Goal: Task Accomplishment & Management: Manage account settings

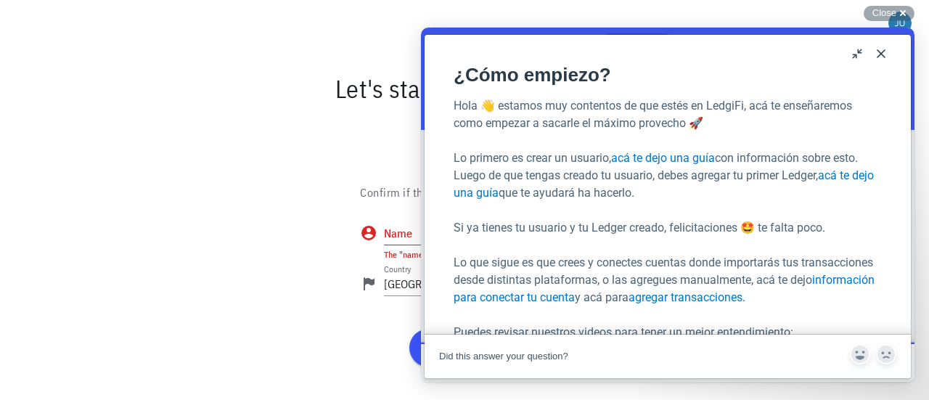
click at [875, 52] on button "Close" at bounding box center [881, 53] width 23 height 23
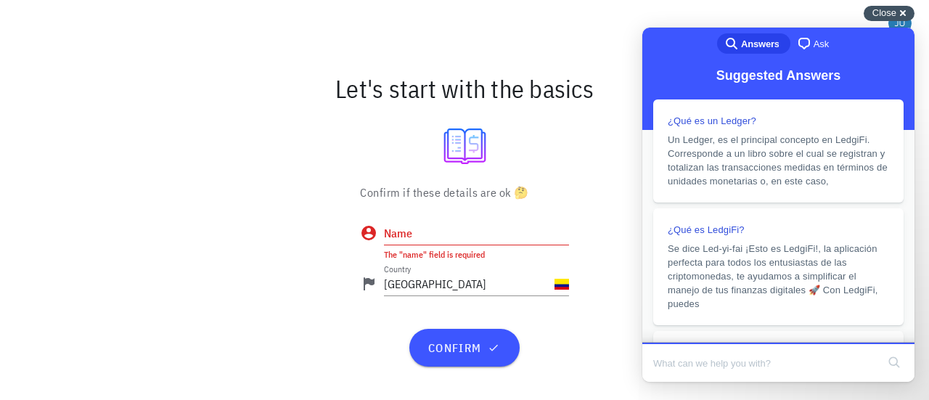
click at [902, 12] on div "Close cross-small" at bounding box center [889, 13] width 51 height 15
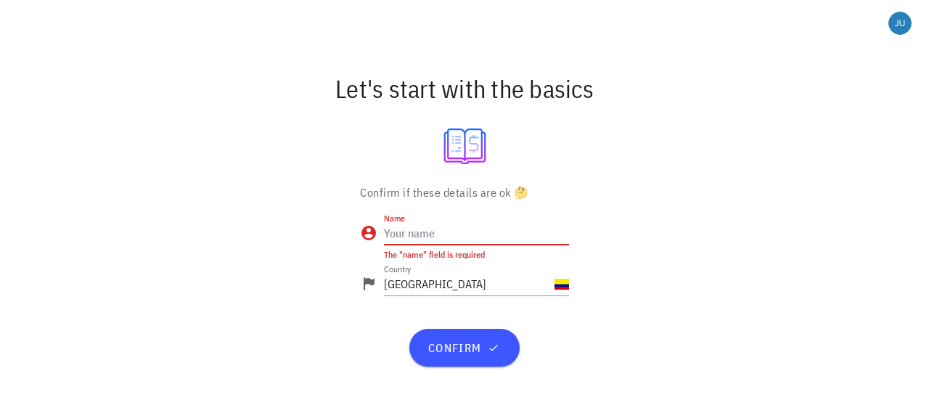
click at [504, 243] on input "Name" at bounding box center [476, 232] width 185 height 23
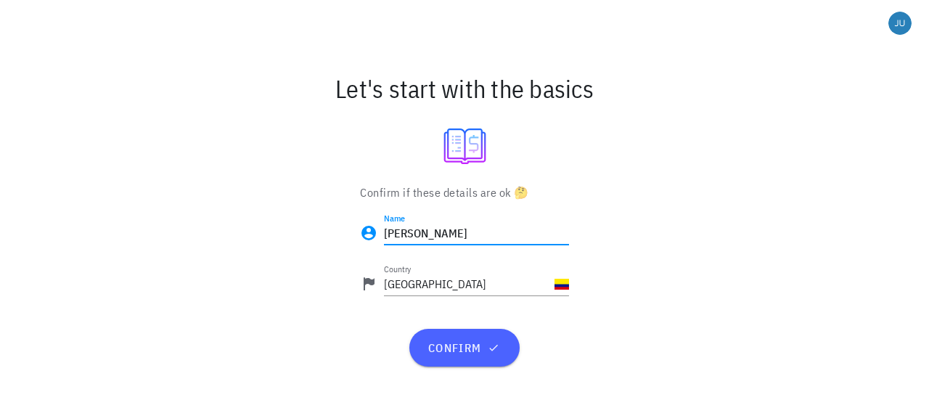
type input "[PERSON_NAME]"
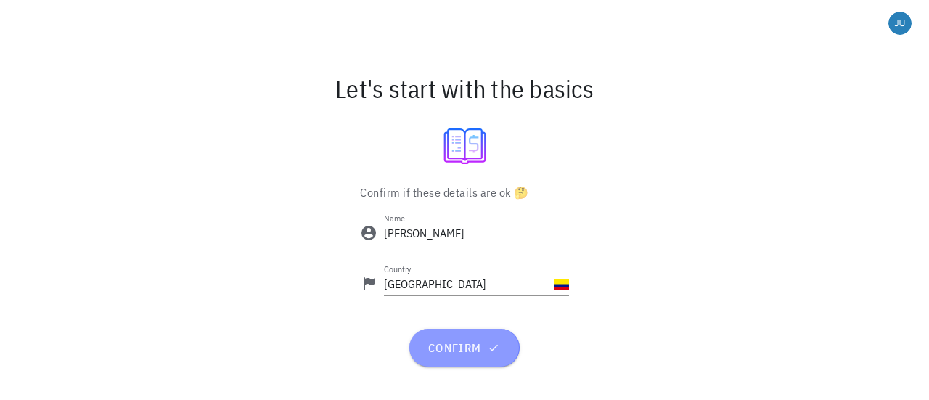
click at [441, 360] on button "confirm" at bounding box center [464, 348] width 110 height 38
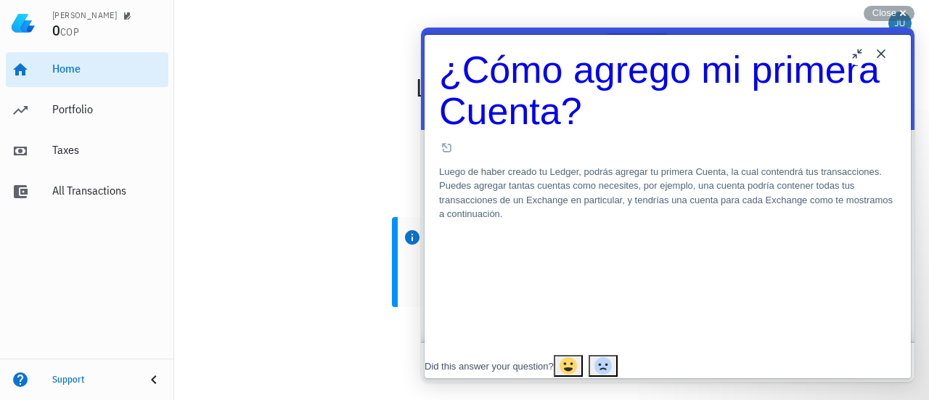
click at [879, 53] on button "Close" at bounding box center [881, 53] width 23 height 23
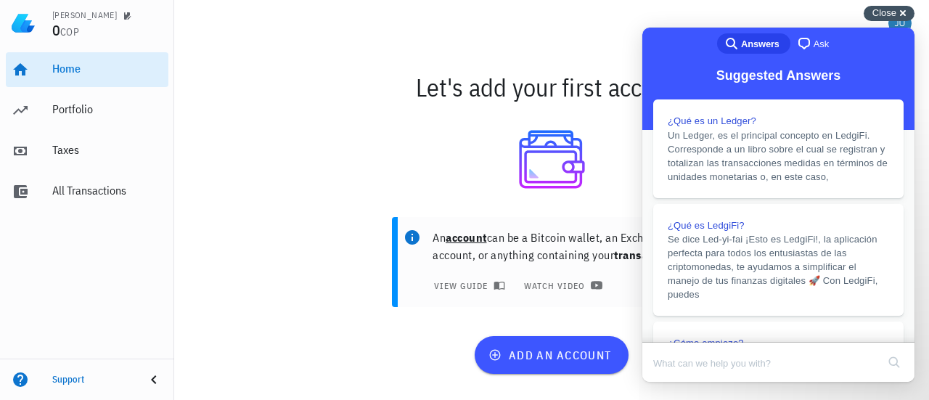
click at [901, 12] on div "Close cross-small" at bounding box center [889, 13] width 51 height 15
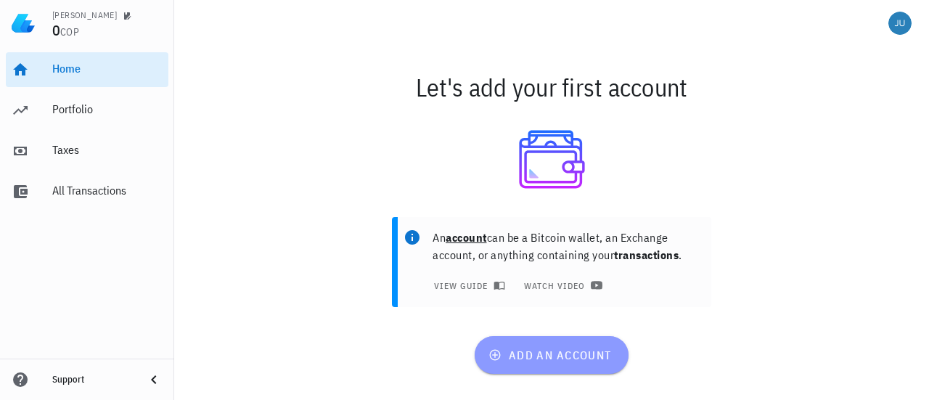
click at [554, 354] on span "add an account" at bounding box center [551, 355] width 120 height 15
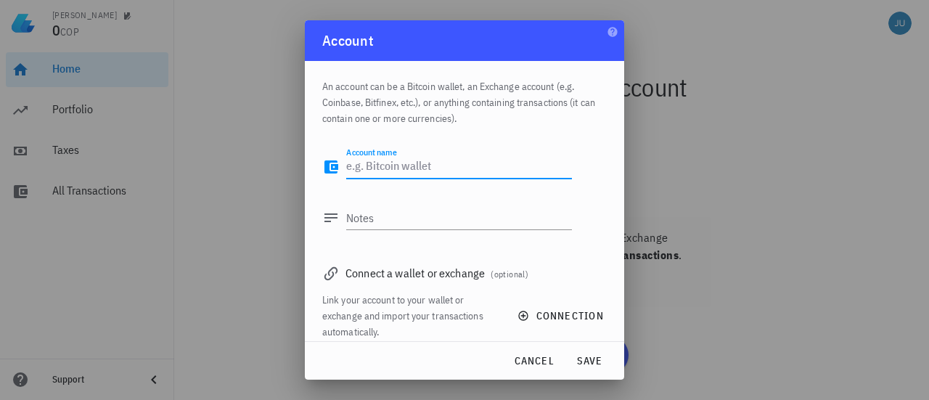
click at [404, 168] on textarea "Account name" at bounding box center [459, 166] width 226 height 23
type textarea "Mi cuenta"
click at [387, 208] on textarea "Notes" at bounding box center [459, 217] width 226 height 23
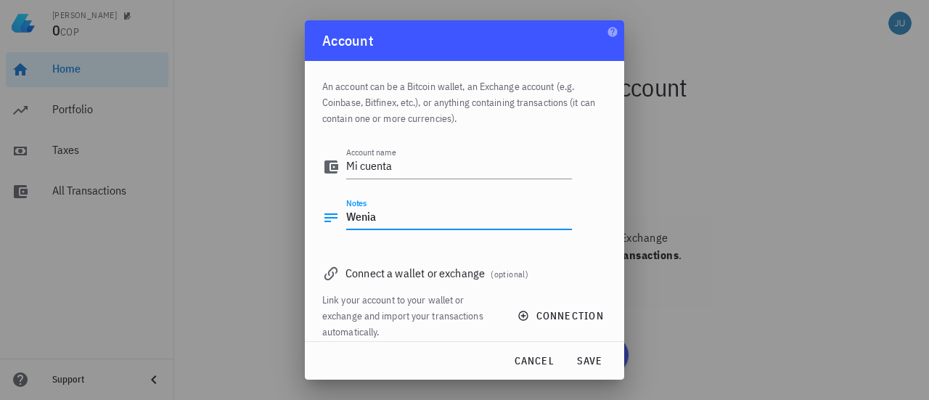
scroll to position [15, 0]
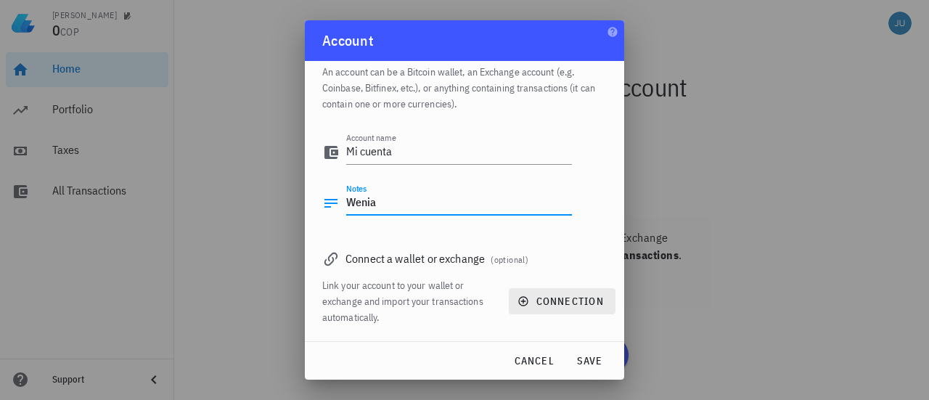
type textarea "Wenia"
click at [547, 304] on span "connection" at bounding box center [562, 301] width 83 height 13
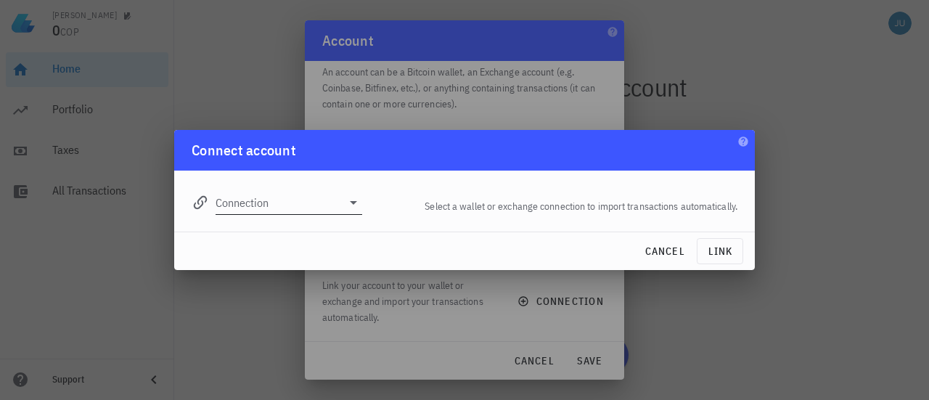
click at [346, 213] on div "Connection" at bounding box center [289, 202] width 147 height 23
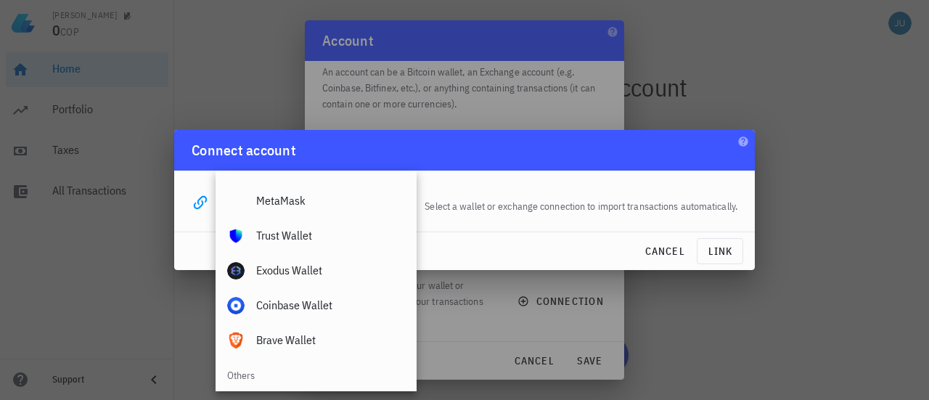
scroll to position [1019, 0]
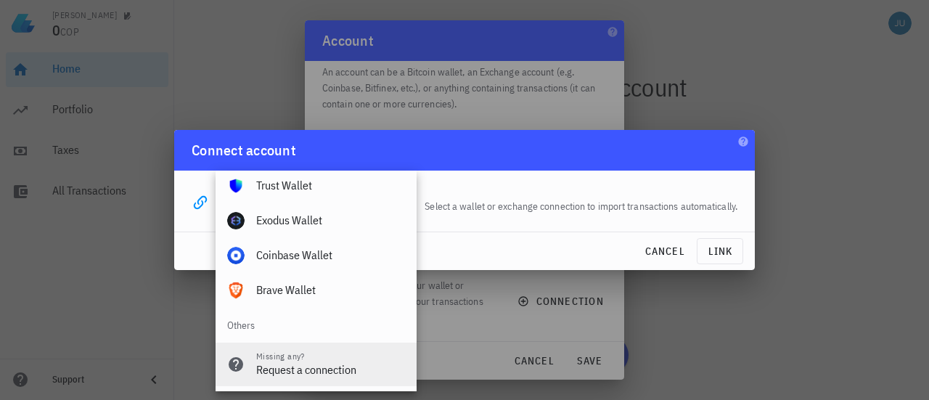
click at [301, 364] on div "Request a connection" at bounding box center [330, 370] width 149 height 14
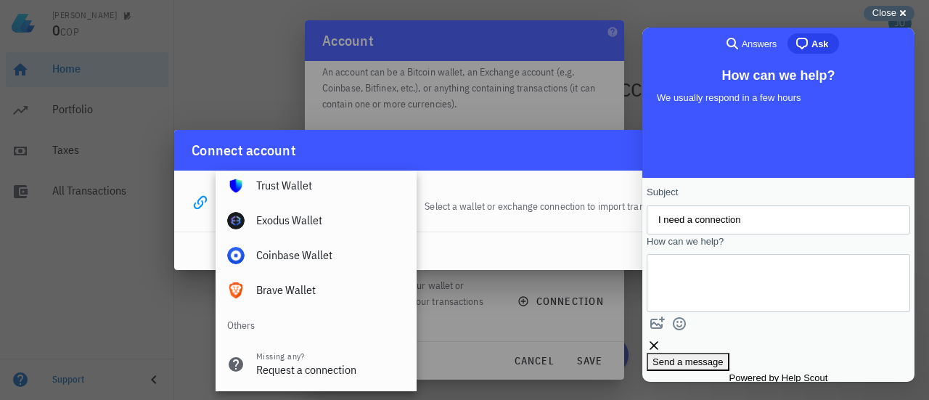
click at [899, 18] on div "Close cross-small" at bounding box center [889, 13] width 51 height 15
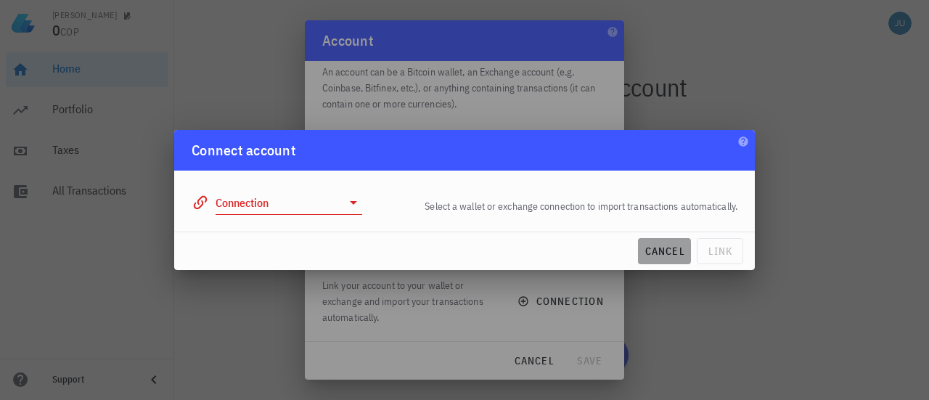
click at [664, 248] on span "cancel" at bounding box center [664, 251] width 41 height 13
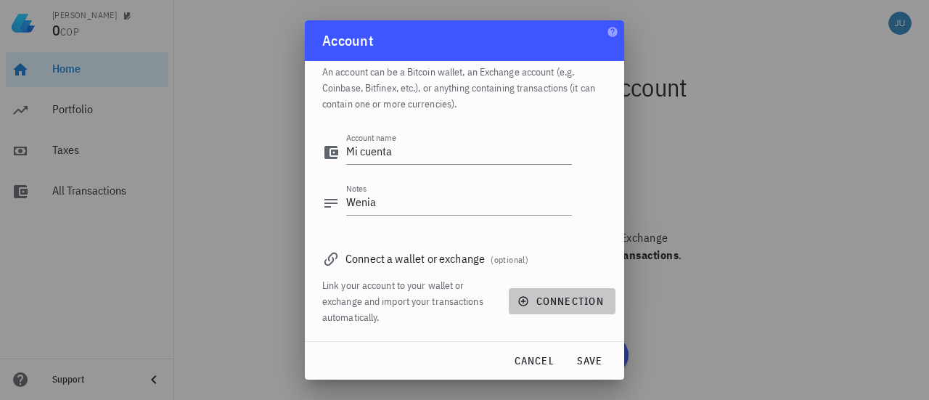
click at [552, 301] on span "connection" at bounding box center [562, 301] width 83 height 13
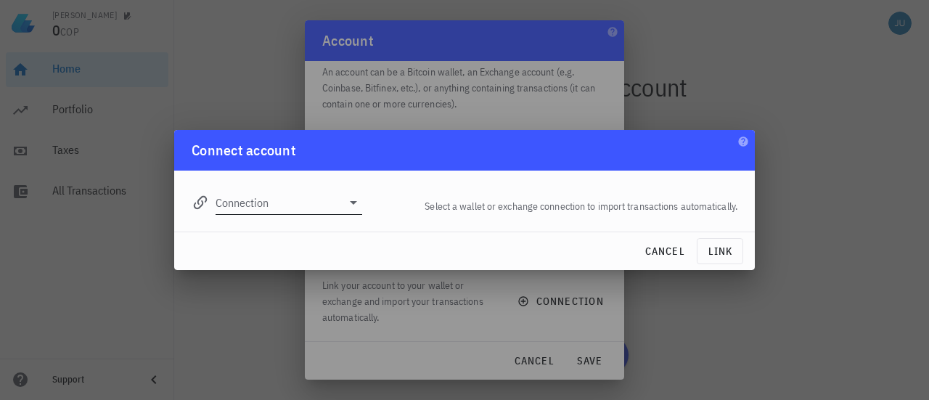
click at [353, 206] on icon at bounding box center [353, 202] width 17 height 17
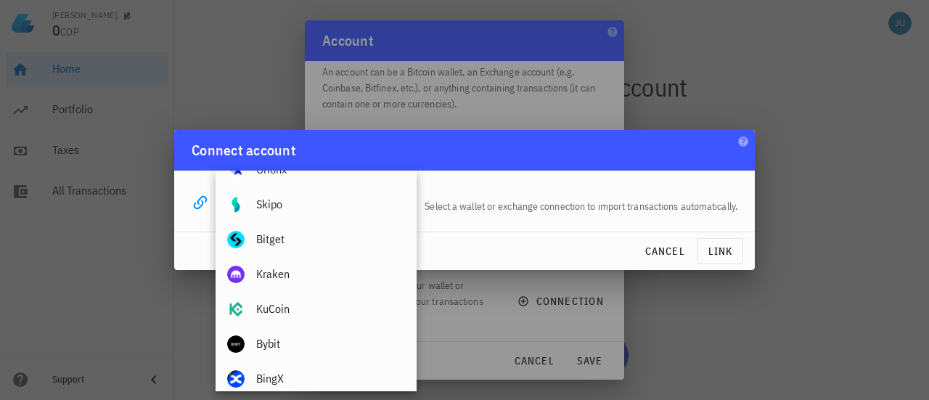
scroll to position [164, 0]
click at [203, 246] on div "cancel link" at bounding box center [464, 251] width 581 height 38
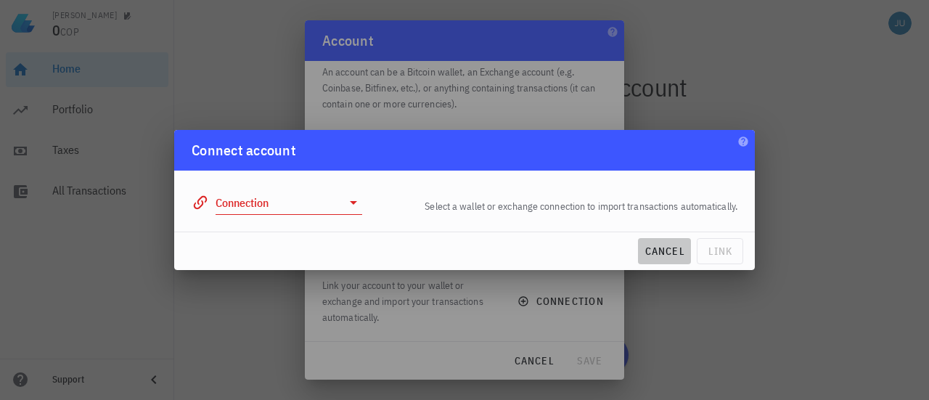
click at [665, 255] on span "cancel" at bounding box center [664, 251] width 41 height 13
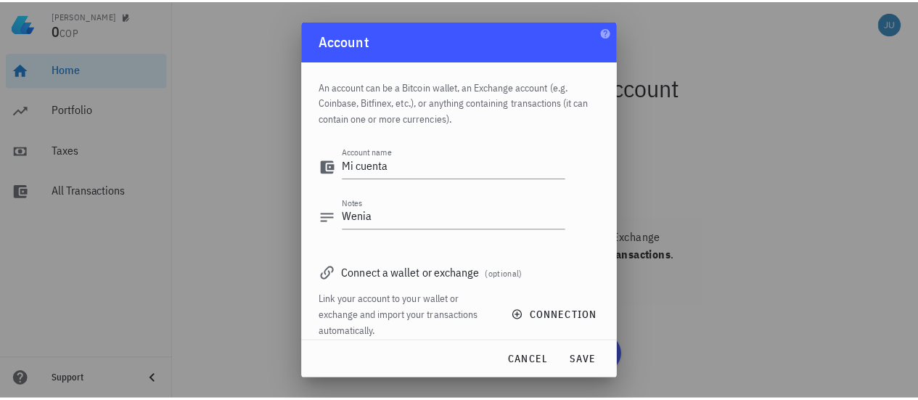
scroll to position [15, 0]
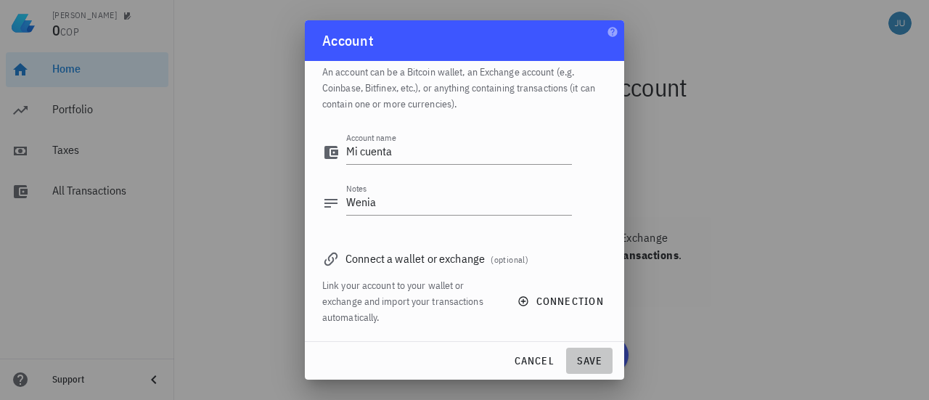
click at [584, 358] on span "save" at bounding box center [589, 360] width 35 height 13
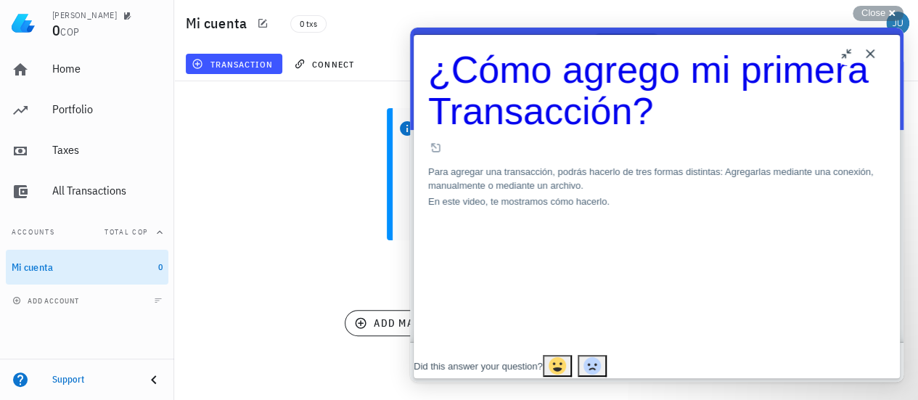
scroll to position [65, 0]
click at [872, 54] on button "Close" at bounding box center [870, 53] width 23 height 23
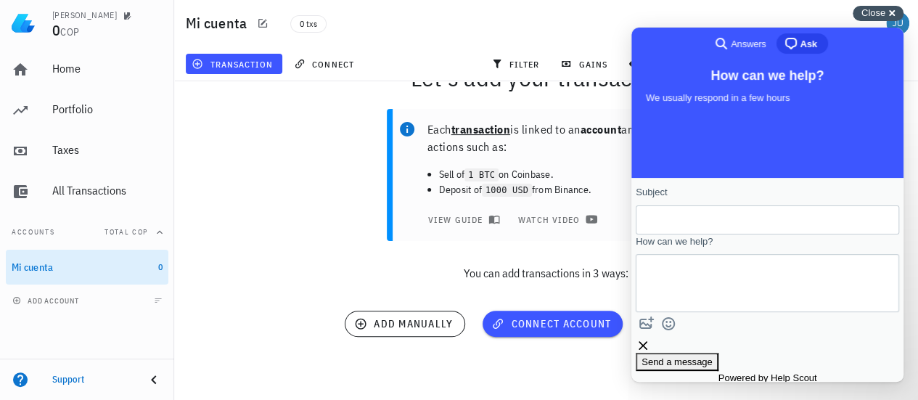
click at [894, 10] on div "Close cross-small" at bounding box center [878, 13] width 51 height 15
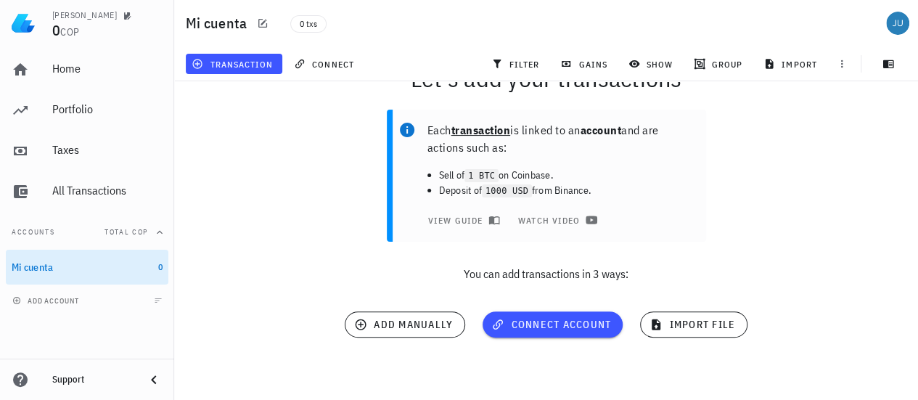
scroll to position [66, 0]
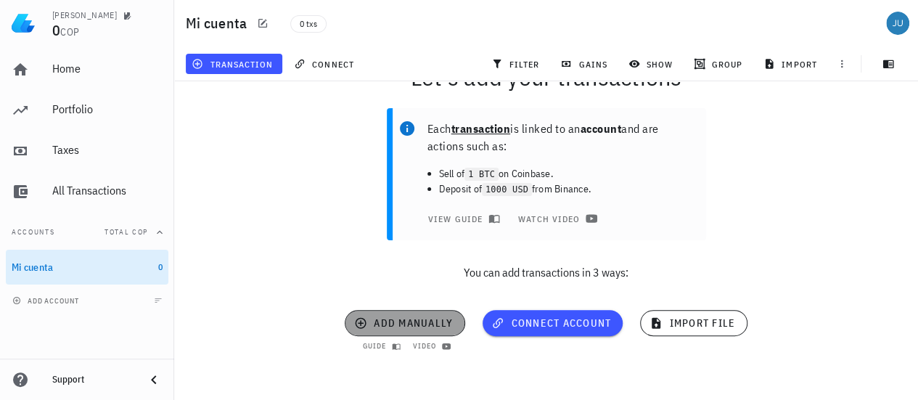
click at [427, 319] on span "add manually" at bounding box center [405, 323] width 96 height 13
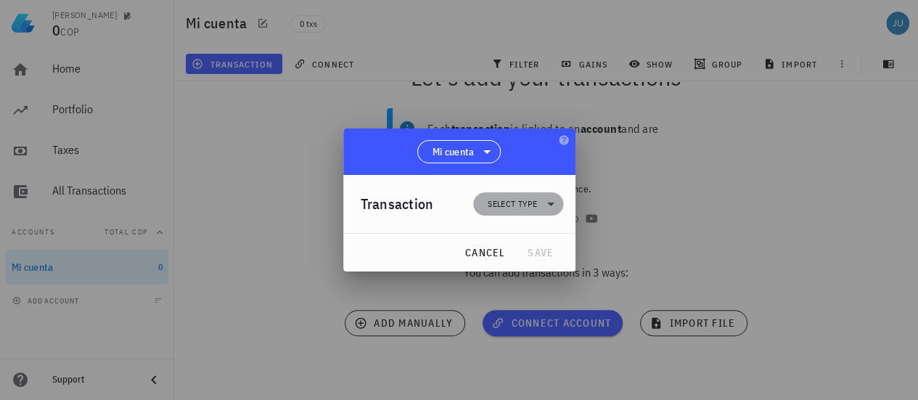
click at [550, 205] on icon at bounding box center [550, 205] width 7 height 4
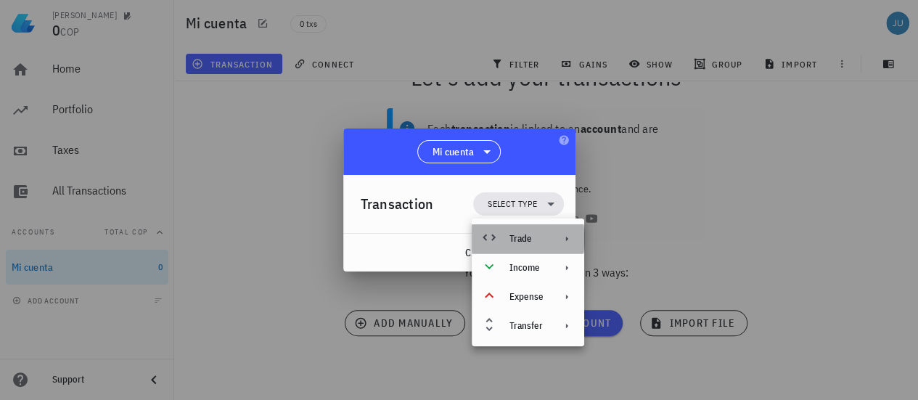
click at [567, 238] on icon at bounding box center [567, 239] width 12 height 12
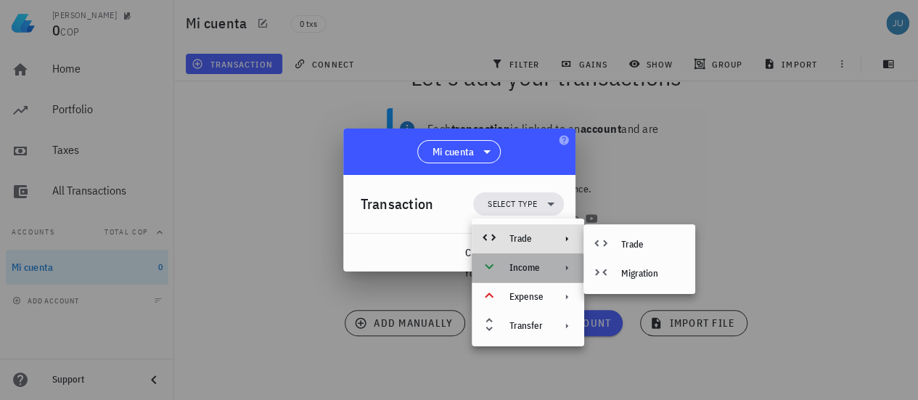
click at [568, 268] on icon at bounding box center [567, 268] width 12 height 12
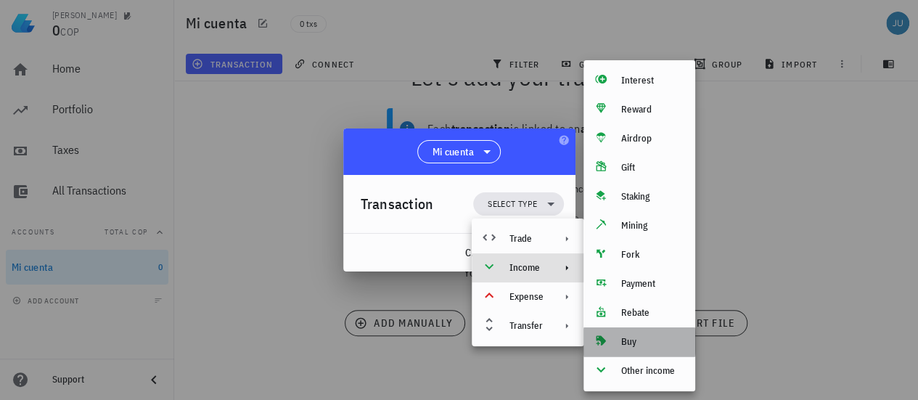
click at [631, 338] on div "Buy" at bounding box center [652, 342] width 62 height 12
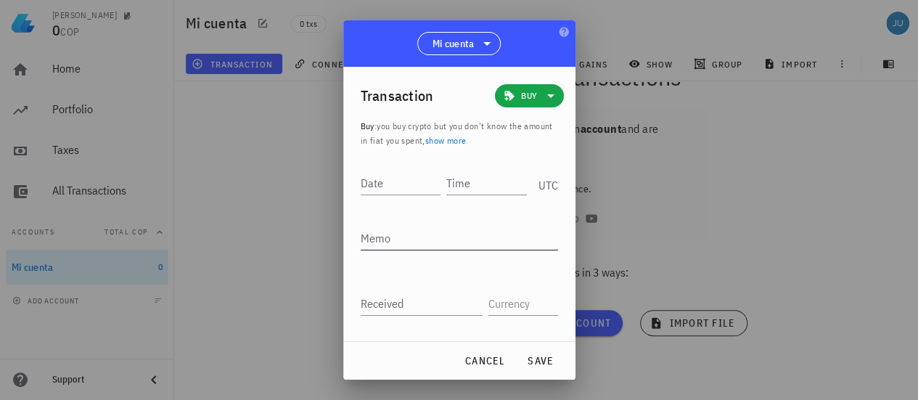
click at [408, 242] on textarea "Memo" at bounding box center [459, 237] width 197 height 23
click at [473, 352] on button "cancel" at bounding box center [485, 361] width 53 height 26
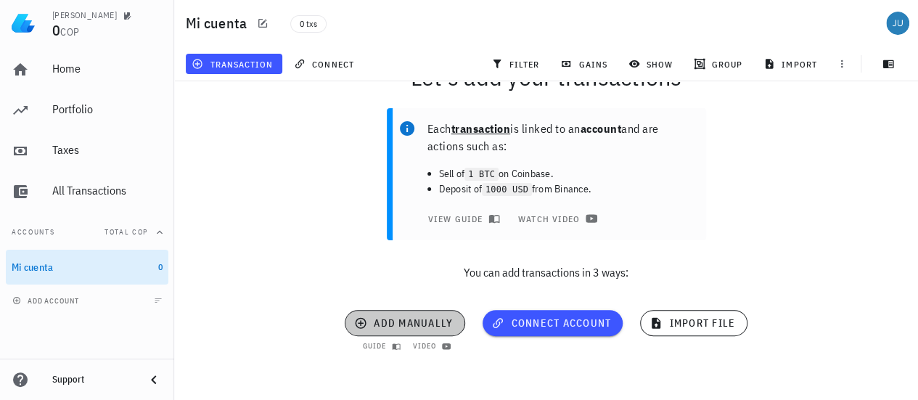
click at [392, 325] on span "add manually" at bounding box center [405, 323] width 96 height 13
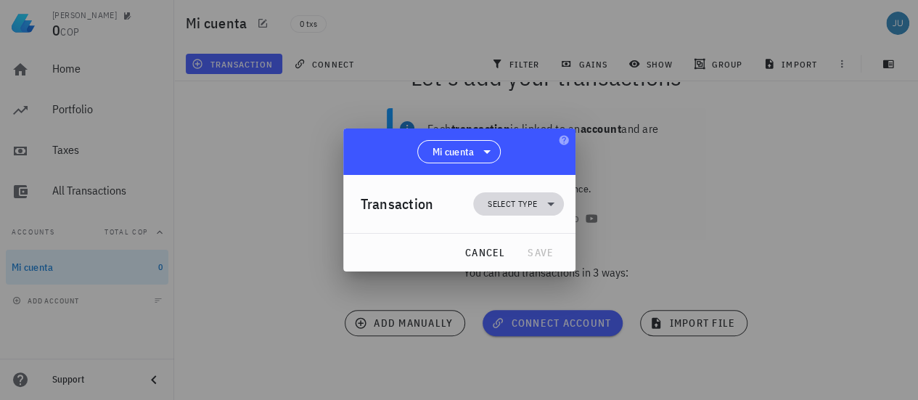
click at [548, 204] on icon at bounding box center [550, 205] width 7 height 4
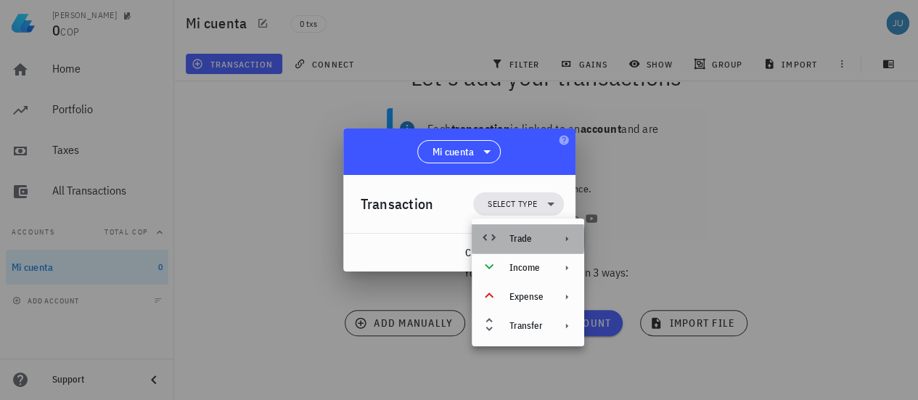
click at [565, 242] on icon at bounding box center [567, 239] width 12 height 12
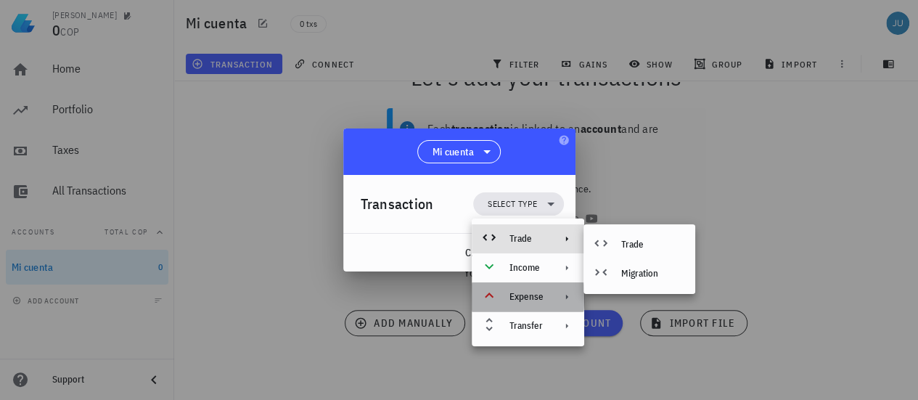
click at [564, 295] on icon at bounding box center [567, 297] width 12 height 12
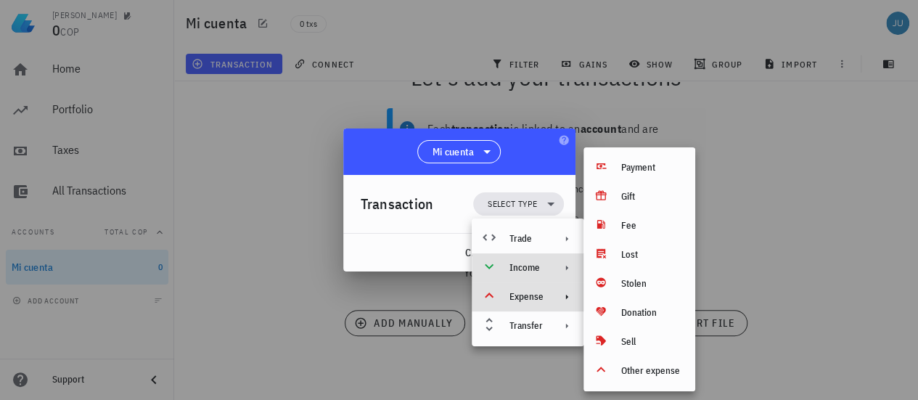
click at [558, 269] on div at bounding box center [563, 268] width 17 height 12
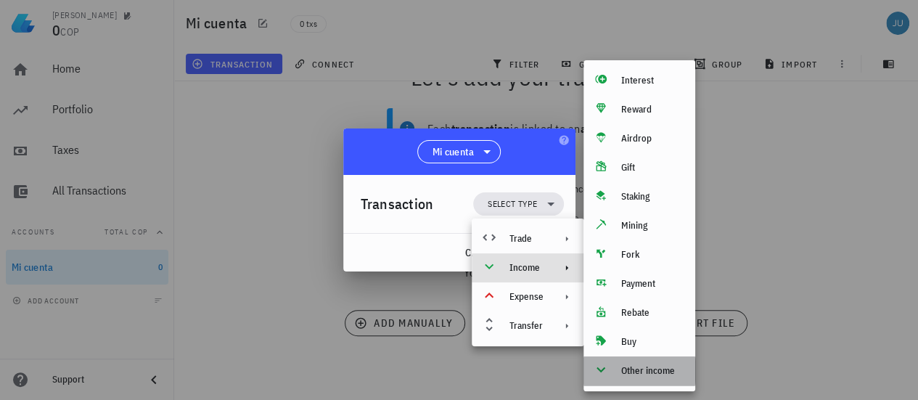
click at [599, 372] on icon at bounding box center [600, 369] width 17 height 17
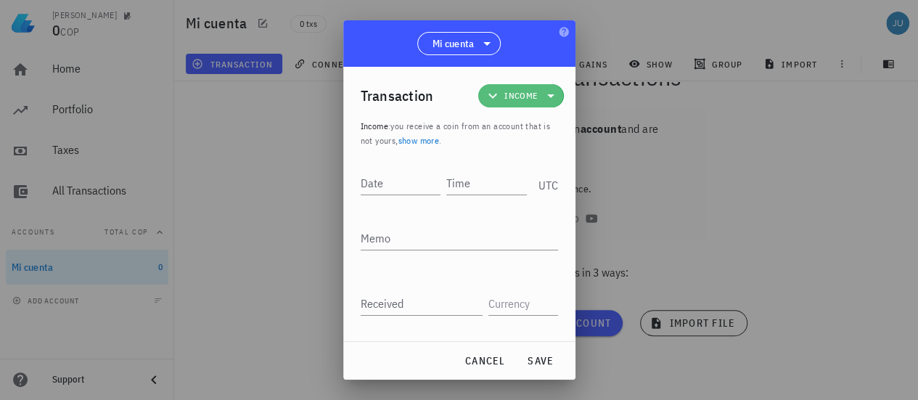
click at [530, 91] on span "Income" at bounding box center [521, 95] width 68 height 23
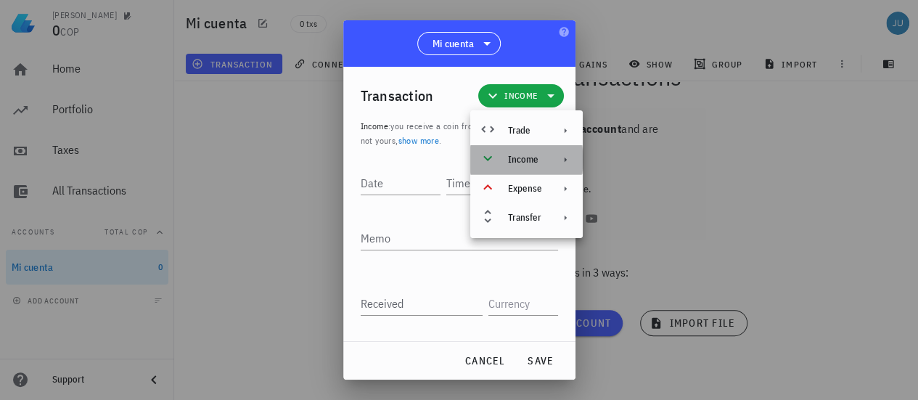
click at [534, 159] on div "Income" at bounding box center [525, 160] width 34 height 12
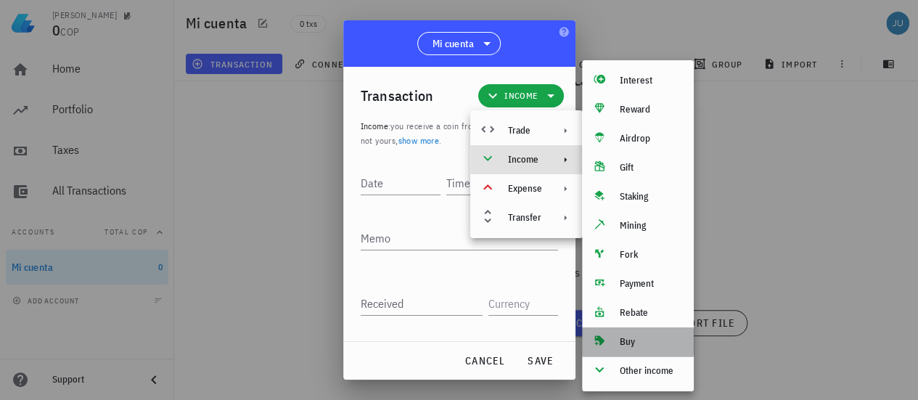
click at [624, 342] on div "Buy" at bounding box center [651, 342] width 62 height 12
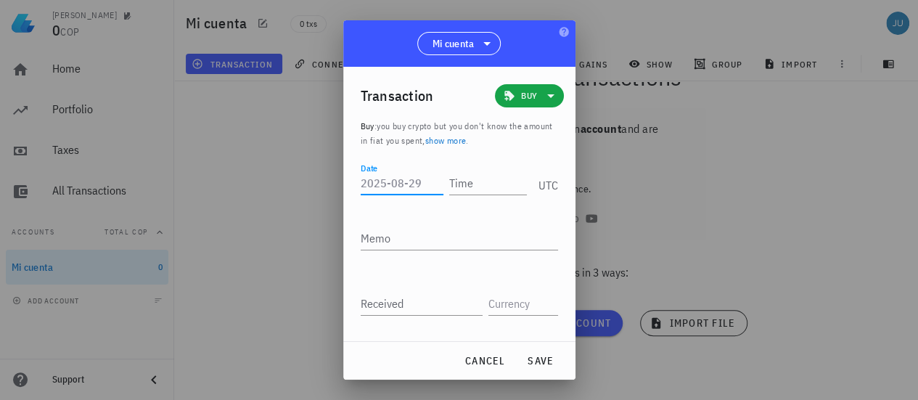
click at [391, 178] on input "Date" at bounding box center [402, 182] width 83 height 23
click at [417, 183] on input "Date" at bounding box center [402, 182] width 83 height 23
type input "2"
type input "[DATE]"
click at [469, 188] on input "Time" at bounding box center [485, 182] width 83 height 23
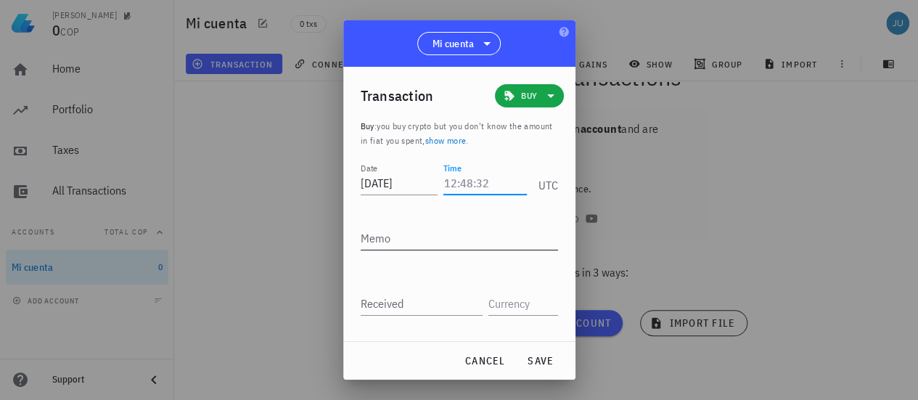
click at [409, 229] on textarea "Memo" at bounding box center [459, 237] width 197 height 23
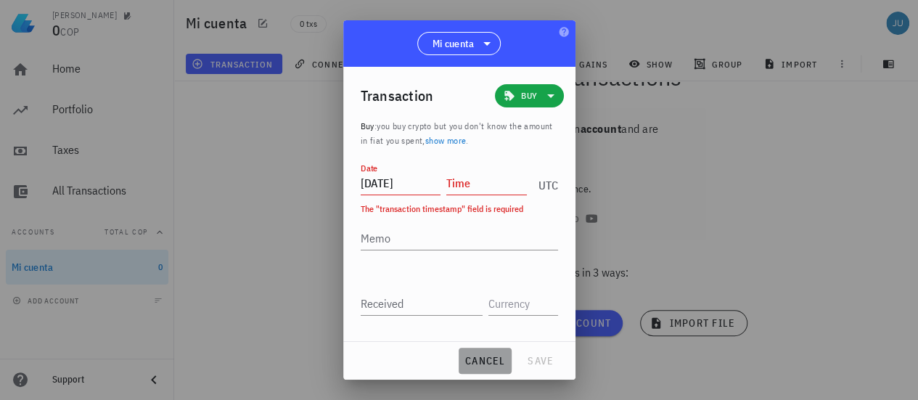
click at [491, 367] on span "cancel" at bounding box center [485, 360] width 41 height 13
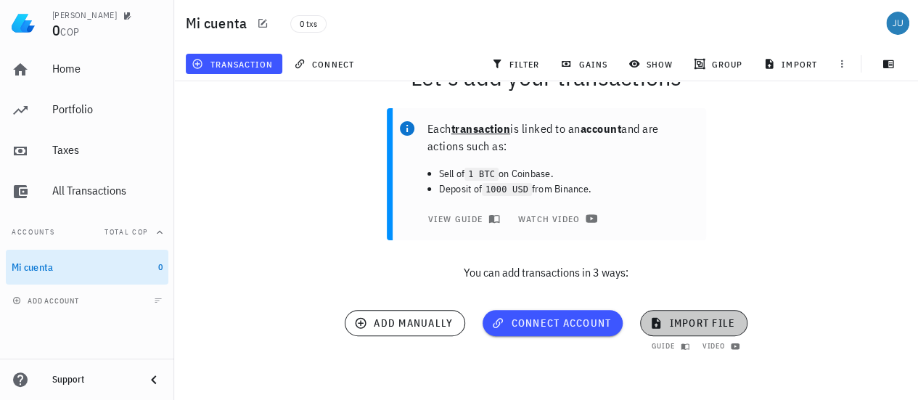
click at [668, 325] on span "import file" at bounding box center [694, 323] width 83 height 13
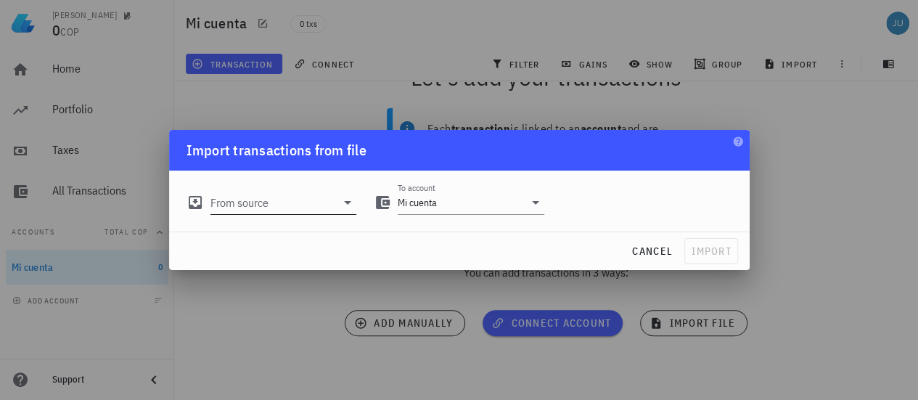
click at [347, 204] on icon at bounding box center [347, 203] width 7 height 4
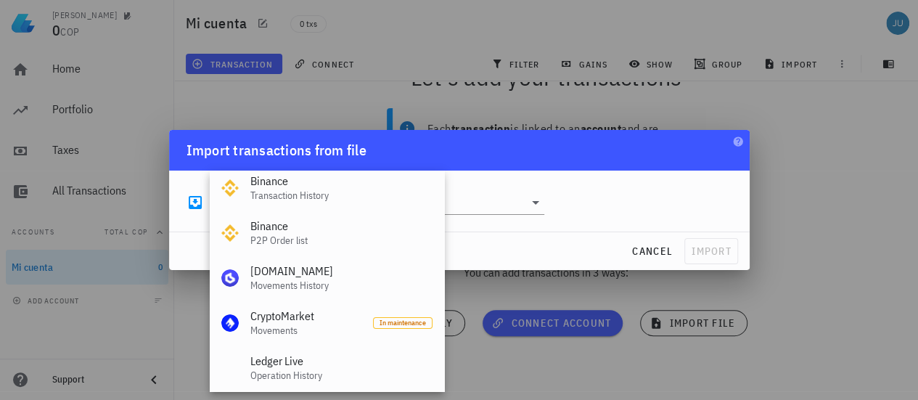
scroll to position [0, 0]
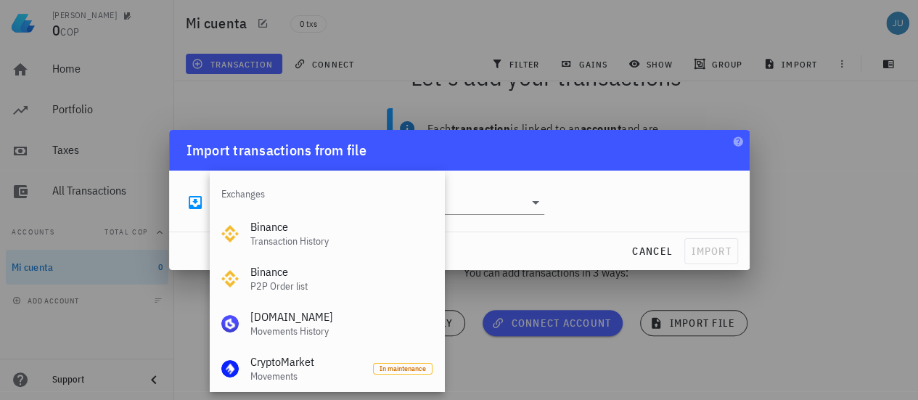
click at [643, 190] on div "From source To account Mi cuenta" at bounding box center [459, 197] width 563 height 52
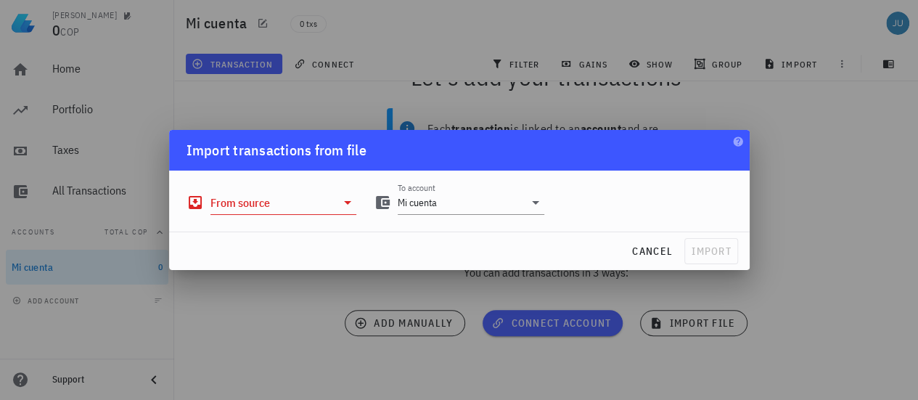
click at [357, 201] on div "From source" at bounding box center [272, 197] width 188 height 52
click at [346, 203] on icon at bounding box center [347, 203] width 7 height 4
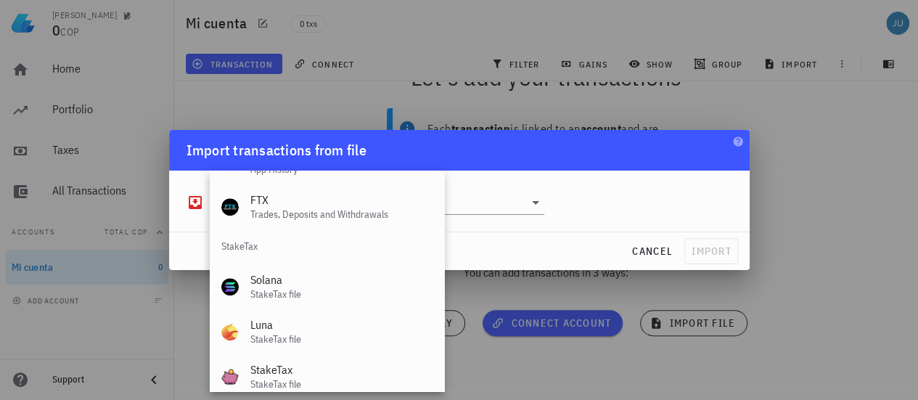
scroll to position [605, 0]
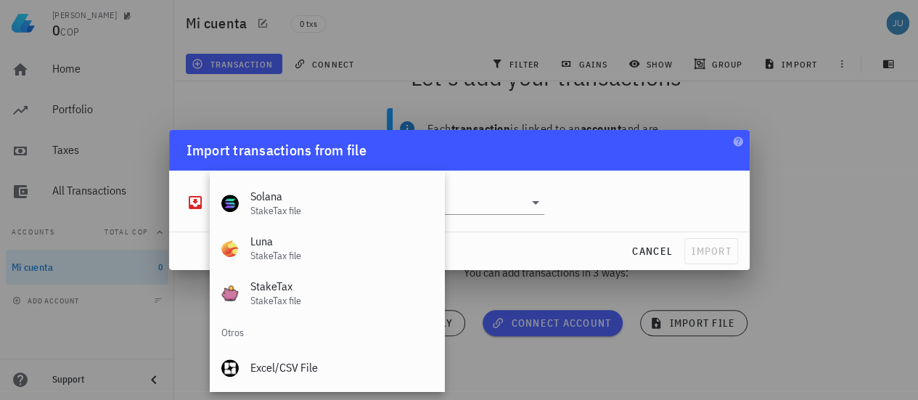
click at [189, 319] on div at bounding box center [459, 200] width 918 height 400
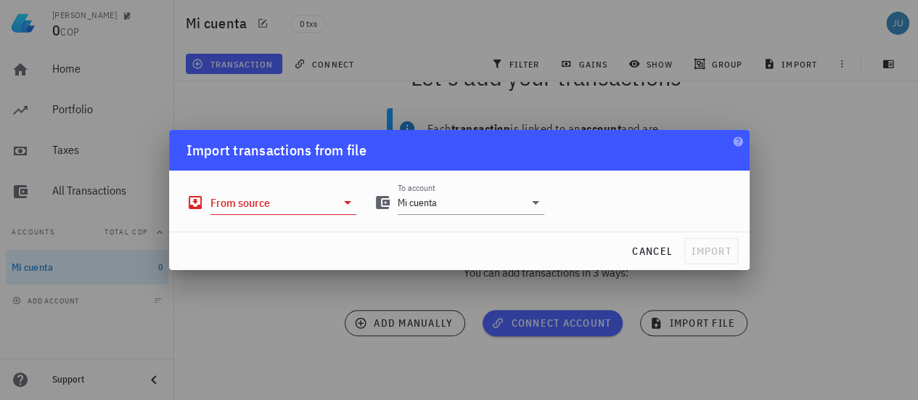
click at [841, 188] on div at bounding box center [459, 200] width 918 height 400
click at [661, 250] on span "cancel" at bounding box center [652, 251] width 41 height 13
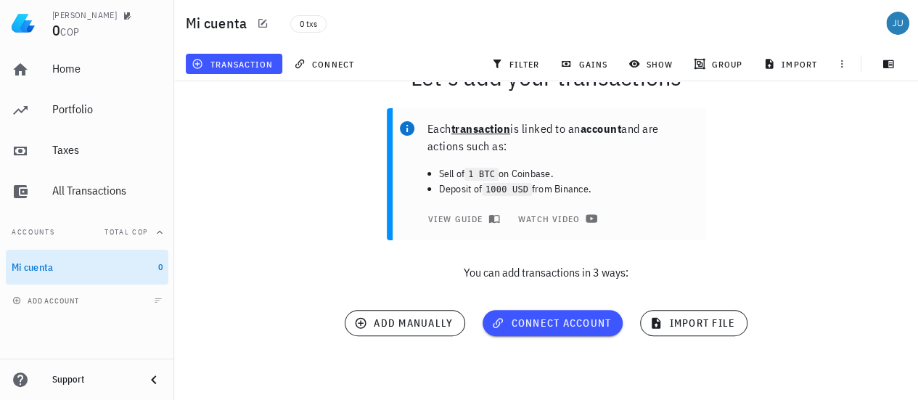
click at [269, 207] on div "Each transaction is linked to an account and are actions such as: Sell of 1 BTC…" at bounding box center [547, 200] width 762 height 202
click at [409, 327] on span "add manually" at bounding box center [405, 323] width 96 height 13
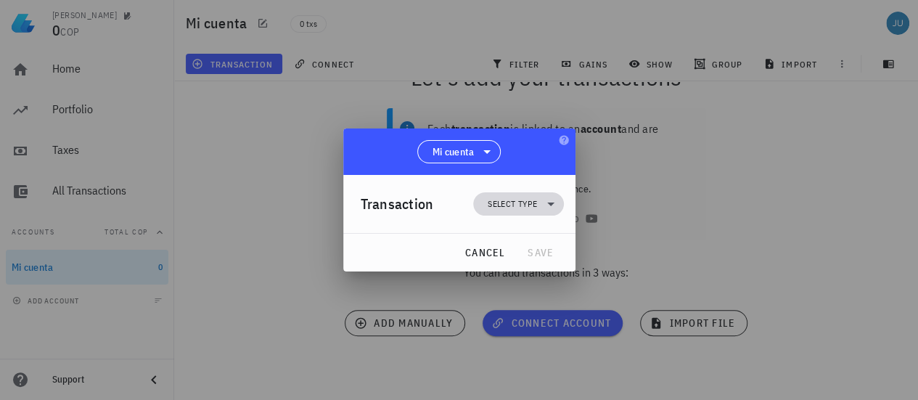
click at [544, 202] on icon at bounding box center [550, 203] width 17 height 17
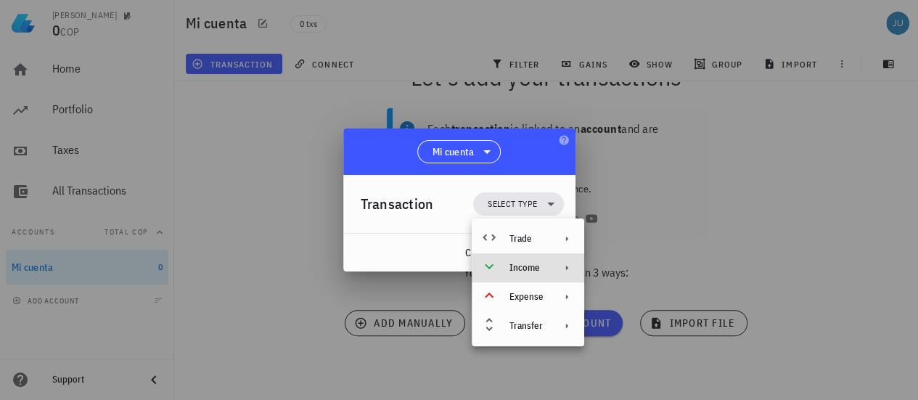
click at [537, 264] on div "Income" at bounding box center [527, 268] width 34 height 12
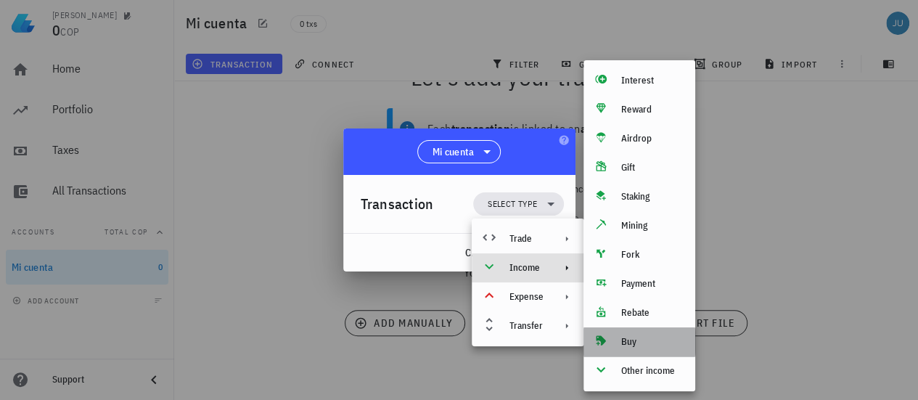
click at [634, 346] on div "Buy" at bounding box center [652, 342] width 62 height 12
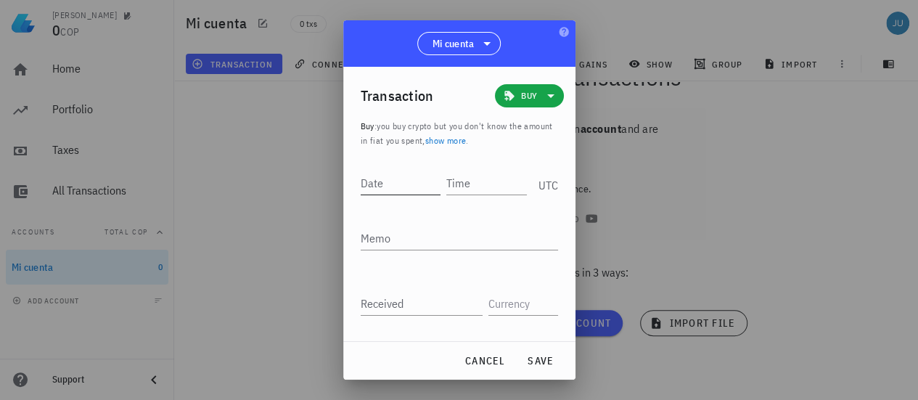
click at [397, 185] on input "Date" at bounding box center [401, 182] width 81 height 23
type input "[DATE]"
click at [458, 191] on input "Time" at bounding box center [485, 182] width 83 height 23
type input "11:40:00"
click at [491, 226] on textarea "Memo" at bounding box center [459, 237] width 197 height 23
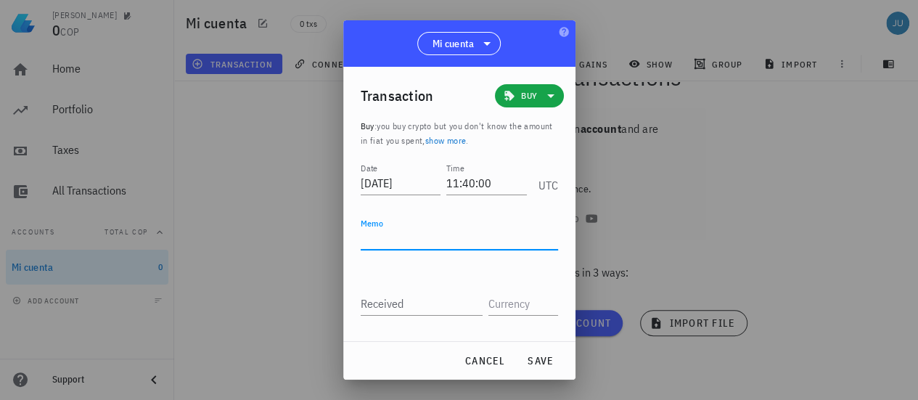
click at [422, 242] on textarea "Memo" at bounding box center [459, 237] width 197 height 23
type textarea "COPW"
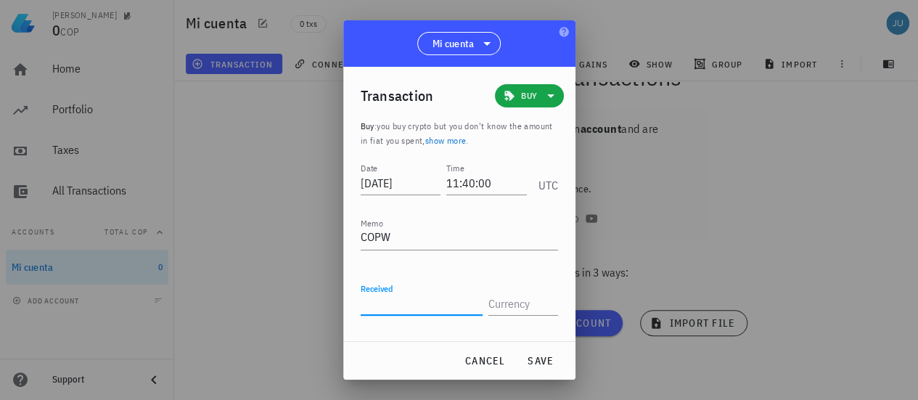
click at [396, 306] on input "Received" at bounding box center [422, 303] width 122 height 23
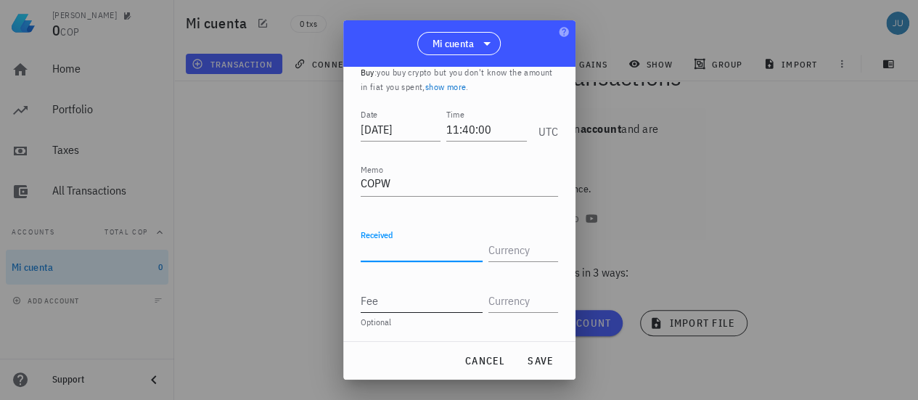
click at [407, 301] on input "Fee" at bounding box center [422, 300] width 122 height 23
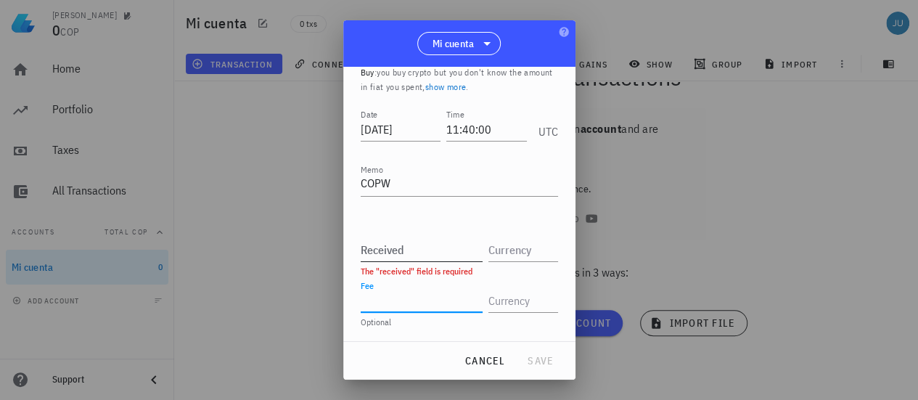
click at [430, 255] on input "Received" at bounding box center [422, 249] width 122 height 23
click at [381, 306] on input "Fee" at bounding box center [422, 300] width 122 height 23
type input "0"
click at [396, 250] on div "Received" at bounding box center [422, 249] width 122 height 23
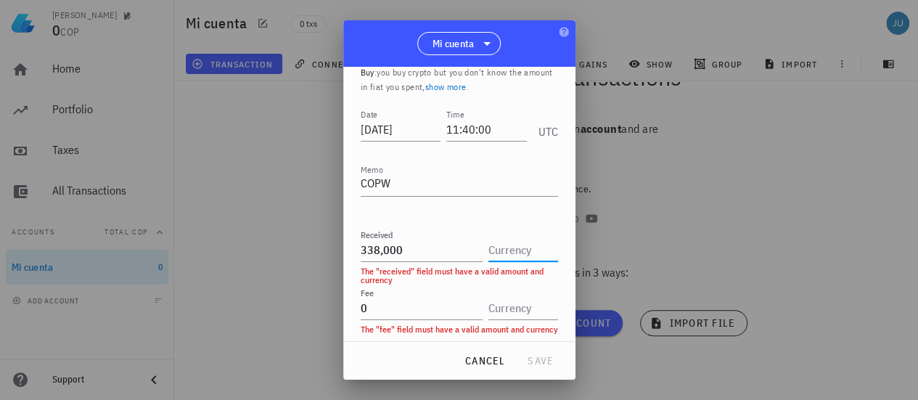
click at [503, 243] on input "text" at bounding box center [522, 249] width 67 height 23
click at [412, 245] on input "338000" at bounding box center [422, 249] width 122 height 23
type input "3"
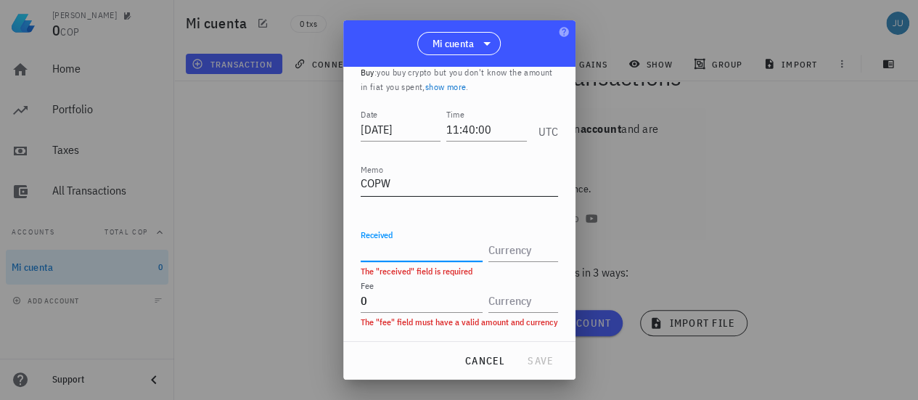
click at [408, 184] on textarea "COPW" at bounding box center [459, 184] width 197 height 23
type textarea "C"
click at [681, 146] on div at bounding box center [459, 200] width 918 height 400
click at [483, 368] on button "cancel" at bounding box center [485, 361] width 53 height 26
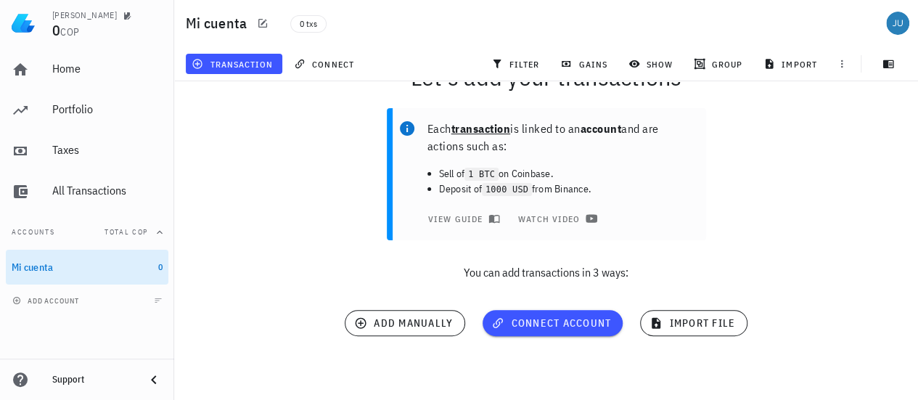
scroll to position [0, 0]
click at [426, 323] on span "add manually" at bounding box center [405, 323] width 96 height 13
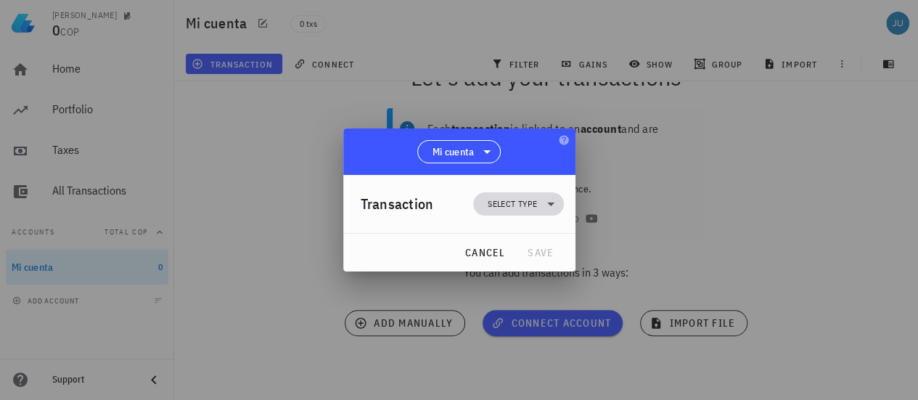
click at [539, 196] on span "Select type" at bounding box center [518, 203] width 73 height 23
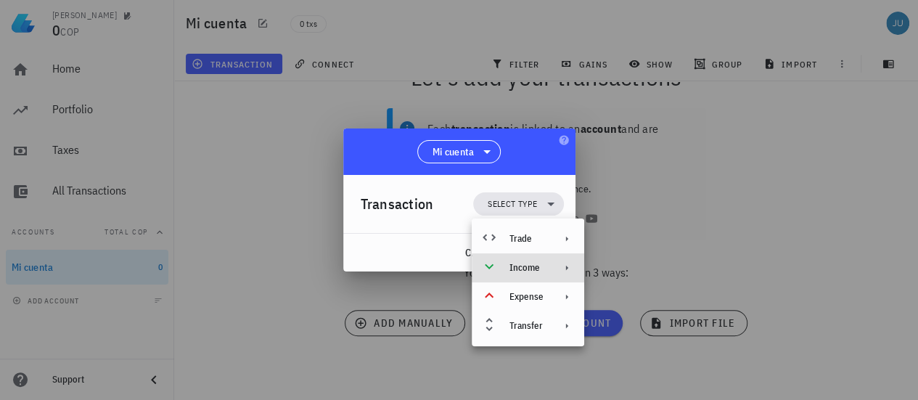
click at [544, 272] on div "Income" at bounding box center [528, 267] width 113 height 29
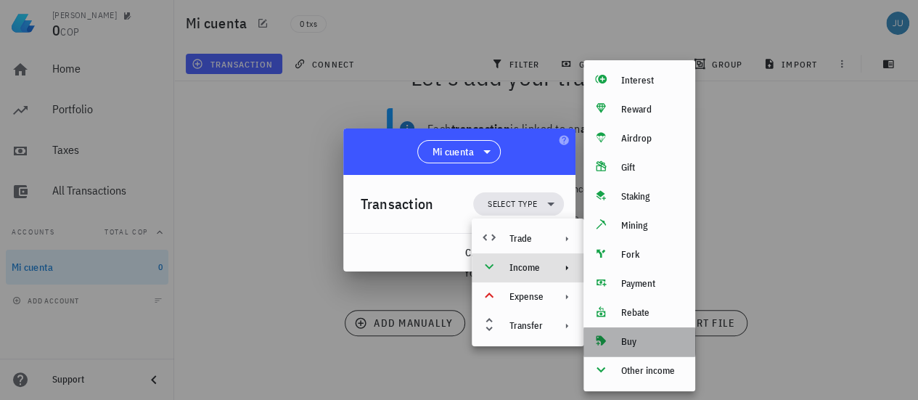
click at [637, 344] on div "Buy" at bounding box center [652, 342] width 62 height 12
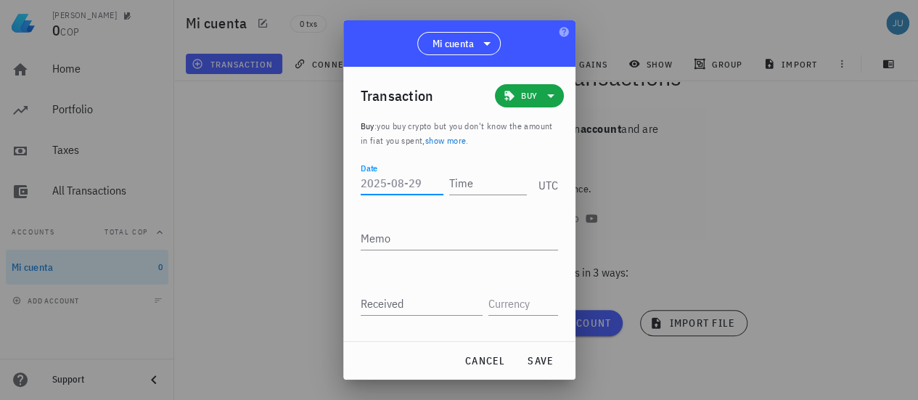
click at [385, 181] on input "Date" at bounding box center [402, 182] width 83 height 23
type input "[DATE]"
click at [467, 181] on input "Time" at bounding box center [485, 182] width 83 height 23
type input "11:40:00"
click at [428, 234] on textarea "Memo" at bounding box center [459, 237] width 197 height 23
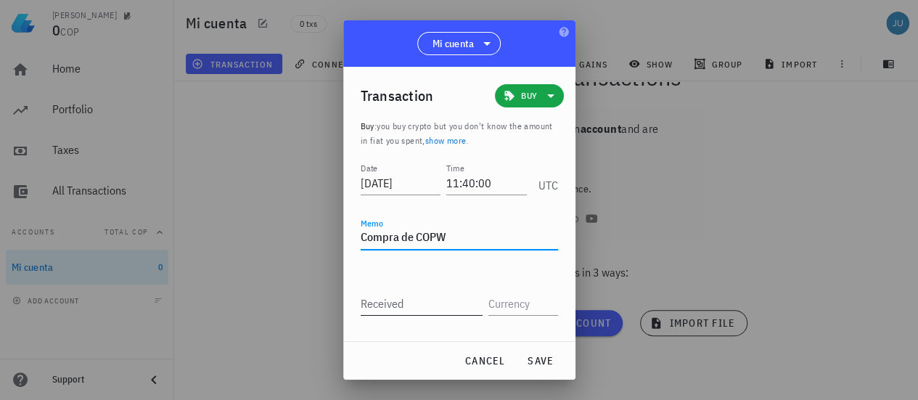
type textarea "Compra de COPW"
click at [372, 303] on div "Received" at bounding box center [422, 303] width 122 height 23
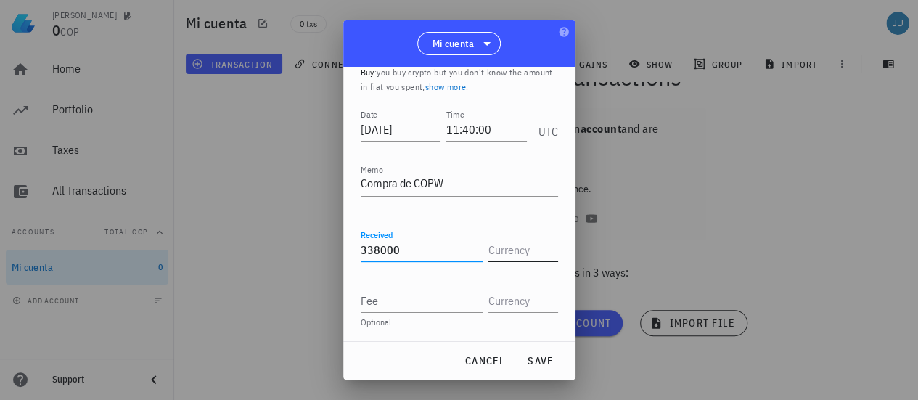
type input "338,000"
click at [507, 248] on input "text" at bounding box center [522, 249] width 67 height 23
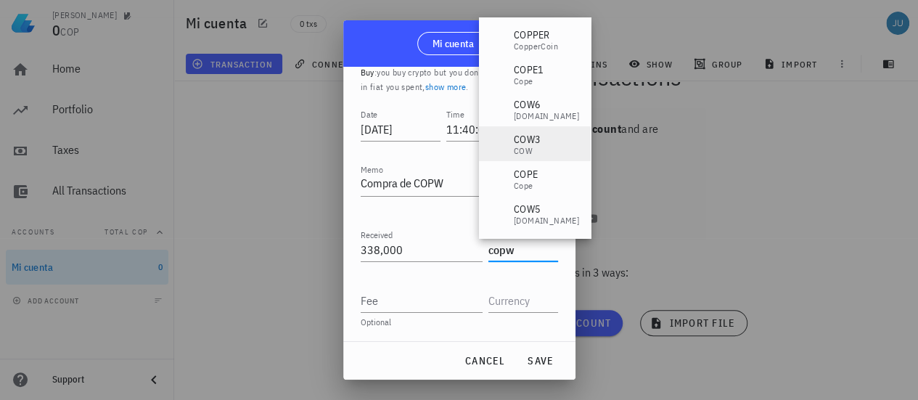
scroll to position [0, 0]
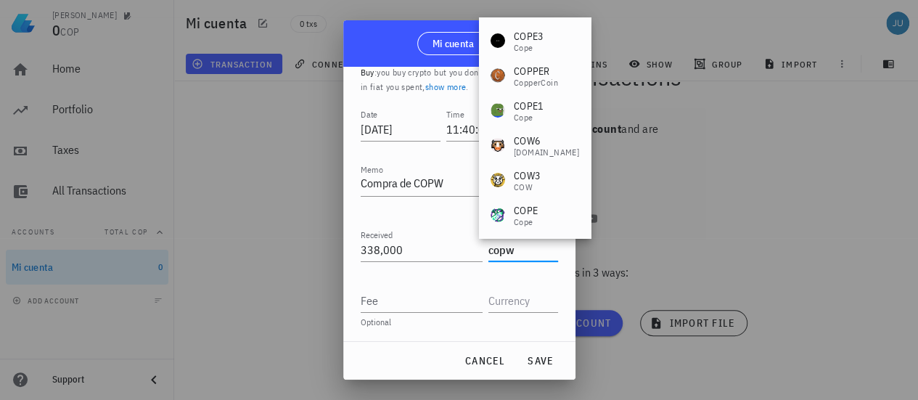
click at [517, 258] on input "copw" at bounding box center [522, 249] width 67 height 23
click at [515, 255] on input "copw" at bounding box center [522, 249] width 67 height 23
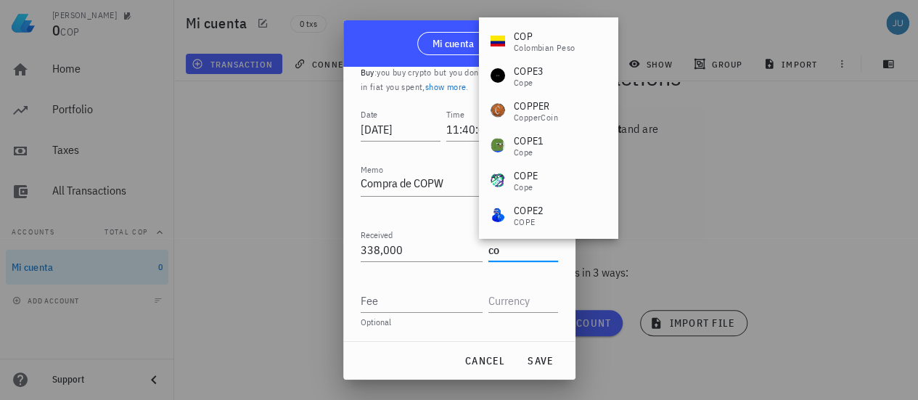
type input "c"
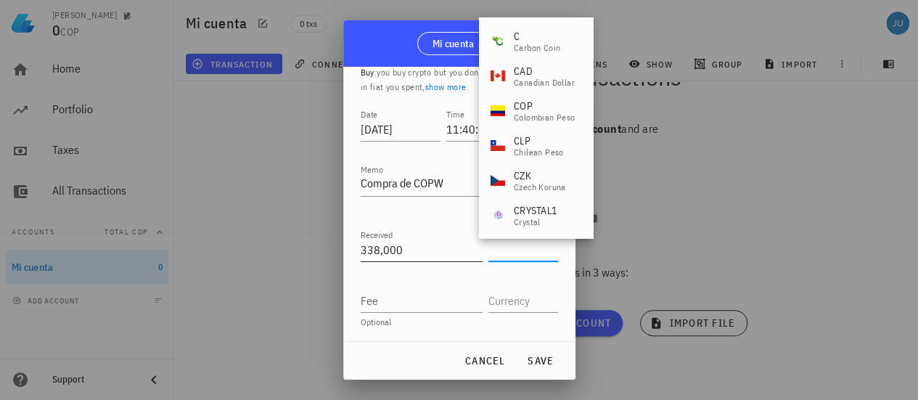
type input "338000"
click at [423, 256] on input "338000" at bounding box center [422, 249] width 122 height 23
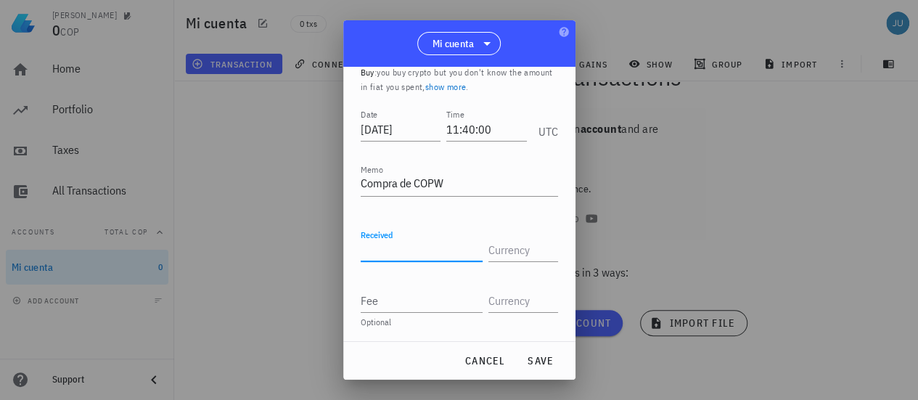
click at [423, 256] on input "Received" at bounding box center [422, 249] width 122 height 23
type input "0.314625"
click at [518, 246] on input "text" at bounding box center [522, 249] width 67 height 23
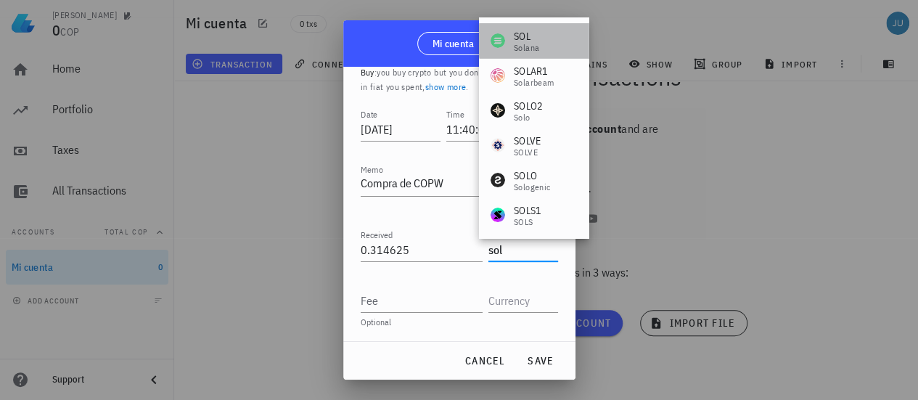
click at [527, 40] on div "SOL" at bounding box center [526, 36] width 25 height 15
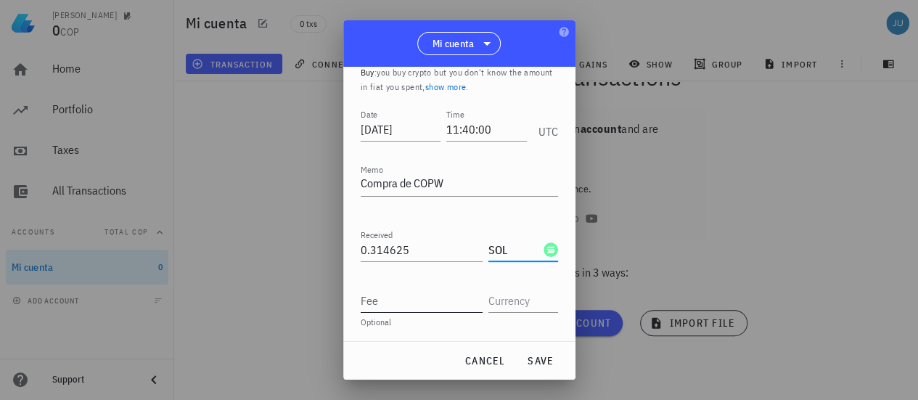
type input "SOL"
click at [408, 303] on input "Fee" at bounding box center [422, 300] width 122 height 23
drag, startPoint x: 499, startPoint y: 313, endPoint x: 502, endPoint y: 301, distance: 12.2
click at [502, 301] on div "Fee Optional" at bounding box center [459, 302] width 197 height 51
click at [502, 301] on input "text" at bounding box center [522, 300] width 67 height 23
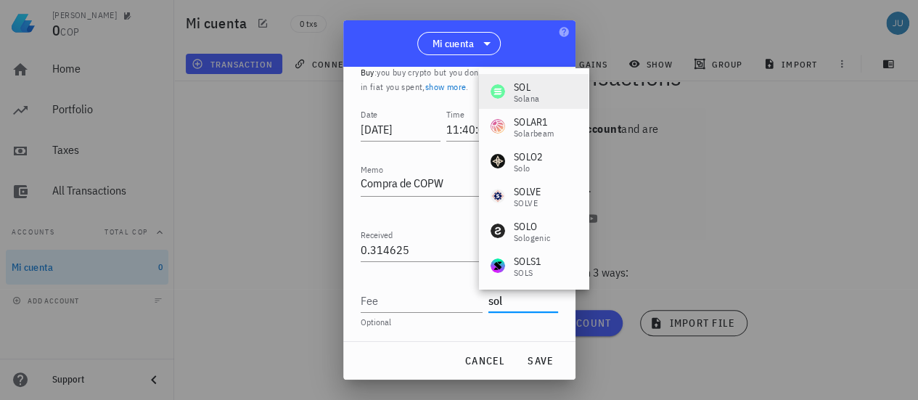
click at [528, 95] on div "Solana" at bounding box center [526, 98] width 25 height 9
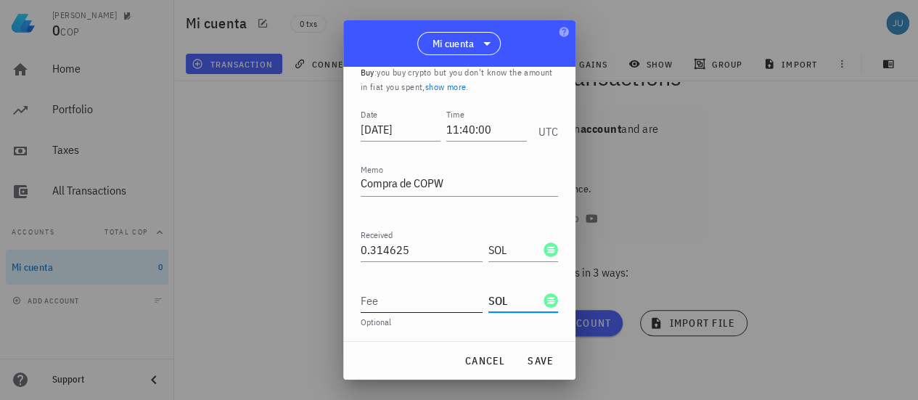
type input "SOL"
click at [380, 304] on input "Fee" at bounding box center [422, 300] width 122 height 23
type input "0.000374"
click at [536, 355] on span "save" at bounding box center [540, 360] width 35 height 13
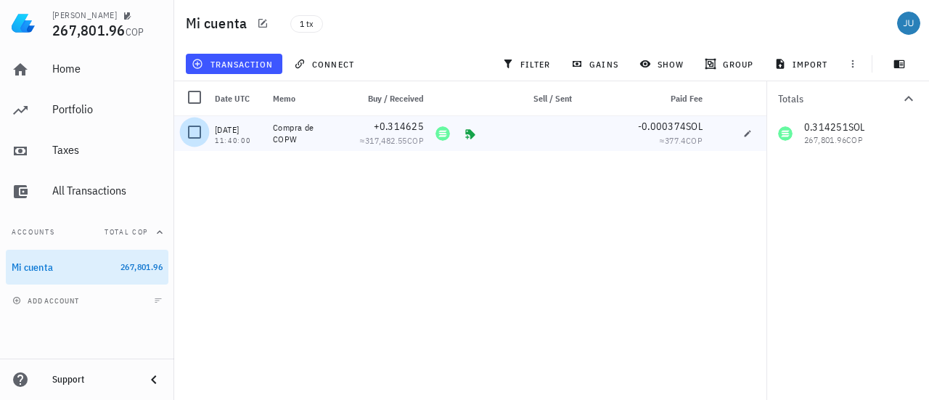
click at [196, 131] on div at bounding box center [194, 132] width 25 height 25
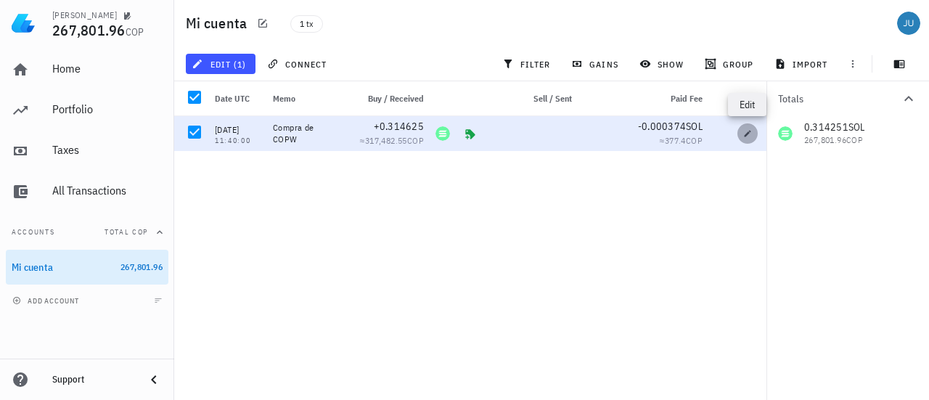
click at [746, 133] on icon "button" at bounding box center [747, 133] width 9 height 9
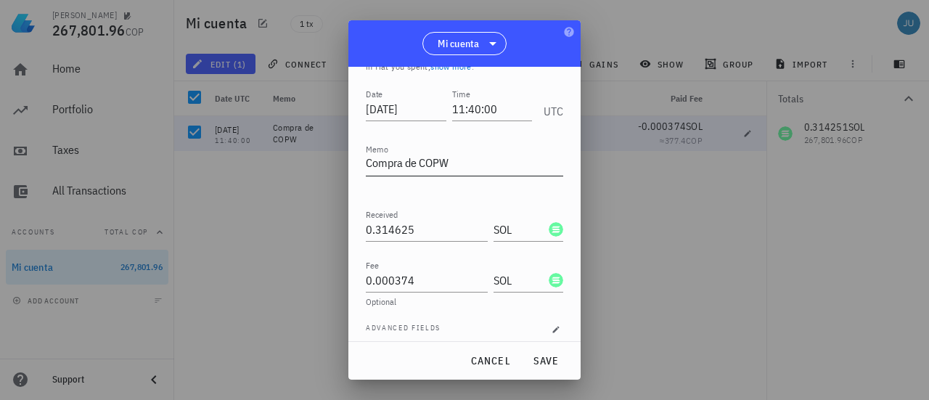
scroll to position [75, 0]
click at [505, 234] on input "SOL" at bounding box center [520, 227] width 52 height 23
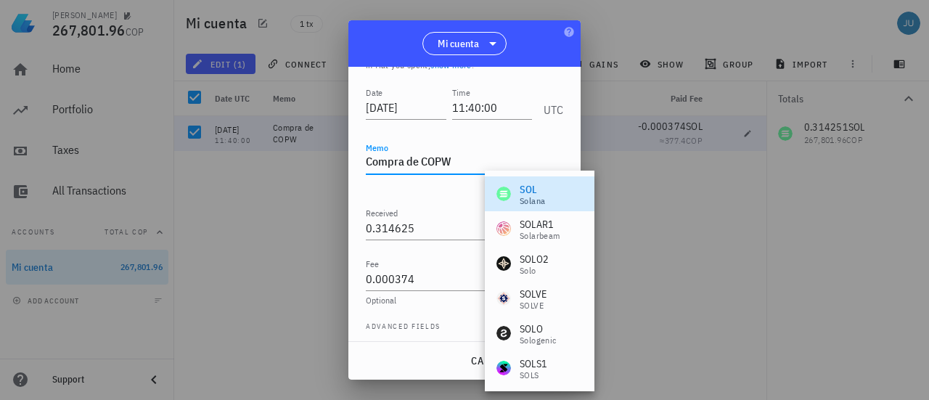
click at [441, 160] on textarea "Compra de COPW" at bounding box center [464, 162] width 197 height 23
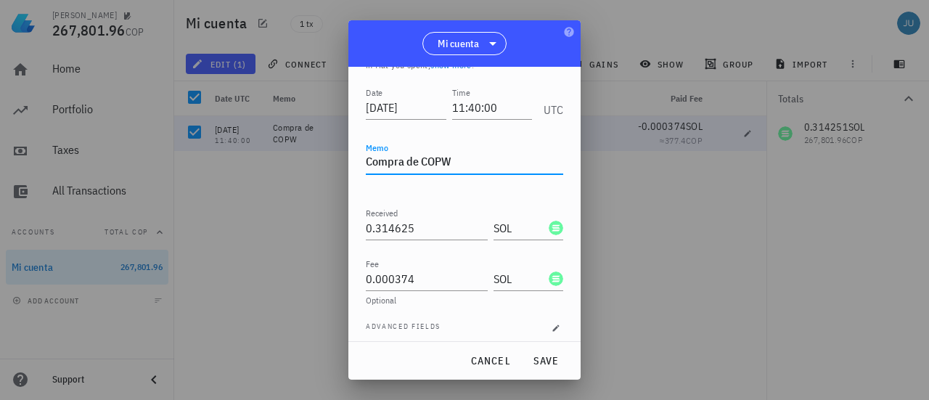
click at [456, 156] on textarea "Compra de COPW" at bounding box center [464, 162] width 197 height 23
type textarea "Compra de ETH"
click at [441, 229] on input "0.314625" at bounding box center [427, 227] width 122 height 23
type input "0"
type input "0.0257"
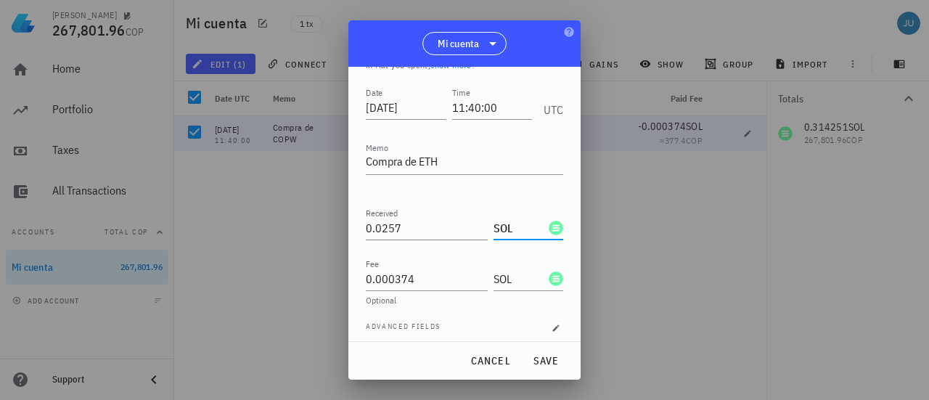
click at [513, 224] on input "SOL" at bounding box center [520, 227] width 52 height 23
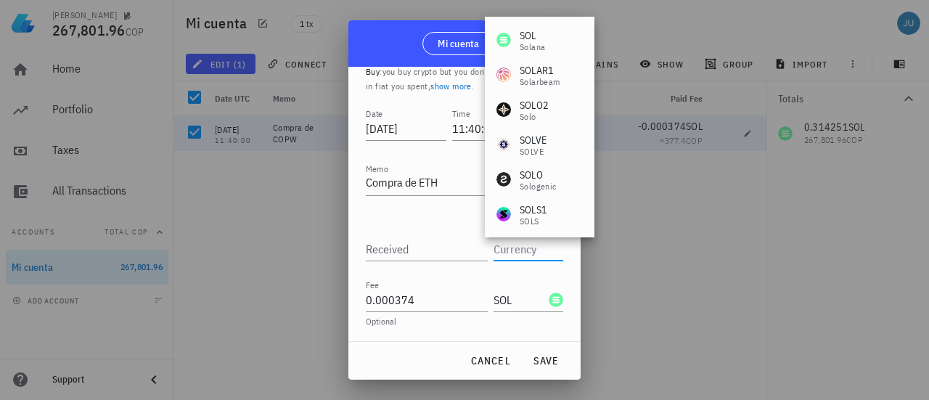
scroll to position [54, 0]
click at [420, 256] on input "Received" at bounding box center [427, 249] width 122 height 23
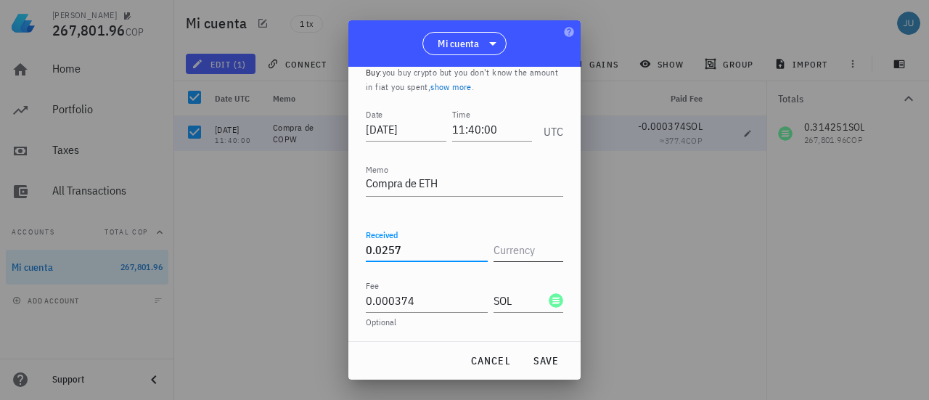
type input "0.0257"
click at [502, 246] on input "text" at bounding box center [527, 249] width 67 height 23
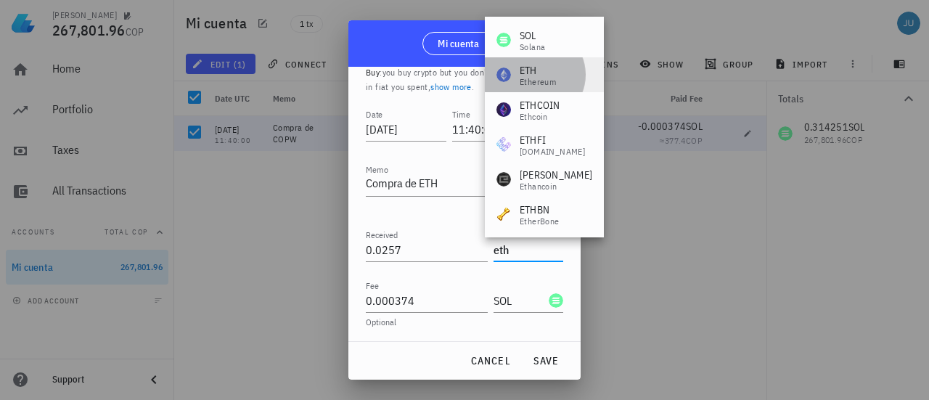
click at [529, 78] on div "Ethereum" at bounding box center [538, 82] width 36 height 9
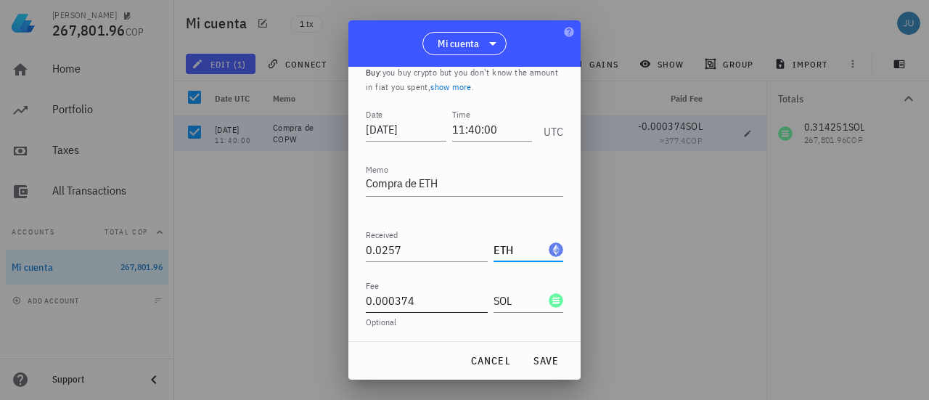
type input "ETH"
click at [427, 294] on input "0.000374" at bounding box center [427, 300] width 122 height 23
type input "0"
type input "0.00003058"
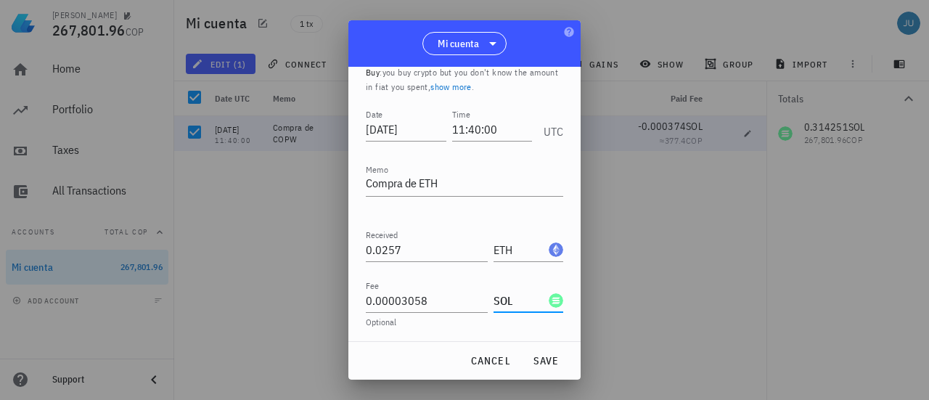
click at [504, 304] on input "SOL" at bounding box center [520, 300] width 52 height 23
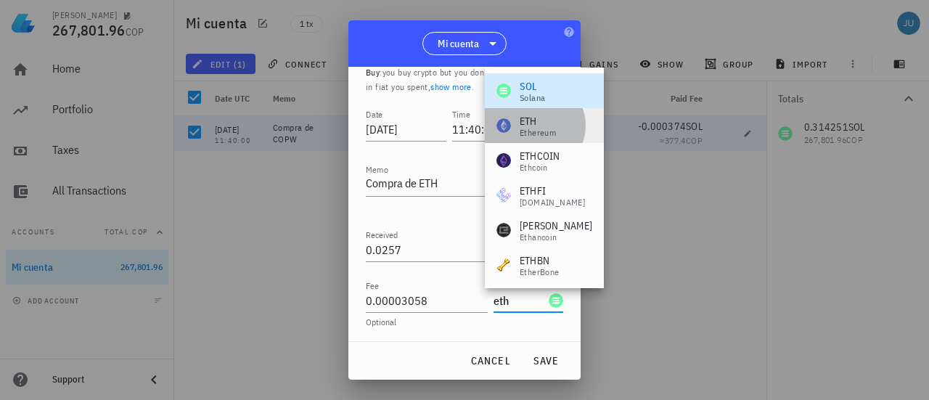
click at [532, 121] on div "ETH" at bounding box center [538, 121] width 36 height 15
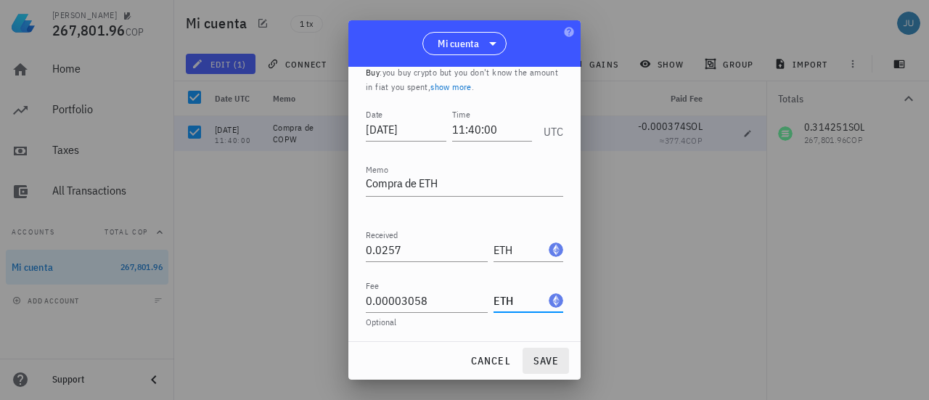
type input "ETH"
click at [542, 362] on span "save" at bounding box center [545, 360] width 35 height 13
type textarea "Compra de COPW"
type input "0.314625"
type input "SOL"
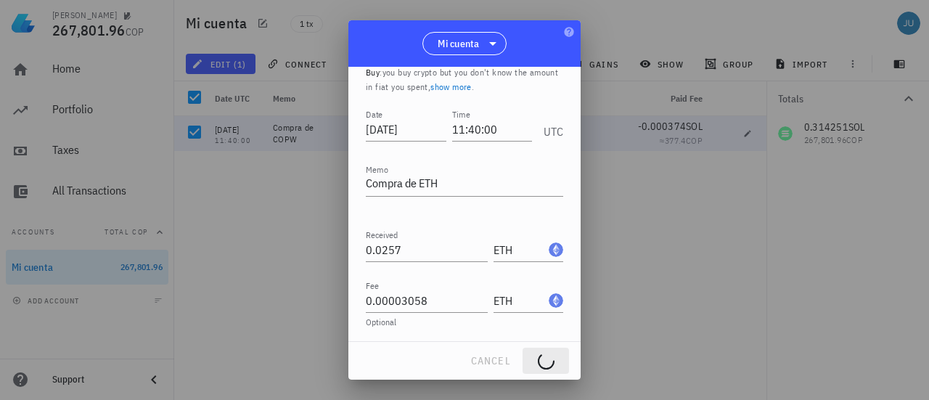
type input "0.000374"
type input "SOL"
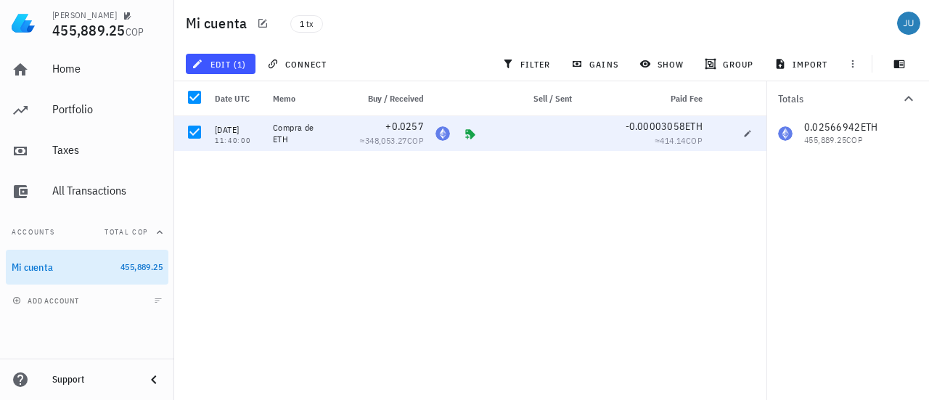
click at [239, 192] on div "[DATE] 11:40:00 Compra de ETH +0.0257 ≈ 348,053.27 COP -0.00003058 ETH ≈ 414.14…" at bounding box center [471, 252] width 595 height 272
click at [457, 220] on div "[DATE] 11:40:00 Compra de ETH +0.0257 ≈ 348,053.27 COP -0.00003058 ETH ≈ 414.14…" at bounding box center [471, 252] width 595 height 272
click at [377, 56] on div "edit (1) connect filter gains show group import" at bounding box center [552, 63] width 738 height 35
click at [198, 136] on div at bounding box center [194, 132] width 25 height 25
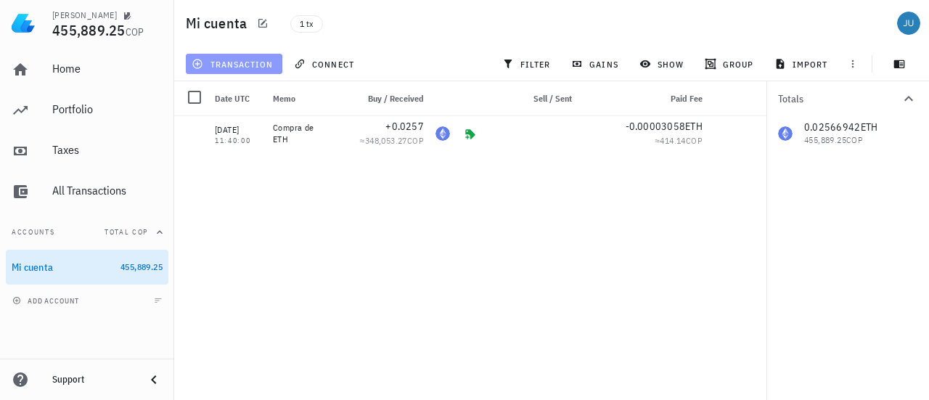
click at [228, 65] on span "transaction" at bounding box center [234, 64] width 78 height 12
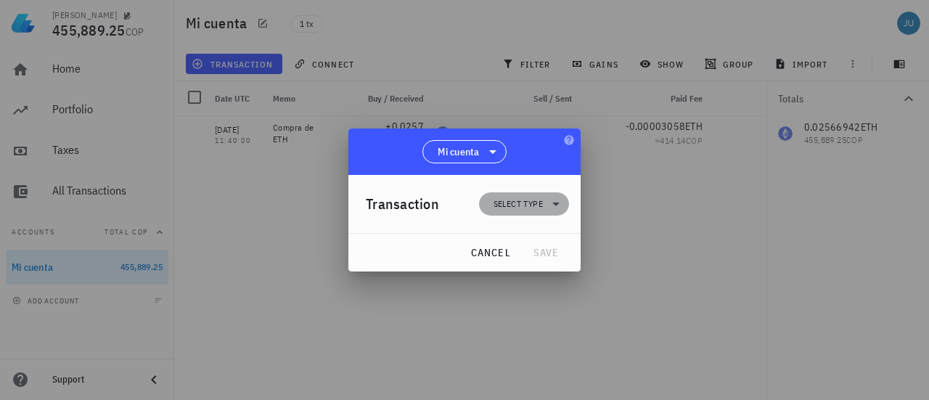
click at [541, 203] on span "Select type" at bounding box center [518, 204] width 49 height 15
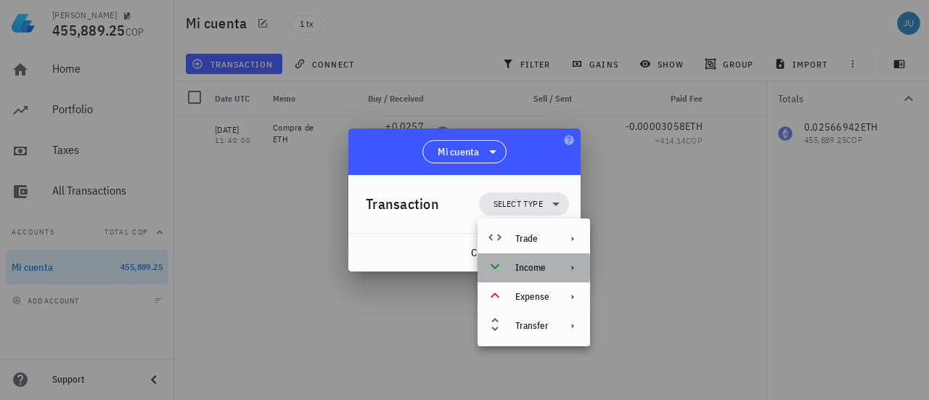
click at [552, 272] on div "Income" at bounding box center [534, 267] width 113 height 29
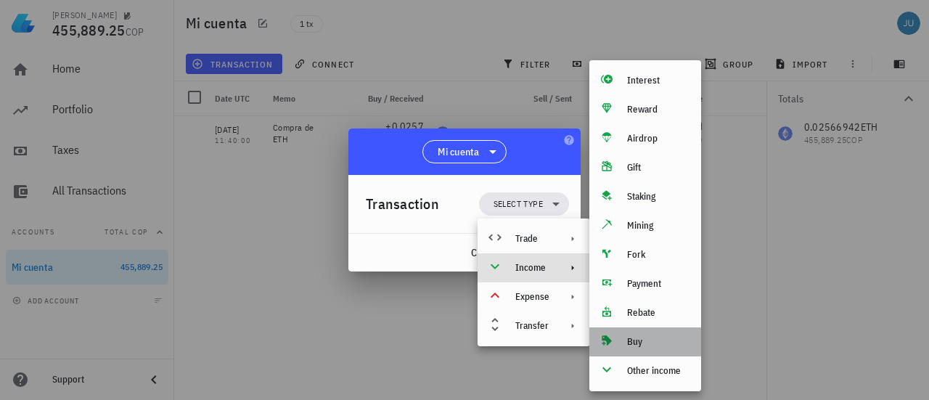
click at [637, 342] on div "Buy" at bounding box center [658, 342] width 62 height 12
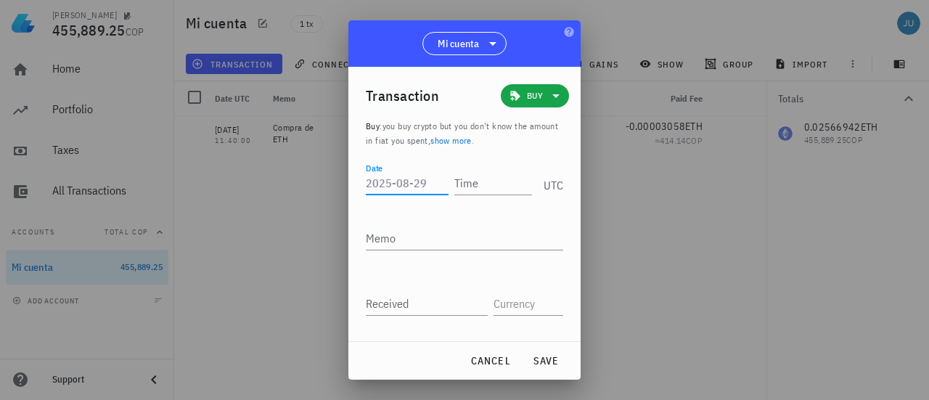
click at [389, 177] on input "Date" at bounding box center [407, 182] width 83 height 23
type input "2"
type input "[DATE]"
click at [468, 187] on input "Time" at bounding box center [490, 182] width 83 height 23
type input "0"
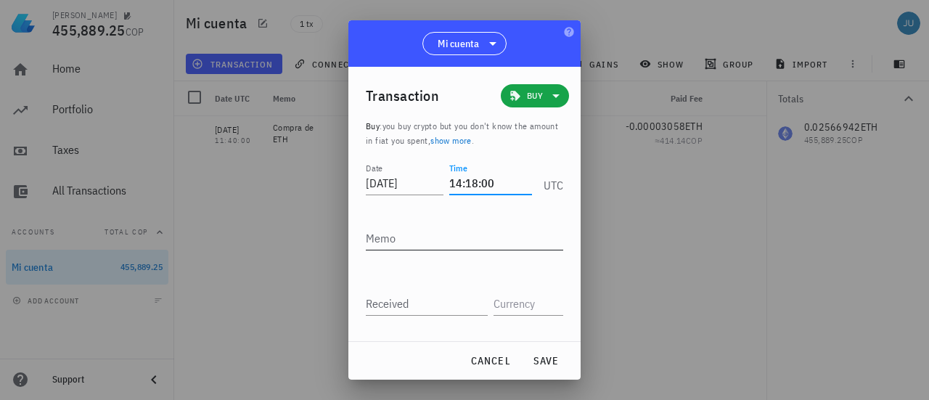
type input "14:18:00"
click at [428, 247] on textarea "Memo" at bounding box center [464, 237] width 197 height 23
type textarea "comprar SOL"
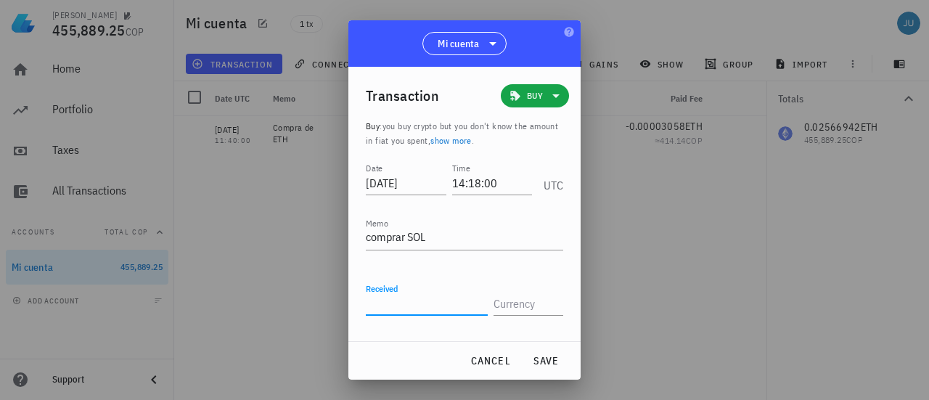
click at [403, 304] on input "Received" at bounding box center [427, 303] width 122 height 23
type input "0.314625"
click at [528, 306] on input "text" at bounding box center [527, 303] width 67 height 23
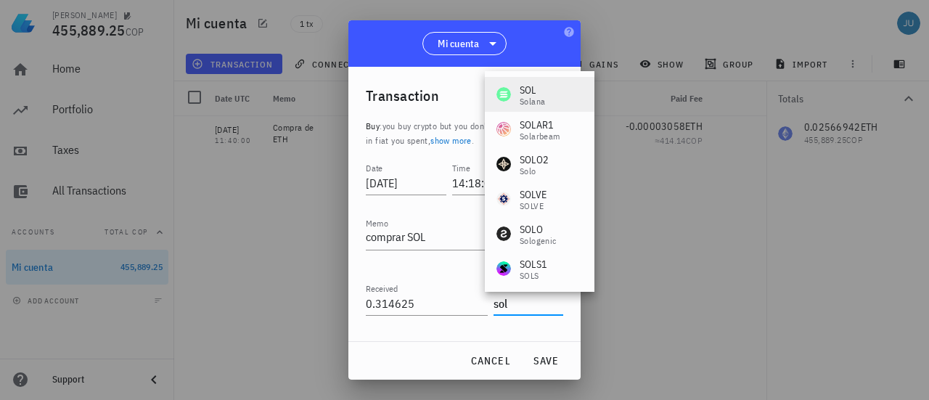
click at [553, 85] on div "[PERSON_NAME]" at bounding box center [540, 94] width 110 height 35
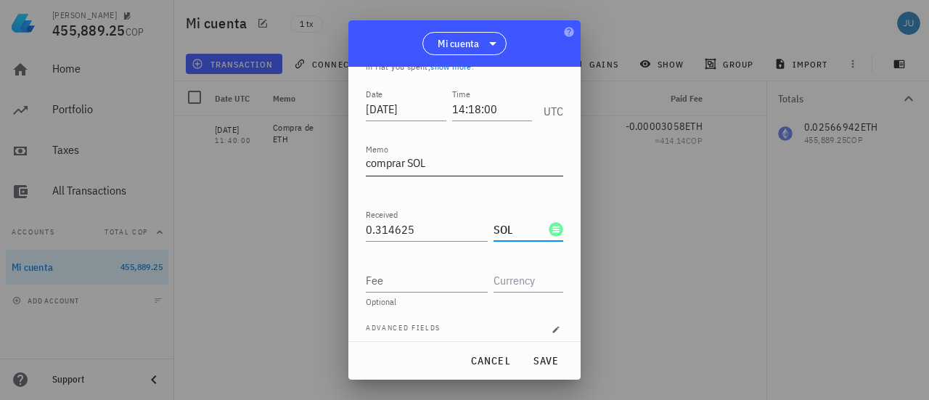
scroll to position [83, 0]
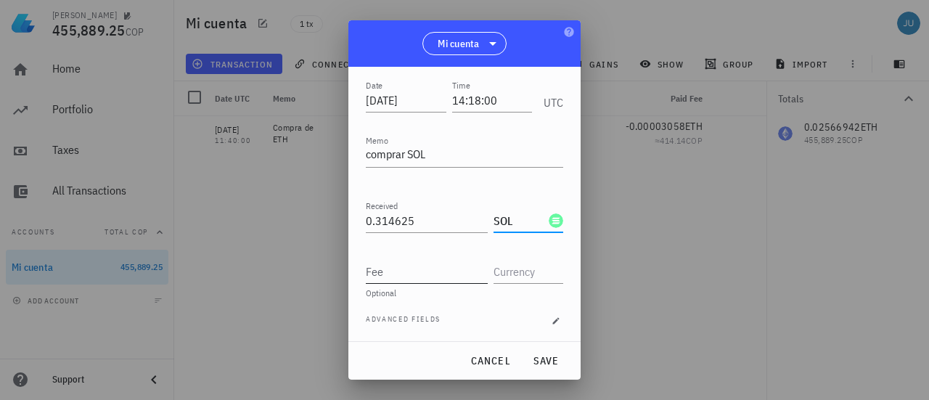
type input "SOL"
click at [422, 277] on input "Fee" at bounding box center [427, 271] width 122 height 23
type input "0.000374"
click at [502, 269] on input "text" at bounding box center [527, 271] width 67 height 23
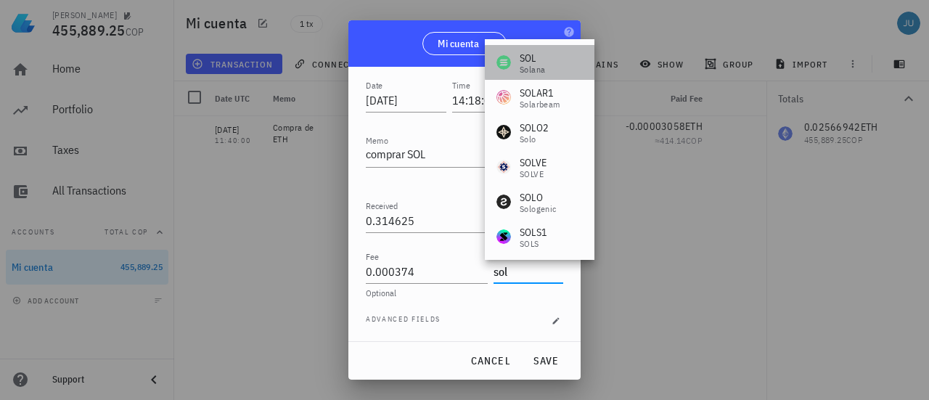
click at [534, 65] on div "Solana" at bounding box center [532, 69] width 25 height 9
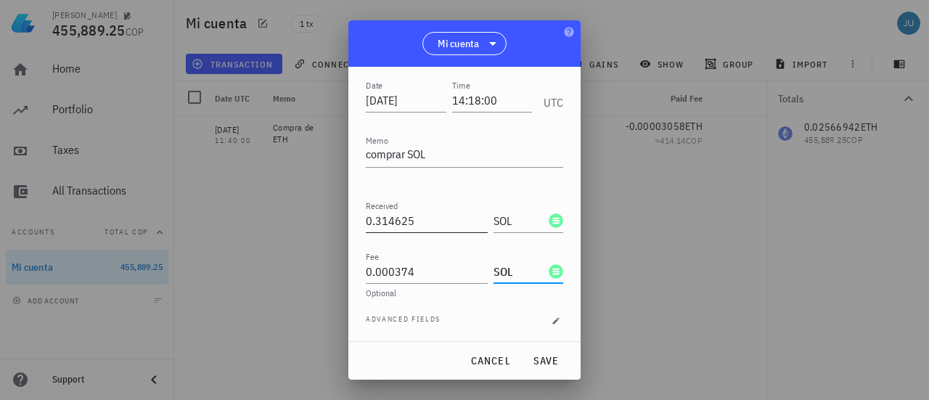
type input "SOL"
click at [414, 224] on input "0.314625" at bounding box center [427, 220] width 122 height 23
type input "0.315"
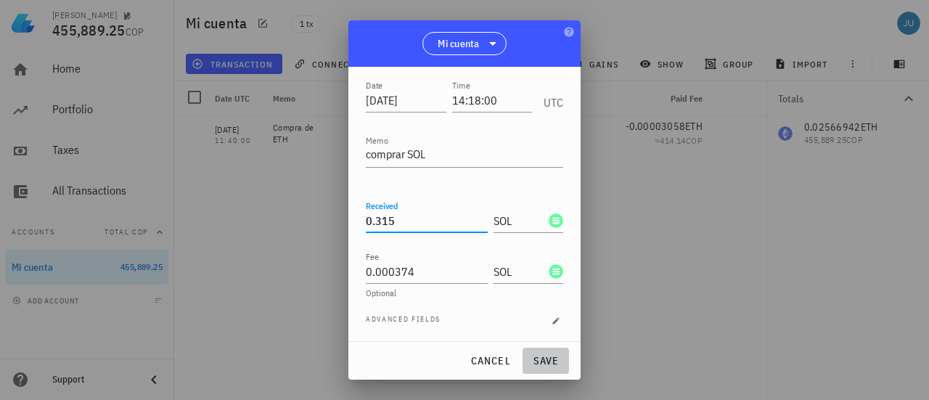
click at [547, 356] on span "save" at bounding box center [545, 360] width 35 height 13
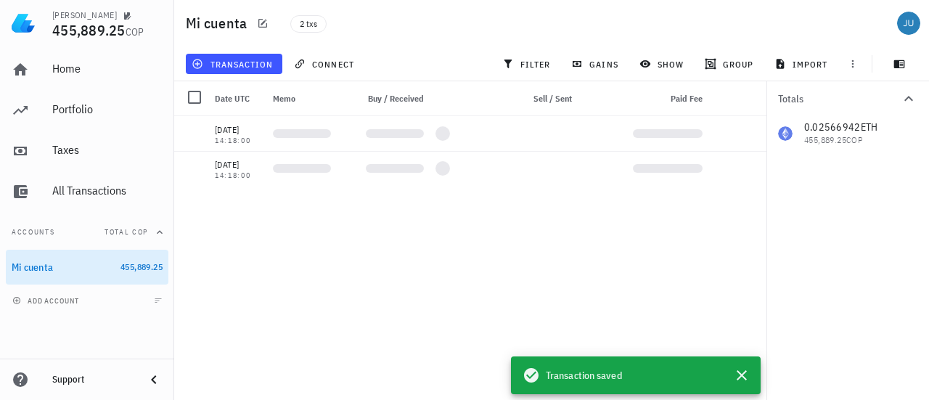
scroll to position [0, 0]
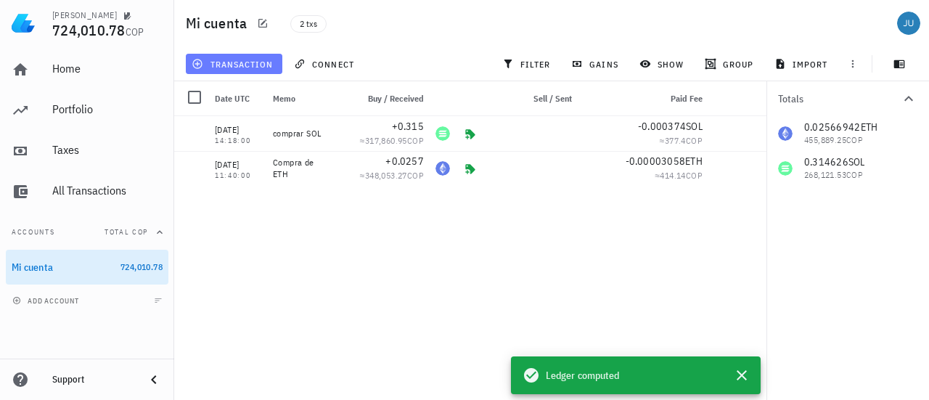
click at [223, 62] on span "transaction" at bounding box center [234, 64] width 78 height 12
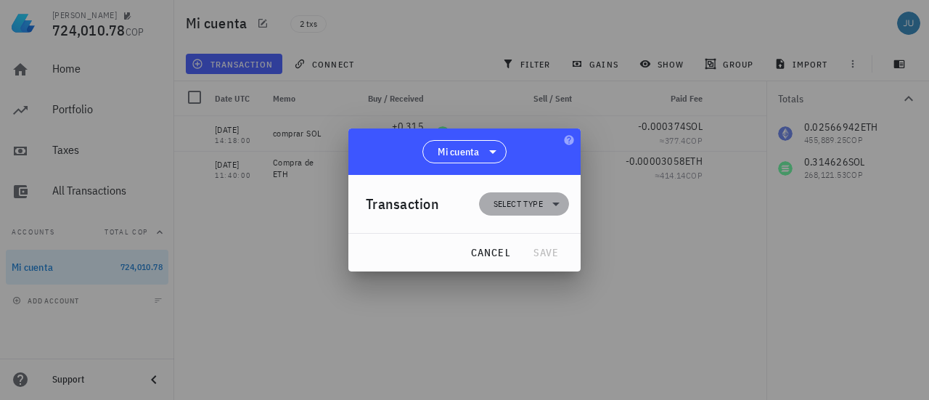
click at [522, 203] on span "Select type" at bounding box center [518, 204] width 49 height 15
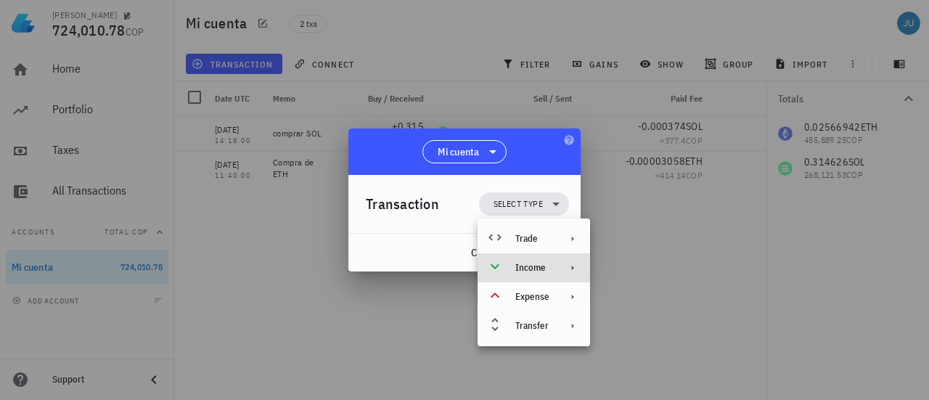
click at [568, 265] on icon at bounding box center [573, 268] width 12 height 12
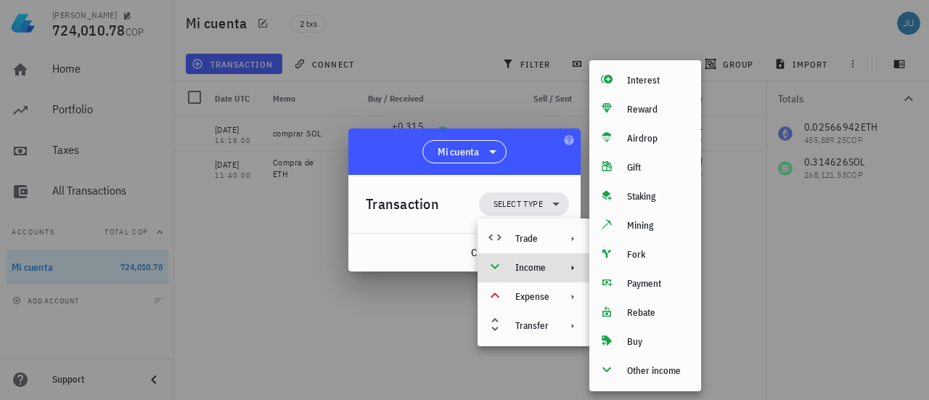
click at [422, 231] on div "Transaction Select type" at bounding box center [467, 204] width 203 height 58
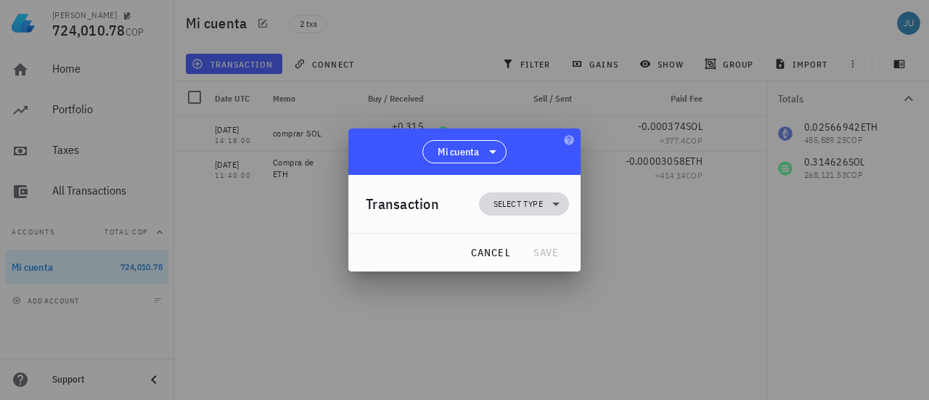
click at [549, 206] on icon at bounding box center [555, 203] width 17 height 17
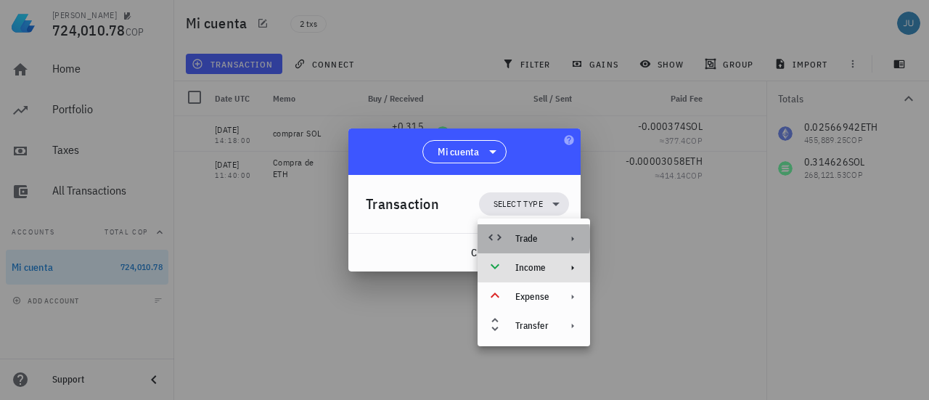
click at [575, 239] on icon at bounding box center [573, 239] width 12 height 12
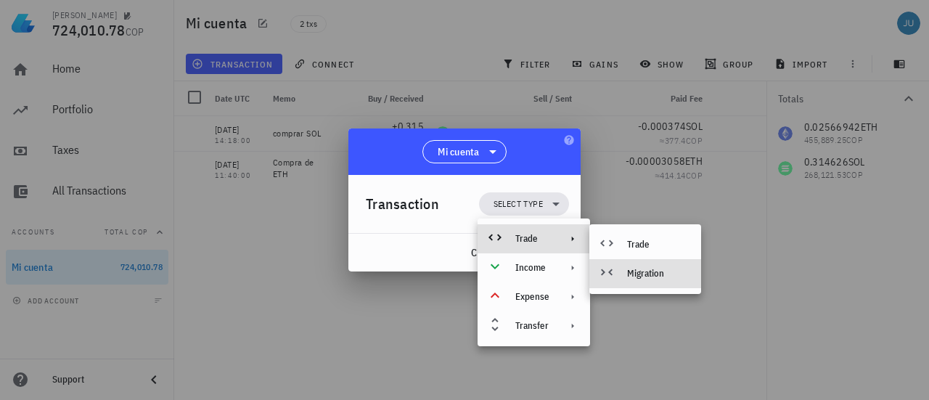
click at [654, 275] on div "Migration" at bounding box center [658, 274] width 62 height 12
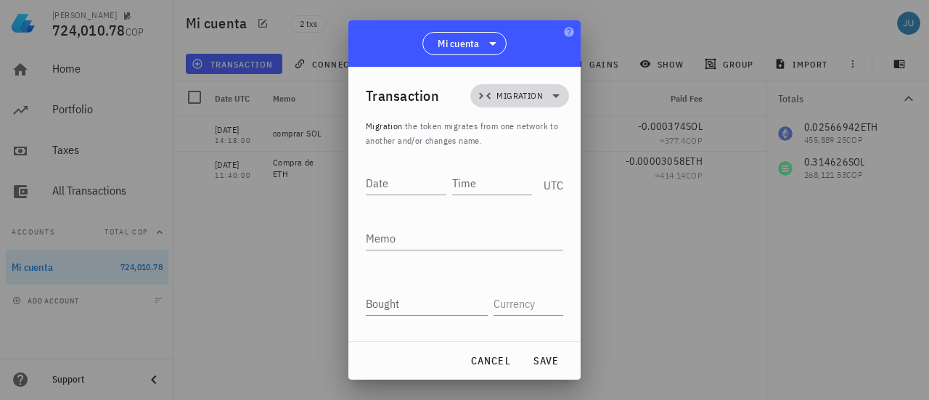
click at [552, 93] on icon at bounding box center [555, 95] width 17 height 17
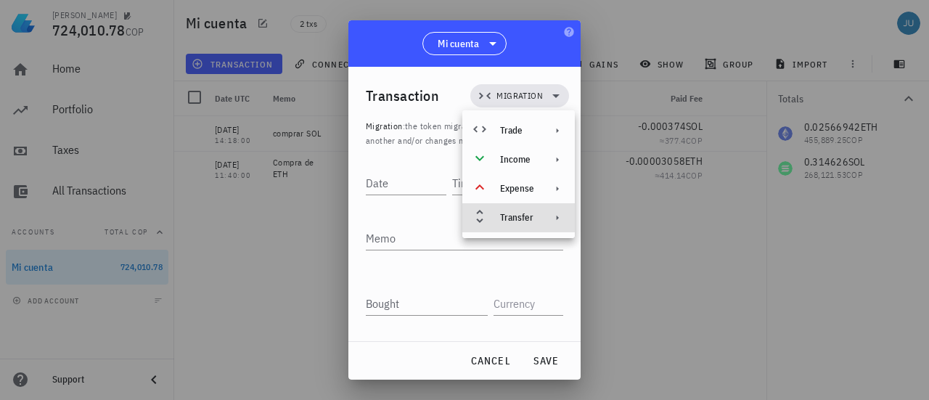
click at [552, 216] on icon at bounding box center [558, 218] width 12 height 12
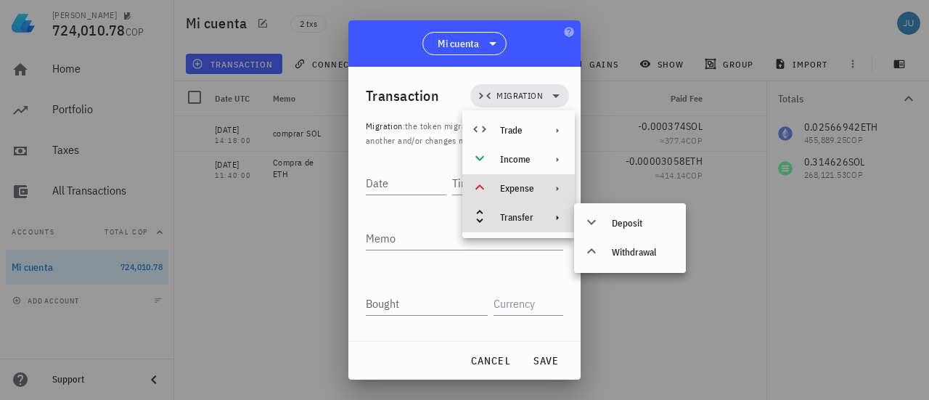
click at [550, 192] on div at bounding box center [554, 189] width 17 height 12
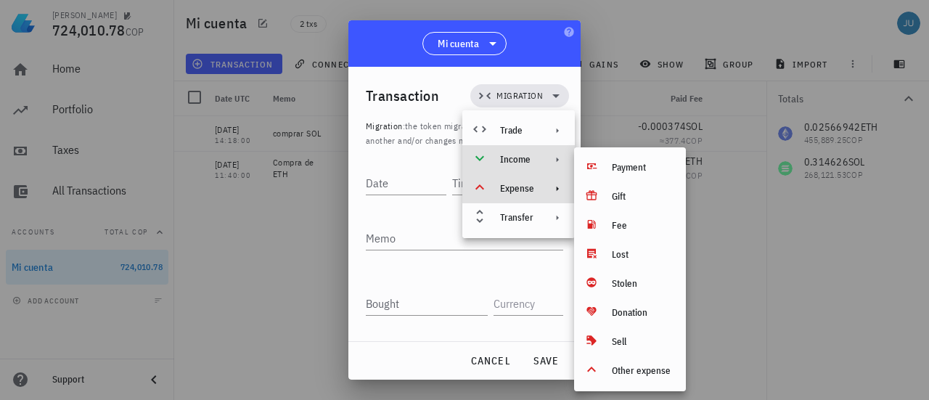
click at [553, 165] on icon at bounding box center [558, 160] width 12 height 12
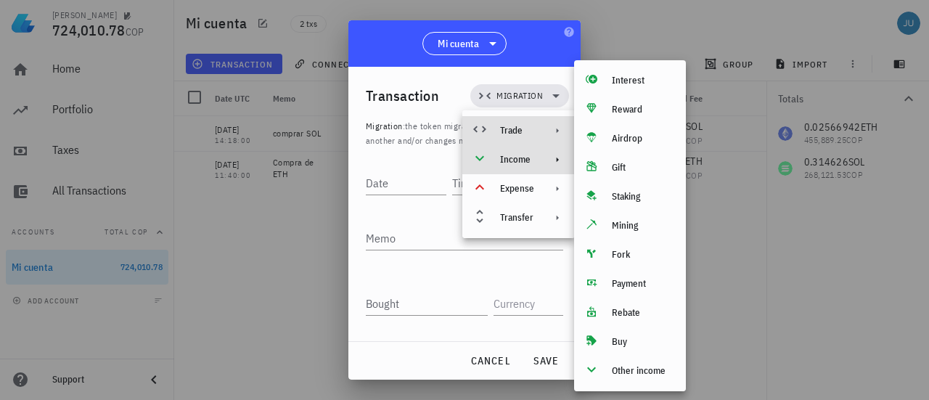
click at [552, 128] on icon at bounding box center [558, 131] width 12 height 12
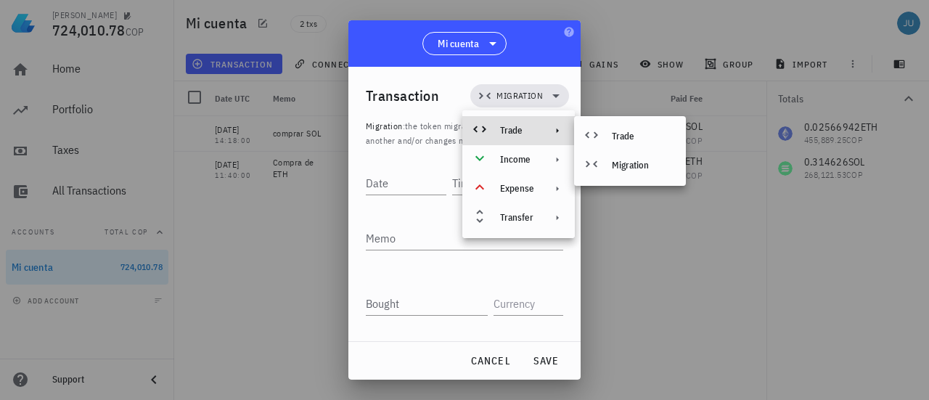
click at [674, 256] on div at bounding box center [464, 200] width 929 height 400
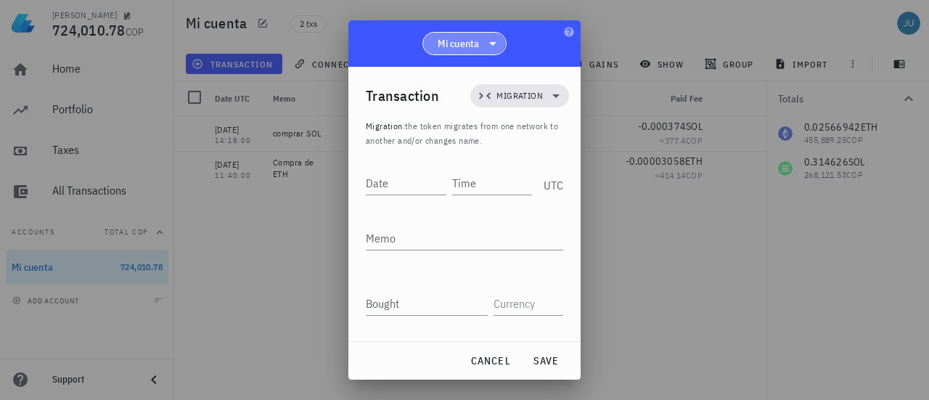
click at [491, 45] on icon at bounding box center [492, 43] width 17 height 17
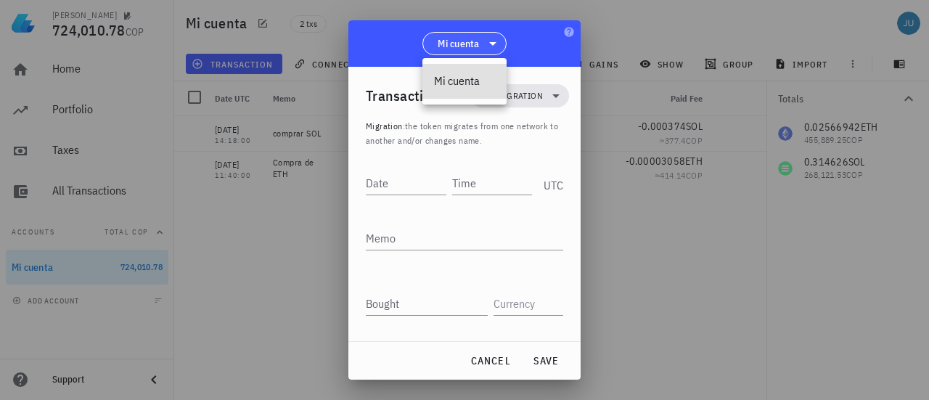
click at [491, 45] on icon at bounding box center [492, 43] width 17 height 17
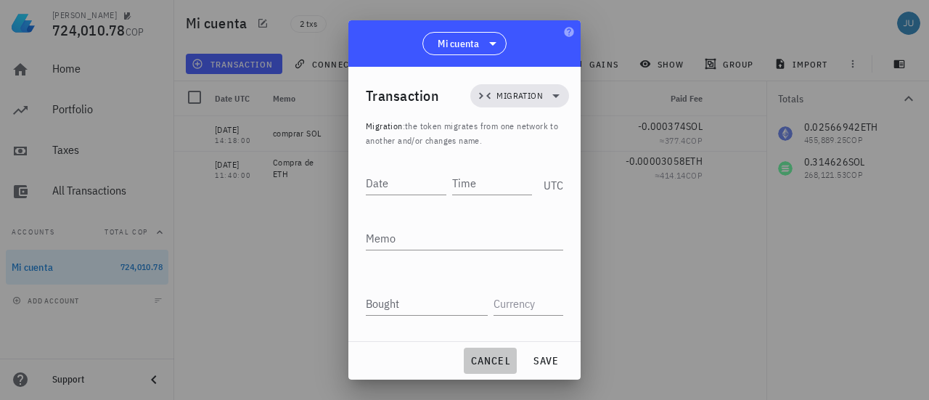
click at [495, 358] on span "cancel" at bounding box center [490, 360] width 41 height 13
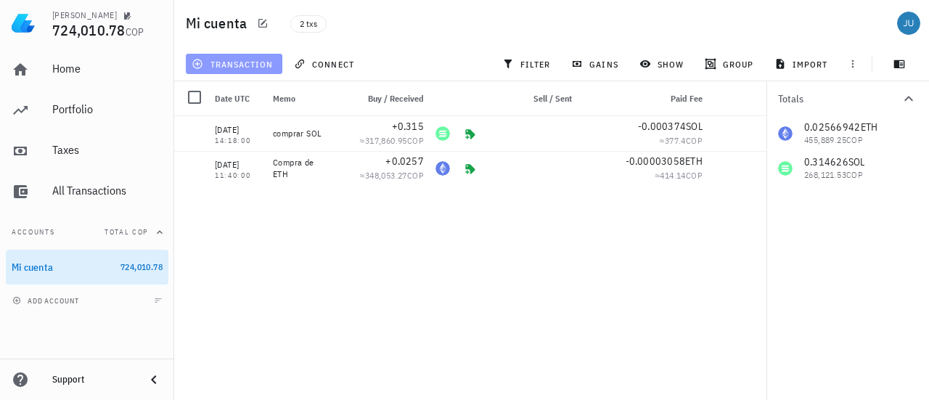
click at [231, 70] on button "transaction" at bounding box center [234, 64] width 97 height 20
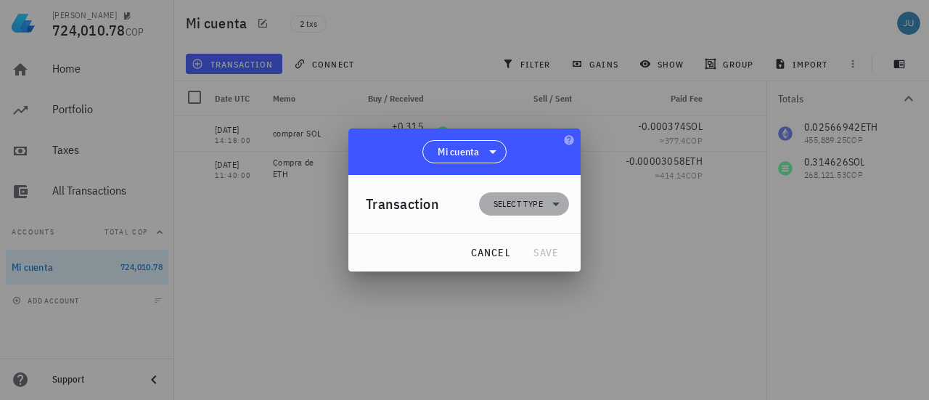
click at [547, 211] on icon at bounding box center [555, 203] width 17 height 17
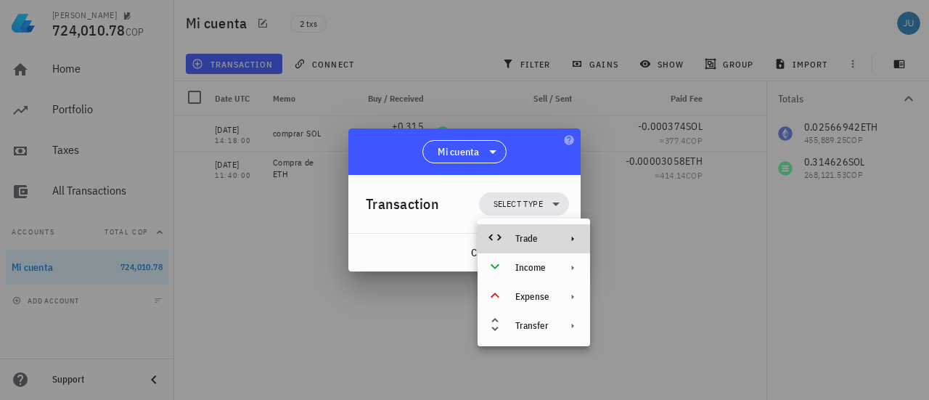
click at [572, 240] on icon at bounding box center [573, 239] width 2 height 5
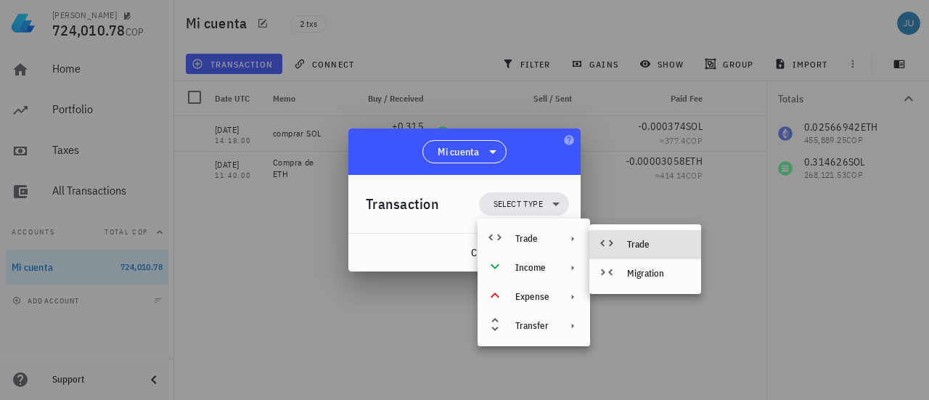
click at [648, 246] on div "Trade" at bounding box center [658, 245] width 62 height 12
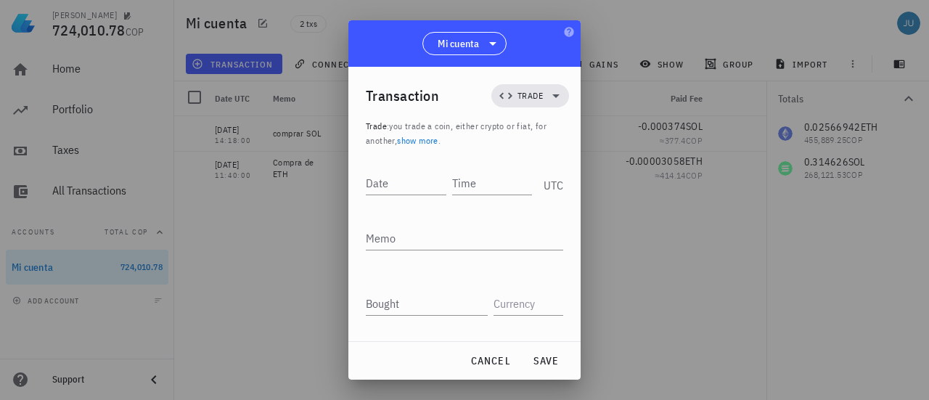
click at [416, 140] on link "show more" at bounding box center [417, 140] width 41 height 11
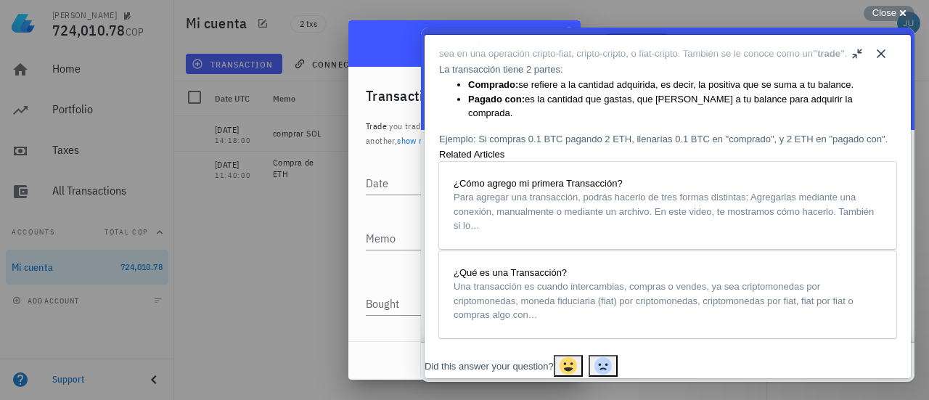
scroll to position [136, 0]
click at [887, 47] on button "Close" at bounding box center [881, 53] width 23 height 23
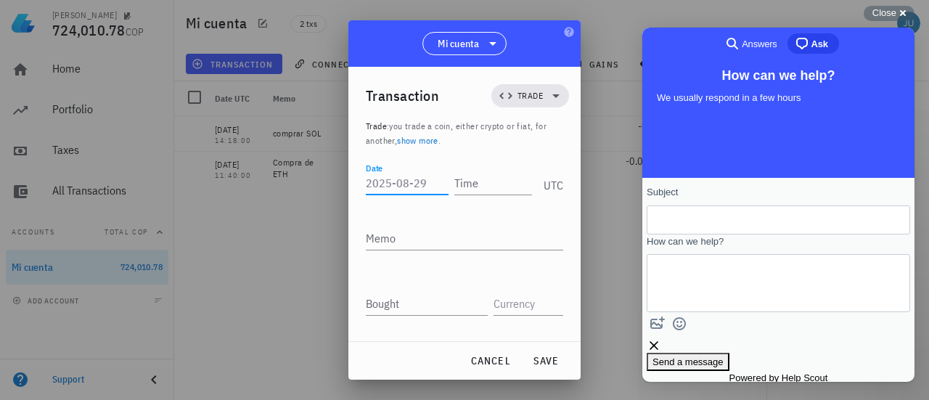
click at [393, 179] on input "Date" at bounding box center [407, 182] width 83 height 23
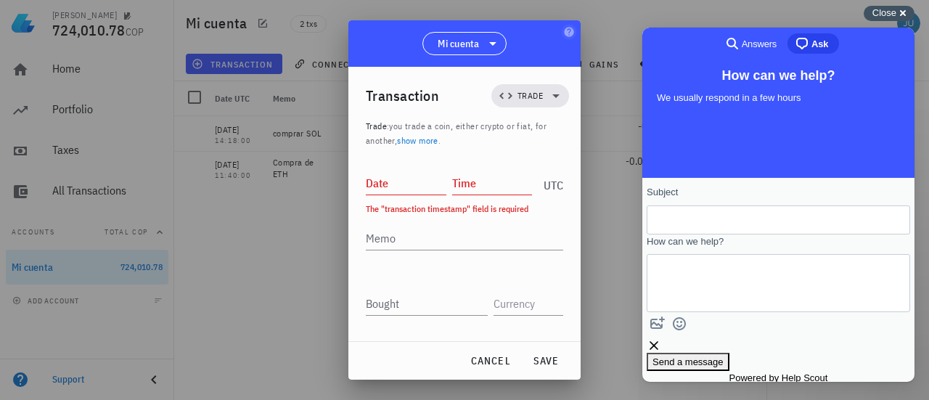
click at [896, 12] on span "Close" at bounding box center [885, 12] width 24 height 11
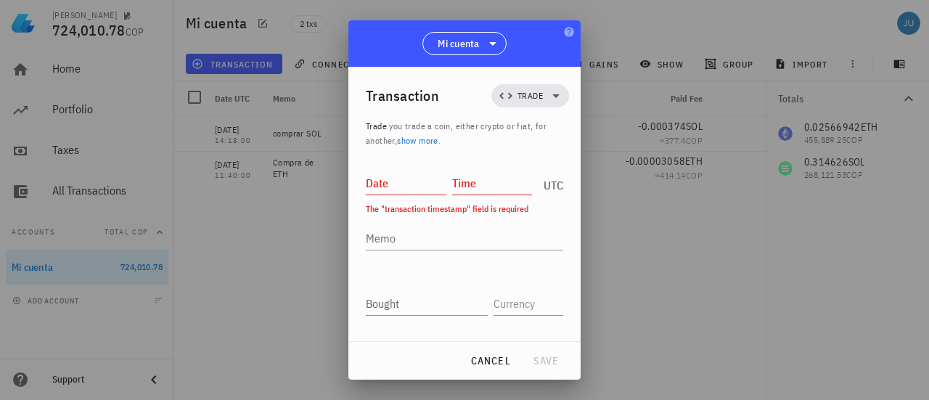
click at [391, 185] on input "Date" at bounding box center [406, 182] width 81 height 23
type input "[DATE]"
click at [470, 187] on input "Time" at bounding box center [492, 182] width 81 height 23
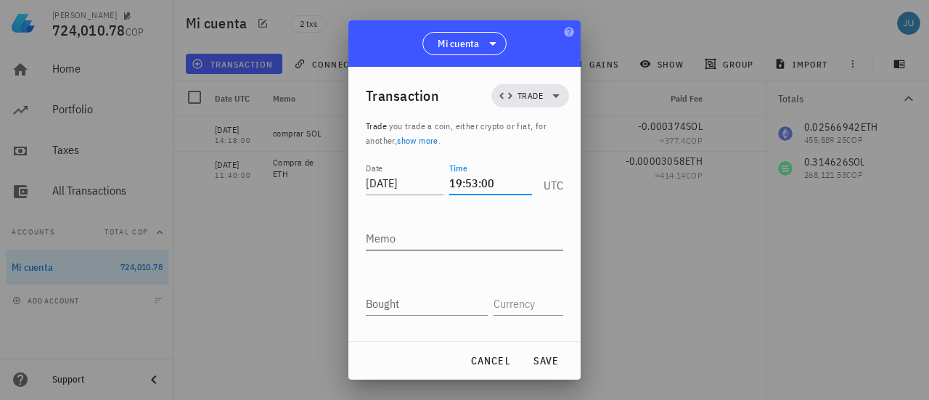
type input "19:53:00"
click at [438, 247] on textarea "Memo" at bounding box center [464, 237] width 197 height 23
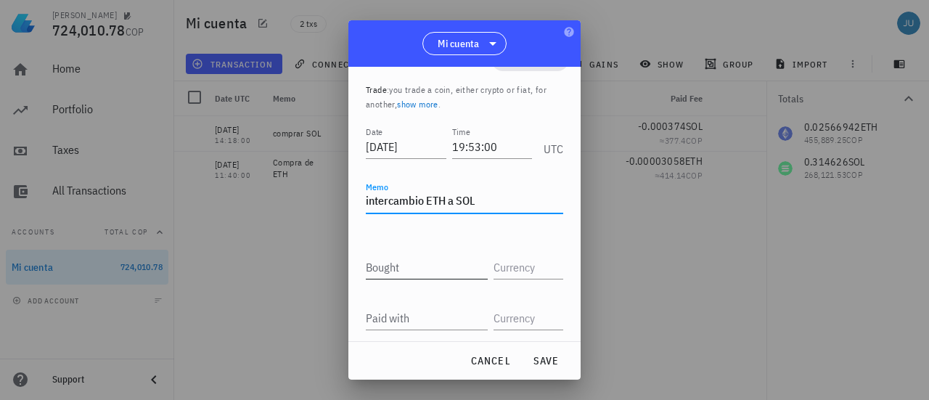
type textarea "intercambio ETH a SOL"
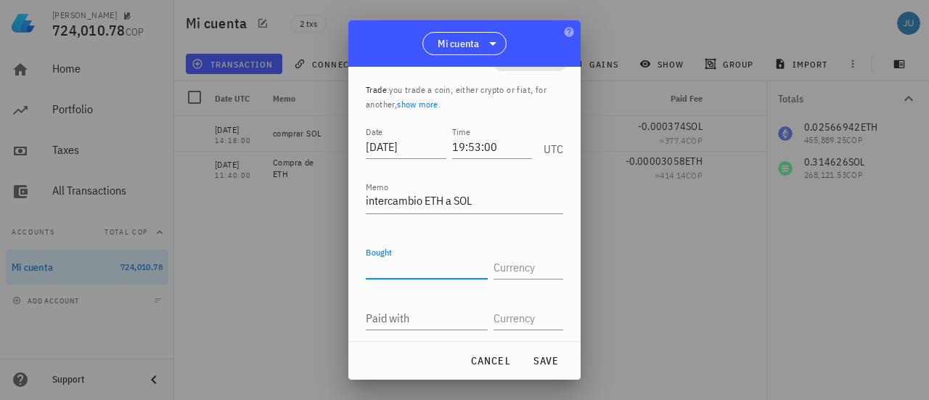
click at [421, 263] on input "Bought" at bounding box center [427, 267] width 122 height 23
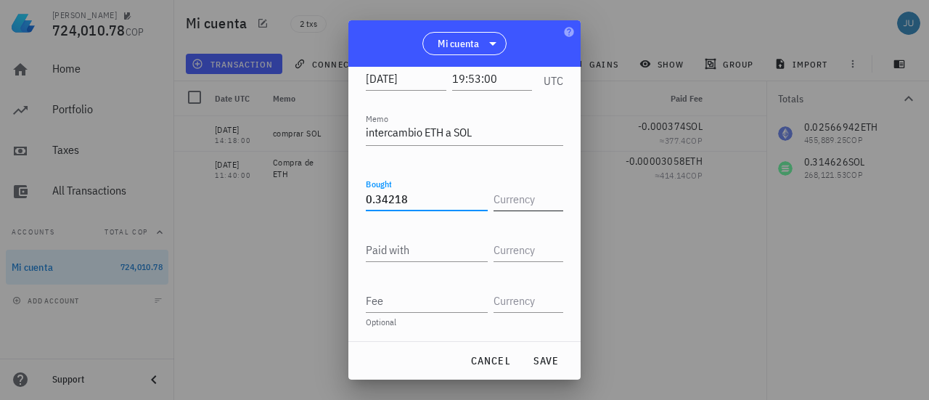
type input "0.34218"
click at [521, 192] on input "text" at bounding box center [527, 198] width 67 height 23
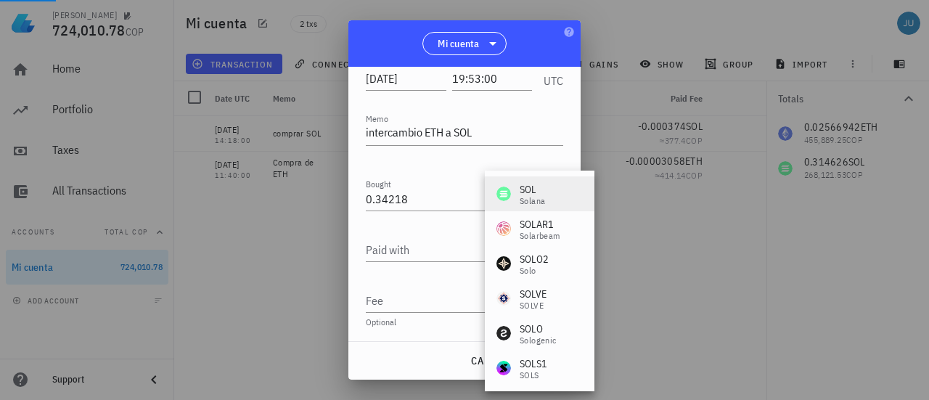
click at [533, 192] on div "SOL" at bounding box center [532, 189] width 25 height 15
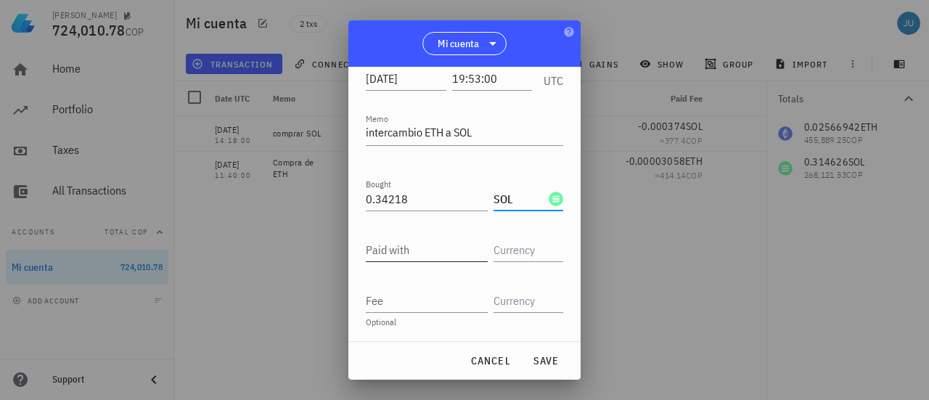
type input "SOL"
click at [401, 257] on input "Paid with" at bounding box center [427, 249] width 122 height 23
type input "0.02560488"
click at [495, 259] on input "text" at bounding box center [527, 249] width 67 height 23
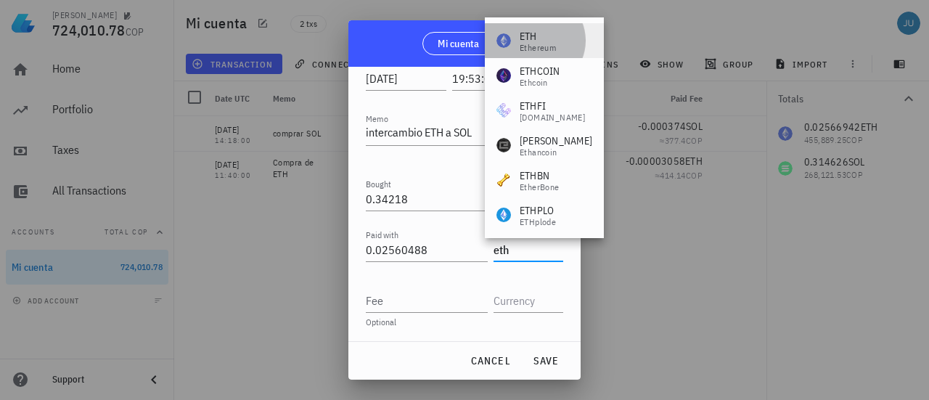
click at [535, 46] on div "Ethereum" at bounding box center [538, 48] width 36 height 9
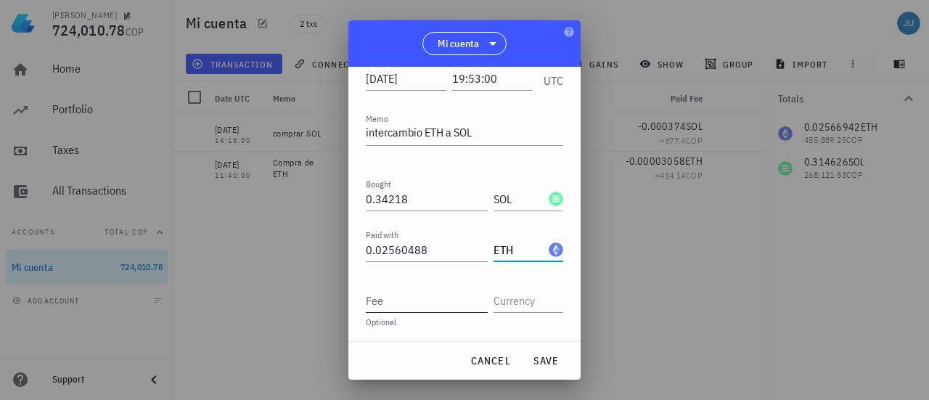
type input "ETH"
click at [395, 303] on input "Fee" at bounding box center [427, 300] width 122 height 23
type input "0.000407"
click at [523, 302] on input "text" at bounding box center [527, 300] width 67 height 23
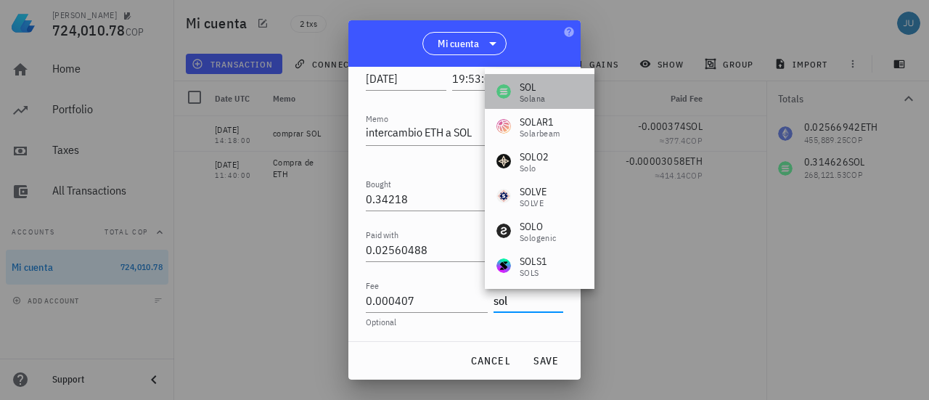
click at [530, 91] on div "SOL" at bounding box center [532, 87] width 25 height 15
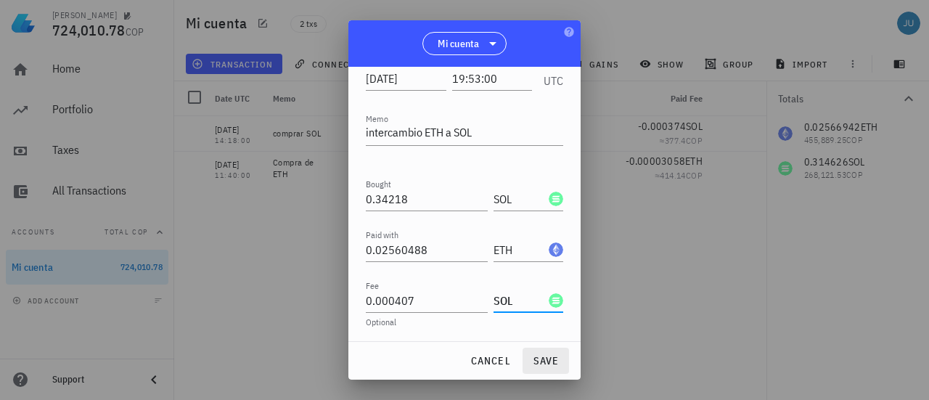
type input "SOL"
click at [539, 359] on span "save" at bounding box center [545, 360] width 35 height 13
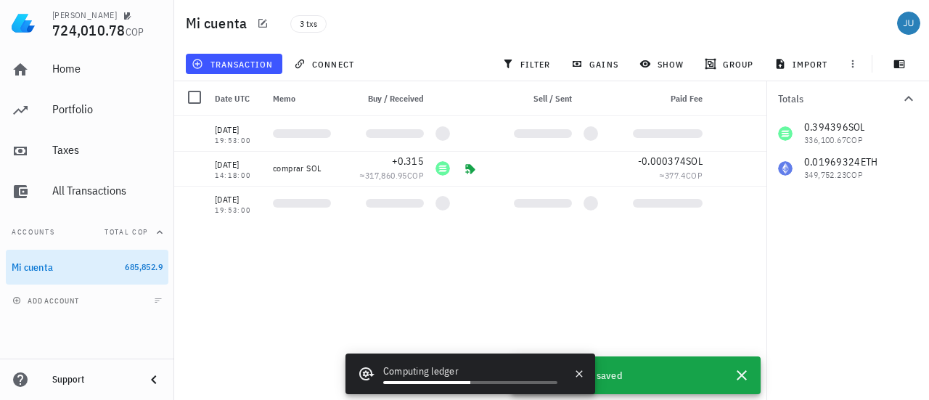
scroll to position [0, 0]
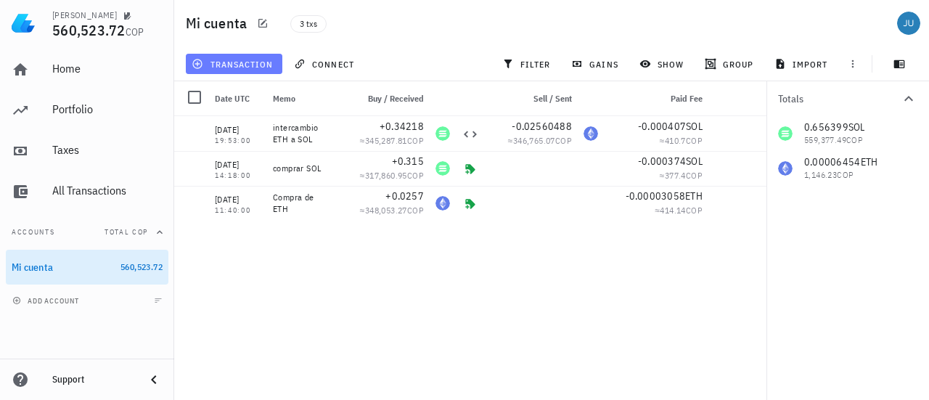
click at [232, 68] on span "transaction" at bounding box center [234, 64] width 78 height 12
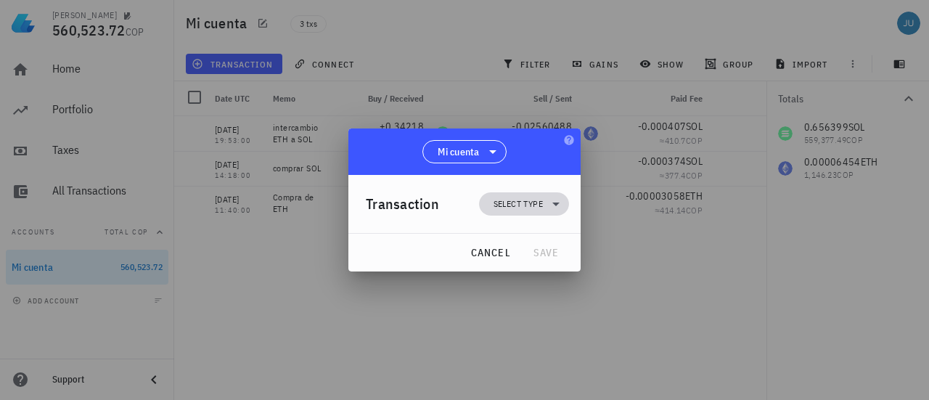
click at [536, 200] on span "Select type" at bounding box center [518, 204] width 49 height 15
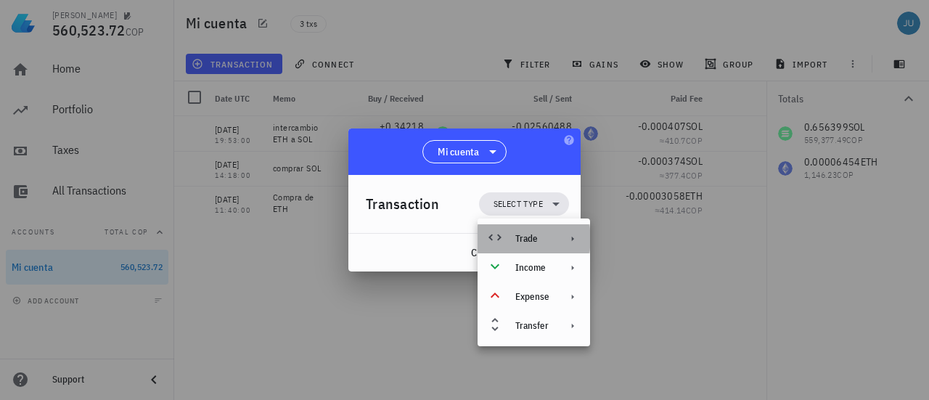
click at [572, 237] on icon at bounding box center [573, 239] width 2 height 5
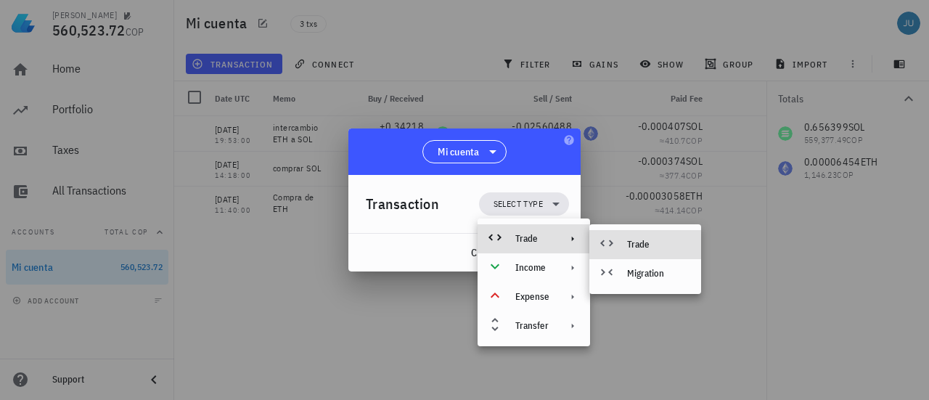
click at [611, 244] on icon at bounding box center [606, 243] width 13 height 7
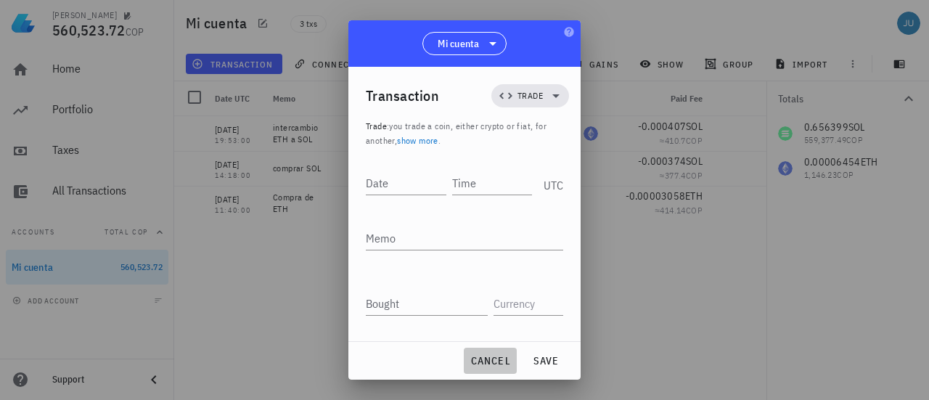
click at [491, 359] on span "cancel" at bounding box center [490, 360] width 41 height 13
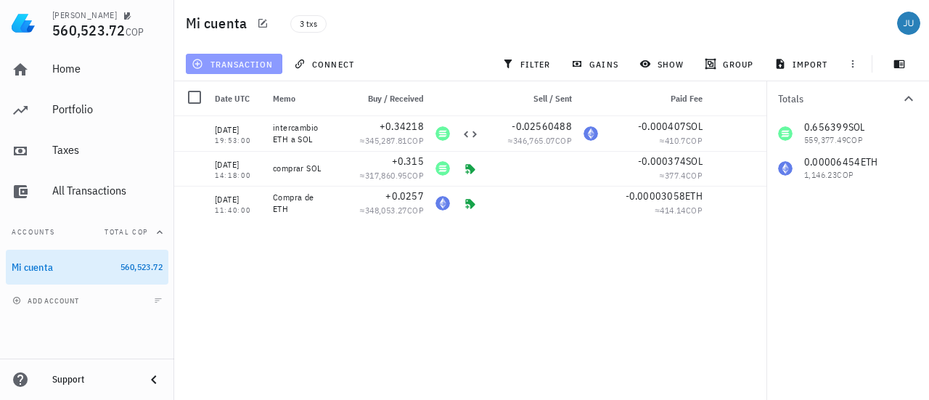
click at [255, 71] on button "transaction" at bounding box center [234, 64] width 97 height 20
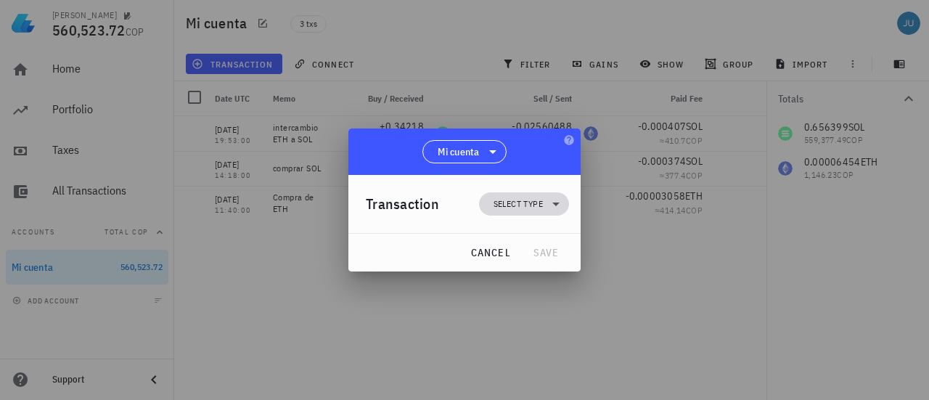
click at [563, 201] on icon at bounding box center [555, 203] width 17 height 17
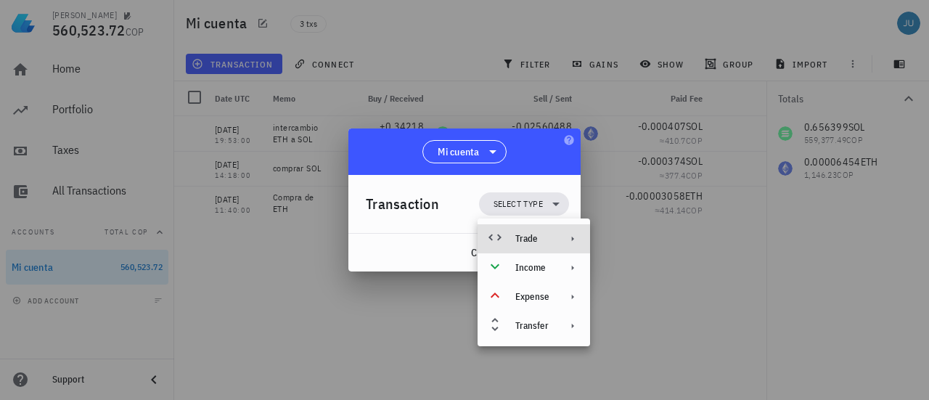
click at [571, 241] on icon at bounding box center [573, 239] width 12 height 12
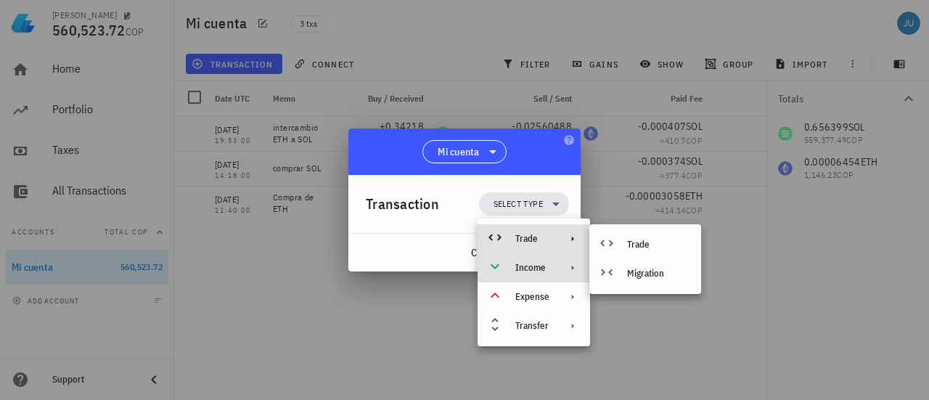
click at [571, 271] on icon at bounding box center [573, 268] width 12 height 12
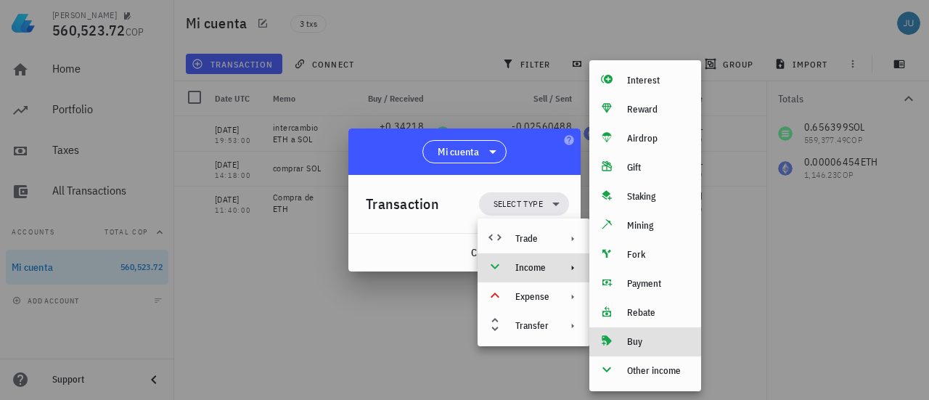
click at [644, 344] on div "Buy" at bounding box center [658, 342] width 62 height 12
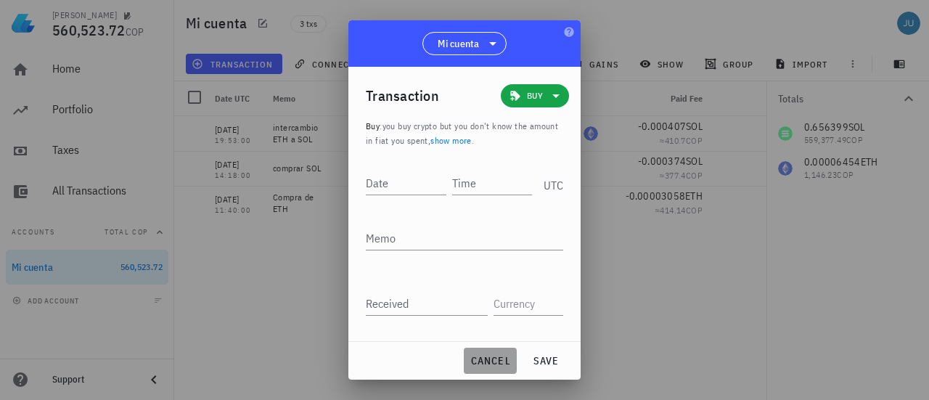
click at [492, 362] on span "cancel" at bounding box center [490, 360] width 41 height 13
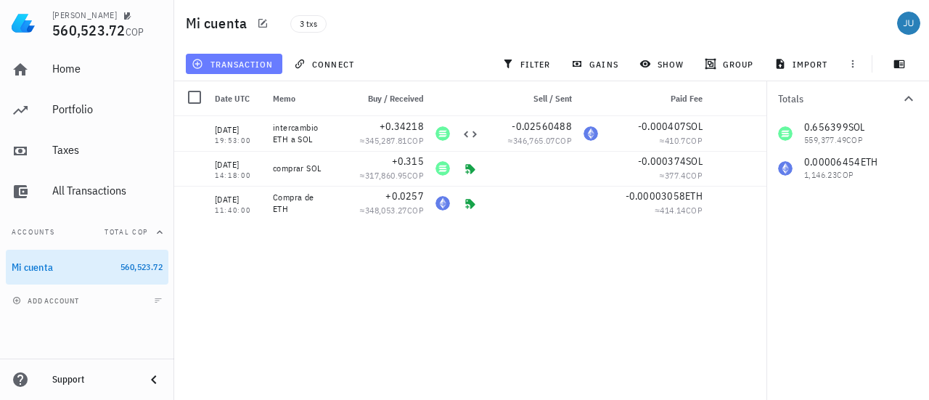
click at [258, 63] on span "transaction" at bounding box center [234, 64] width 78 height 12
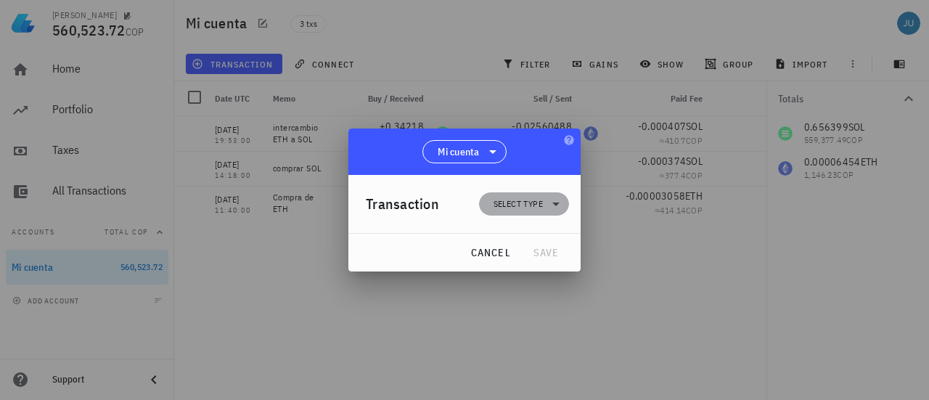
click at [555, 206] on icon at bounding box center [555, 203] width 17 height 17
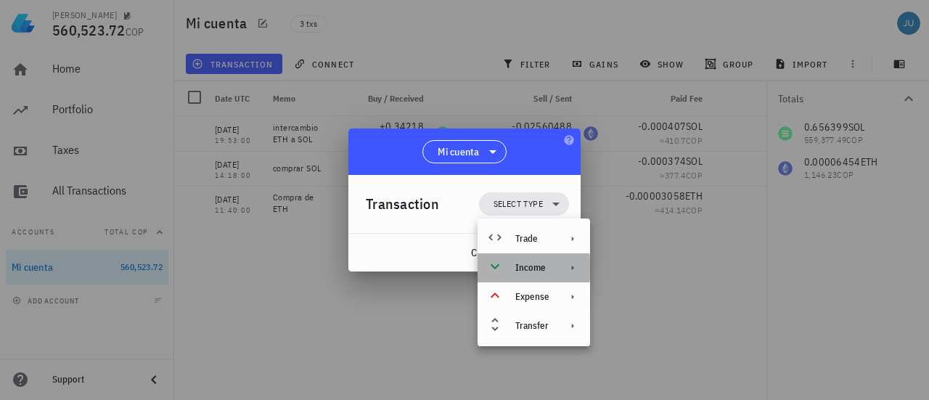
click at [563, 272] on div at bounding box center [569, 268] width 17 height 12
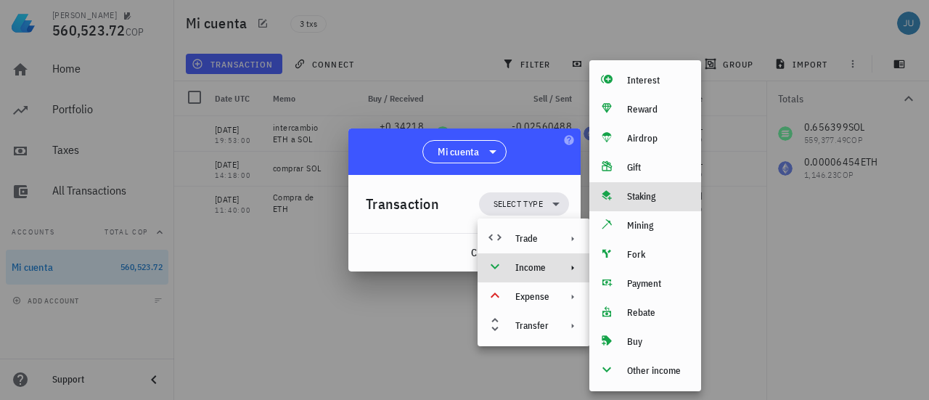
click at [637, 197] on div "Staking" at bounding box center [658, 197] width 62 height 12
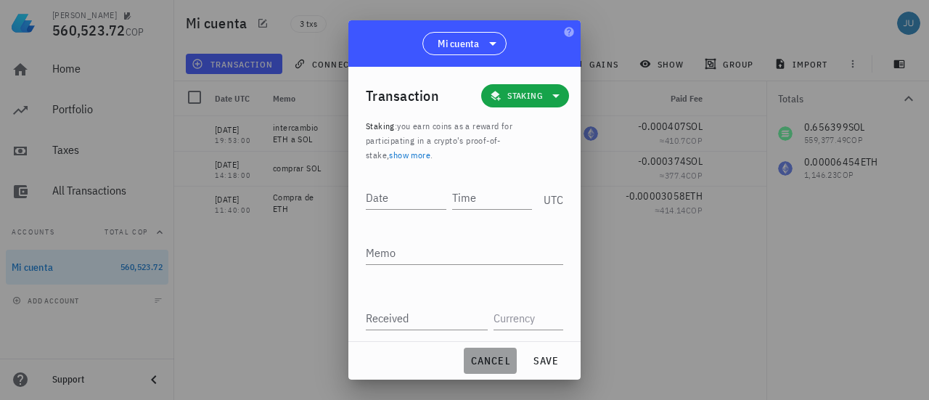
click at [501, 354] on span "cancel" at bounding box center [490, 360] width 41 height 13
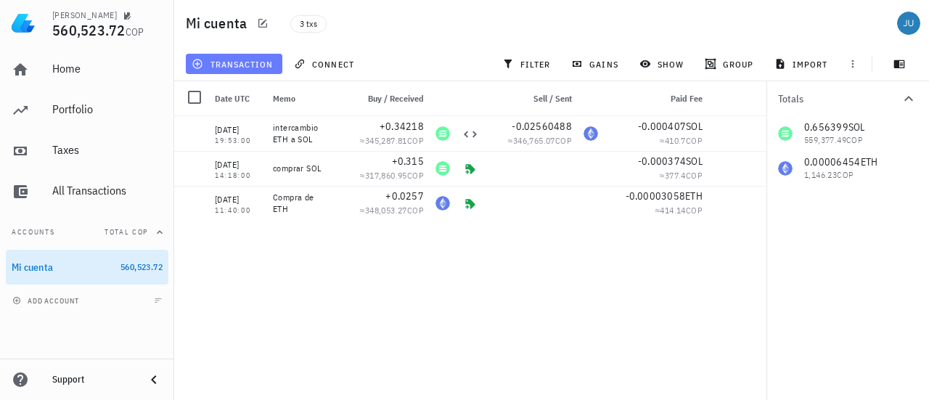
click at [248, 62] on span "transaction" at bounding box center [234, 64] width 78 height 12
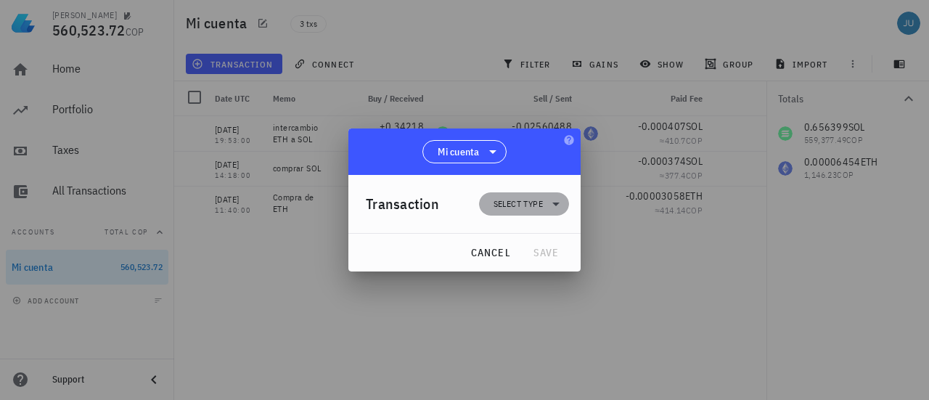
click at [537, 207] on span "Select type" at bounding box center [518, 204] width 49 height 15
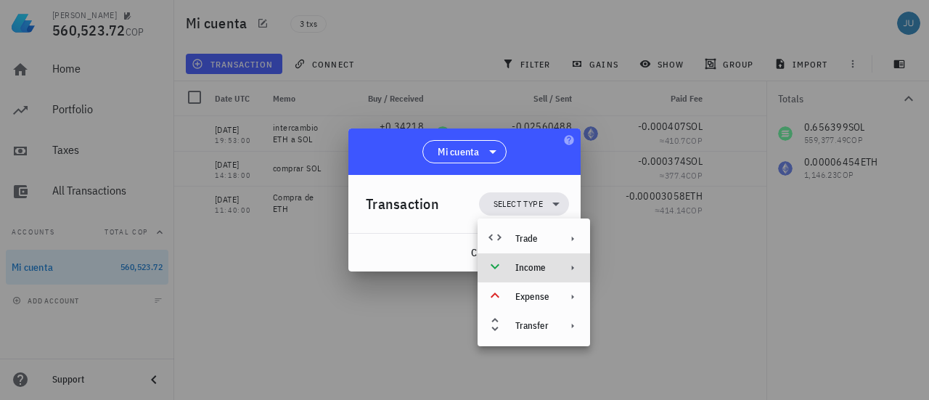
click at [567, 265] on icon at bounding box center [573, 268] width 12 height 12
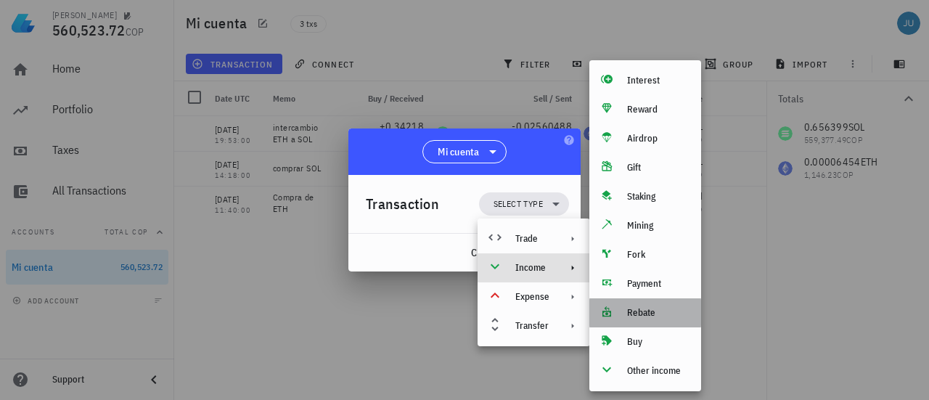
click at [649, 316] on div "Rebate" at bounding box center [658, 313] width 62 height 12
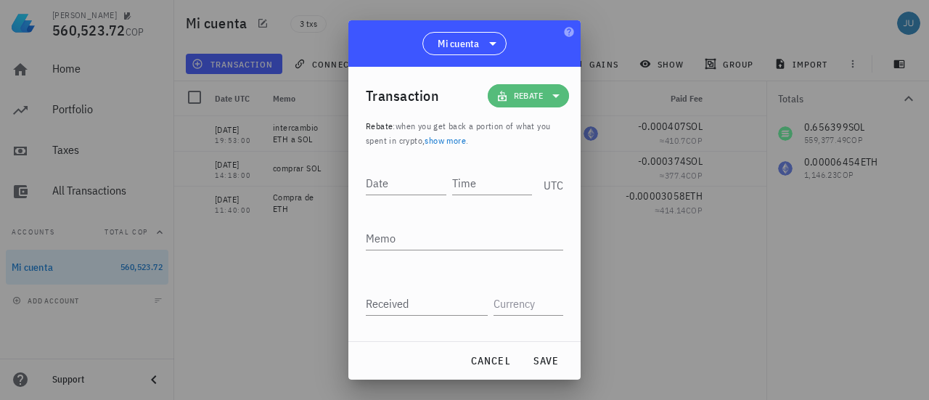
click at [552, 94] on icon at bounding box center [555, 96] width 7 height 4
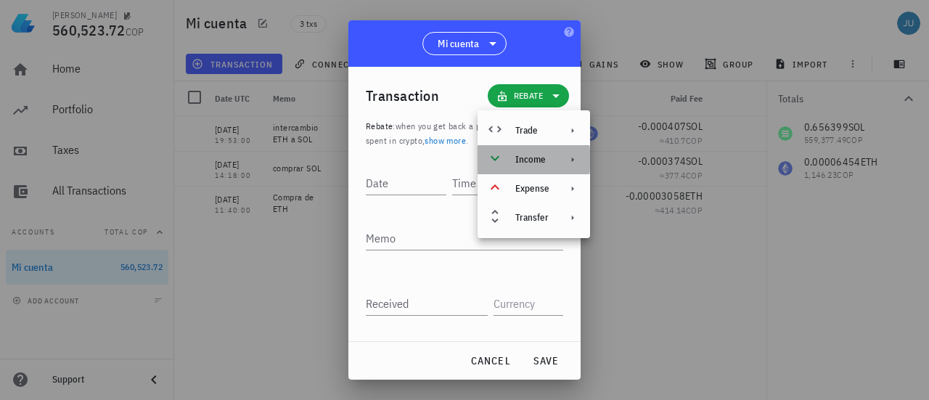
click at [574, 162] on icon at bounding box center [573, 160] width 12 height 12
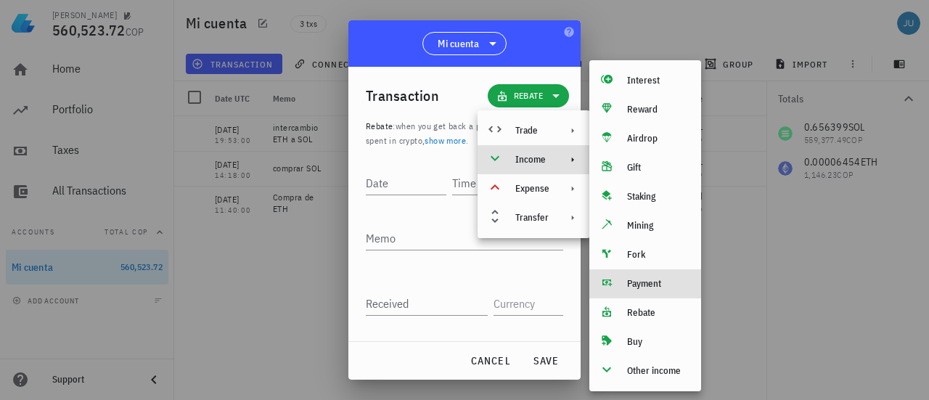
click at [646, 287] on div "Payment" at bounding box center [658, 284] width 62 height 12
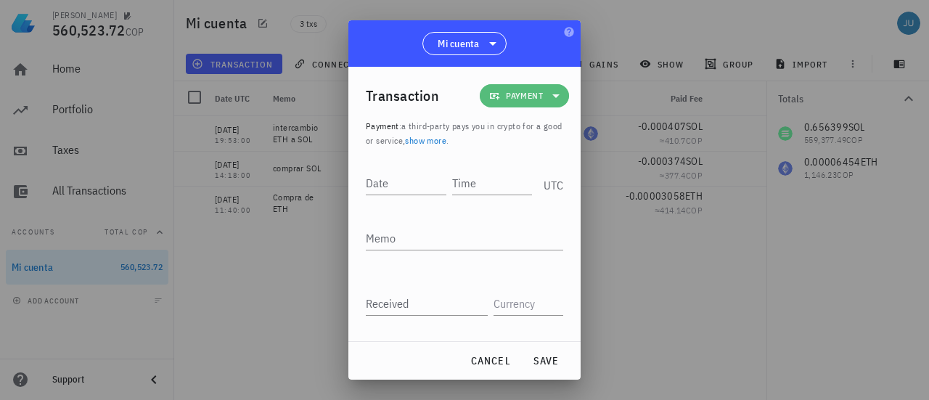
click at [550, 93] on icon at bounding box center [555, 95] width 17 height 17
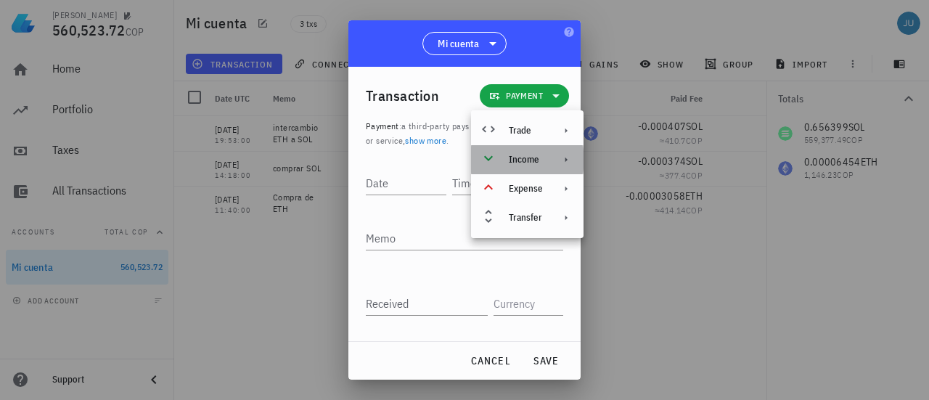
click at [563, 165] on icon at bounding box center [566, 160] width 12 height 12
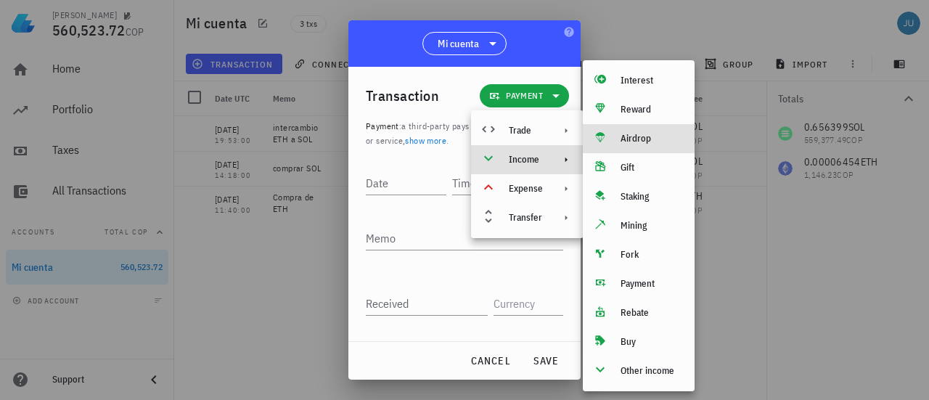
click at [632, 142] on div "Airdrop" at bounding box center [652, 139] width 62 height 12
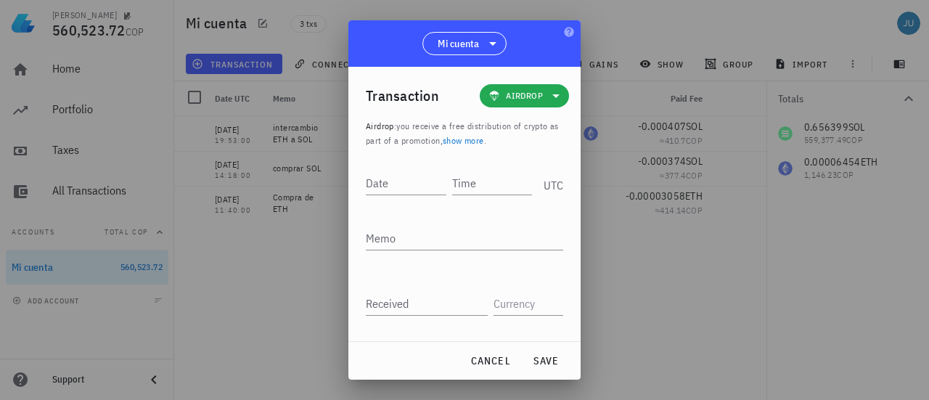
click at [552, 96] on icon at bounding box center [555, 96] width 7 height 4
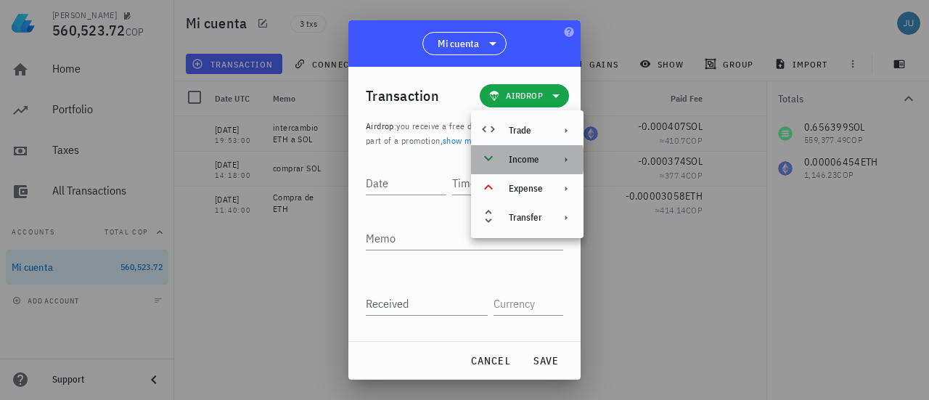
click at [559, 162] on div at bounding box center [563, 160] width 17 height 12
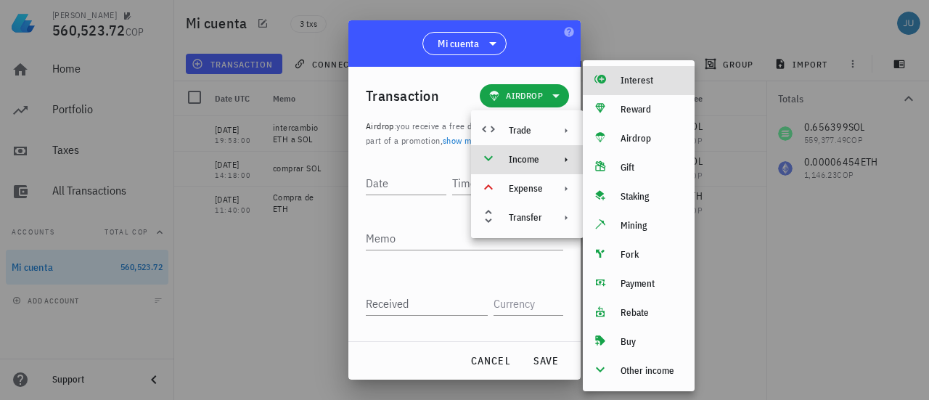
click at [628, 81] on div "Interest" at bounding box center [652, 81] width 62 height 12
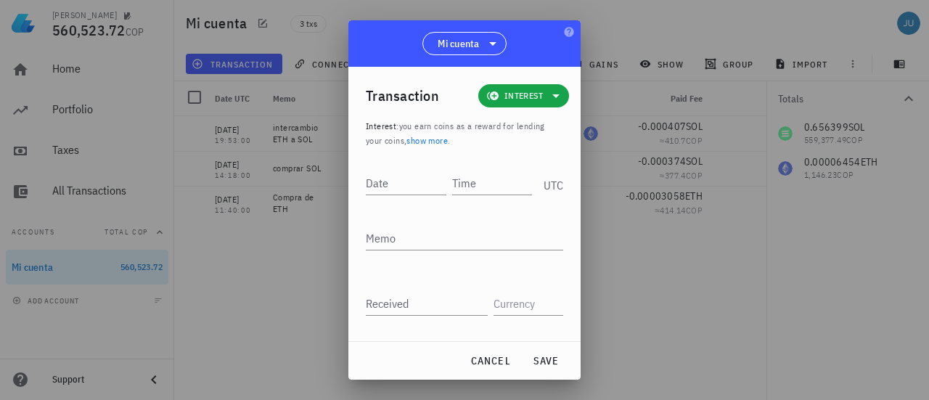
click at [440, 138] on link "show more" at bounding box center [427, 140] width 41 height 11
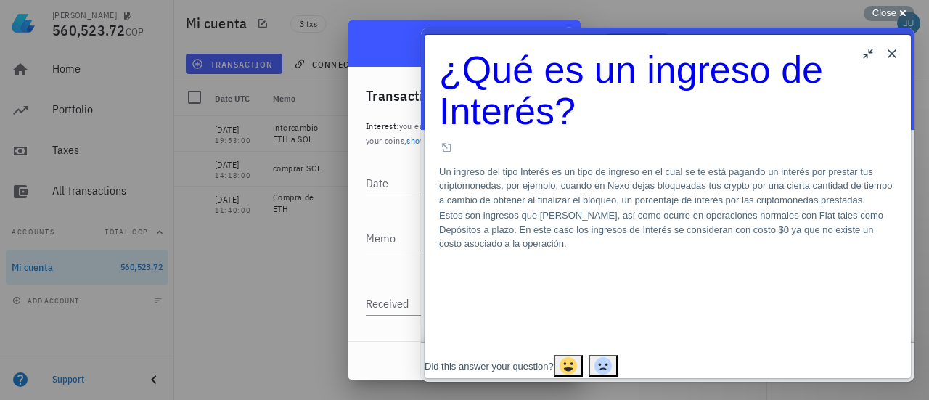
click at [891, 57] on button "Close" at bounding box center [892, 53] width 23 height 23
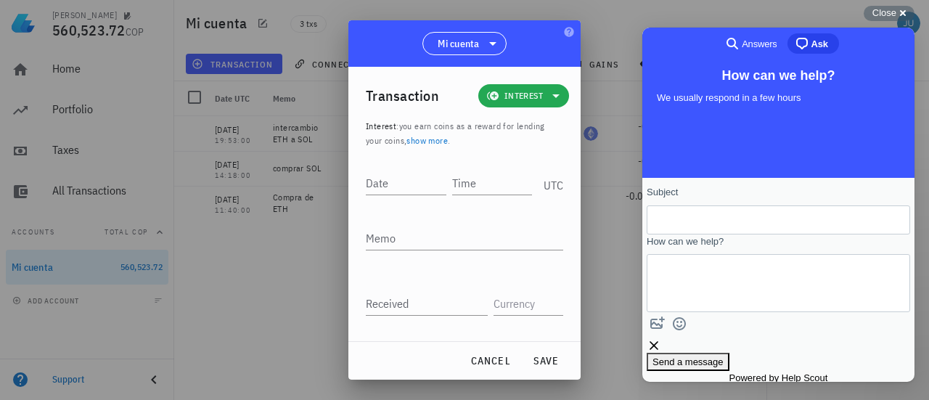
click at [552, 96] on icon at bounding box center [555, 96] width 7 height 4
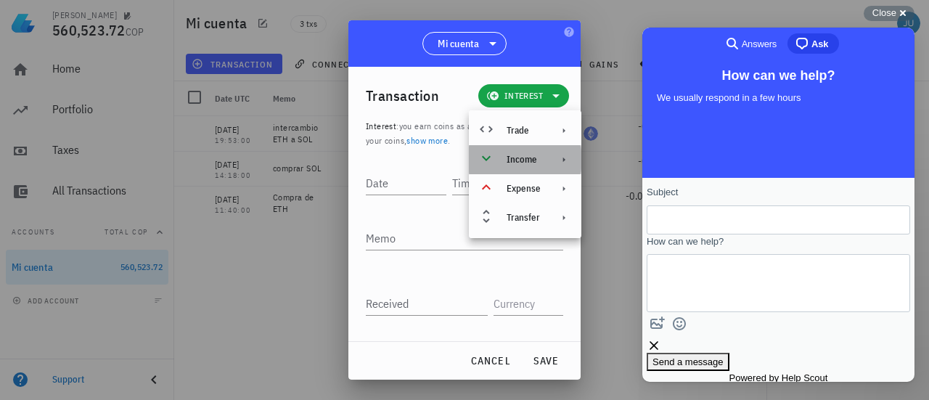
click at [560, 160] on icon at bounding box center [564, 160] width 12 height 12
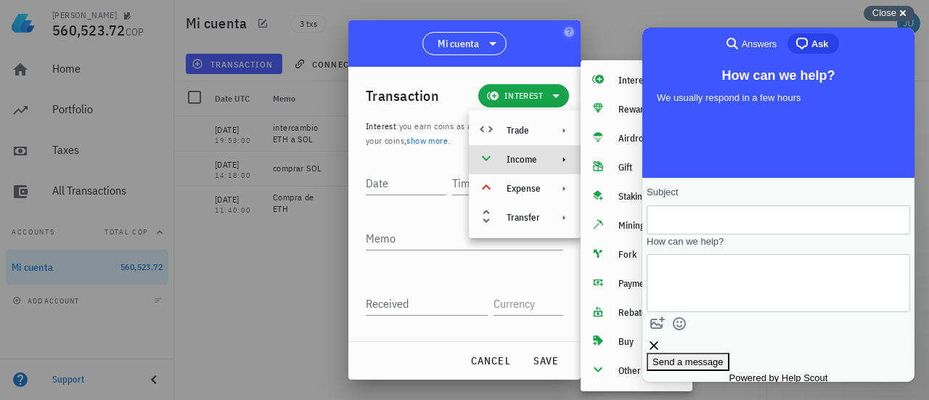
click at [901, 12] on div "Close cross-small" at bounding box center [889, 13] width 51 height 15
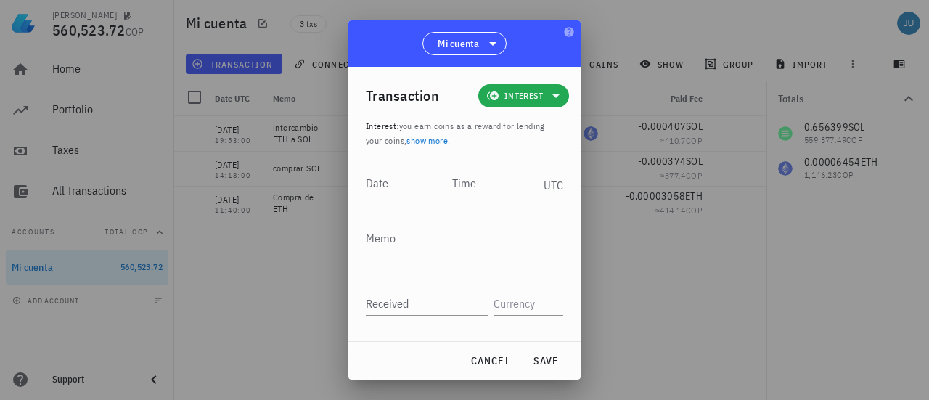
click at [547, 97] on icon at bounding box center [555, 95] width 17 height 17
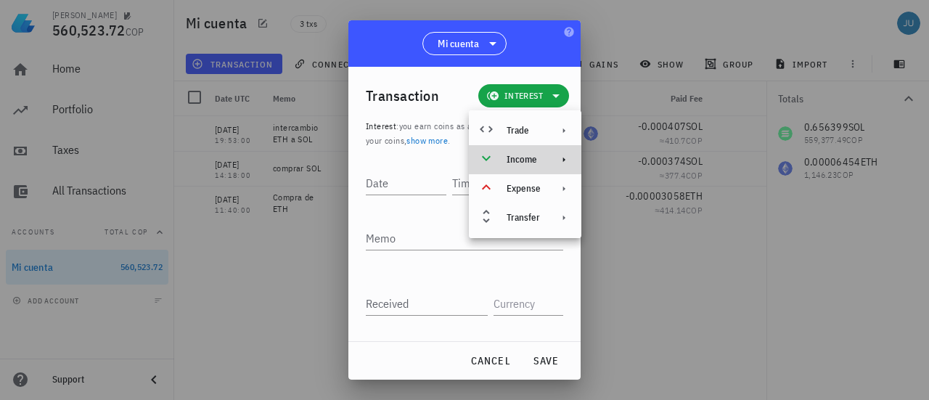
click at [553, 155] on div "Income" at bounding box center [525, 159] width 113 height 29
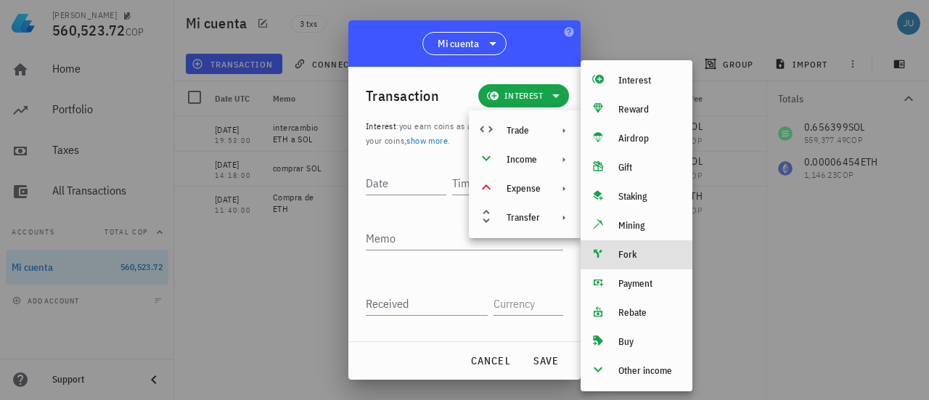
click at [627, 248] on div "Fork" at bounding box center [637, 254] width 112 height 29
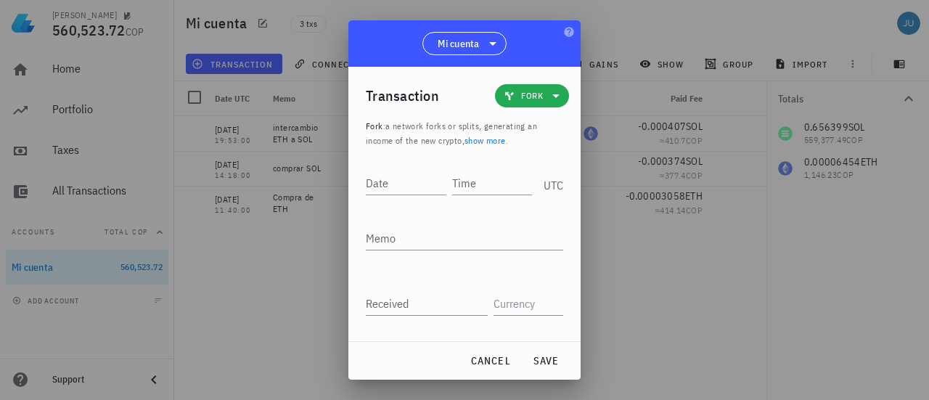
click at [548, 105] on span "Fork" at bounding box center [532, 95] width 57 height 23
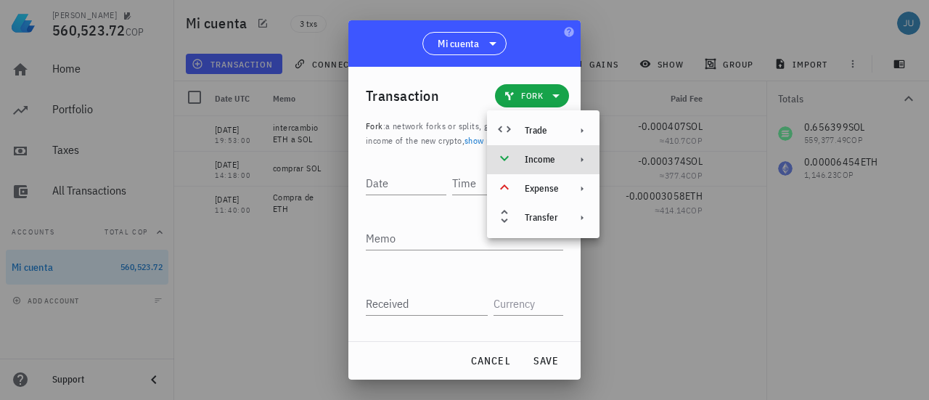
click at [571, 154] on div at bounding box center [579, 160] width 17 height 12
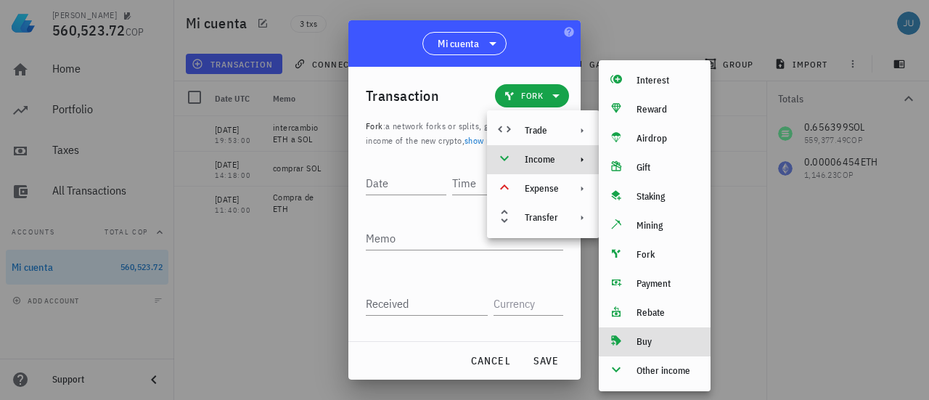
click at [640, 347] on div "Buy" at bounding box center [668, 342] width 62 height 12
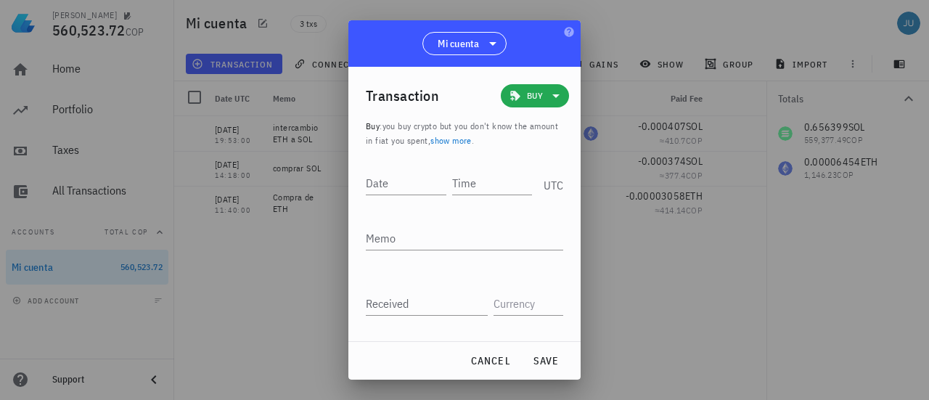
click at [533, 95] on span "Buy" at bounding box center [535, 96] width 16 height 15
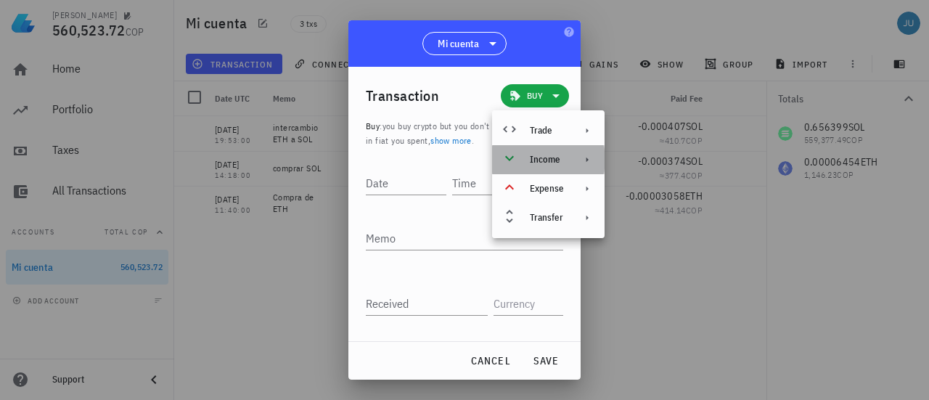
click at [569, 160] on div "Income" at bounding box center [548, 159] width 113 height 29
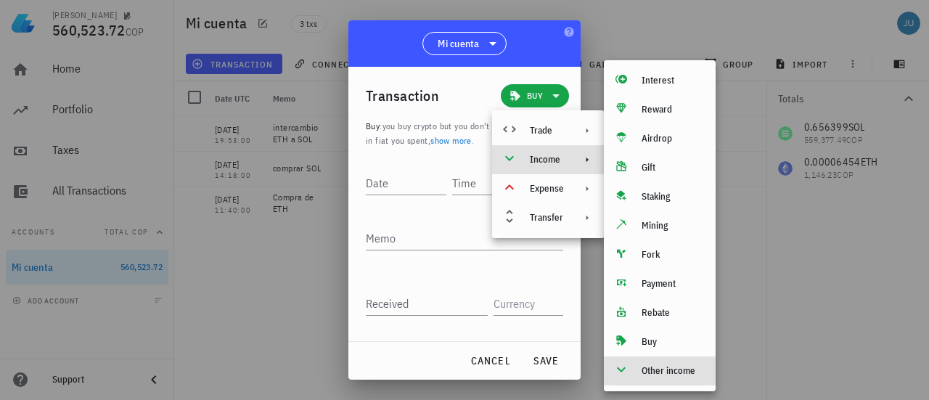
click at [666, 377] on div "Other income" at bounding box center [660, 370] width 112 height 29
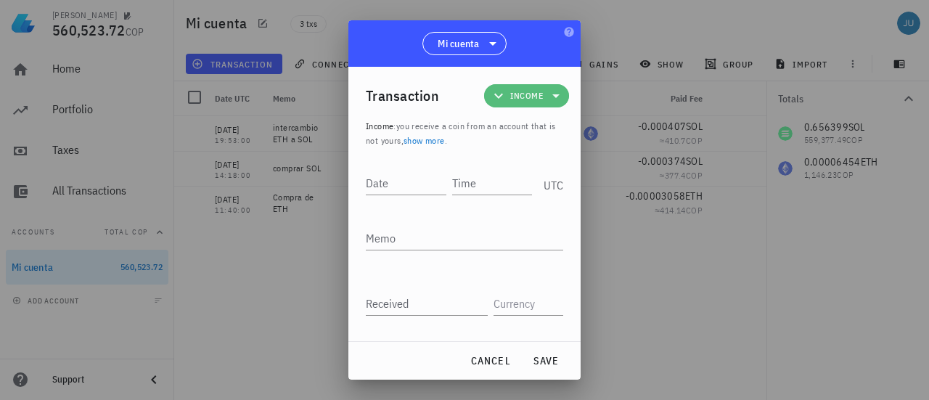
click at [549, 97] on icon at bounding box center [555, 95] width 17 height 17
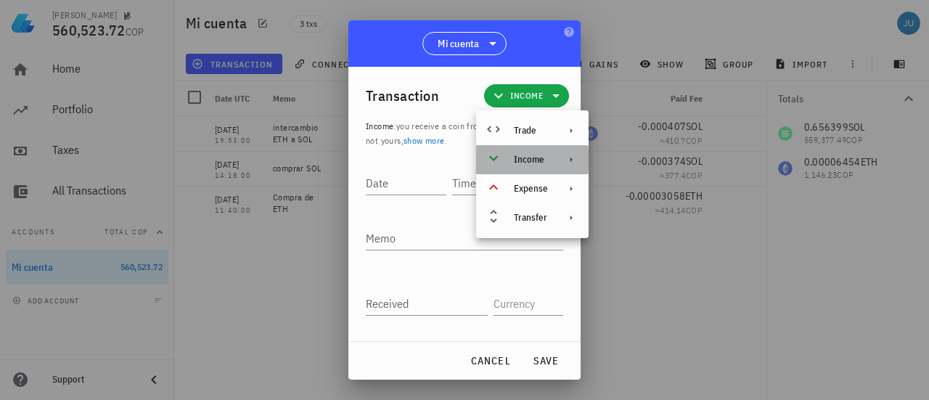
click at [560, 157] on div at bounding box center [568, 160] width 17 height 12
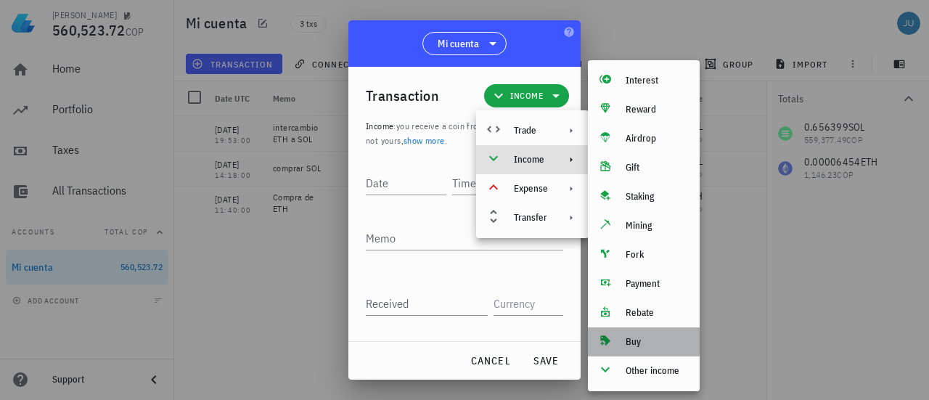
click at [642, 343] on div "Buy" at bounding box center [657, 342] width 62 height 12
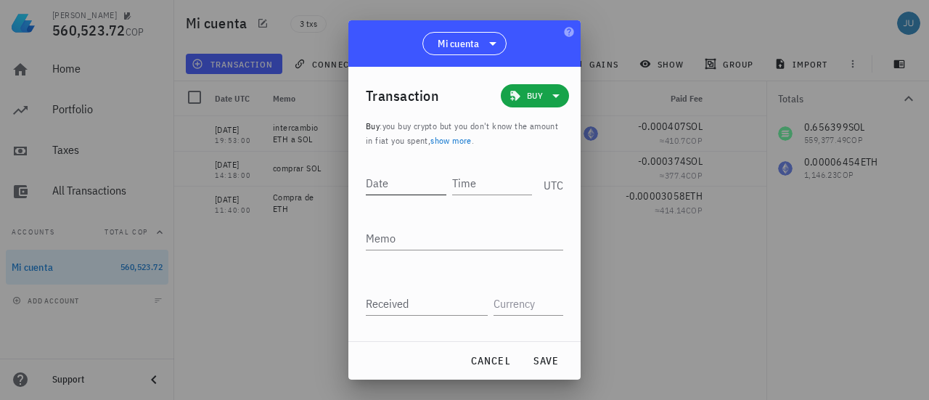
click at [403, 192] on input "Date" at bounding box center [406, 182] width 81 height 23
click at [403, 192] on input "Date" at bounding box center [407, 182] width 83 height 23
click at [539, 104] on span "Buy" at bounding box center [535, 95] width 51 height 23
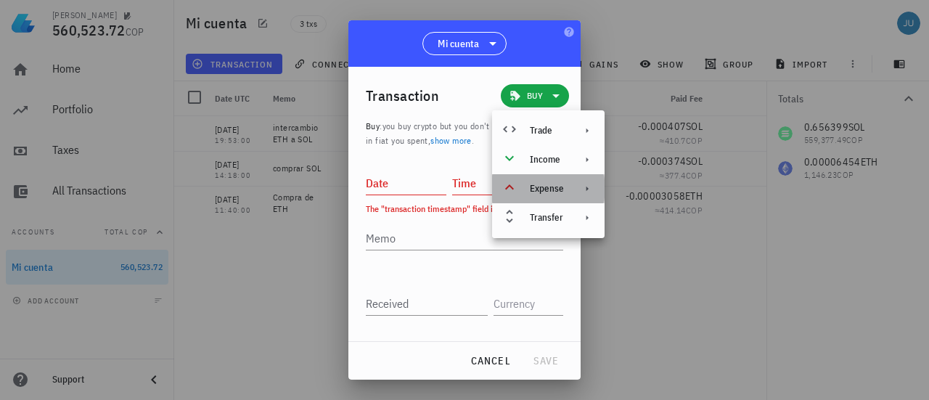
click at [588, 187] on icon at bounding box center [587, 189] width 12 height 12
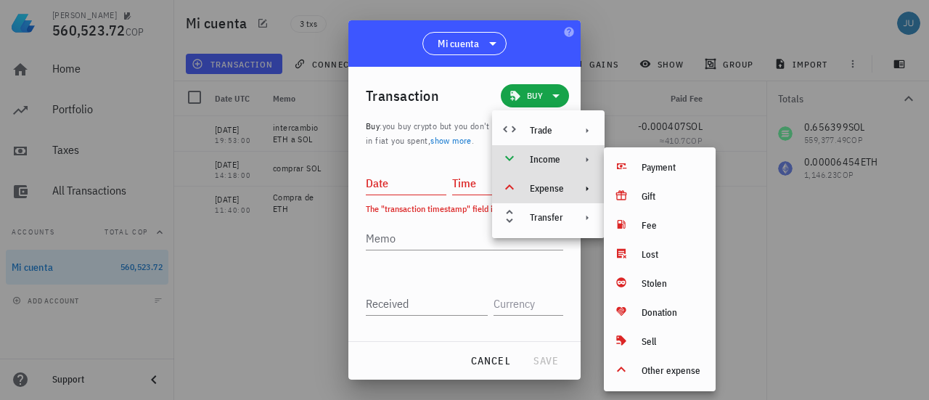
click at [584, 161] on icon at bounding box center [587, 160] width 12 height 12
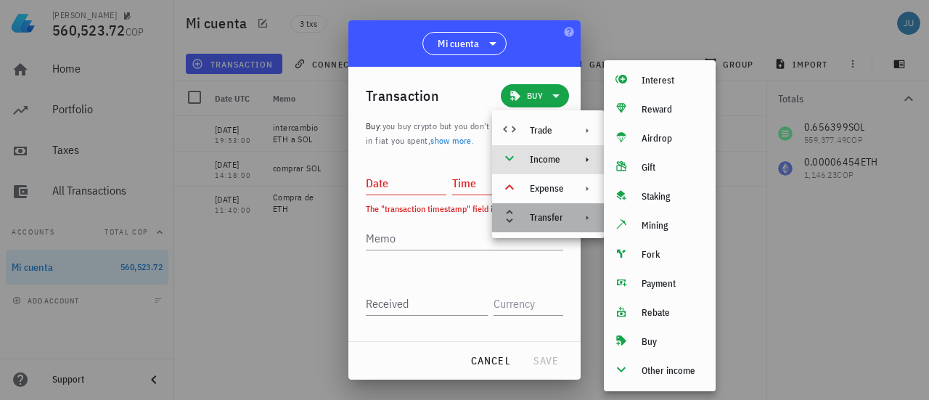
click at [587, 219] on icon at bounding box center [588, 218] width 2 height 5
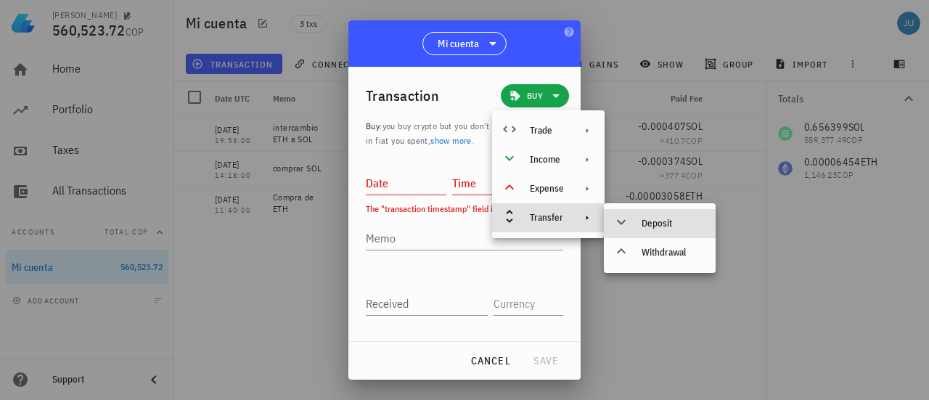
click at [626, 219] on icon at bounding box center [621, 221] width 17 height 17
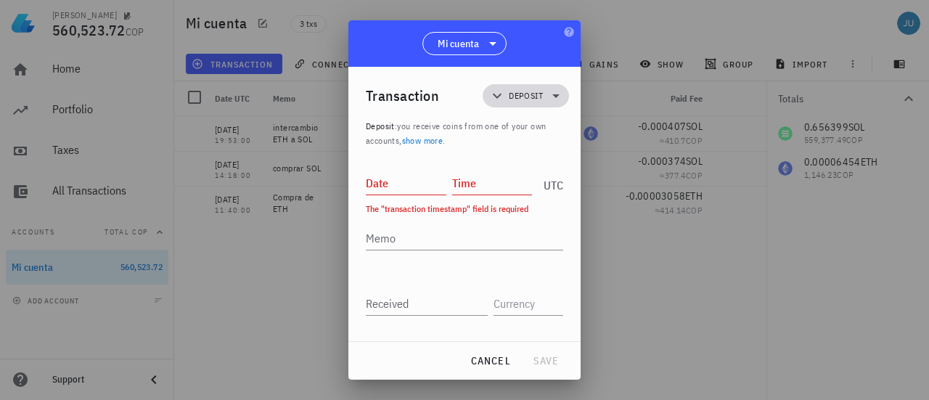
click at [537, 95] on span "Deposit" at bounding box center [525, 95] width 69 height 23
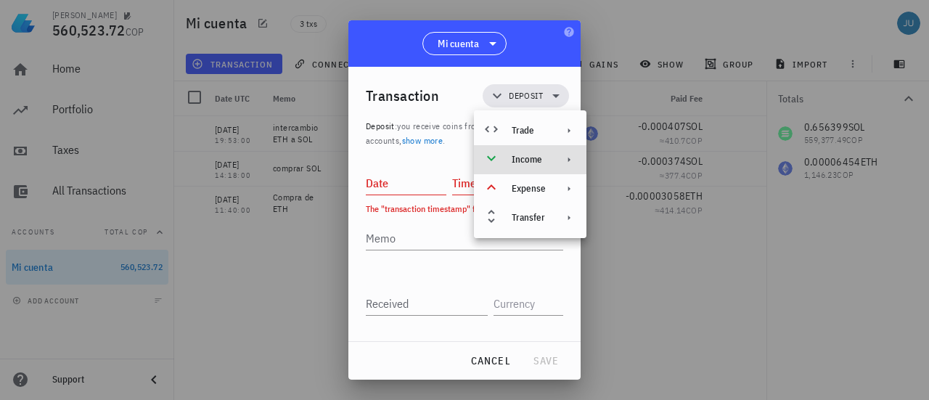
click at [547, 153] on div "Income" at bounding box center [530, 159] width 113 height 29
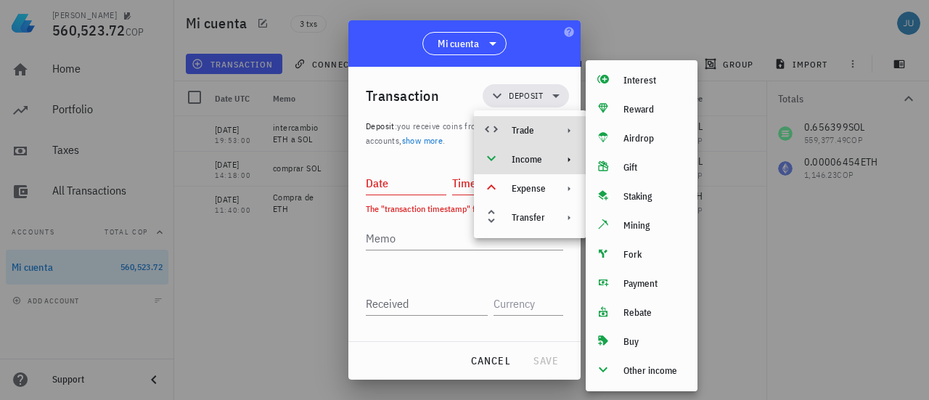
click at [568, 133] on icon at bounding box center [569, 131] width 12 height 12
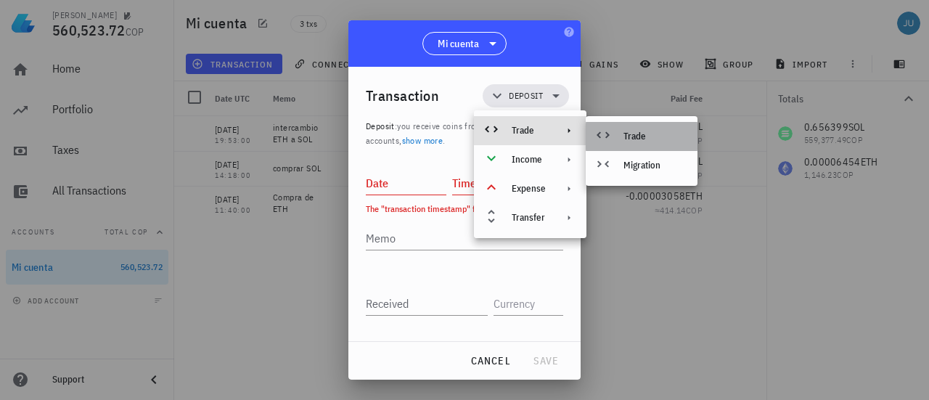
click at [648, 139] on div "Trade" at bounding box center [655, 137] width 62 height 12
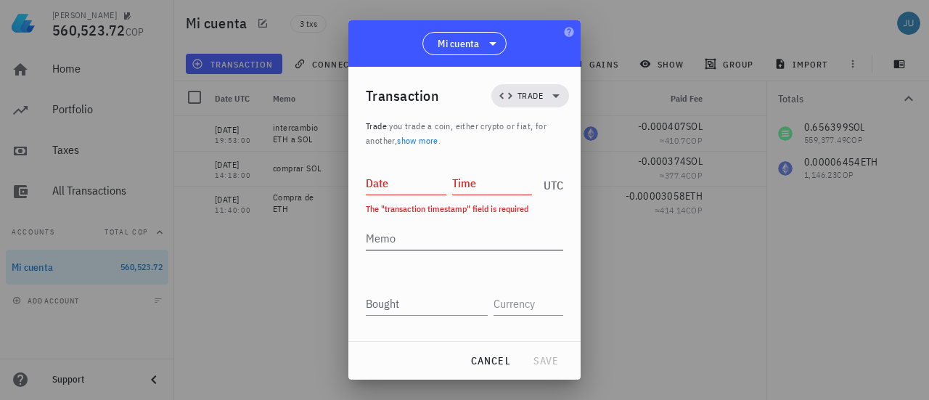
scroll to position [73, 0]
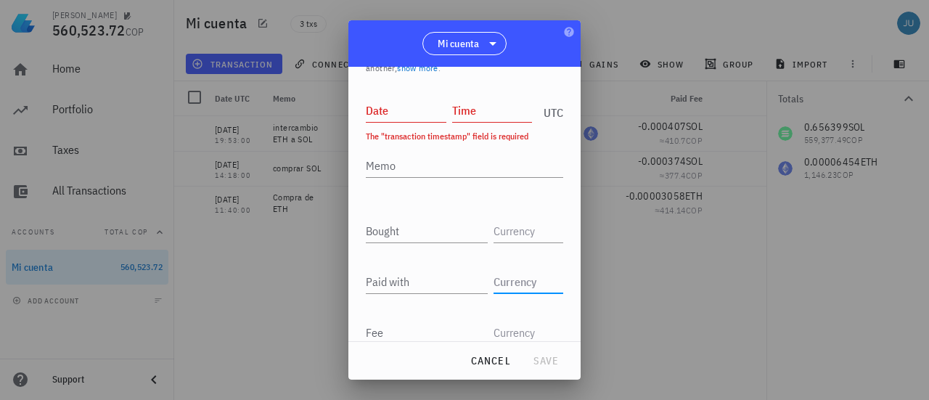
click at [518, 284] on input "text" at bounding box center [527, 281] width 67 height 23
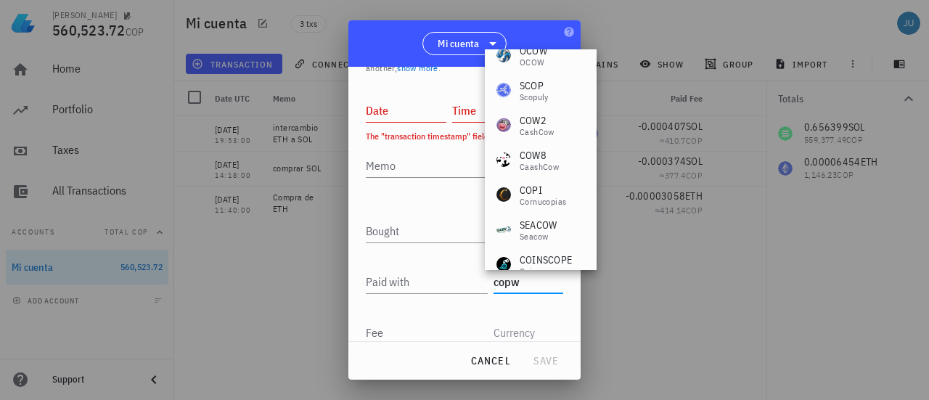
scroll to position [488, 0]
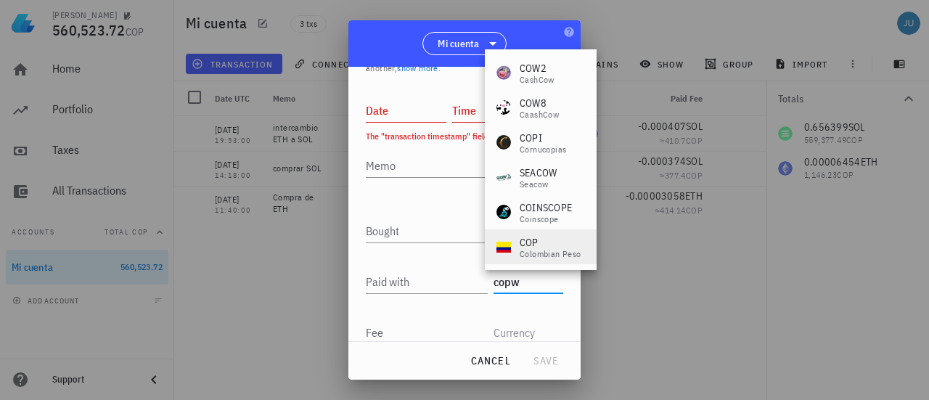
click at [550, 248] on div "COP" at bounding box center [551, 242] width 62 height 15
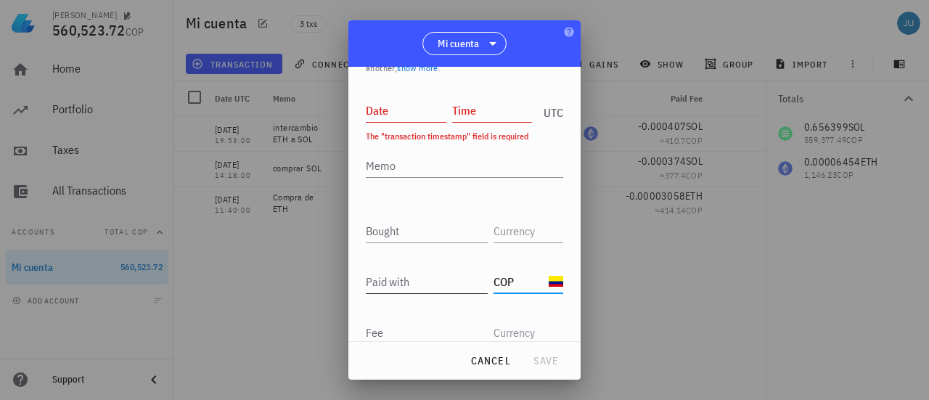
type input "COP"
click at [404, 282] on input "Paid with" at bounding box center [427, 281] width 122 height 23
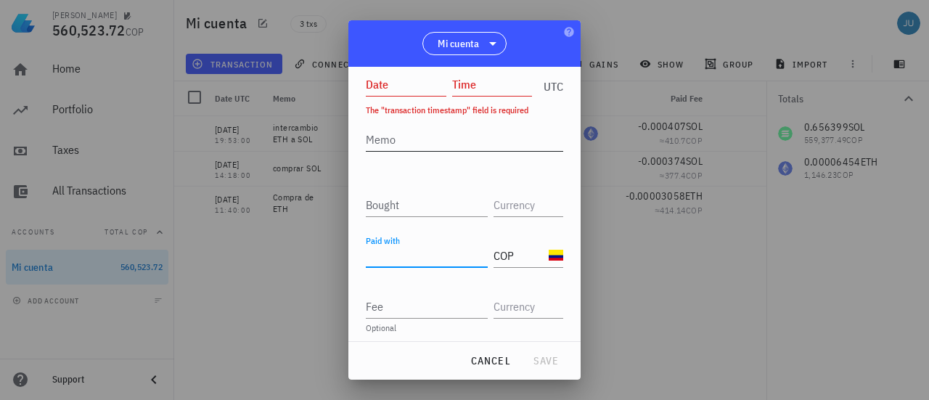
scroll to position [105, 0]
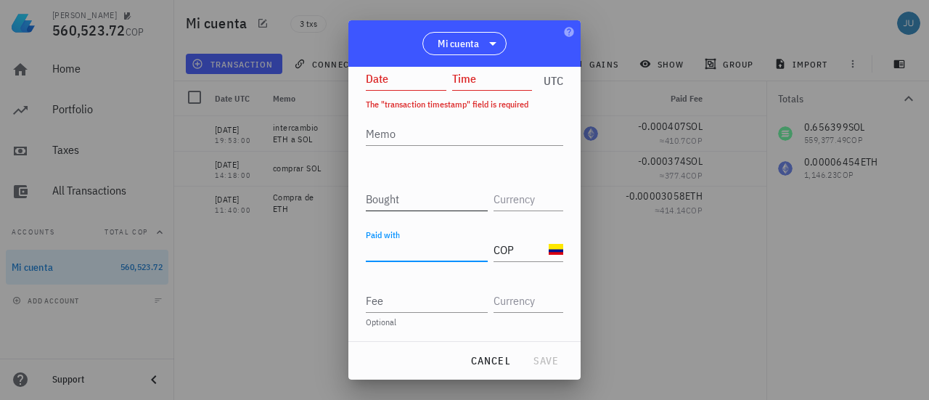
click at [419, 197] on input "Bought" at bounding box center [427, 198] width 122 height 23
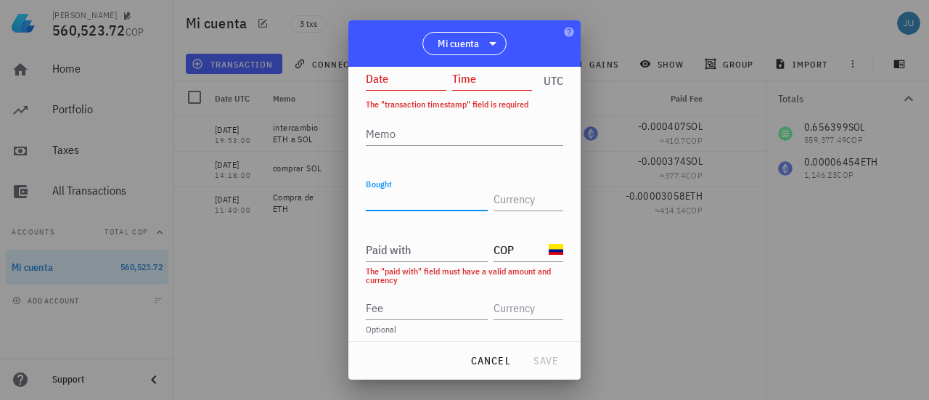
scroll to position [0, 0]
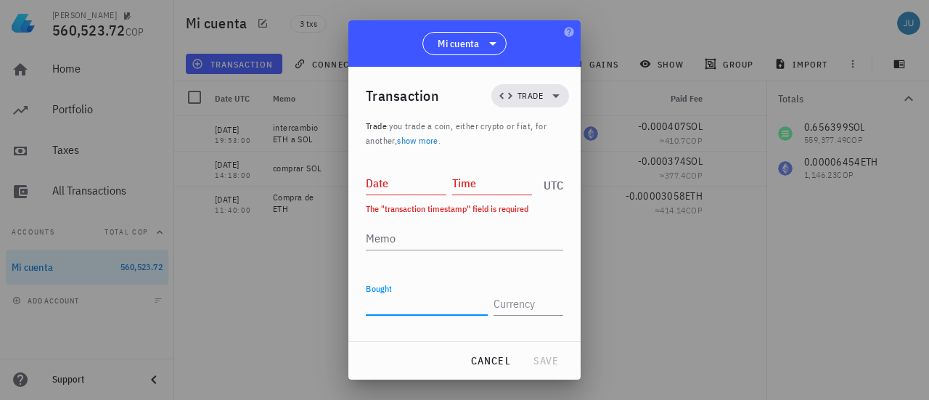
click at [414, 187] on input "Date" at bounding box center [406, 182] width 81 height 23
click at [380, 181] on input "Date" at bounding box center [406, 182] width 81 height 23
type input "[DATE]"
click at [477, 176] on input "Time" at bounding box center [492, 182] width 81 height 23
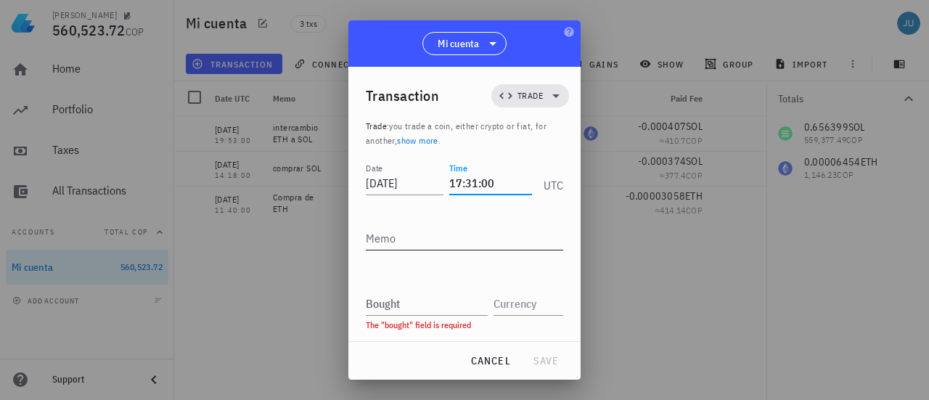
type input "17:31:00"
click at [428, 242] on textarea "Memo" at bounding box center [464, 237] width 197 height 23
type textarea "comprar sol"
click at [412, 310] on input "Bought" at bounding box center [427, 303] width 122 height 23
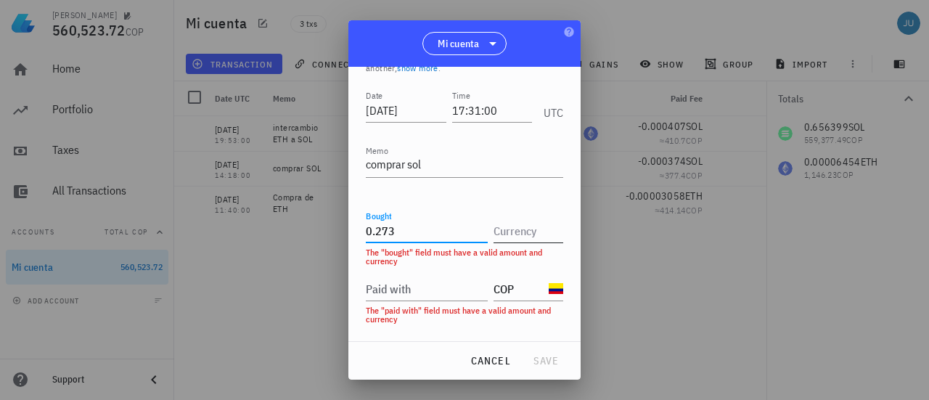
type input "0.273"
click at [530, 233] on input "text" at bounding box center [527, 230] width 67 height 23
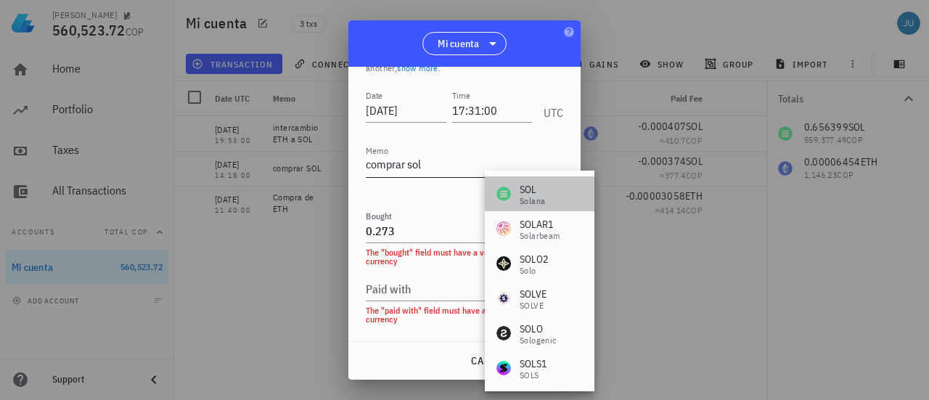
click at [527, 191] on div "SOL" at bounding box center [532, 189] width 25 height 15
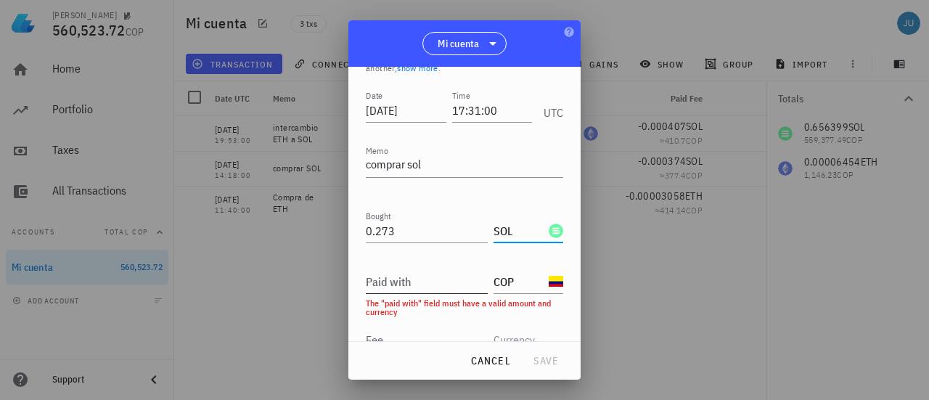
type input "SOL"
click at [421, 282] on input "Paid with" at bounding box center [427, 281] width 122 height 23
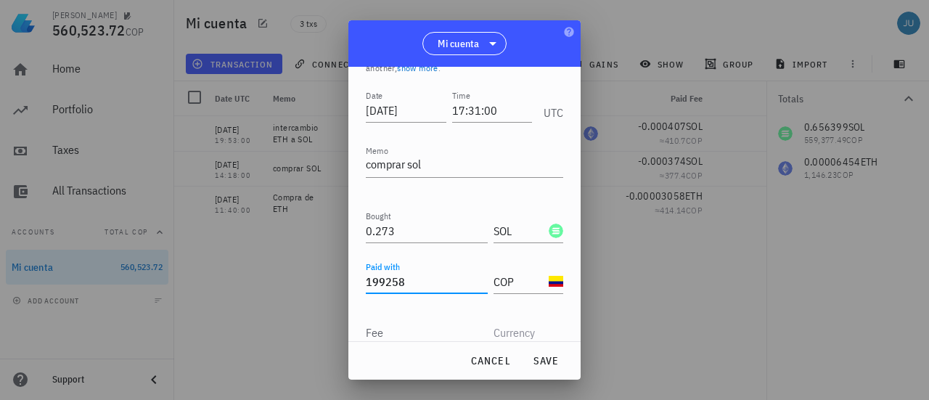
type input "199,258"
click at [426, 306] on div at bounding box center [464, 304] width 197 height 10
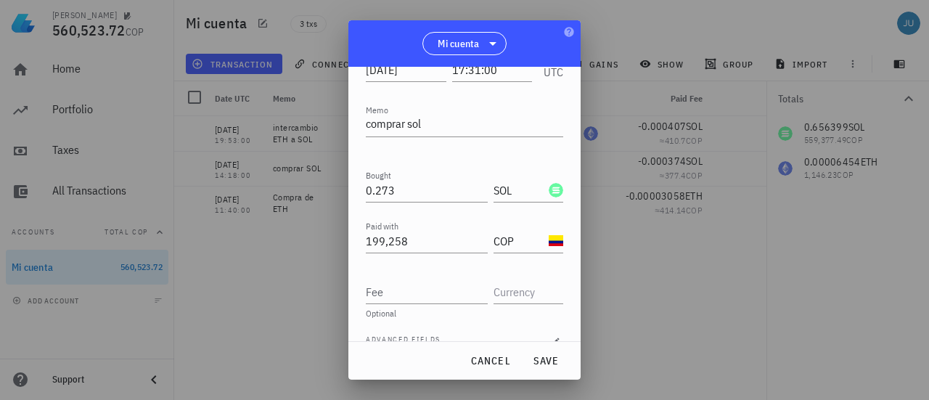
scroll to position [134, 0]
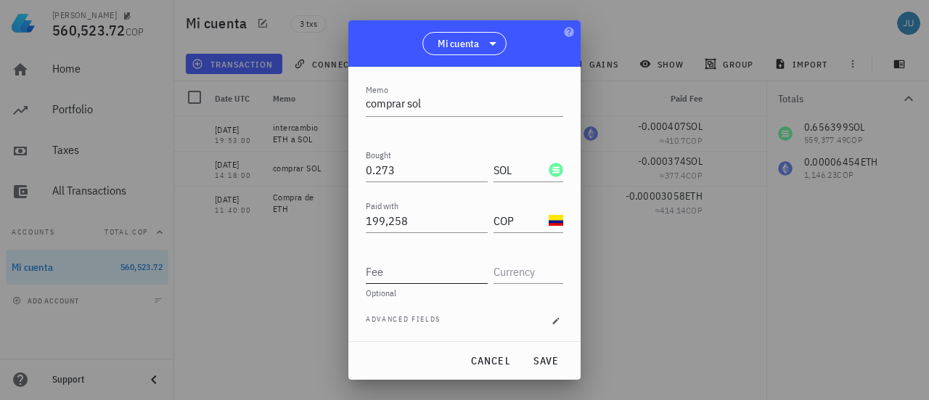
click at [417, 272] on input "Fee" at bounding box center [427, 271] width 122 height 23
type input "0.000324"
click at [495, 274] on input "text" at bounding box center [527, 271] width 67 height 23
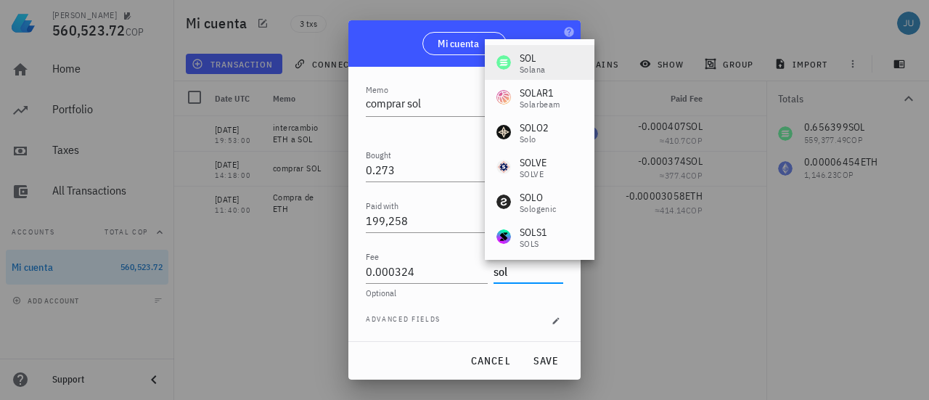
click at [544, 52] on div "SOL" at bounding box center [532, 58] width 25 height 15
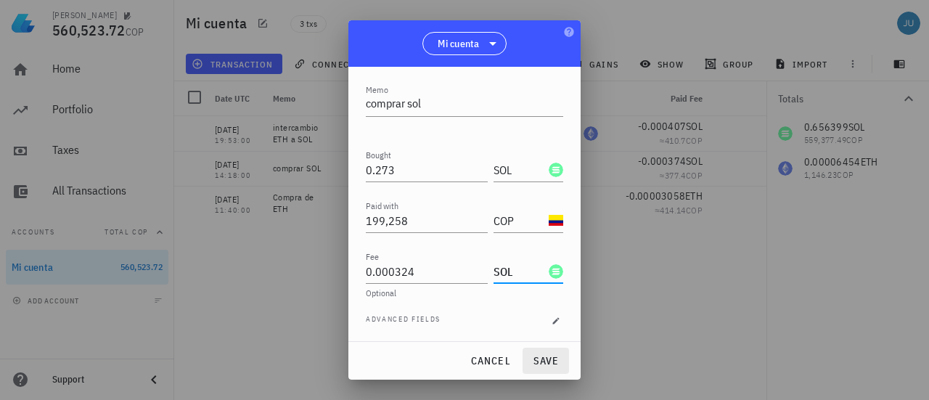
type input "SOL"
click at [544, 358] on span "save" at bounding box center [545, 360] width 35 height 13
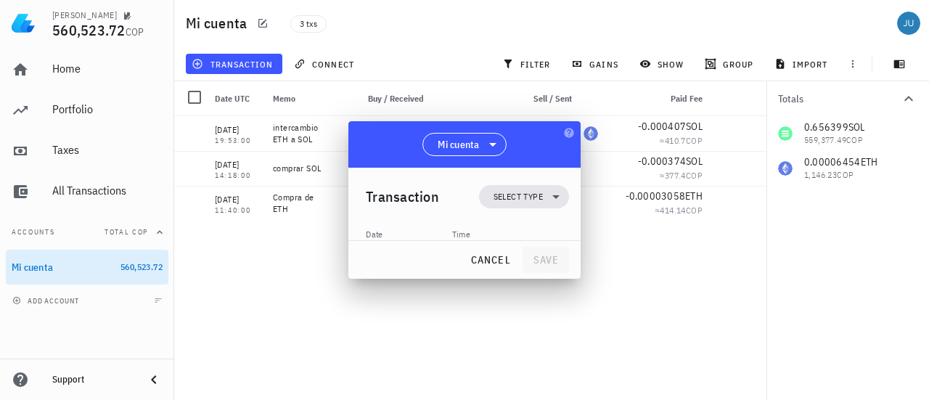
scroll to position [0, 0]
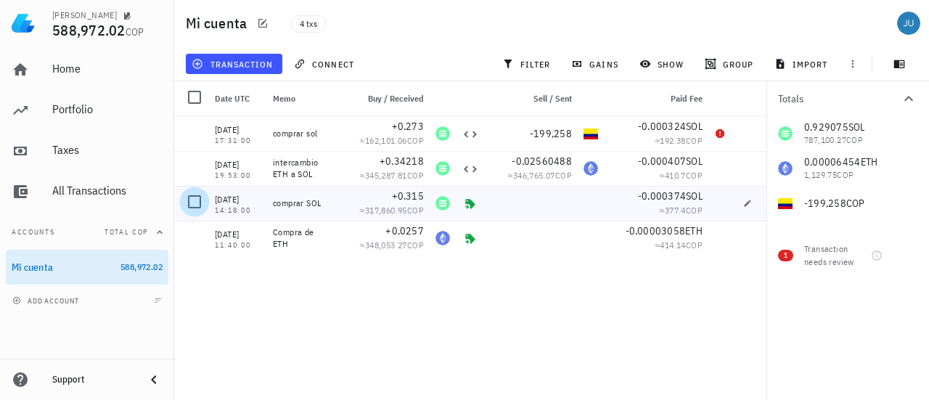
click at [198, 202] on div at bounding box center [194, 201] width 25 height 25
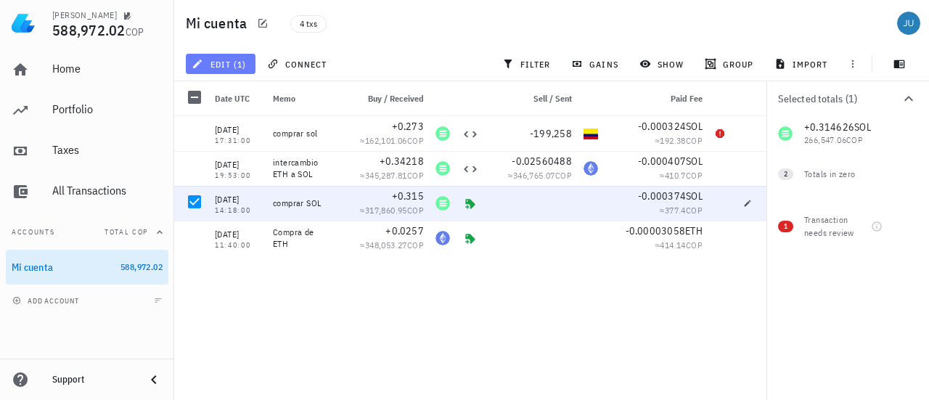
click at [224, 58] on span "edit (1)" at bounding box center [221, 64] width 52 height 12
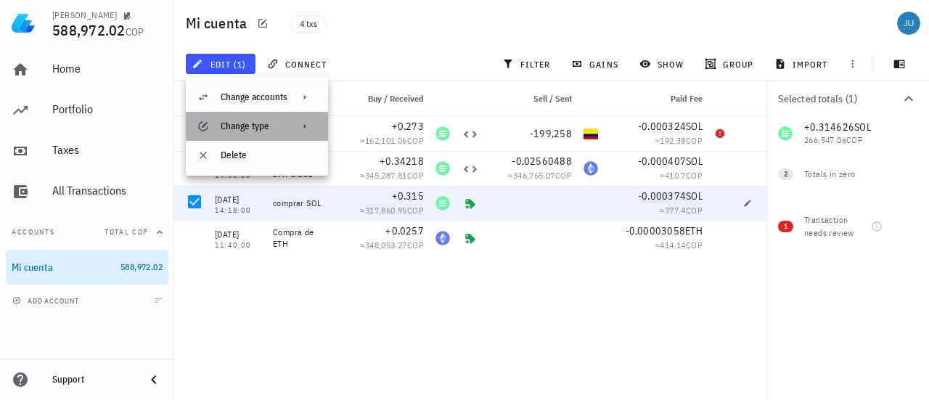
click at [301, 128] on icon at bounding box center [305, 127] width 12 height 12
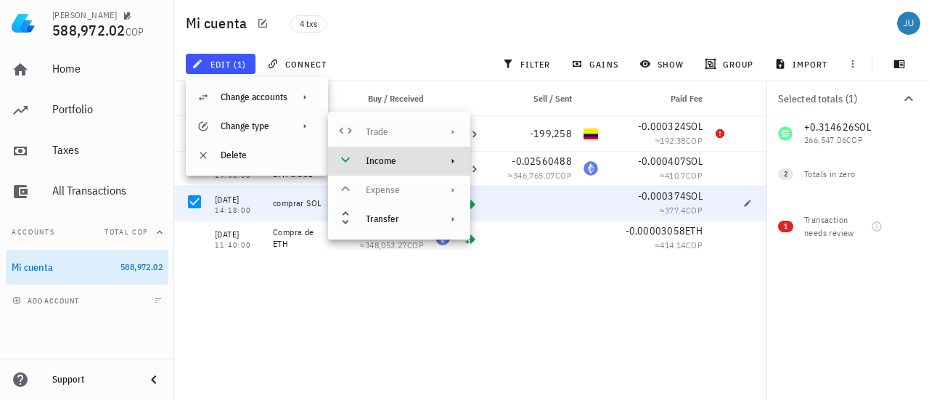
click at [452, 137] on div "Trade Income Expense Transfer" at bounding box center [399, 176] width 142 height 116
click at [536, 313] on div "[DATE] 17:31:00 comprar sol +0.273 ≈ 162,101.06 COP -199,258 -0.000324 SOL ≈ 19…" at bounding box center [471, 252] width 595 height 272
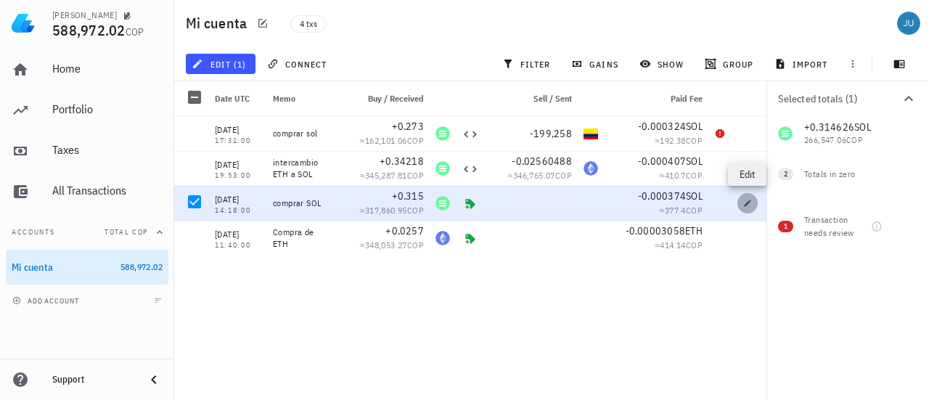
click at [748, 199] on icon "button" at bounding box center [747, 203] width 9 height 9
type input "14:18:00"
type textarea "comprar SOL"
type input "0.315"
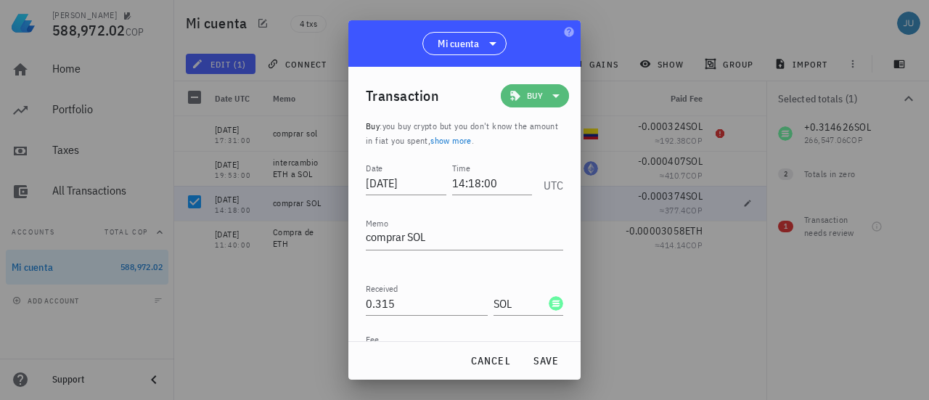
click at [552, 99] on icon at bounding box center [555, 95] width 17 height 17
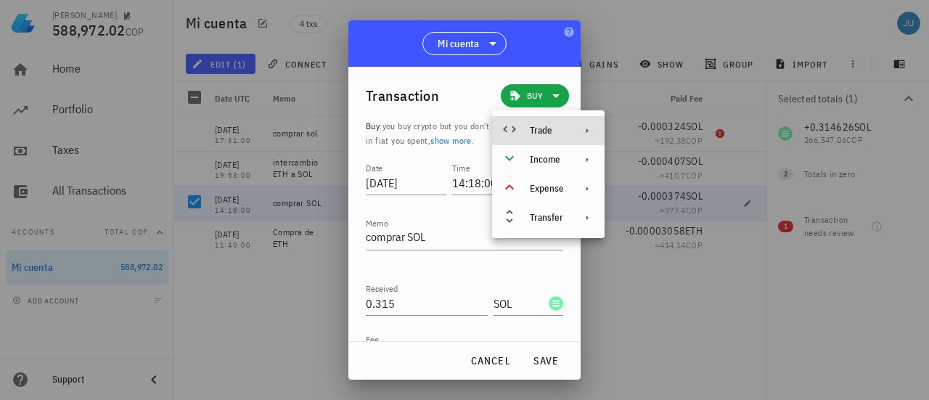
click at [579, 126] on div at bounding box center [584, 131] width 17 height 12
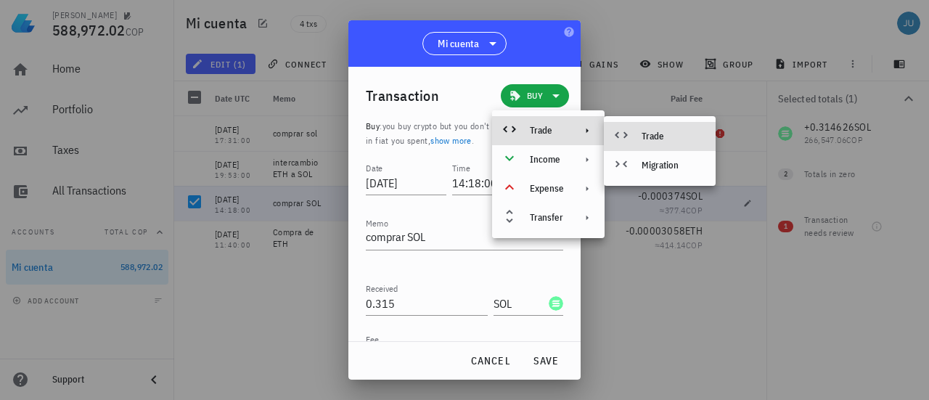
click at [649, 133] on div "Trade" at bounding box center [673, 137] width 62 height 12
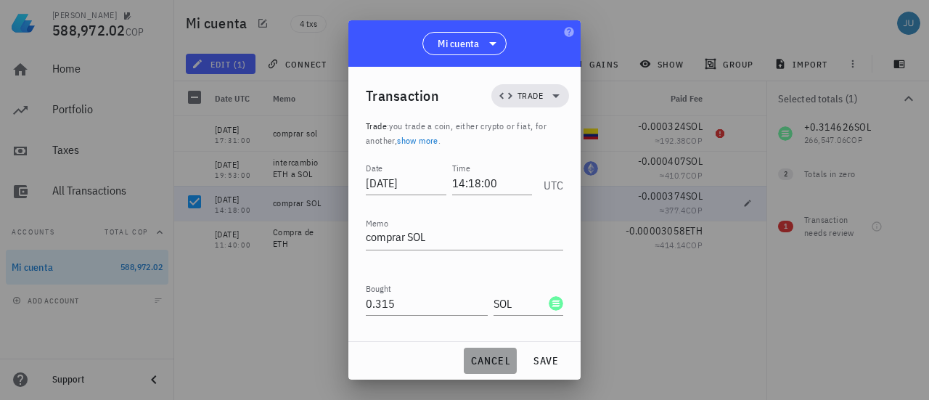
click at [499, 370] on button "cancel" at bounding box center [490, 361] width 53 height 26
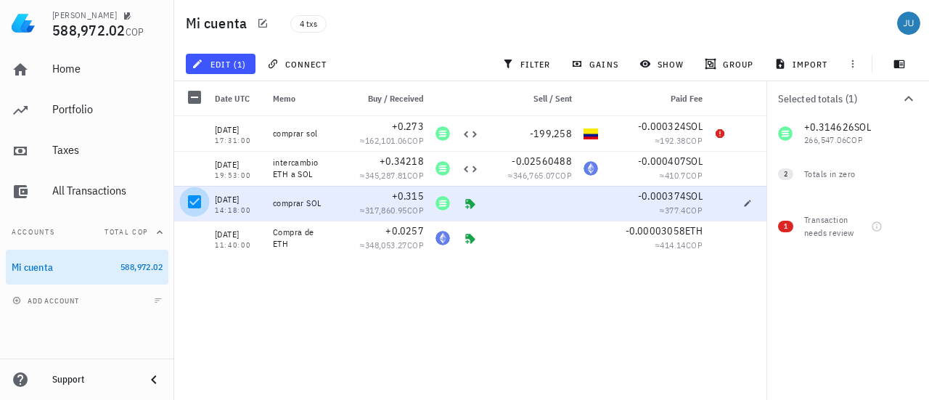
click at [193, 198] on div at bounding box center [194, 201] width 25 height 25
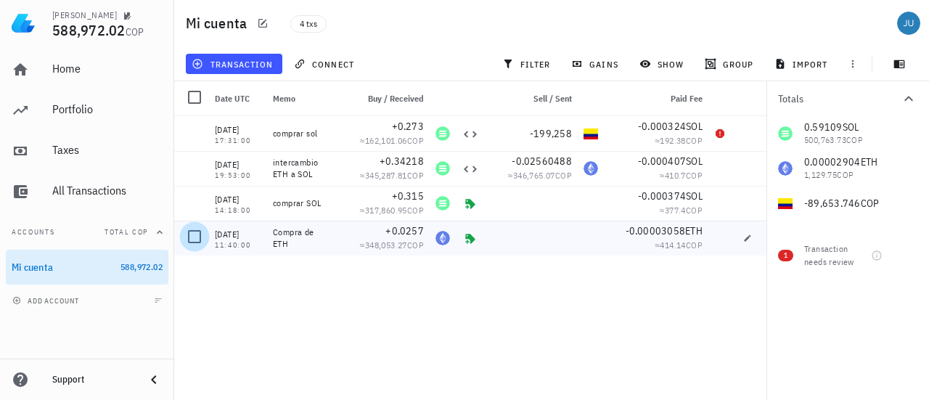
click at [200, 237] on div at bounding box center [194, 236] width 25 height 25
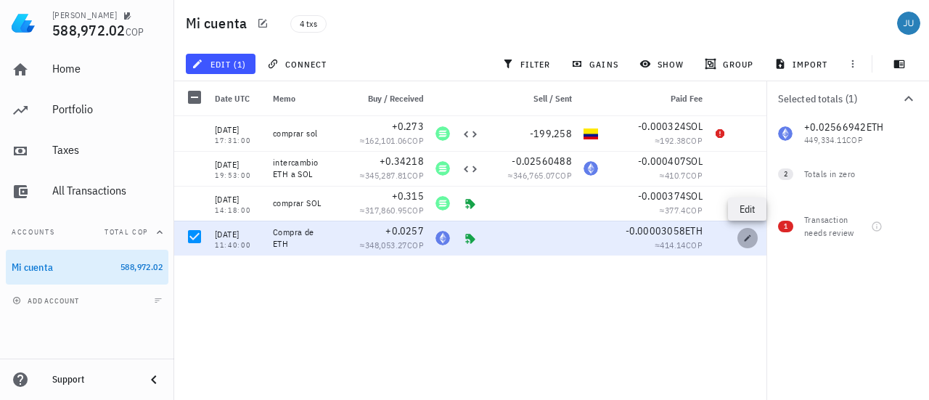
click at [746, 238] on icon "button" at bounding box center [748, 237] width 7 height 7
type input "11:40:00"
type textarea "Compra de ETH"
type input "0.0257"
type input "ETH"
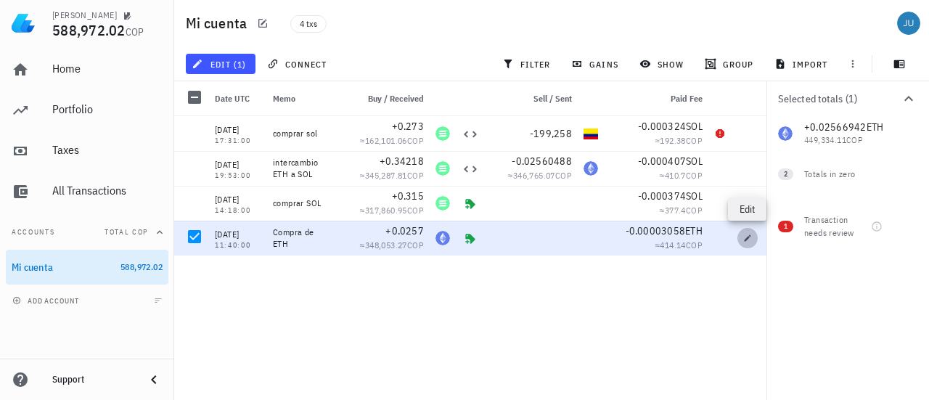
type input "0.00003058"
type input "ETH"
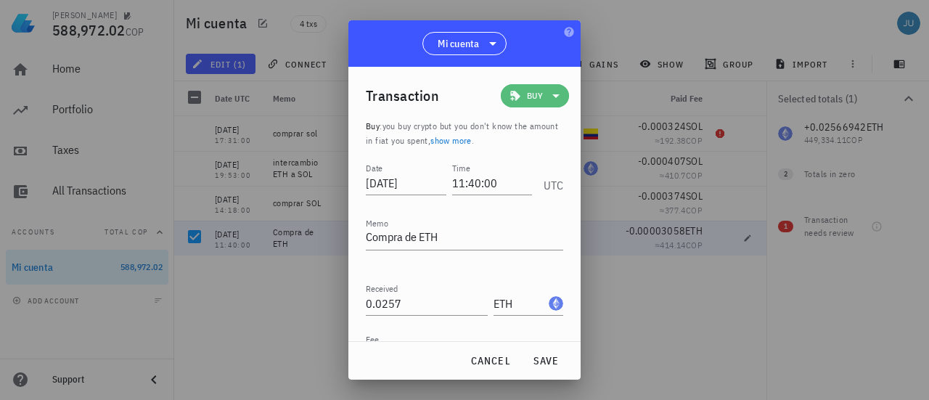
click at [552, 96] on icon at bounding box center [555, 96] width 7 height 4
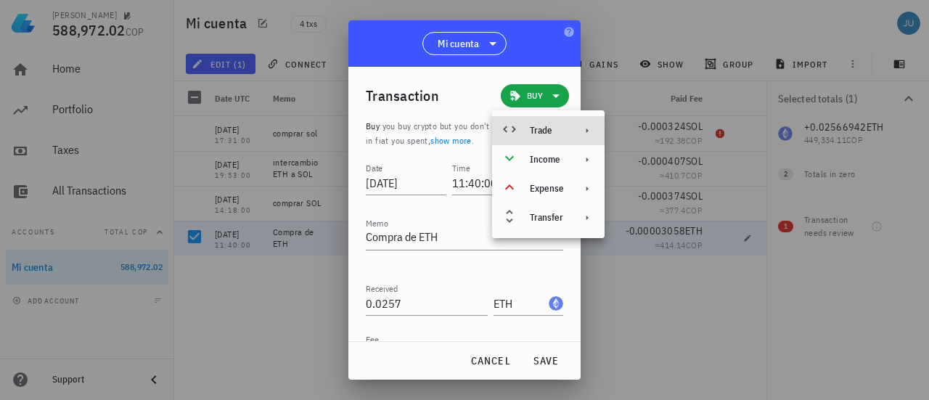
click at [555, 127] on div "Trade" at bounding box center [547, 131] width 34 height 12
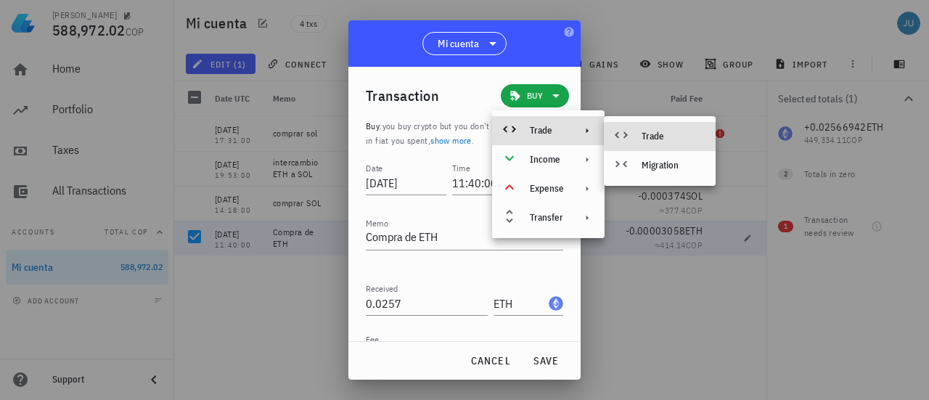
click at [652, 137] on div "Trade" at bounding box center [673, 137] width 62 height 12
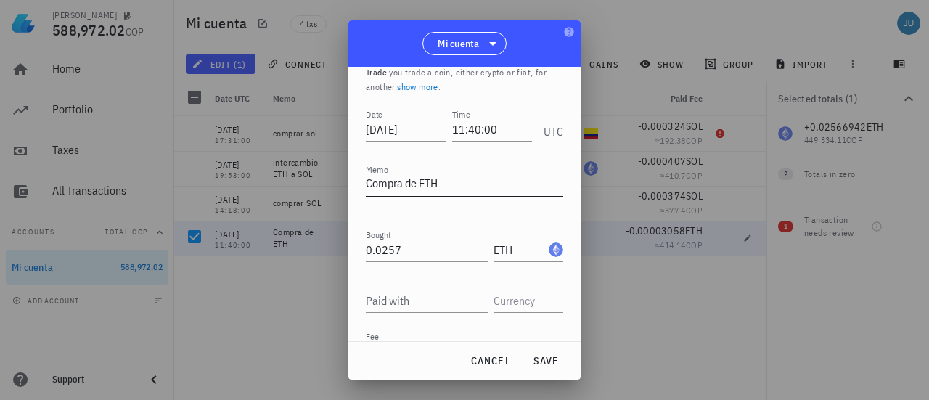
scroll to position [73, 0]
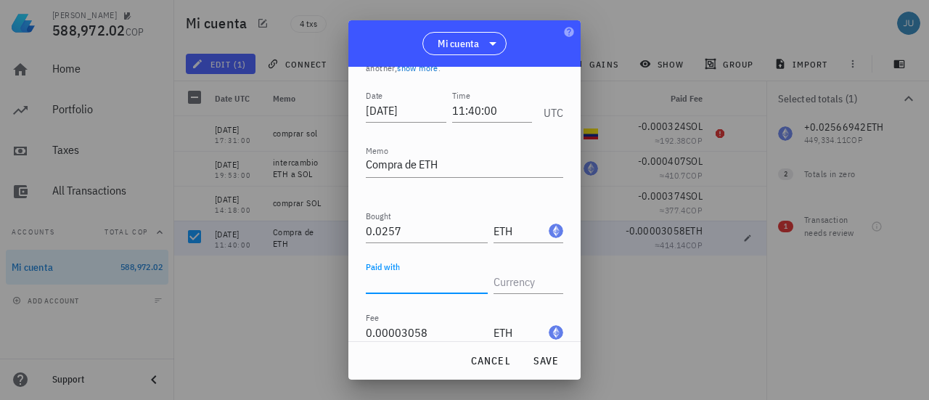
click at [405, 282] on input "Paid with" at bounding box center [427, 281] width 122 height 23
type input "336,305"
click at [515, 284] on input "text" at bounding box center [527, 281] width 67 height 23
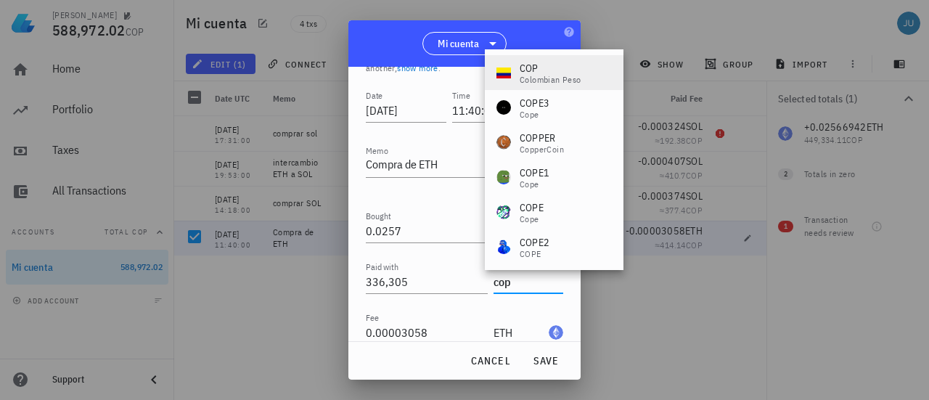
click at [557, 70] on div "COP" at bounding box center [551, 68] width 62 height 15
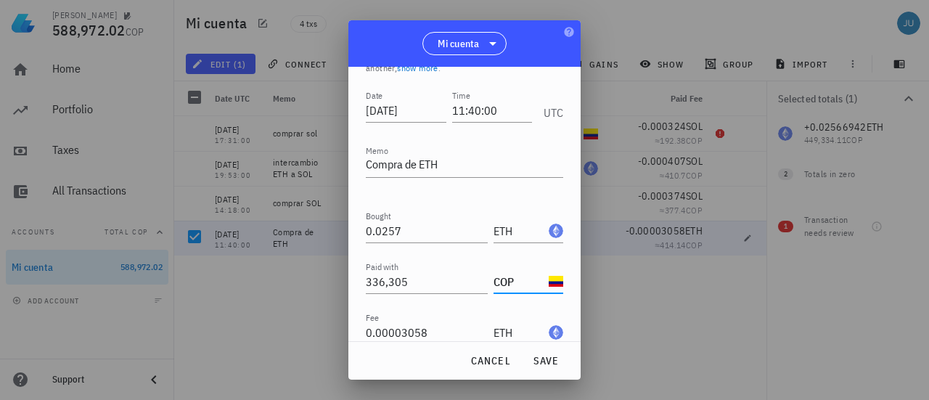
scroll to position [134, 0]
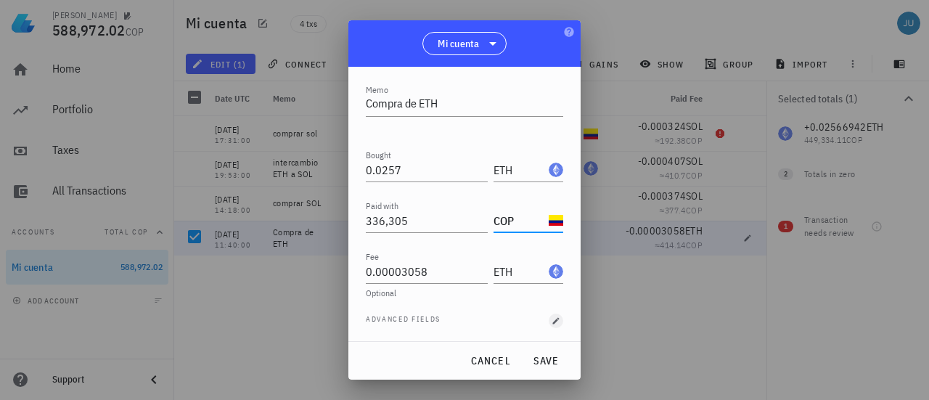
type input "COP"
drag, startPoint x: 549, startPoint y: 320, endPoint x: 542, endPoint y: 319, distance: 7.4
click at [552, 320] on icon "button" at bounding box center [556, 321] width 9 height 9
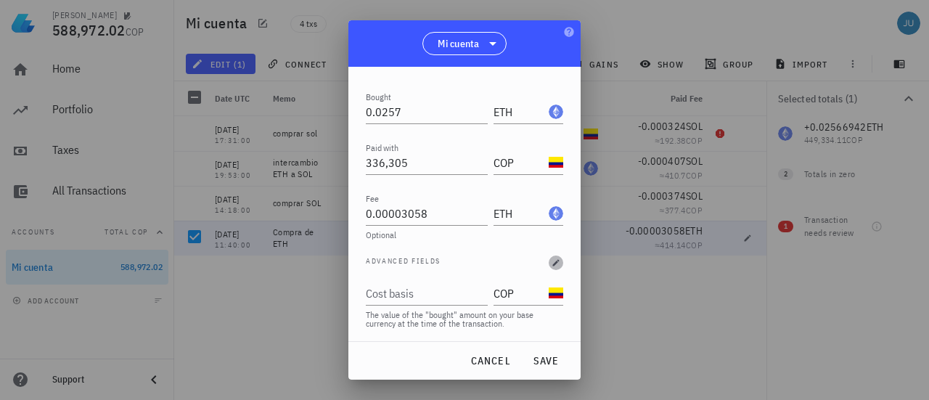
click at [552, 264] on icon "button" at bounding box center [556, 262] width 9 height 9
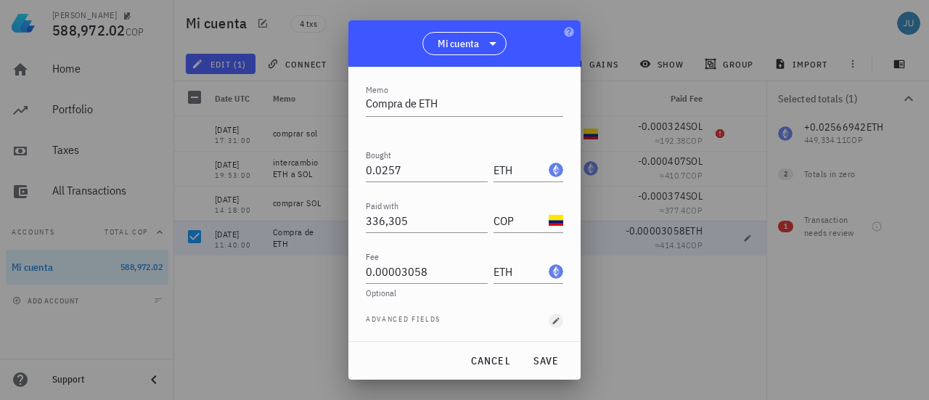
scroll to position [134, 0]
click at [552, 362] on span "save" at bounding box center [545, 360] width 35 height 13
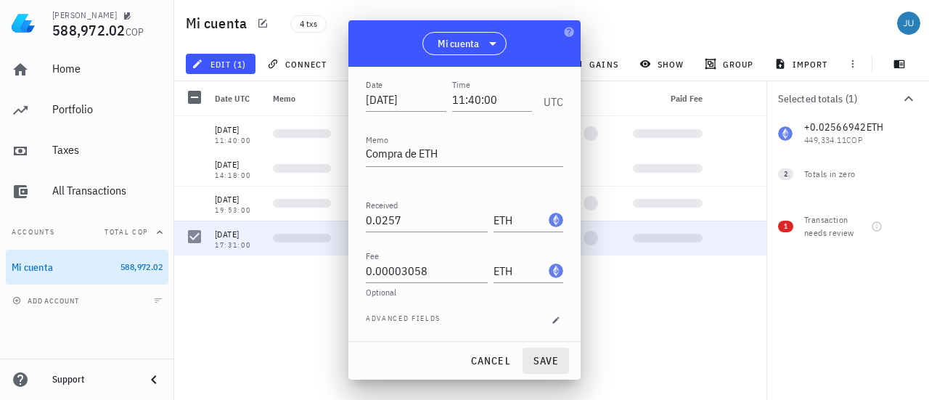
scroll to position [83, 0]
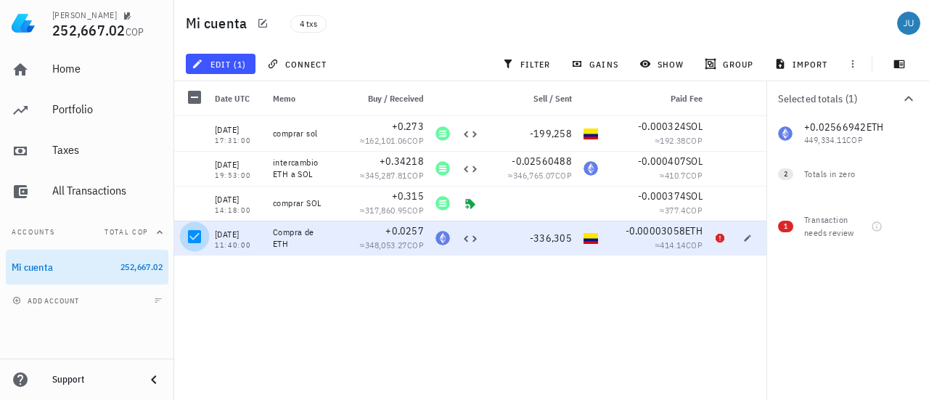
click at [198, 237] on div at bounding box center [194, 236] width 25 height 25
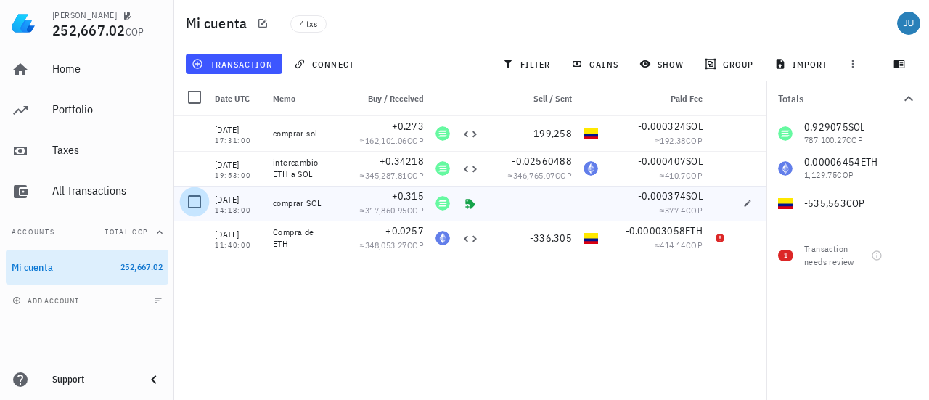
click at [195, 203] on div at bounding box center [194, 201] width 25 height 25
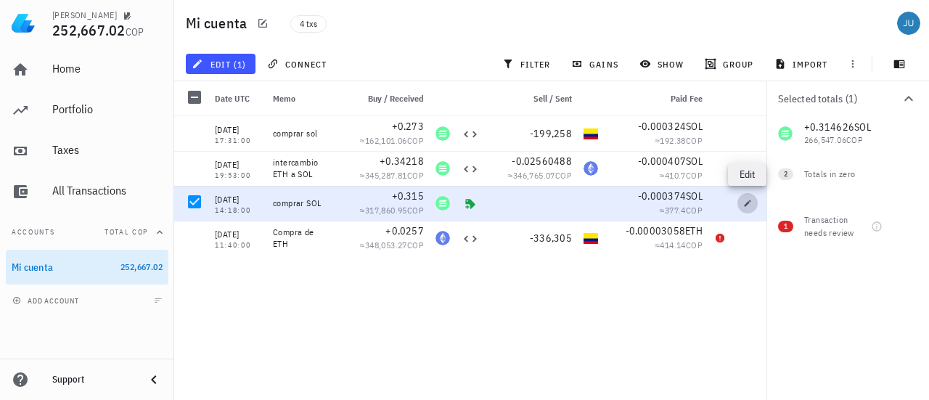
click at [749, 205] on icon "button" at bounding box center [747, 203] width 9 height 9
type input "14:18:00"
type textarea "comprar SOL"
type input "0.315"
type input "SOL"
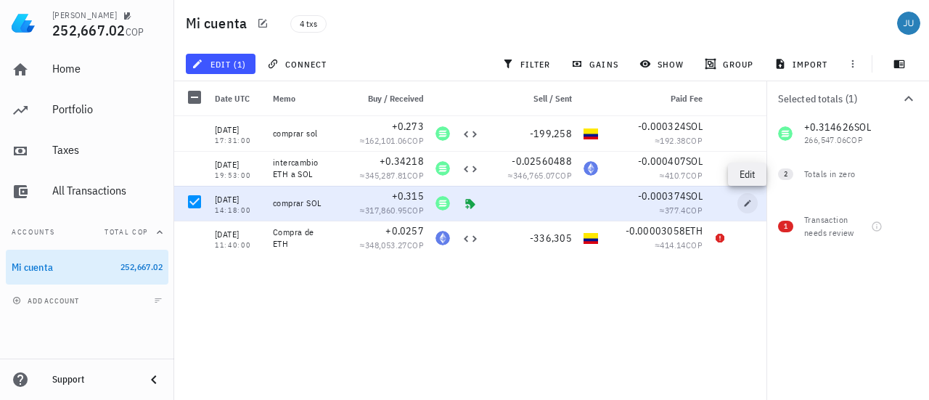
type input "0.000374"
type input "SOL"
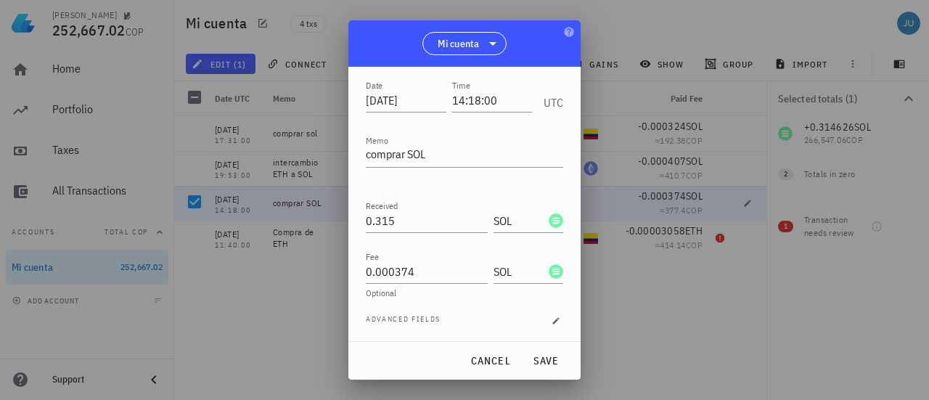
scroll to position [0, 0]
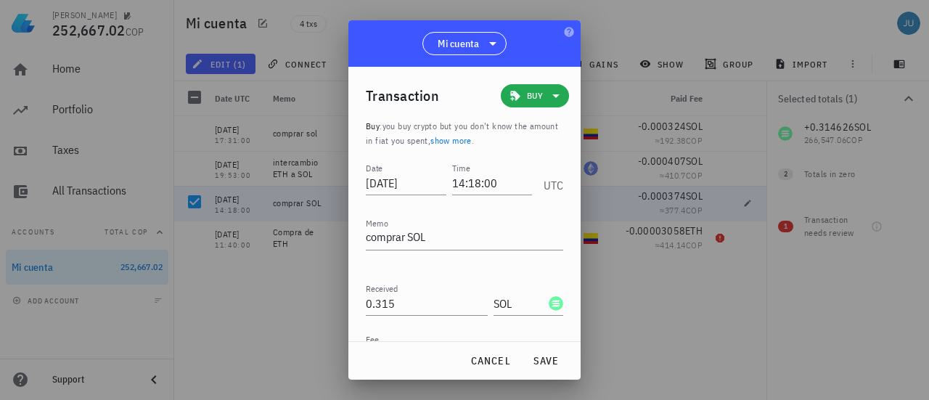
click at [547, 95] on icon at bounding box center [555, 95] width 17 height 17
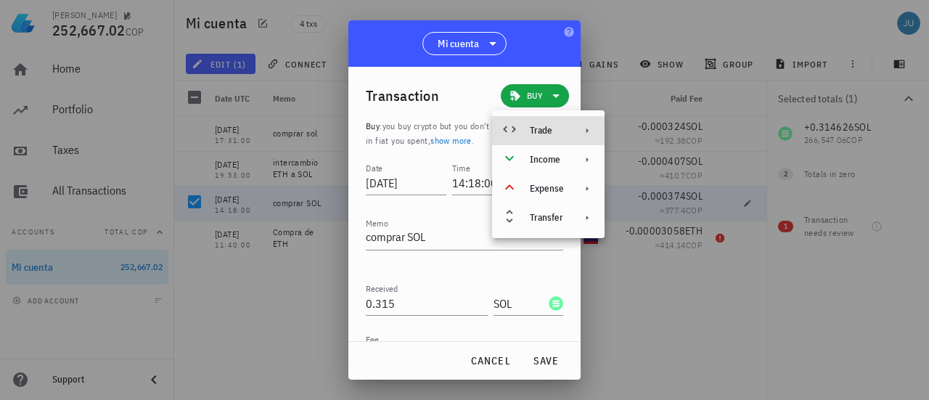
click at [581, 132] on icon at bounding box center [587, 131] width 12 height 12
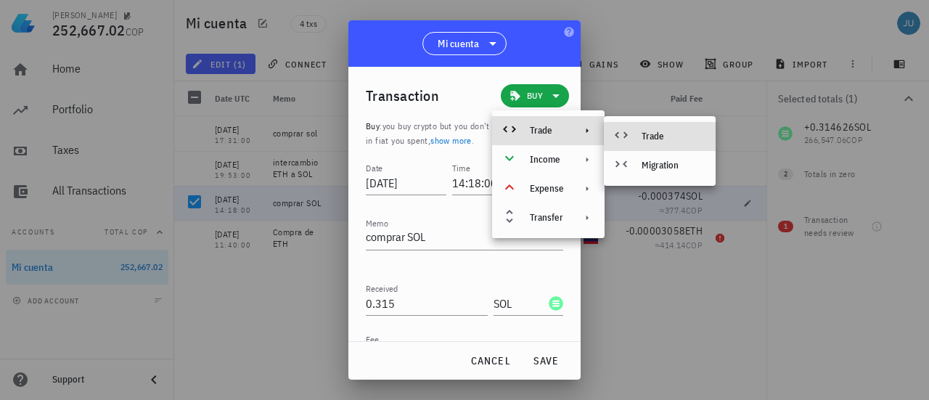
click at [663, 142] on div "Trade" at bounding box center [673, 137] width 62 height 12
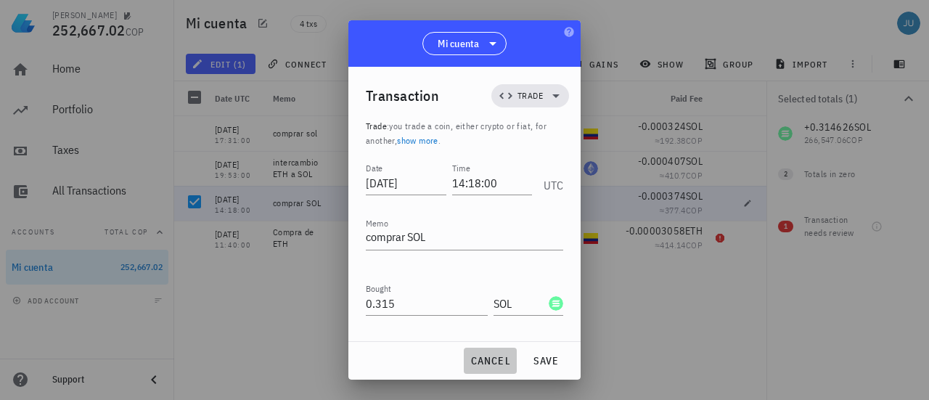
click at [491, 361] on span "cancel" at bounding box center [490, 360] width 41 height 13
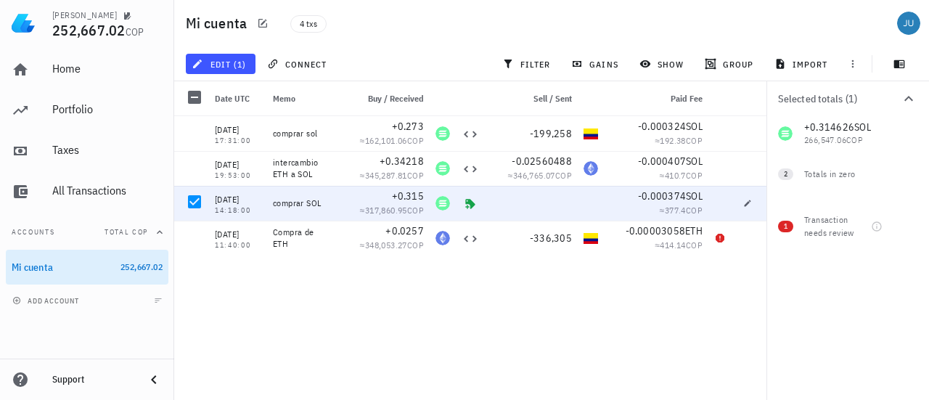
click at [319, 319] on div "[DATE] 17:31:00 comprar sol +0.273 ≈ 162,101.06 COP -199,258 -0.000324 SOL ≈ 19…" at bounding box center [471, 252] width 595 height 272
click at [196, 200] on div at bounding box center [194, 201] width 25 height 25
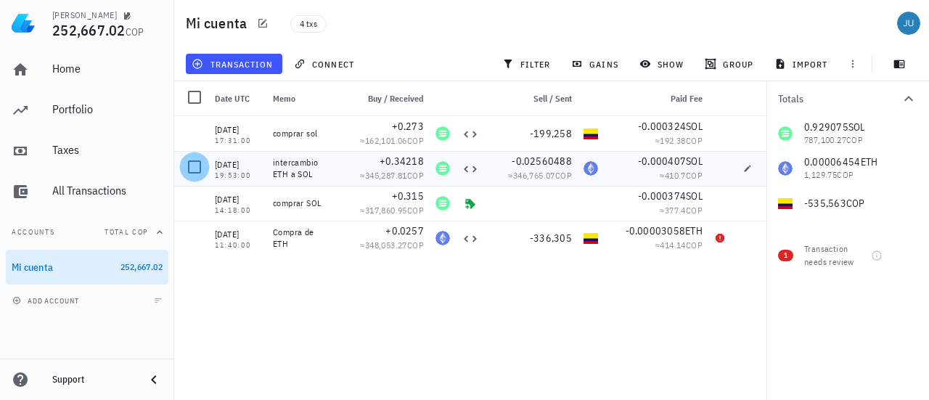
click at [195, 168] on div at bounding box center [194, 167] width 25 height 25
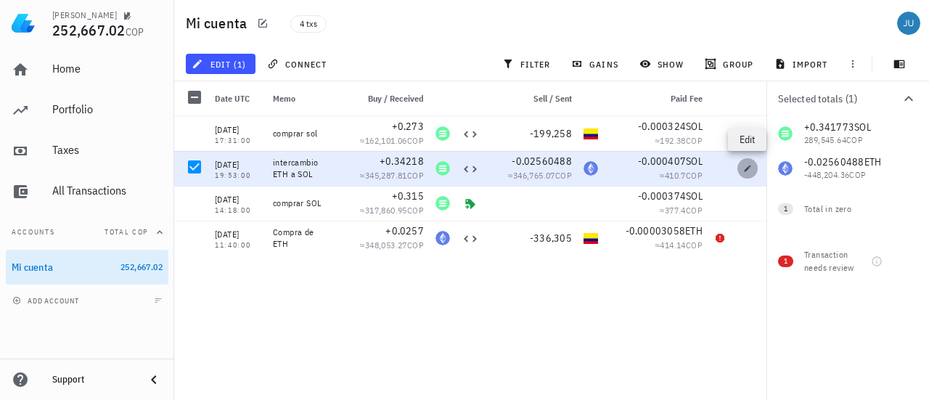
click at [748, 169] on icon "button" at bounding box center [748, 168] width 7 height 7
type input "19:53:00"
type textarea "intercambio ETH a SOL"
type input "0.34218"
type input "0.02560488"
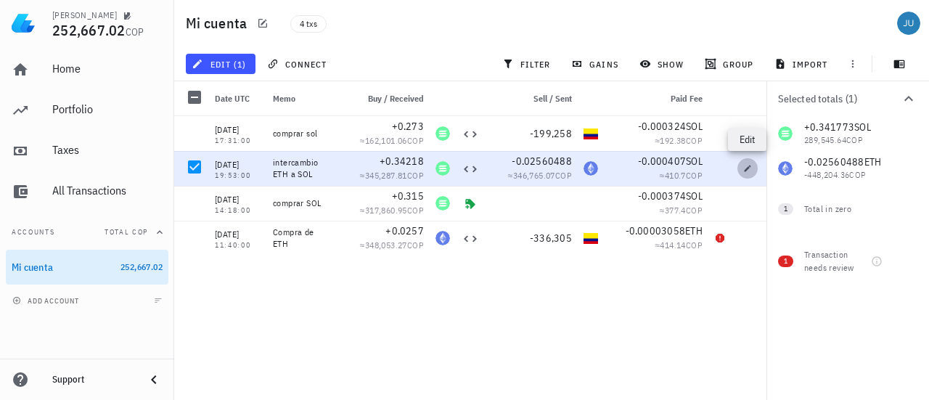
type input "ETH"
type input "0.000407"
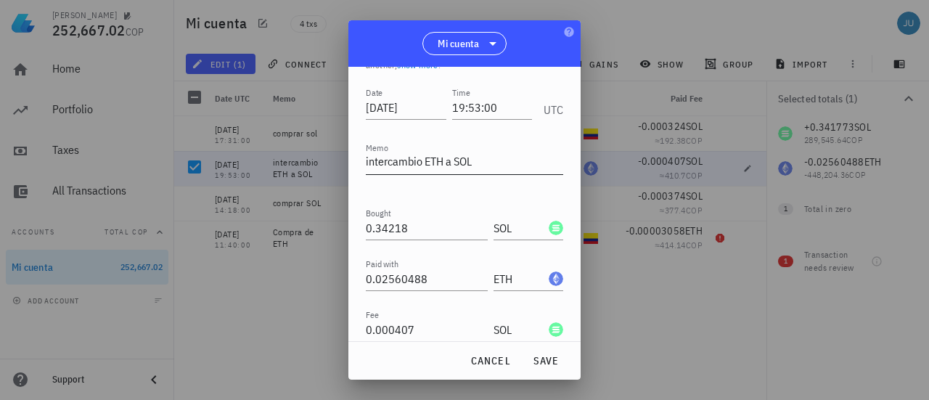
scroll to position [134, 0]
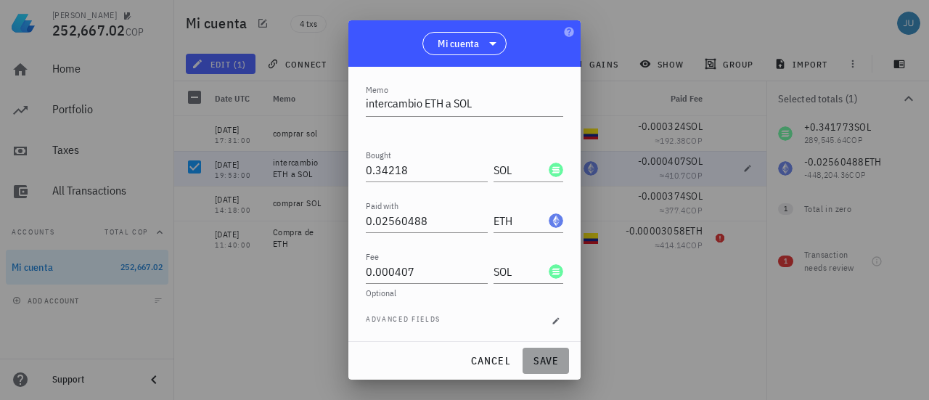
click at [546, 363] on span "save" at bounding box center [545, 360] width 35 height 13
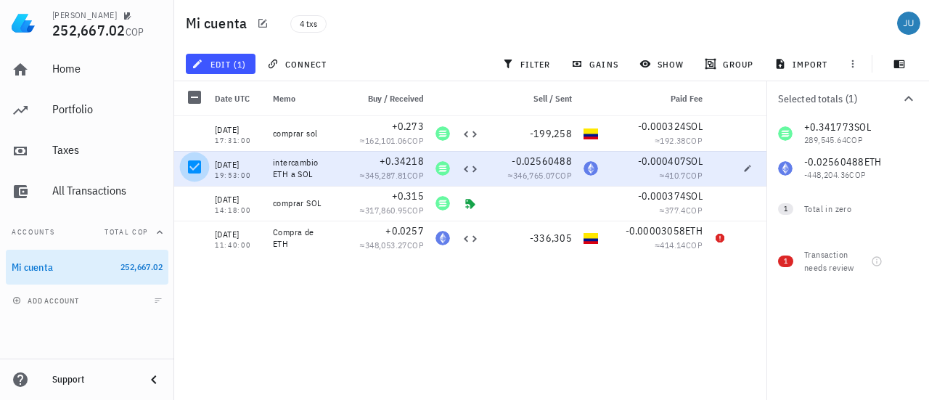
click at [199, 155] on div at bounding box center [194, 167] width 25 height 25
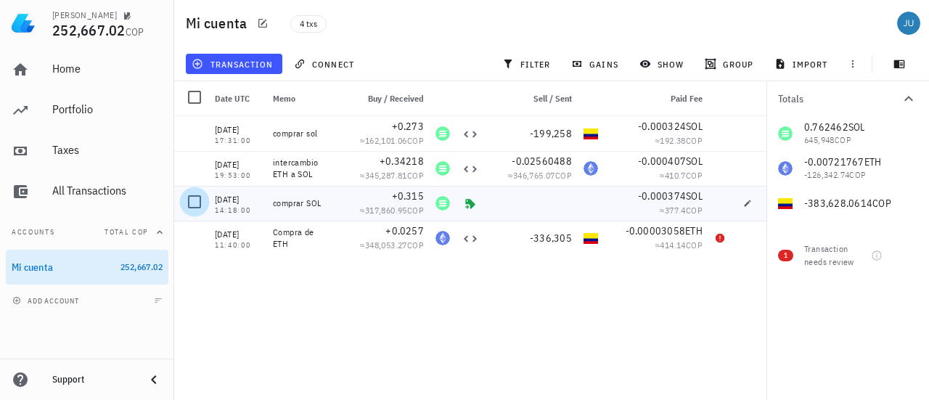
click at [195, 205] on div at bounding box center [194, 201] width 25 height 25
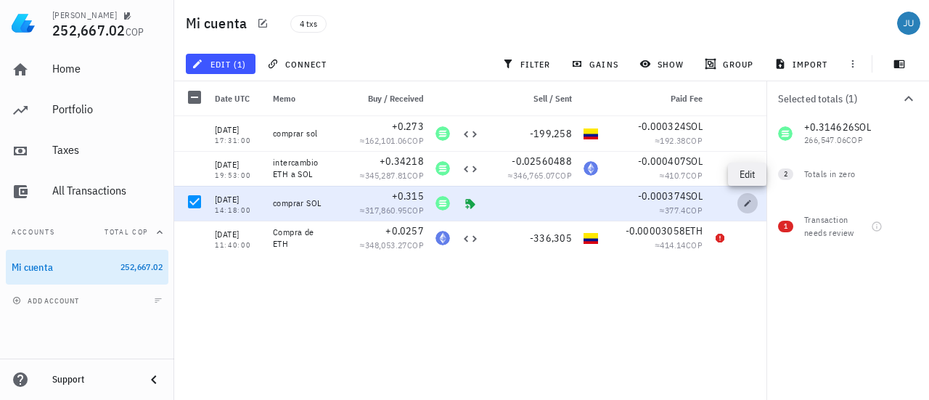
click at [740, 203] on span "button" at bounding box center [748, 203] width 20 height 9
type input "14:18:00"
type textarea "comprar SOL"
type input "0.315"
type input "0.000374"
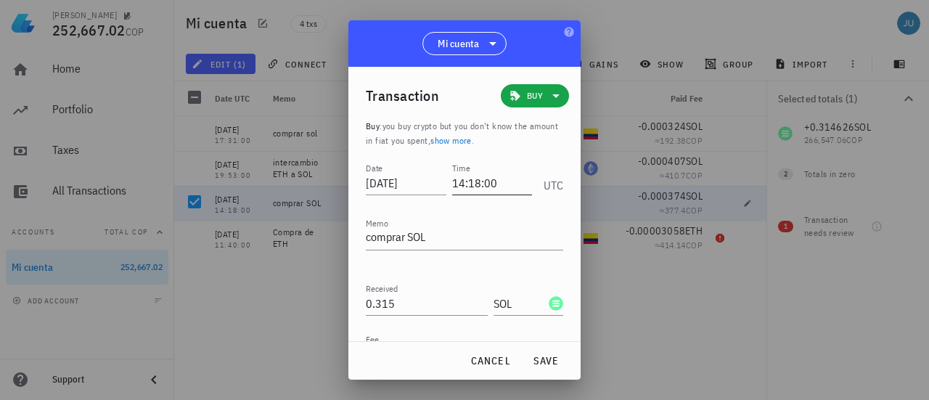
scroll to position [0, 0]
click at [536, 96] on span "Buy" at bounding box center [535, 95] width 51 height 23
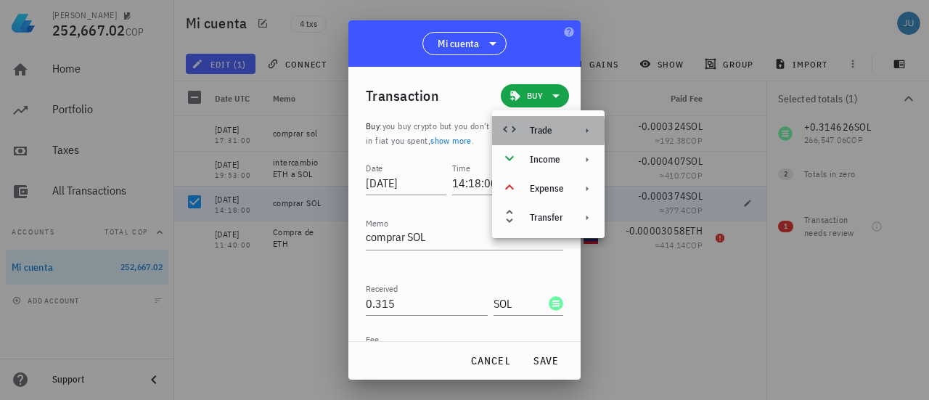
click at [552, 127] on div "Trade" at bounding box center [547, 131] width 34 height 12
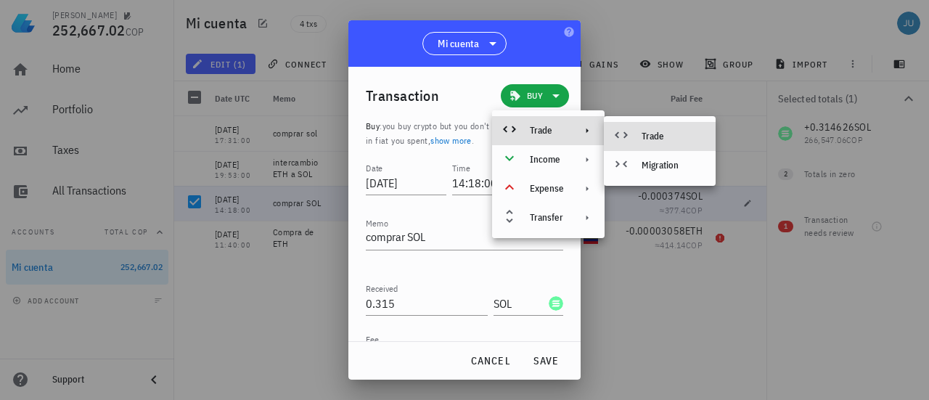
click at [647, 135] on div "Trade" at bounding box center [673, 137] width 62 height 12
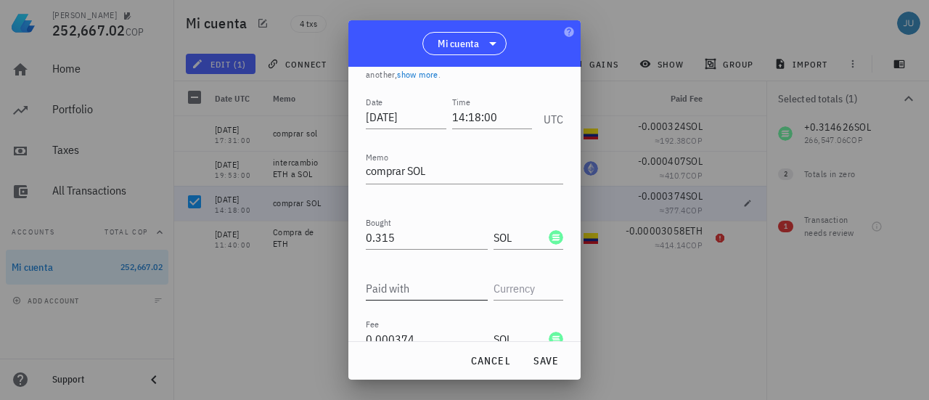
scroll to position [134, 0]
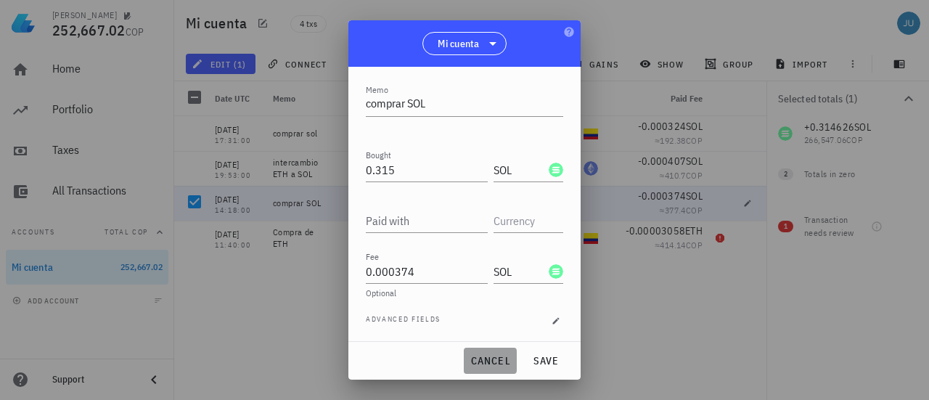
click at [486, 367] on span "cancel" at bounding box center [490, 360] width 41 height 13
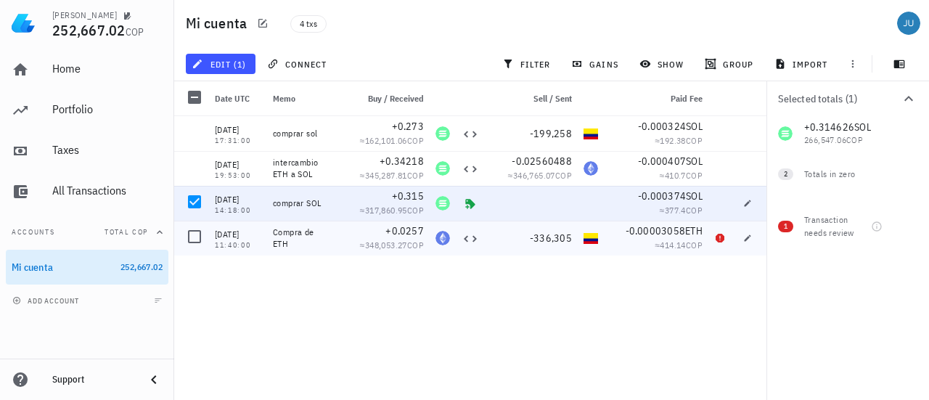
scroll to position [83, 0]
click at [754, 202] on span "button" at bounding box center [748, 203] width 20 height 9
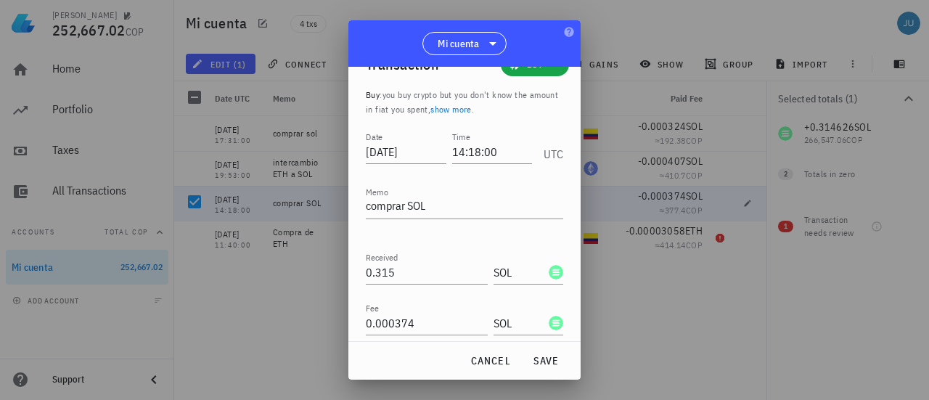
scroll to position [0, 0]
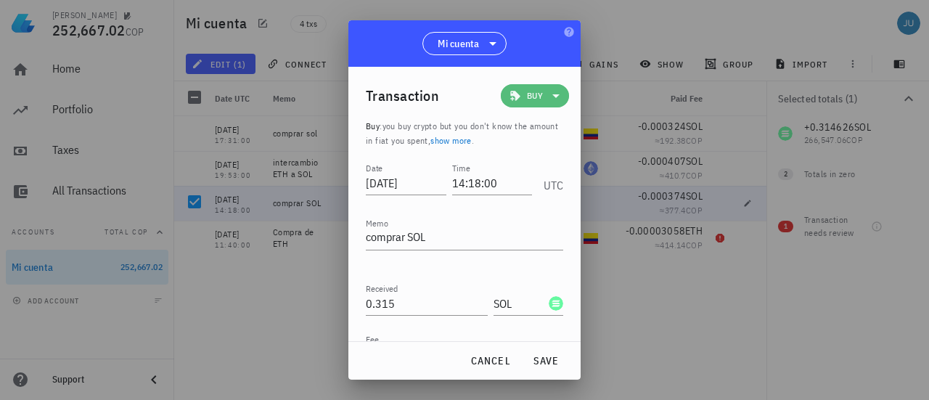
click at [552, 95] on icon at bounding box center [555, 96] width 7 height 4
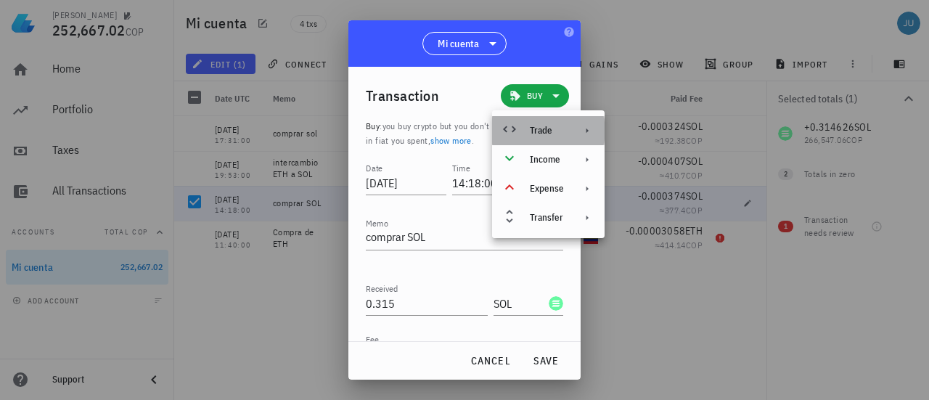
click at [547, 136] on div "Trade" at bounding box center [548, 130] width 113 height 29
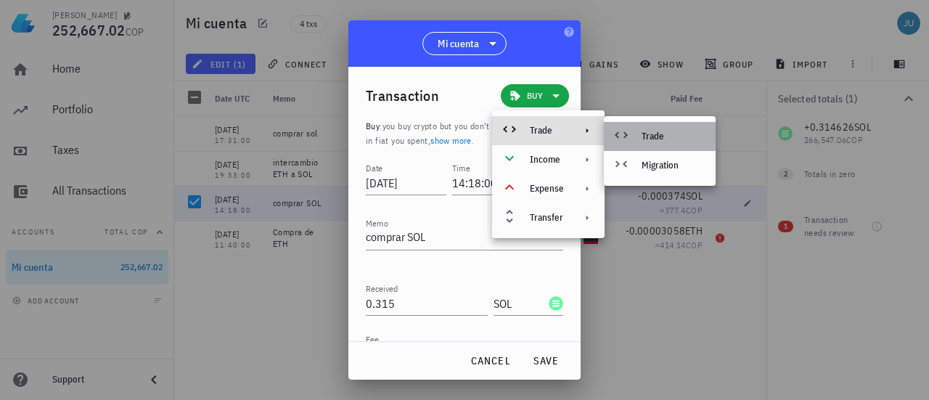
click at [648, 131] on div "Trade" at bounding box center [673, 137] width 62 height 12
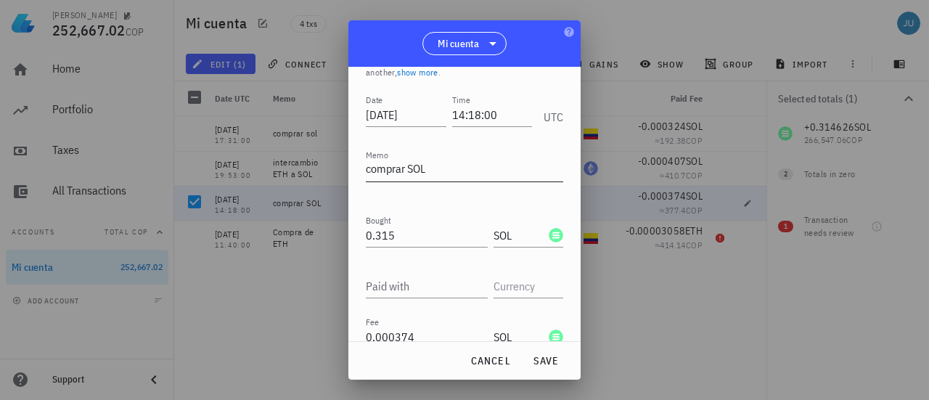
scroll to position [134, 0]
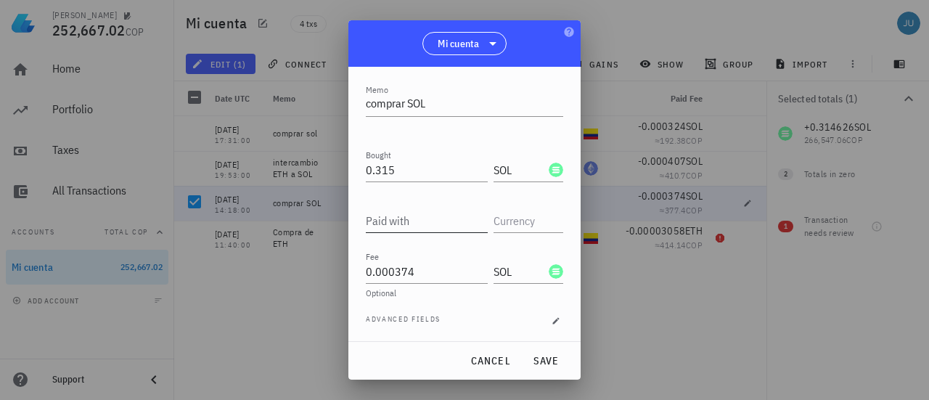
click at [412, 221] on input "Paid with" at bounding box center [427, 220] width 122 height 23
type input "300,527"
click at [517, 230] on input "text" at bounding box center [527, 220] width 67 height 23
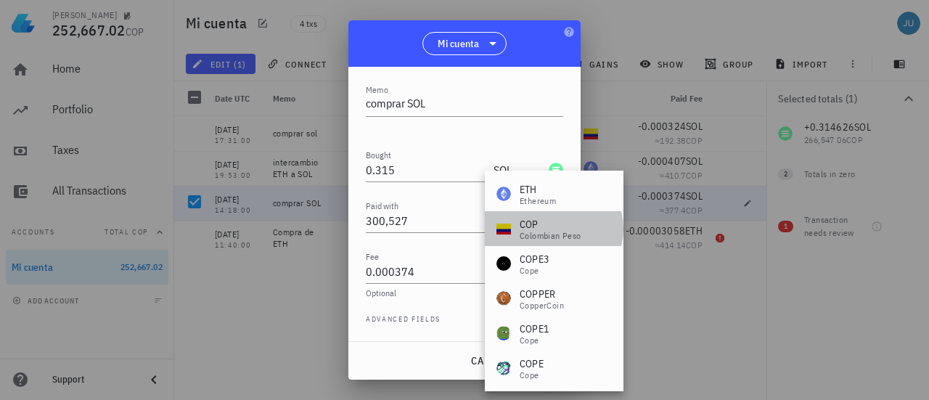
click at [517, 230] on div "COP Colombian Peso" at bounding box center [539, 228] width 85 height 23
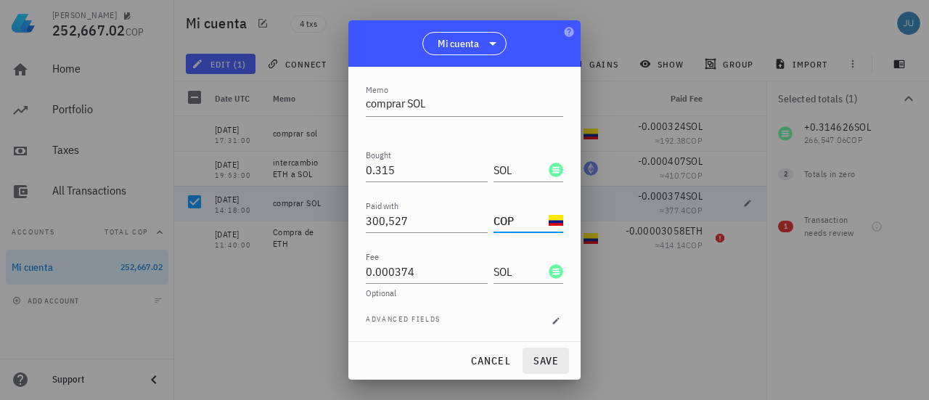
type input "COP"
click at [542, 358] on span "save" at bounding box center [545, 360] width 35 height 13
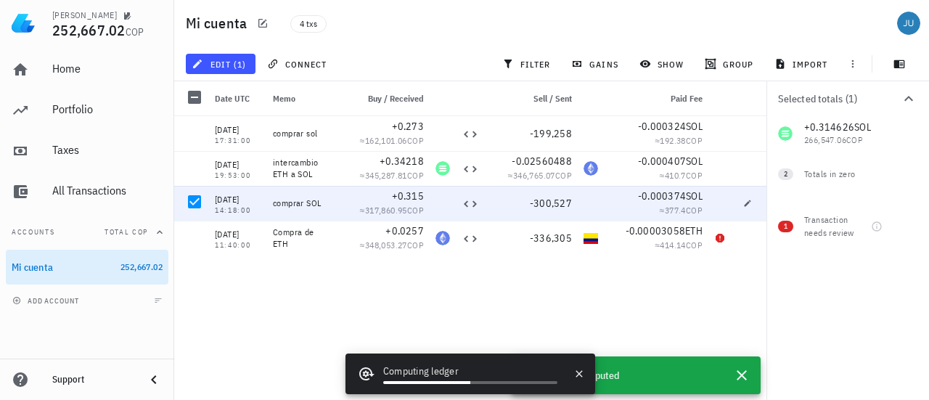
scroll to position [83, 0]
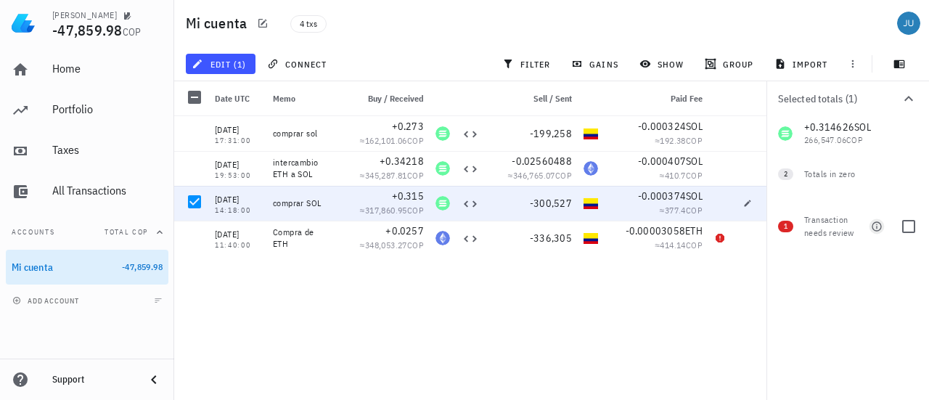
click at [875, 229] on icon "button" at bounding box center [877, 227] width 12 height 12
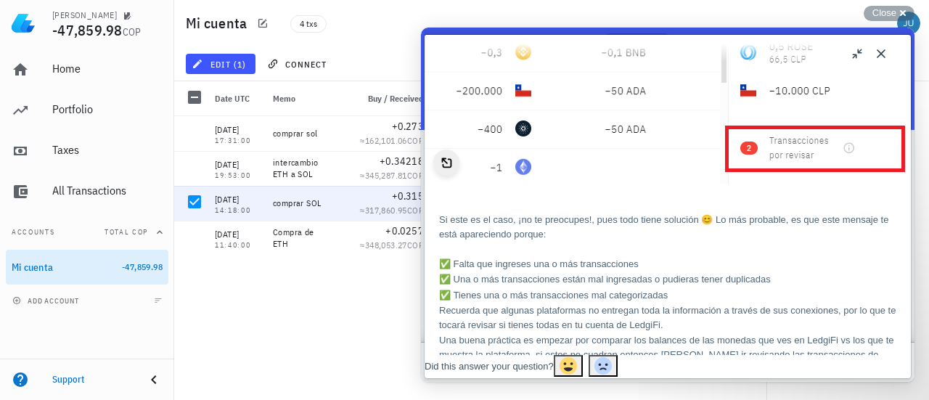
scroll to position [436, 0]
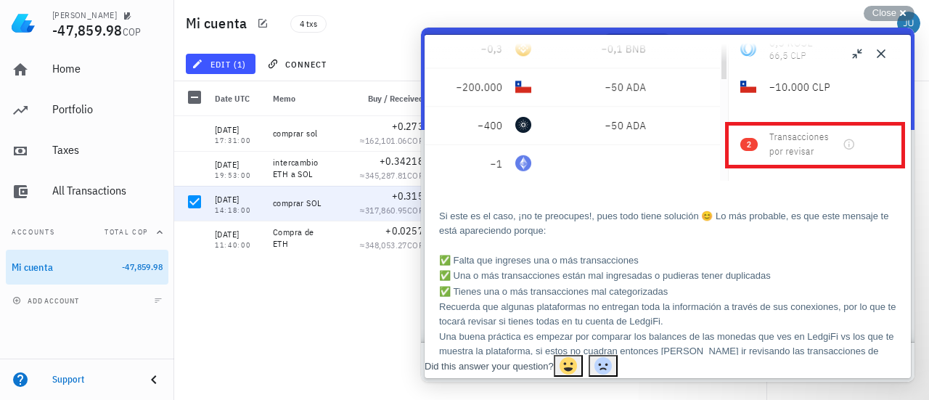
drag, startPoint x: 880, startPoint y: 52, endPoint x: 859, endPoint y: 52, distance: 21.1
click at [881, 52] on button "Close" at bounding box center [881, 53] width 23 height 23
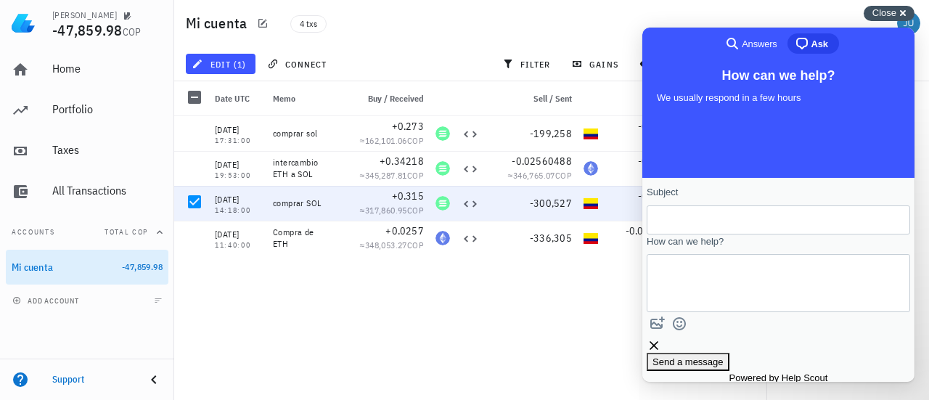
click at [906, 15] on div "Close cross-small" at bounding box center [889, 13] width 51 height 15
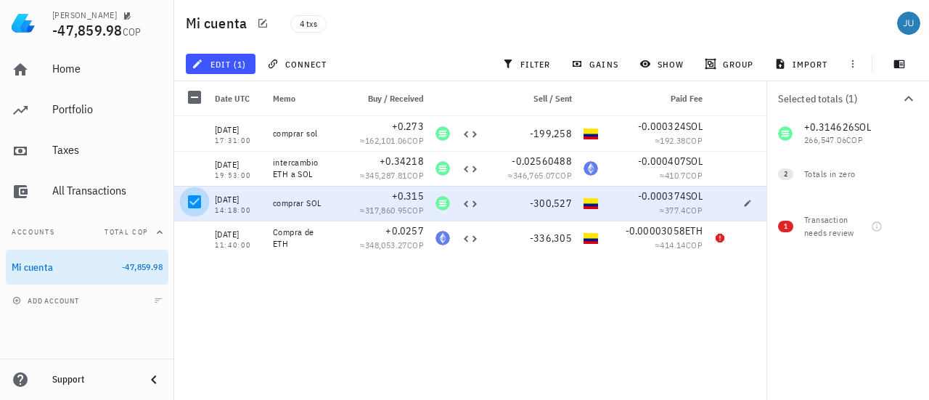
click at [197, 202] on div at bounding box center [194, 201] width 25 height 25
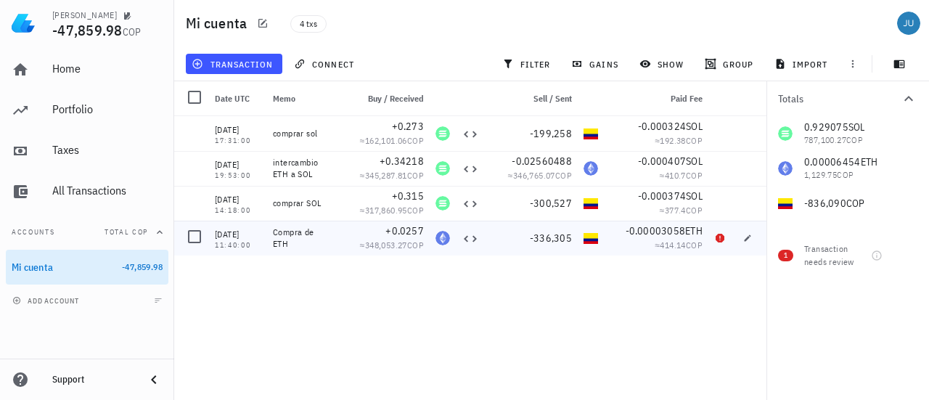
click at [239, 240] on div "[DATE]" at bounding box center [238, 234] width 46 height 15
click at [747, 242] on icon "button" at bounding box center [747, 238] width 9 height 9
type input "11:40:00"
type textarea "Compra de ETH"
type input "0.0257"
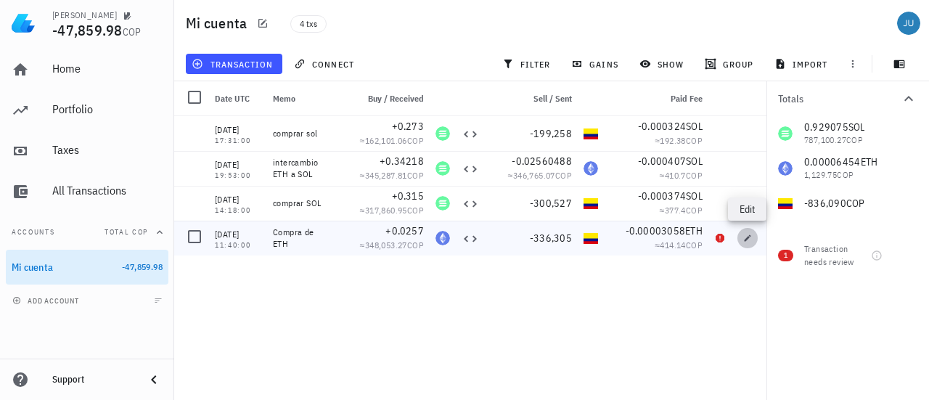
type input "ETH"
type input "336,305"
type input "COP"
type input "0.00003058"
type input "ETH"
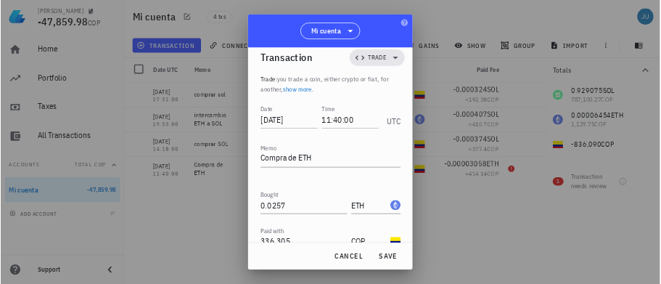
scroll to position [0, 0]
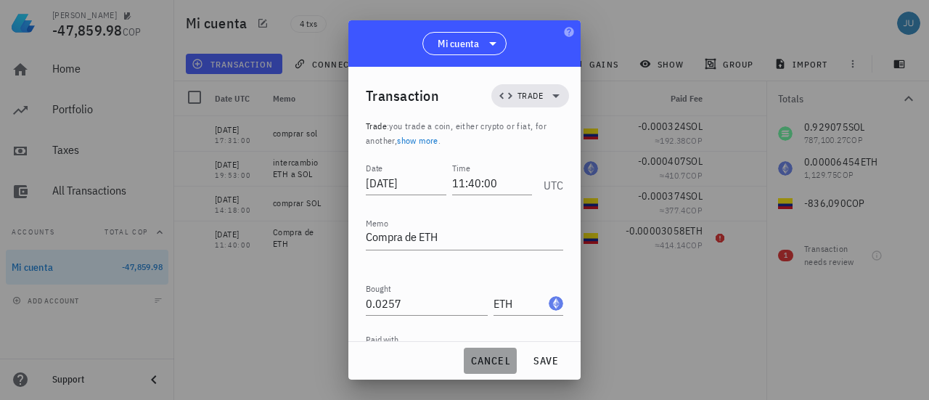
drag, startPoint x: 494, startPoint y: 360, endPoint x: 311, endPoint y: 316, distance: 188.2
click at [493, 360] on span "cancel" at bounding box center [490, 360] width 41 height 13
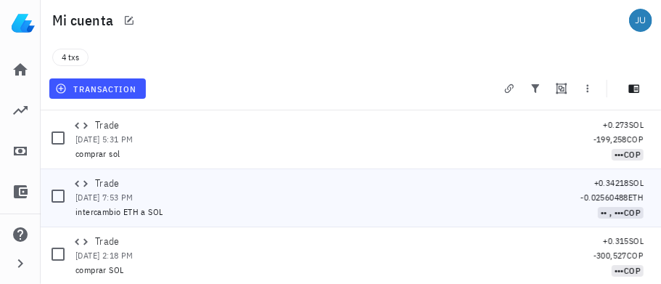
scroll to position [58, 0]
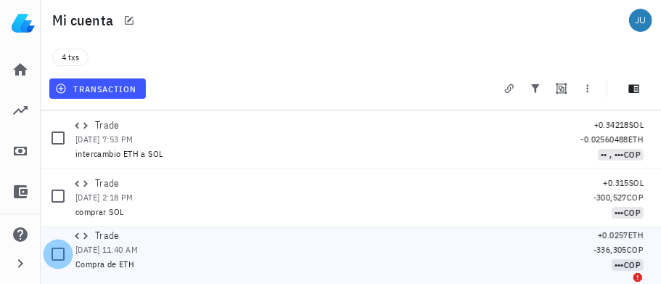
click at [57, 257] on div at bounding box center [58, 254] width 25 height 25
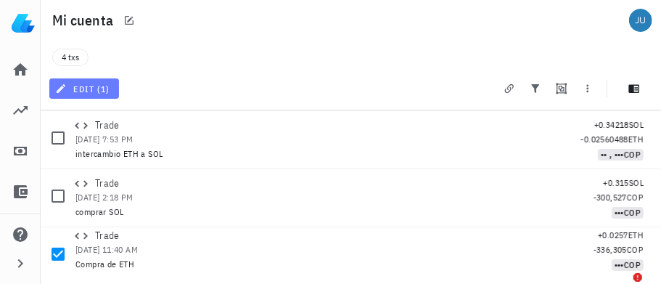
click at [81, 91] on span "edit (1)" at bounding box center [84, 89] width 52 height 12
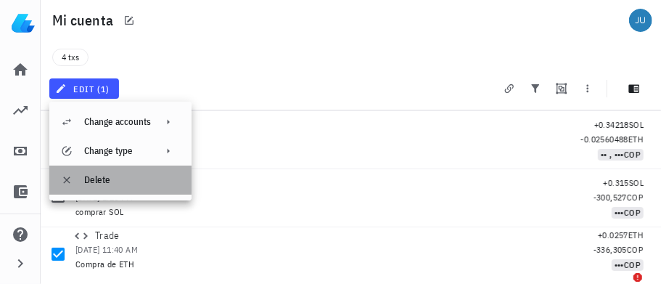
click at [99, 178] on div "Delete" at bounding box center [132, 180] width 96 height 12
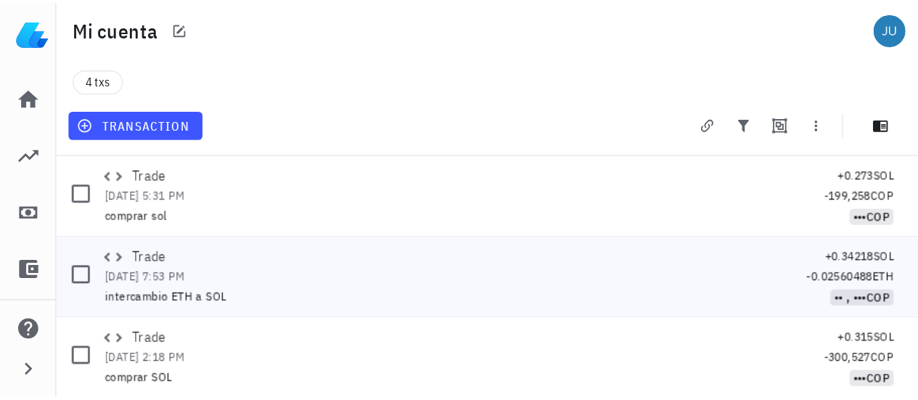
scroll to position [0, 0]
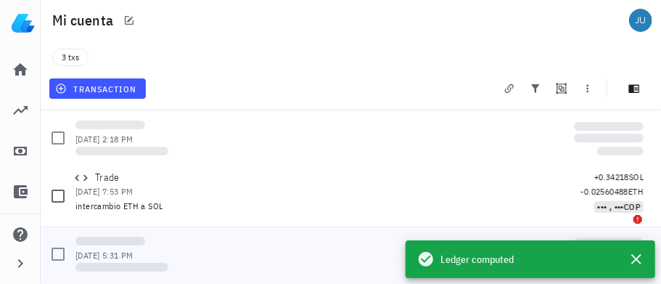
click at [58, 250] on div at bounding box center [57, 253] width 17 height 17
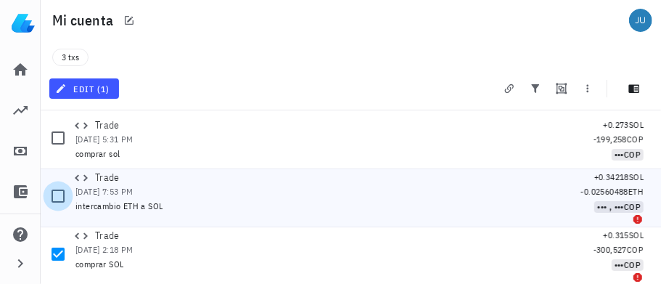
click at [57, 194] on div at bounding box center [58, 196] width 25 height 25
drag, startPoint x: 60, startPoint y: 133, endPoint x: 71, endPoint y: 114, distance: 22.2
click at [61, 133] on div at bounding box center [58, 138] width 25 height 25
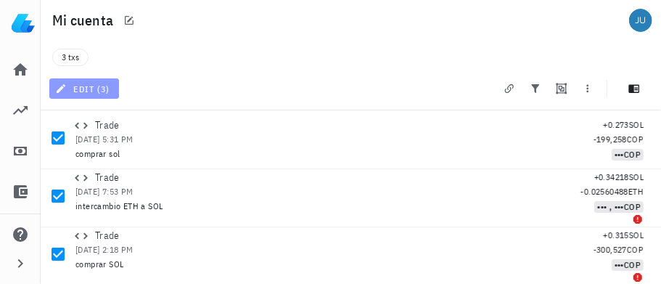
click at [90, 91] on span "edit (3)" at bounding box center [84, 89] width 52 height 12
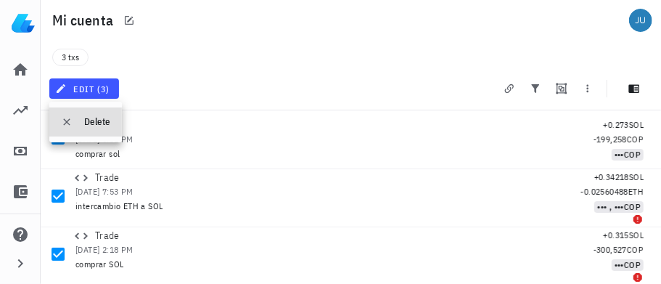
click at [94, 118] on div "Delete" at bounding box center [97, 122] width 26 height 12
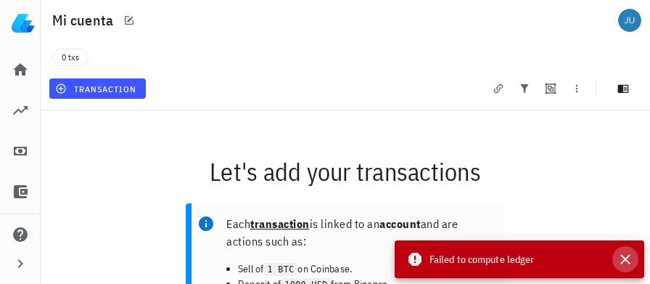
click at [628, 259] on icon "button" at bounding box center [625, 258] width 17 height 17
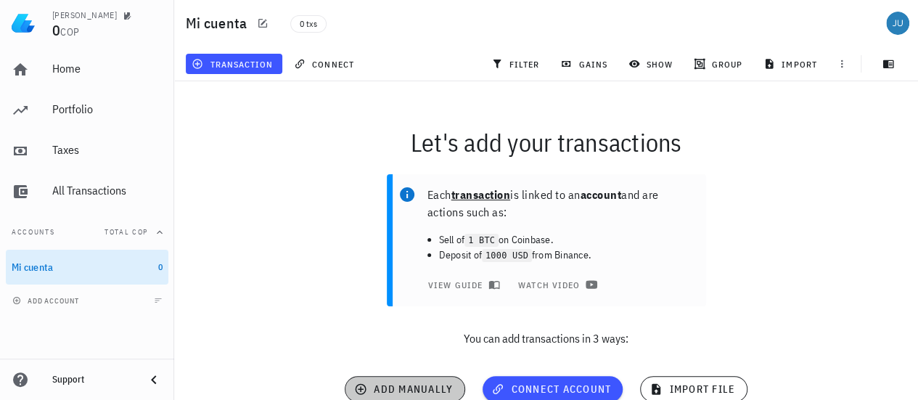
click at [403, 381] on button "add manually" at bounding box center [405, 389] width 121 height 26
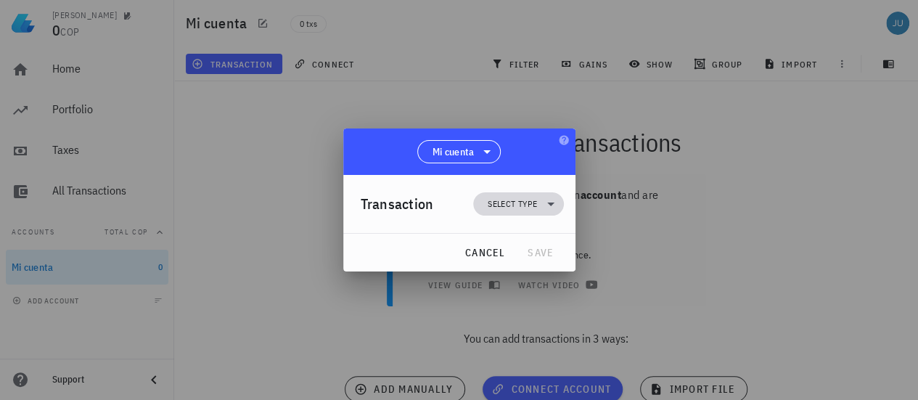
click at [543, 201] on icon at bounding box center [550, 203] width 17 height 17
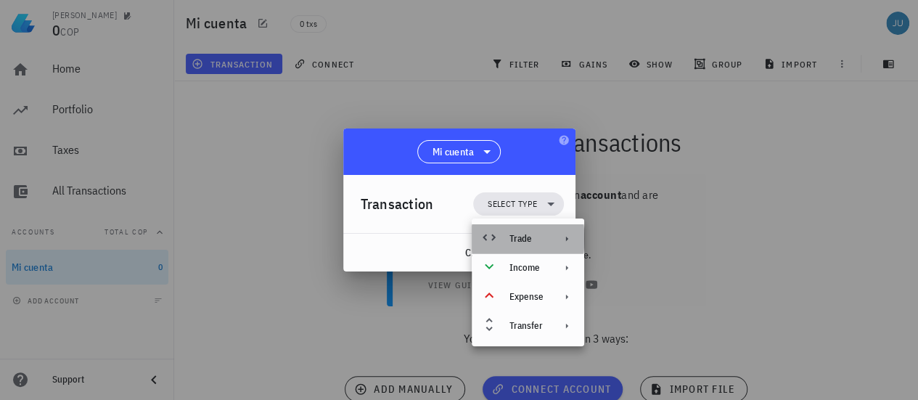
click at [547, 236] on div "Trade" at bounding box center [528, 238] width 113 height 29
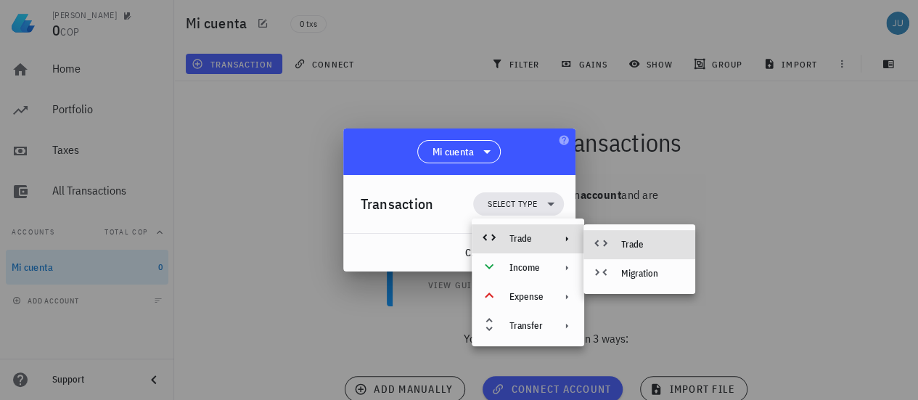
click at [634, 248] on div "Trade" at bounding box center [652, 245] width 62 height 12
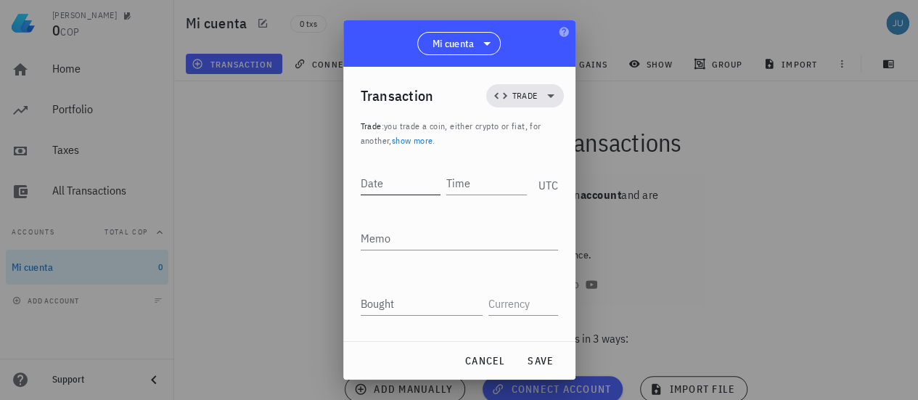
click at [385, 184] on input "Date" at bounding box center [401, 182] width 81 height 23
click at [407, 185] on input "Date" at bounding box center [402, 182] width 83 height 23
type input "[DATE]"
click at [470, 183] on input "Time" at bounding box center [488, 182] width 78 height 23
type input "12:05:00"
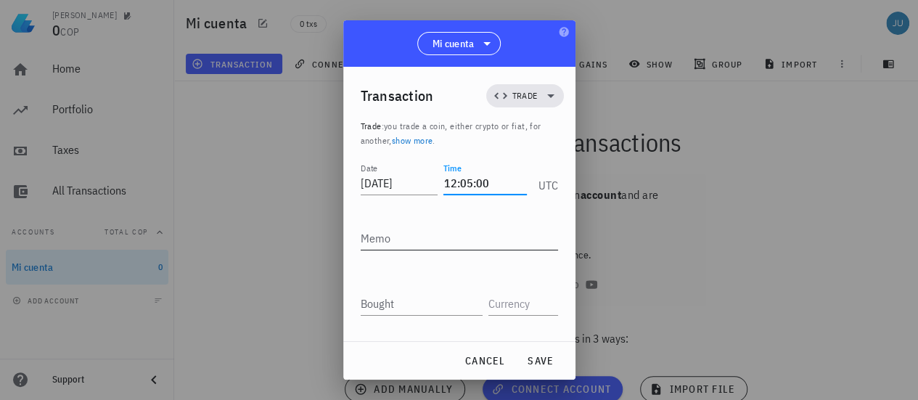
click at [424, 243] on textarea "Memo" at bounding box center [459, 237] width 197 height 23
click at [403, 233] on textarea "Memo" at bounding box center [459, 237] width 197 height 23
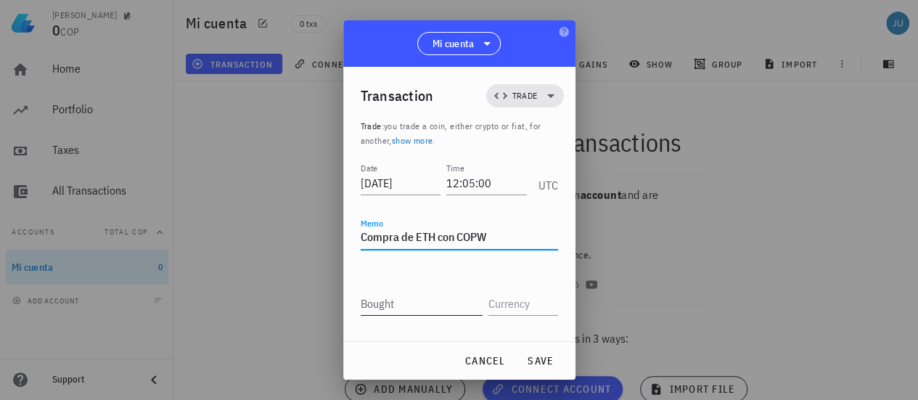
type textarea "Compra de ETH con COPW"
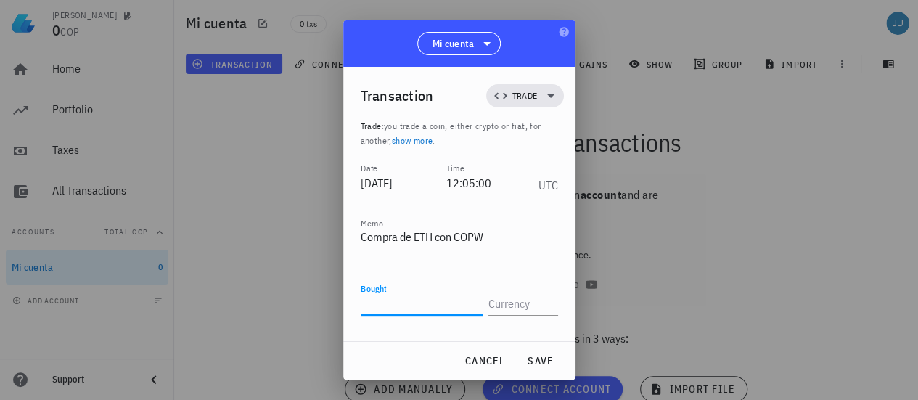
click at [410, 309] on input "Bought" at bounding box center [422, 303] width 122 height 23
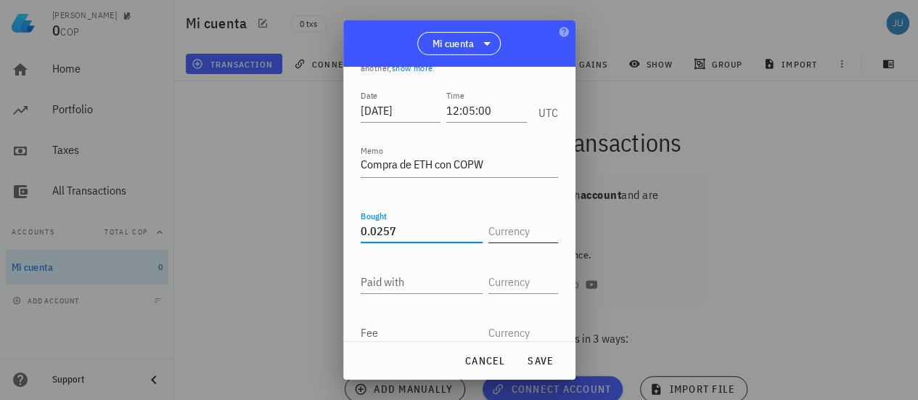
type input "0.0257"
click at [489, 232] on input "text" at bounding box center [522, 230] width 67 height 23
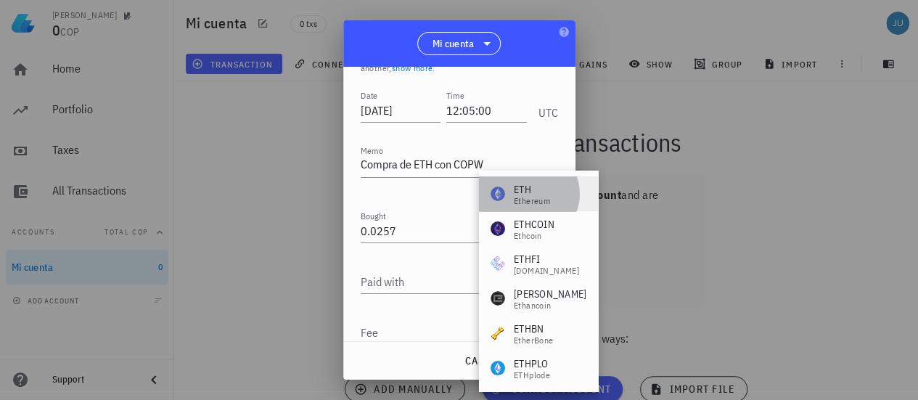
click at [519, 194] on div "ETH" at bounding box center [532, 189] width 36 height 15
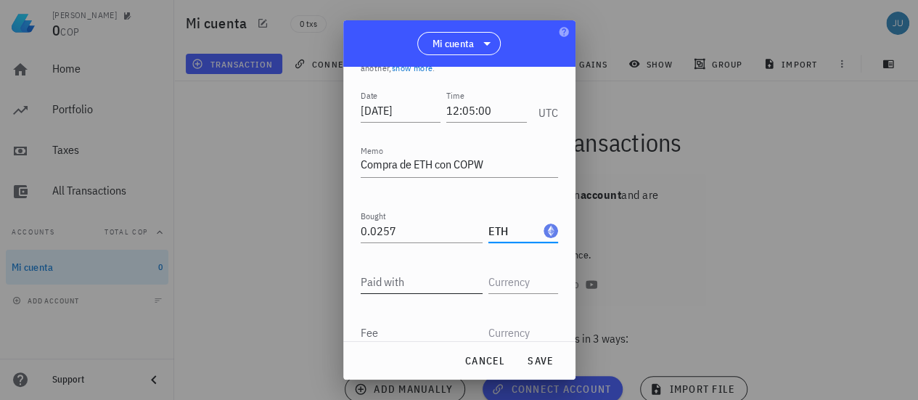
type input "ETH"
click at [400, 287] on input "Paid with" at bounding box center [422, 281] width 122 height 23
type input "336,305"
click at [504, 287] on input "text" at bounding box center [522, 281] width 67 height 23
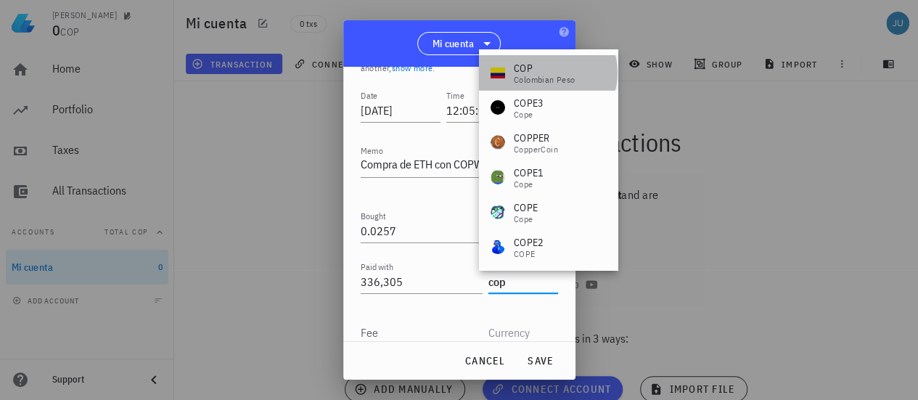
click at [530, 81] on div "Colombian Peso" at bounding box center [545, 79] width 62 height 9
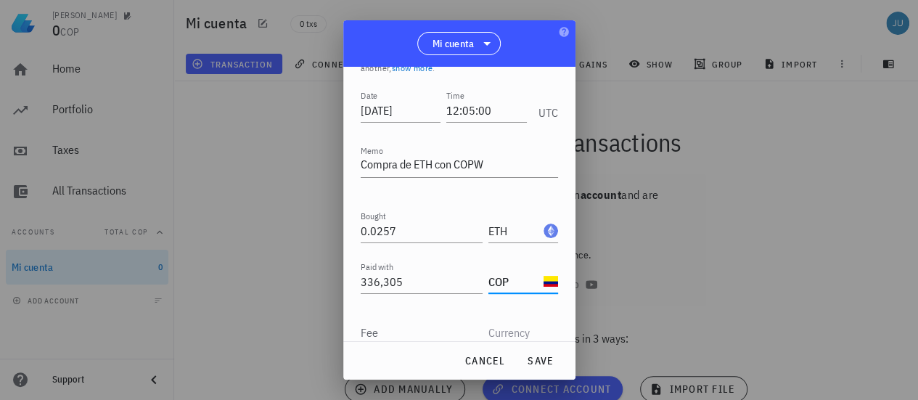
scroll to position [134, 0]
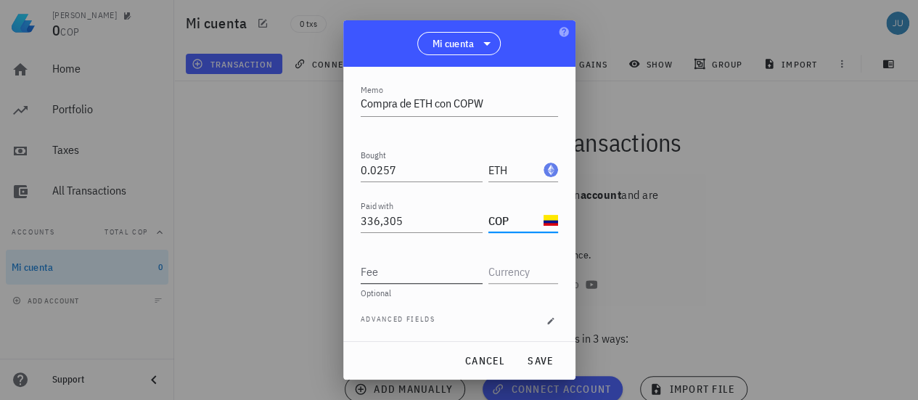
type input "COP"
click at [409, 277] on input "Fee" at bounding box center [422, 271] width 122 height 23
type input "0.00003058"
click at [524, 274] on input "text" at bounding box center [522, 271] width 67 height 23
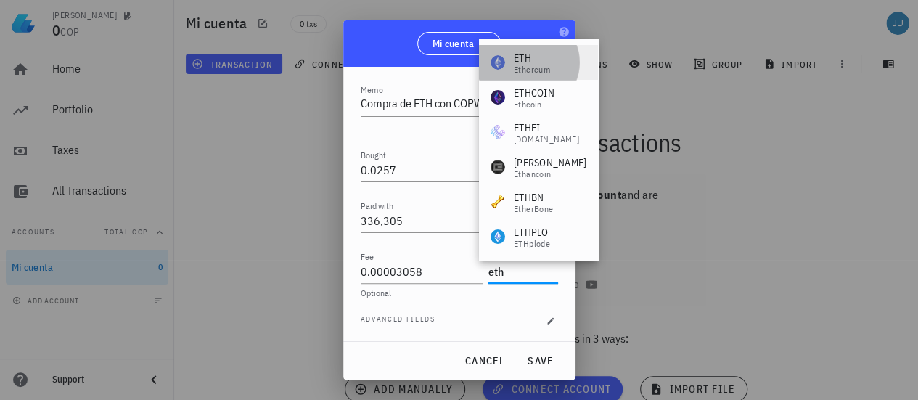
click at [528, 69] on div "Ethereum" at bounding box center [532, 69] width 36 height 9
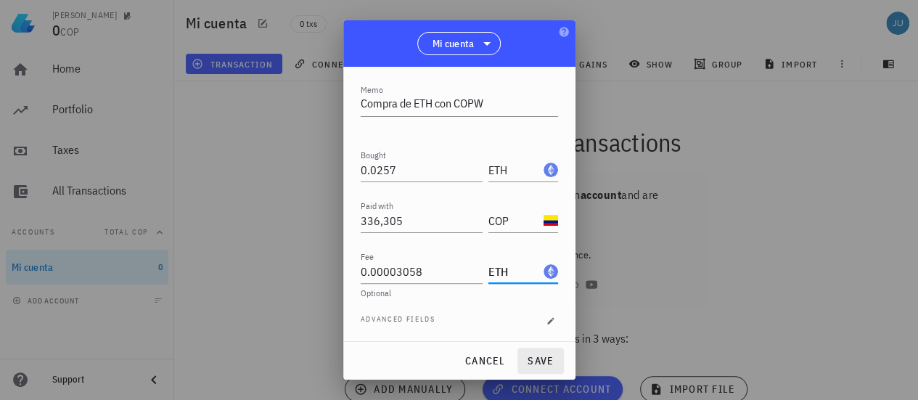
type input "ETH"
click at [536, 360] on span "save" at bounding box center [540, 360] width 35 height 13
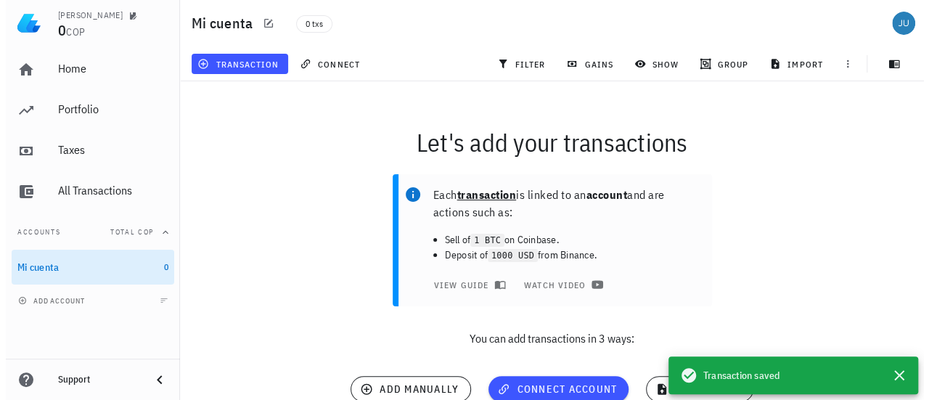
scroll to position [0, 0]
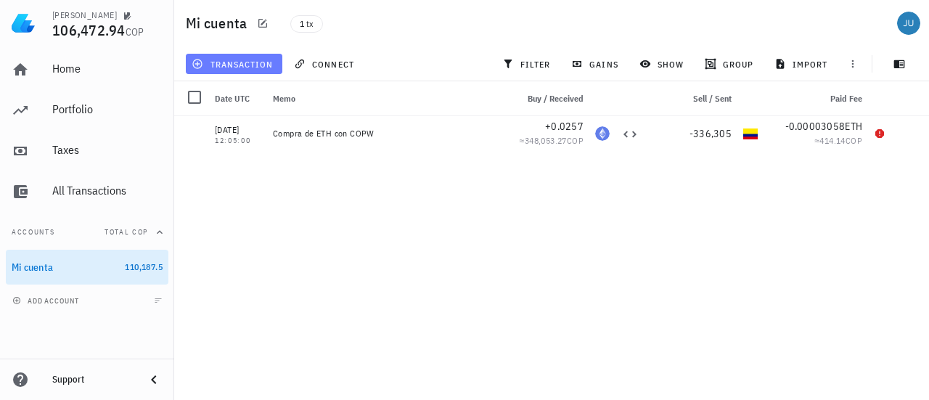
click at [219, 66] on span "transaction" at bounding box center [234, 64] width 78 height 12
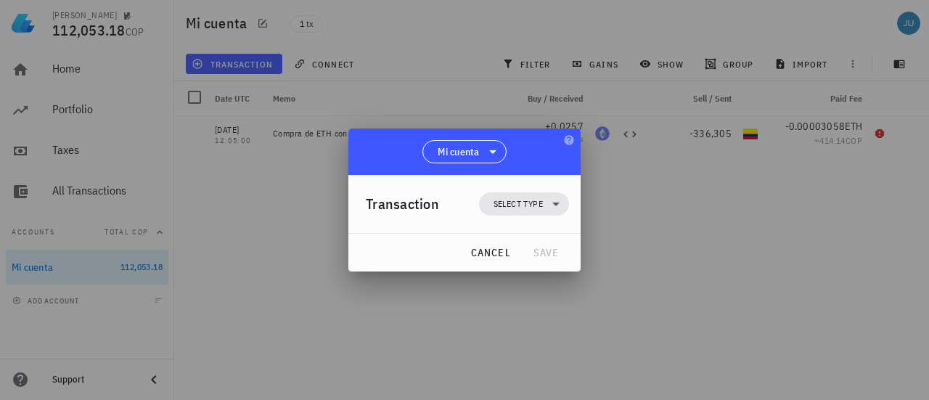
click at [691, 249] on div at bounding box center [464, 200] width 929 height 400
click at [485, 250] on span "cancel" at bounding box center [490, 252] width 41 height 13
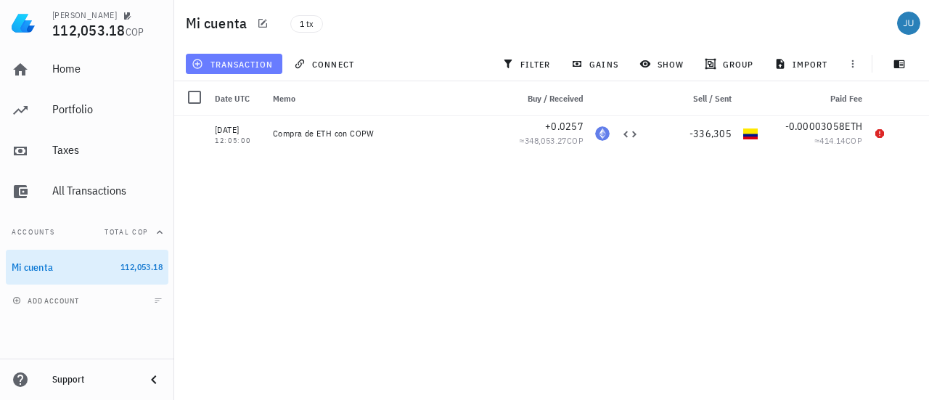
click at [229, 66] on span "transaction" at bounding box center [234, 64] width 78 height 12
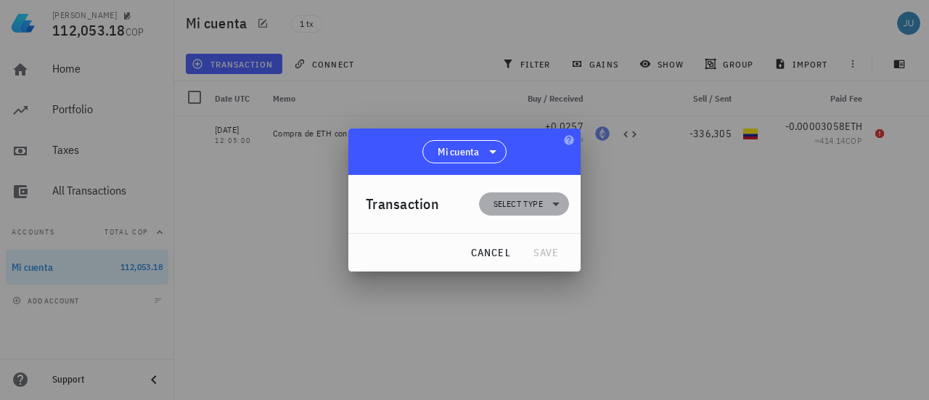
click at [546, 201] on span "Select type" at bounding box center [524, 203] width 73 height 23
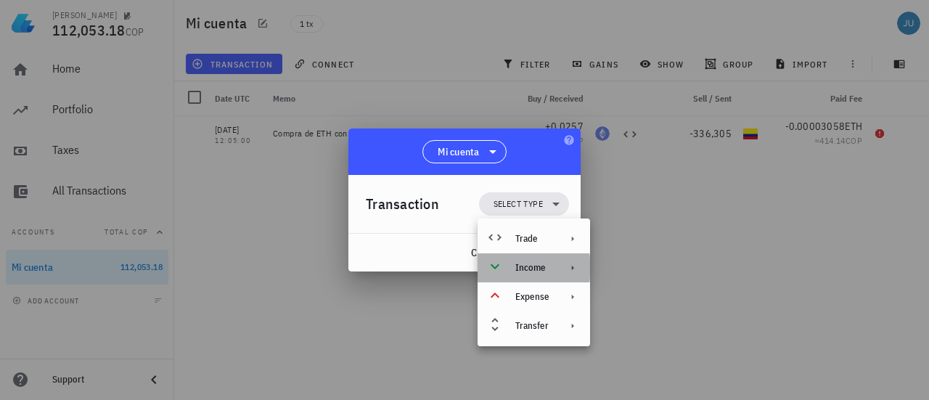
click at [572, 271] on icon at bounding box center [573, 268] width 12 height 12
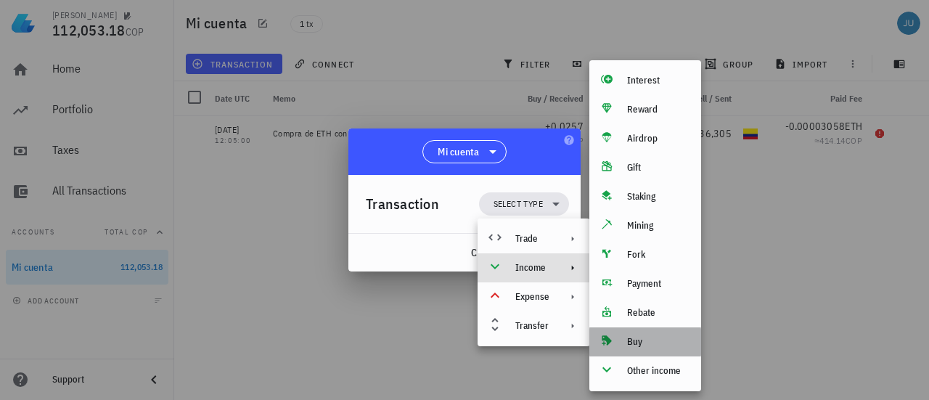
click at [638, 341] on div "Buy" at bounding box center [658, 342] width 62 height 12
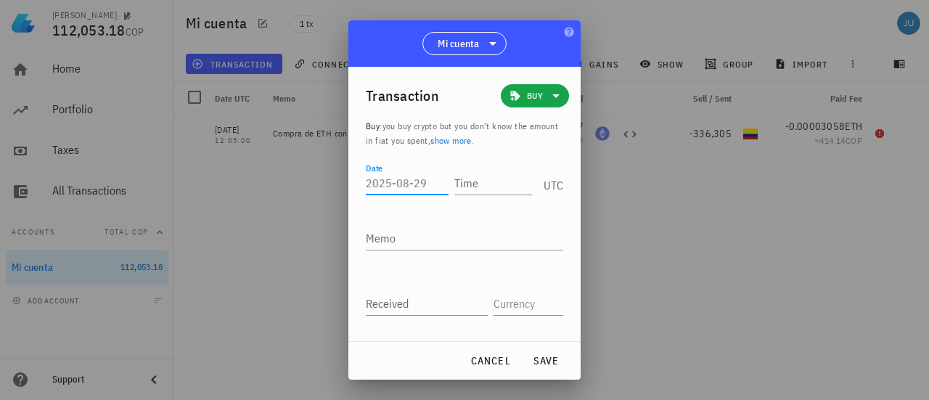
click at [397, 184] on input "Date" at bounding box center [407, 182] width 83 height 23
click at [405, 187] on input "Date" at bounding box center [407, 182] width 83 height 23
type input "[DATE]"
click at [460, 175] on div "Time" at bounding box center [490, 182] width 83 height 23
click at [460, 175] on input "Time" at bounding box center [490, 182] width 83 height 23
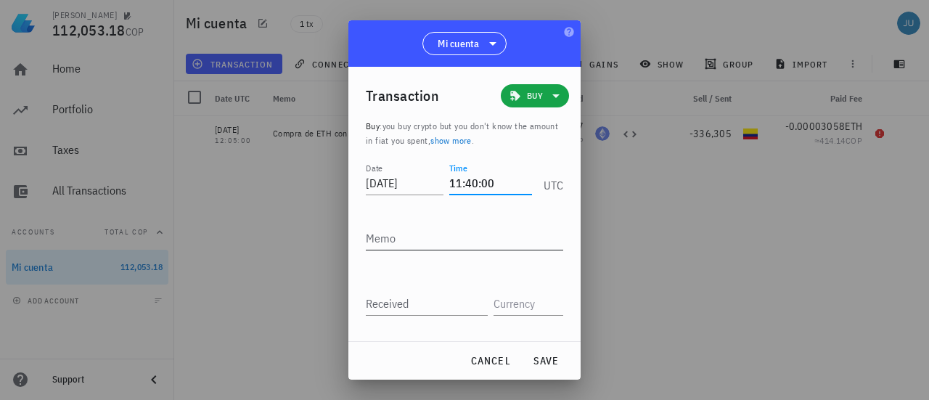
type input "11:40:00"
click at [434, 235] on textarea "Memo" at bounding box center [464, 237] width 197 height 23
click at [422, 234] on textarea "Memo" at bounding box center [464, 237] width 197 height 23
click at [401, 301] on div "Received" at bounding box center [427, 303] width 122 height 23
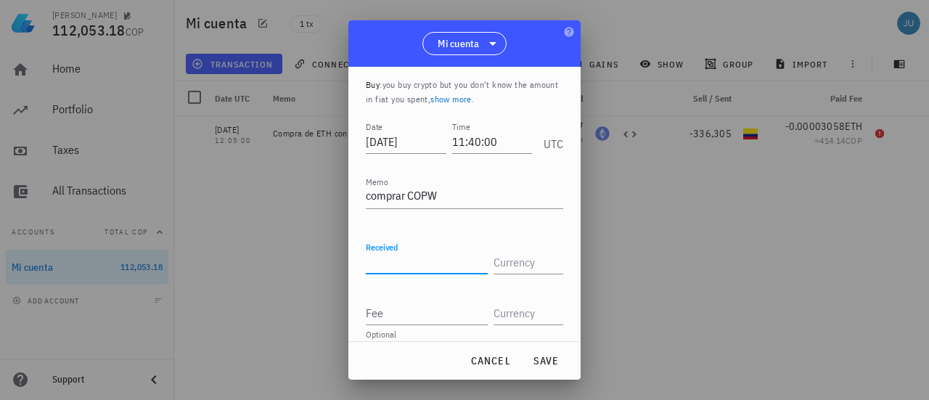
scroll to position [54, 0]
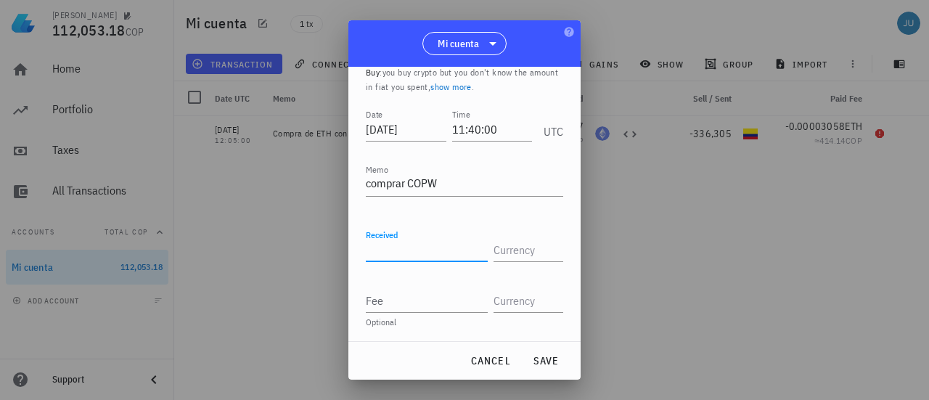
click at [401, 255] on input "Received" at bounding box center [427, 249] width 122 height 23
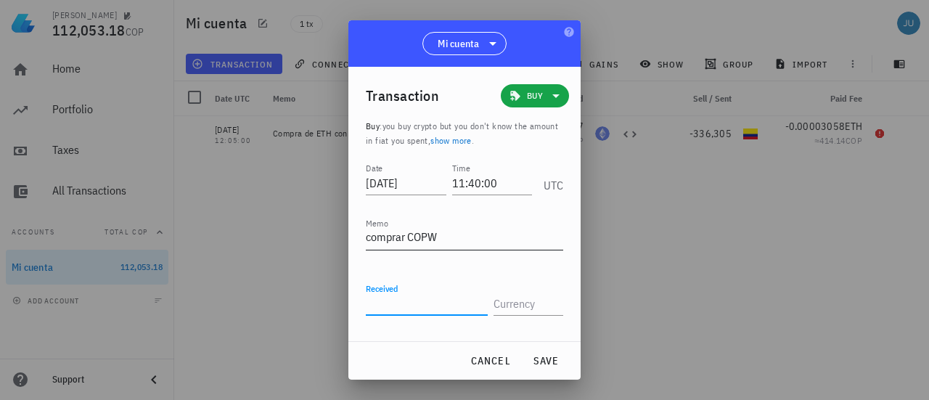
scroll to position [0, 0]
click at [472, 139] on link "show more" at bounding box center [450, 140] width 41 height 11
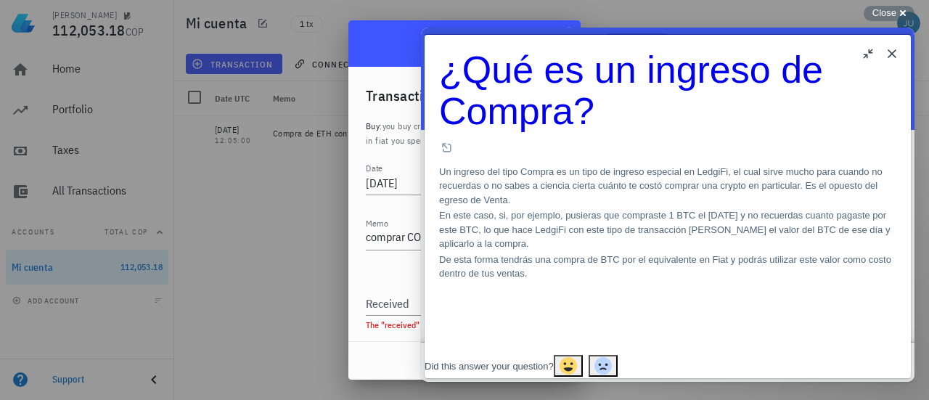
click at [897, 52] on button "Close" at bounding box center [892, 53] width 23 height 23
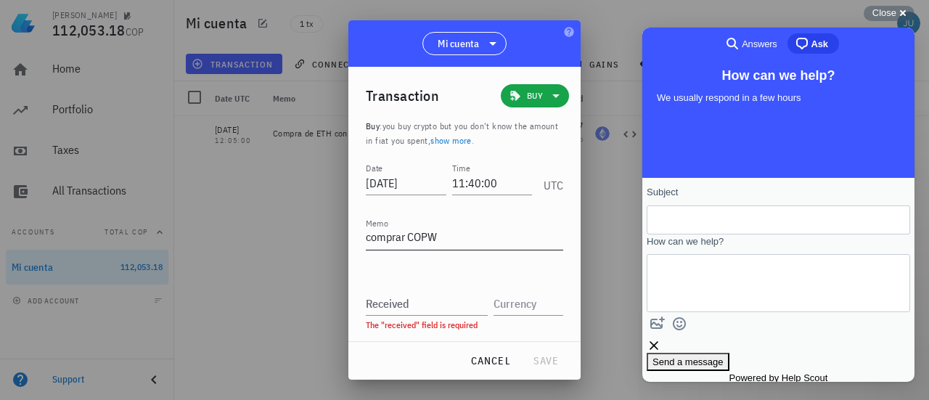
scroll to position [54, 0]
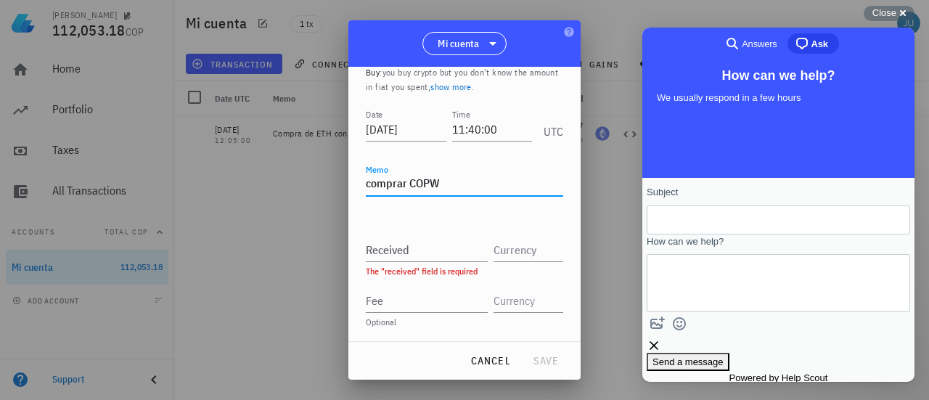
click at [457, 182] on textarea "comprar COPW" at bounding box center [464, 184] width 197 height 23
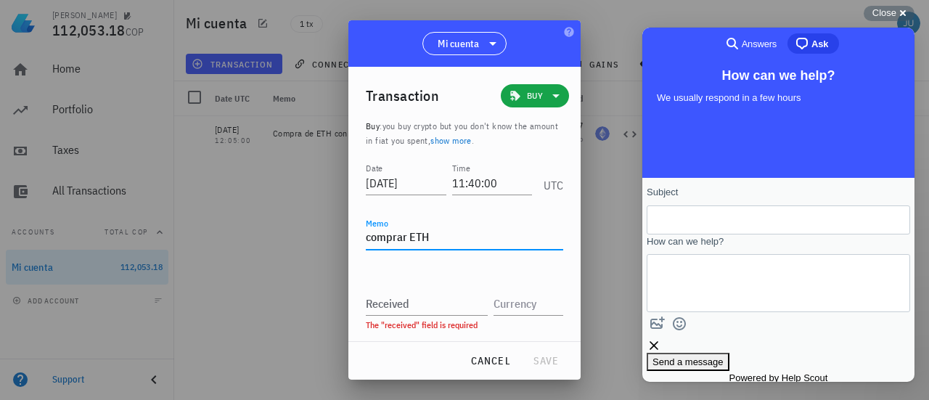
type textarea "comprar ETH"
click at [472, 137] on link "show more" at bounding box center [450, 140] width 41 height 11
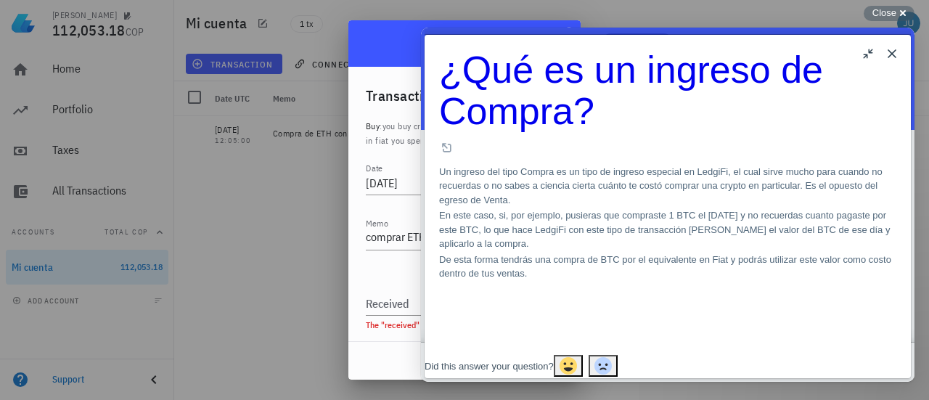
click at [894, 57] on button "Close" at bounding box center [892, 53] width 23 height 23
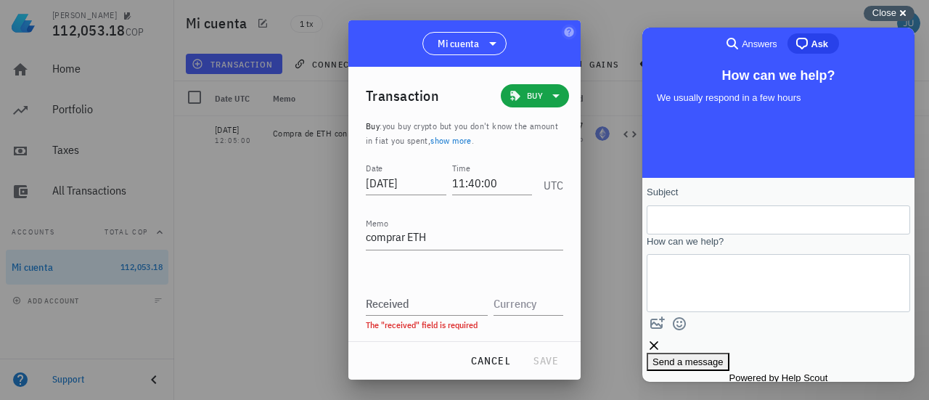
click at [903, 9] on div "Close cross-small" at bounding box center [889, 13] width 51 height 15
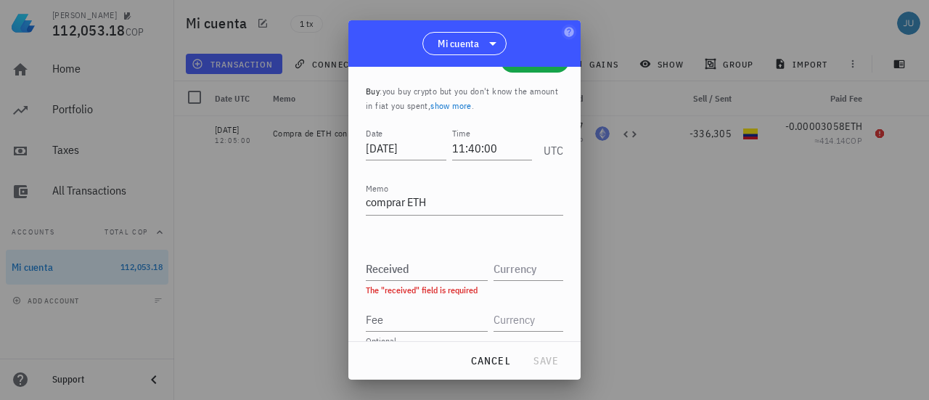
scroll to position [54, 0]
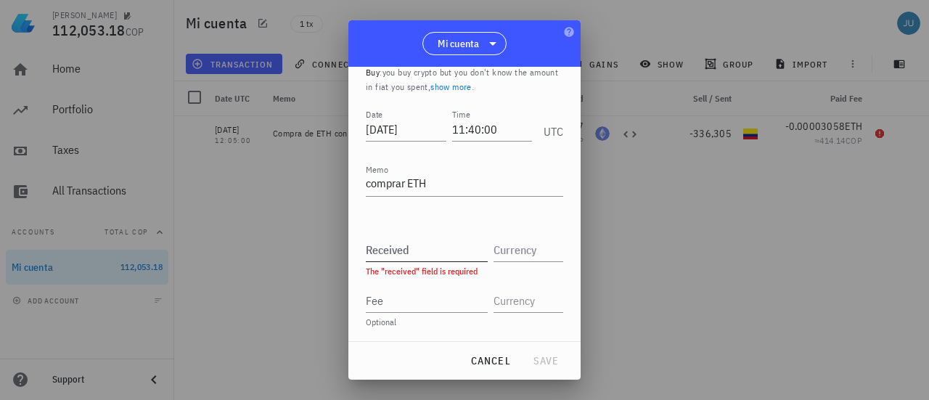
click at [402, 256] on input "Received" at bounding box center [427, 249] width 122 height 23
drag, startPoint x: 499, startPoint y: 367, endPoint x: 453, endPoint y: 345, distance: 51.3
click at [499, 366] on span "cancel" at bounding box center [490, 360] width 41 height 13
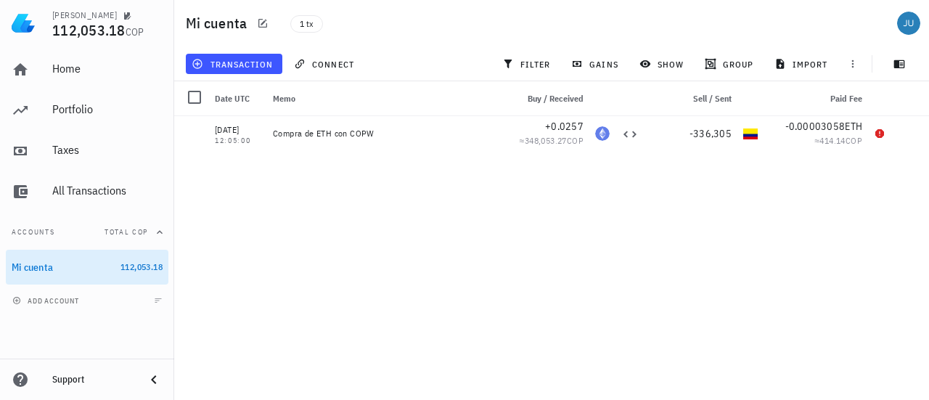
scroll to position [0, 0]
click at [906, 134] on icon "button" at bounding box center [908, 133] width 7 height 7
type input "12:05:00"
type textarea "Compra de ETH con COPW"
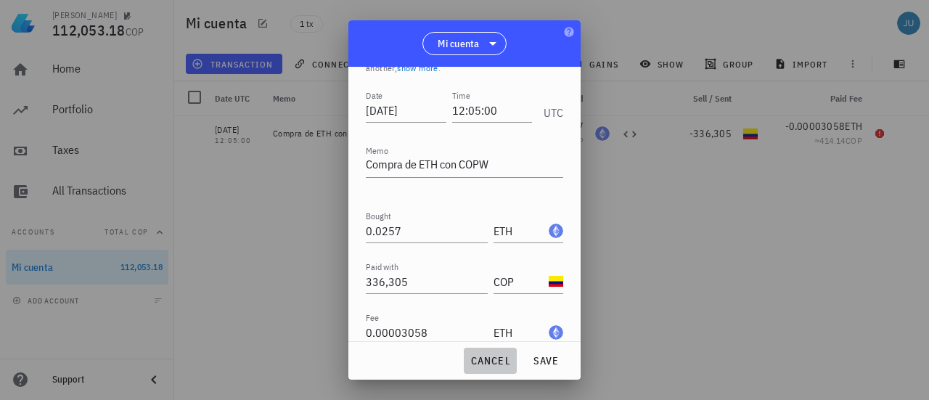
drag, startPoint x: 507, startPoint y: 359, endPoint x: 286, endPoint y: 200, distance: 272.0
click at [507, 359] on span "cancel" at bounding box center [490, 360] width 41 height 13
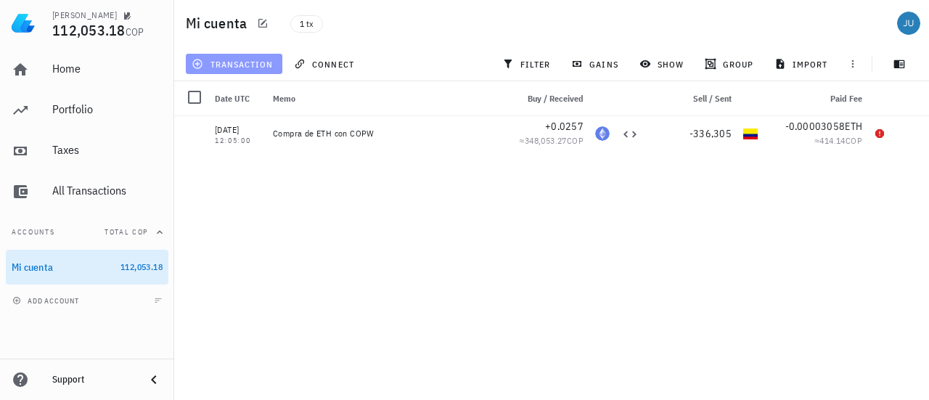
click at [233, 62] on span "transaction" at bounding box center [234, 64] width 78 height 12
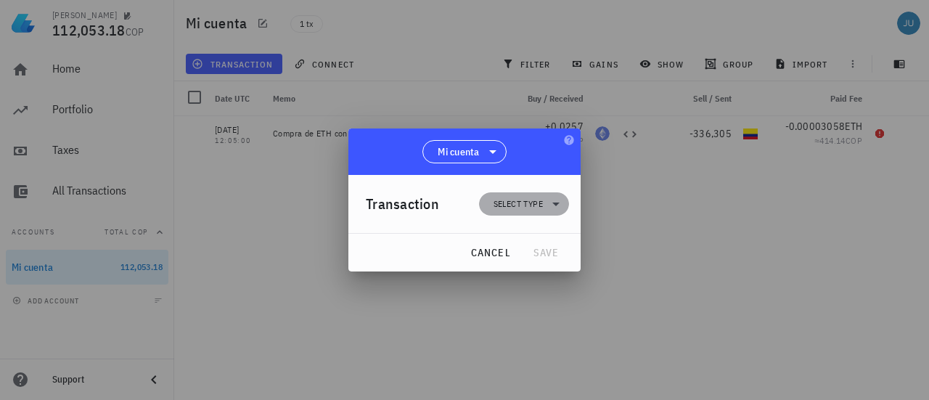
click at [558, 201] on icon at bounding box center [555, 203] width 17 height 17
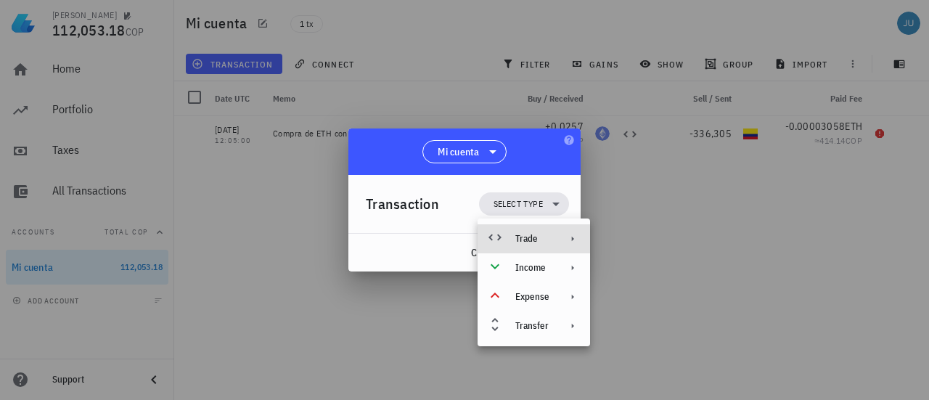
click at [572, 240] on icon at bounding box center [573, 239] width 2 height 5
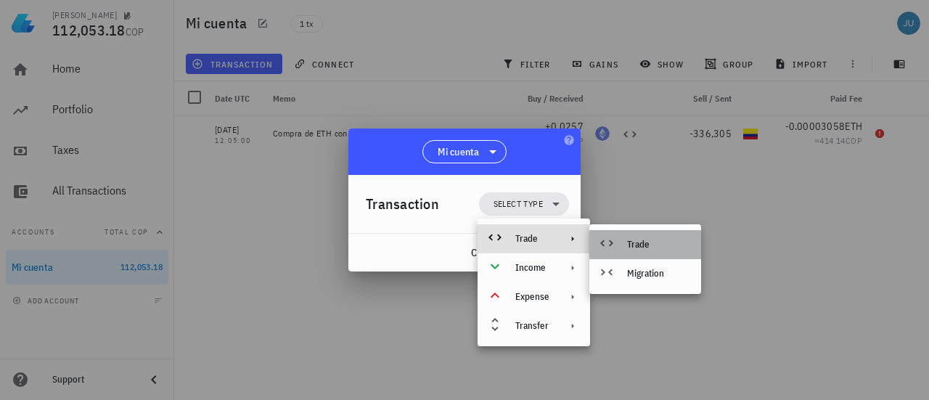
click at [645, 244] on div "Trade" at bounding box center [658, 245] width 62 height 12
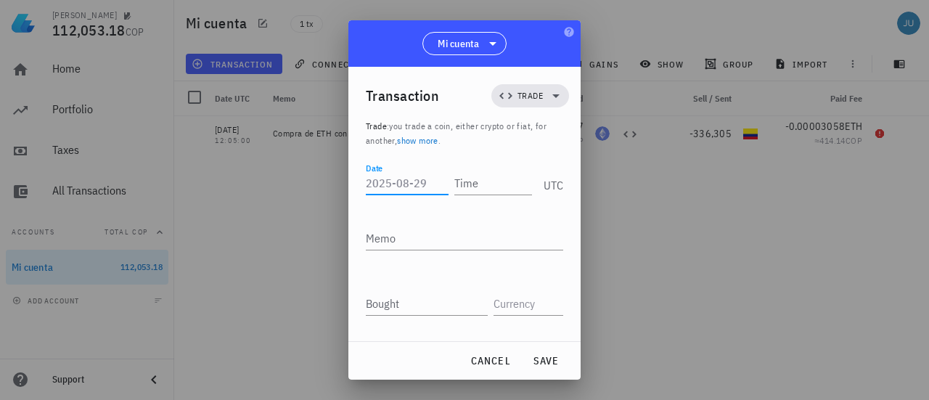
click at [381, 179] on div "Date" at bounding box center [407, 182] width 83 height 23
type input "1"
type input "[DATE]"
type input "11:40:00"
click at [429, 234] on textarea "Memo" at bounding box center [464, 237] width 197 height 23
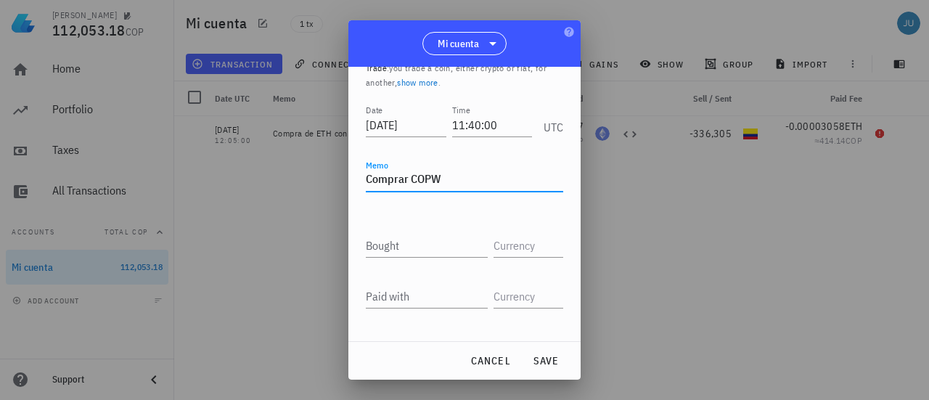
scroll to position [105, 0]
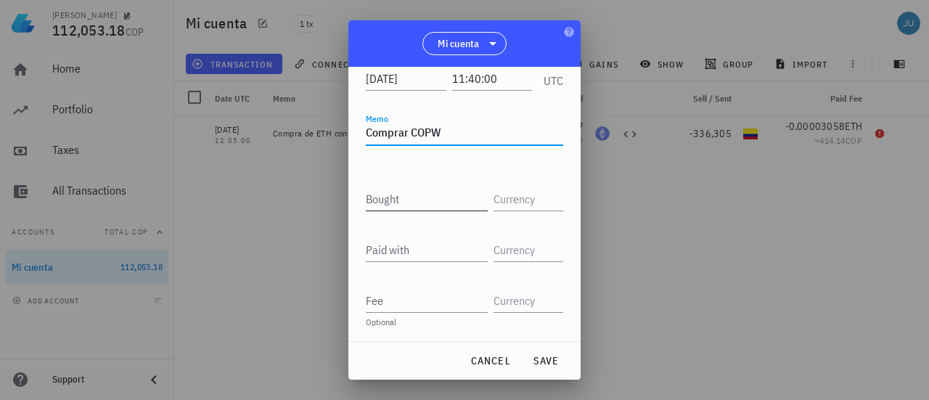
type textarea "Comprar COPW"
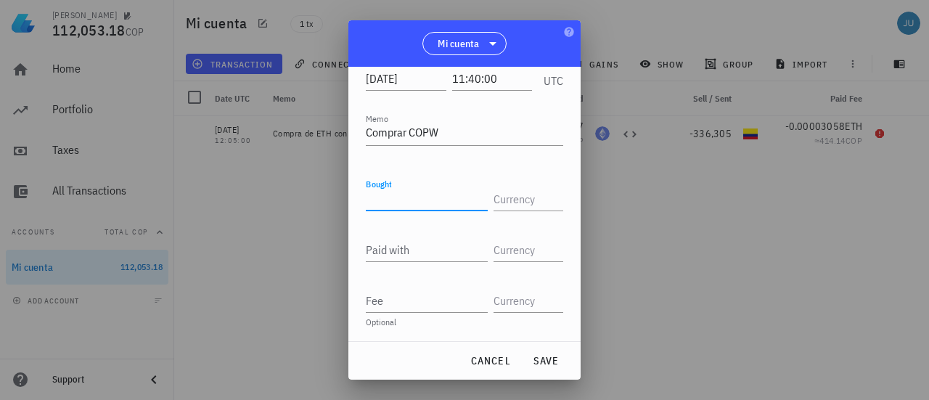
click at [410, 209] on input "Bought" at bounding box center [427, 198] width 122 height 23
type input "338,000"
click at [508, 198] on input "text" at bounding box center [527, 198] width 67 height 23
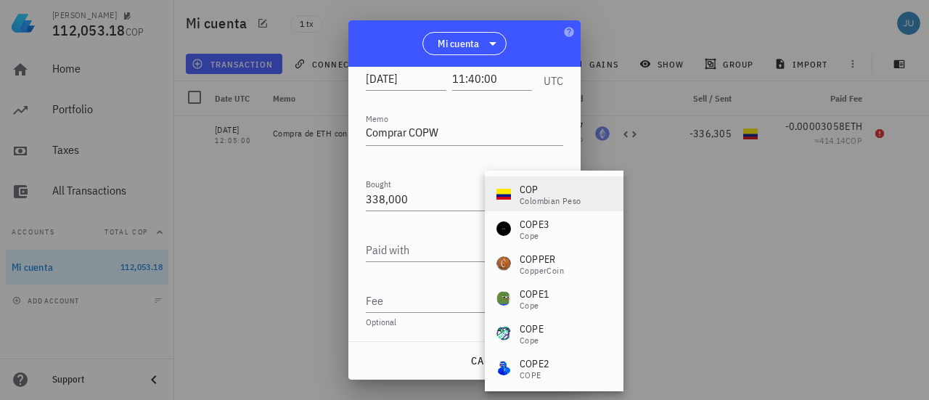
click at [530, 189] on div "COP" at bounding box center [551, 189] width 62 height 15
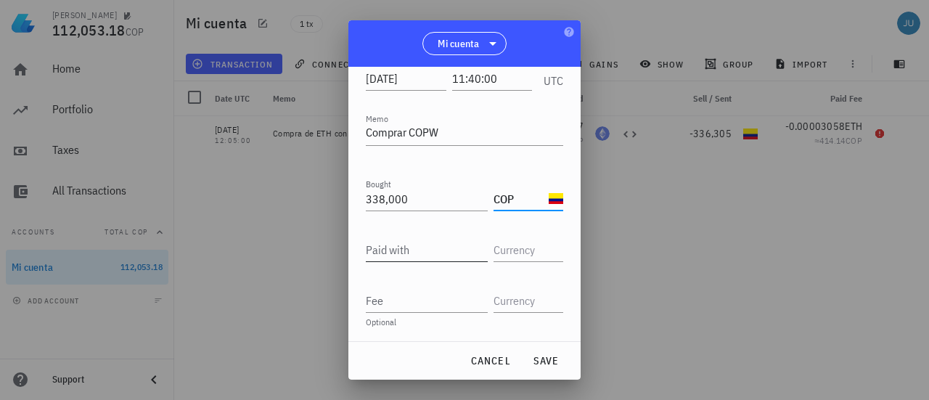
type input "COP"
click at [399, 256] on input "Paid with" at bounding box center [427, 249] width 122 height 23
click at [498, 362] on span "cancel" at bounding box center [490, 360] width 41 height 13
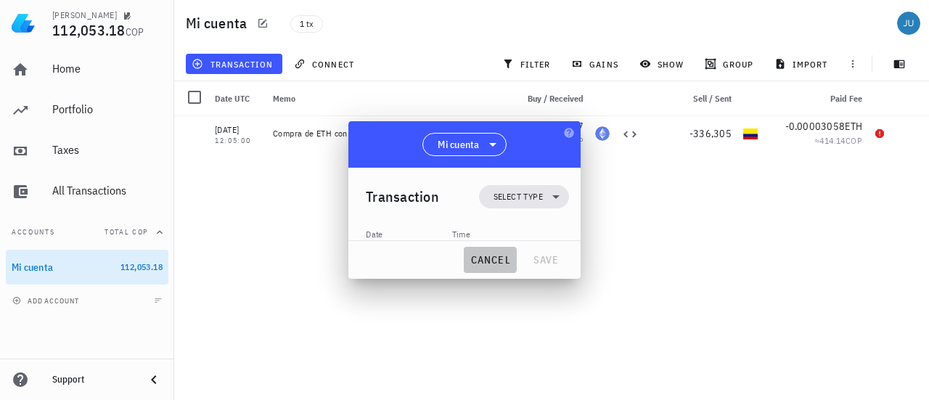
scroll to position [0, 0]
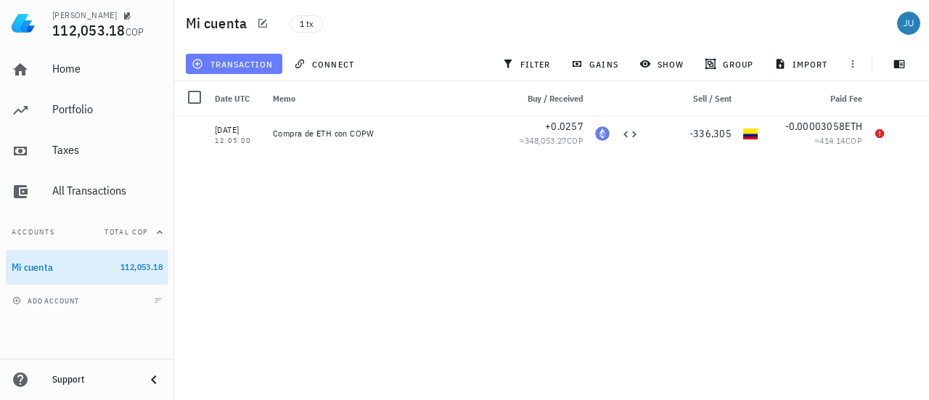
click at [233, 65] on span "transaction" at bounding box center [234, 64] width 78 height 12
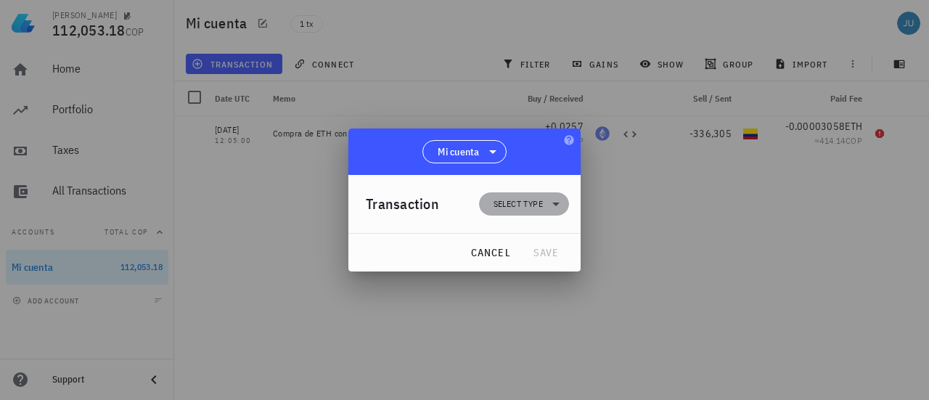
click at [535, 201] on span "Select type" at bounding box center [518, 204] width 49 height 15
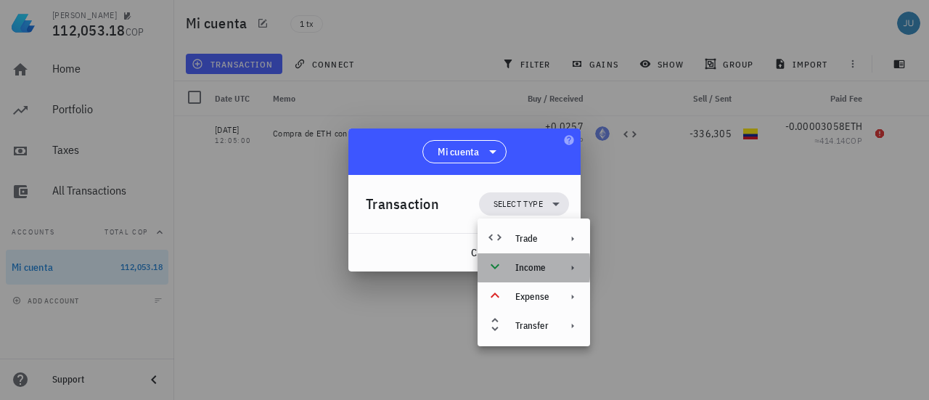
click at [555, 269] on div "Income" at bounding box center [534, 267] width 113 height 29
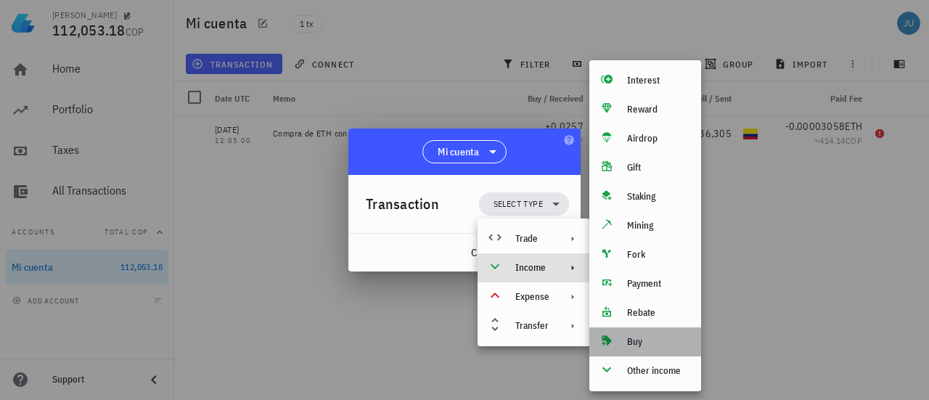
click at [643, 346] on div "Buy" at bounding box center [658, 342] width 62 height 12
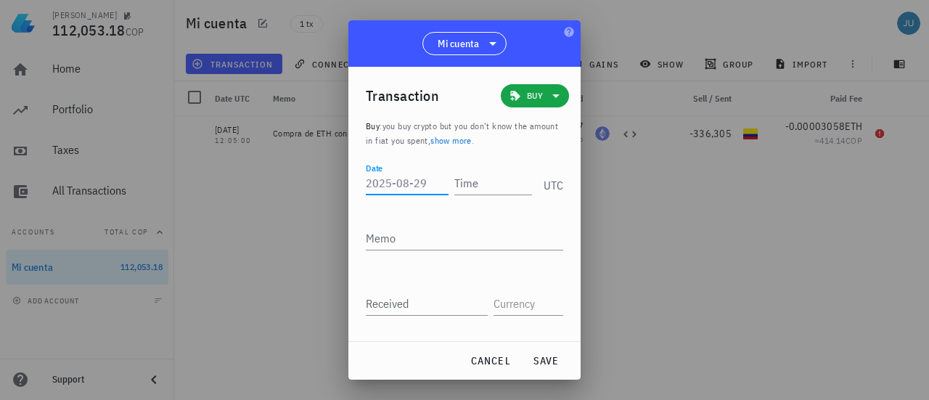
click at [391, 184] on input "Date" at bounding box center [407, 182] width 83 height 23
type input "[DATE]"
click at [470, 182] on input "Time" at bounding box center [490, 182] width 83 height 23
type input "11:40:00"
click at [419, 234] on textarea "Memo" at bounding box center [464, 237] width 197 height 23
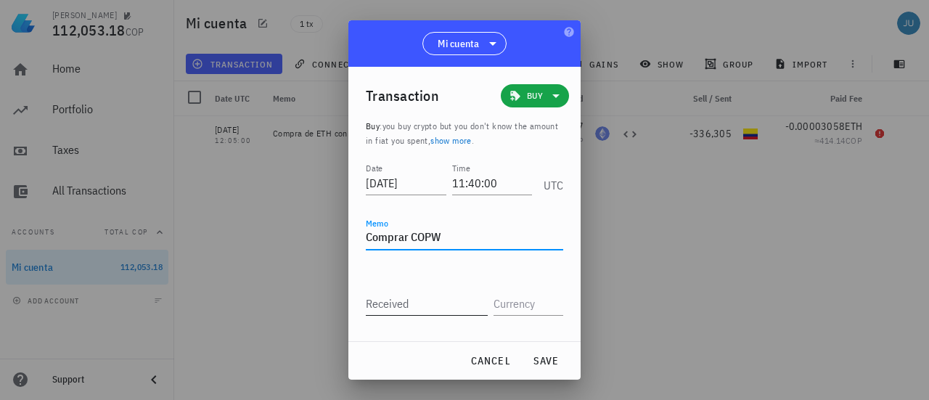
type textarea "Comprar COPW"
click at [404, 300] on div "Received" at bounding box center [427, 303] width 122 height 23
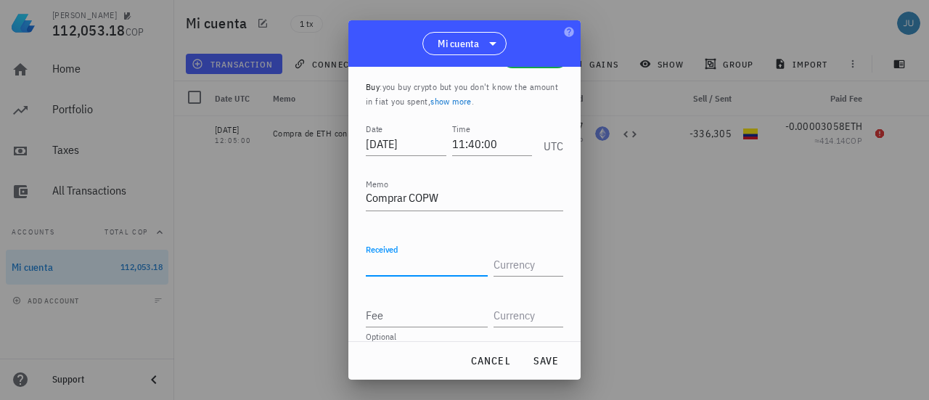
scroll to position [54, 0]
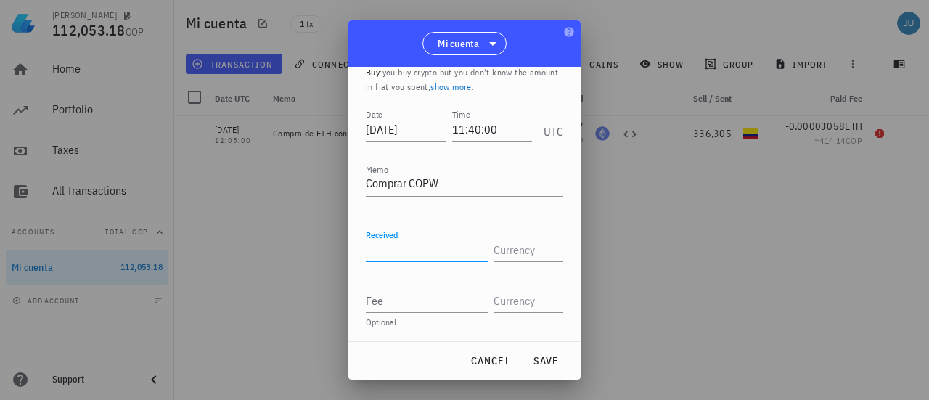
click at [404, 245] on input "Received" at bounding box center [427, 249] width 122 height 23
type input "338,000"
click at [499, 258] on input "text" at bounding box center [527, 249] width 67 height 23
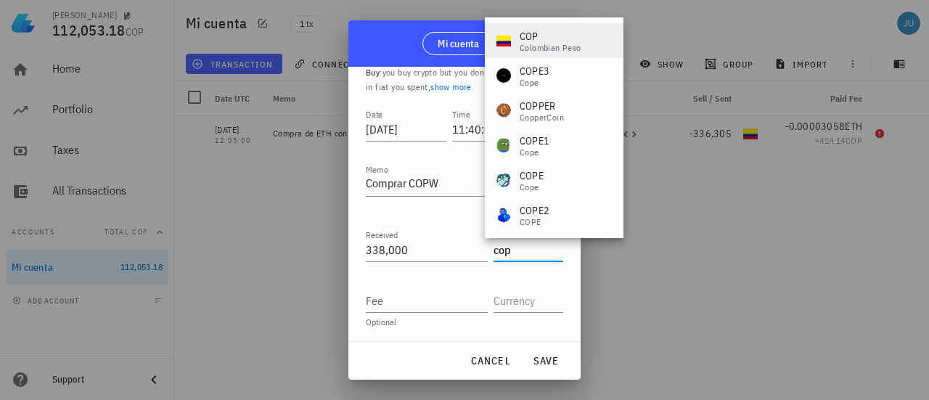
click at [546, 39] on div "COP" at bounding box center [551, 36] width 62 height 15
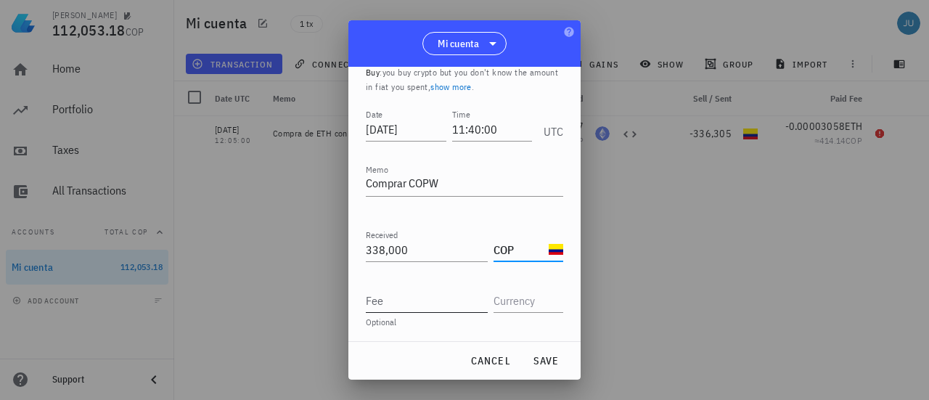
type input "COP"
click at [408, 302] on input "Fee" at bounding box center [427, 300] width 122 height 23
click at [544, 356] on span "save" at bounding box center [545, 360] width 35 height 13
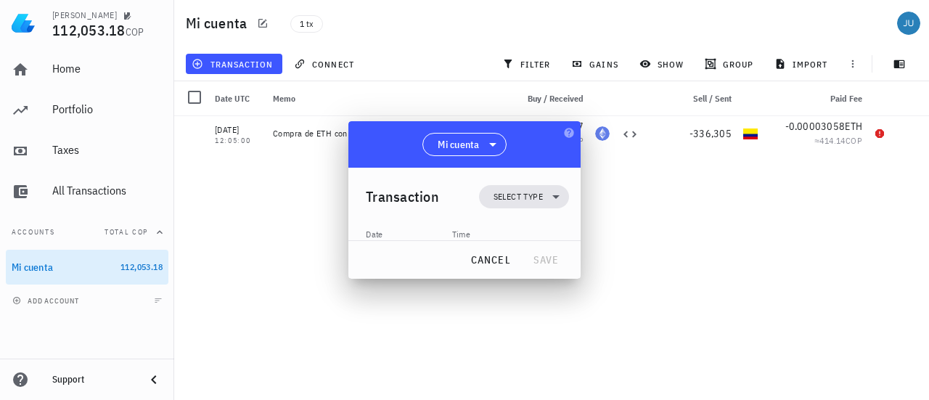
scroll to position [0, 0]
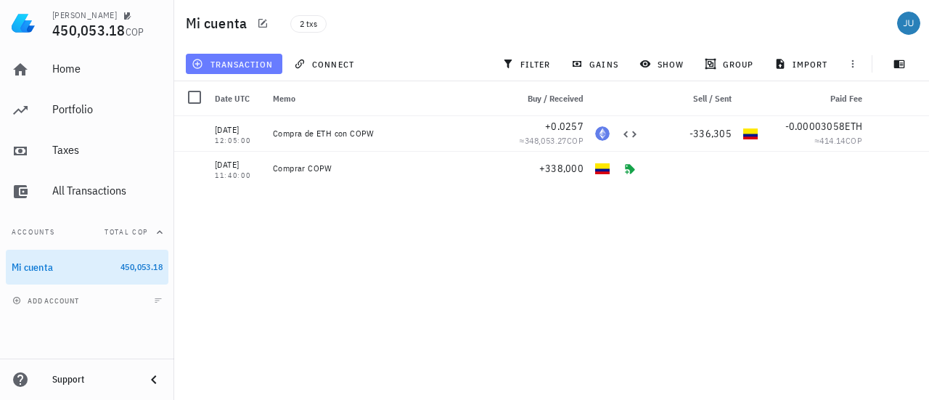
click at [235, 66] on span "transaction" at bounding box center [234, 64] width 78 height 12
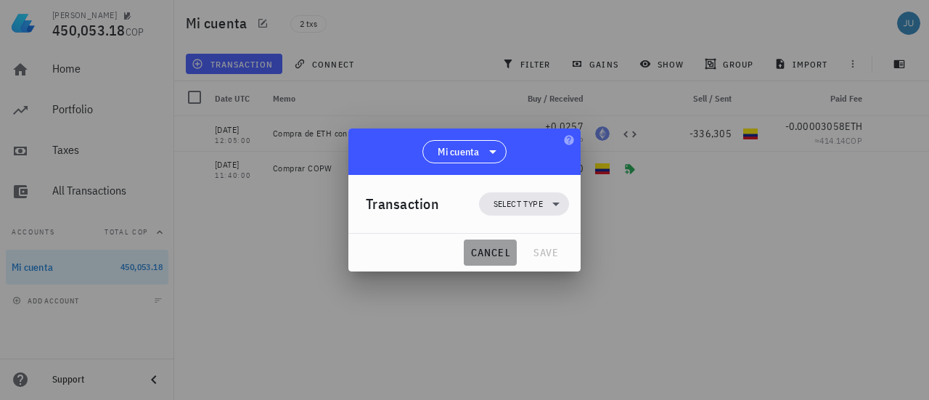
click at [468, 256] on button "cancel" at bounding box center [490, 253] width 53 height 26
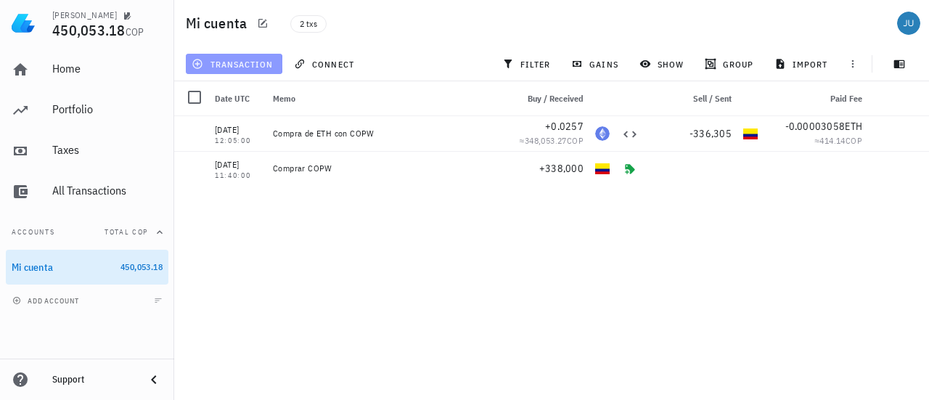
click at [228, 73] on button "transaction" at bounding box center [234, 64] width 97 height 20
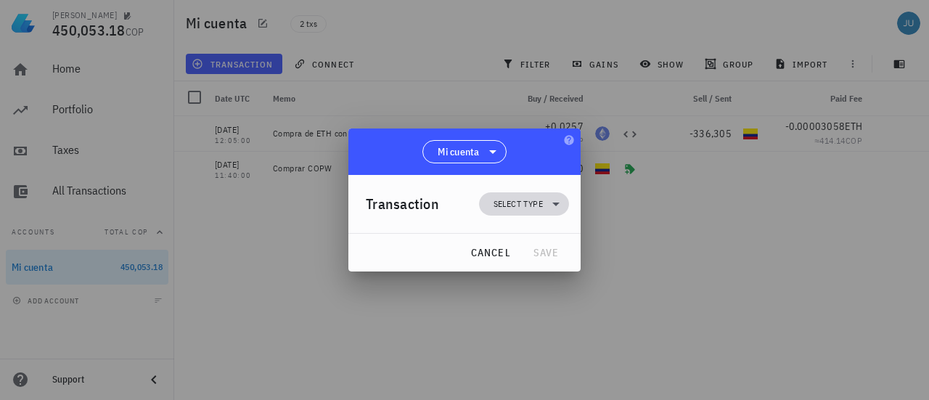
click at [526, 211] on span "Select type" at bounding box center [518, 204] width 49 height 15
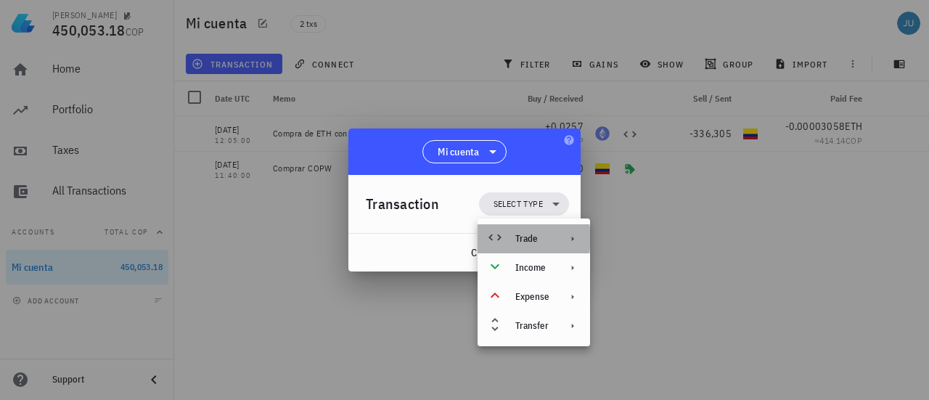
click at [549, 236] on div "Trade" at bounding box center [534, 238] width 113 height 29
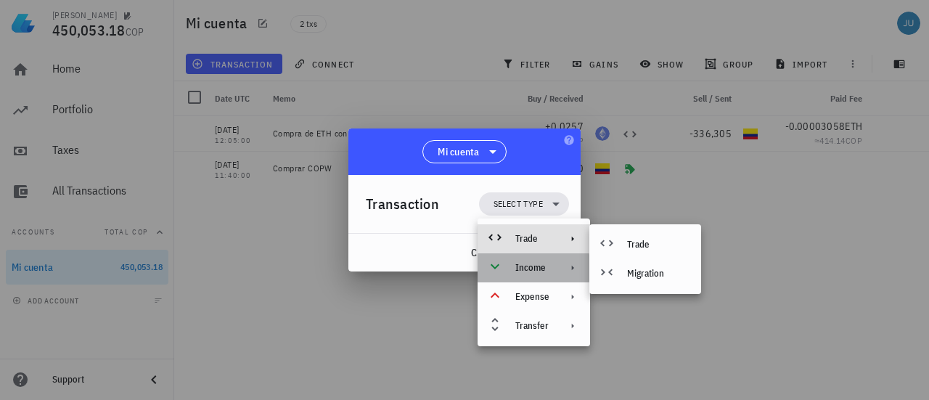
click at [552, 271] on div "Income" at bounding box center [534, 267] width 113 height 29
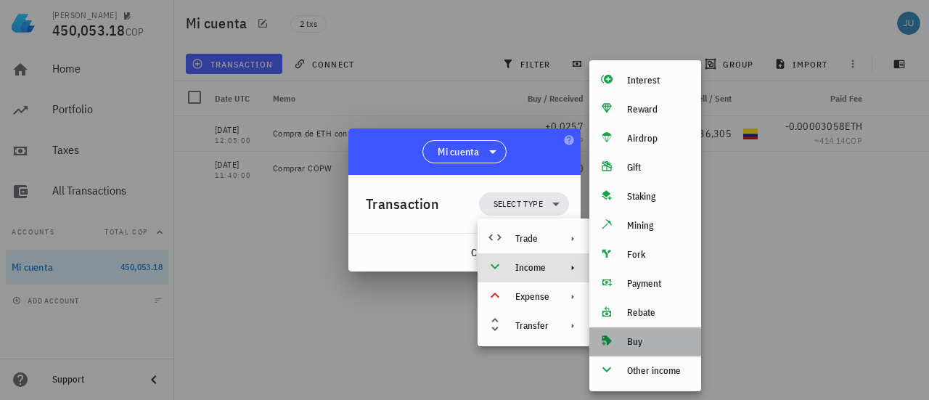
click at [649, 342] on div "Buy" at bounding box center [658, 342] width 62 height 12
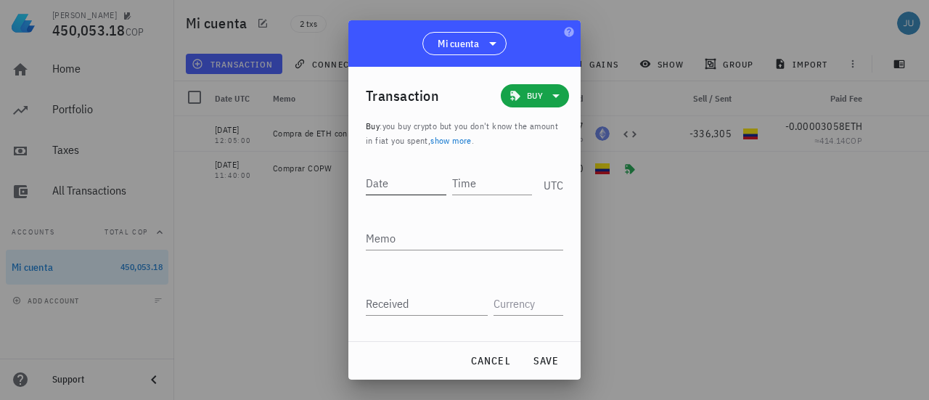
click at [403, 181] on input "Date" at bounding box center [406, 182] width 81 height 23
click at [408, 181] on input "Date" at bounding box center [407, 182] width 83 height 23
type input "[DATE]"
click at [476, 184] on input "Time" at bounding box center [490, 182] width 83 height 23
type input "2"
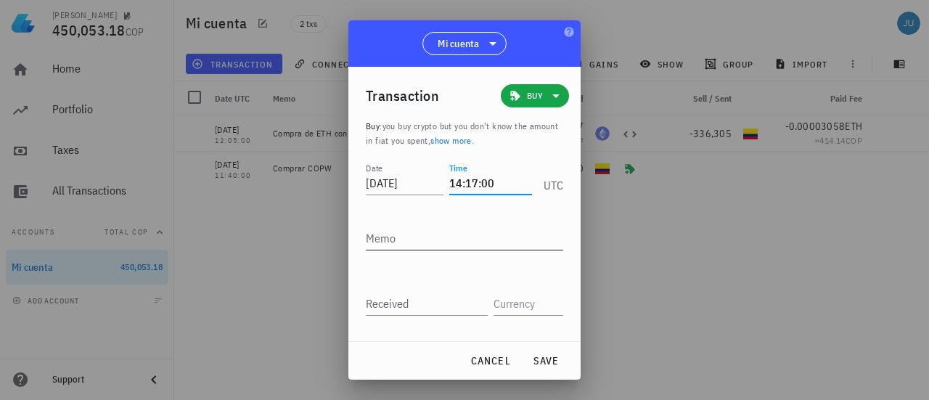
type input "14:17:00"
click at [443, 237] on textarea "Memo" at bounding box center [464, 237] width 197 height 23
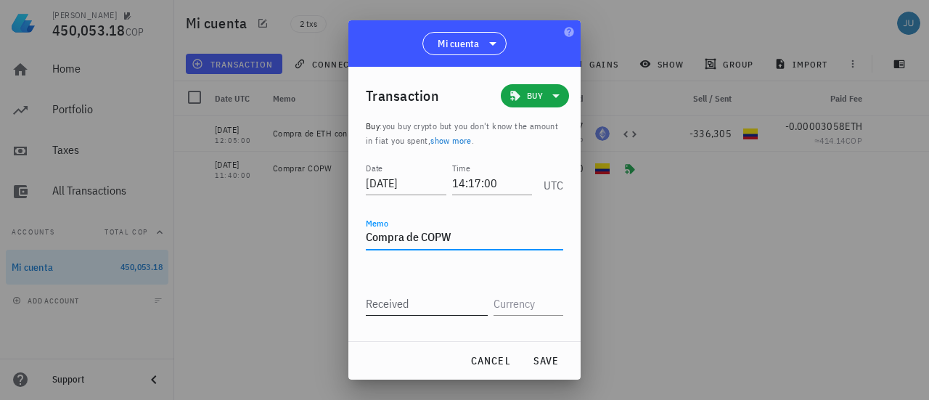
type textarea "Compra de COPW"
click at [417, 304] on input "Received" at bounding box center [427, 303] width 122 height 23
type input "300,000"
click at [497, 311] on input "text" at bounding box center [527, 303] width 67 height 23
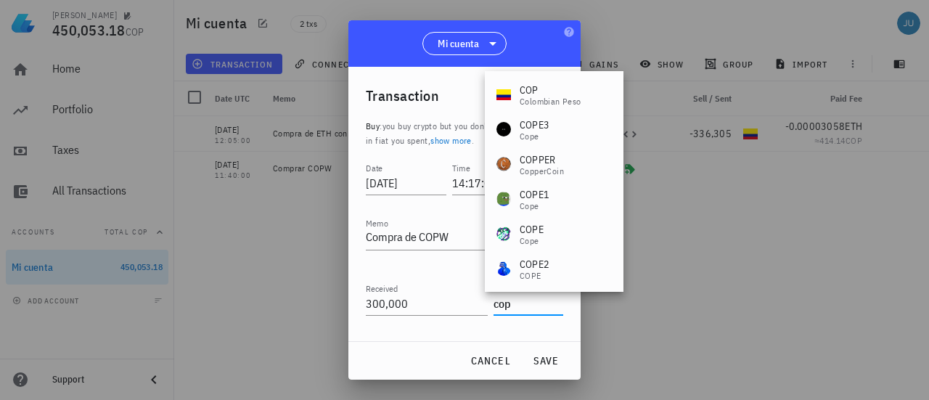
click at [539, 93] on div "COP" at bounding box center [551, 90] width 62 height 15
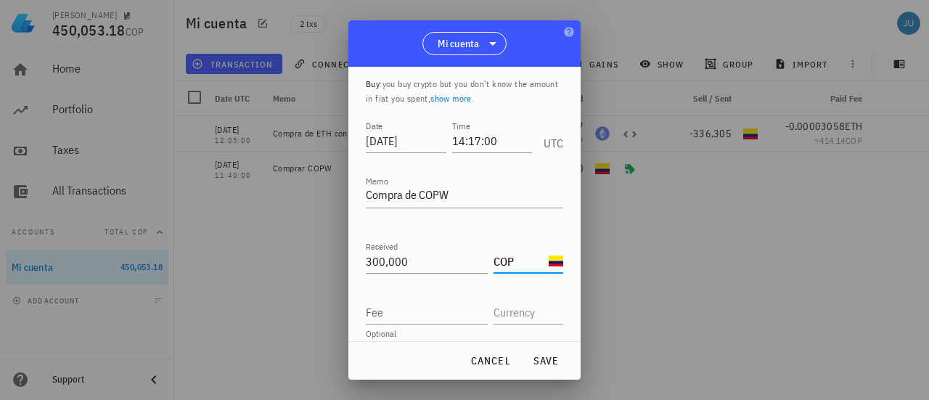
scroll to position [54, 0]
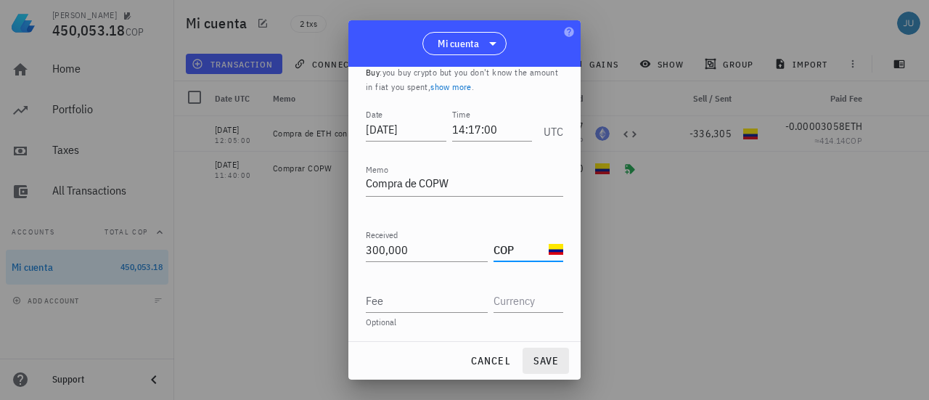
type input "COP"
click at [544, 362] on span "save" at bounding box center [545, 360] width 35 height 13
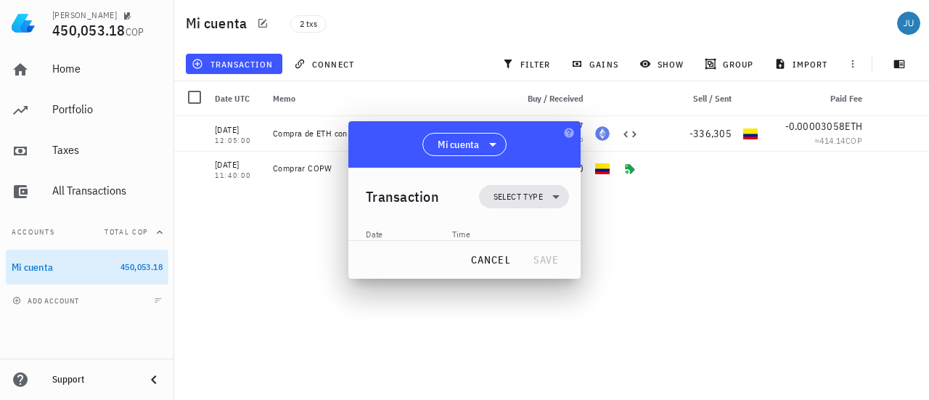
scroll to position [0, 0]
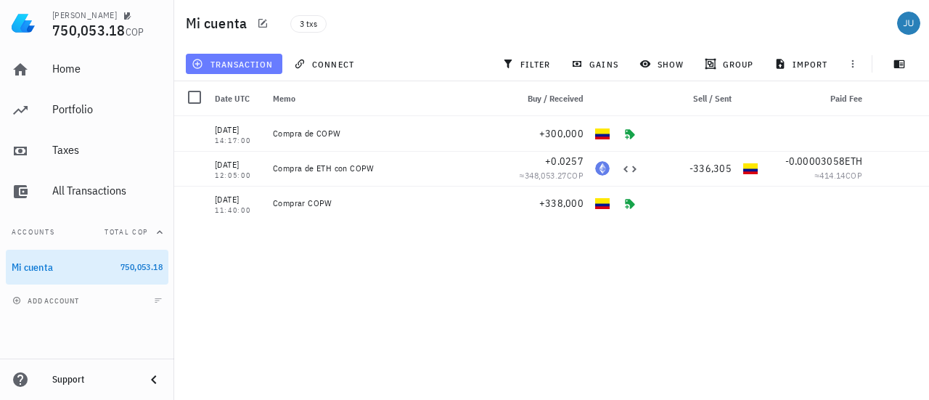
click at [228, 67] on span "transaction" at bounding box center [234, 64] width 78 height 12
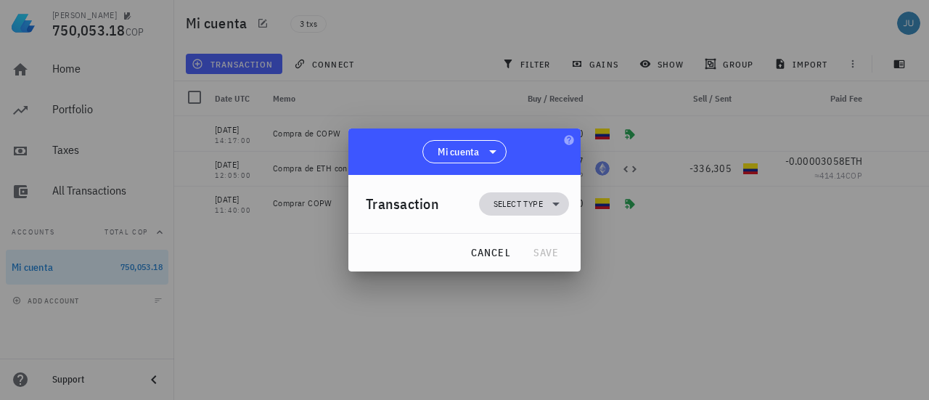
click at [555, 203] on icon at bounding box center [555, 203] width 17 height 17
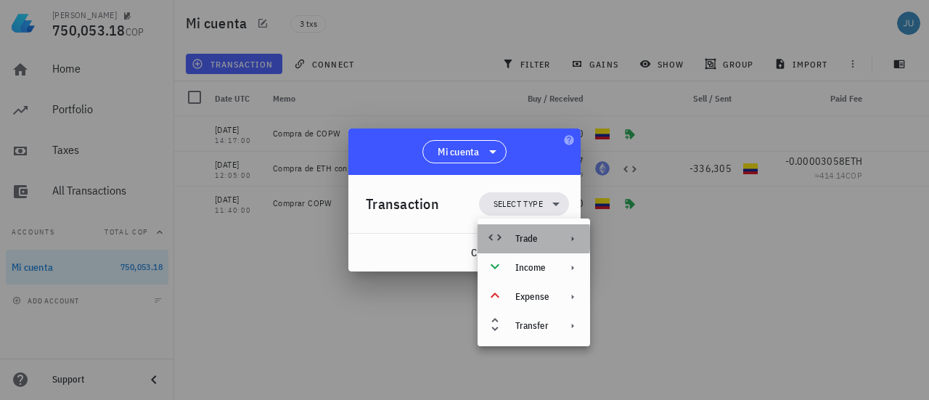
click at [550, 240] on div "Trade" at bounding box center [534, 238] width 113 height 29
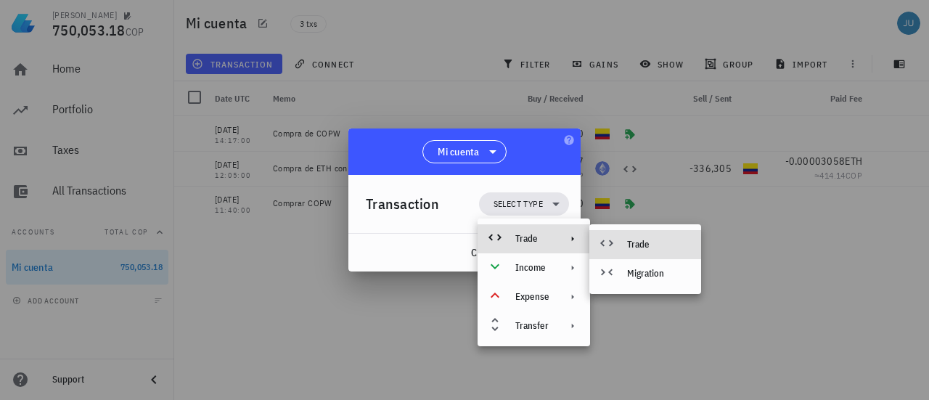
click at [661, 247] on div "Trade" at bounding box center [658, 245] width 62 height 12
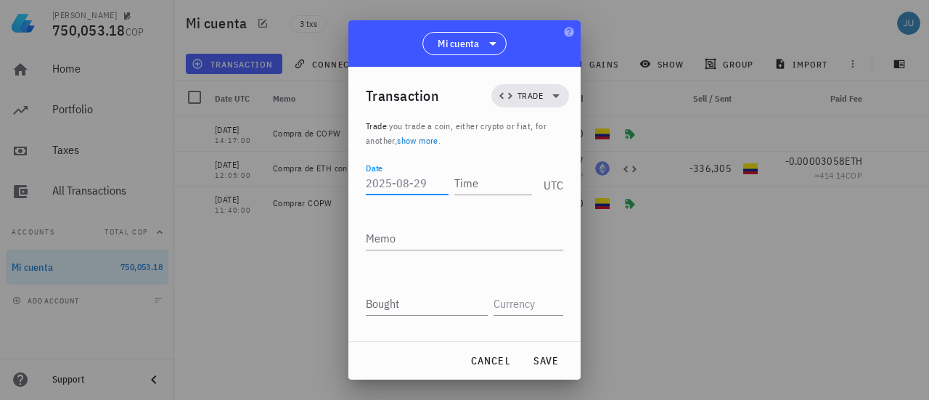
click at [420, 184] on input "Date" at bounding box center [407, 182] width 83 height 23
type input "[DATE]"
type input "14:18:00"
click at [437, 236] on textarea "Memo" at bounding box center [464, 237] width 197 height 23
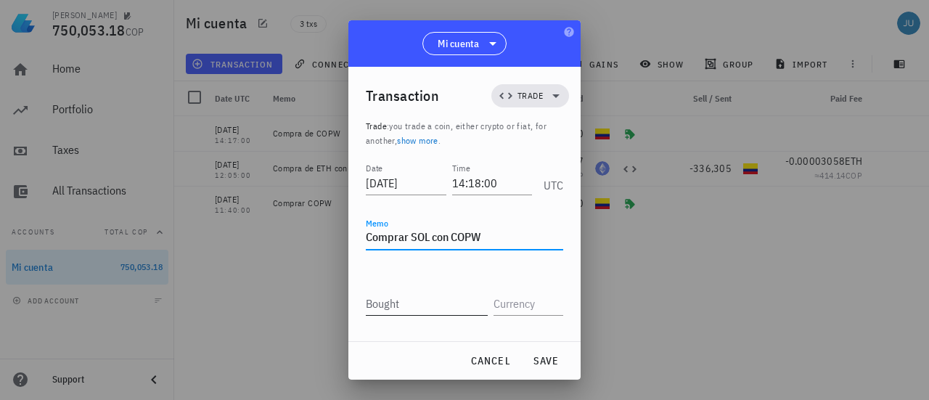
type textarea "Comprar SOL con COPW"
click at [409, 301] on input "Bought" at bounding box center [427, 303] width 122 height 23
type input "0.315"
click at [494, 298] on input "text" at bounding box center [527, 303] width 67 height 23
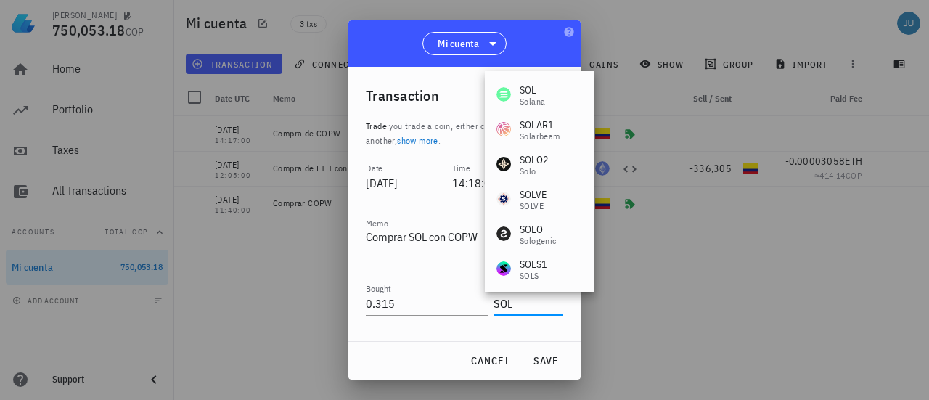
type input "SOL"
click at [437, 326] on div at bounding box center [464, 326] width 197 height 10
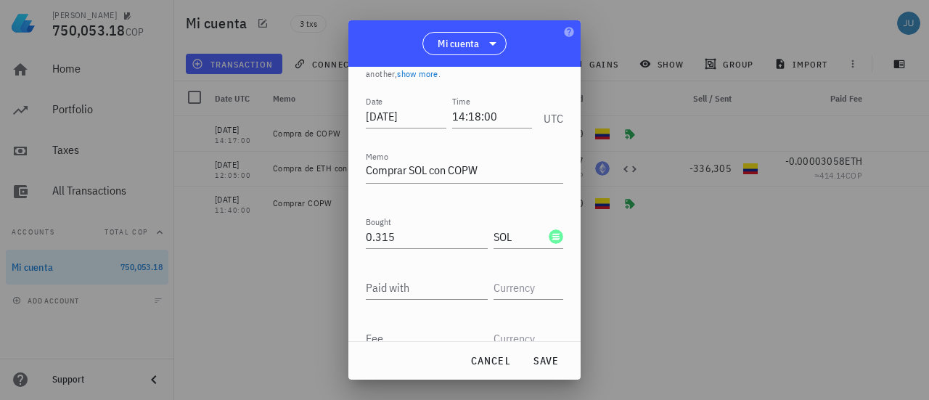
scroll to position [134, 0]
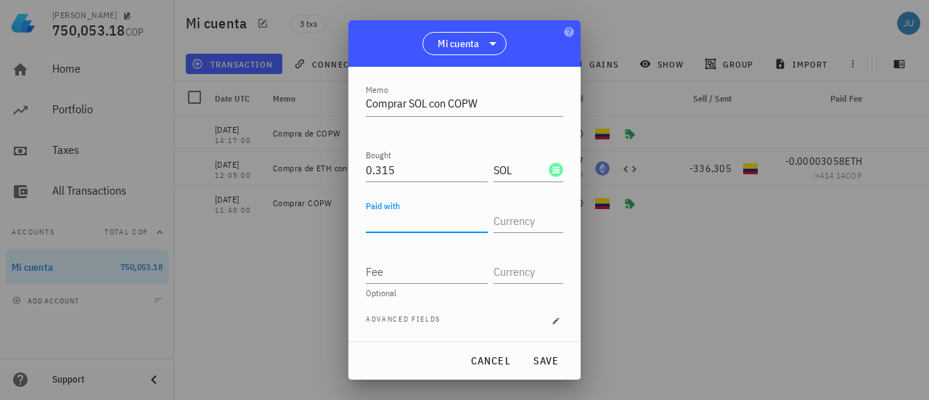
click at [411, 219] on input "Paid with" at bounding box center [427, 220] width 122 height 23
type input "300,527"
click at [517, 223] on input "text" at bounding box center [527, 220] width 67 height 23
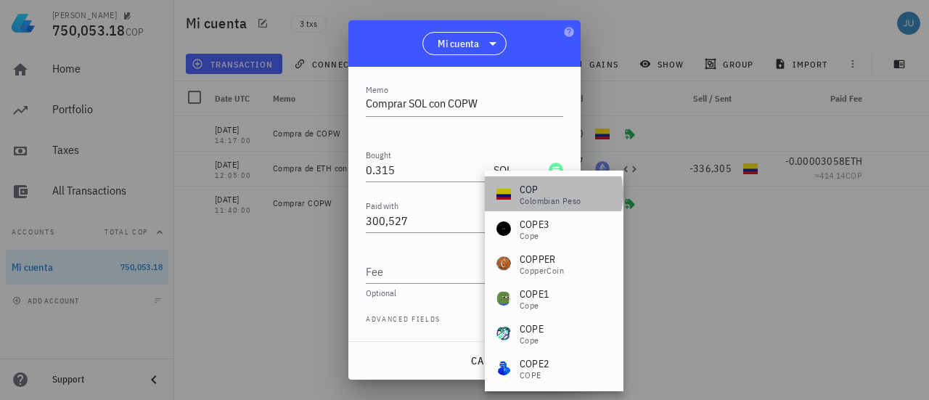
click at [533, 200] on div "Colombian Peso" at bounding box center [551, 201] width 62 height 9
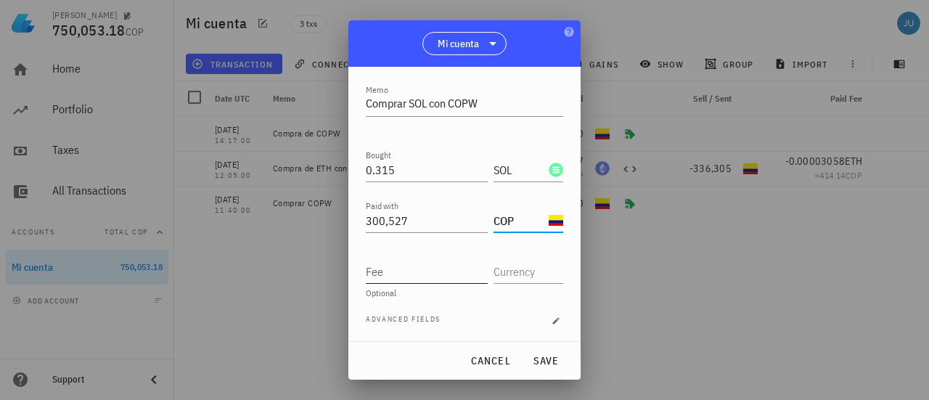
type input "COP"
click at [407, 274] on input "Fee" at bounding box center [427, 271] width 122 height 23
type input "0.000374"
click at [426, 219] on input "300,527" at bounding box center [427, 220] width 122 height 23
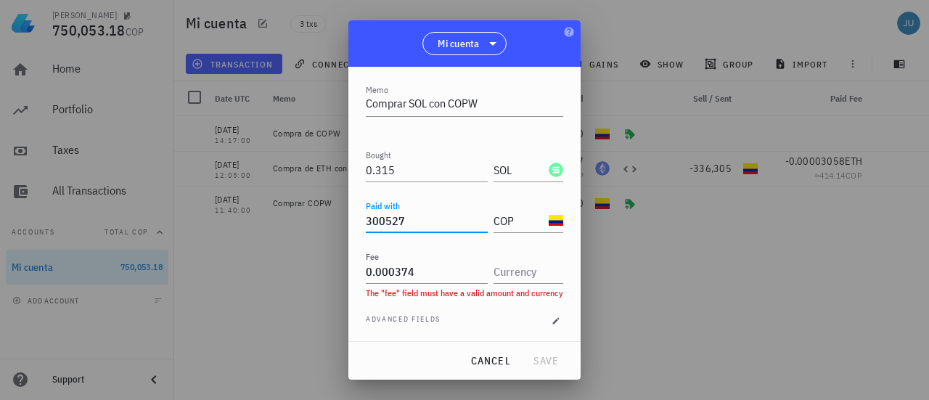
type input "300,527"
click at [450, 316] on div "Date [DATE] Time 14:18:00 UTC Memo Comprar SOL con COPW Bought 0.315 SOL Paid w…" at bounding box center [464, 184] width 197 height 317
click at [420, 274] on input "0.000374" at bounding box center [427, 271] width 122 height 23
click at [502, 276] on input "text" at bounding box center [527, 271] width 67 height 23
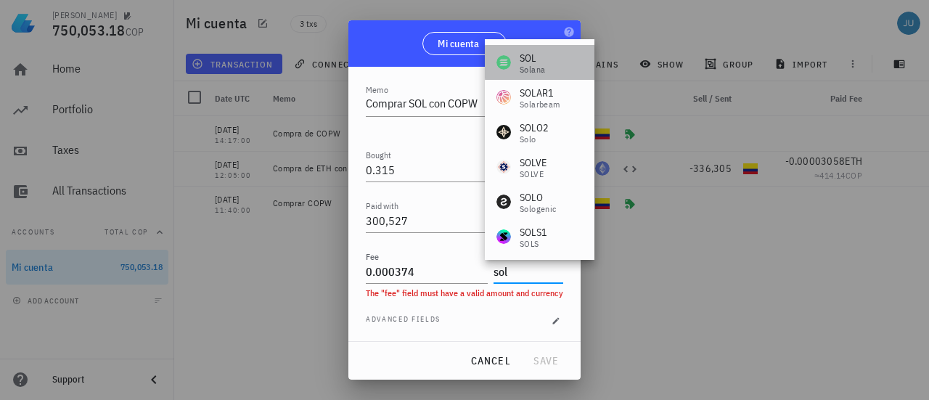
click at [521, 61] on div "SOL" at bounding box center [532, 58] width 25 height 15
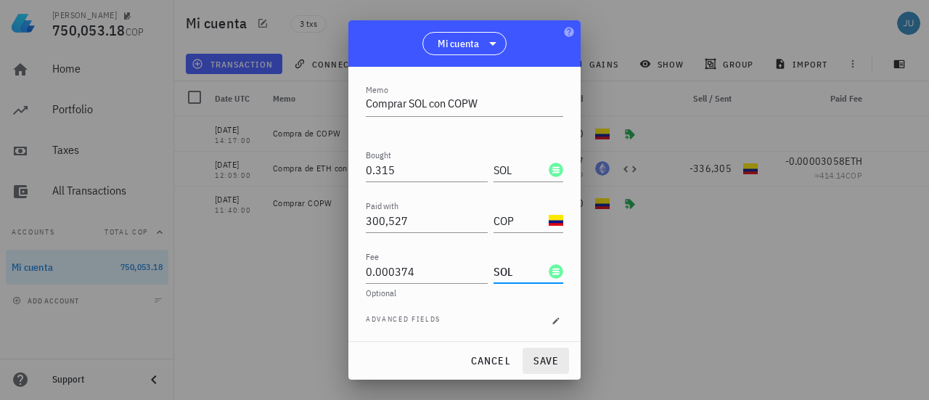
type input "SOL"
click at [542, 359] on span "save" at bounding box center [545, 360] width 35 height 13
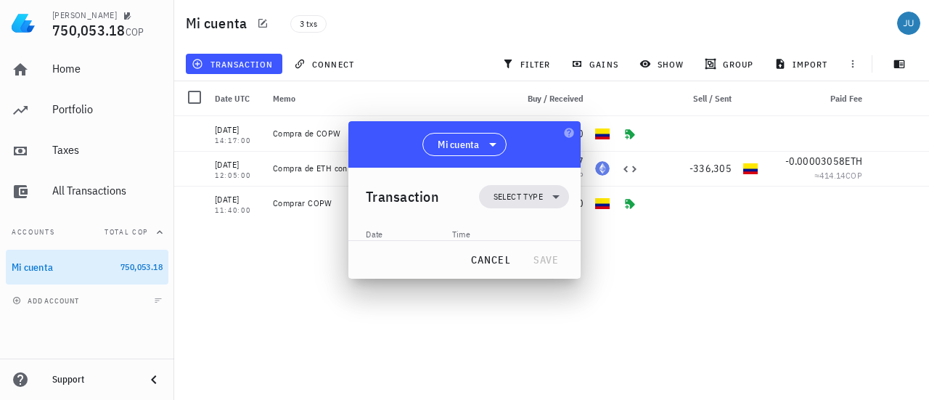
scroll to position [0, 0]
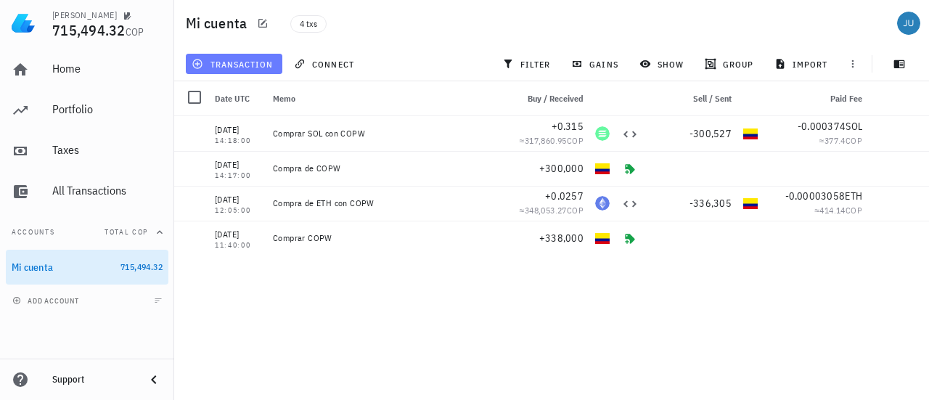
click at [231, 65] on span "transaction" at bounding box center [234, 64] width 78 height 12
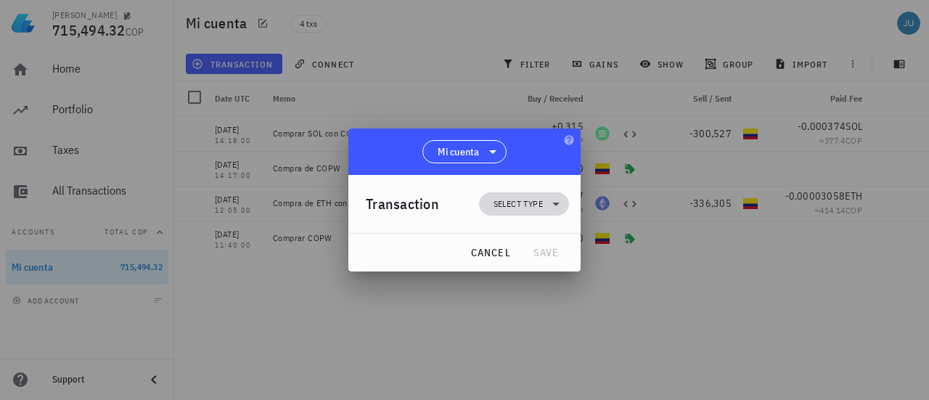
click at [558, 208] on icon at bounding box center [555, 203] width 17 height 17
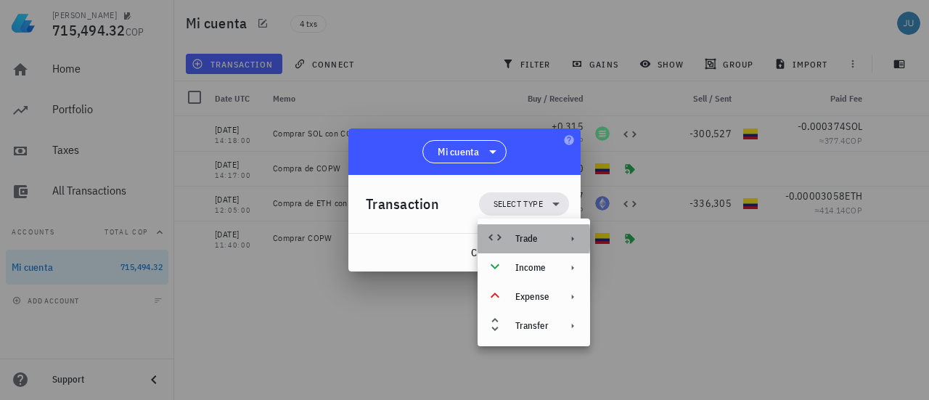
click at [558, 239] on div "Trade" at bounding box center [534, 238] width 113 height 29
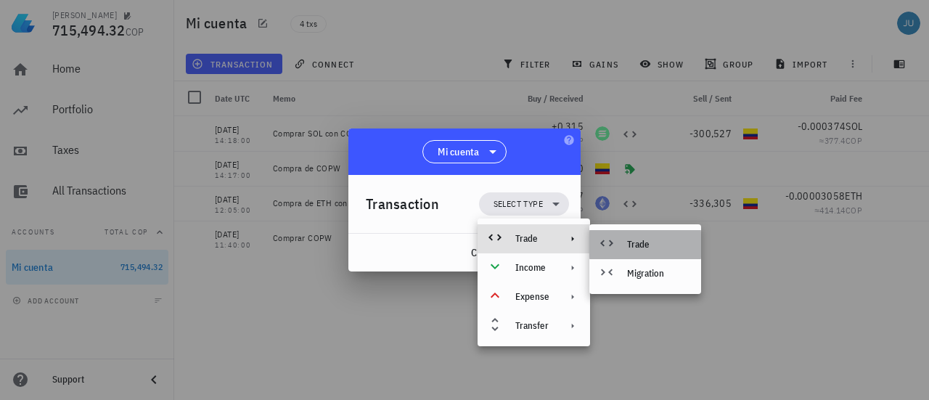
click at [638, 245] on div "Trade" at bounding box center [658, 245] width 62 height 12
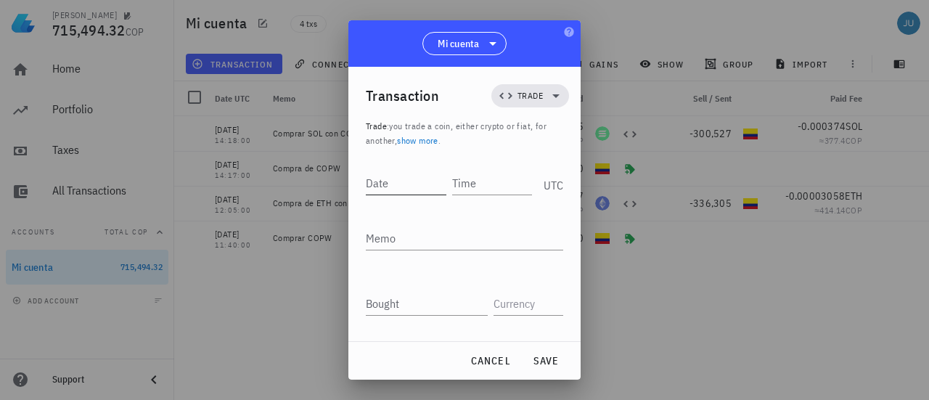
click at [385, 189] on input "Date" at bounding box center [406, 182] width 81 height 23
type input "[DATE]"
click at [459, 179] on div "Time" at bounding box center [490, 182] width 83 height 23
type input "19:53:00"
click at [436, 232] on textarea "Memo" at bounding box center [464, 237] width 197 height 23
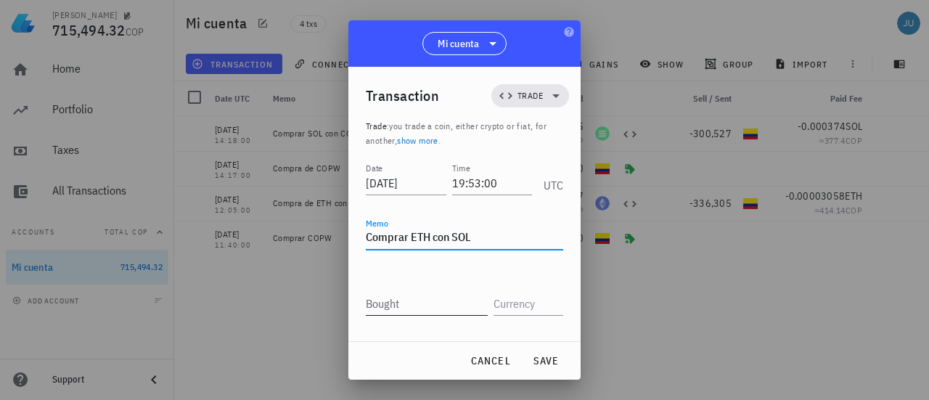
type textarea "Comprar ETH con SOL"
click at [408, 295] on input "Bought" at bounding box center [427, 303] width 122 height 23
click at [424, 303] on input "Bought" at bounding box center [427, 303] width 122 height 23
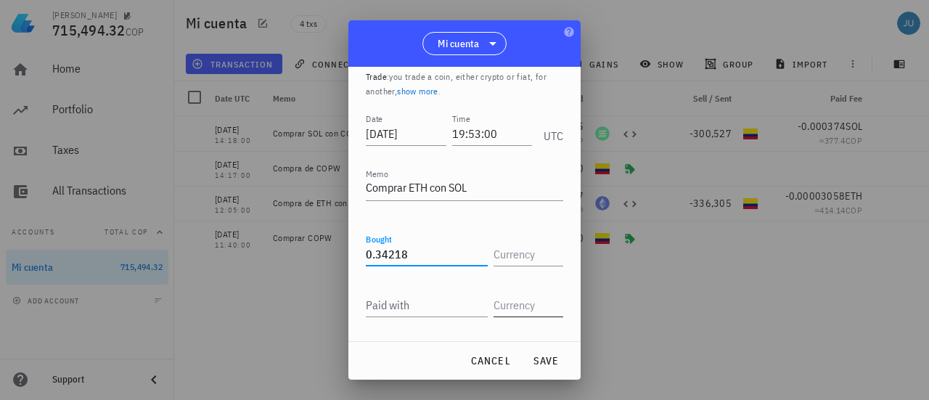
scroll to position [73, 0]
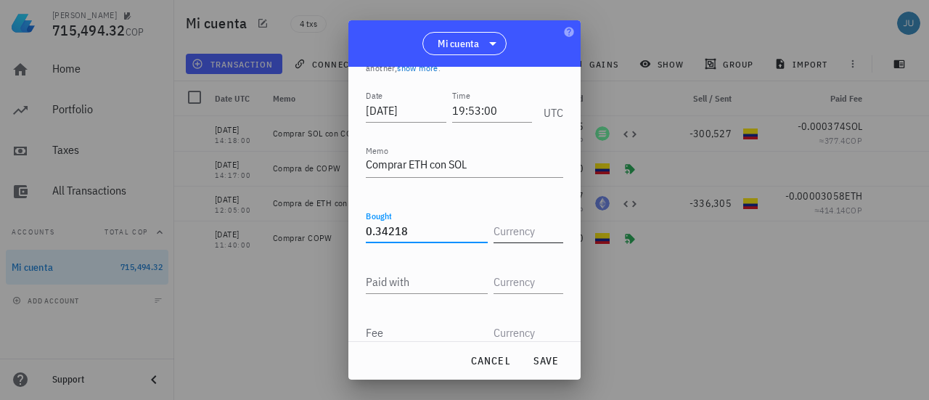
type input "0.34218"
click at [525, 228] on input "text" at bounding box center [527, 230] width 67 height 23
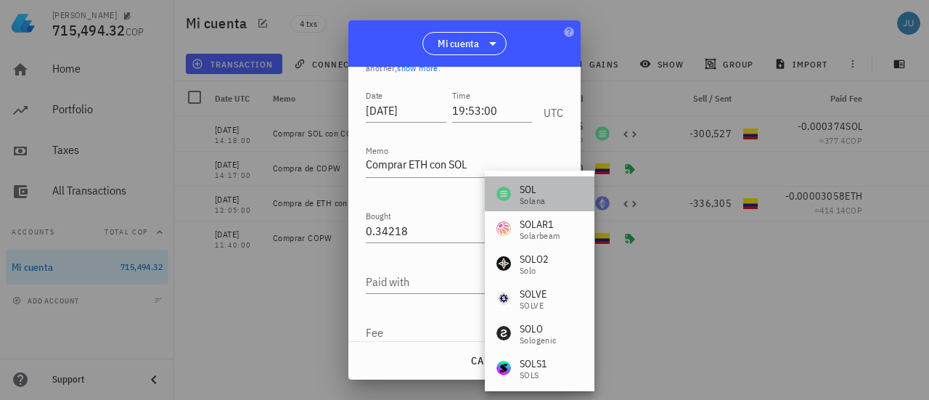
click at [531, 192] on div "SOL" at bounding box center [532, 189] width 25 height 15
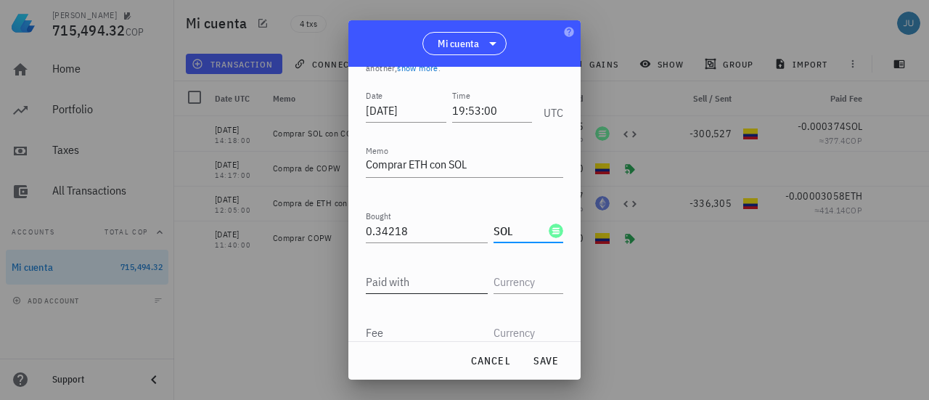
type input "SOL"
click at [406, 285] on input "Paid with" at bounding box center [427, 281] width 122 height 23
type input "0.02560488"
click at [521, 277] on input "text" at bounding box center [527, 281] width 67 height 23
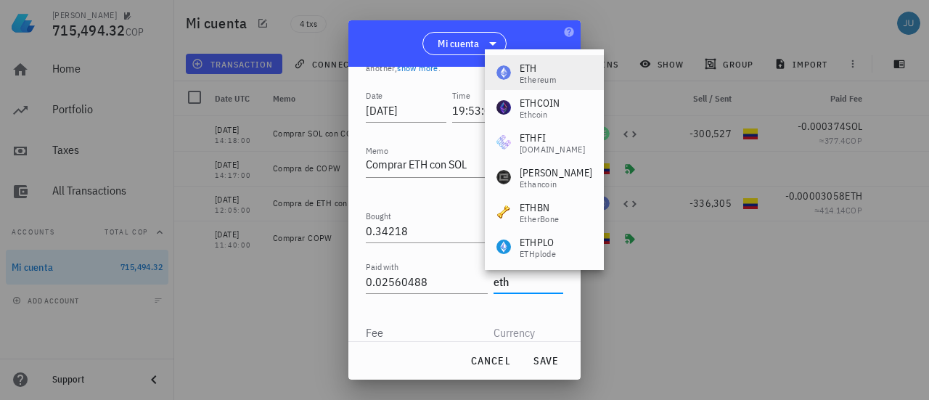
click at [530, 79] on div "Ethereum" at bounding box center [538, 79] width 36 height 9
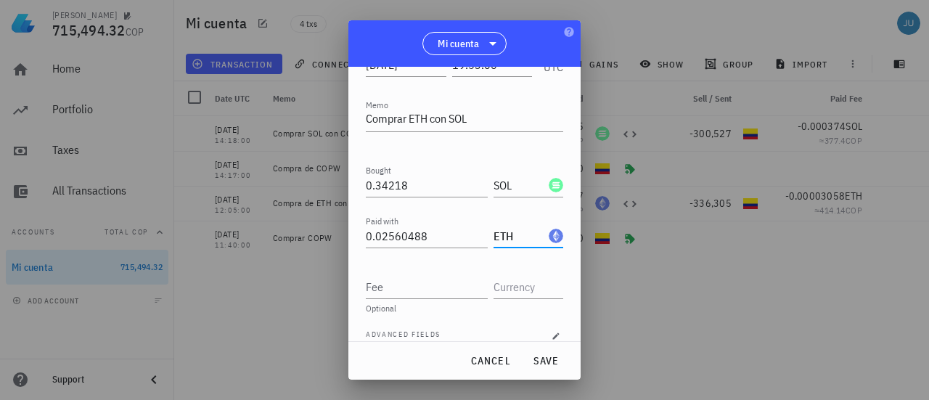
scroll to position [134, 0]
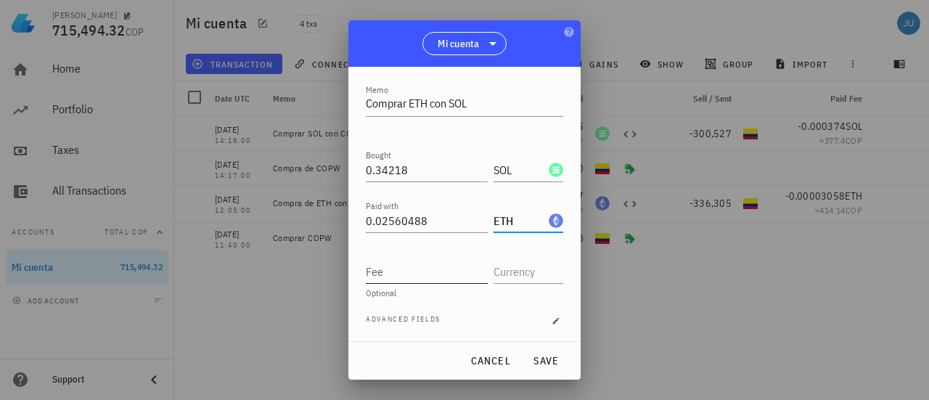
type input "ETH"
click at [412, 274] on input "Fee" at bounding box center [427, 271] width 122 height 23
type input "0.000407"
click at [495, 272] on input "text" at bounding box center [527, 271] width 67 height 23
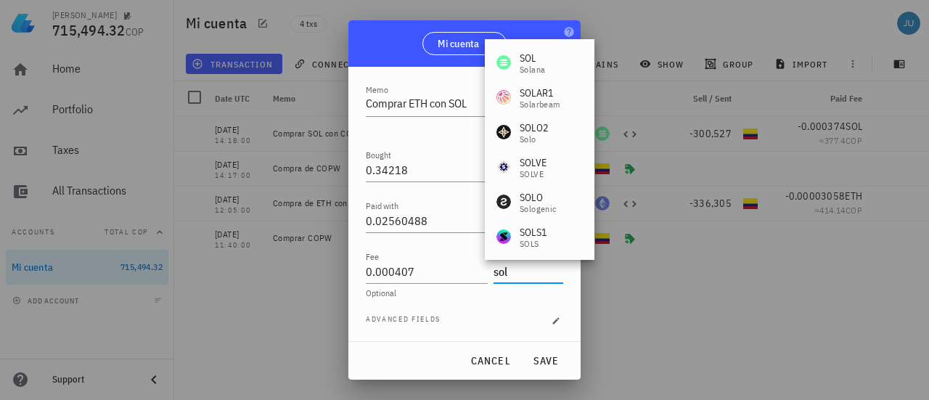
click at [522, 59] on div "SOL" at bounding box center [532, 58] width 25 height 15
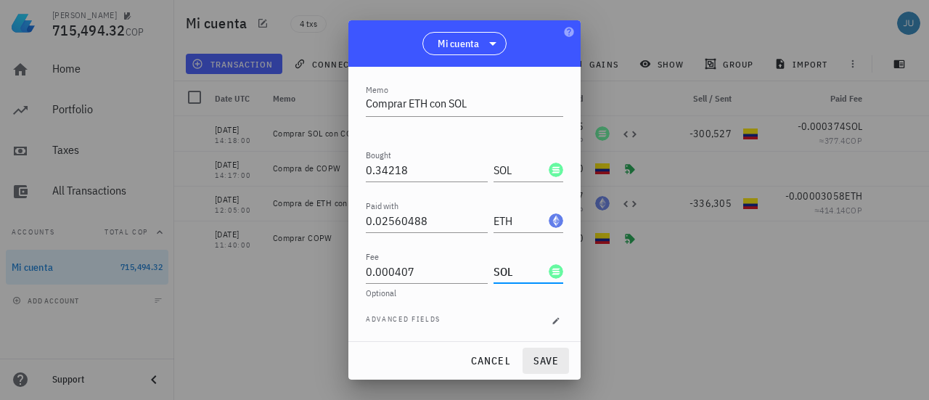
type input "SOL"
click at [540, 359] on span "save" at bounding box center [545, 360] width 35 height 13
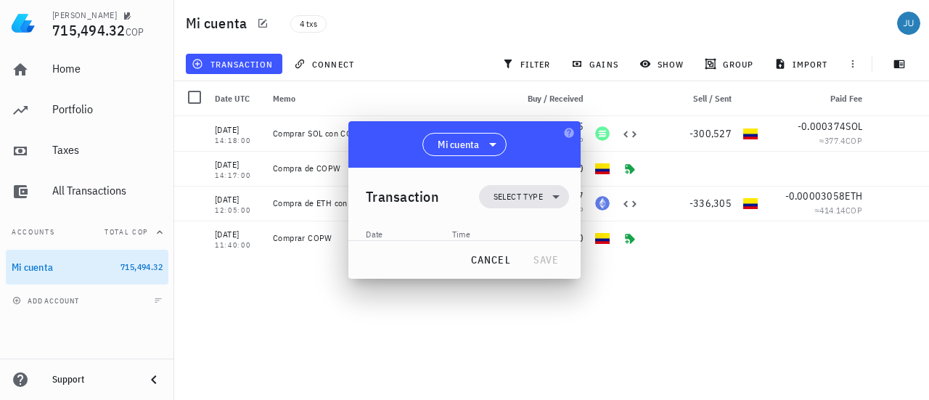
scroll to position [0, 0]
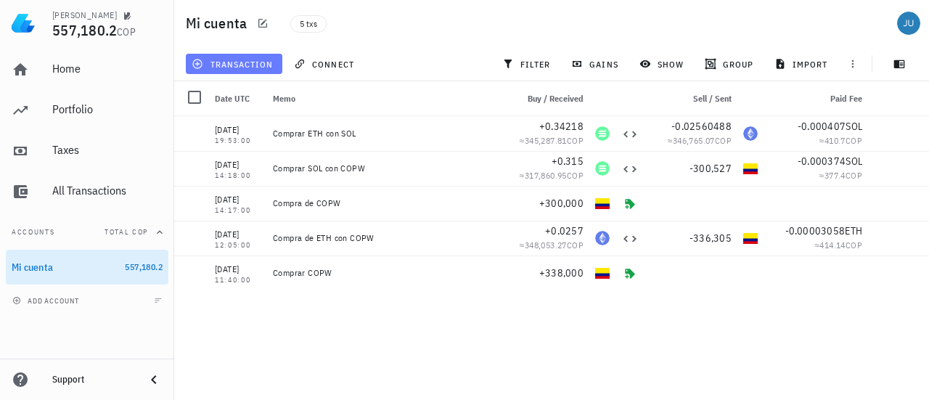
click at [240, 62] on span "transaction" at bounding box center [234, 64] width 78 height 12
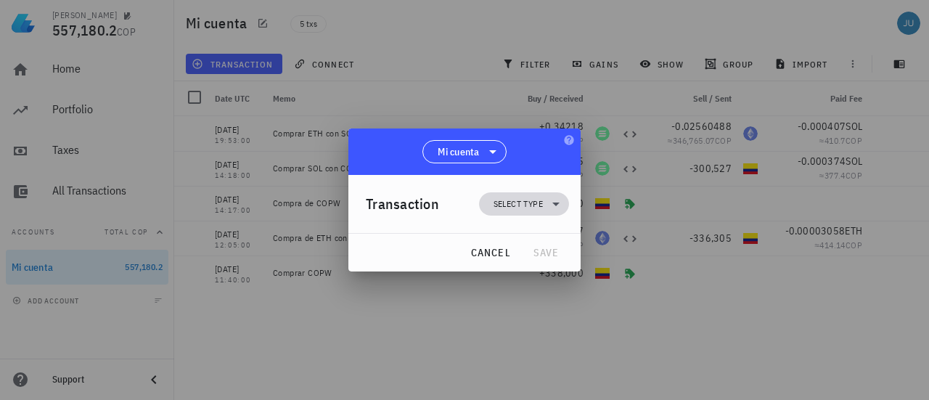
click at [544, 197] on span "Select type" at bounding box center [524, 203] width 73 height 23
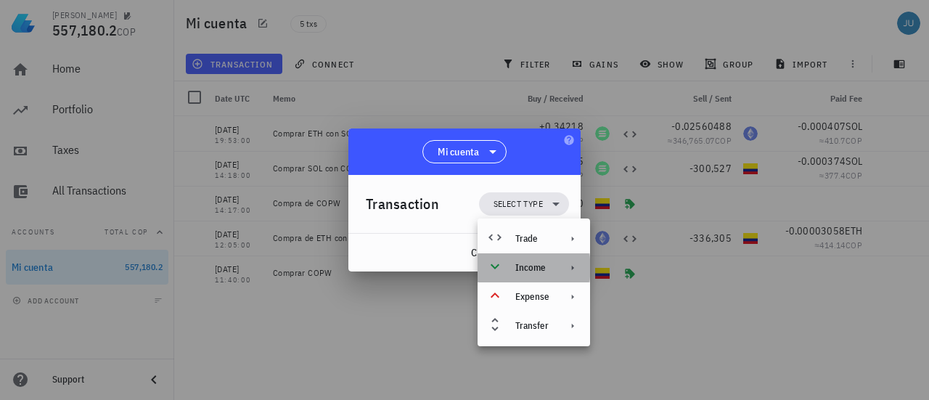
click at [578, 268] on div "Income" at bounding box center [534, 267] width 113 height 29
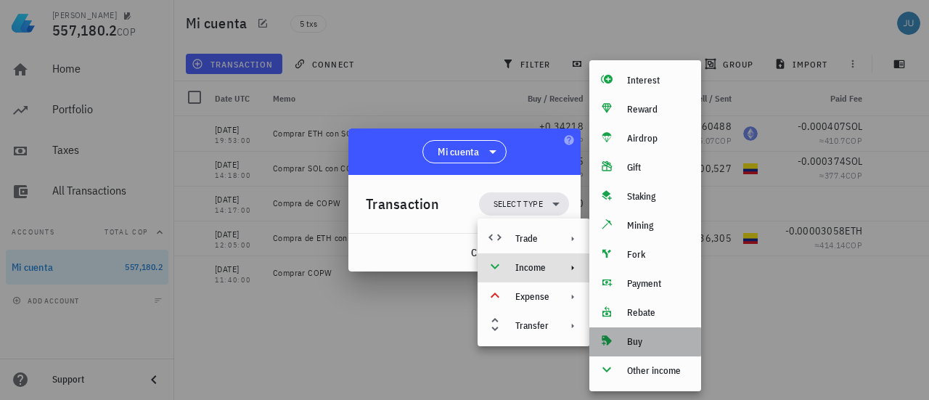
click at [637, 341] on div "Buy" at bounding box center [658, 342] width 62 height 12
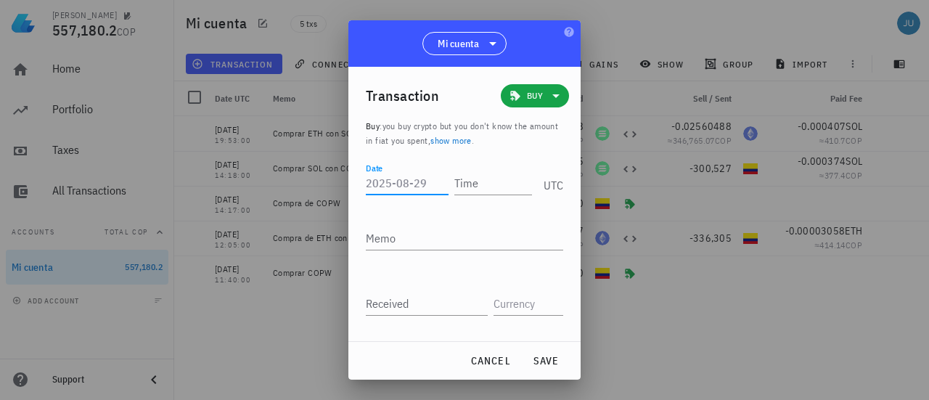
click at [398, 183] on input "Date" at bounding box center [407, 182] width 83 height 23
type input "[DATE]"
click at [477, 182] on input "Time" at bounding box center [490, 182] width 83 height 23
type input "17:29:00"
click at [404, 236] on textarea "Memo" at bounding box center [464, 237] width 197 height 23
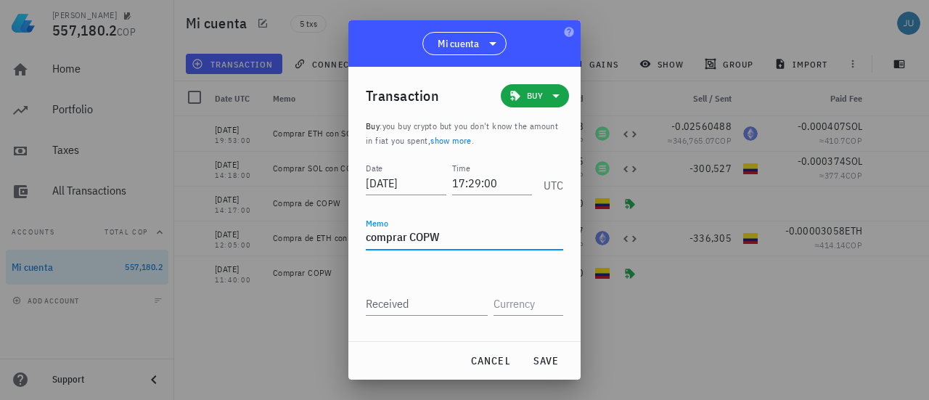
click at [406, 239] on textarea "comprar COPW" at bounding box center [464, 237] width 197 height 23
type textarea "compra de COPW"
click at [393, 313] on input "Received" at bounding box center [427, 303] width 122 height 23
type input "200,000"
click at [509, 309] on input "text" at bounding box center [527, 303] width 67 height 23
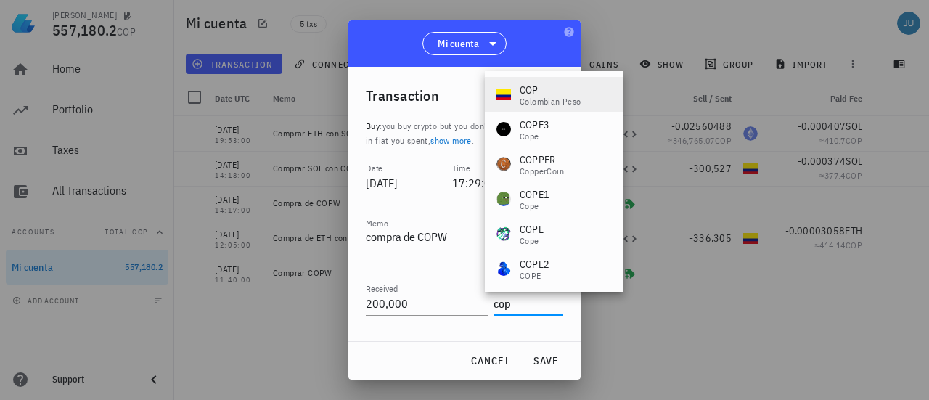
click at [547, 102] on div "Colombian Peso" at bounding box center [551, 101] width 62 height 9
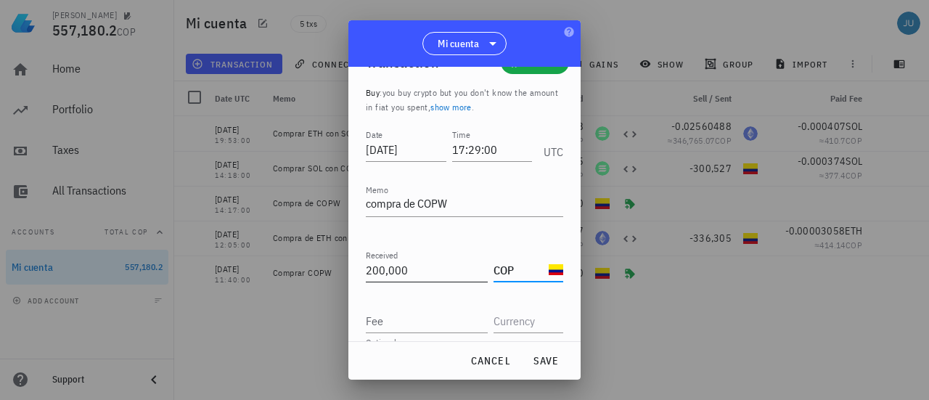
scroll to position [54, 0]
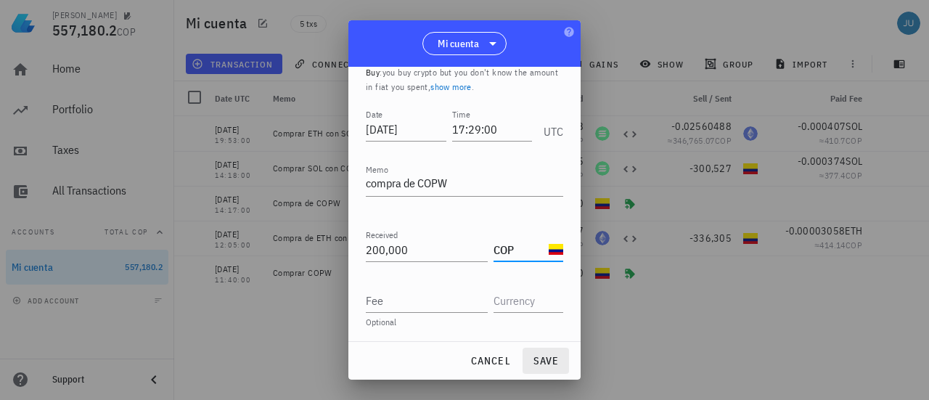
type input "COP"
click at [542, 362] on span "save" at bounding box center [545, 360] width 35 height 13
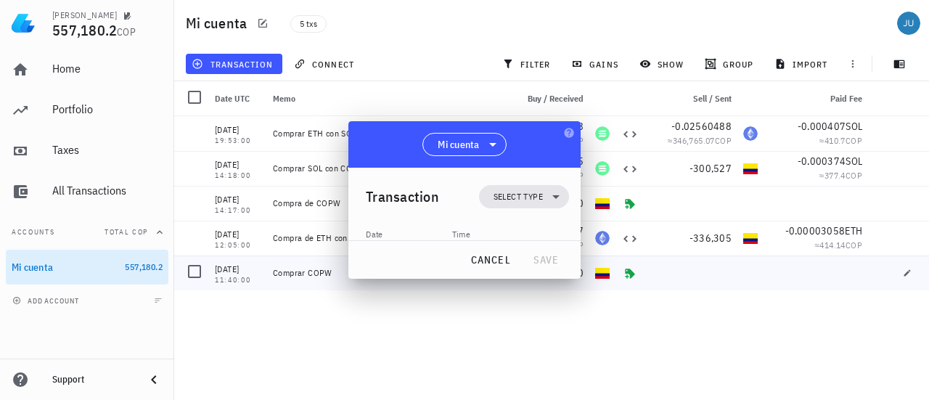
scroll to position [0, 0]
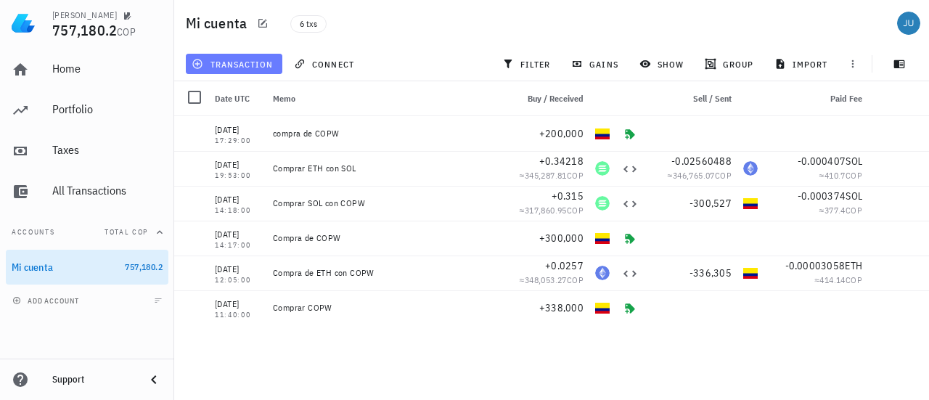
click at [222, 73] on button "transaction" at bounding box center [234, 64] width 97 height 20
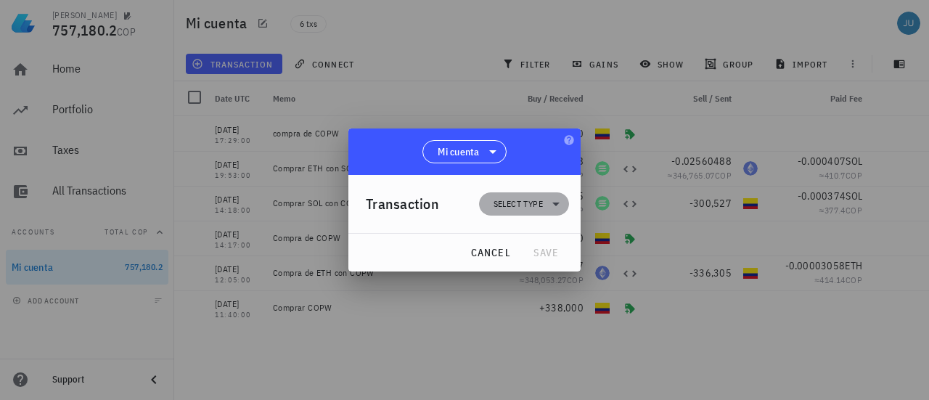
click at [549, 210] on icon at bounding box center [555, 203] width 17 height 17
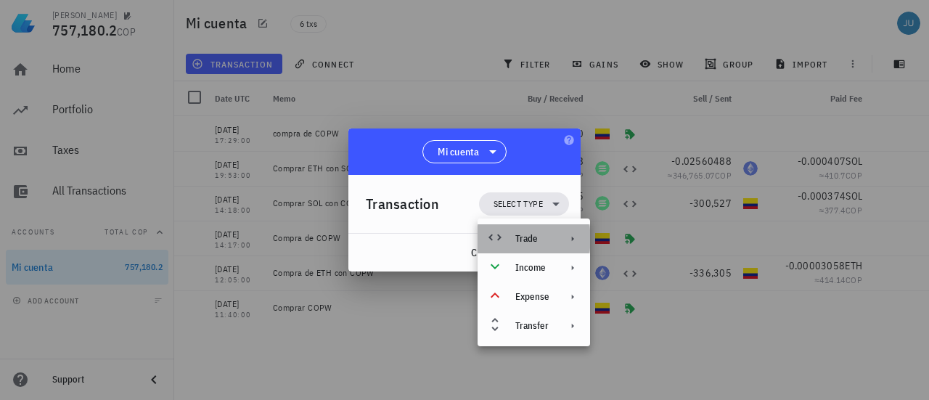
click at [562, 240] on div at bounding box center [569, 239] width 17 height 12
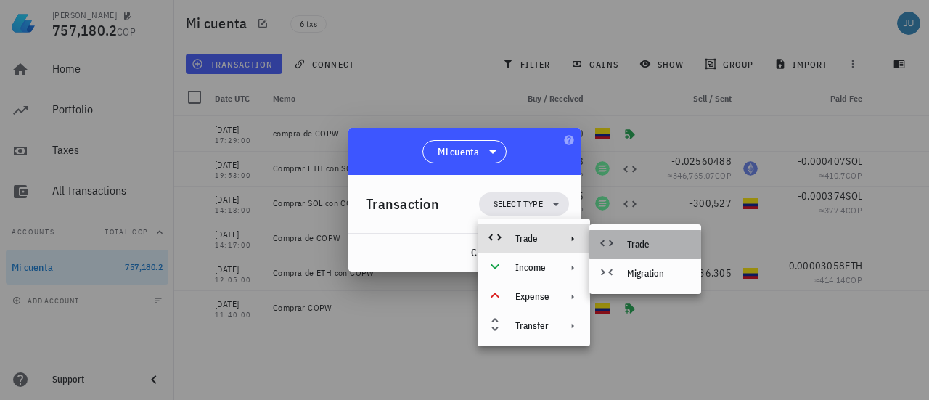
click at [642, 248] on div "Trade" at bounding box center [658, 245] width 62 height 12
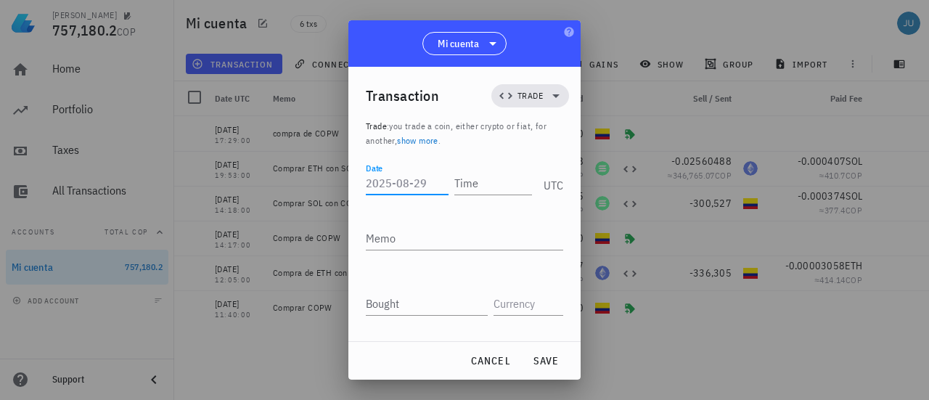
click at [389, 182] on input "Date" at bounding box center [407, 182] width 83 height 23
type input "[DATE]"
click at [491, 185] on input "Time" at bounding box center [490, 182] width 83 height 23
type input "17:31:00"
click at [437, 230] on textarea "Memo" at bounding box center [464, 237] width 197 height 23
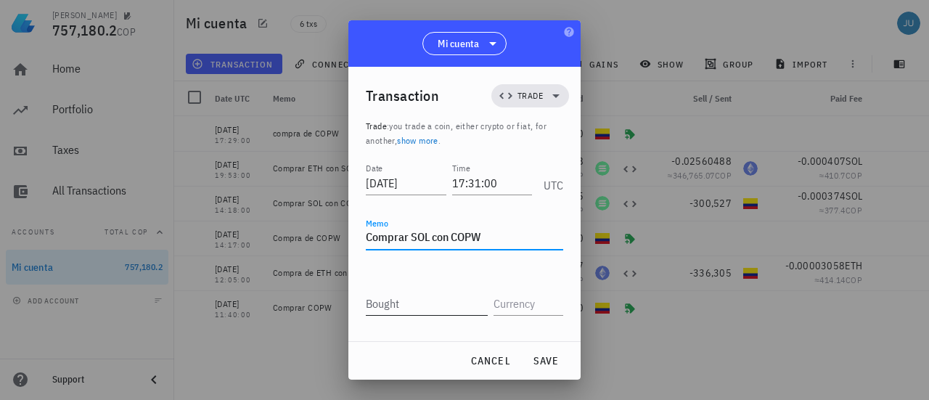
type textarea "Comprar SOL con COPW"
click at [405, 306] on input "Bought" at bounding box center [427, 303] width 122 height 23
type input "0.273"
click at [523, 308] on input "text" at bounding box center [527, 303] width 67 height 23
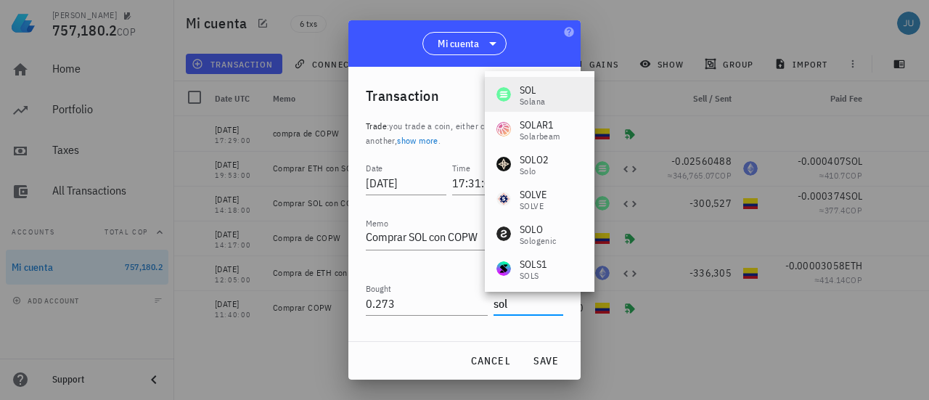
click at [530, 97] on div "Solana" at bounding box center [532, 101] width 25 height 9
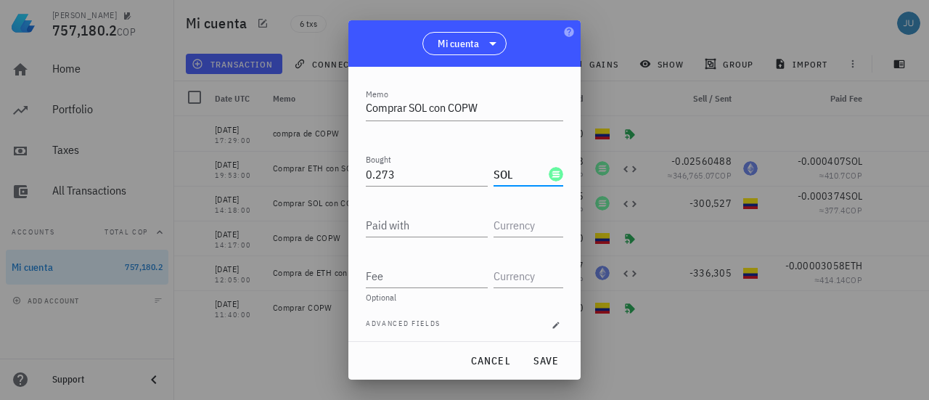
scroll to position [134, 0]
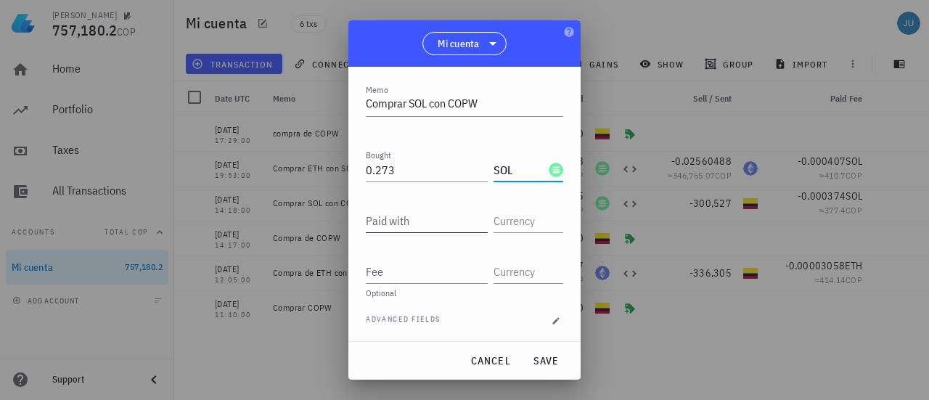
type input "SOL"
click at [398, 229] on input "Paid with" at bounding box center [427, 220] width 122 height 23
type input "199,258"
click at [500, 216] on input "text" at bounding box center [527, 220] width 67 height 23
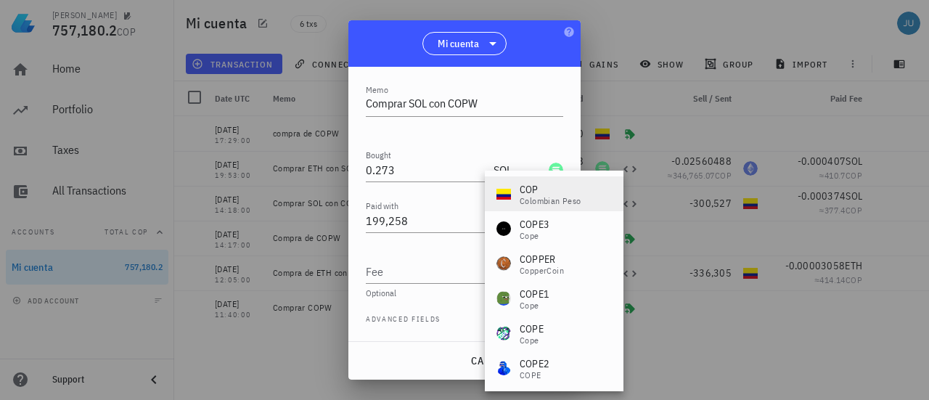
click at [527, 200] on div "Colombian Peso" at bounding box center [551, 201] width 62 height 9
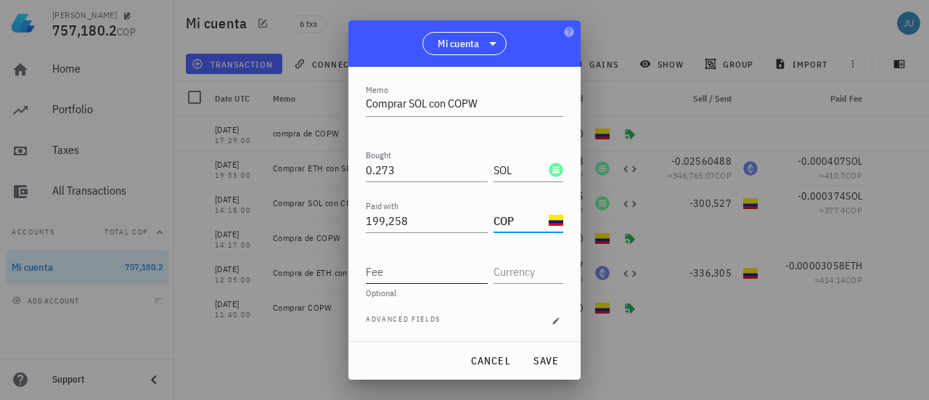
type input "COP"
click at [405, 265] on input "Fee" at bounding box center [427, 271] width 122 height 23
type input "0.000324"
click at [521, 279] on input "text" at bounding box center [527, 271] width 67 height 23
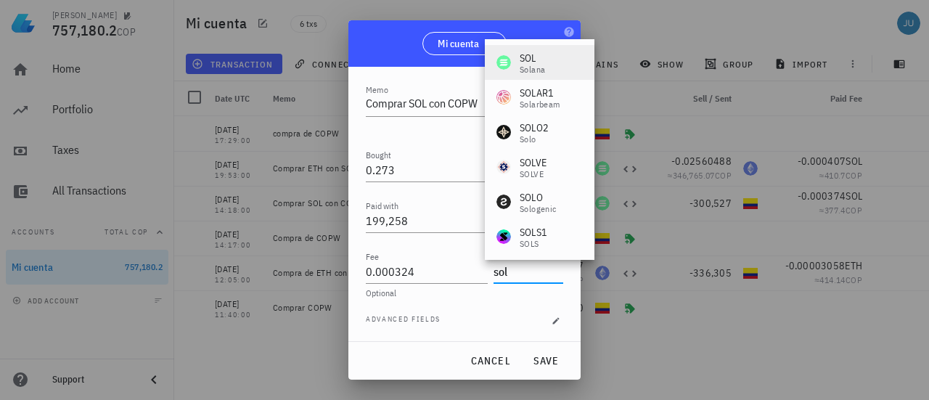
click at [550, 66] on div "[PERSON_NAME]" at bounding box center [540, 62] width 110 height 35
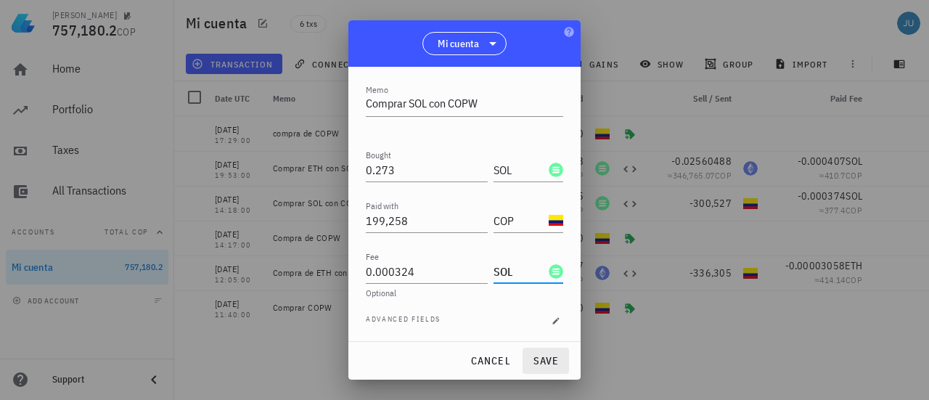
type input "SOL"
drag, startPoint x: 542, startPoint y: 352, endPoint x: 438, endPoint y: 334, distance: 105.4
click at [543, 352] on button "save" at bounding box center [546, 361] width 46 height 26
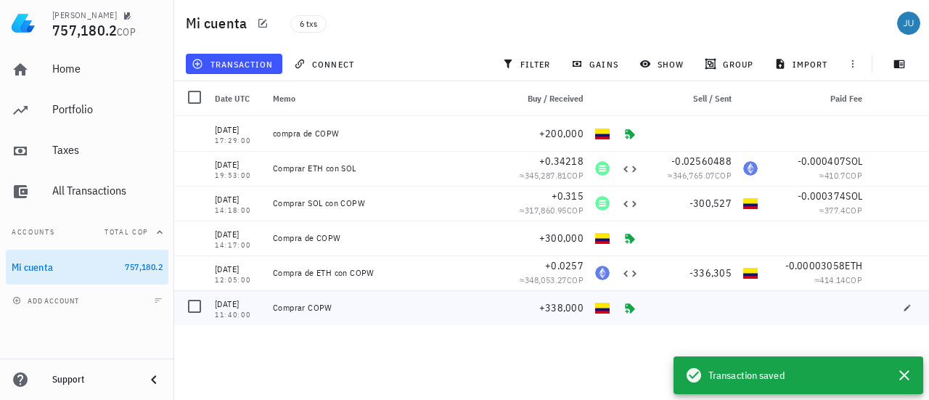
scroll to position [0, 0]
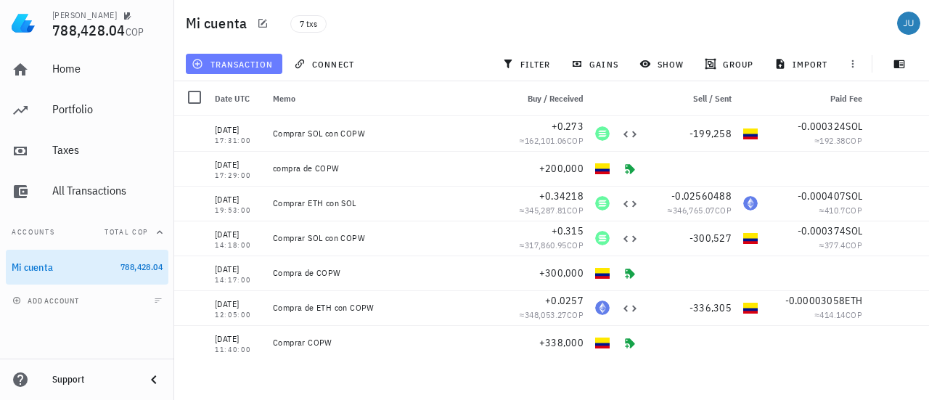
click at [231, 55] on button "transaction" at bounding box center [234, 64] width 97 height 20
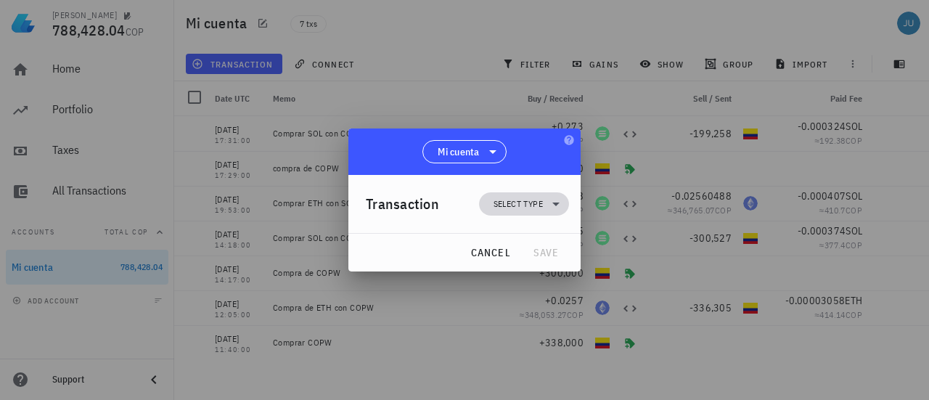
click at [552, 200] on icon at bounding box center [555, 203] width 17 height 17
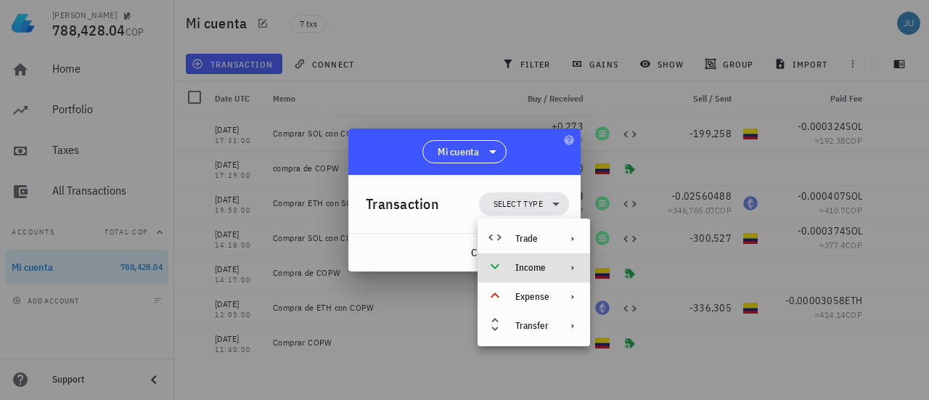
click at [550, 272] on div "Income" at bounding box center [534, 267] width 113 height 29
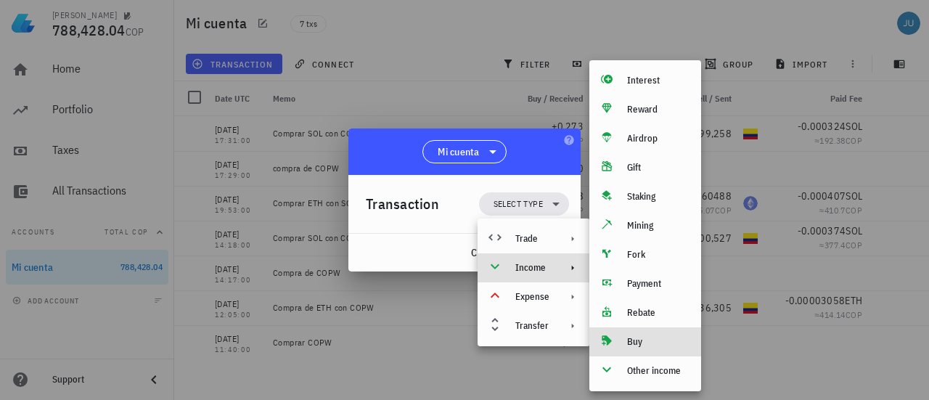
click at [634, 343] on div "Buy" at bounding box center [658, 342] width 62 height 12
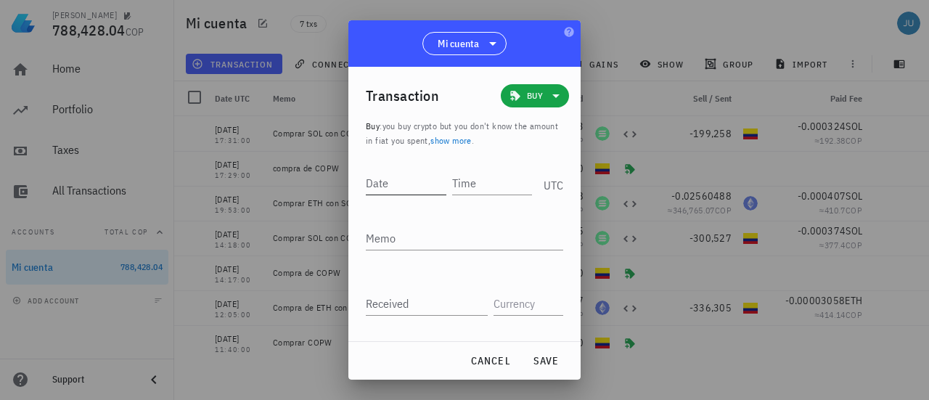
click at [382, 189] on input "Date" at bounding box center [406, 182] width 81 height 23
click at [404, 182] on input "Date" at bounding box center [406, 182] width 81 height 23
type input "[DATE]"
click at [492, 189] on input "Time" at bounding box center [492, 182] width 81 height 23
type input "21:51:00"
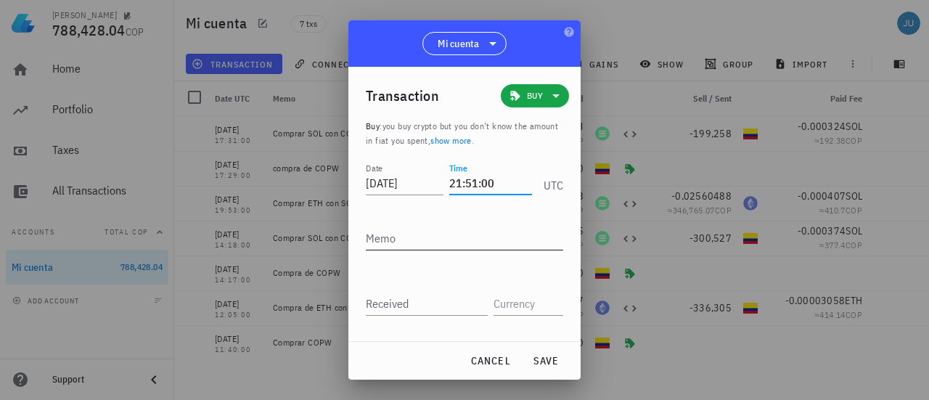
click at [466, 237] on textarea "Memo" at bounding box center [464, 237] width 197 height 23
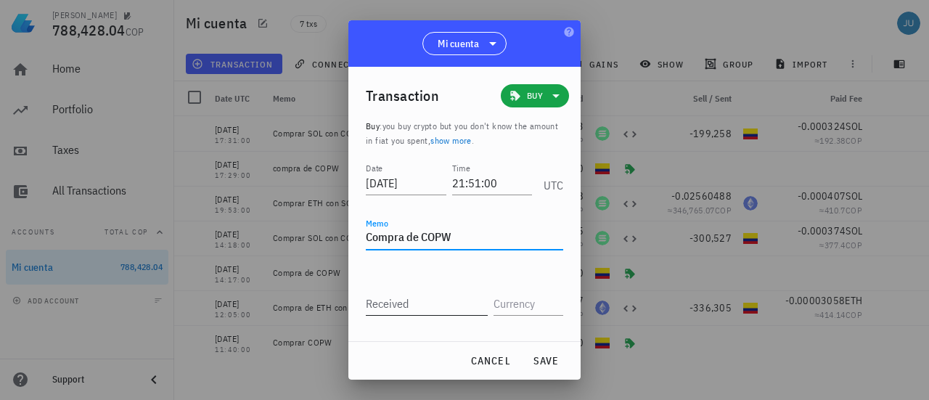
type textarea "Compra de COPW"
click at [396, 306] on input "Received" at bounding box center [427, 303] width 122 height 23
type input "50,000"
click at [510, 306] on input "text" at bounding box center [527, 303] width 67 height 23
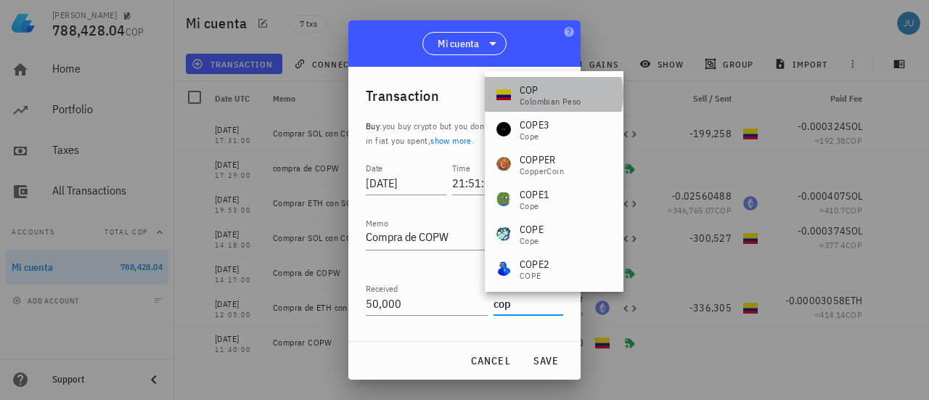
click at [552, 94] on div "COP" at bounding box center [551, 90] width 62 height 15
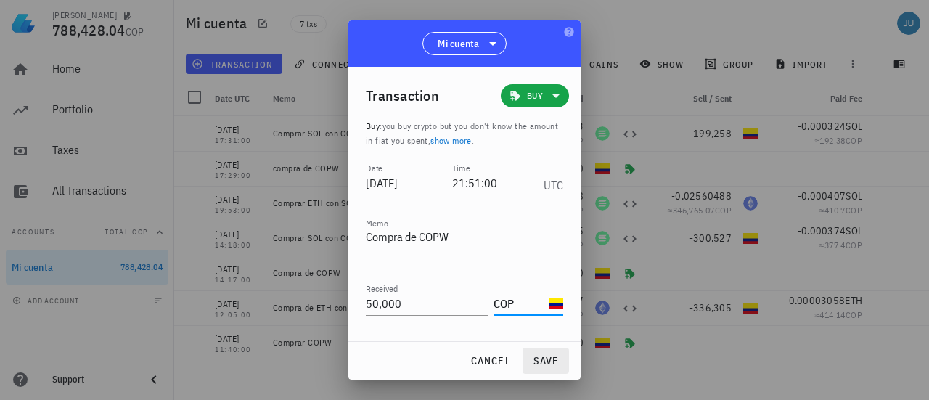
type input "COP"
click at [555, 364] on span "save" at bounding box center [545, 360] width 35 height 13
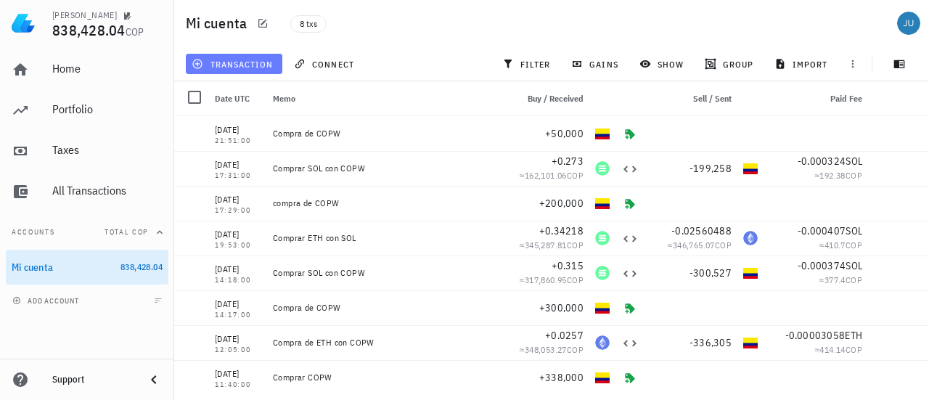
click at [240, 60] on span "transaction" at bounding box center [234, 64] width 78 height 12
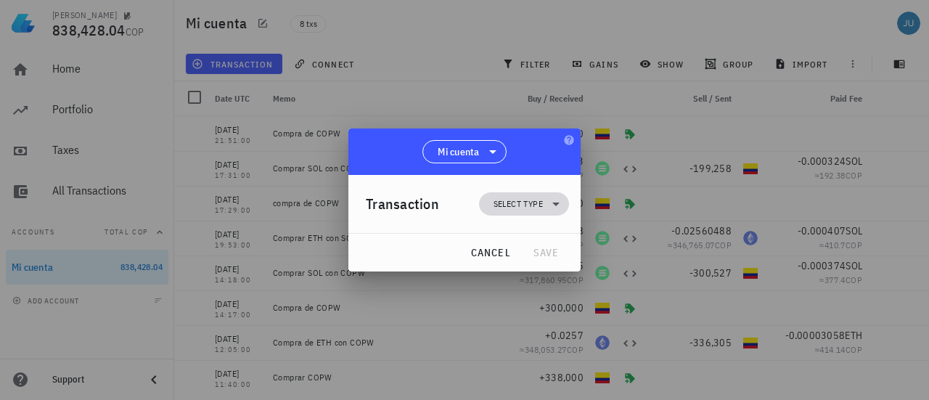
click at [552, 205] on icon at bounding box center [555, 203] width 17 height 17
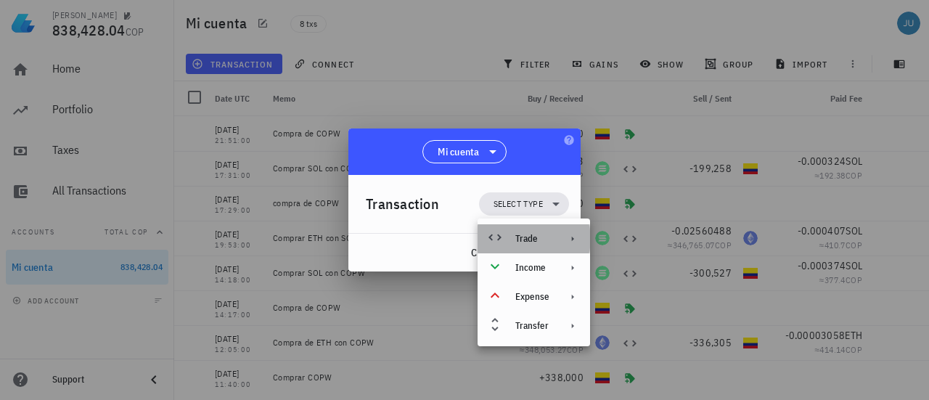
click at [563, 241] on div at bounding box center [569, 239] width 17 height 12
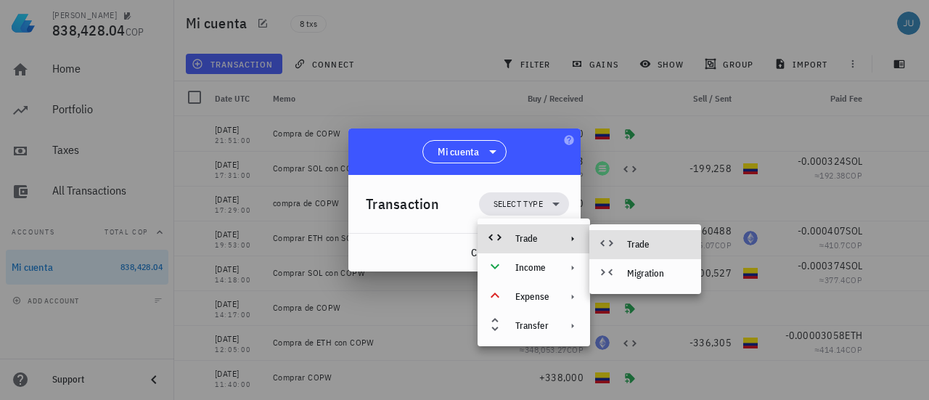
click at [654, 253] on div "Trade" at bounding box center [645, 244] width 112 height 29
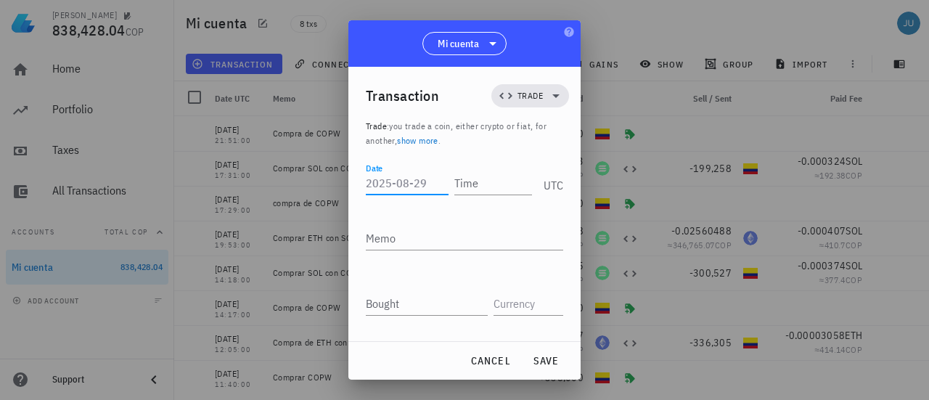
click at [398, 187] on input "Date" at bounding box center [407, 182] width 83 height 23
type input "[DATE]"
click at [452, 184] on input "Time" at bounding box center [490, 182] width 83 height 23
type input "21:52:00"
click at [444, 233] on textarea "Memo" at bounding box center [464, 237] width 197 height 23
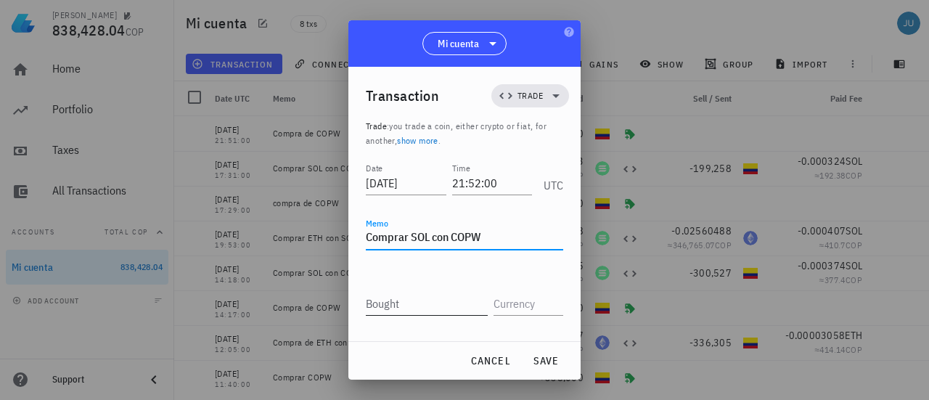
type textarea "Comprar SOL con COPW"
click at [404, 306] on input "Bought" at bounding box center [427, 303] width 122 height 23
type input "0.0839"
click at [520, 309] on input "text" at bounding box center [527, 303] width 67 height 23
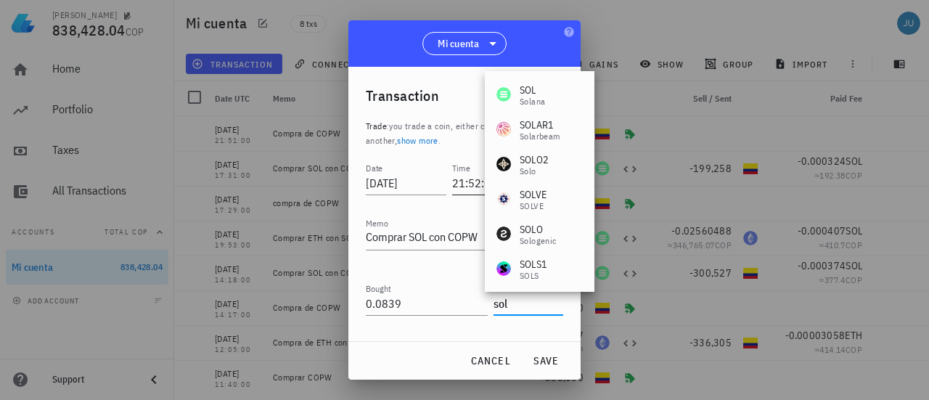
drag, startPoint x: 550, startPoint y: 91, endPoint x: 457, endPoint y: 194, distance: 138.2
click at [550, 91] on div "[PERSON_NAME]" at bounding box center [540, 94] width 110 height 35
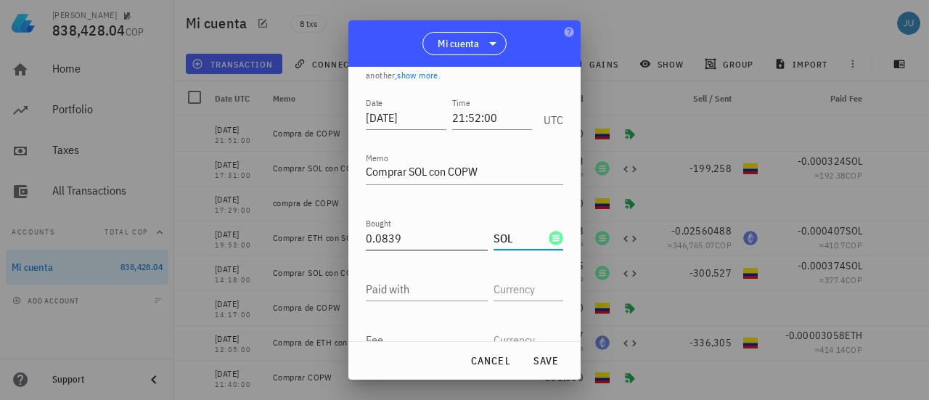
scroll to position [134, 0]
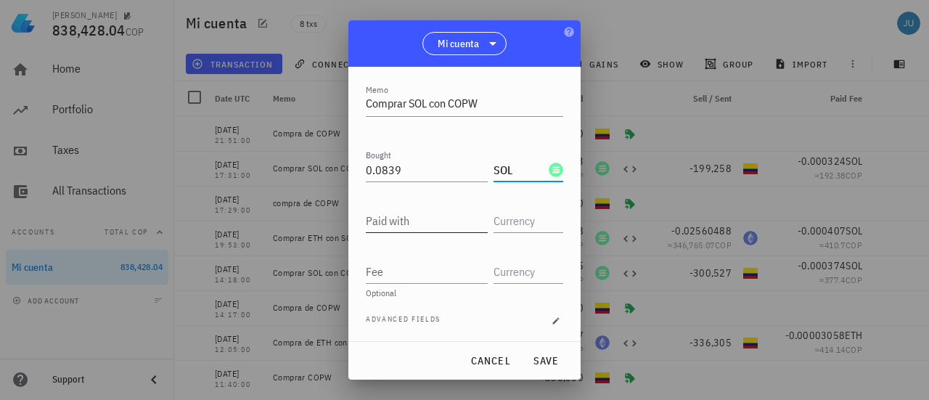
type input "SOL"
click at [409, 223] on input "Paid with" at bounding box center [427, 220] width 122 height 23
type input "51,613"
click at [494, 221] on input "text" at bounding box center [527, 220] width 67 height 23
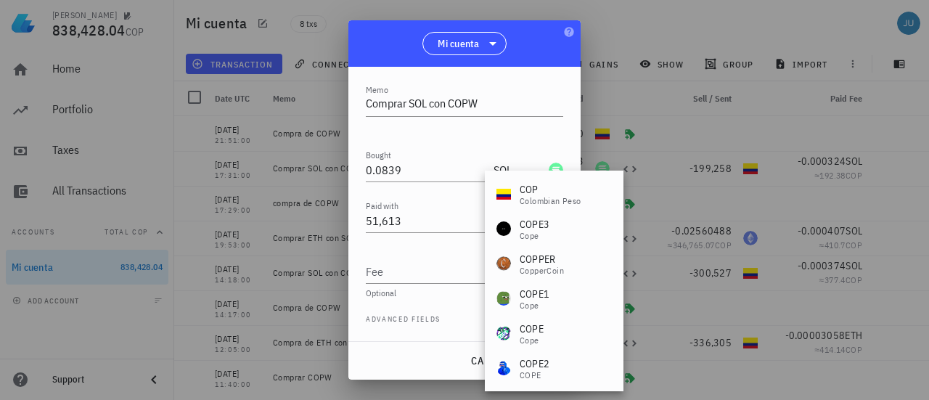
drag, startPoint x: 537, startPoint y: 194, endPoint x: 513, endPoint y: 204, distance: 26.0
click at [537, 194] on div "COP" at bounding box center [551, 189] width 62 height 15
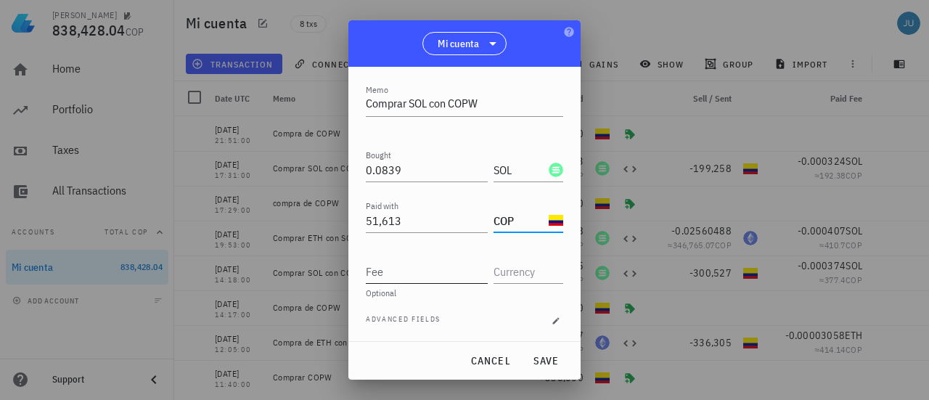
type input "COP"
click at [374, 277] on input "Fee" at bounding box center [427, 271] width 122 height 23
type input "0.000099"
click at [508, 275] on input "text" at bounding box center [527, 271] width 67 height 23
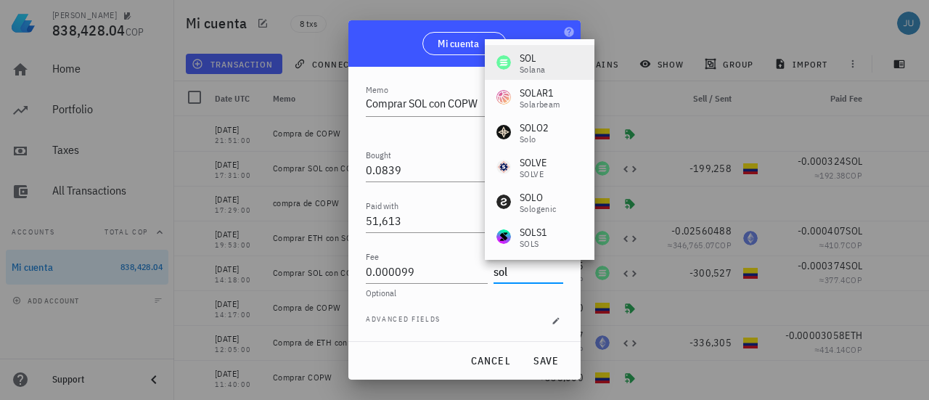
click at [515, 62] on div "[PERSON_NAME]" at bounding box center [521, 62] width 49 height 23
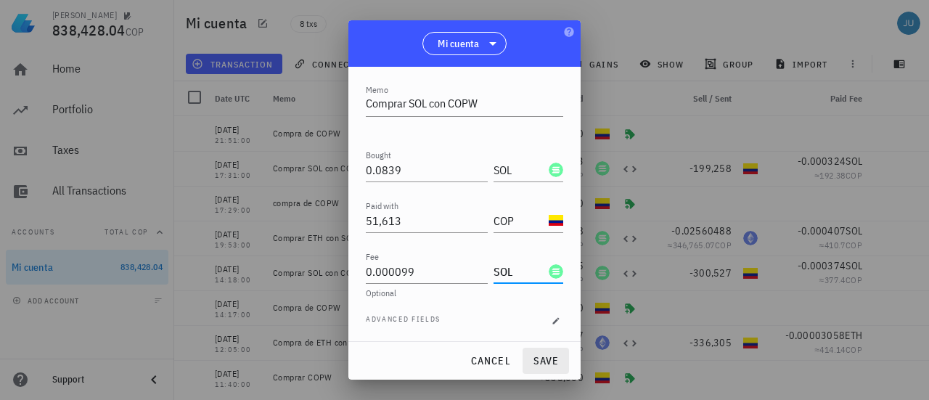
type input "SOL"
click at [543, 357] on span "save" at bounding box center [545, 360] width 35 height 13
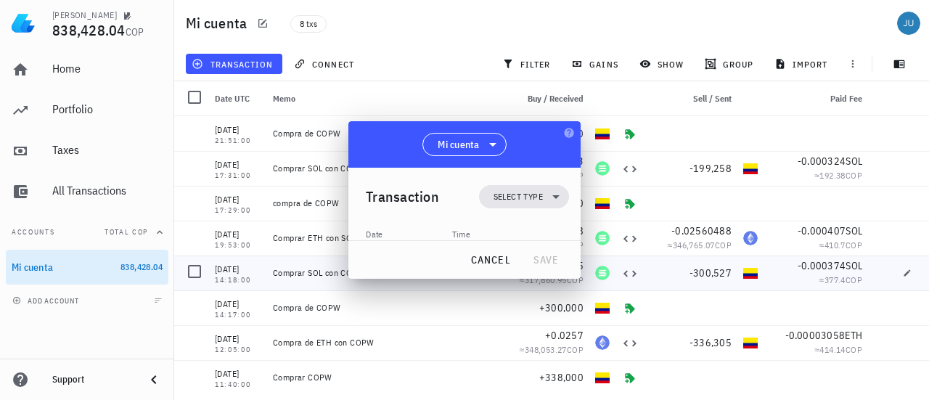
scroll to position [0, 0]
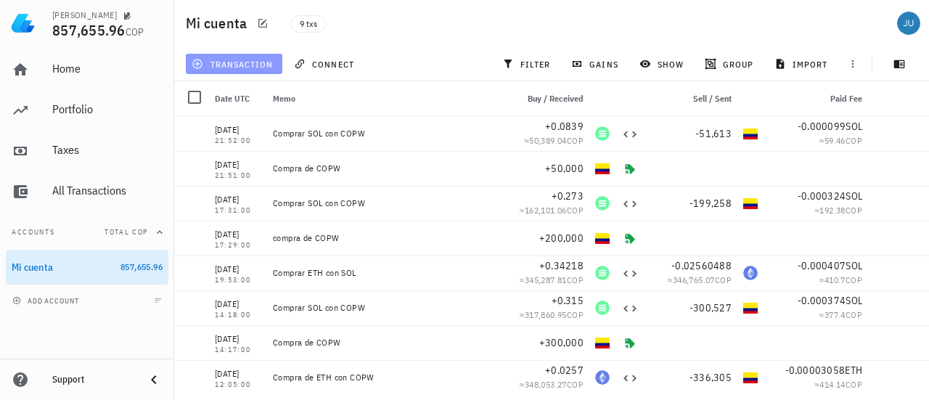
click at [234, 68] on span "transaction" at bounding box center [234, 64] width 78 height 12
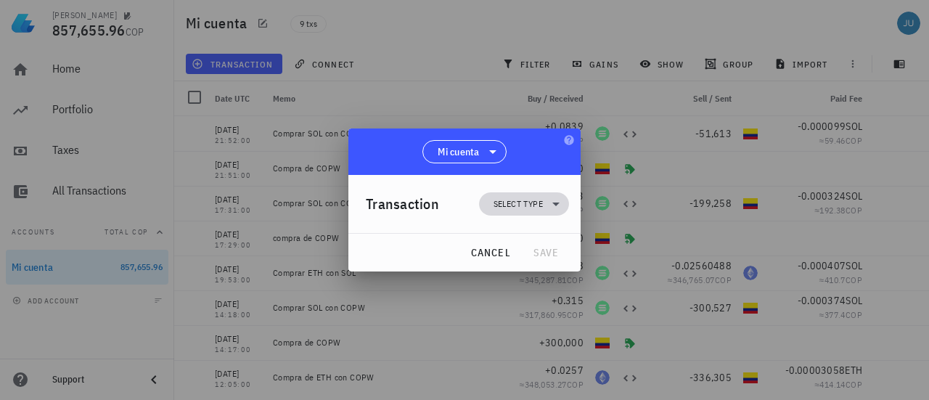
click at [532, 204] on span "Select type" at bounding box center [518, 204] width 49 height 15
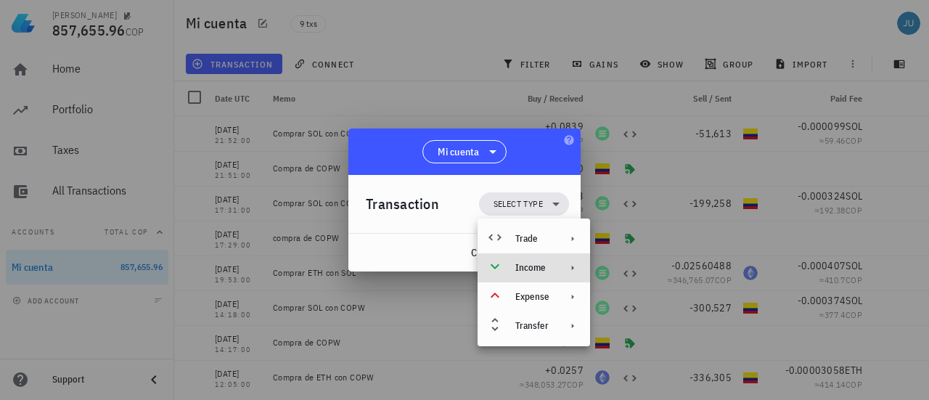
click at [553, 279] on div "Income" at bounding box center [534, 267] width 113 height 29
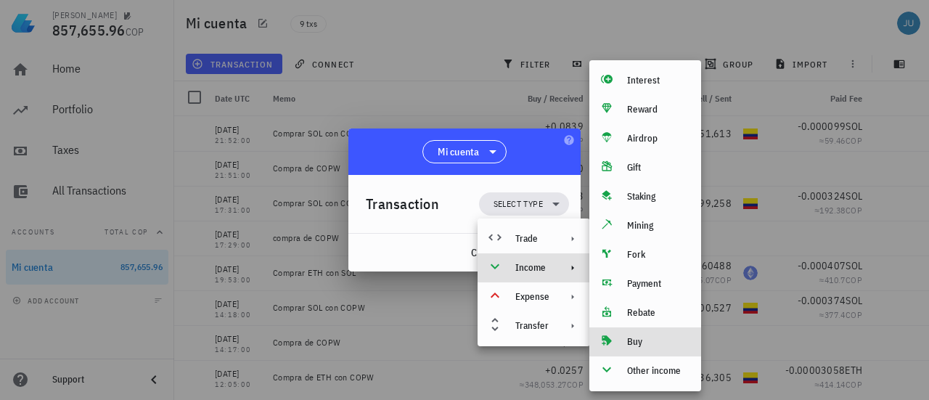
click at [641, 345] on div "Buy" at bounding box center [658, 342] width 62 height 12
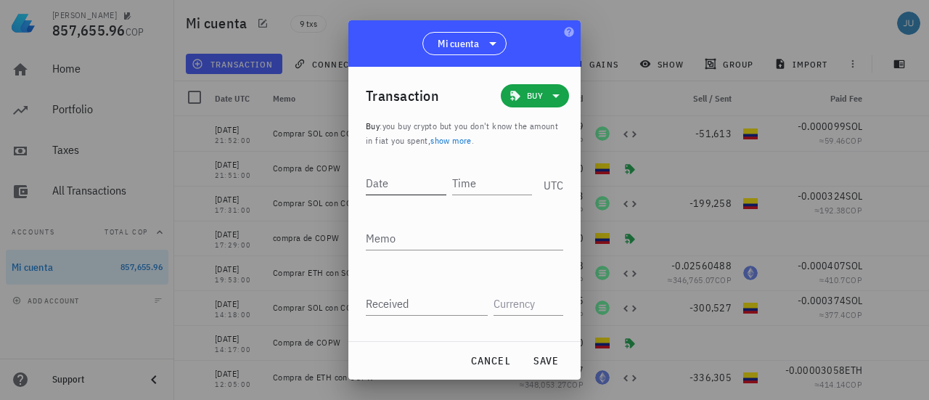
click at [394, 181] on input "Date" at bounding box center [406, 182] width 81 height 23
type input "[DATE]"
click at [483, 191] on input "Time" at bounding box center [493, 182] width 78 height 23
type input "11:45:00"
click at [458, 237] on textarea "Memo" at bounding box center [464, 237] width 197 height 23
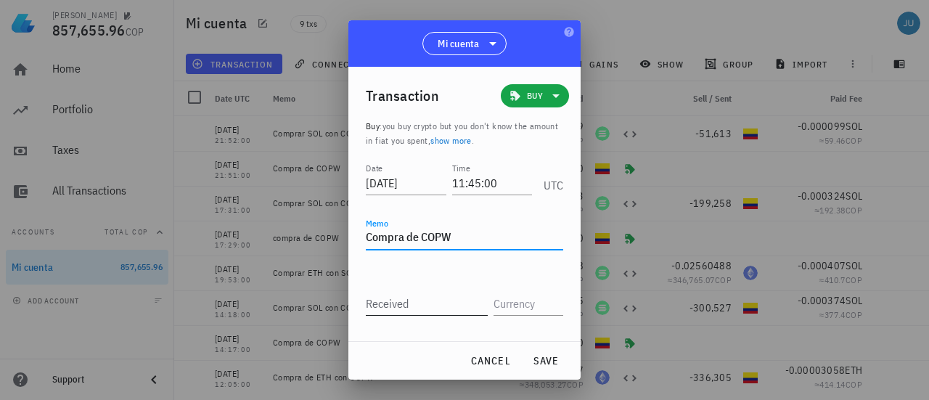
type textarea "Compra de COPW"
click at [391, 307] on input "Received" at bounding box center [427, 303] width 122 height 23
type input "206,000"
click at [505, 310] on input "text" at bounding box center [527, 303] width 67 height 23
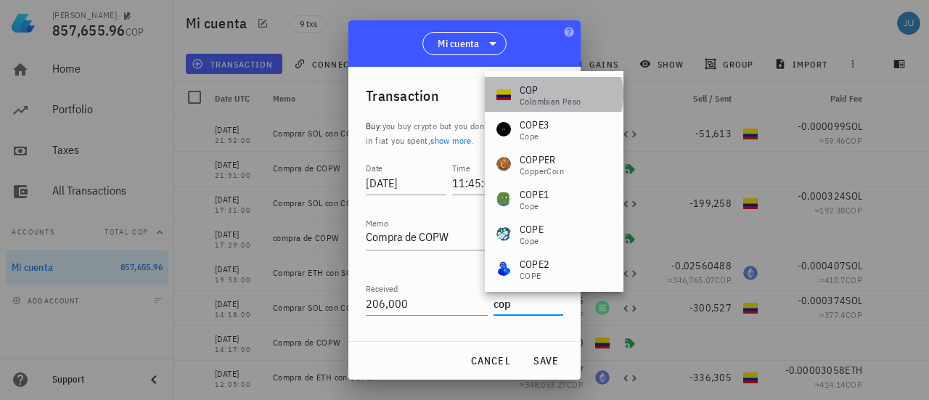
click at [533, 86] on div "COP" at bounding box center [551, 90] width 62 height 15
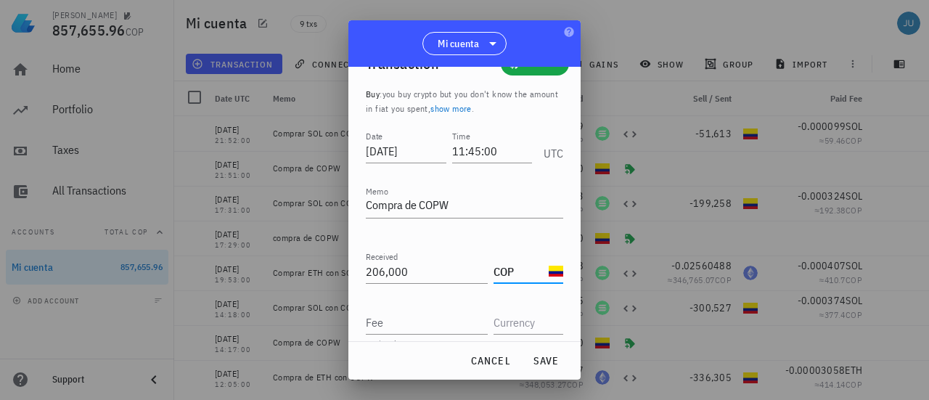
scroll to position [54, 0]
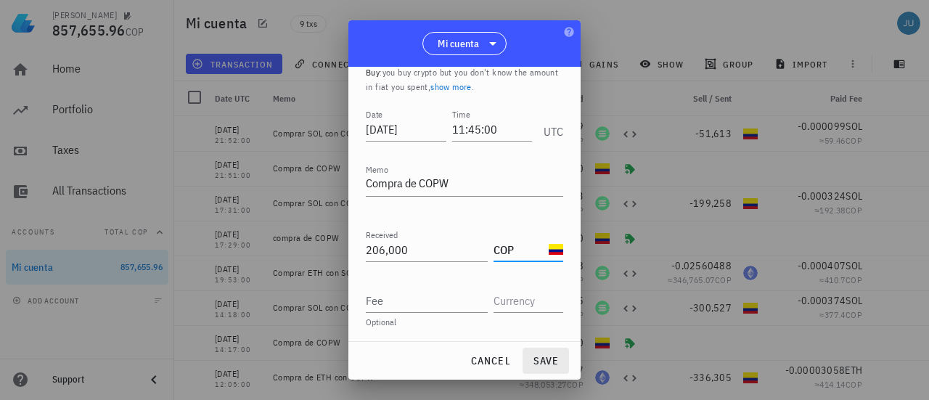
type input "COP"
click at [550, 361] on span "save" at bounding box center [545, 360] width 35 height 13
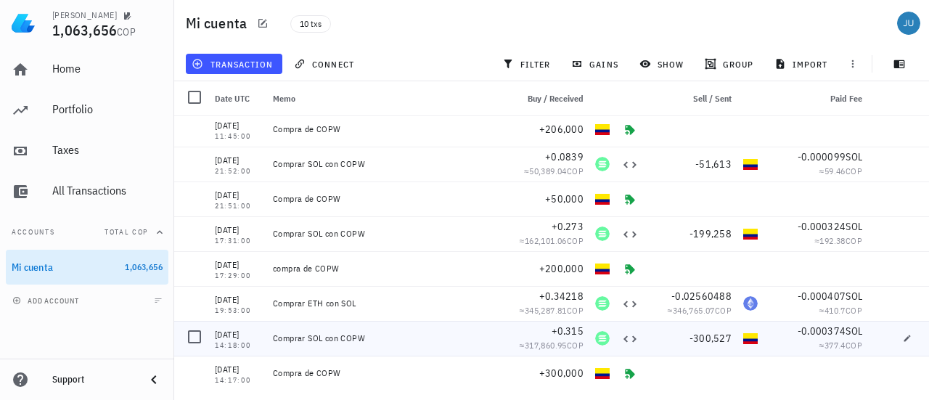
scroll to position [0, 0]
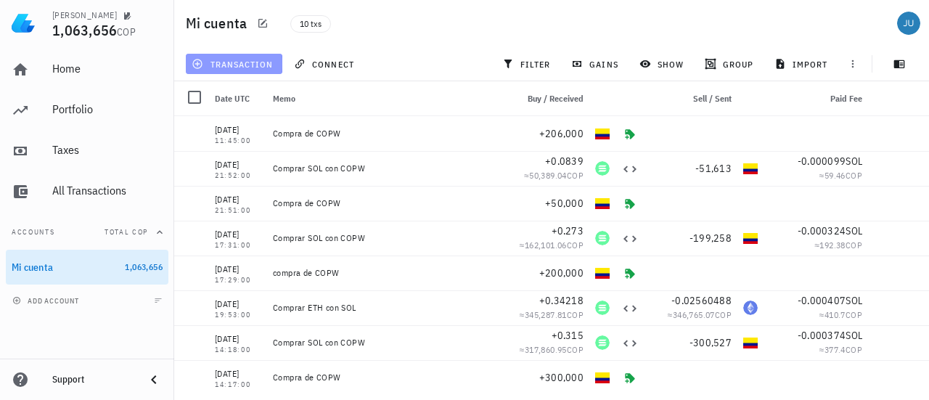
click at [213, 54] on button "transaction" at bounding box center [234, 64] width 97 height 20
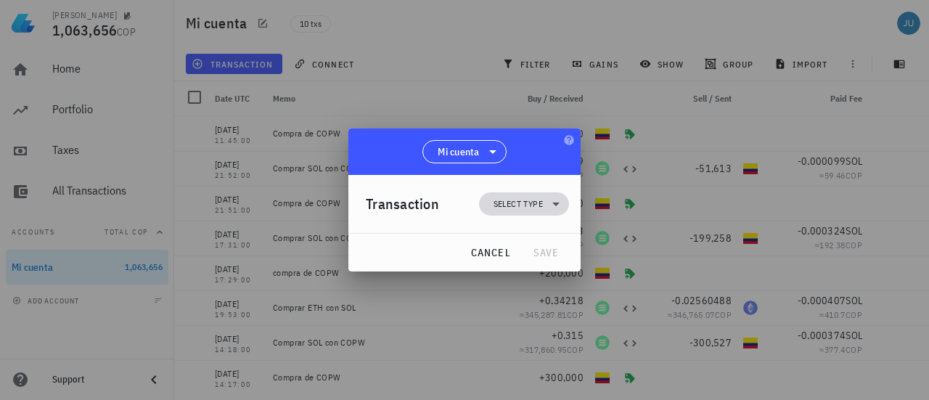
click at [541, 203] on span "Select type" at bounding box center [518, 204] width 49 height 15
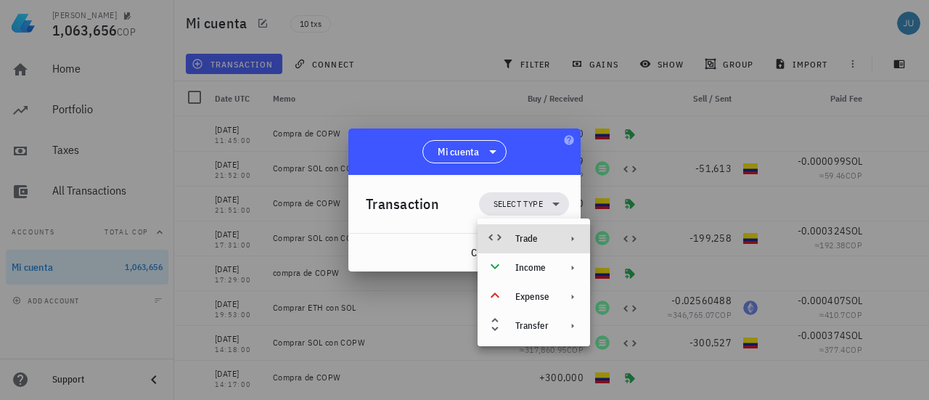
click at [542, 239] on div "Trade" at bounding box center [532, 239] width 34 height 12
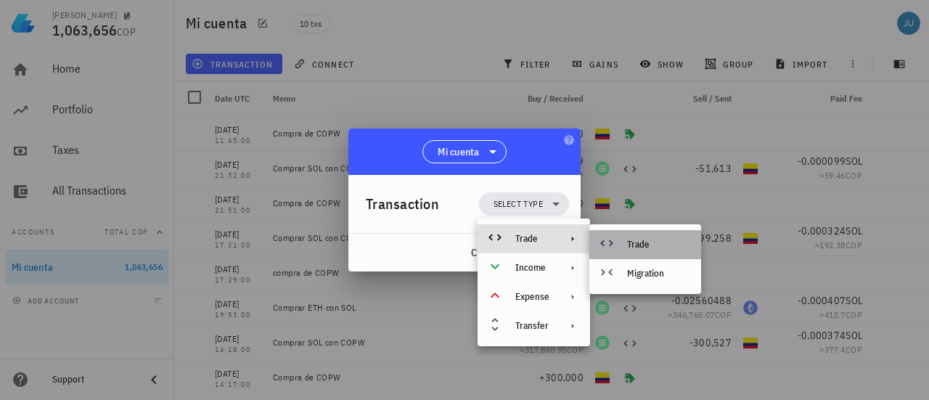
click at [625, 240] on div "Trade" at bounding box center [645, 244] width 112 height 29
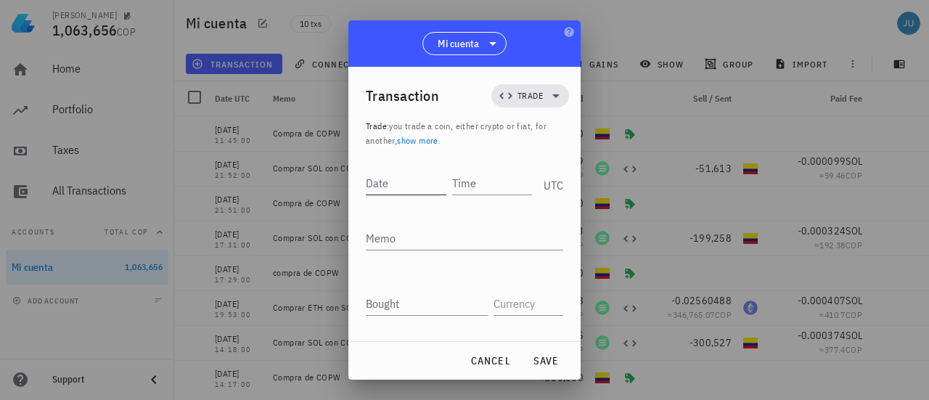
click at [405, 184] on input "Date" at bounding box center [406, 182] width 81 height 23
type input "[DATE]"
click at [491, 179] on input "Time" at bounding box center [490, 182] width 83 height 23
type input "11:46:00"
click at [453, 240] on textarea "Memo" at bounding box center [464, 237] width 197 height 23
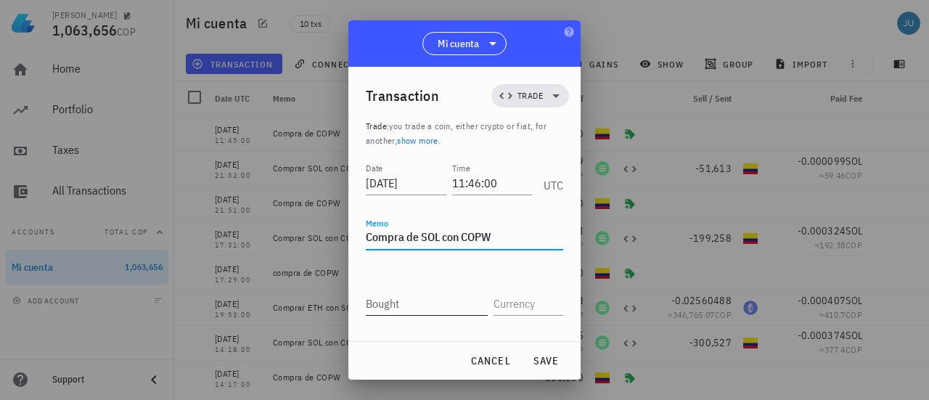
type textarea "Compra de SOL con COPW"
click at [432, 306] on input "Bought" at bounding box center [427, 303] width 122 height 23
type input "0.374"
click at [523, 306] on input "text" at bounding box center [527, 303] width 67 height 23
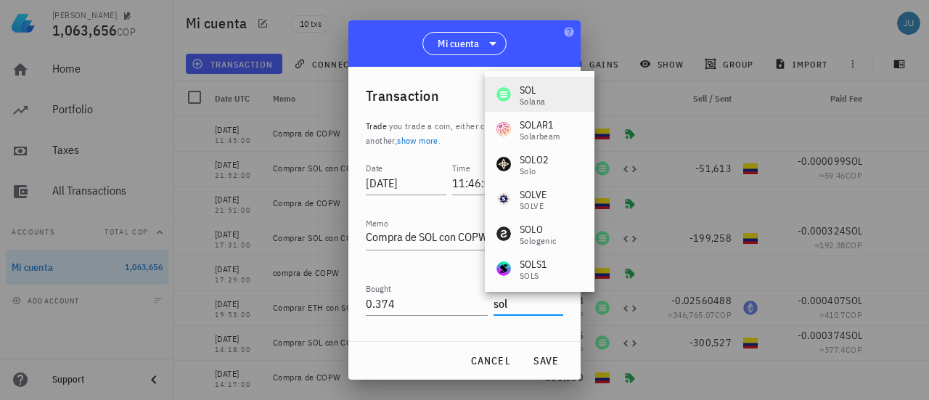
click at [537, 98] on div "Solana" at bounding box center [532, 101] width 25 height 9
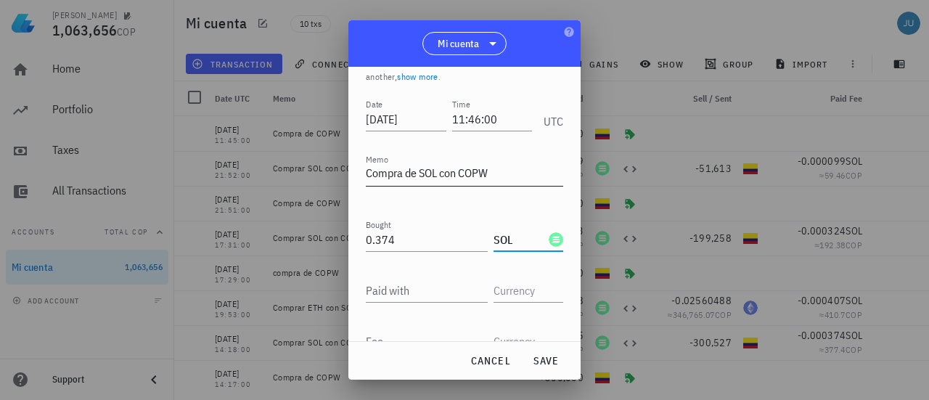
scroll to position [134, 0]
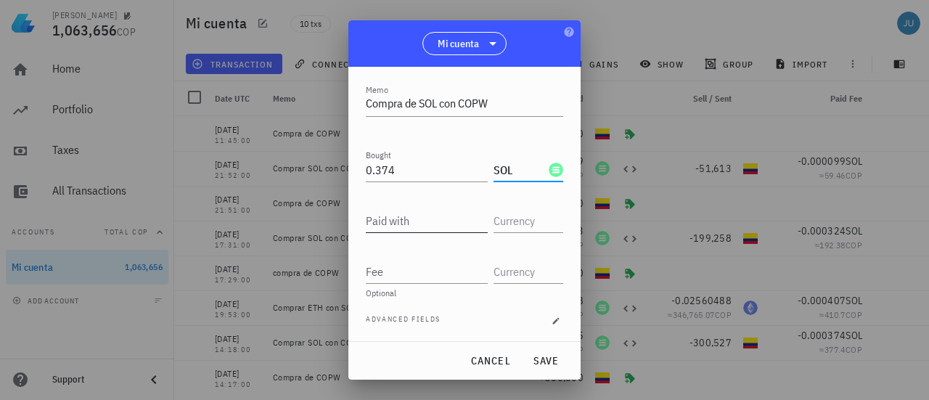
type input "SOL"
click at [403, 222] on input "Paid with" at bounding box center [427, 220] width 122 height 23
click at [402, 221] on input "Paid with" at bounding box center [427, 220] width 122 height 23
type input "205,506"
click at [523, 216] on input "text" at bounding box center [527, 220] width 67 height 23
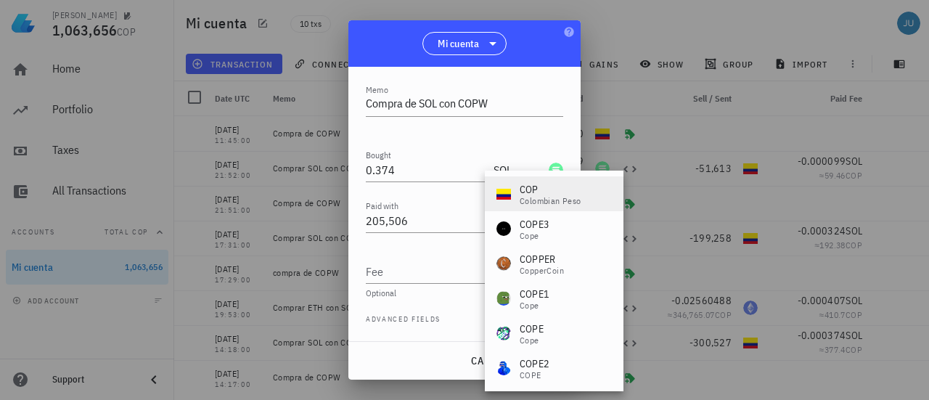
click at [539, 197] on div "Colombian Peso" at bounding box center [551, 201] width 62 height 9
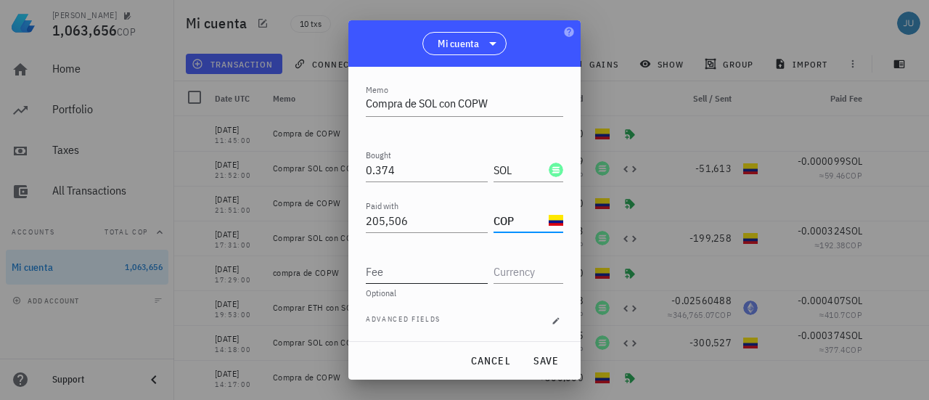
type input "COP"
click at [443, 277] on input "Fee" at bounding box center [427, 271] width 122 height 23
click at [510, 269] on input "text" at bounding box center [527, 271] width 67 height 23
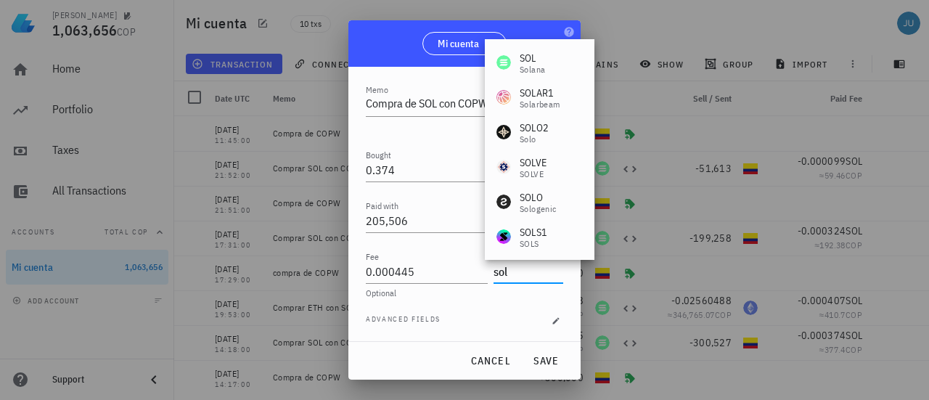
click at [531, 54] on div "SOL" at bounding box center [532, 58] width 25 height 15
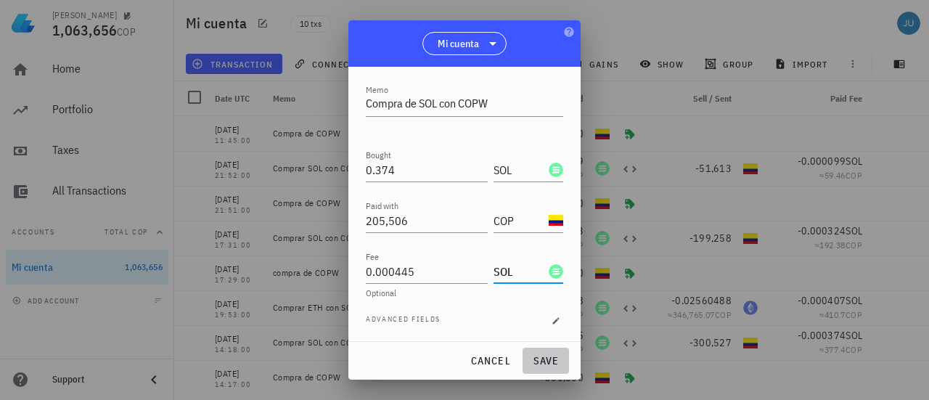
click at [543, 359] on span "save" at bounding box center [545, 360] width 35 height 13
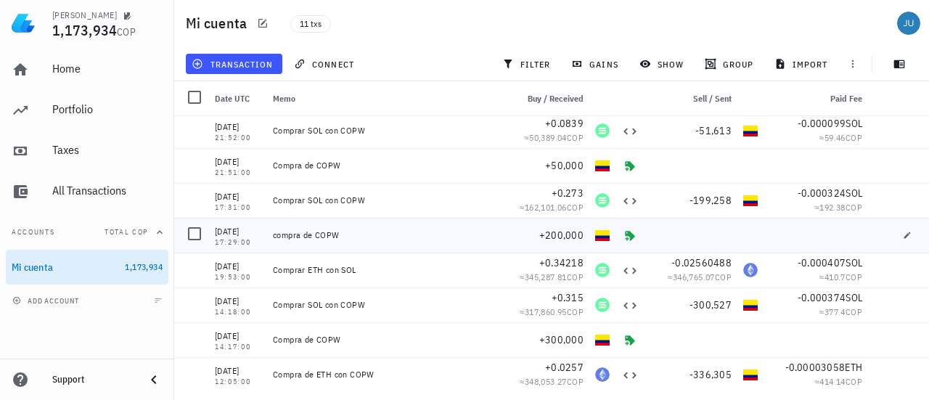
scroll to position [0, 0]
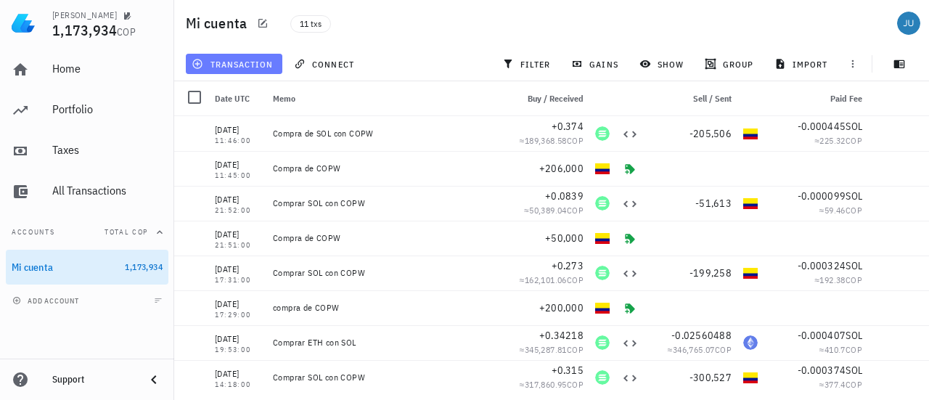
click at [238, 63] on span "transaction" at bounding box center [234, 64] width 78 height 12
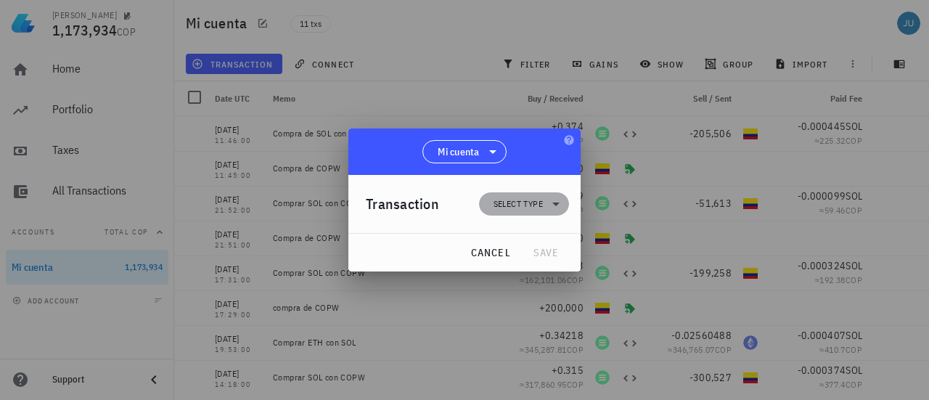
click at [546, 208] on span "Select type" at bounding box center [524, 203] width 73 height 23
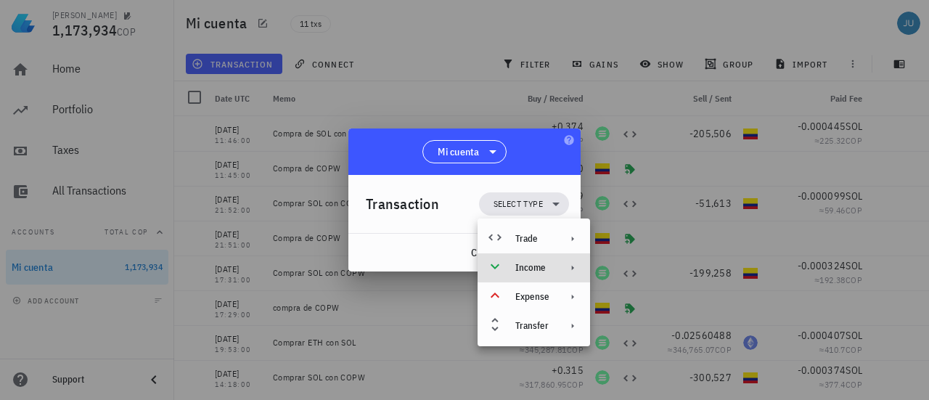
click at [556, 274] on div "Income" at bounding box center [534, 267] width 113 height 29
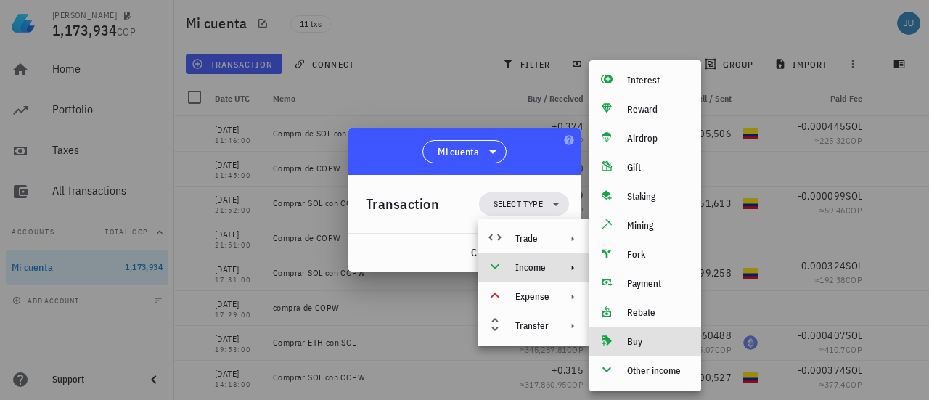
click at [655, 351] on div "Buy" at bounding box center [645, 341] width 112 height 29
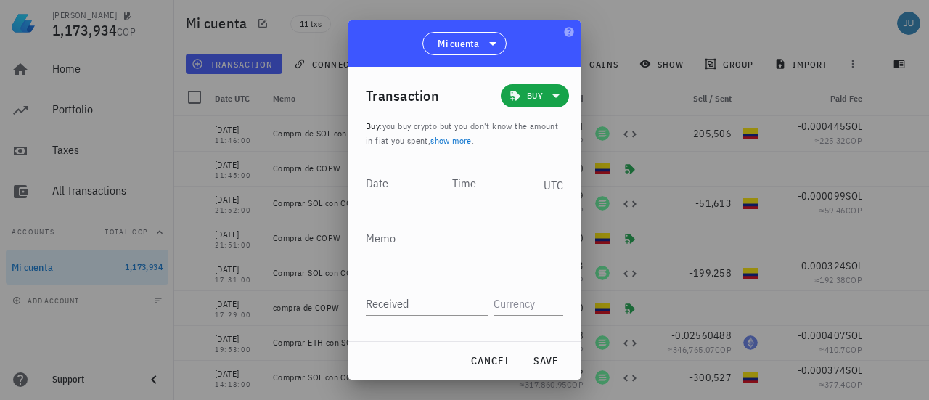
click at [388, 194] on div "Date" at bounding box center [406, 182] width 81 height 23
click at [488, 187] on input "Time" at bounding box center [493, 182] width 78 height 23
click at [434, 233] on textarea "Memo" at bounding box center [464, 237] width 197 height 23
click at [387, 310] on input "Received" at bounding box center [427, 303] width 122 height 23
click at [494, 307] on input "text" at bounding box center [527, 303] width 67 height 23
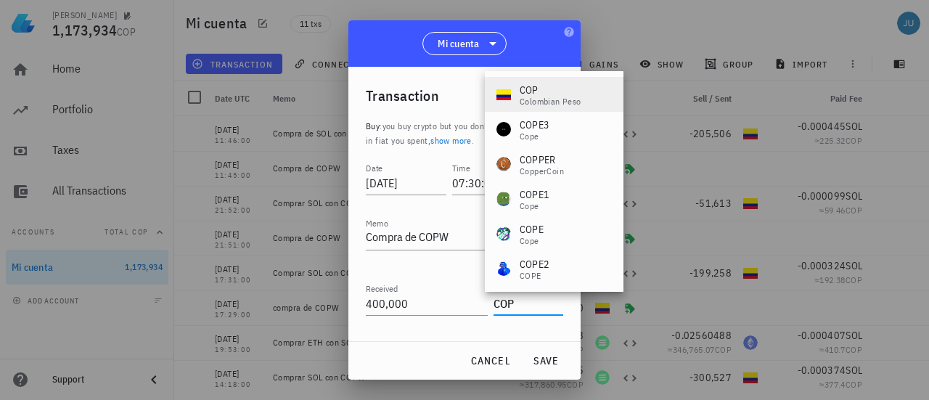
click at [547, 86] on div "COP" at bounding box center [551, 90] width 62 height 15
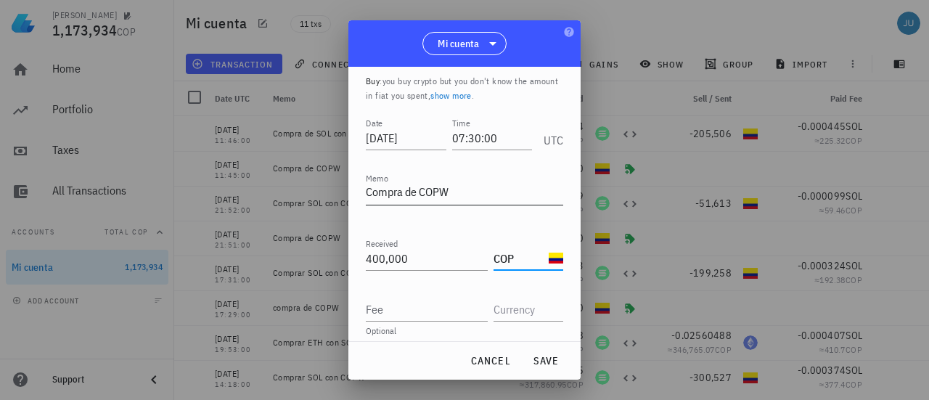
scroll to position [54, 0]
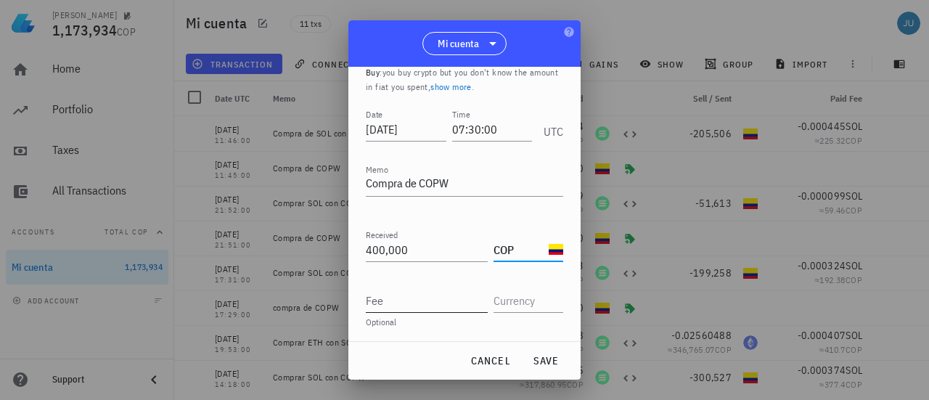
click at [414, 303] on input "Fee" at bounding box center [427, 300] width 122 height 23
click at [540, 360] on span "save" at bounding box center [545, 360] width 35 height 13
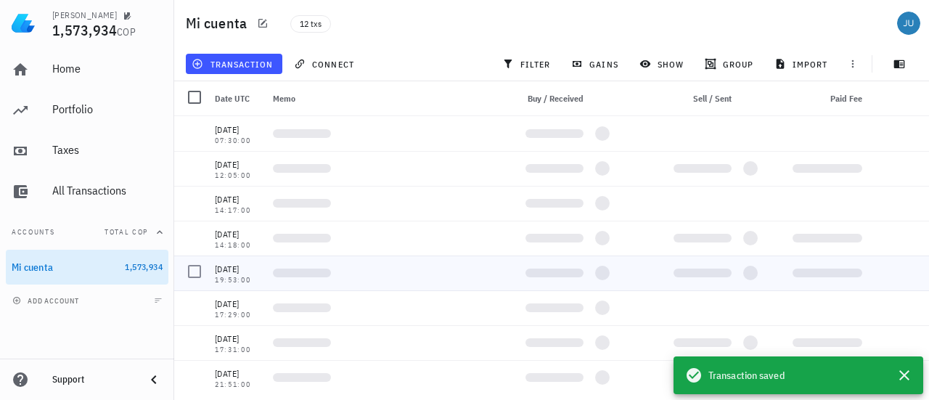
scroll to position [0, 0]
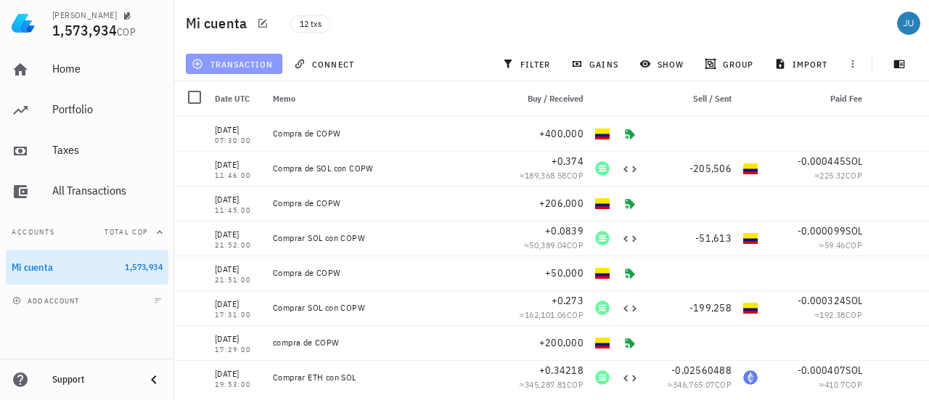
click at [246, 62] on span "transaction" at bounding box center [234, 64] width 78 height 12
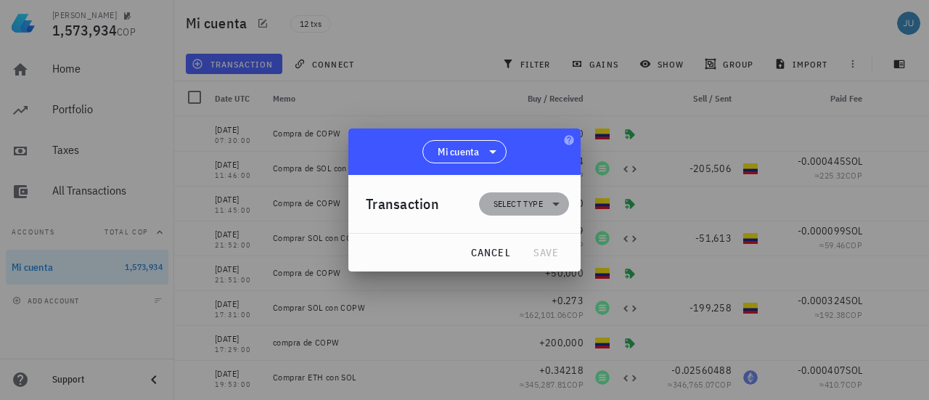
click at [534, 211] on span "Select type" at bounding box center [518, 204] width 49 height 15
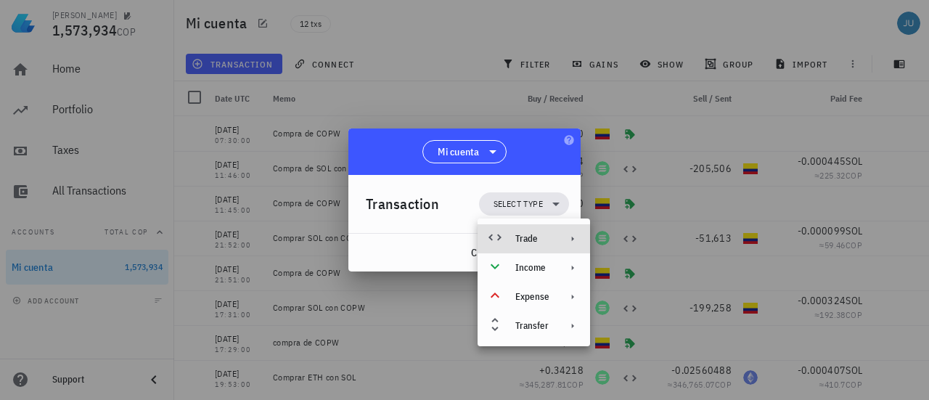
click at [582, 246] on div "Trade" at bounding box center [534, 238] width 113 height 29
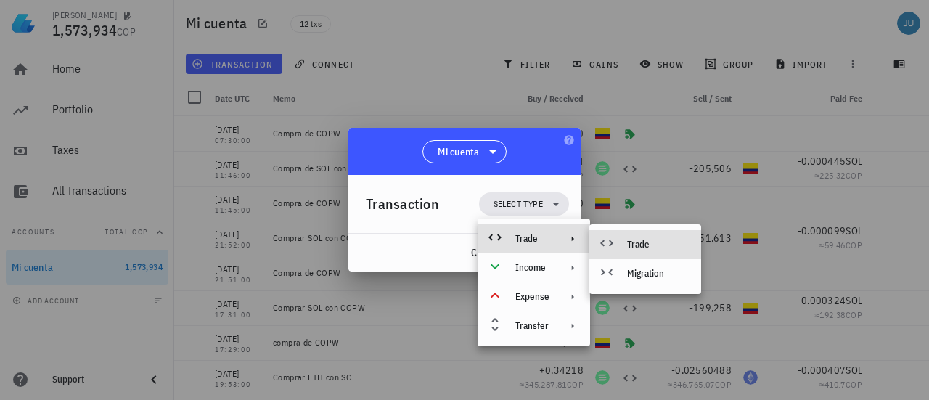
click at [637, 245] on div "Trade" at bounding box center [658, 245] width 62 height 12
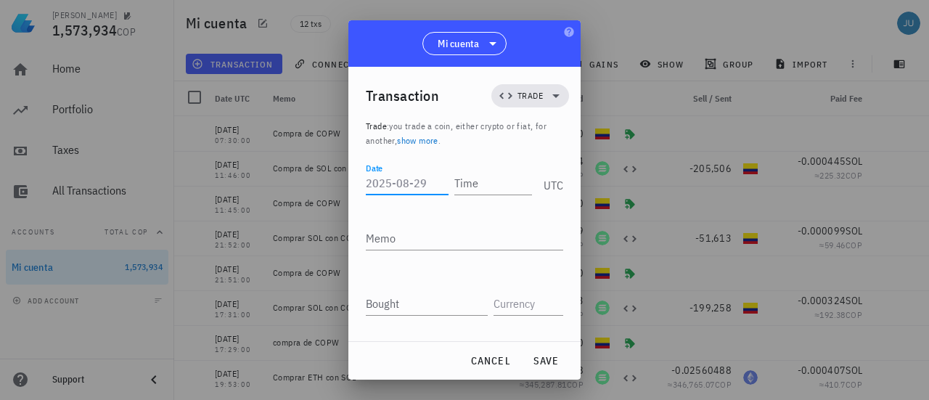
click at [375, 176] on div "Date" at bounding box center [407, 182] width 83 height 23
click at [375, 176] on input "Date" at bounding box center [407, 182] width 83 height 23
click at [468, 187] on input "Time" at bounding box center [493, 182] width 78 height 23
click at [441, 252] on div "Memo" at bounding box center [464, 245] width 197 height 39
click at [440, 246] on textarea "Memo" at bounding box center [464, 237] width 197 height 23
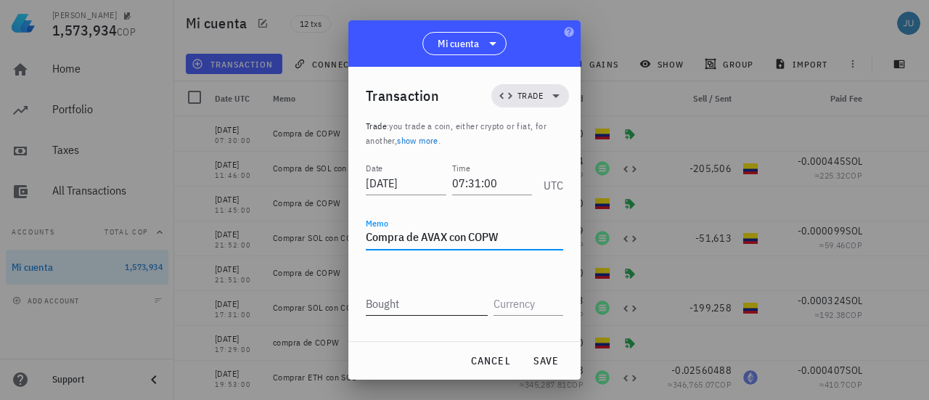
click at [407, 304] on input "Bought" at bounding box center [427, 303] width 122 height 23
click at [523, 307] on input "text" at bounding box center [527, 303] width 67 height 23
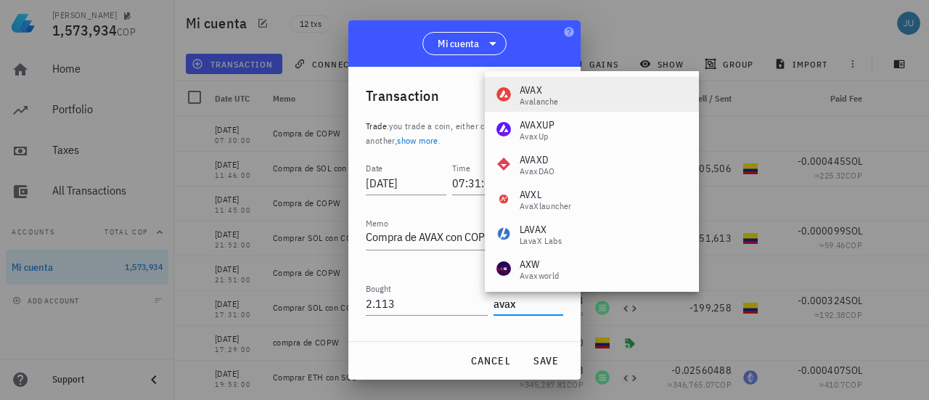
click at [541, 102] on div "Avalanche" at bounding box center [539, 101] width 39 height 9
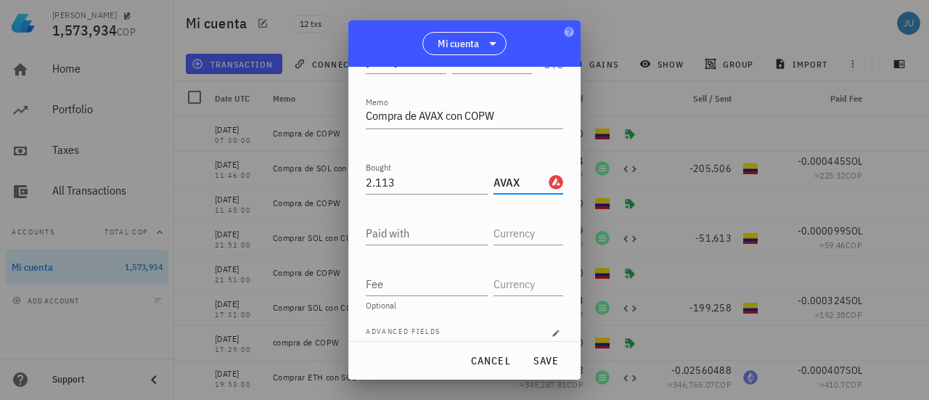
scroll to position [134, 0]
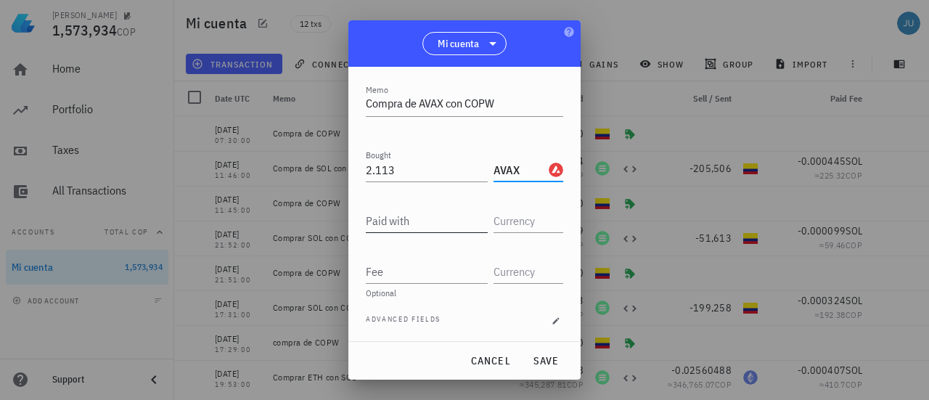
click at [395, 216] on div "Paid with" at bounding box center [427, 220] width 122 height 23
click at [523, 211] on input "text" at bounding box center [527, 220] width 67 height 23
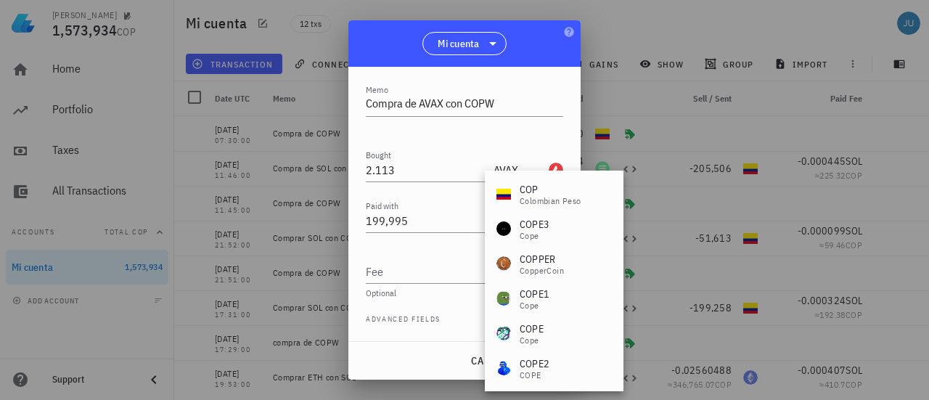
click at [520, 180] on div "COP Colombian Peso" at bounding box center [554, 193] width 139 height 35
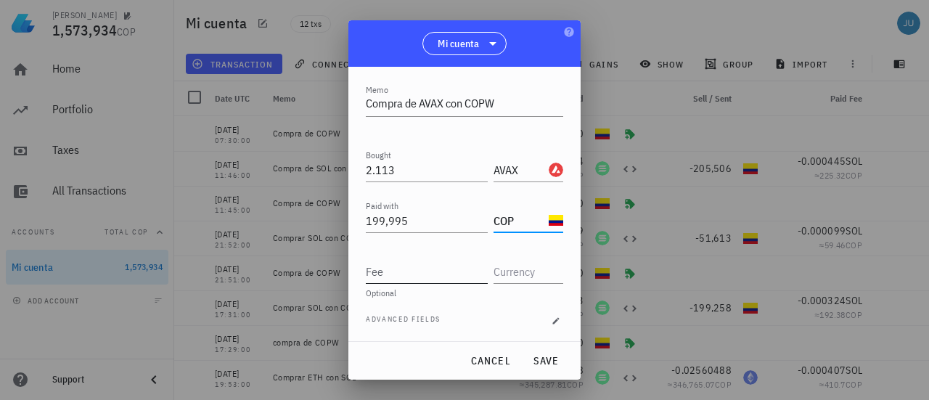
click at [420, 282] on div "Fee" at bounding box center [427, 271] width 122 height 23
click at [517, 269] on input "text" at bounding box center [527, 271] width 67 height 23
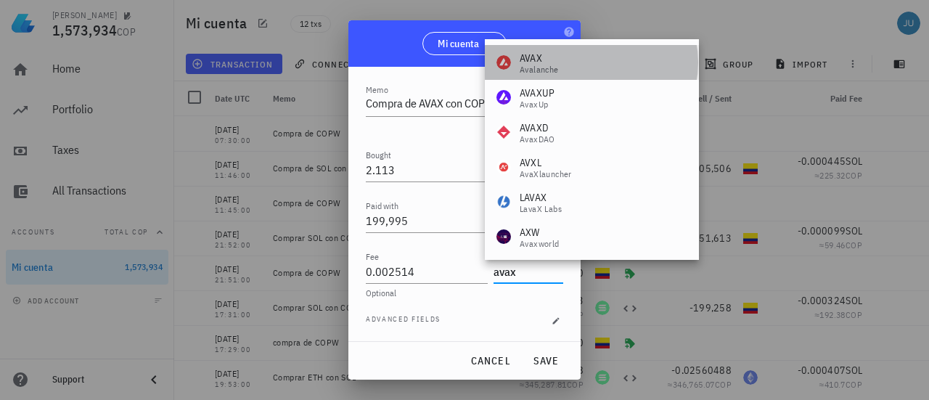
click at [533, 46] on div "AVAX Avalanche" at bounding box center [592, 62] width 214 height 35
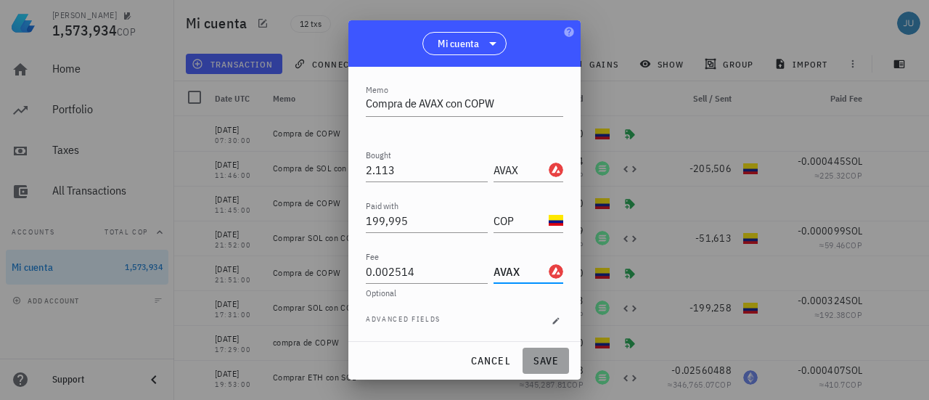
click at [547, 368] on button "save" at bounding box center [546, 361] width 46 height 26
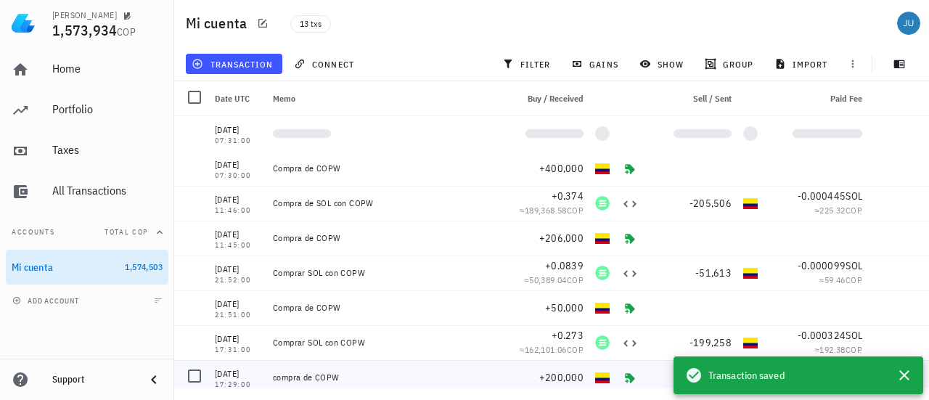
scroll to position [0, 0]
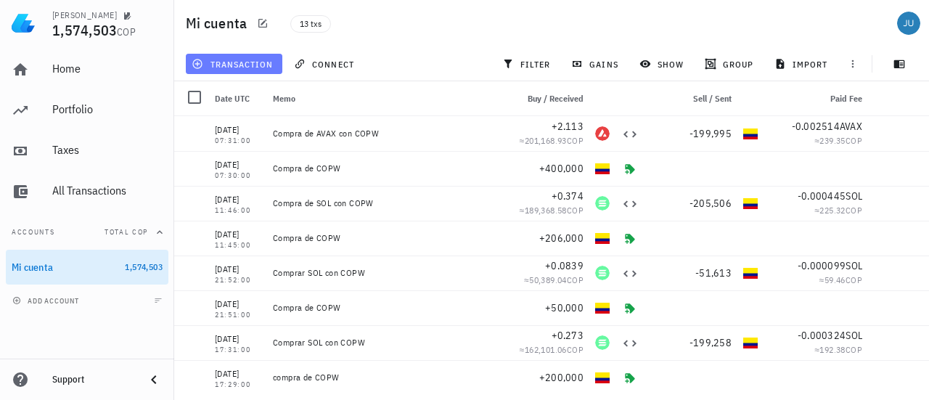
click at [230, 64] on span "transaction" at bounding box center [234, 64] width 78 height 12
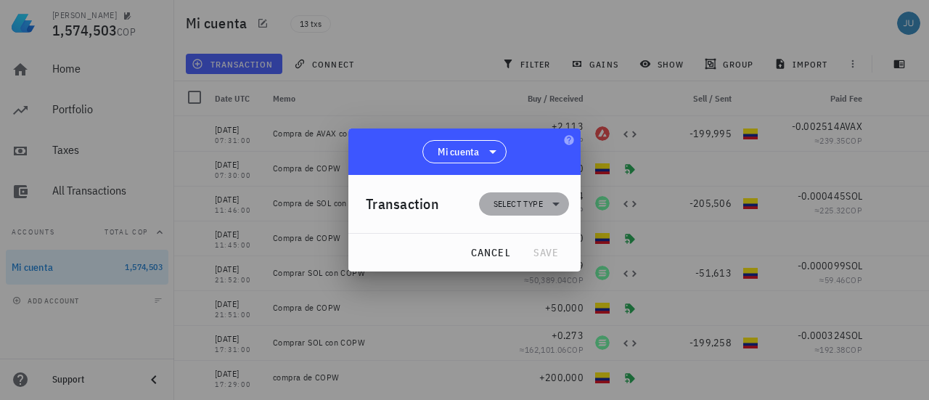
click at [510, 203] on span "Select type" at bounding box center [518, 204] width 49 height 15
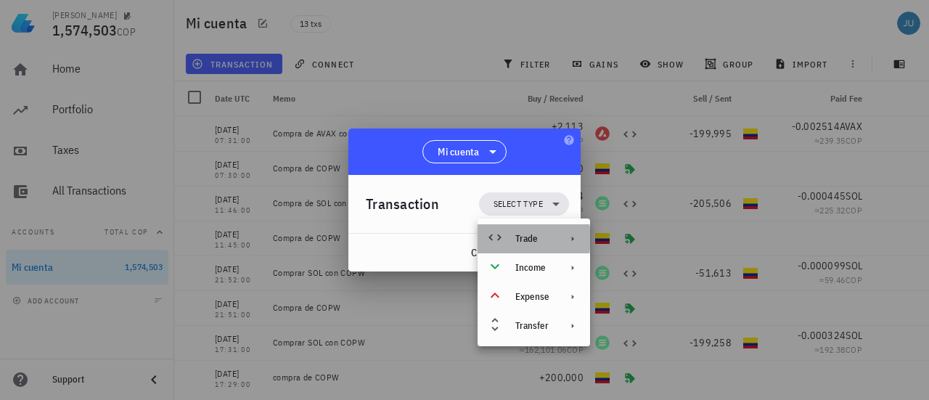
click at [544, 237] on div "Trade" at bounding box center [532, 239] width 34 height 12
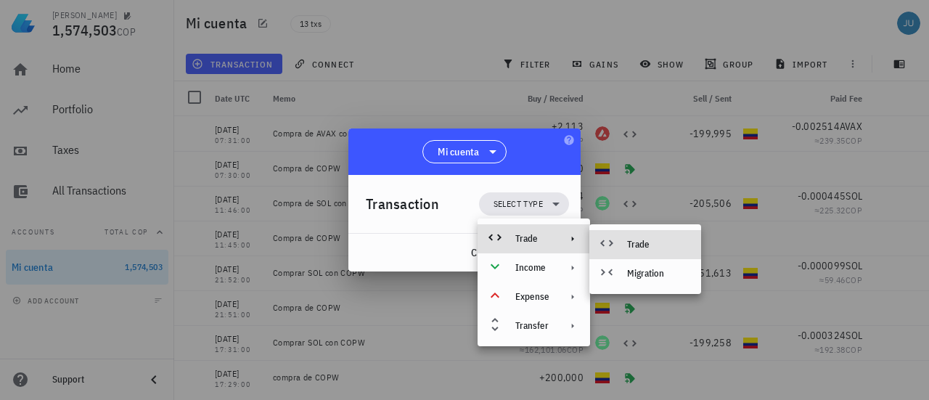
click at [648, 242] on div "Trade" at bounding box center [658, 245] width 62 height 12
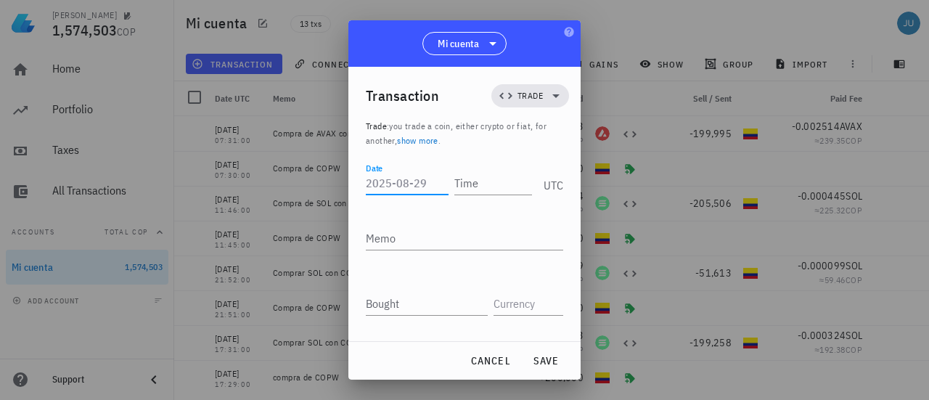
click at [373, 185] on div "Date" at bounding box center [407, 182] width 83 height 23
click at [473, 175] on input "Time" at bounding box center [490, 182] width 83 height 23
click at [407, 244] on textarea "Memo" at bounding box center [464, 237] width 197 height 23
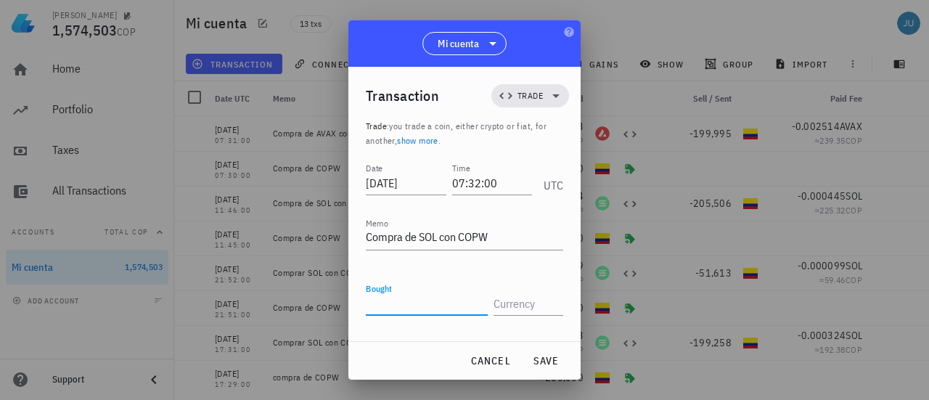
click at [415, 310] on input "Bought" at bounding box center [427, 303] width 122 height 23
click at [531, 305] on input "text" at bounding box center [527, 303] width 67 height 23
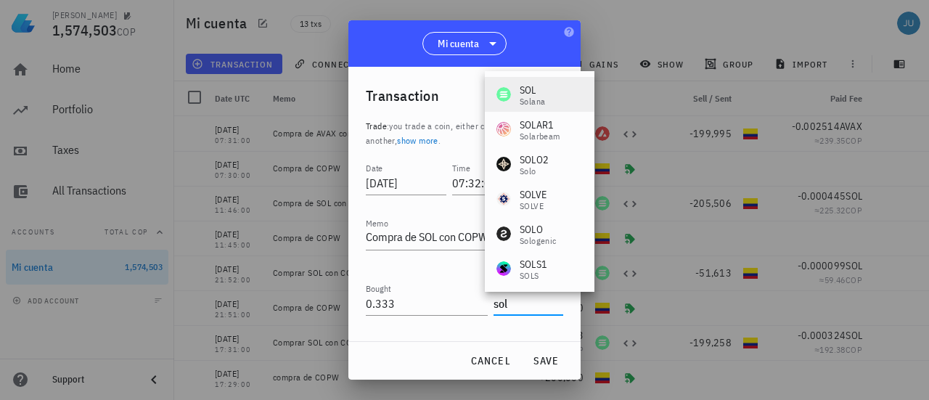
click at [528, 86] on div "SOL" at bounding box center [532, 90] width 25 height 15
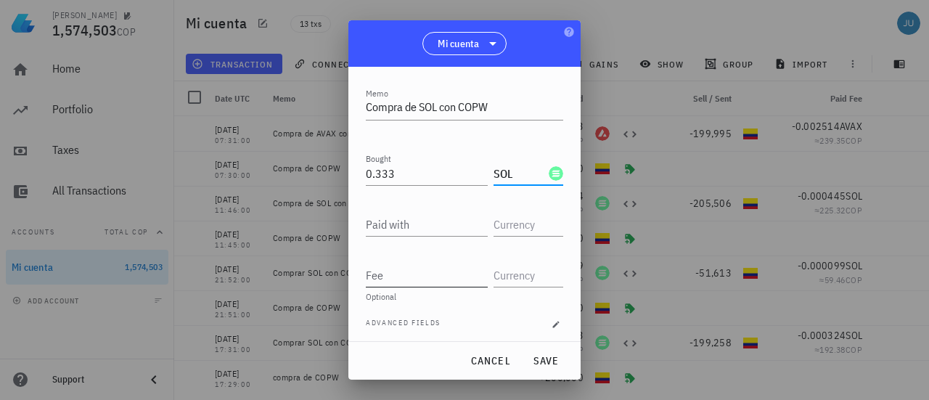
scroll to position [134, 0]
click at [416, 227] on input "Paid with" at bounding box center [427, 220] width 122 height 23
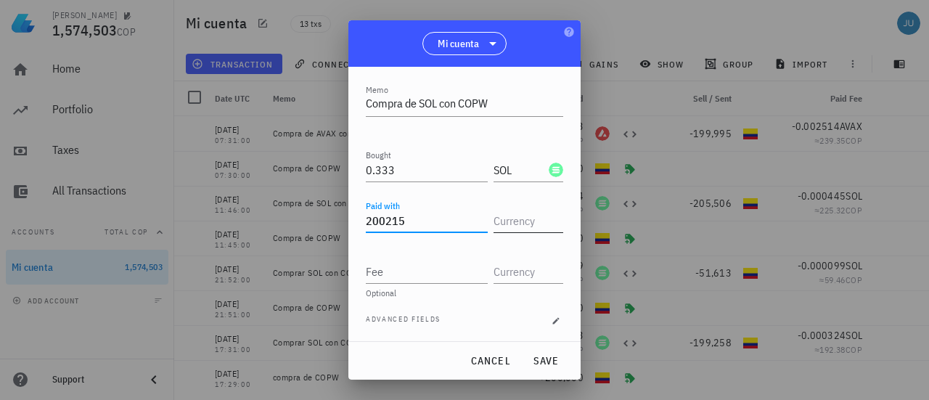
click at [506, 221] on input "text" at bounding box center [527, 220] width 67 height 23
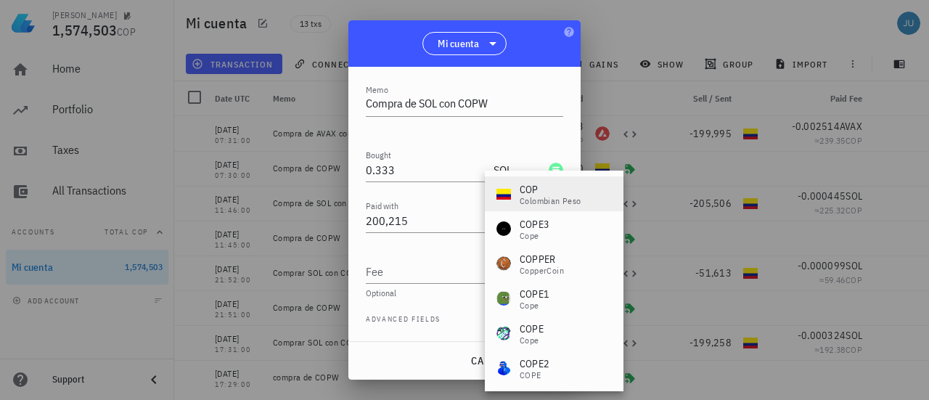
click at [526, 198] on div "Colombian Peso" at bounding box center [551, 201] width 62 height 9
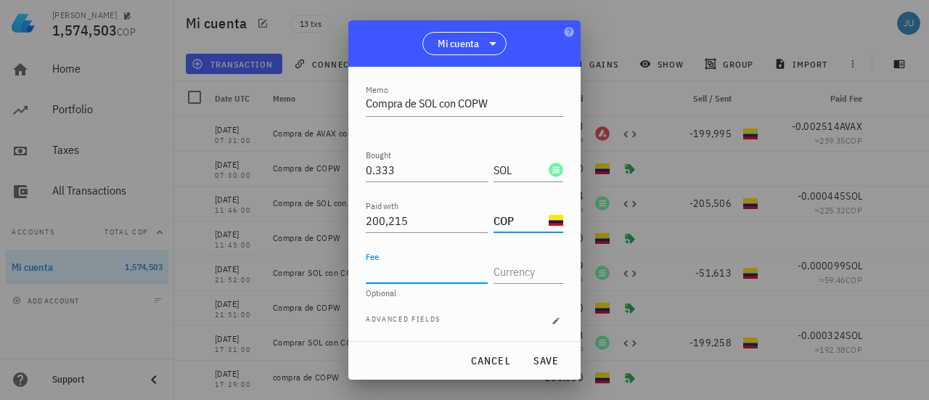
click at [409, 264] on input "Fee" at bounding box center [427, 271] width 122 height 23
click at [534, 266] on input "text" at bounding box center [527, 271] width 67 height 23
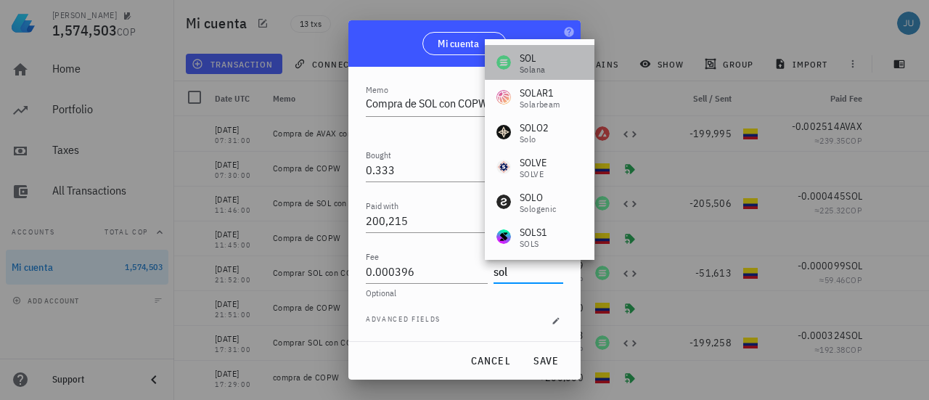
click at [536, 66] on div "Solana" at bounding box center [532, 69] width 25 height 9
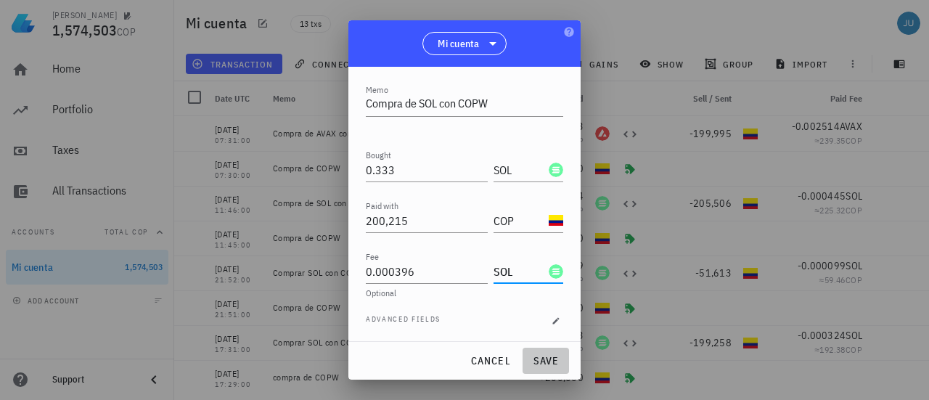
click at [550, 367] on span "save" at bounding box center [545, 360] width 35 height 13
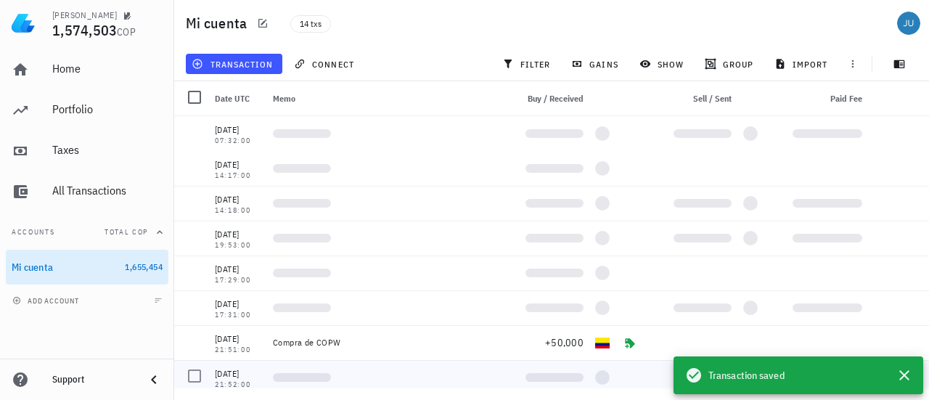
scroll to position [0, 0]
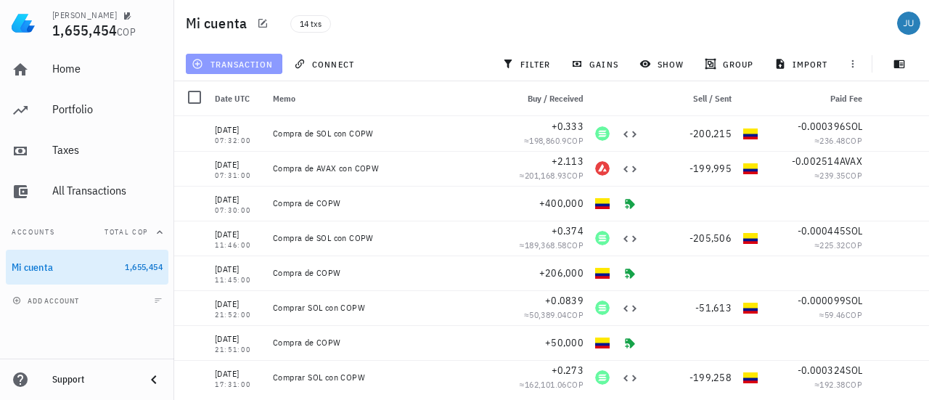
click at [232, 63] on span "transaction" at bounding box center [234, 64] width 78 height 12
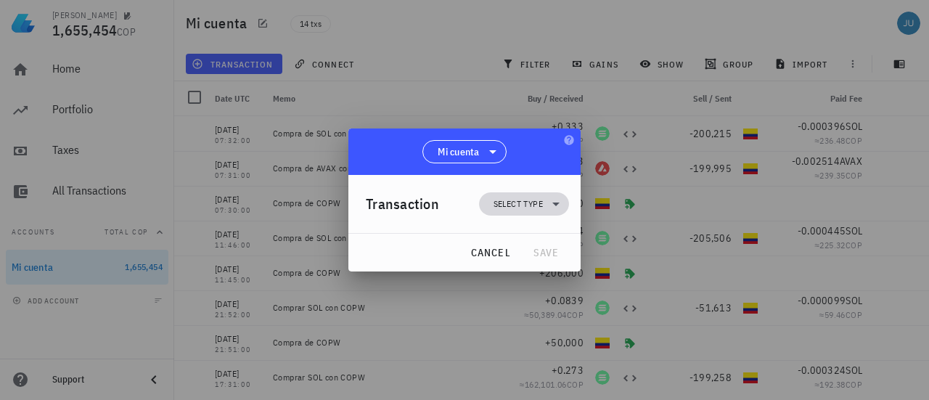
click at [559, 210] on icon at bounding box center [555, 203] width 17 height 17
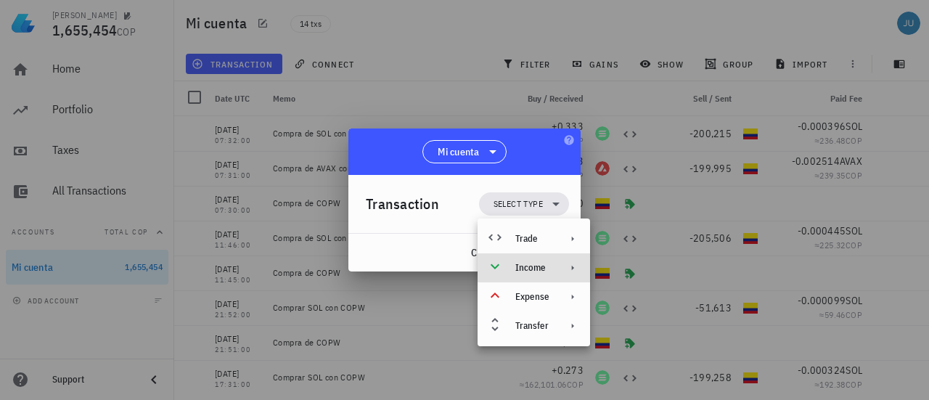
click at [565, 272] on div at bounding box center [569, 268] width 17 height 12
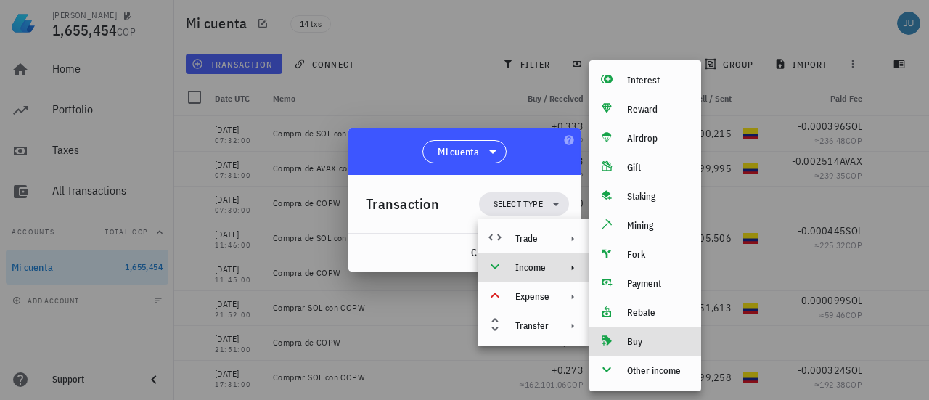
click at [643, 342] on div "Buy" at bounding box center [658, 342] width 62 height 12
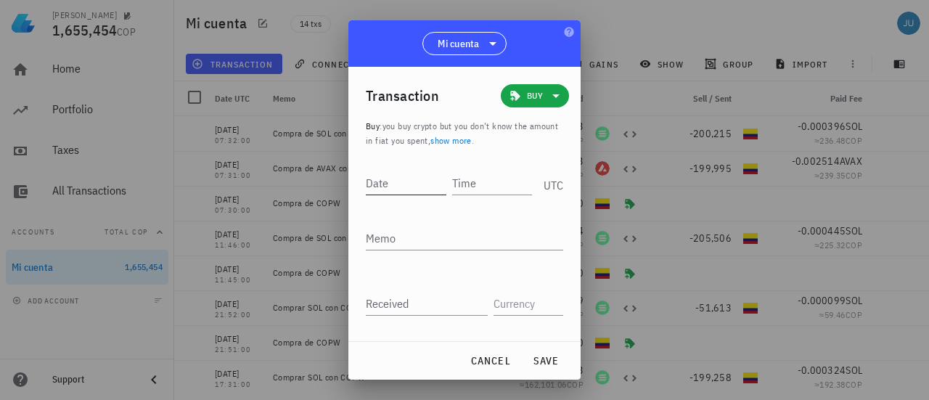
click at [382, 176] on div "Date" at bounding box center [406, 182] width 81 height 23
click at [468, 182] on input "Time" at bounding box center [490, 182] width 83 height 23
click at [425, 240] on textarea "Memo" at bounding box center [464, 237] width 197 height 23
click at [391, 309] on input "Received" at bounding box center [427, 303] width 122 height 23
click at [515, 303] on input "text" at bounding box center [527, 303] width 67 height 23
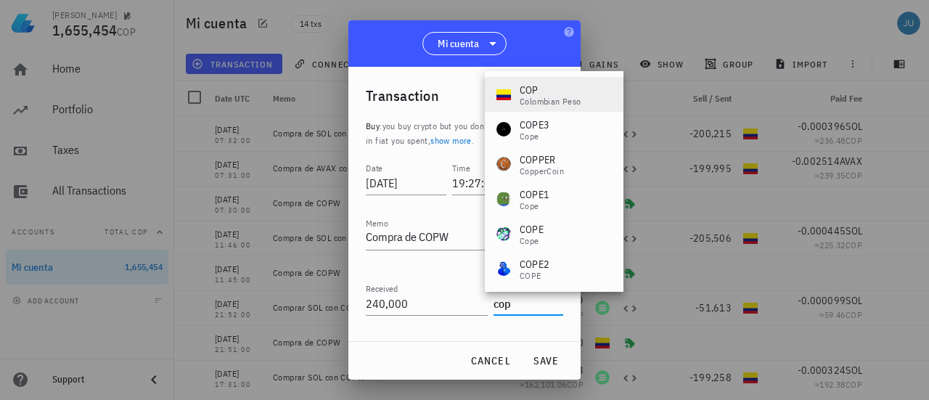
click at [534, 97] on div "Colombian Peso" at bounding box center [551, 101] width 62 height 9
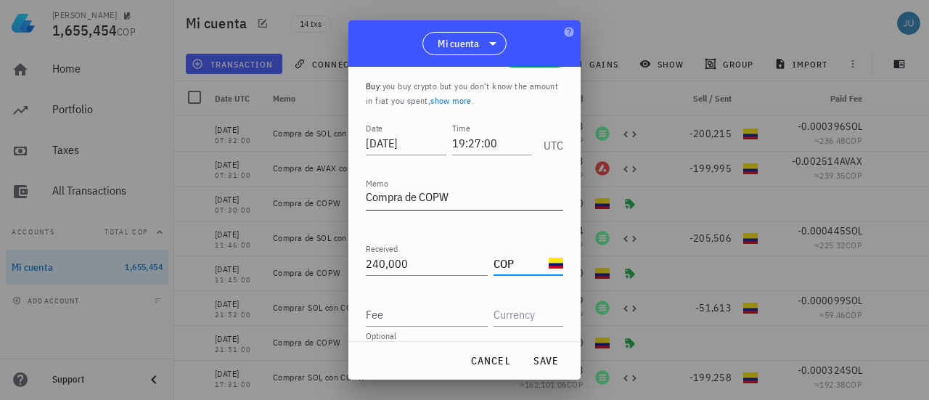
scroll to position [54, 0]
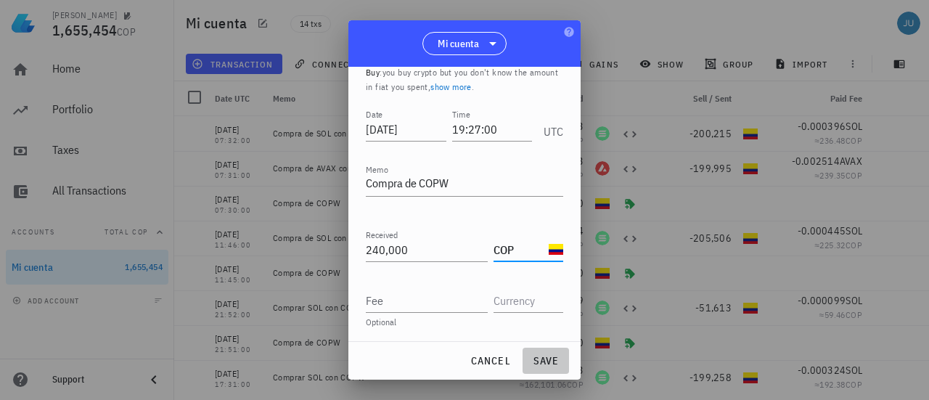
click at [549, 367] on span "save" at bounding box center [545, 360] width 35 height 13
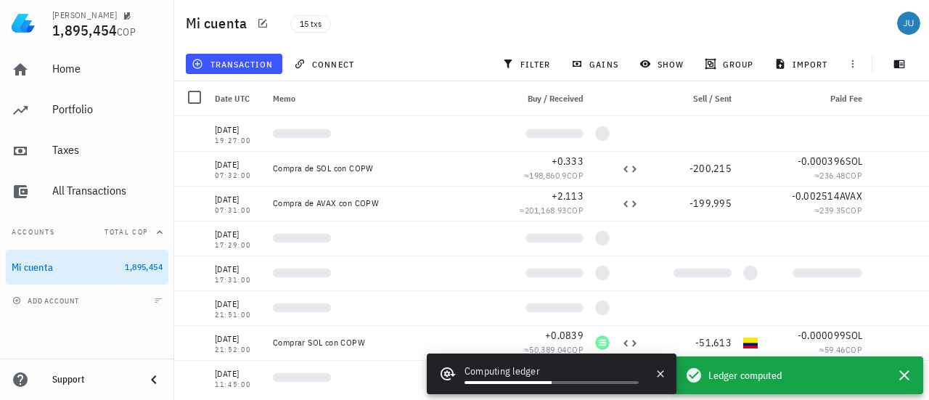
scroll to position [0, 0]
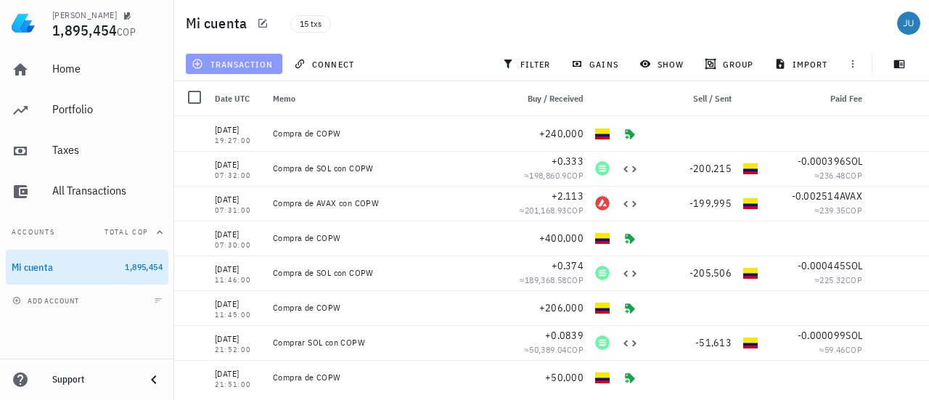
click at [225, 67] on span "transaction" at bounding box center [234, 64] width 78 height 12
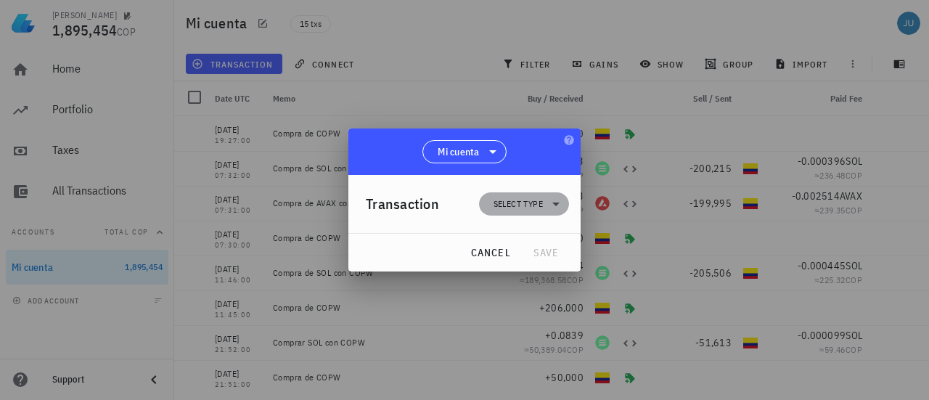
click at [558, 209] on icon at bounding box center [555, 203] width 17 height 17
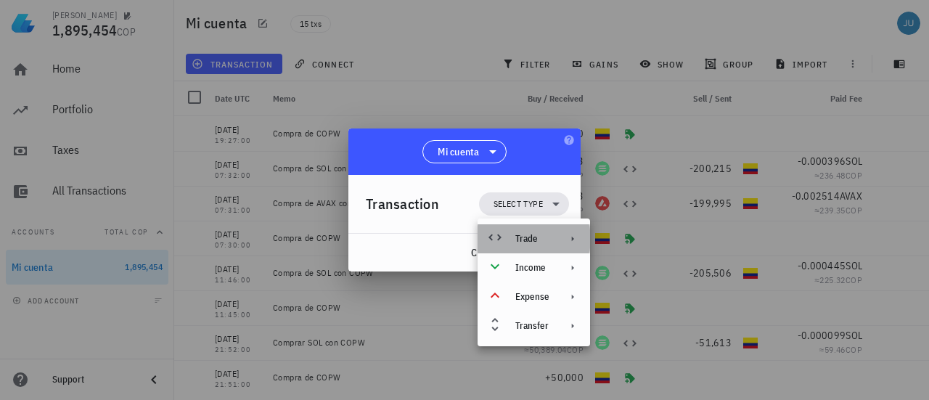
click at [567, 235] on icon at bounding box center [573, 239] width 12 height 12
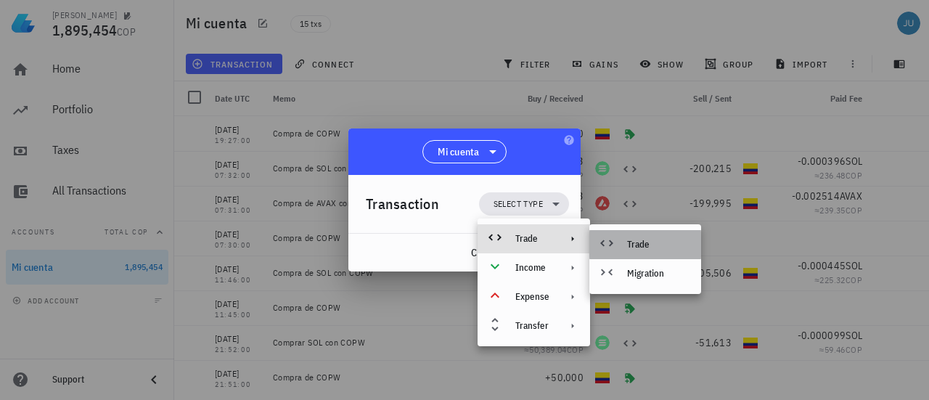
click at [616, 242] on div at bounding box center [609, 244] width 17 height 17
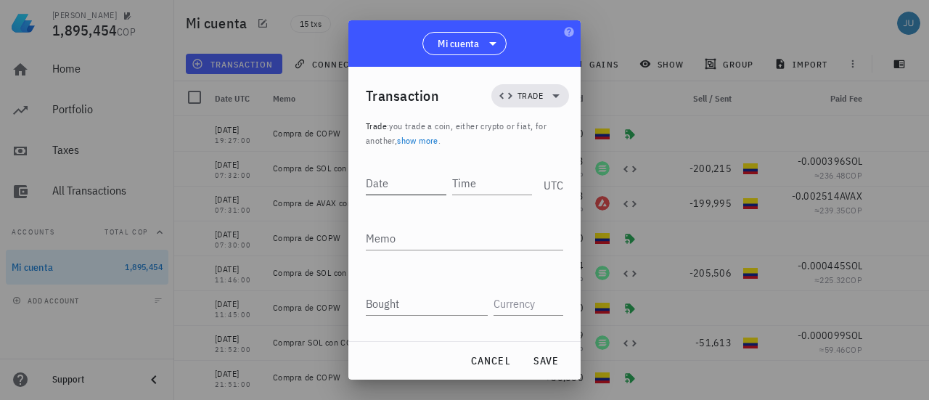
click at [418, 184] on input "Date" at bounding box center [406, 182] width 81 height 23
click at [491, 186] on input "Time" at bounding box center [490, 182] width 83 height 23
click at [452, 231] on textarea "Memo" at bounding box center [464, 237] width 197 height 23
click at [415, 301] on input "Bought" at bounding box center [427, 303] width 122 height 23
click at [499, 311] on input "text" at bounding box center [527, 303] width 67 height 23
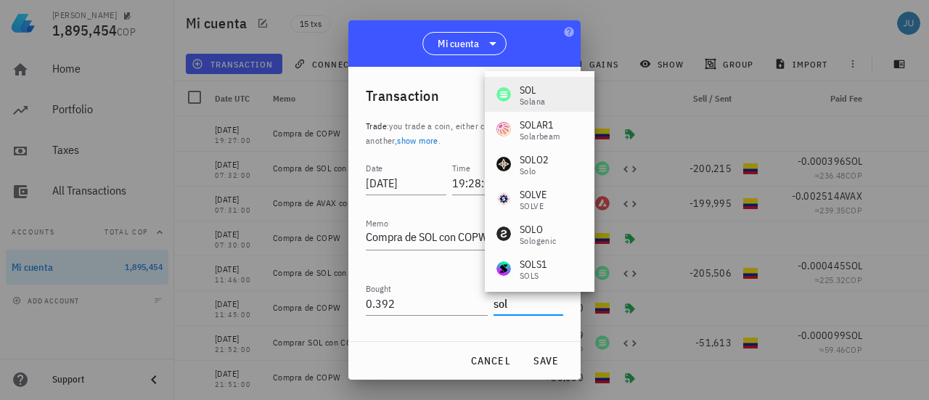
click at [527, 86] on div "SOL" at bounding box center [532, 90] width 25 height 15
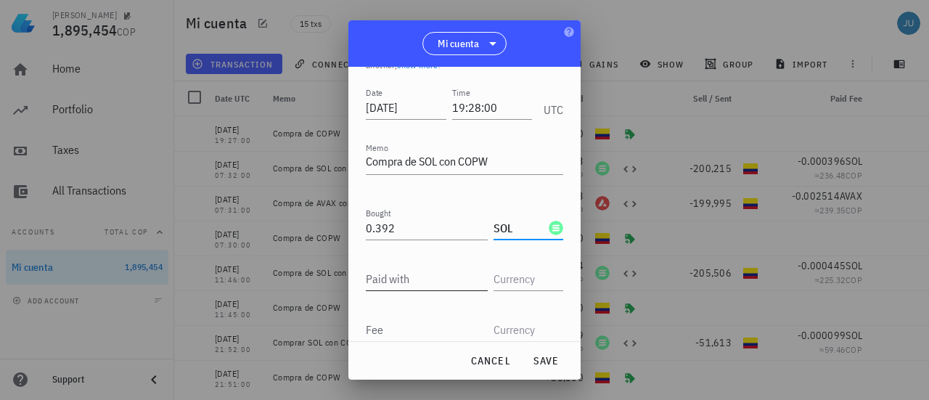
scroll to position [134, 0]
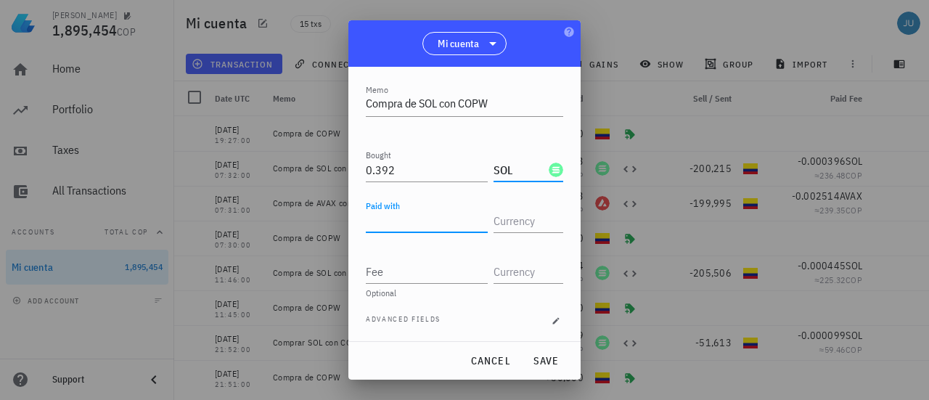
click at [440, 224] on input "Paid with" at bounding box center [427, 220] width 122 height 23
click at [518, 217] on input "text" at bounding box center [527, 220] width 67 height 23
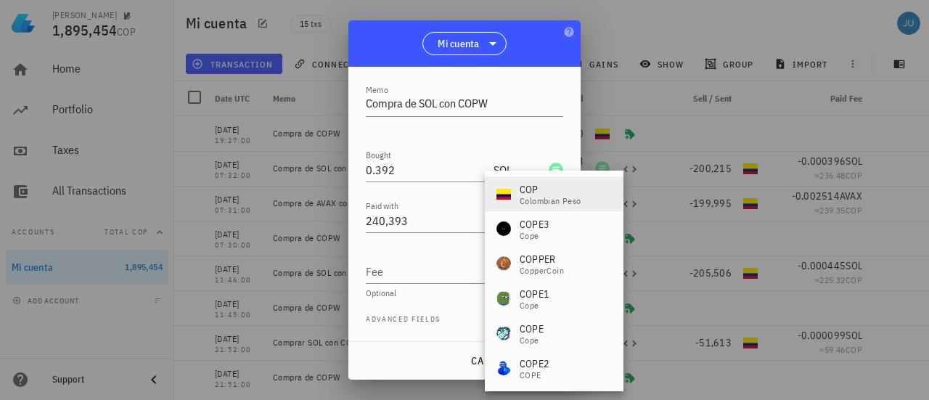
click at [534, 197] on div "Colombian Peso" at bounding box center [551, 201] width 62 height 9
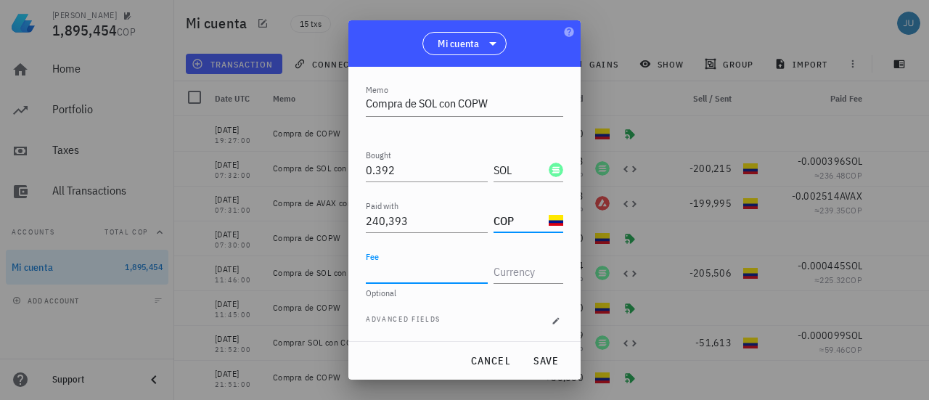
click at [396, 272] on input "Fee" at bounding box center [427, 271] width 122 height 23
click at [508, 269] on input "text" at bounding box center [527, 271] width 67 height 23
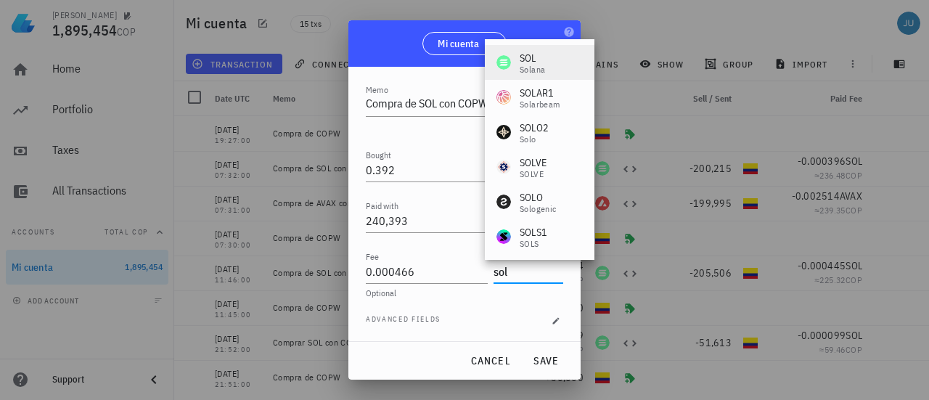
click at [534, 63] on div "SOL" at bounding box center [532, 58] width 25 height 15
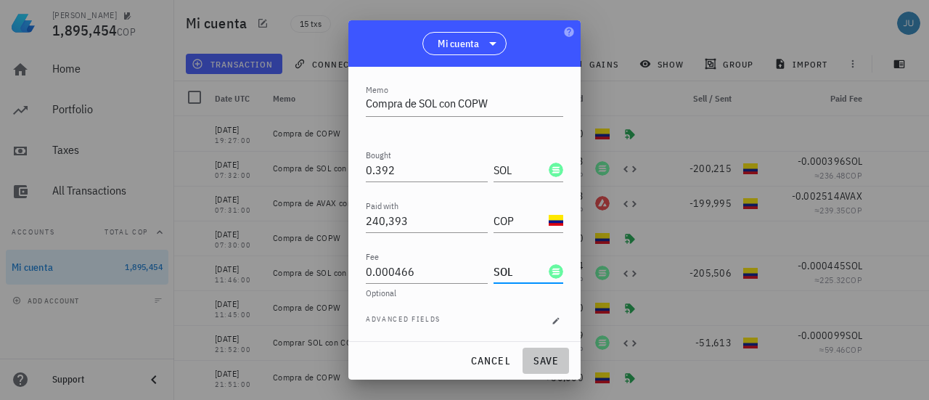
click at [552, 362] on span "save" at bounding box center [545, 360] width 35 height 13
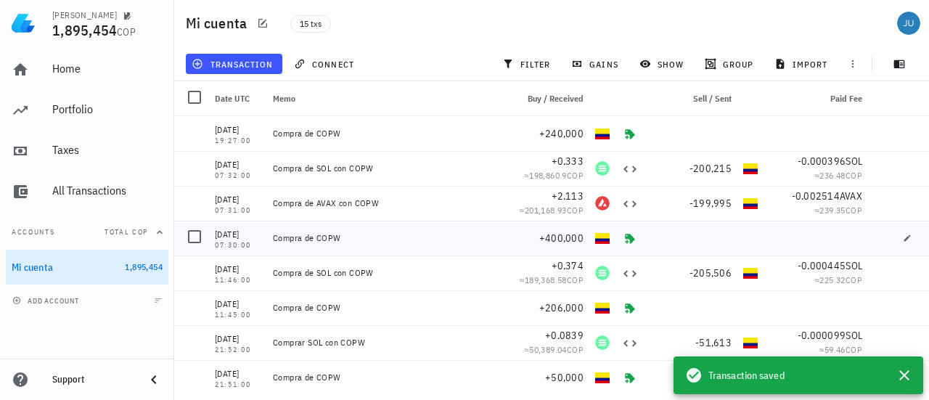
scroll to position [0, 0]
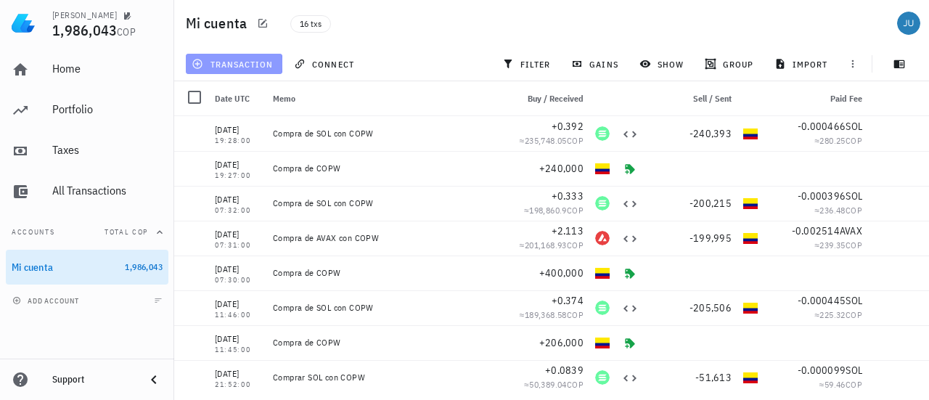
click at [237, 68] on span "transaction" at bounding box center [234, 64] width 78 height 12
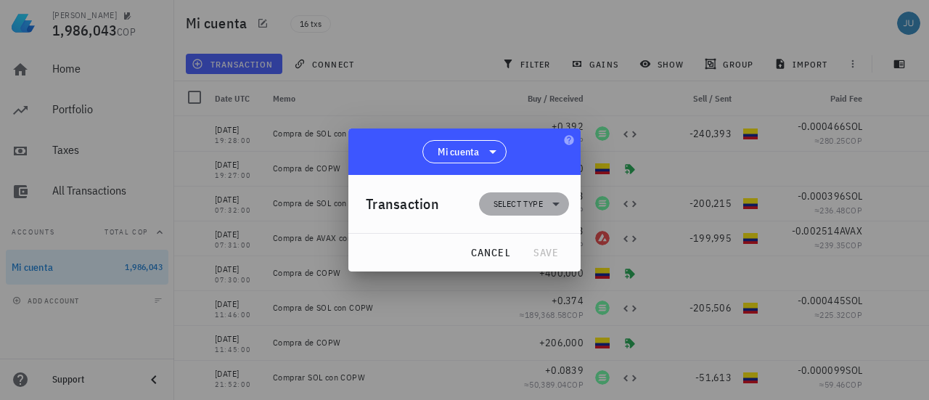
click at [559, 203] on icon at bounding box center [555, 203] width 17 height 17
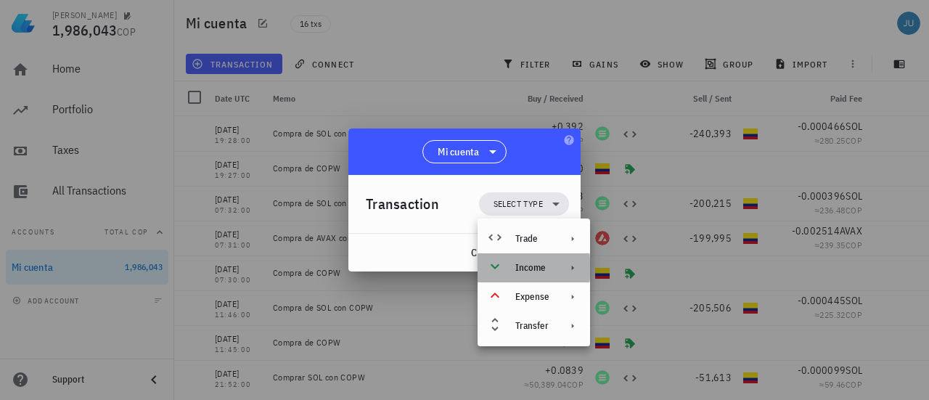
click at [566, 268] on div at bounding box center [569, 268] width 17 height 12
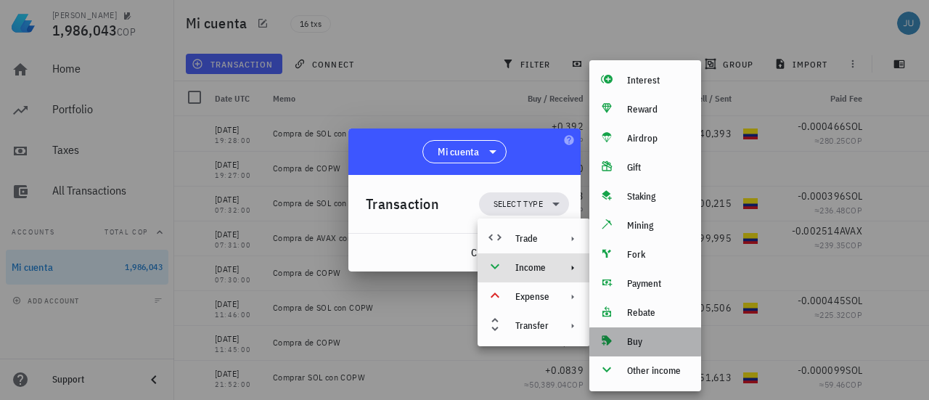
click at [637, 340] on div "Buy" at bounding box center [658, 342] width 62 height 12
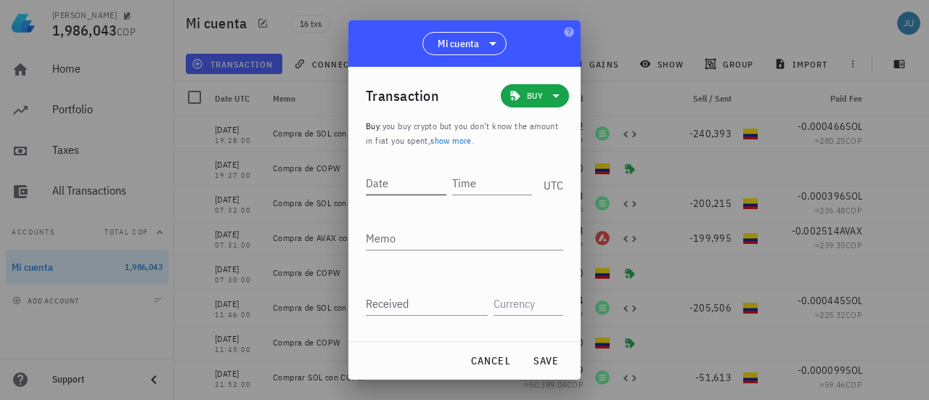
click at [418, 185] on input "Date" at bounding box center [406, 182] width 81 height 23
click at [476, 184] on input "Time" at bounding box center [490, 182] width 83 height 23
click at [423, 242] on textarea "Memo" at bounding box center [464, 237] width 197 height 23
click at [389, 306] on input "Received" at bounding box center [427, 303] width 122 height 23
click at [515, 305] on input "text" at bounding box center [527, 303] width 67 height 23
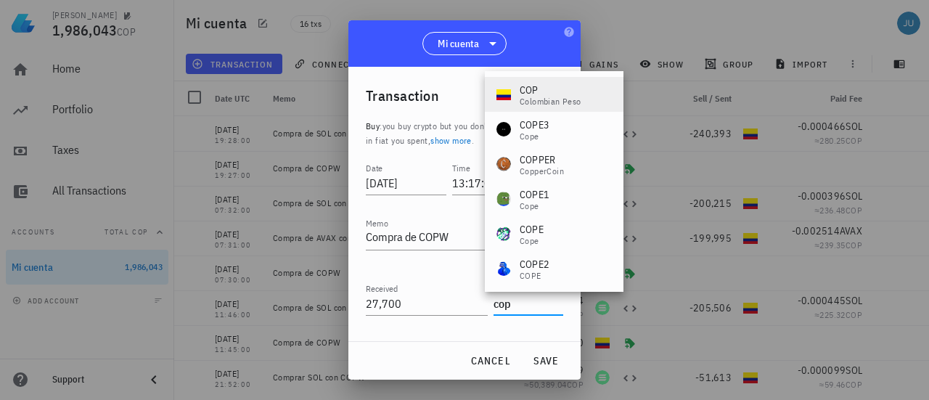
click at [534, 92] on div "COP" at bounding box center [551, 90] width 62 height 15
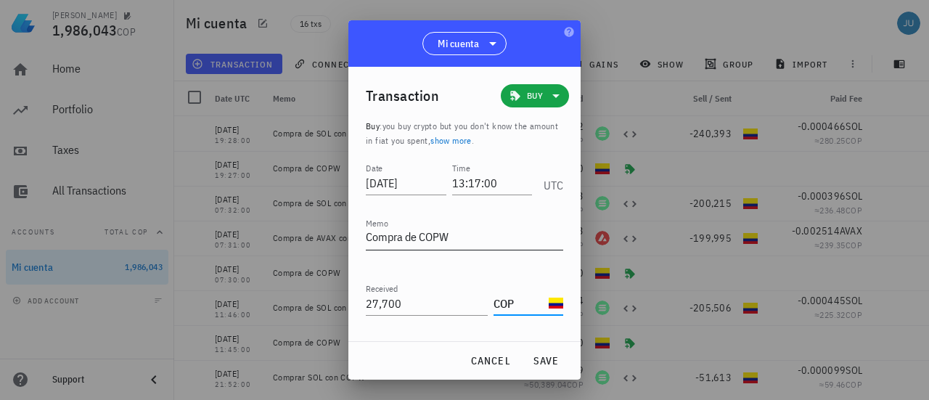
scroll to position [54, 0]
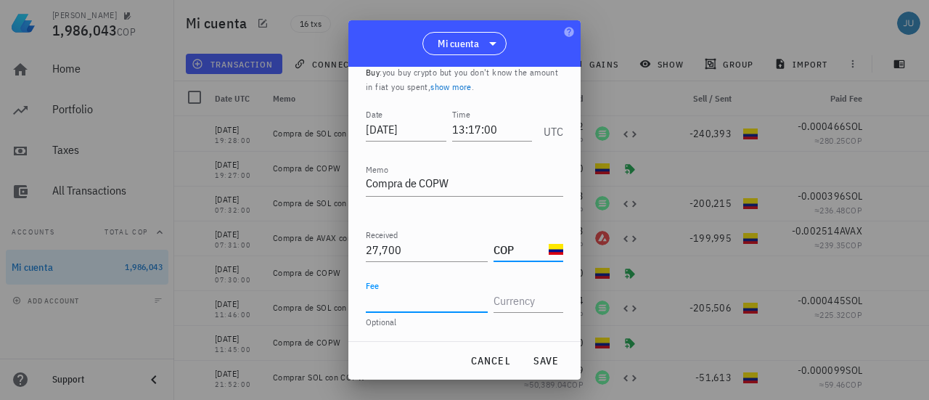
click at [405, 295] on input "Fee" at bounding box center [427, 300] width 122 height 23
click at [539, 363] on span "save" at bounding box center [545, 360] width 35 height 13
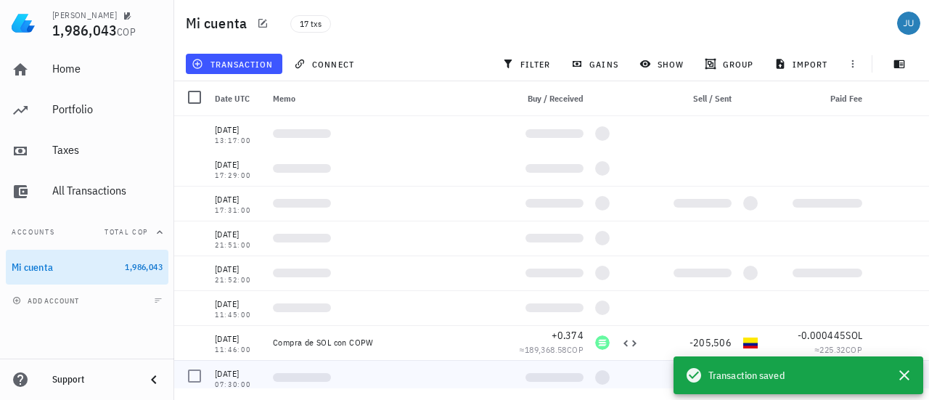
scroll to position [0, 0]
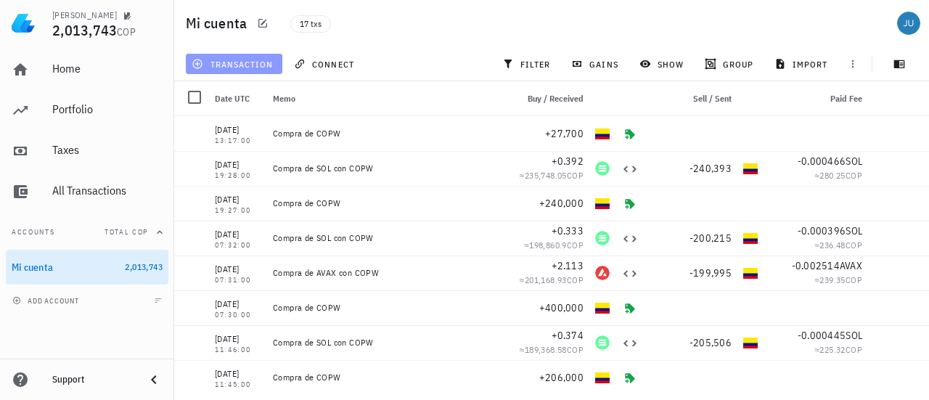
click at [236, 62] on span "transaction" at bounding box center [234, 64] width 78 height 12
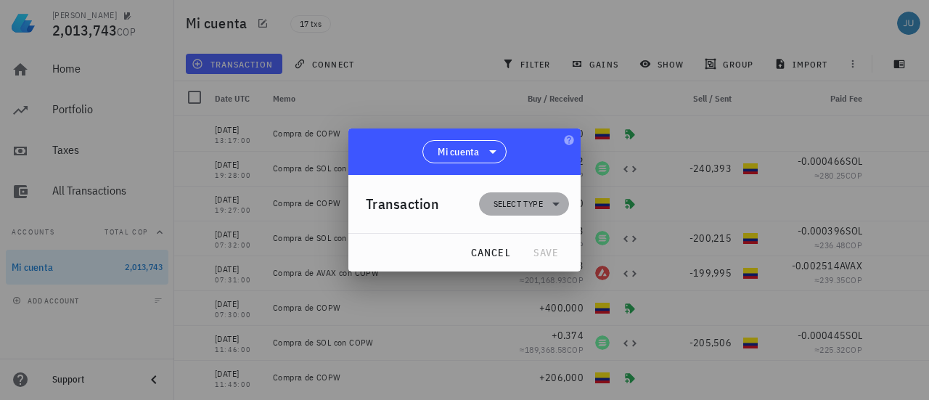
click at [537, 214] on span "Select type" at bounding box center [524, 203] width 73 height 23
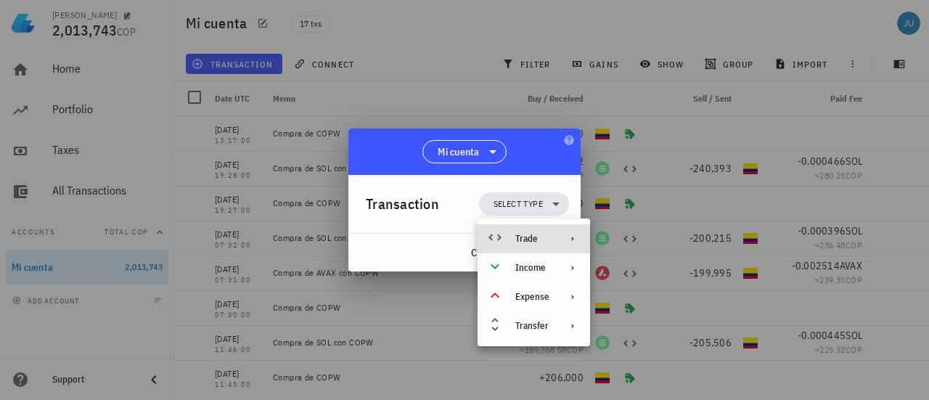
click at [543, 245] on div "Trade" at bounding box center [532, 239] width 34 height 12
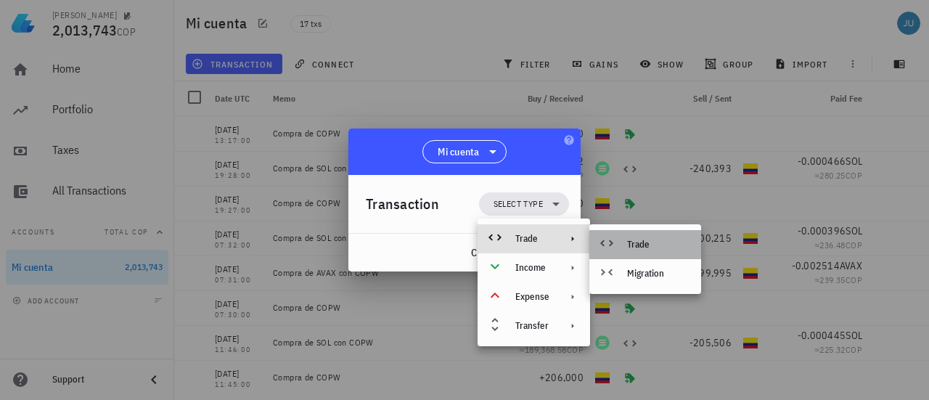
click at [629, 248] on div "Trade" at bounding box center [658, 245] width 62 height 12
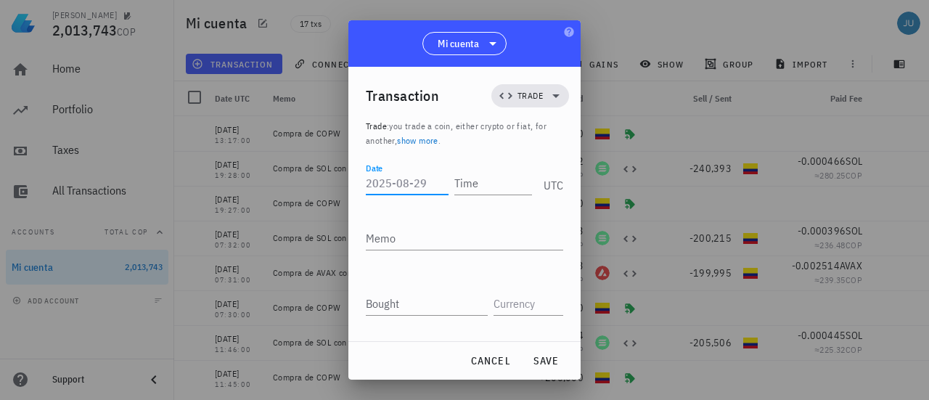
click at [386, 184] on div "Date" at bounding box center [407, 182] width 83 height 23
click at [401, 240] on textarea "Memo" at bounding box center [464, 237] width 197 height 23
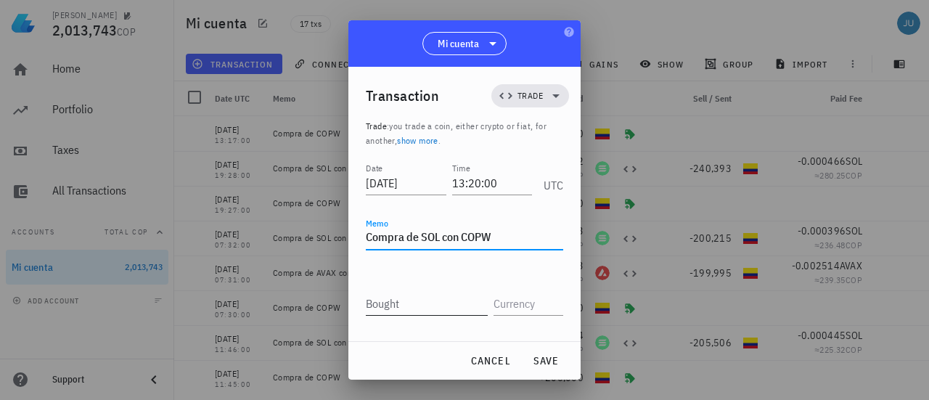
click at [385, 298] on div "Bought" at bounding box center [427, 303] width 122 height 23
click at [504, 307] on input "text" at bounding box center [527, 303] width 67 height 23
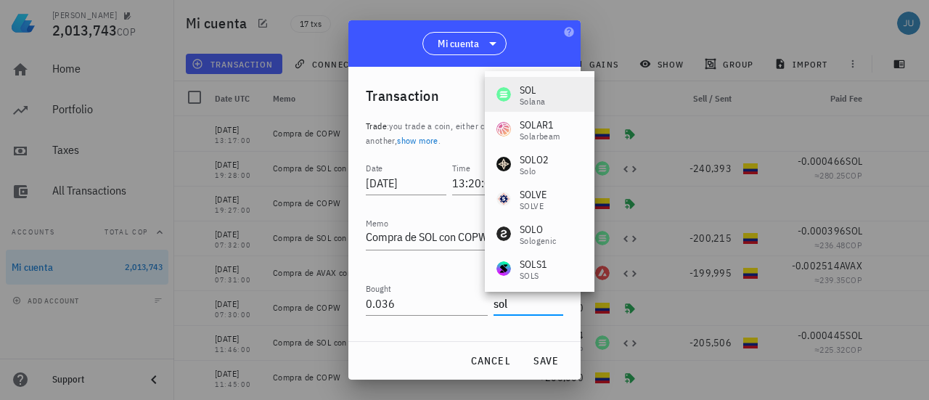
click at [555, 97] on div "[PERSON_NAME]" at bounding box center [540, 94] width 110 height 35
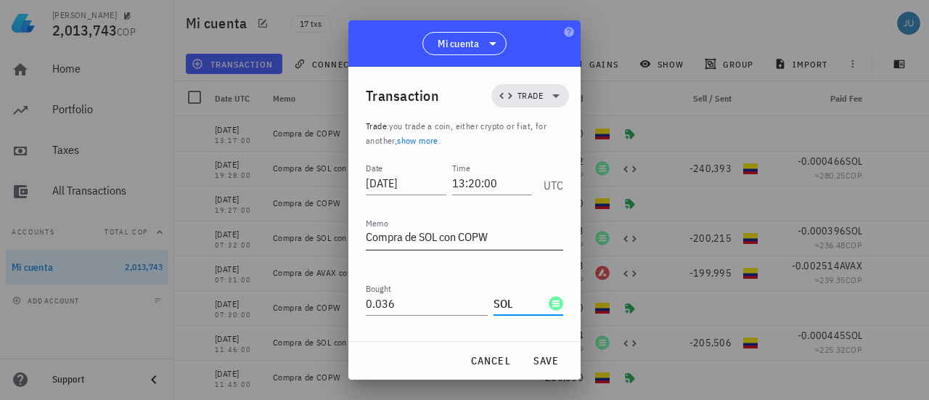
scroll to position [134, 0]
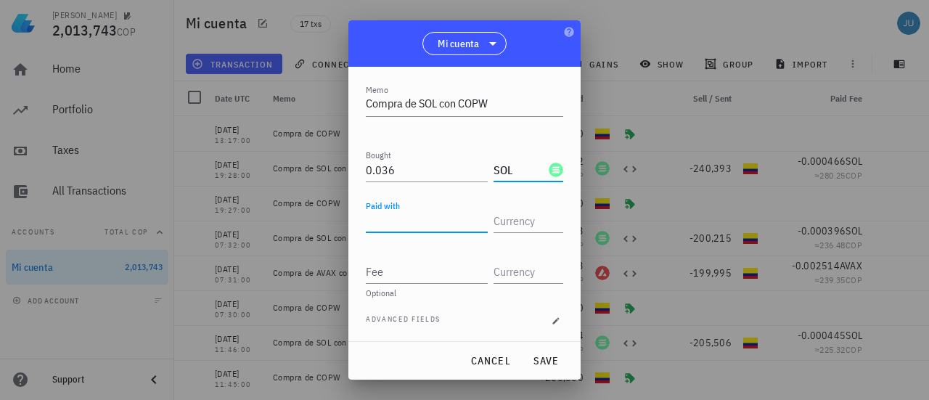
click at [409, 224] on input "Paid with" at bounding box center [427, 220] width 122 height 23
click at [502, 221] on input "text" at bounding box center [527, 220] width 67 height 23
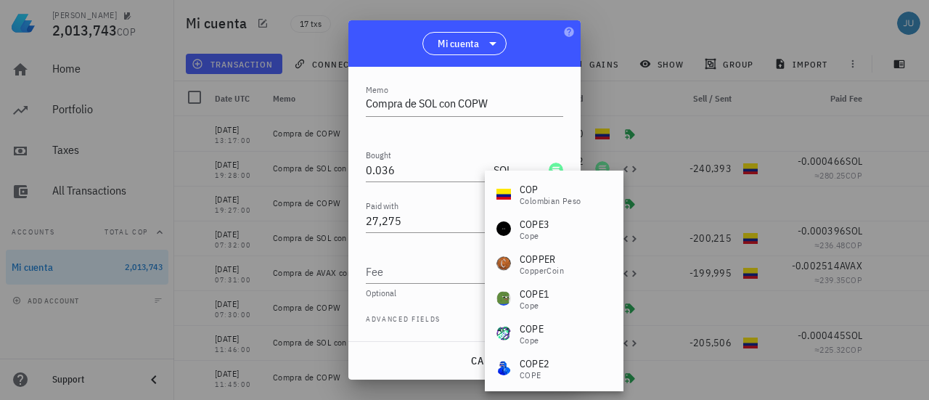
click at [521, 195] on div "COP Colombian Peso" at bounding box center [551, 193] width 62 height 23
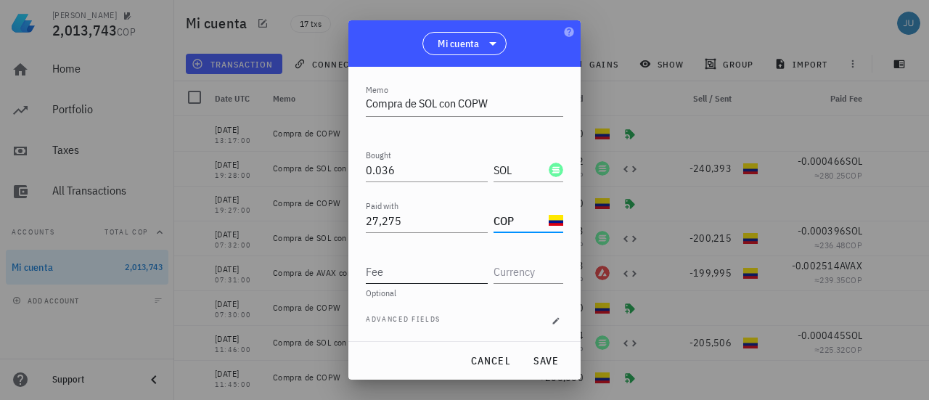
click at [407, 273] on input "Fee" at bounding box center [427, 271] width 122 height 23
click at [499, 264] on input "text" at bounding box center [527, 271] width 67 height 23
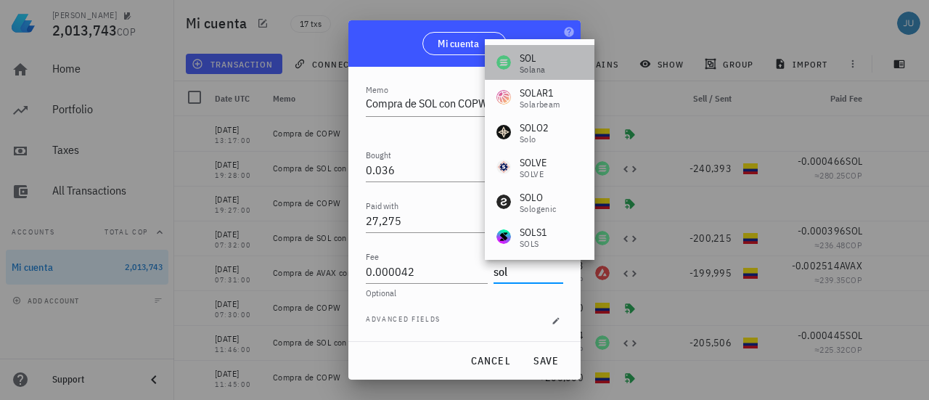
click at [524, 57] on div "SOL" at bounding box center [532, 58] width 25 height 15
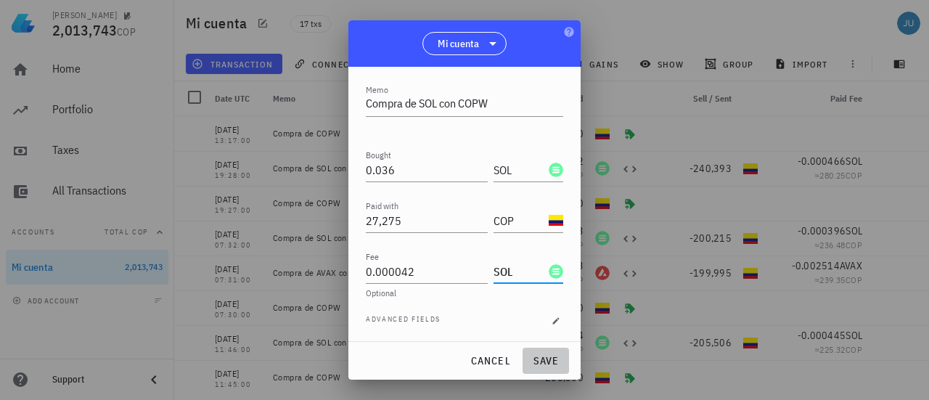
click at [546, 361] on span "save" at bounding box center [545, 360] width 35 height 13
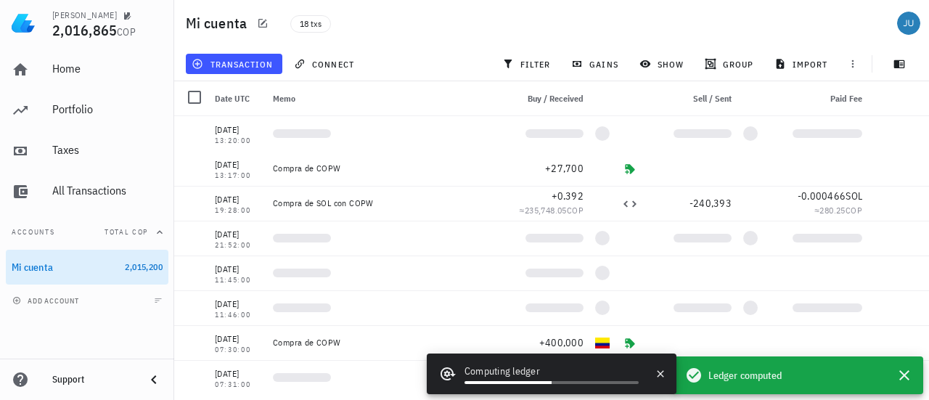
scroll to position [0, 0]
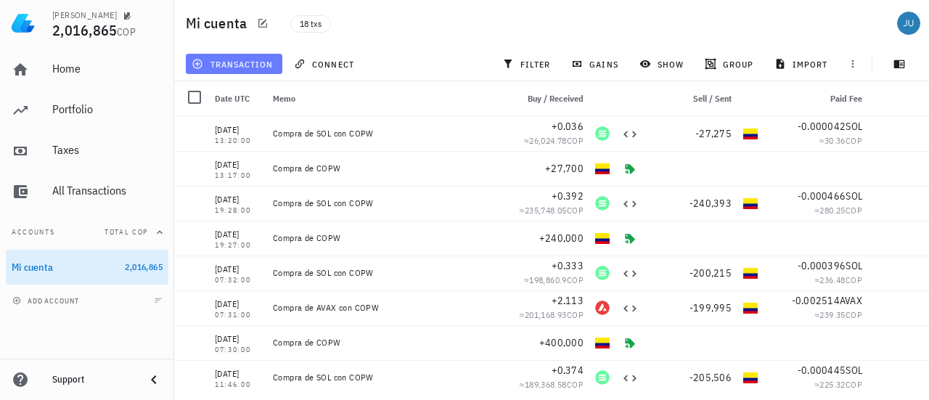
click at [245, 56] on button "transaction" at bounding box center [234, 64] width 97 height 20
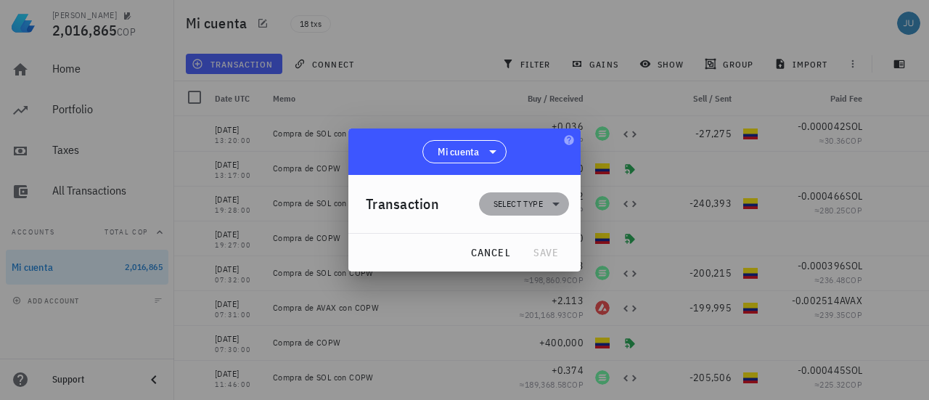
click at [515, 213] on span "Select type" at bounding box center [524, 203] width 73 height 23
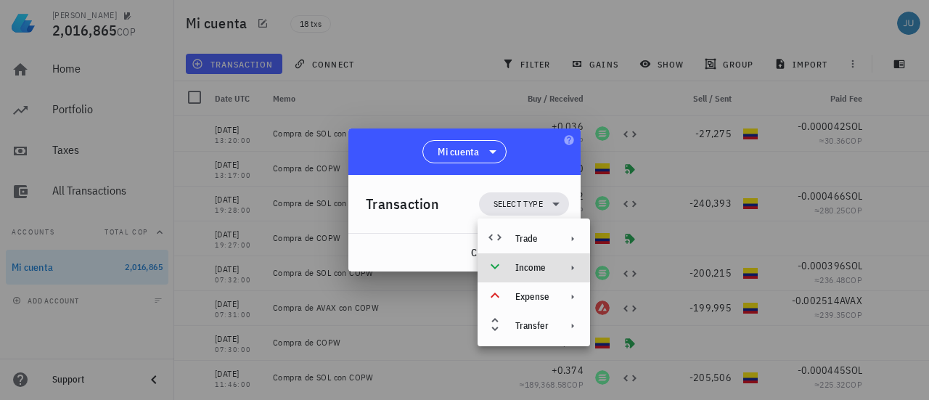
click at [549, 266] on div "Income" at bounding box center [534, 267] width 113 height 29
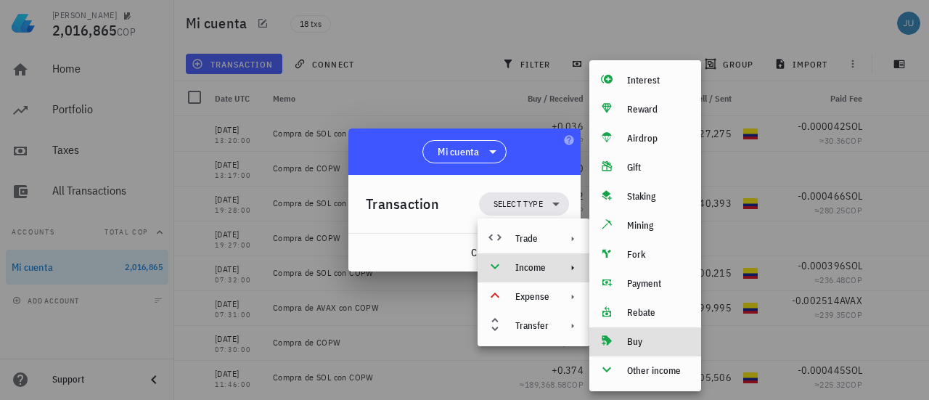
click at [639, 340] on div "Buy" at bounding box center [658, 342] width 62 height 12
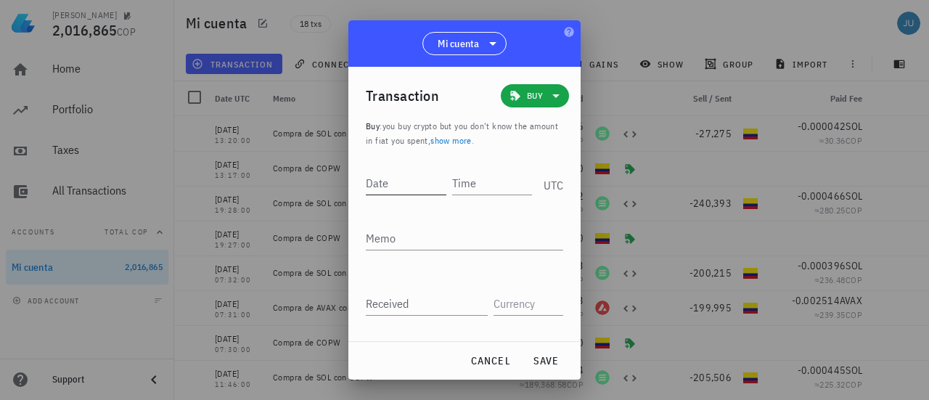
click at [398, 179] on input "Date" at bounding box center [406, 182] width 81 height 23
click at [484, 184] on input "Time" at bounding box center [493, 182] width 78 height 23
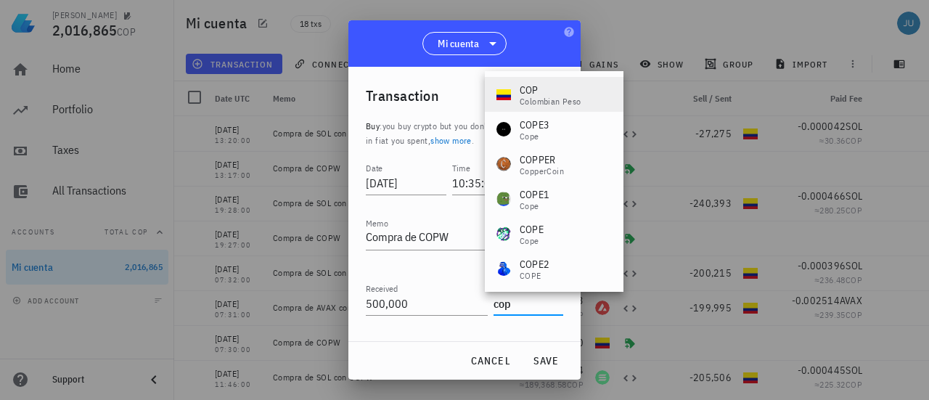
click at [545, 97] on div "Colombian Peso" at bounding box center [551, 101] width 62 height 9
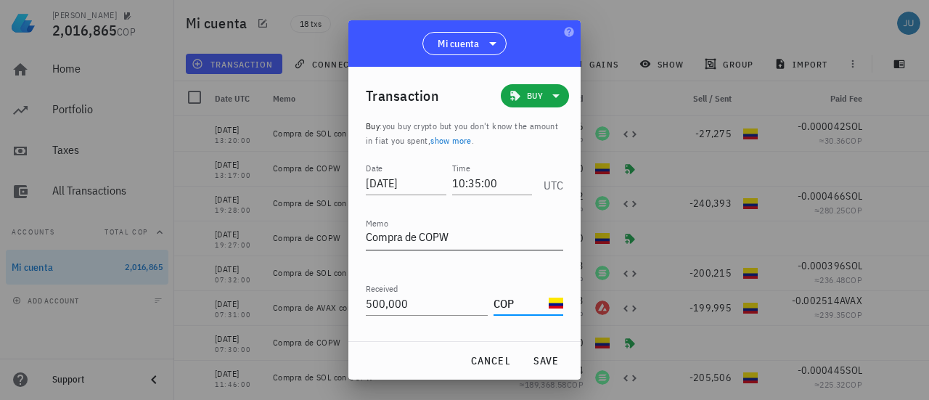
scroll to position [54, 0]
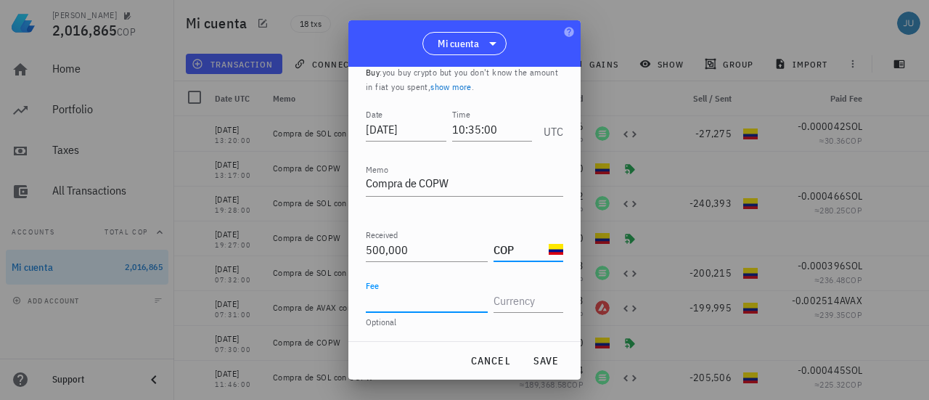
click at [412, 306] on input "Fee" at bounding box center [427, 300] width 122 height 23
click at [544, 355] on span "save" at bounding box center [545, 360] width 35 height 13
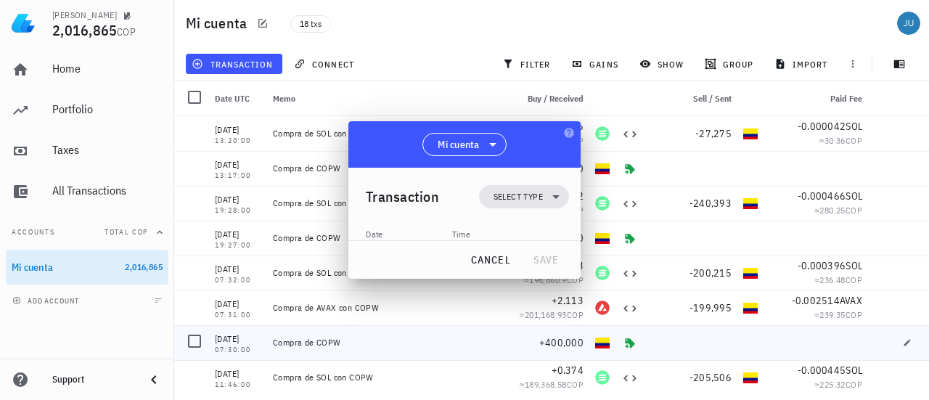
scroll to position [0, 0]
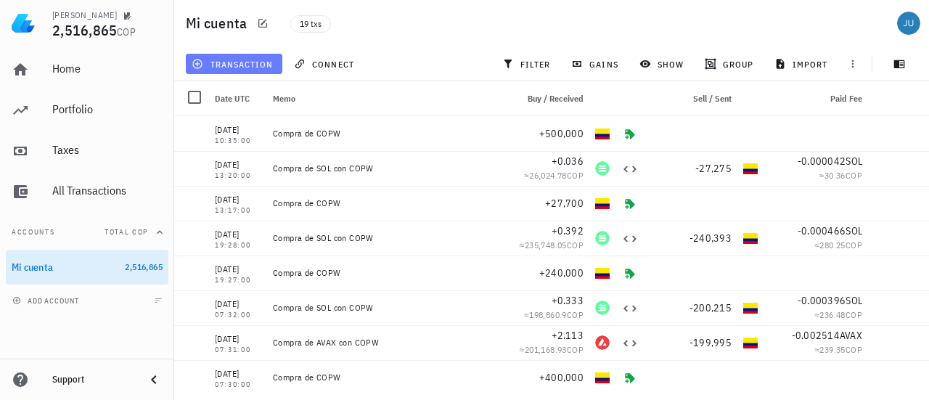
click at [237, 66] on span "transaction" at bounding box center [234, 64] width 78 height 12
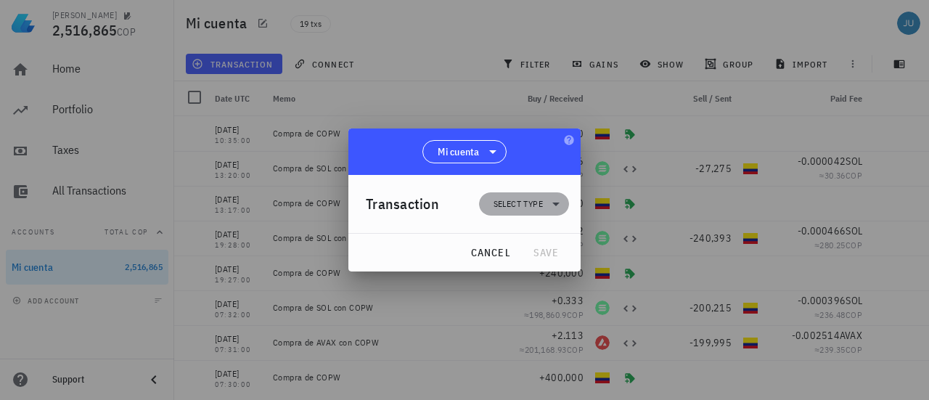
click at [542, 209] on span "Select type" at bounding box center [518, 204] width 49 height 15
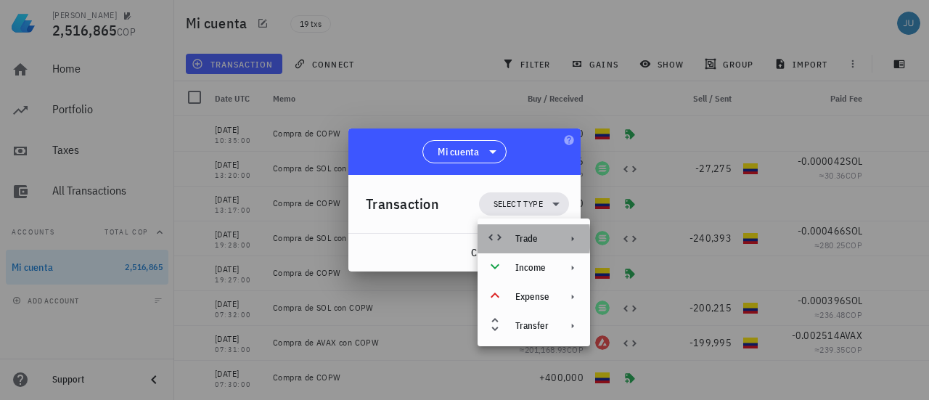
click at [547, 241] on div "Trade" at bounding box center [532, 239] width 34 height 12
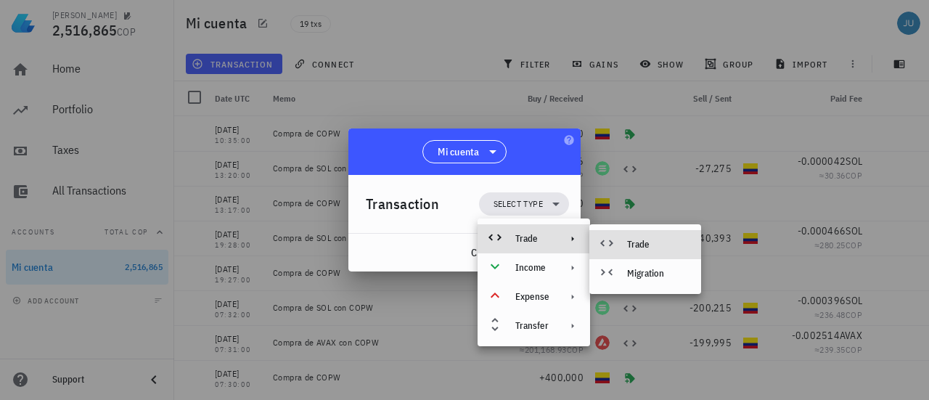
click at [639, 241] on div "Trade" at bounding box center [658, 245] width 62 height 12
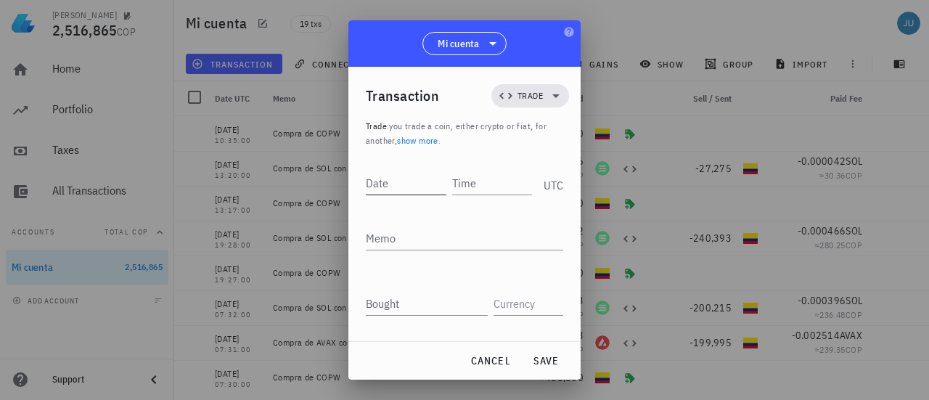
click at [412, 189] on input "Date" at bounding box center [406, 182] width 81 height 23
click at [401, 306] on input "Bought" at bounding box center [427, 303] width 122 height 23
click at [510, 306] on input "text" at bounding box center [527, 303] width 67 height 23
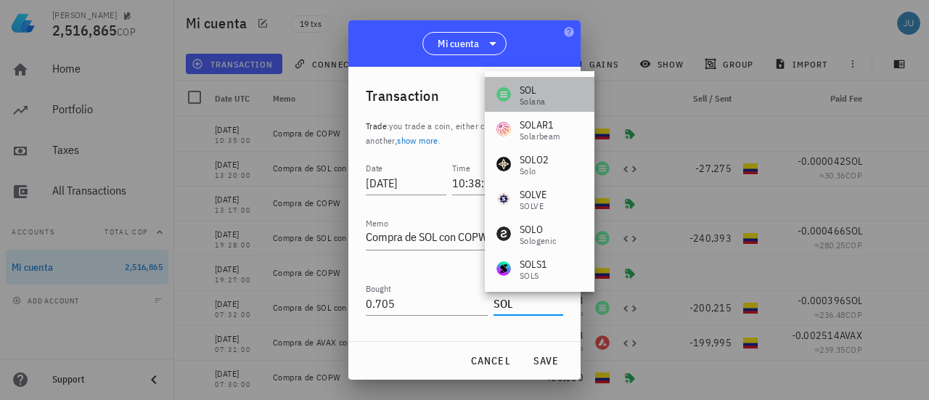
click at [537, 97] on div "Solana" at bounding box center [532, 101] width 25 height 9
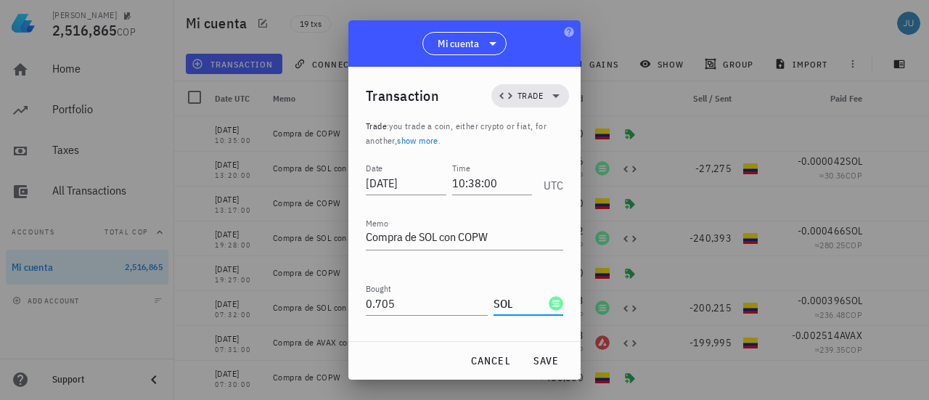
scroll to position [134, 0]
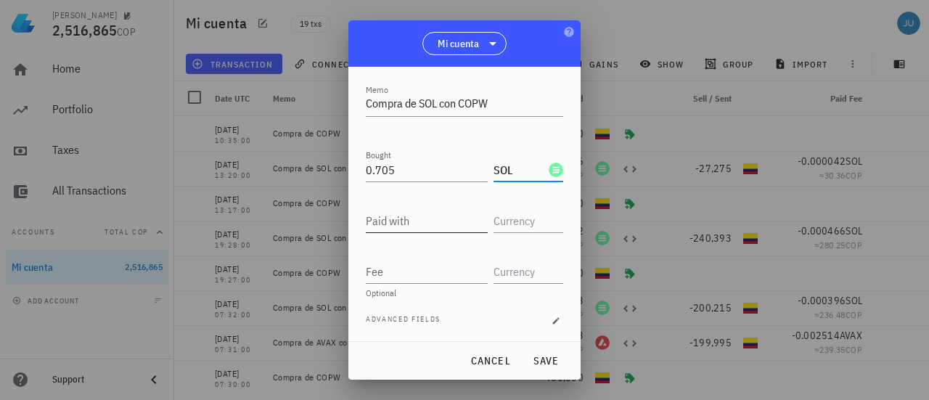
click at [407, 221] on input "Paid with" at bounding box center [427, 220] width 122 height 23
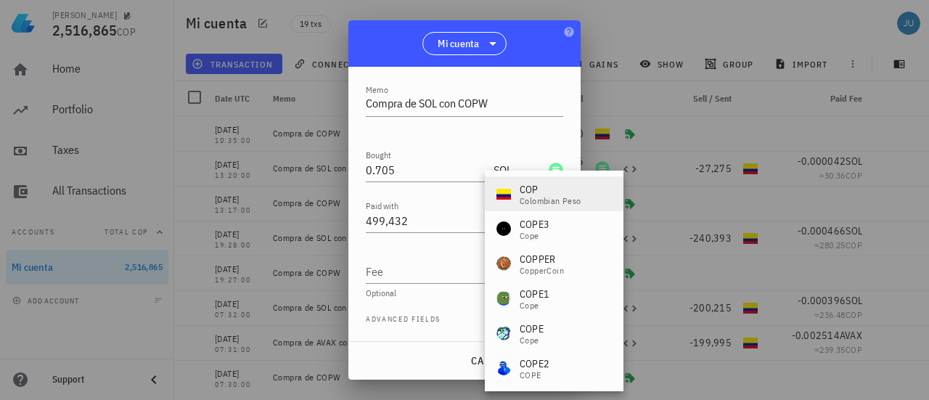
click at [542, 184] on div "COP" at bounding box center [551, 189] width 62 height 15
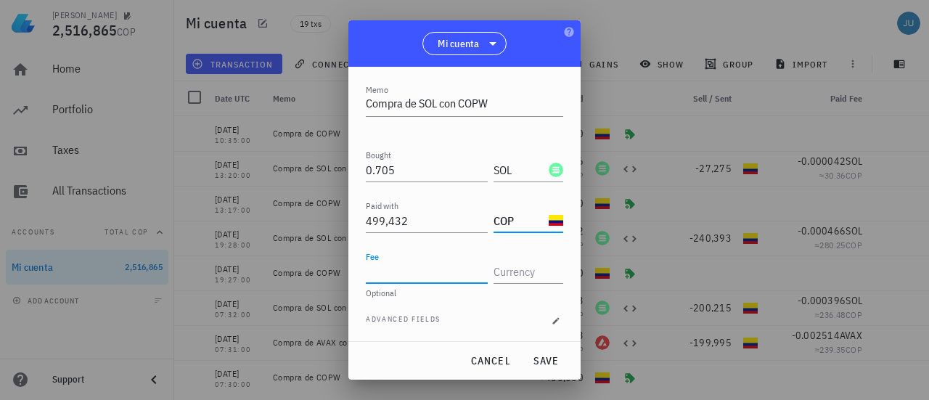
click at [401, 268] on input "Fee" at bounding box center [427, 271] width 122 height 23
click at [509, 277] on input "text" at bounding box center [527, 271] width 67 height 23
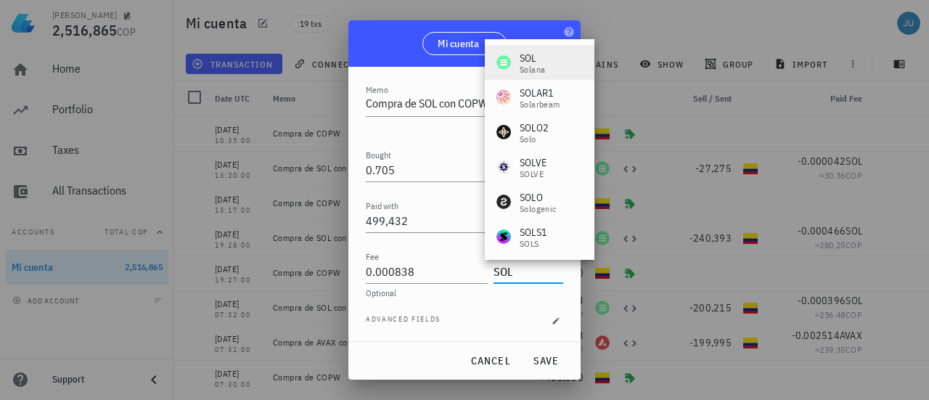
click at [539, 65] on div "Solana" at bounding box center [532, 69] width 25 height 9
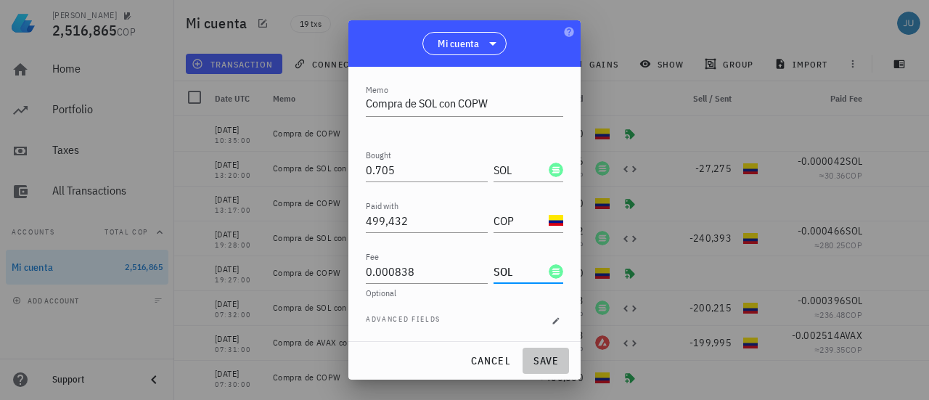
click at [542, 362] on span "save" at bounding box center [545, 360] width 35 height 13
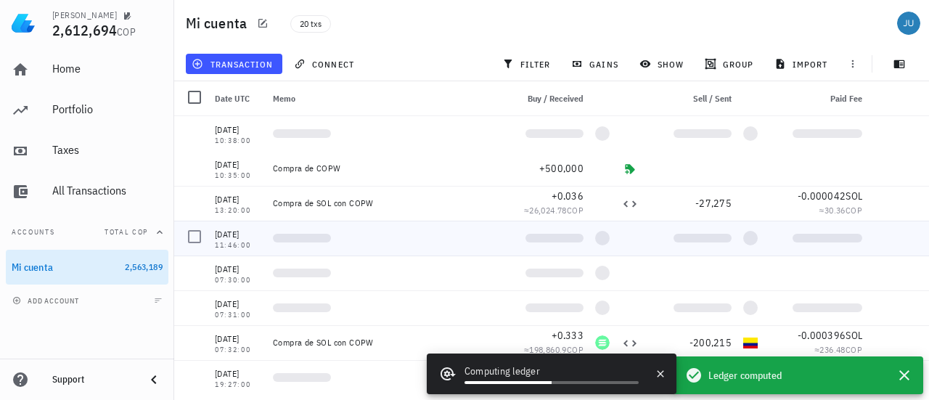
scroll to position [0, 0]
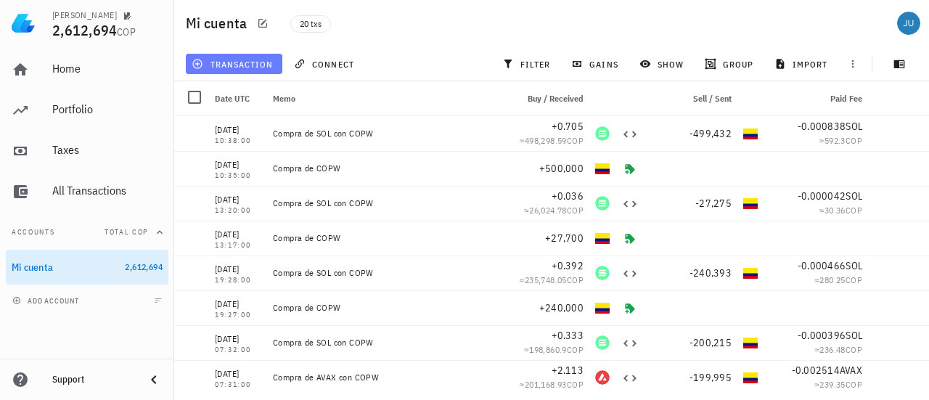
click at [248, 58] on span "transaction" at bounding box center [234, 64] width 78 height 12
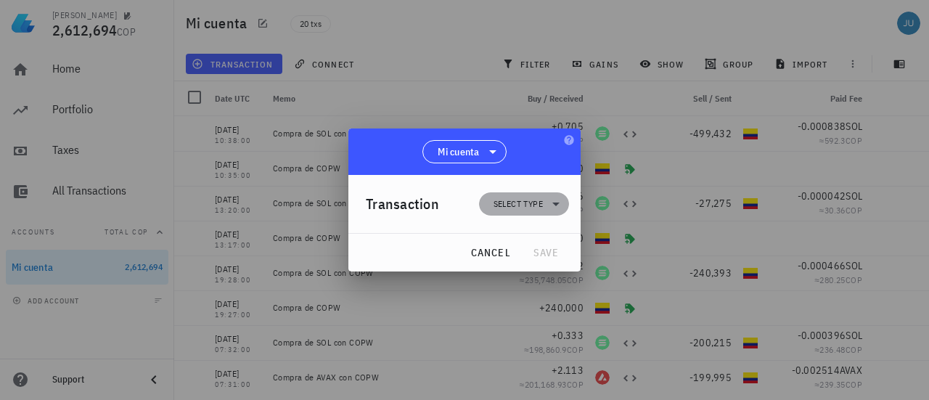
click at [537, 198] on span "Select type" at bounding box center [518, 204] width 49 height 15
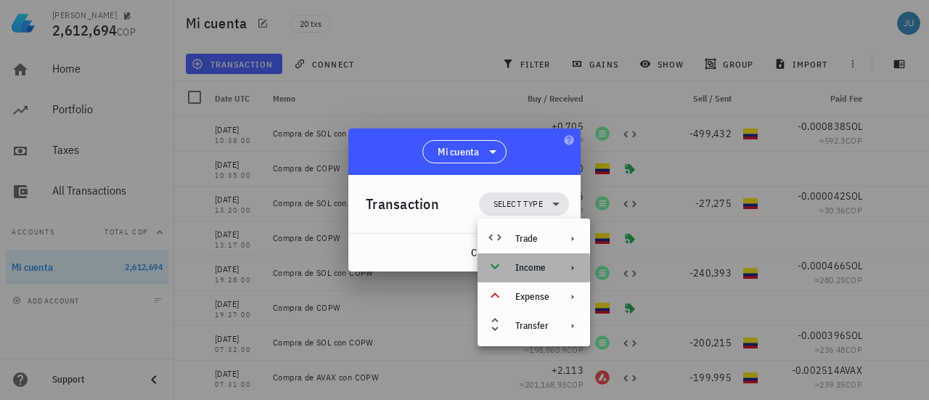
click at [554, 265] on div "Income" at bounding box center [534, 267] width 113 height 29
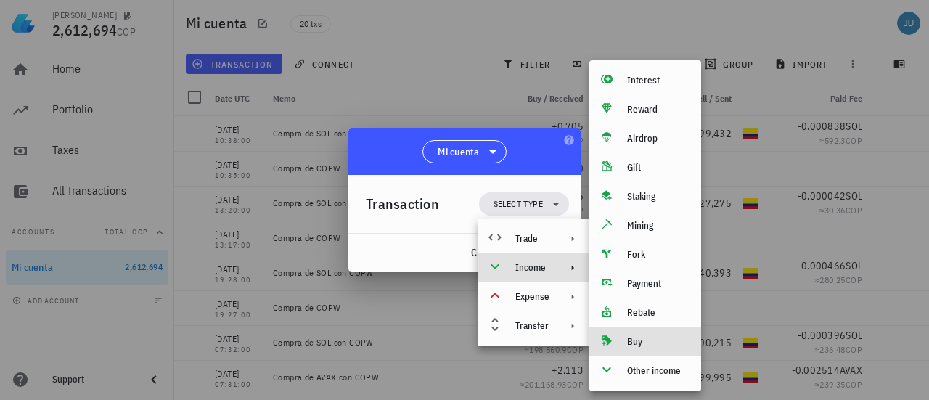
click at [651, 344] on div "Buy" at bounding box center [658, 342] width 62 height 12
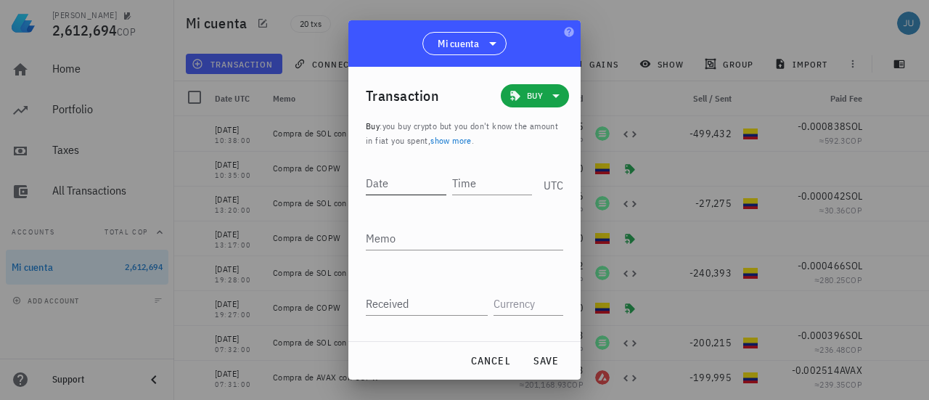
click at [404, 187] on input "Date" at bounding box center [406, 182] width 81 height 23
click at [466, 175] on div "Time" at bounding box center [493, 182] width 78 height 23
click at [433, 236] on textarea "Memo" at bounding box center [464, 237] width 197 height 23
click at [415, 301] on input "Received" at bounding box center [427, 303] width 122 height 23
click at [402, 302] on input "Received" at bounding box center [427, 303] width 122 height 23
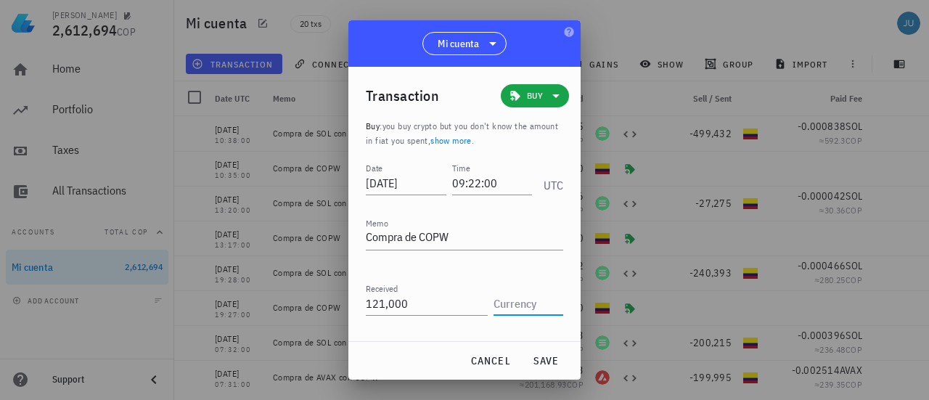
click at [515, 298] on input "text" at bounding box center [527, 303] width 67 height 23
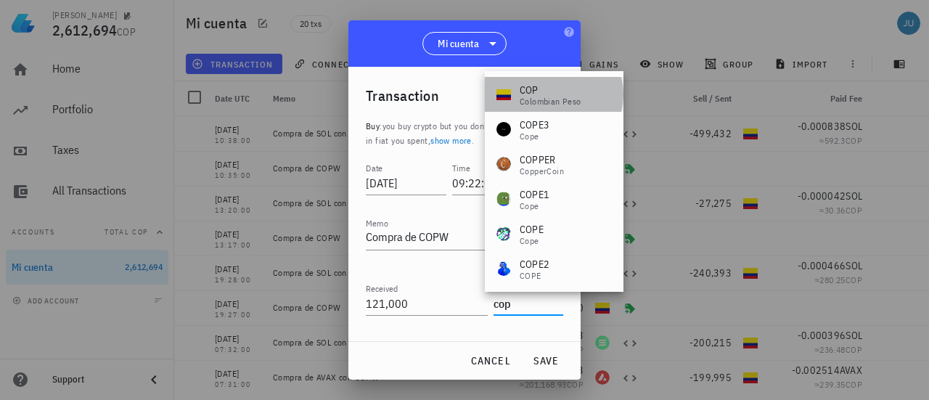
click at [523, 99] on div "Colombian Peso" at bounding box center [551, 101] width 62 height 9
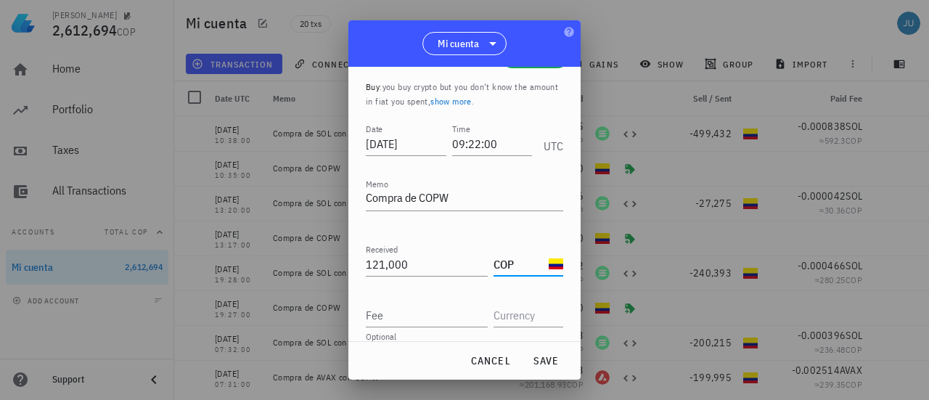
scroll to position [54, 0]
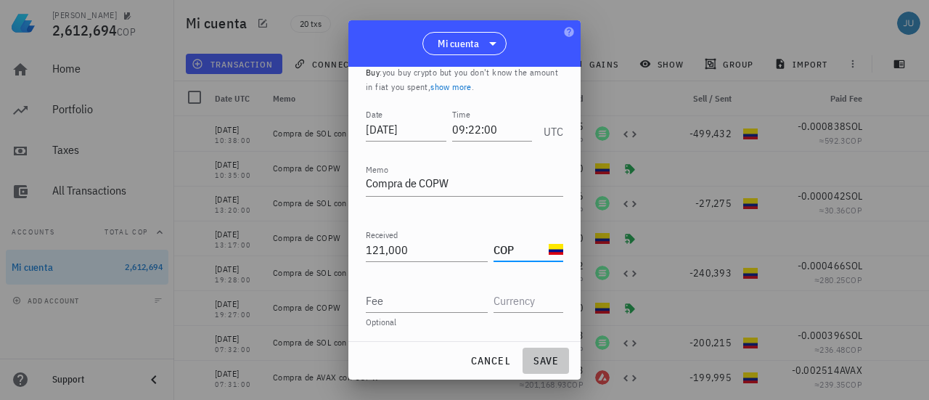
click at [543, 364] on span "save" at bounding box center [545, 360] width 35 height 13
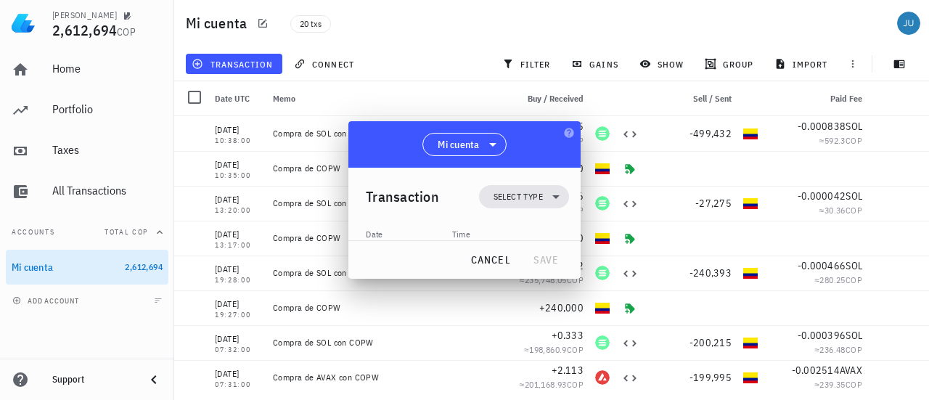
scroll to position [0, 0]
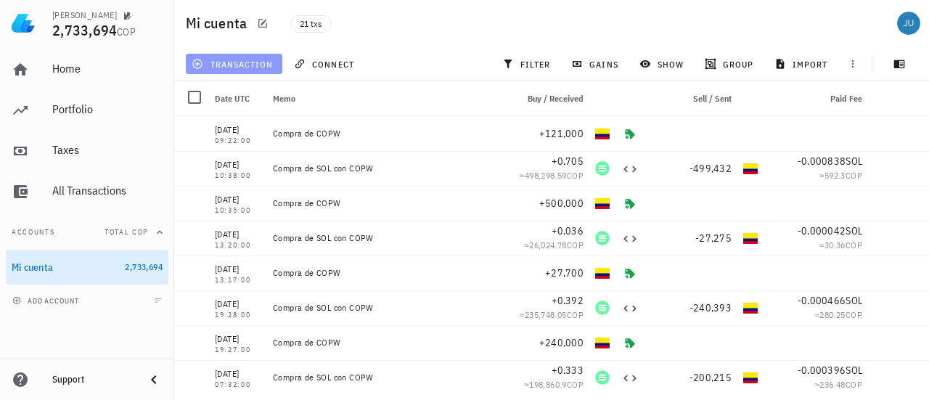
click at [234, 62] on span "transaction" at bounding box center [234, 64] width 78 height 12
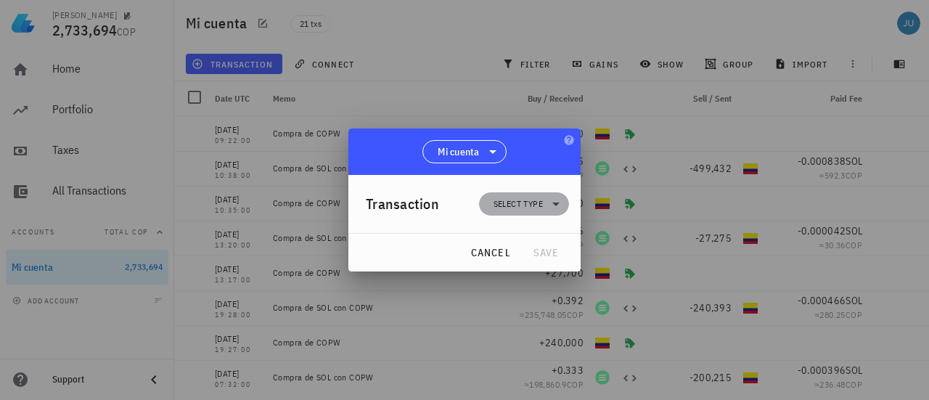
click at [513, 207] on span "Select type" at bounding box center [518, 204] width 49 height 15
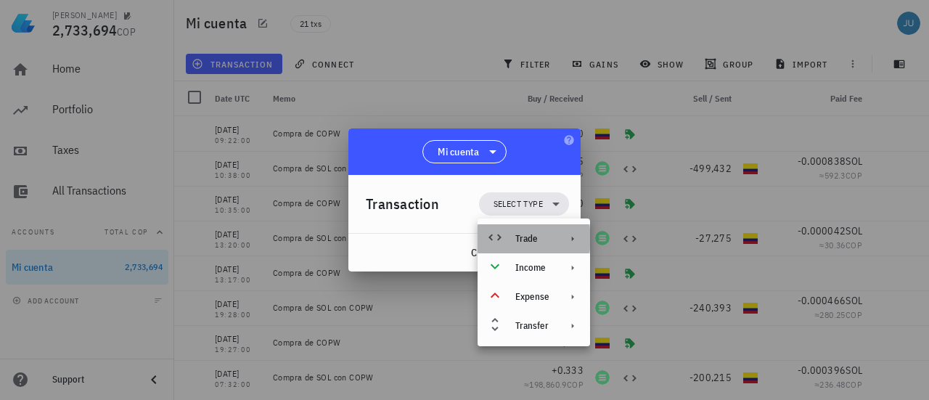
drag, startPoint x: 550, startPoint y: 248, endPoint x: 568, endPoint y: 239, distance: 19.8
click at [550, 248] on div "Trade" at bounding box center [534, 238] width 113 height 29
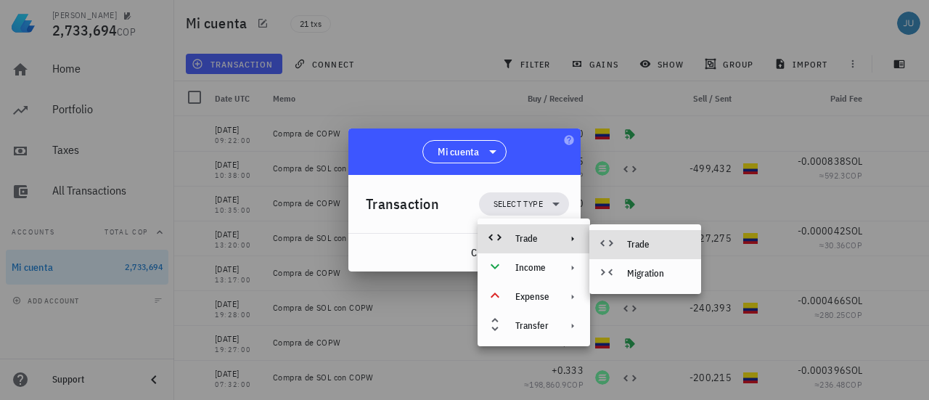
click at [645, 245] on div "Trade" at bounding box center [658, 245] width 62 height 12
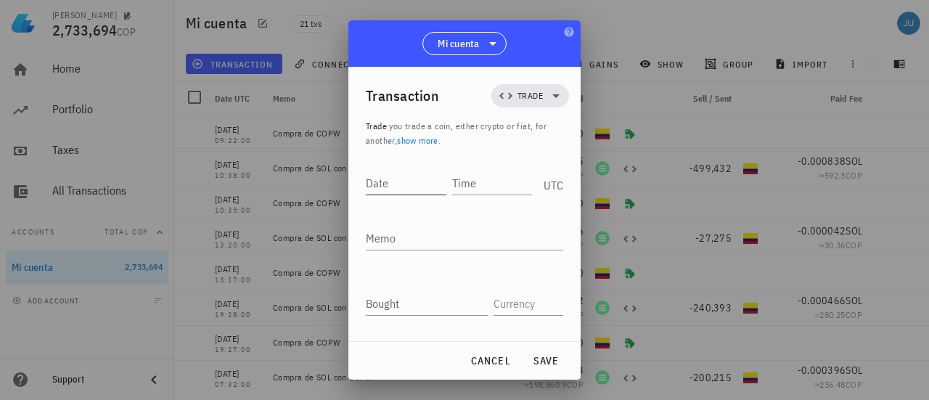
click at [411, 181] on input "Date" at bounding box center [406, 182] width 81 height 23
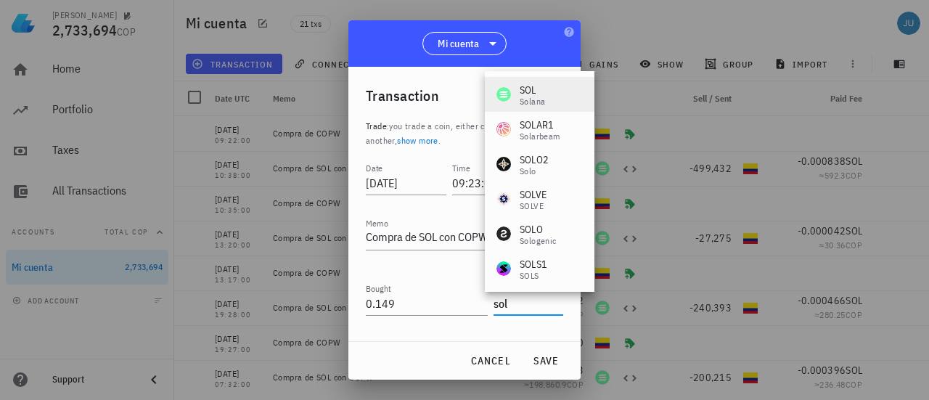
click at [521, 85] on div "SOL" at bounding box center [532, 90] width 25 height 15
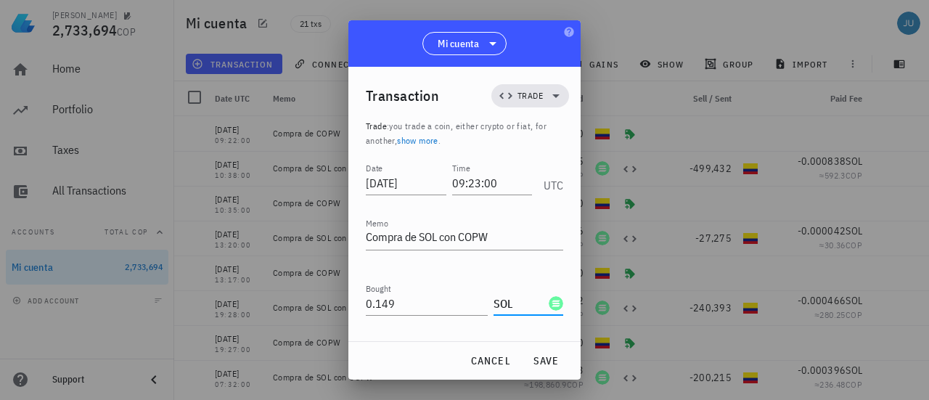
scroll to position [134, 0]
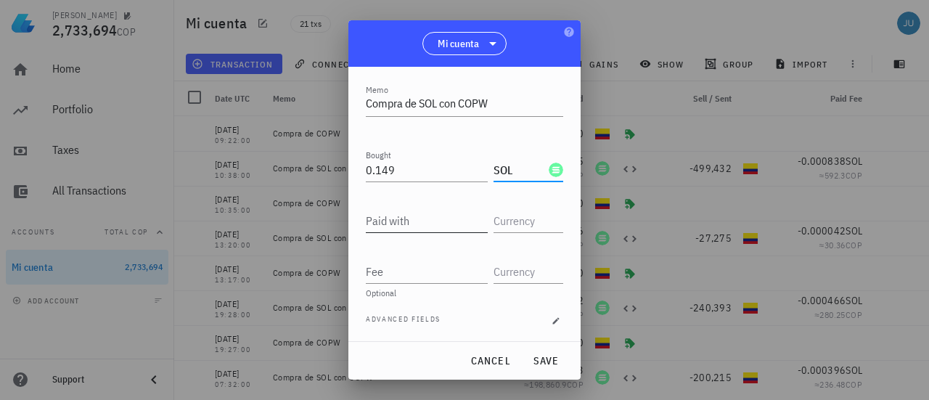
click at [401, 221] on div "Paid with" at bounding box center [427, 220] width 122 height 23
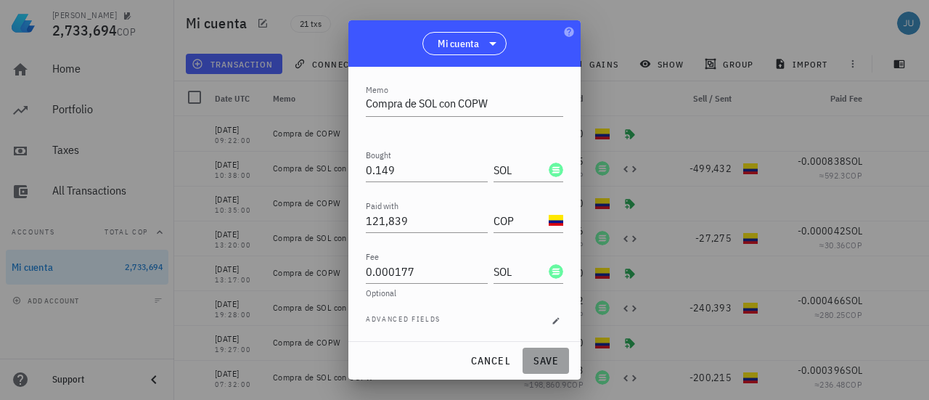
click at [540, 362] on span "save" at bounding box center [545, 360] width 35 height 13
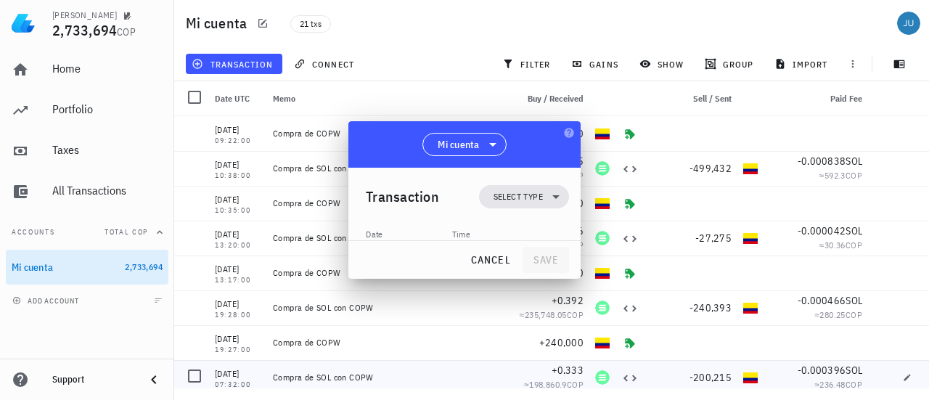
scroll to position [0, 0]
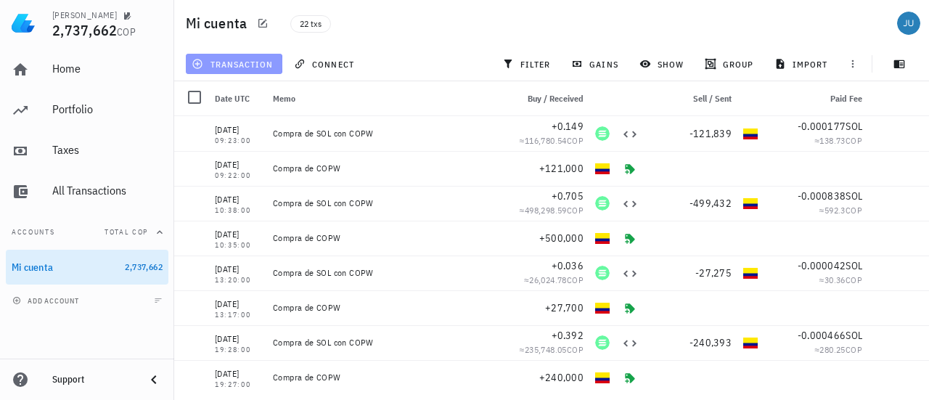
click at [237, 59] on span "transaction" at bounding box center [234, 64] width 78 height 12
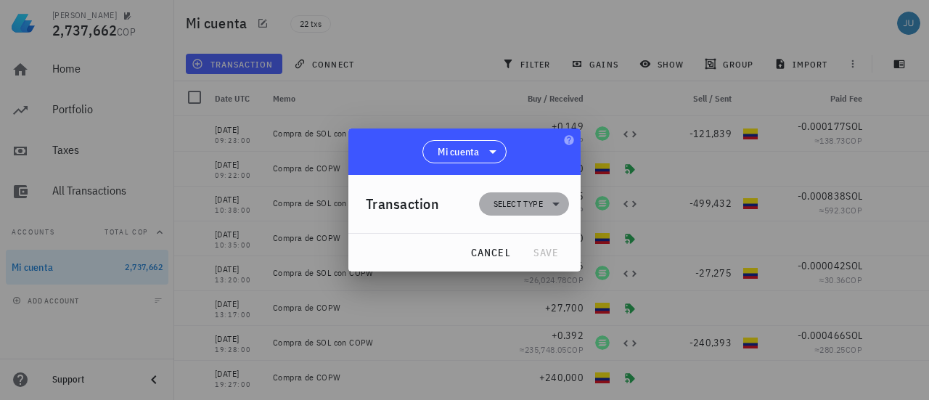
click at [502, 208] on span "Select type" at bounding box center [518, 204] width 49 height 15
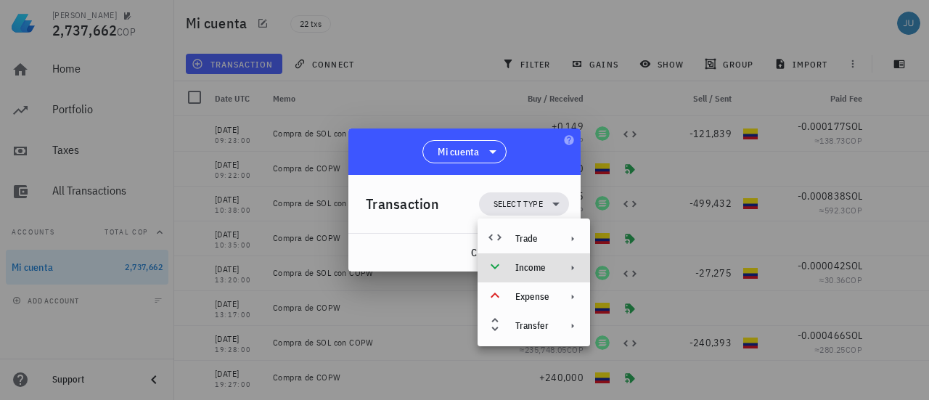
click at [541, 264] on div "Income" at bounding box center [532, 268] width 34 height 12
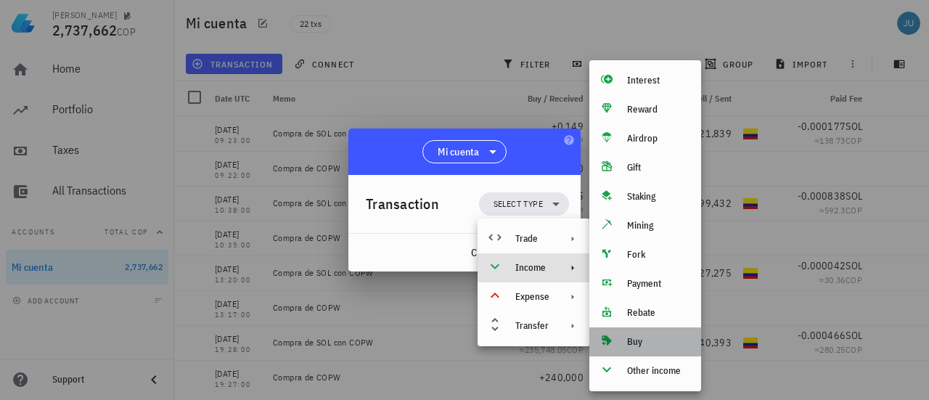
click at [631, 339] on div "Buy" at bounding box center [658, 342] width 62 height 12
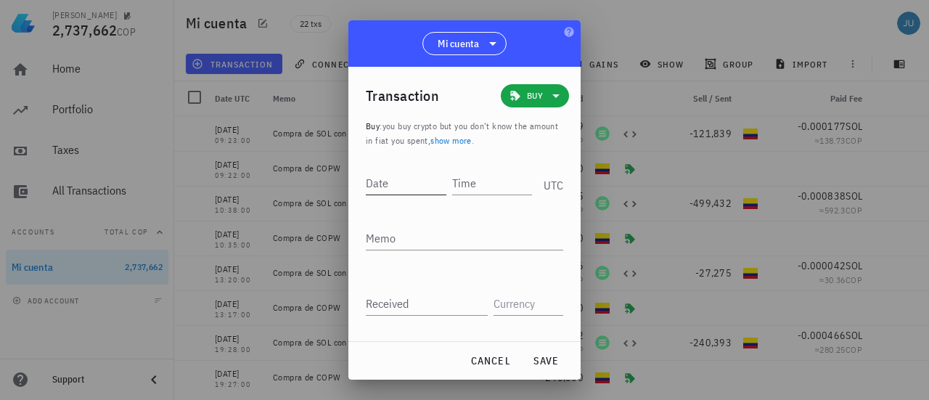
click at [386, 182] on div "Date" at bounding box center [406, 182] width 81 height 23
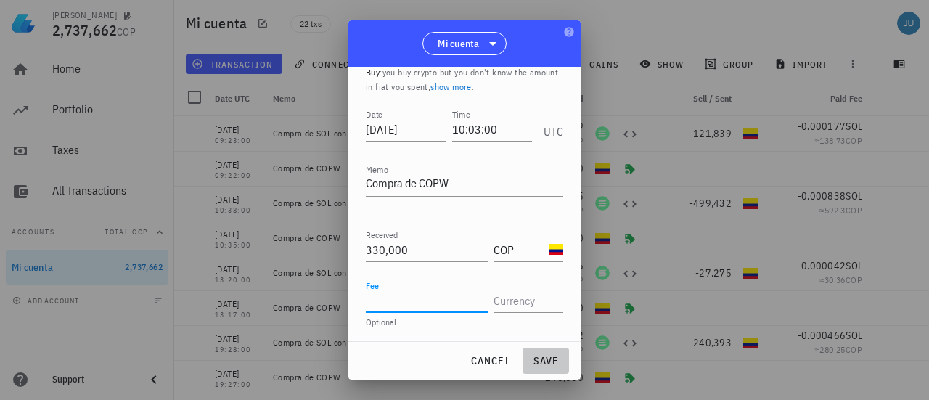
click at [544, 370] on button "save" at bounding box center [546, 361] width 46 height 26
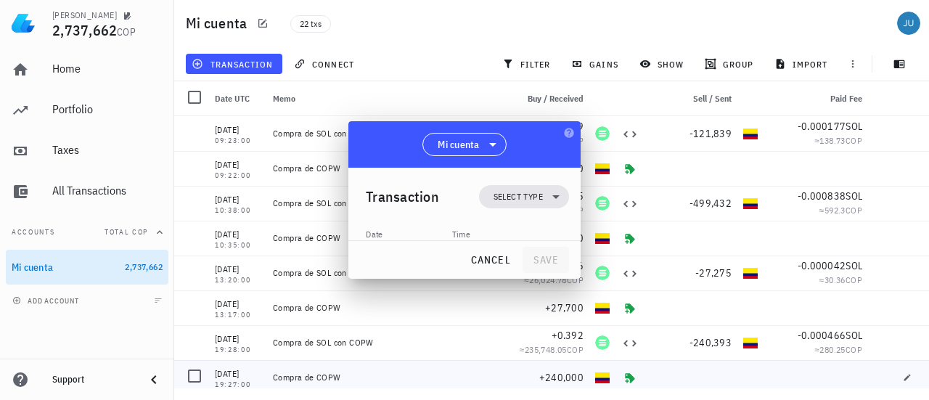
scroll to position [0, 0]
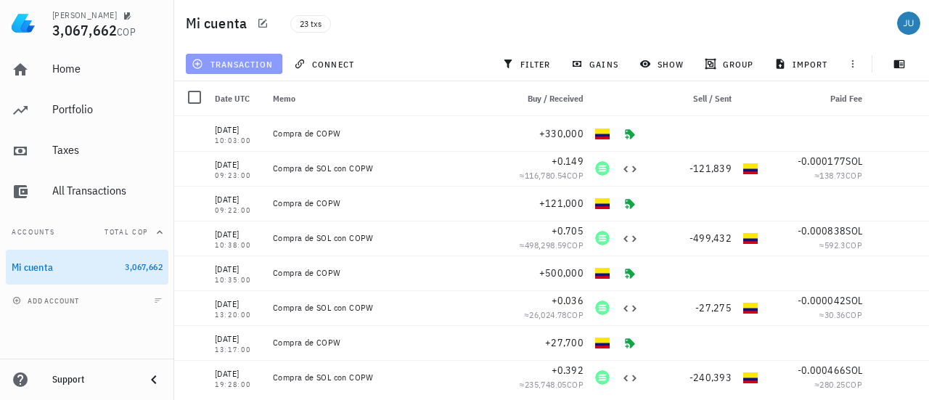
click at [222, 58] on span "transaction" at bounding box center [234, 64] width 78 height 12
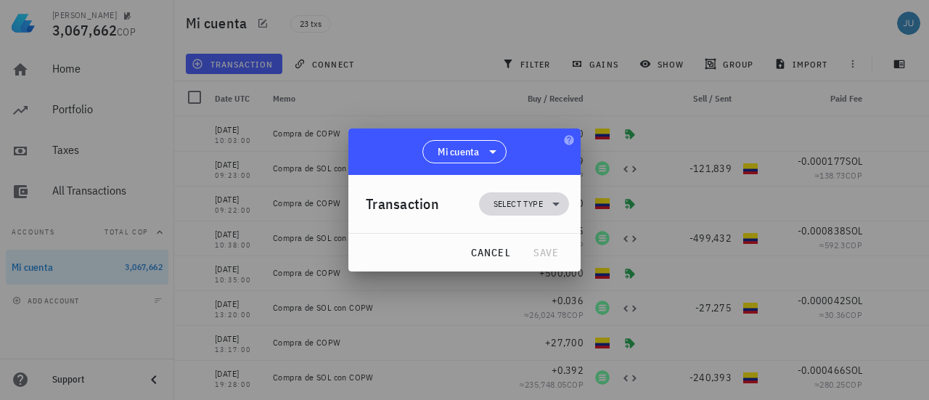
click at [518, 204] on span "Select type" at bounding box center [518, 204] width 49 height 15
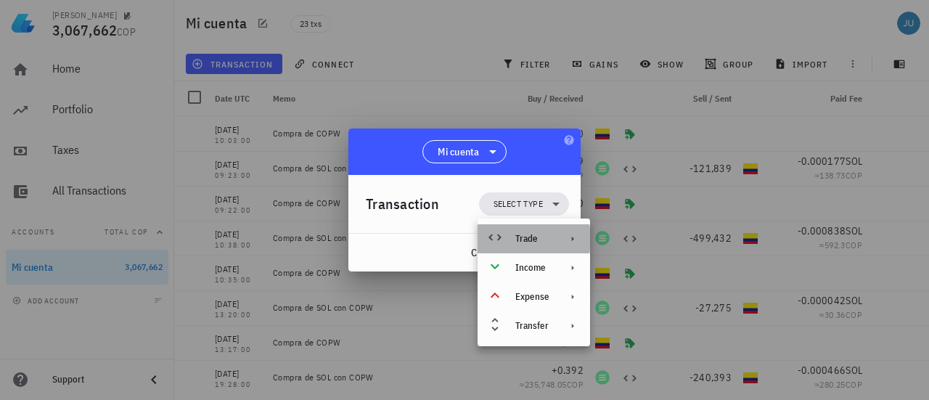
click at [550, 230] on div "Trade" at bounding box center [534, 238] width 113 height 29
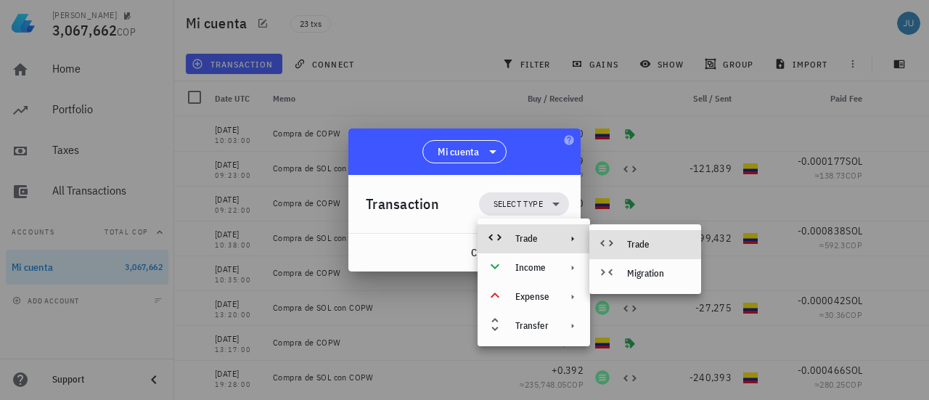
click at [640, 238] on div "Trade" at bounding box center [645, 244] width 112 height 29
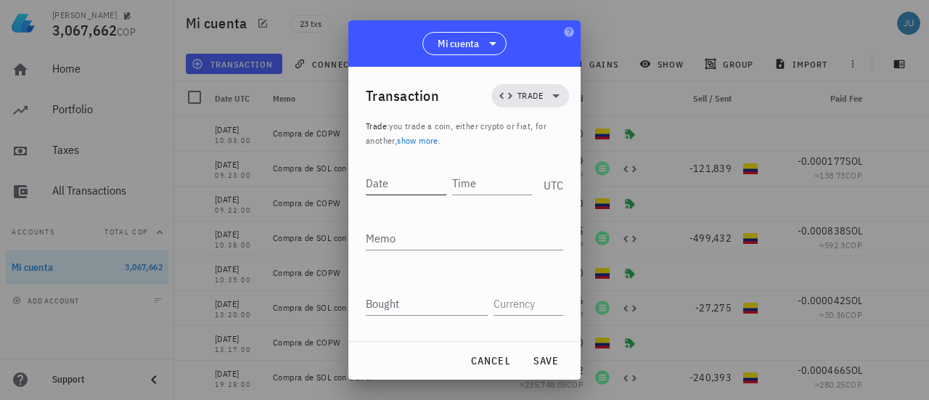
click at [384, 184] on div "Date" at bounding box center [406, 182] width 81 height 23
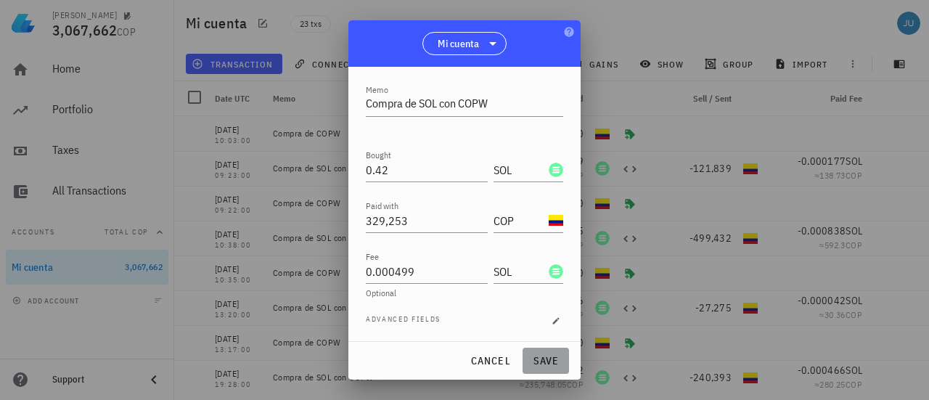
click at [536, 360] on span "save" at bounding box center [545, 360] width 35 height 13
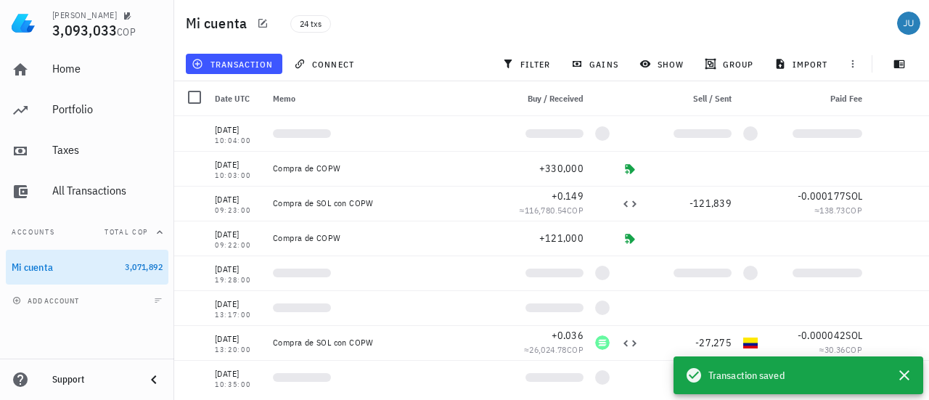
scroll to position [0, 0]
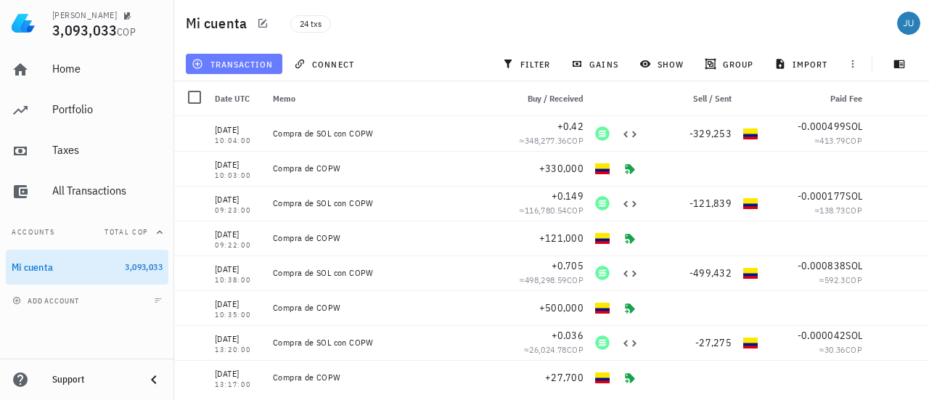
click at [233, 62] on span "transaction" at bounding box center [234, 64] width 78 height 12
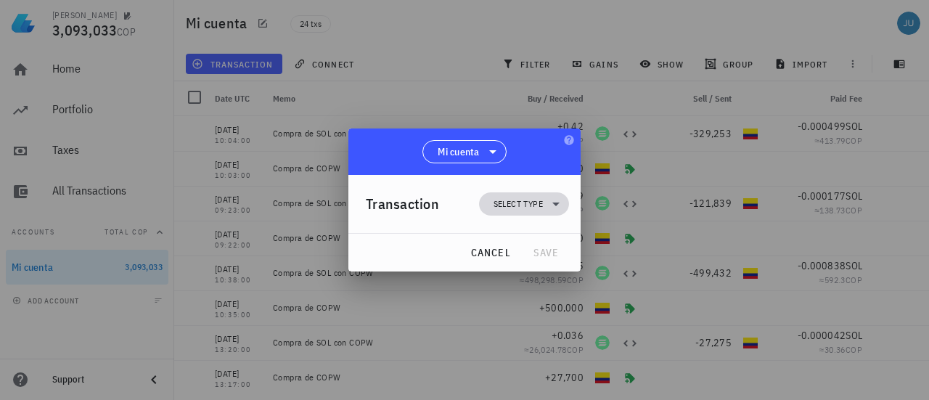
click at [555, 205] on icon at bounding box center [555, 203] width 17 height 17
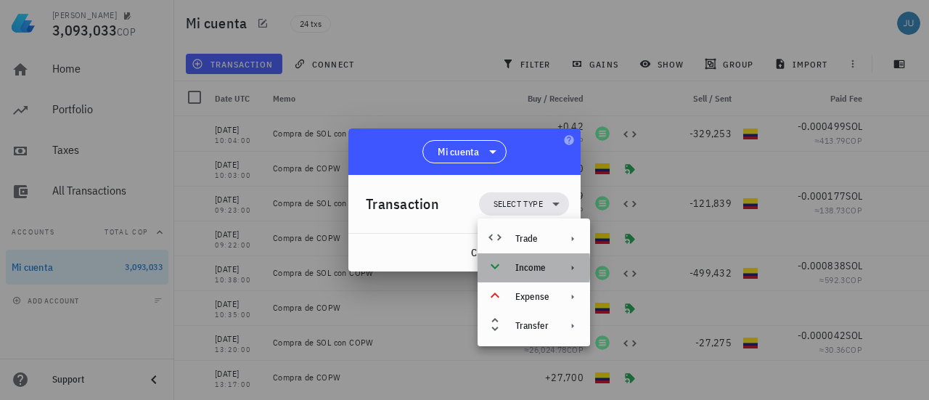
click at [550, 271] on div "Income" at bounding box center [534, 267] width 113 height 29
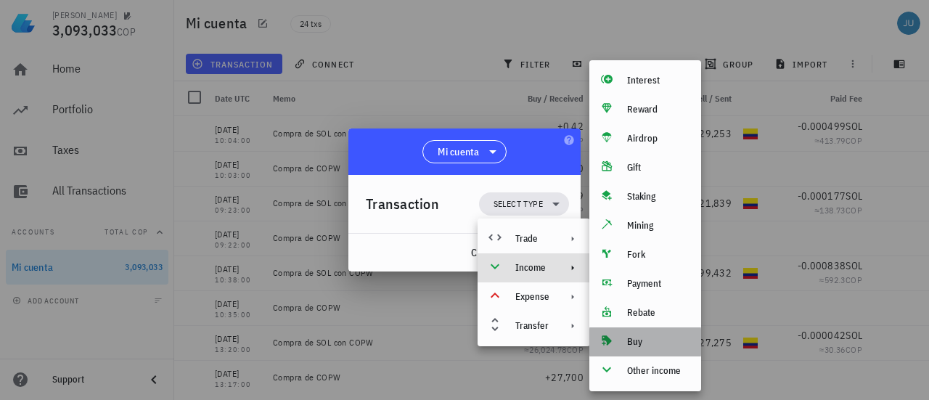
click at [646, 344] on div "Buy" at bounding box center [658, 342] width 62 height 12
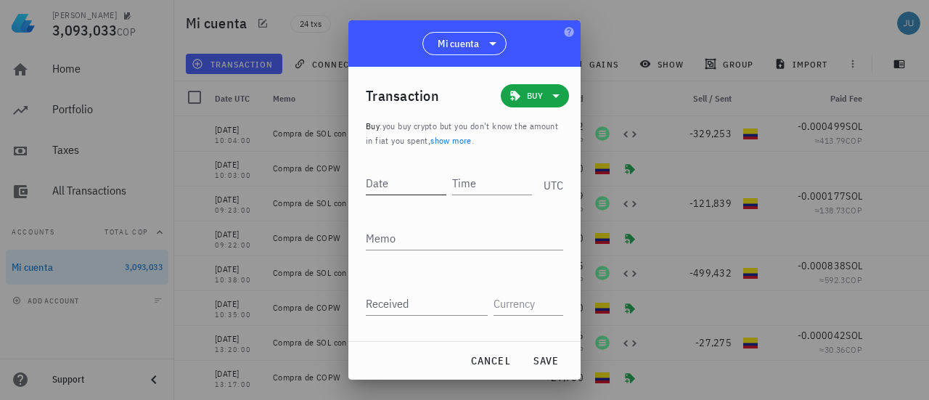
click at [423, 183] on input "Date" at bounding box center [406, 182] width 81 height 23
click at [510, 304] on input "text" at bounding box center [527, 303] width 67 height 23
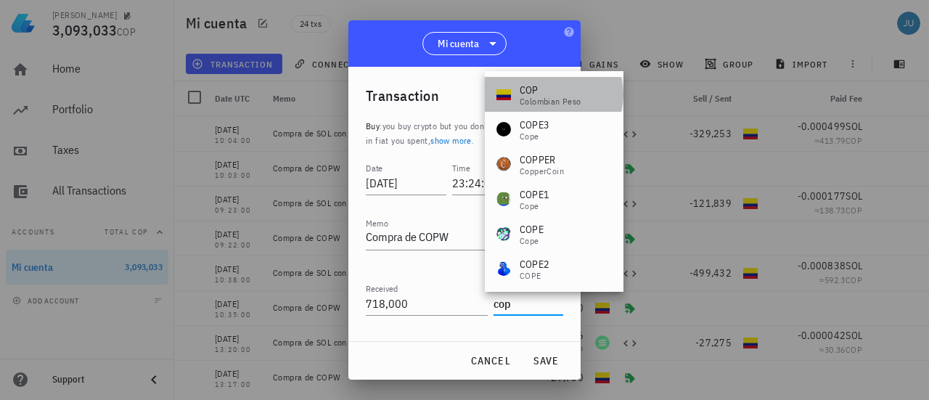
click at [541, 99] on div "Colombian Peso" at bounding box center [551, 101] width 62 height 9
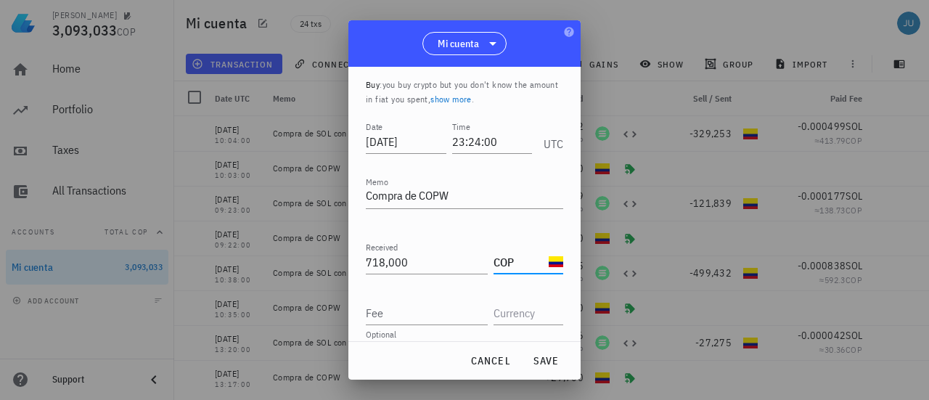
scroll to position [54, 0]
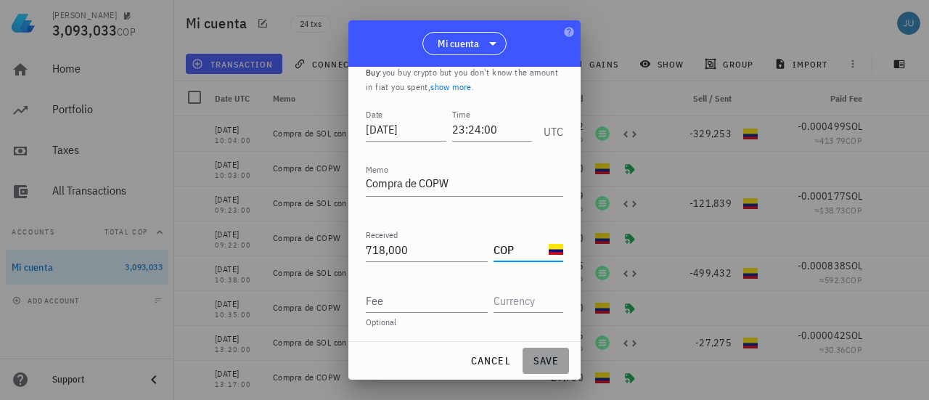
click at [546, 362] on span "save" at bounding box center [545, 360] width 35 height 13
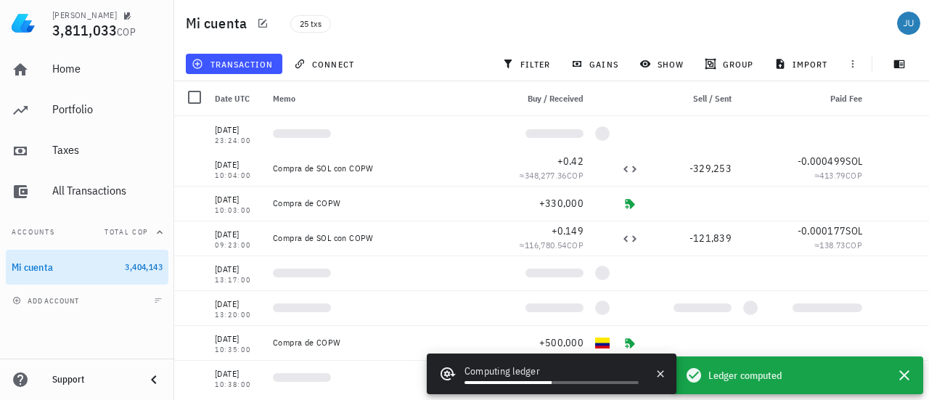
scroll to position [0, 0]
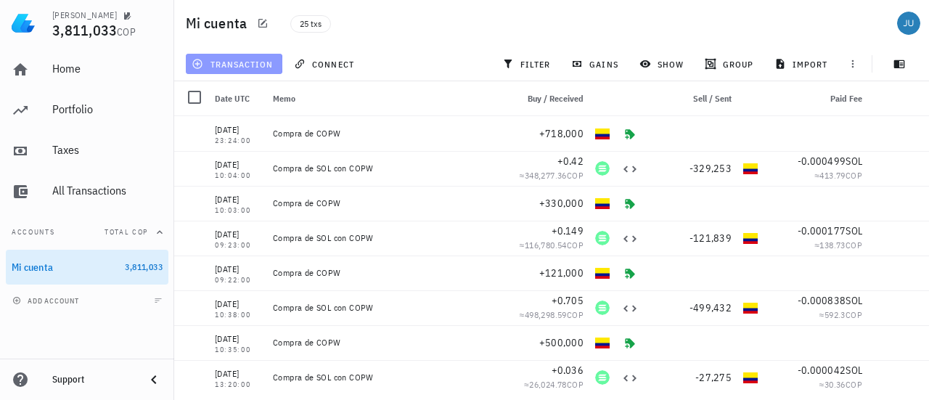
click at [251, 59] on span "transaction" at bounding box center [234, 64] width 78 height 12
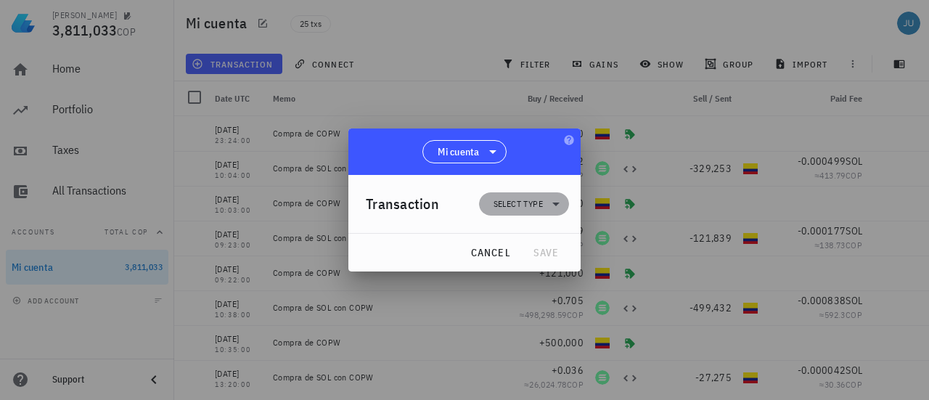
click at [526, 213] on span "Select type" at bounding box center [524, 203] width 73 height 23
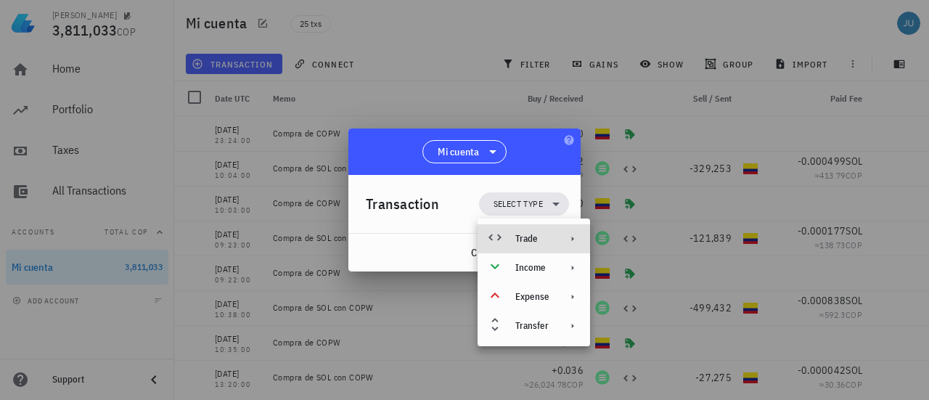
click at [561, 240] on div at bounding box center [569, 239] width 17 height 12
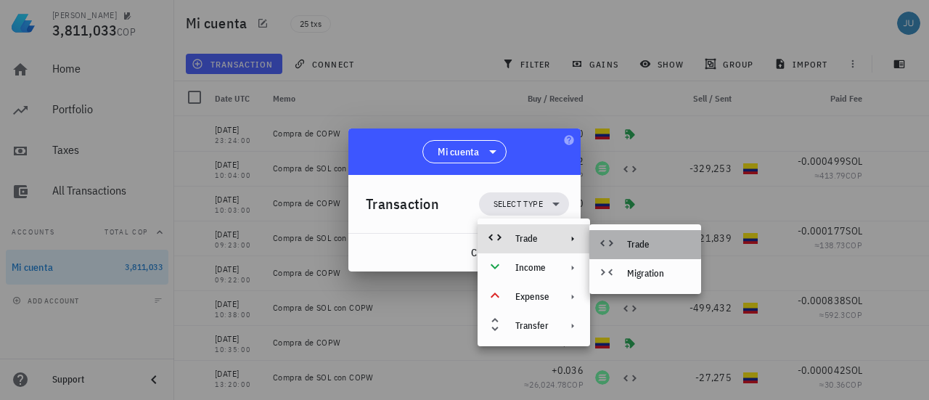
click at [630, 237] on div "Trade" at bounding box center [645, 244] width 112 height 29
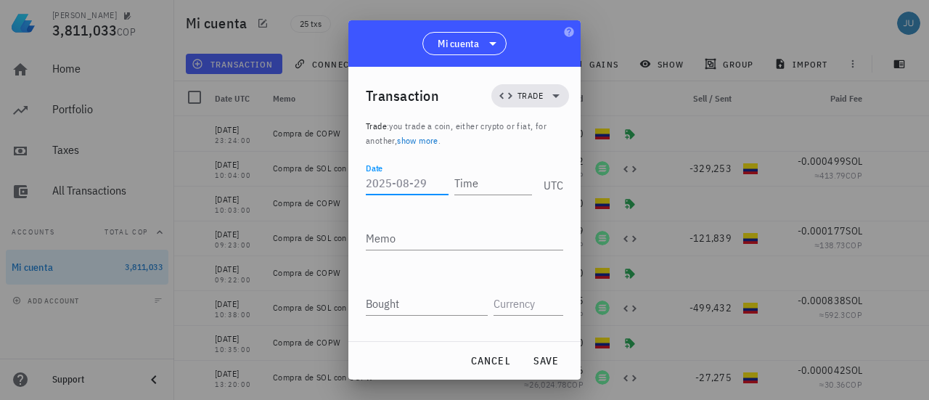
click at [375, 182] on input "Date" at bounding box center [407, 182] width 83 height 23
click at [383, 184] on input "Date" at bounding box center [407, 182] width 83 height 23
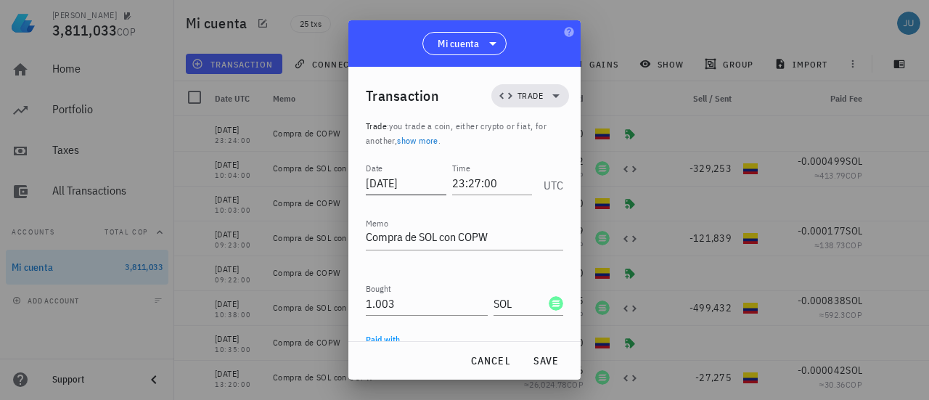
scroll to position [134, 0]
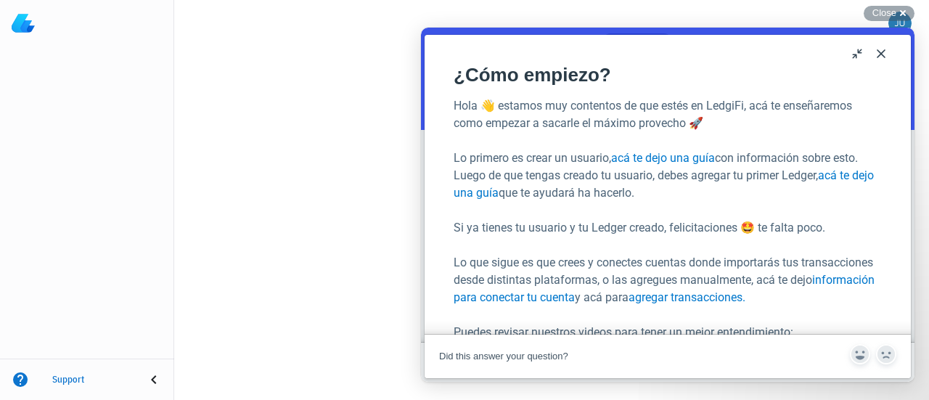
click at [905, 11] on div "Close cross-small" at bounding box center [889, 13] width 51 height 15
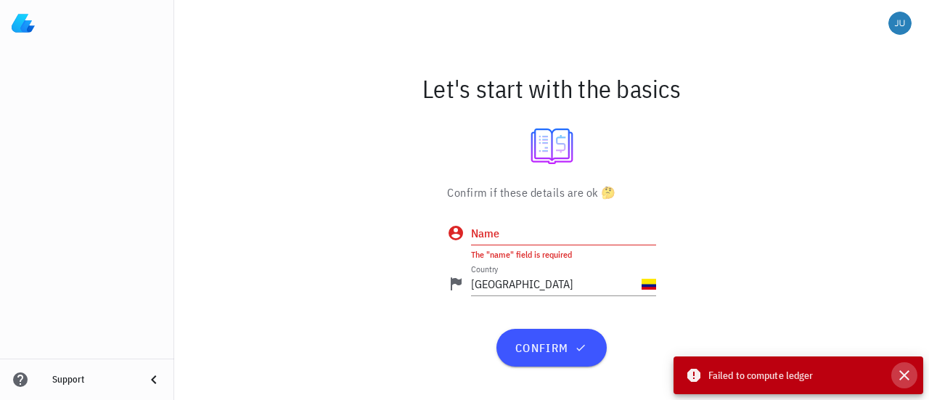
drag, startPoint x: 901, startPoint y: 379, endPoint x: 854, endPoint y: 372, distance: 47.0
click at [902, 379] on icon "button" at bounding box center [904, 375] width 10 height 10
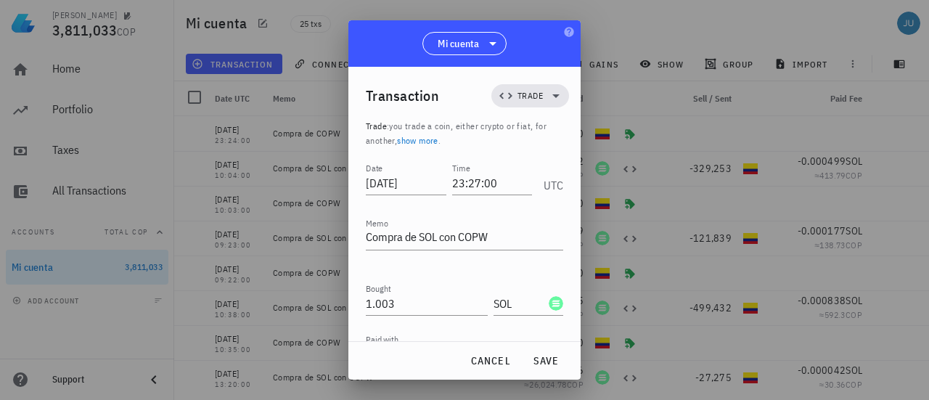
scroll to position [134, 0]
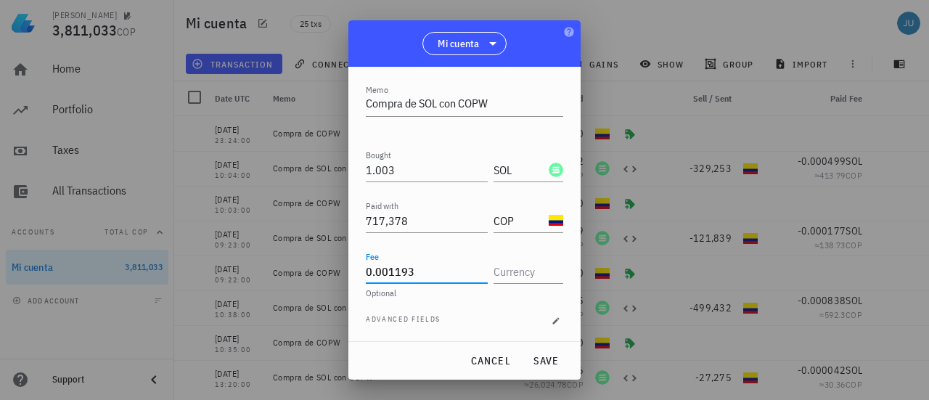
type input "0.001193"
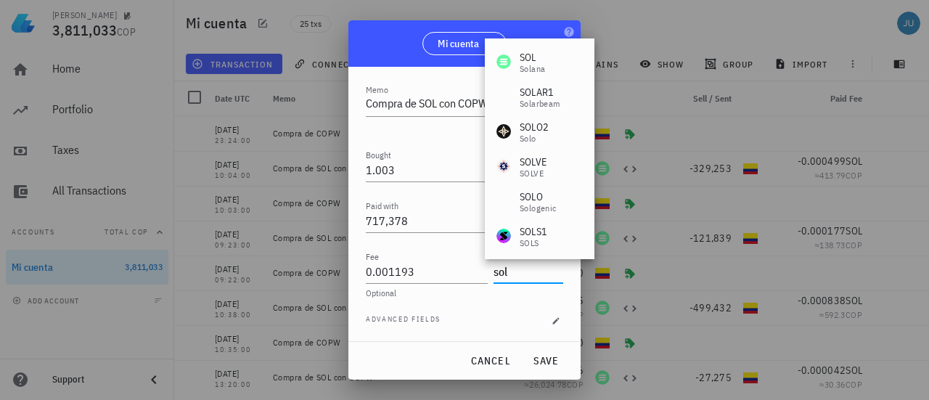
type input "SOL"
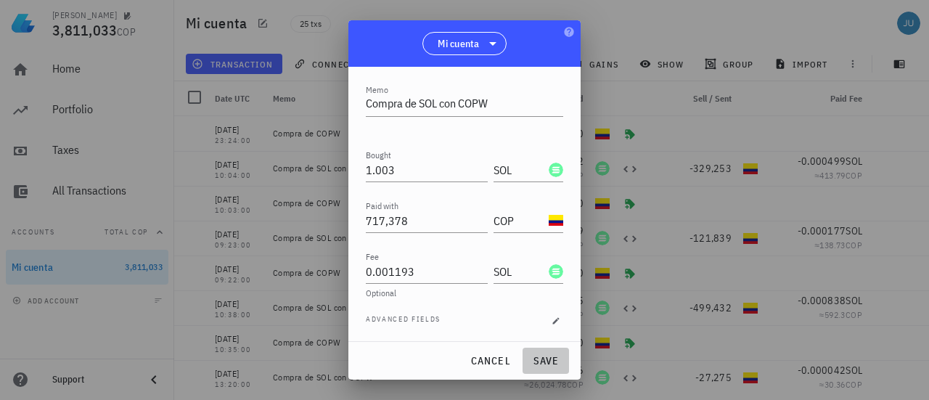
drag, startPoint x: 545, startPoint y: 361, endPoint x: 488, endPoint y: 323, distance: 68.7
click at [545, 361] on span "save" at bounding box center [545, 360] width 35 height 13
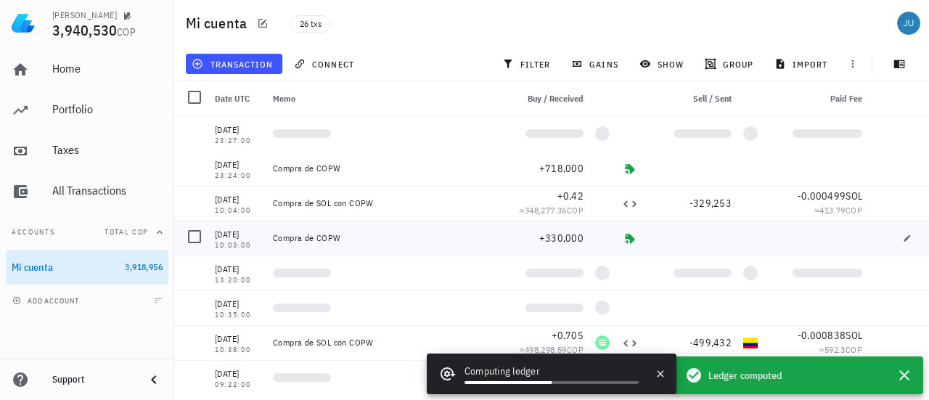
scroll to position [0, 0]
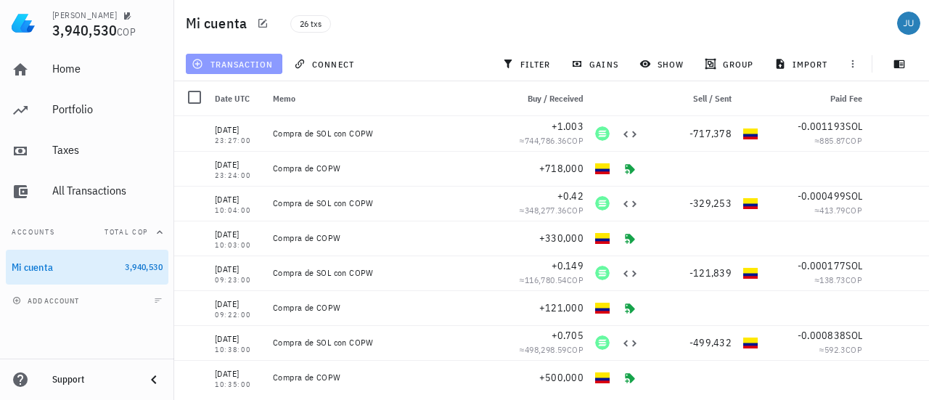
click at [248, 62] on span "transaction" at bounding box center [234, 64] width 78 height 12
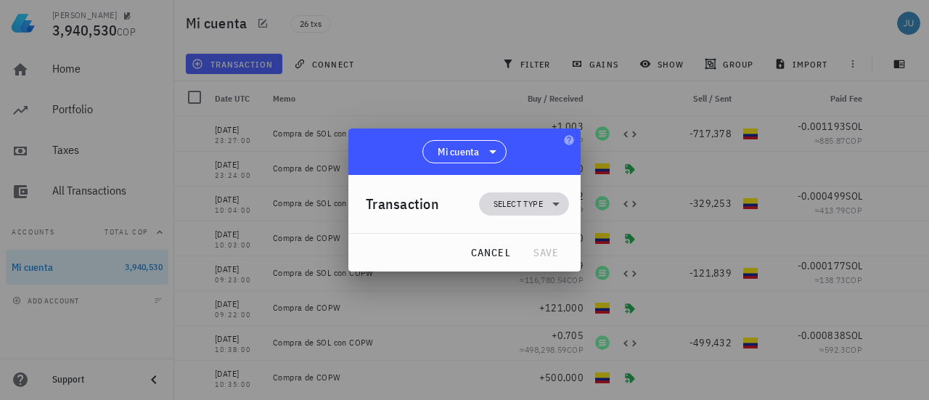
click at [544, 210] on span "Select type" at bounding box center [524, 203] width 73 height 23
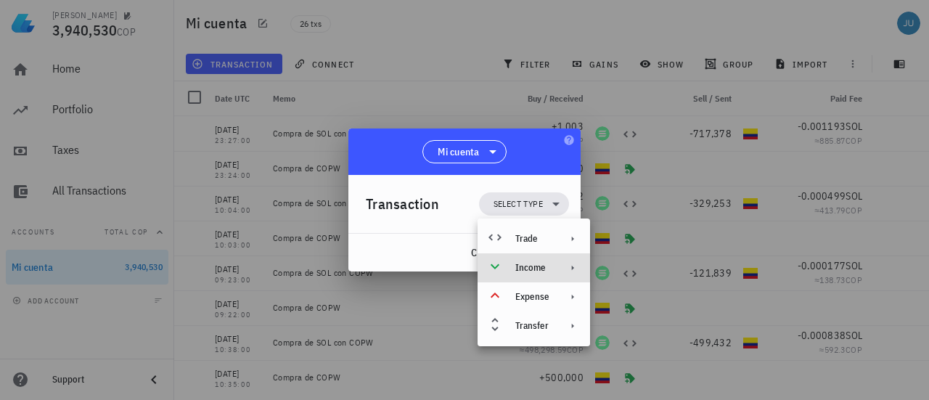
click at [544, 264] on div "Income" at bounding box center [532, 268] width 34 height 12
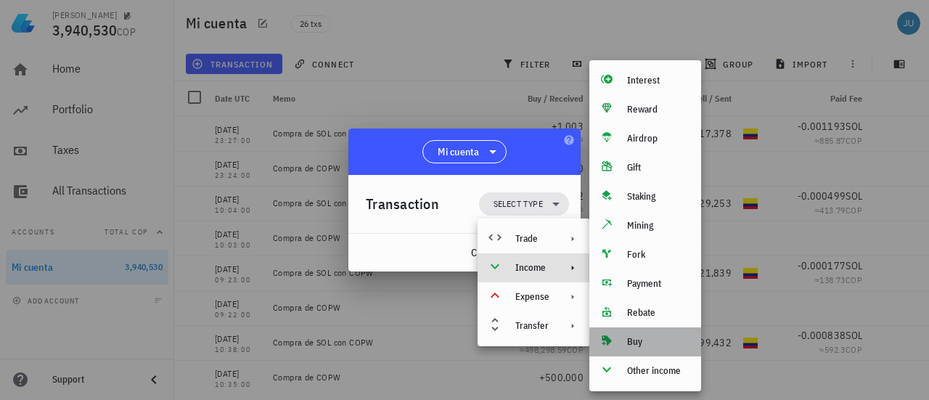
drag, startPoint x: 642, startPoint y: 339, endPoint x: 601, endPoint y: 327, distance: 43.0
click at [643, 339] on div "Buy" at bounding box center [658, 342] width 62 height 12
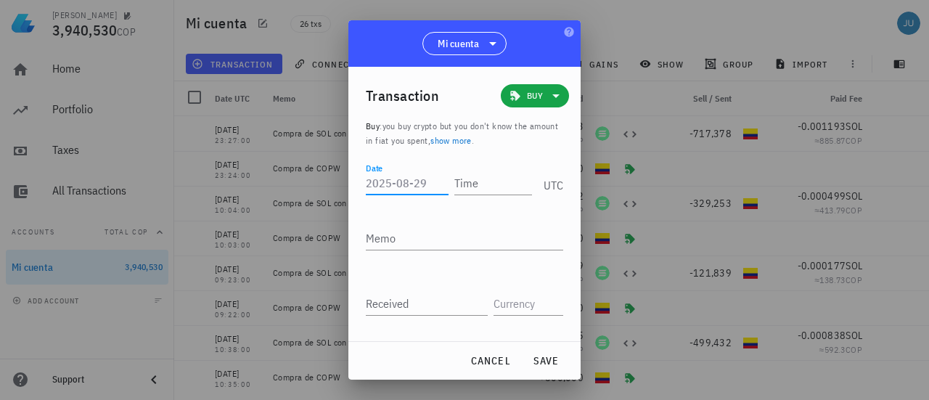
click at [396, 180] on input "Date" at bounding box center [407, 182] width 83 height 23
type input "2025-08-07"
click at [468, 187] on input "Time" at bounding box center [490, 182] width 83 height 23
type input "21:21:00"
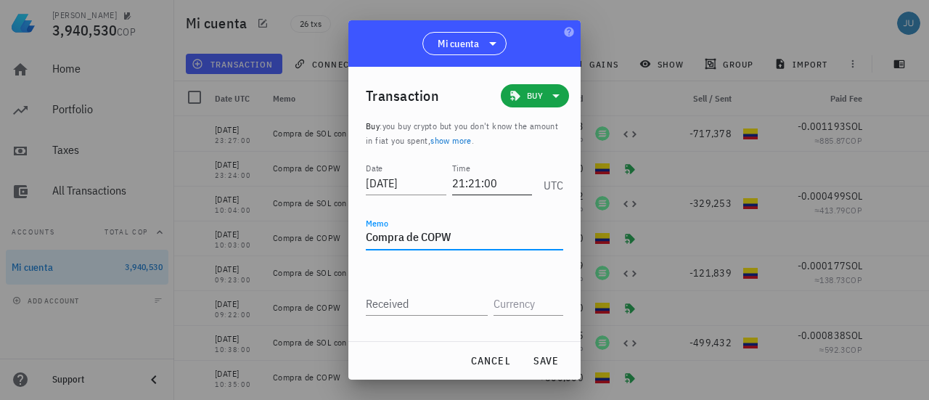
type textarea "Compra de COPW"
type input "750,000"
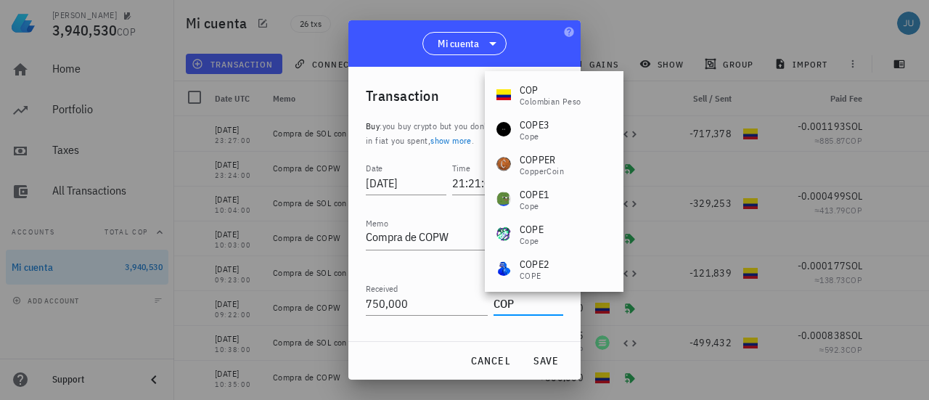
type input "COP"
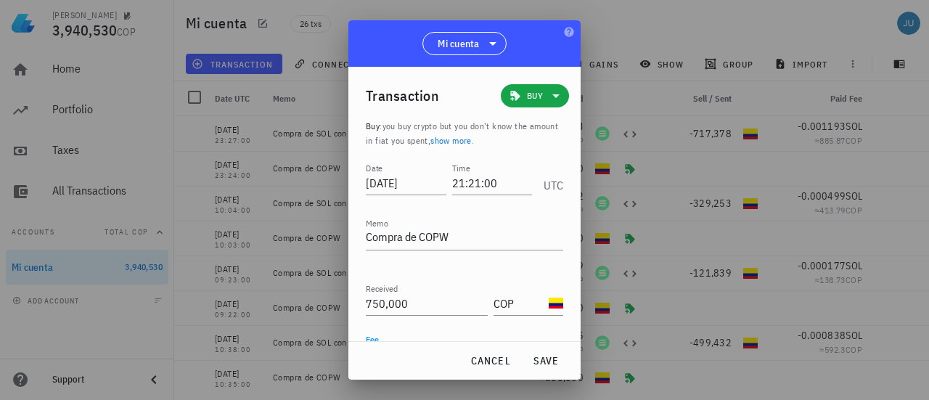
scroll to position [54, 0]
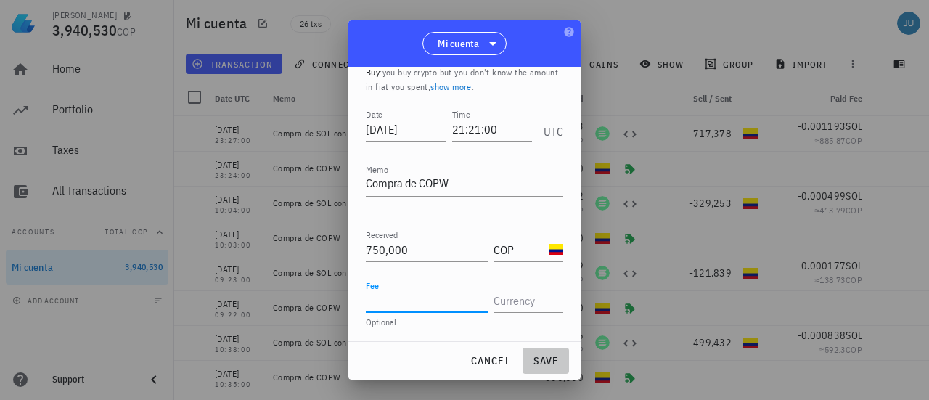
click at [542, 361] on span "save" at bounding box center [545, 360] width 35 height 13
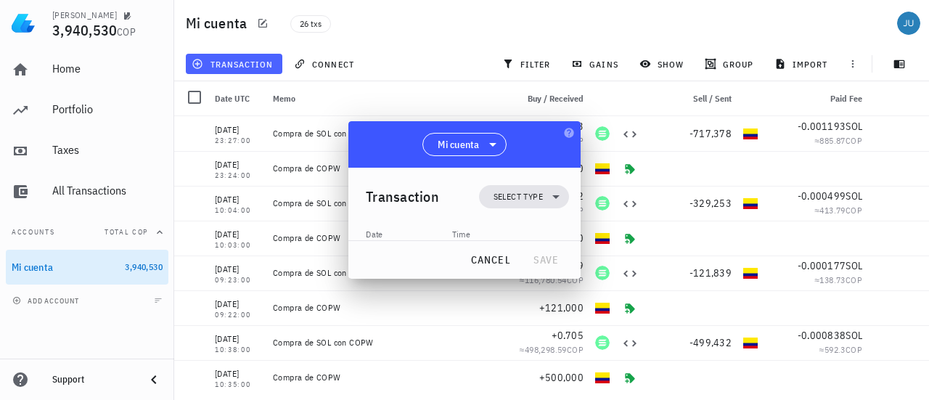
scroll to position [0, 0]
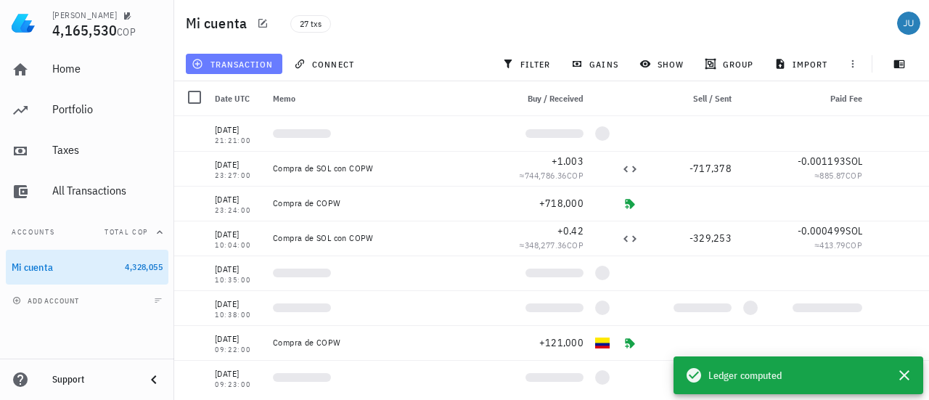
click at [233, 65] on span "transaction" at bounding box center [234, 64] width 78 height 12
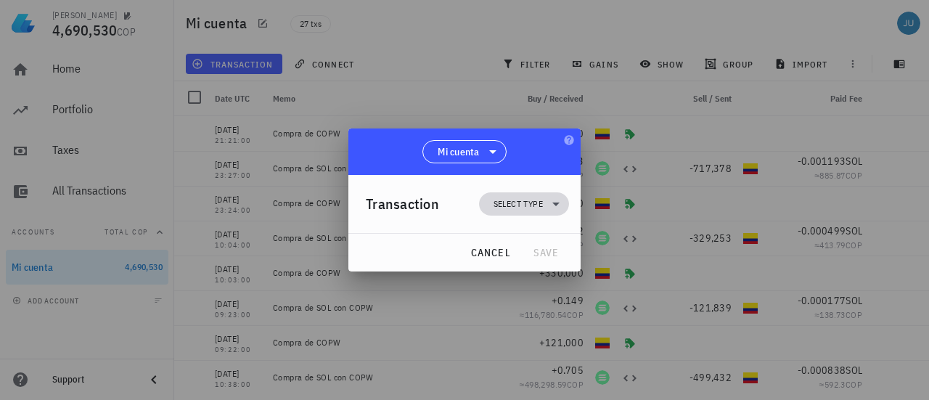
click at [541, 200] on span "Select type" at bounding box center [518, 204] width 49 height 15
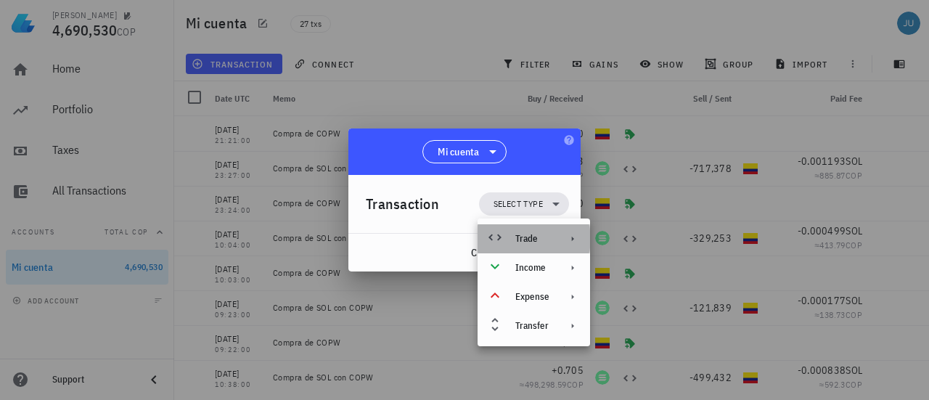
click at [547, 239] on div "Trade" at bounding box center [532, 239] width 34 height 12
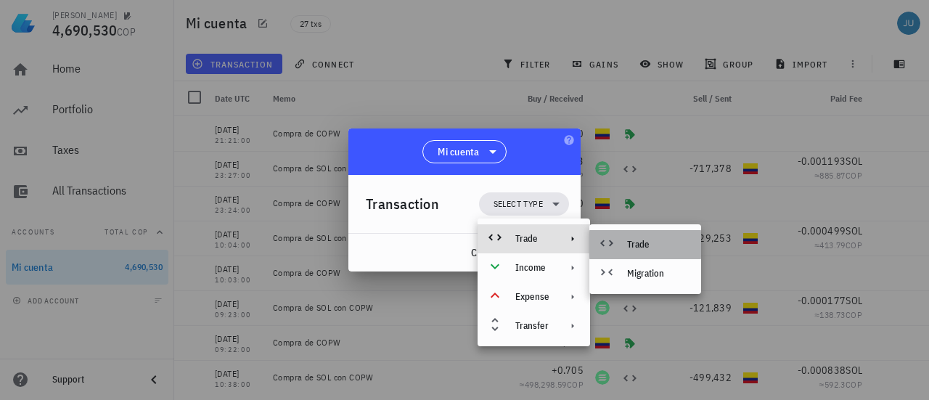
click at [620, 246] on div "Trade" at bounding box center [645, 244] width 112 height 29
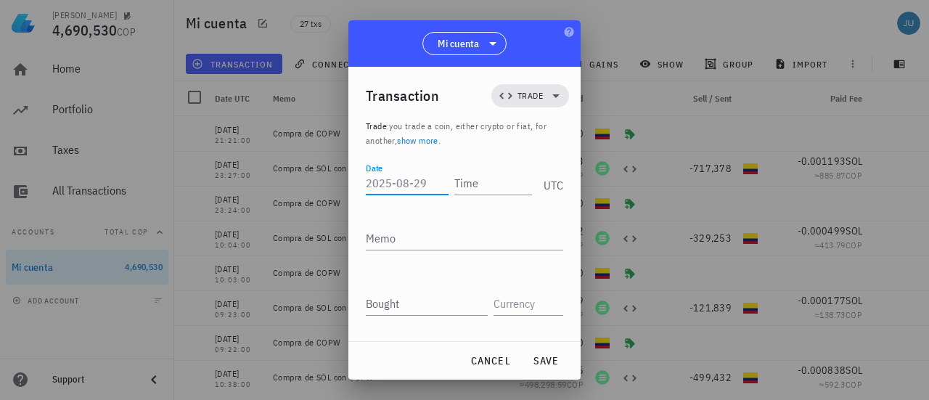
click at [407, 184] on input "Date" at bounding box center [407, 182] width 83 height 23
type input "2025-08-07"
type input "21:21:00"
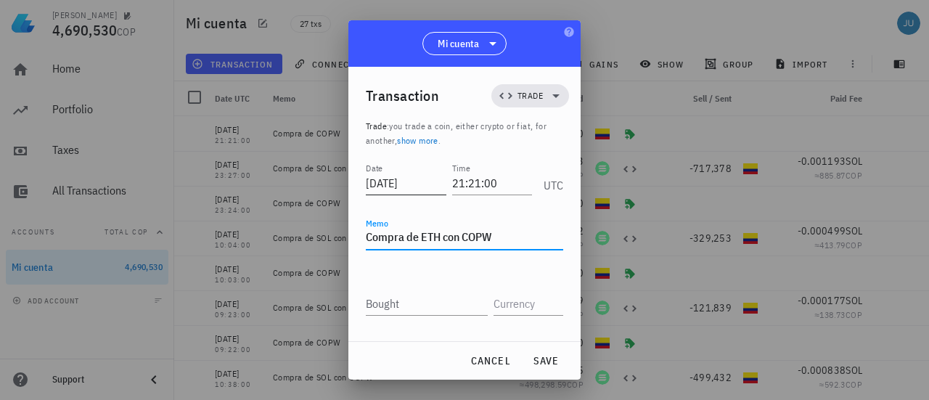
type textarea "Compra de ETH con COPW"
type input "0.0472"
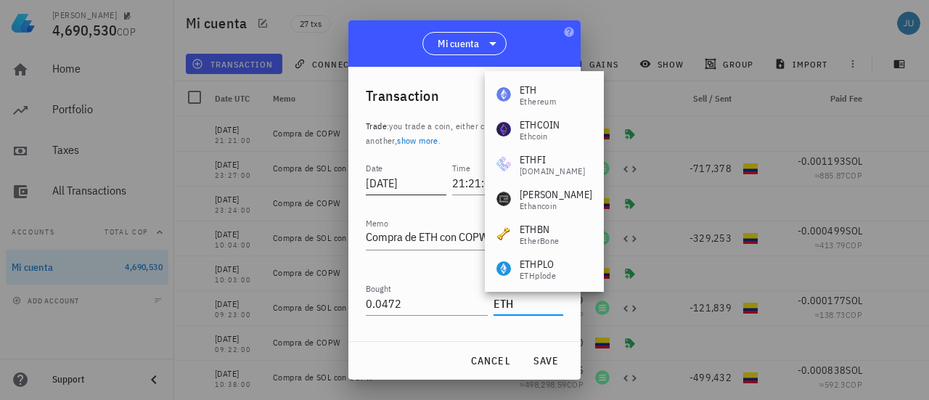
type input "ETH"
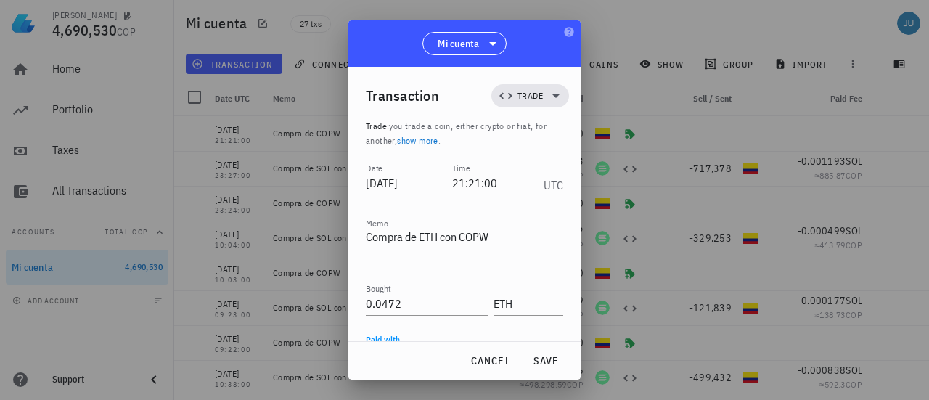
scroll to position [134, 0]
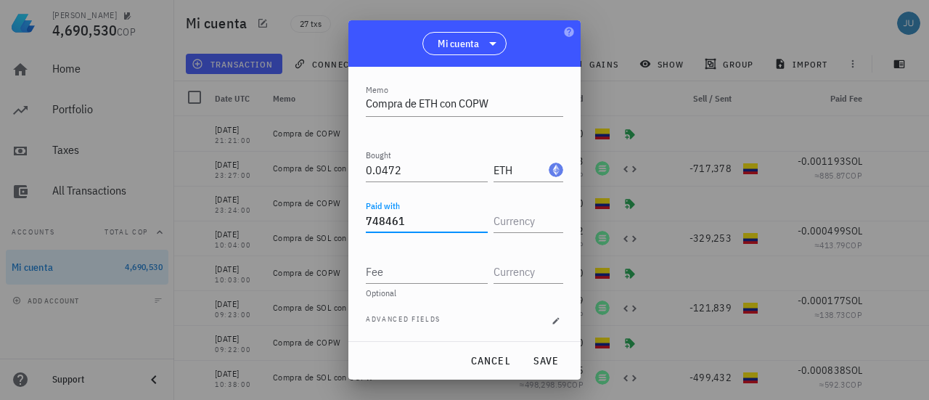
type input "748,461"
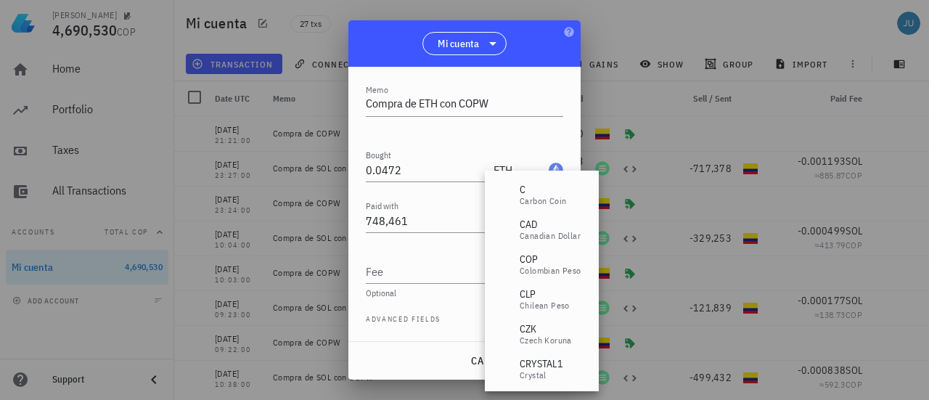
type input "COP"
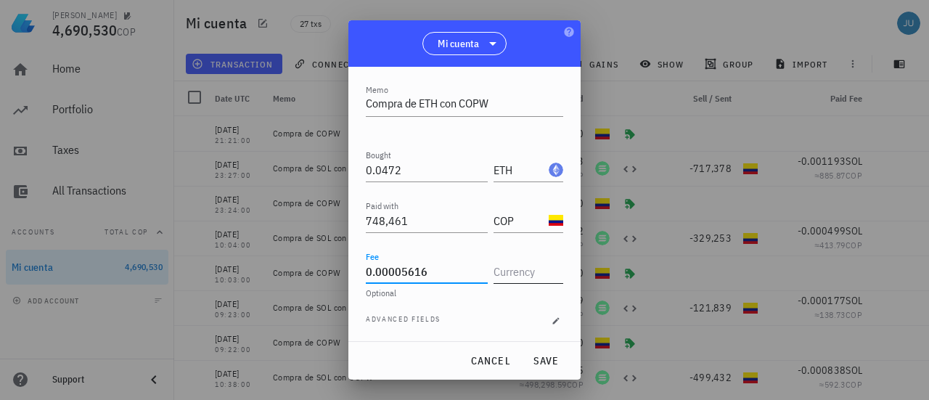
type input "0.00005616"
click at [513, 269] on input "text" at bounding box center [527, 271] width 67 height 23
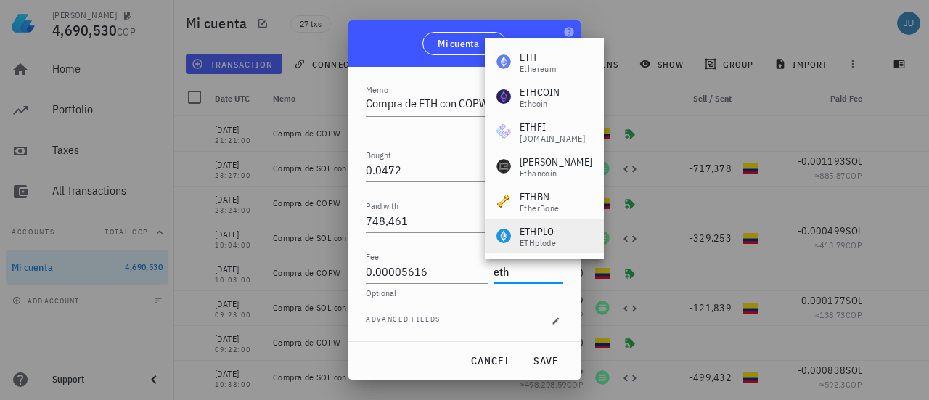
type input "ETH"
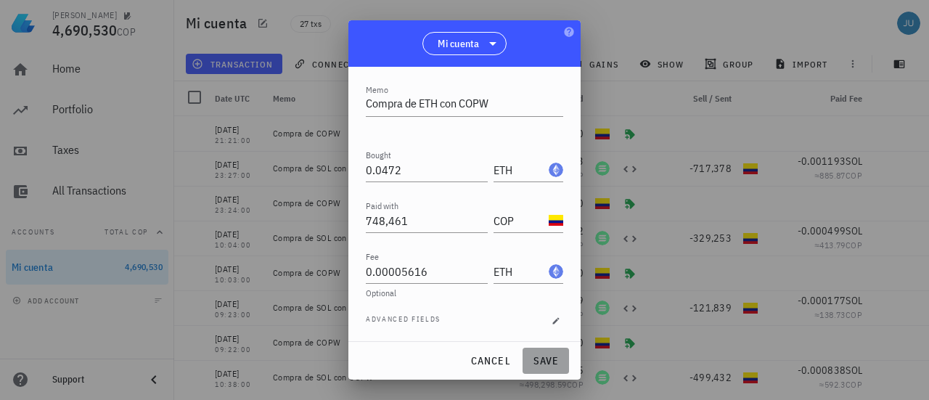
drag, startPoint x: 544, startPoint y: 368, endPoint x: 539, endPoint y: 361, distance: 9.3
click at [544, 368] on button "save" at bounding box center [546, 361] width 46 height 26
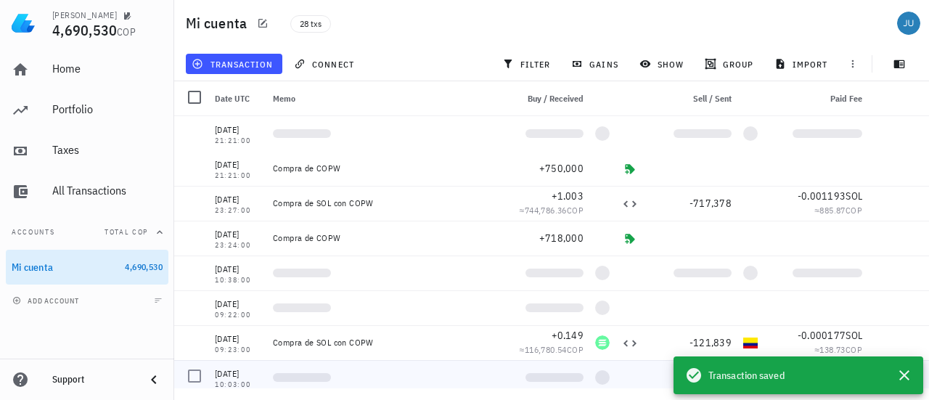
scroll to position [0, 0]
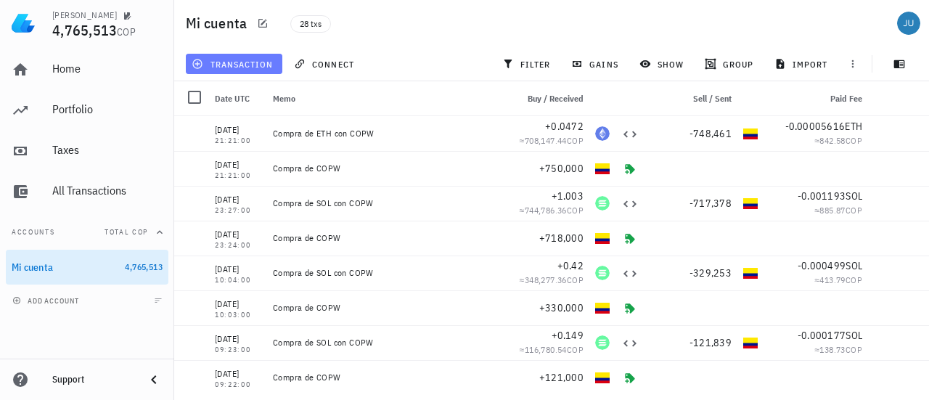
click at [227, 69] on span "transaction" at bounding box center [234, 64] width 78 height 12
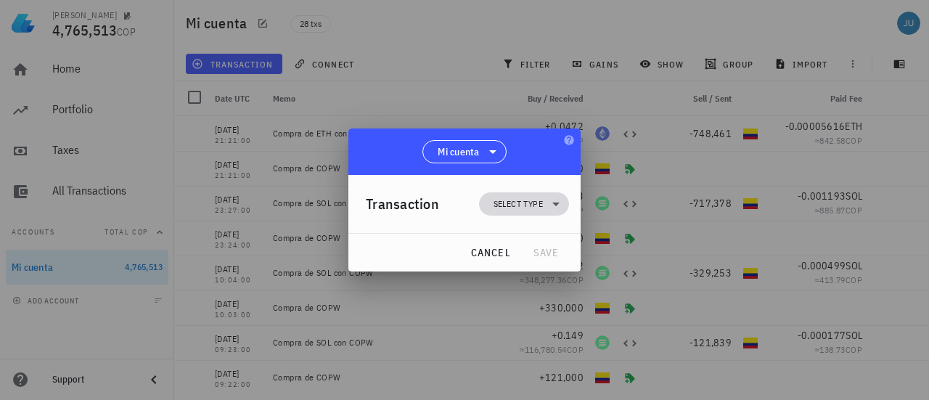
click at [527, 204] on span "Select type" at bounding box center [518, 204] width 49 height 15
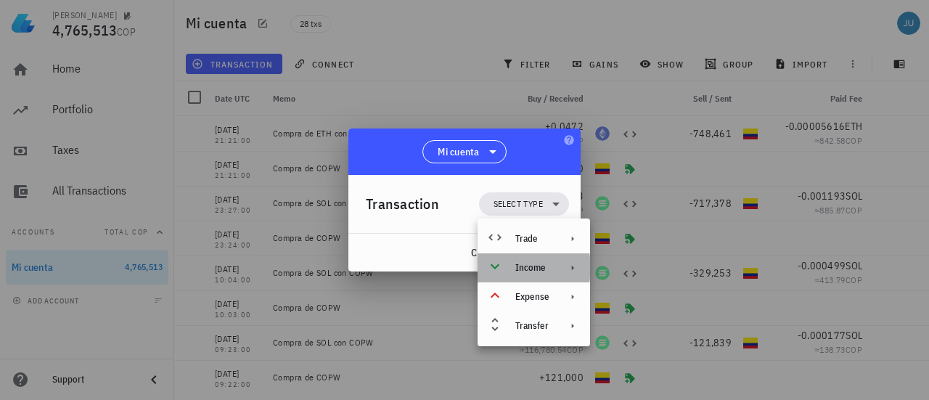
click at [573, 266] on icon at bounding box center [573, 268] width 12 height 12
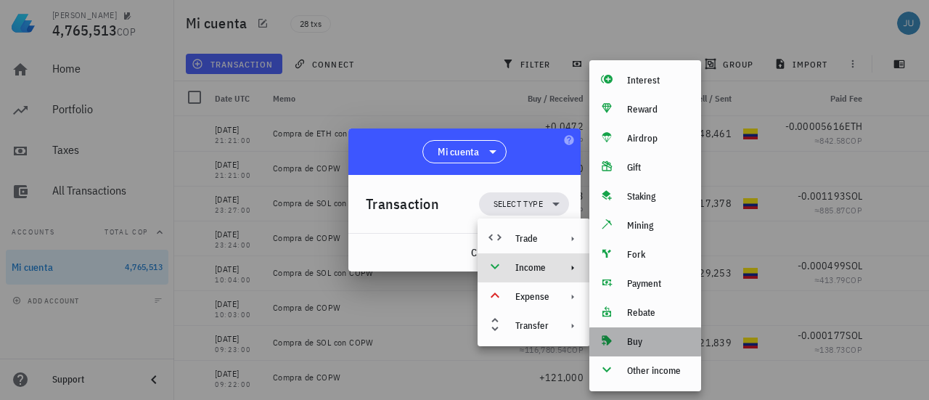
click at [639, 340] on div "Buy" at bounding box center [658, 342] width 62 height 12
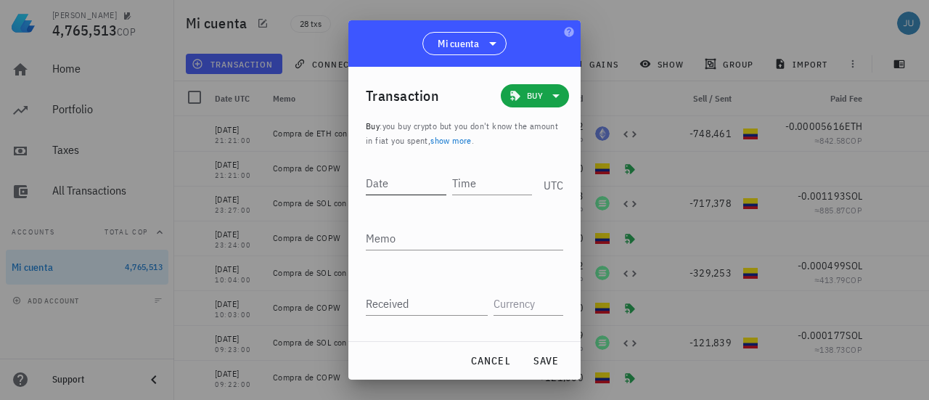
click at [403, 187] on input "Date" at bounding box center [406, 182] width 81 height 23
type input "2025-08-25"
type input "19:25:00"
type textarea "2"
type textarea "Compra de COPW"
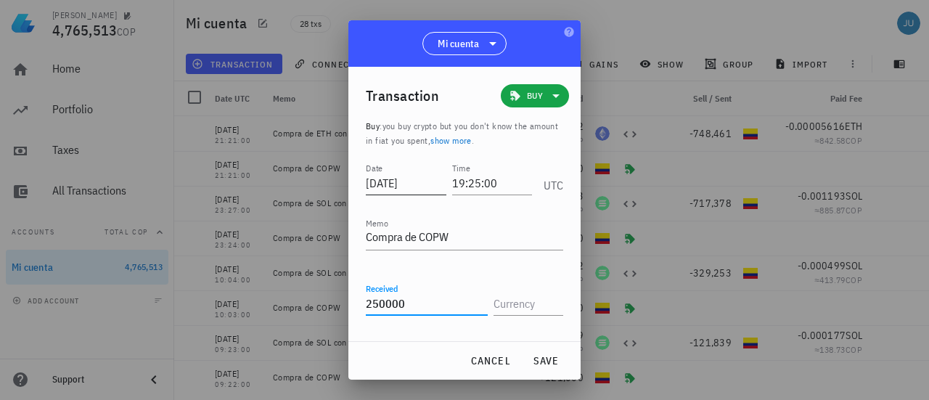
type input "250,000"
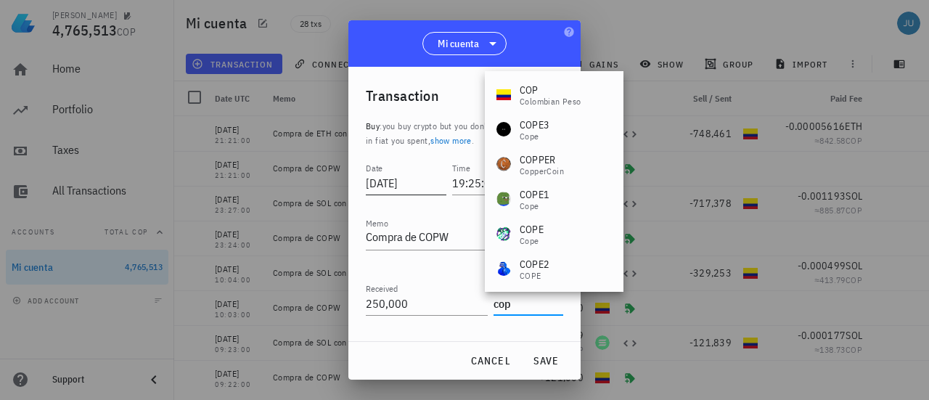
type input "COP"
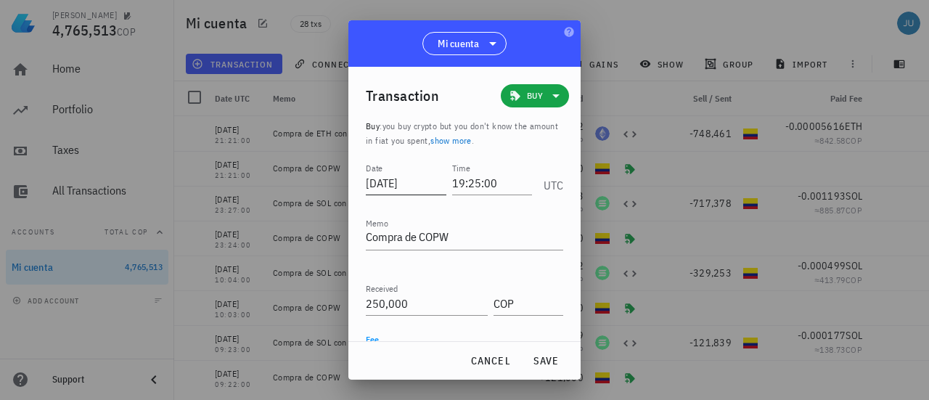
scroll to position [54, 0]
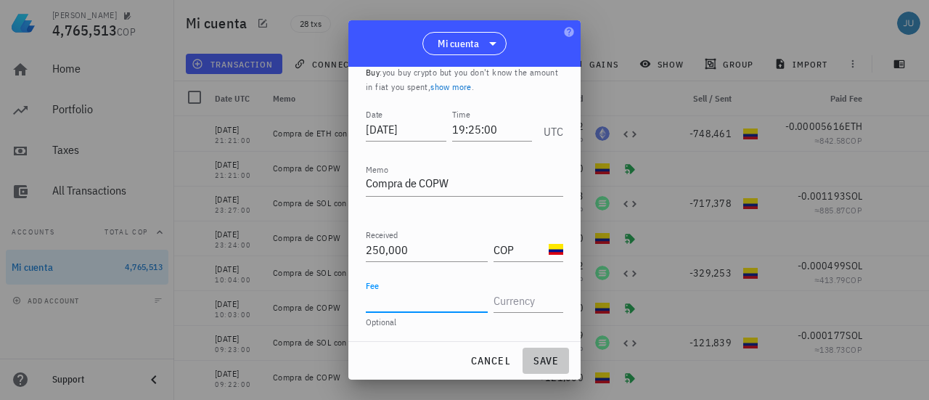
click at [534, 368] on button "save" at bounding box center [546, 361] width 46 height 26
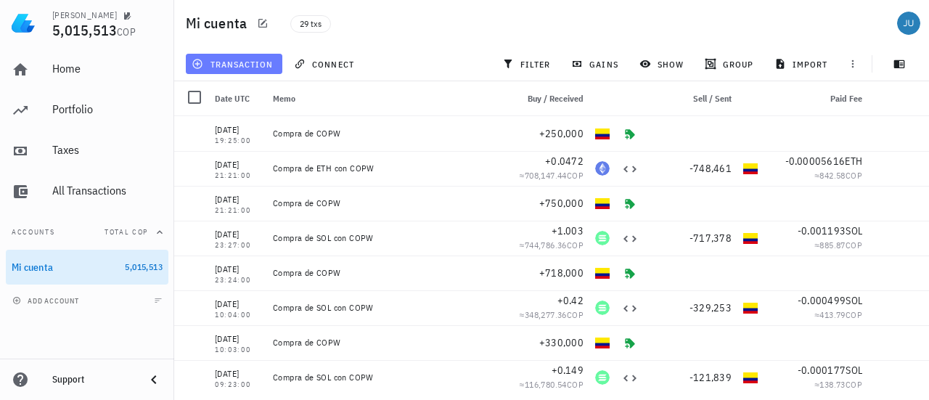
click at [219, 65] on span "transaction" at bounding box center [234, 64] width 78 height 12
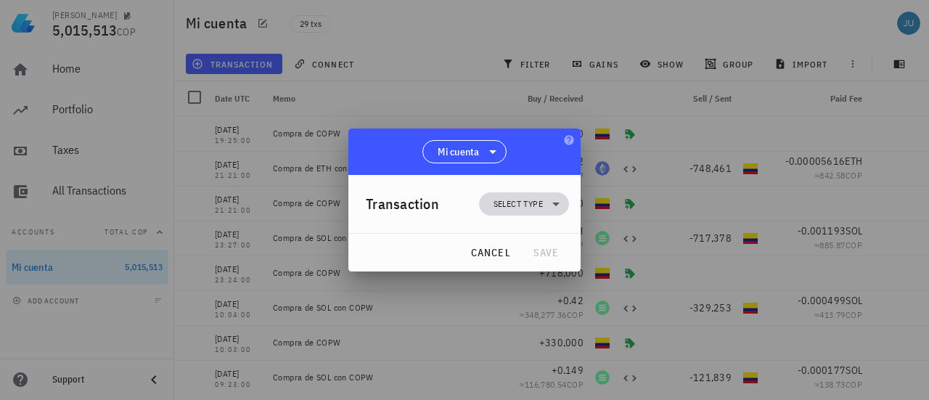
click at [529, 212] on span "Select type" at bounding box center [524, 203] width 73 height 23
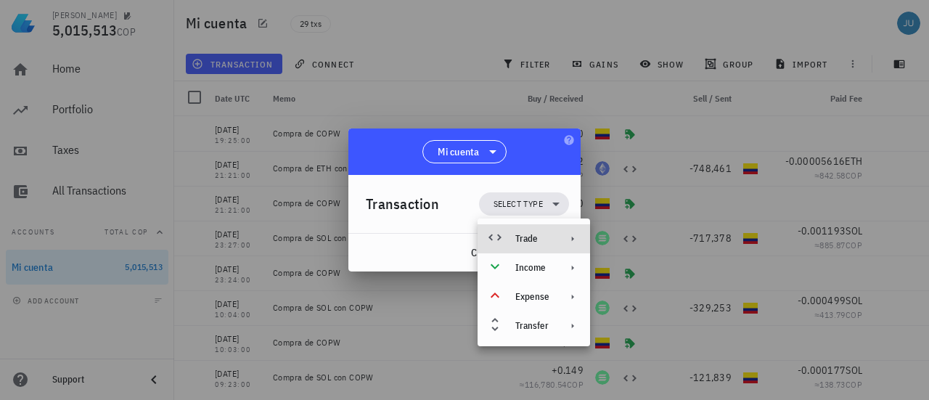
click at [555, 237] on div "Trade" at bounding box center [534, 238] width 113 height 29
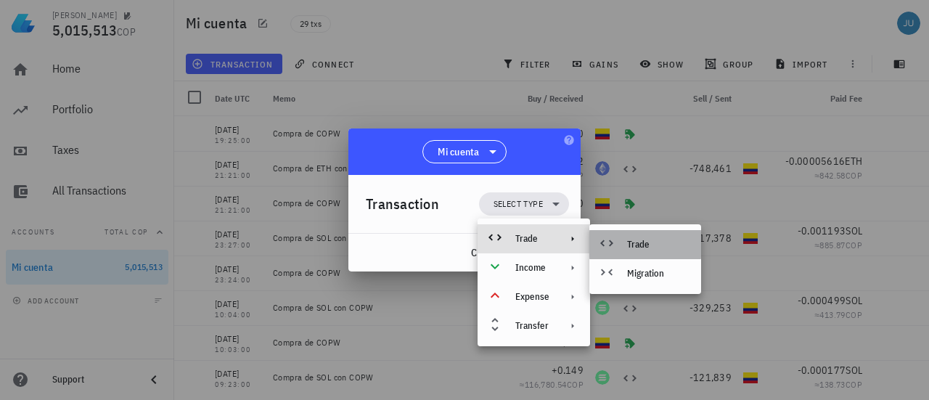
click at [661, 248] on div "Trade" at bounding box center [658, 245] width 62 height 12
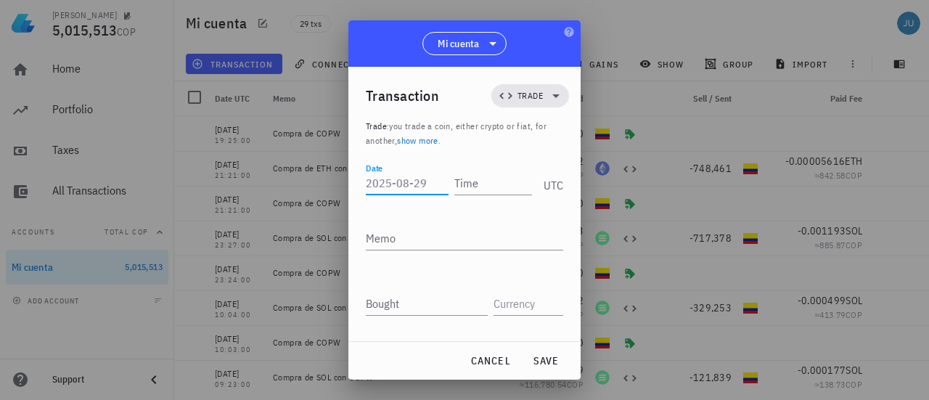
click at [403, 183] on input "Date" at bounding box center [407, 182] width 83 height 23
type input "2025-08-25"
type input "19:26:00"
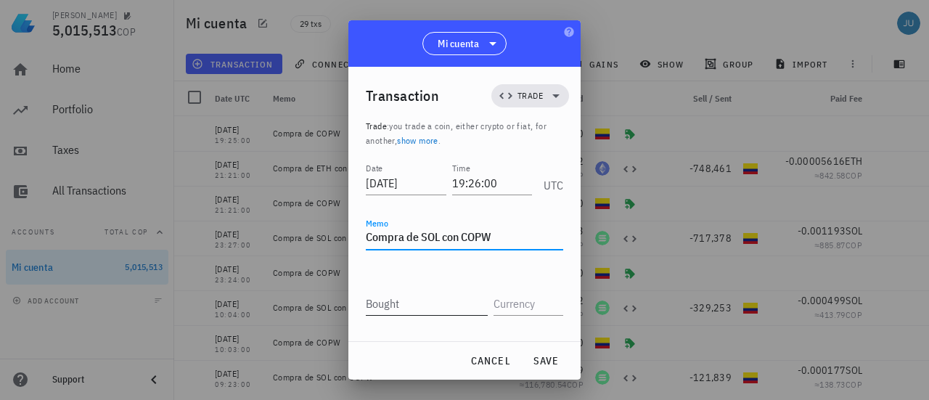
type textarea "Compra de SOL con COPW"
click at [416, 301] on input "Bought" at bounding box center [427, 303] width 122 height 23
type input "0.332"
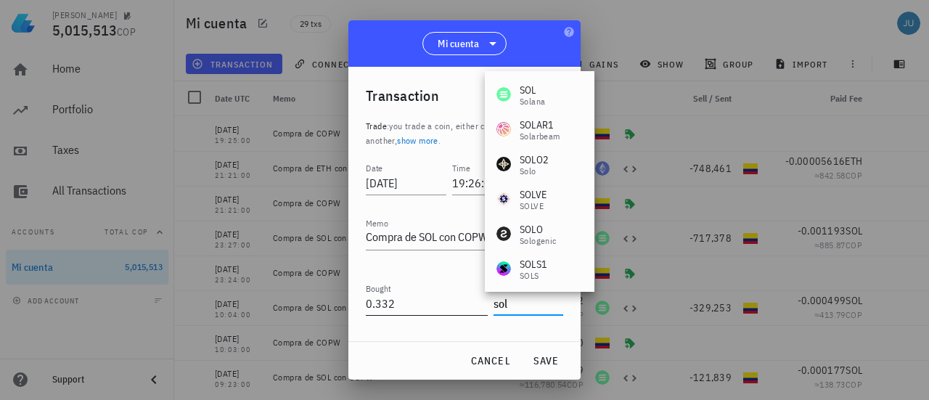
type input "SOL"
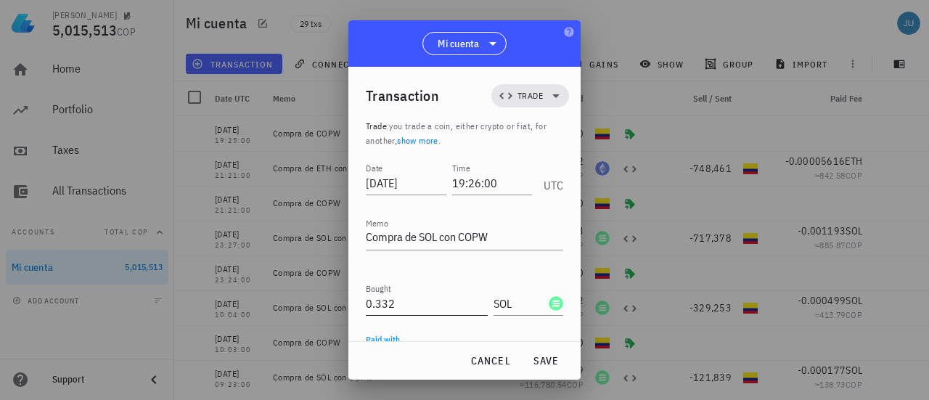
scroll to position [134, 0]
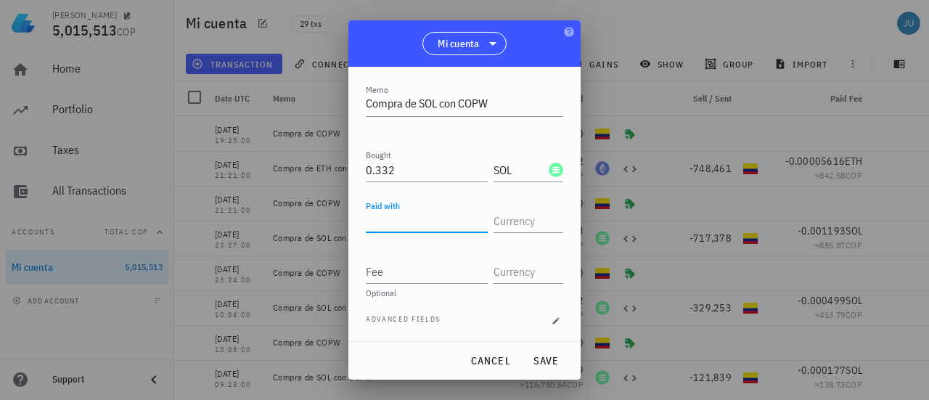
click at [400, 220] on input "Paid with" at bounding box center [427, 220] width 122 height 23
type input "252,432"
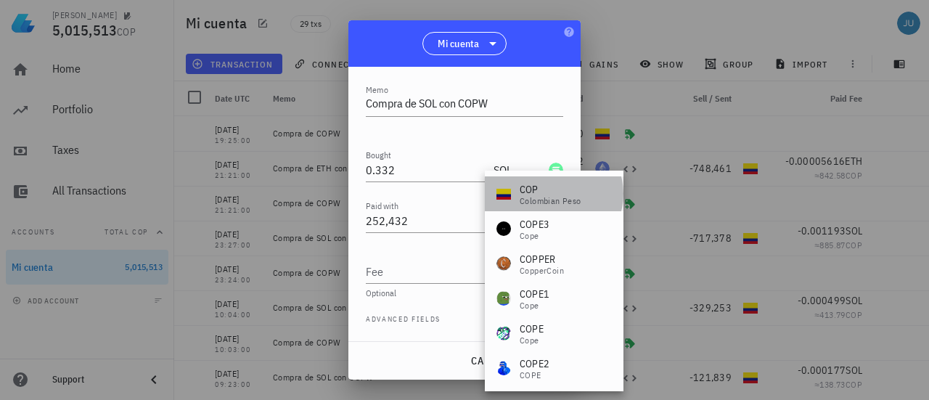
drag, startPoint x: 561, startPoint y: 198, endPoint x: 484, endPoint y: 234, distance: 85.1
click at [560, 198] on div "Colombian Peso" at bounding box center [551, 201] width 62 height 9
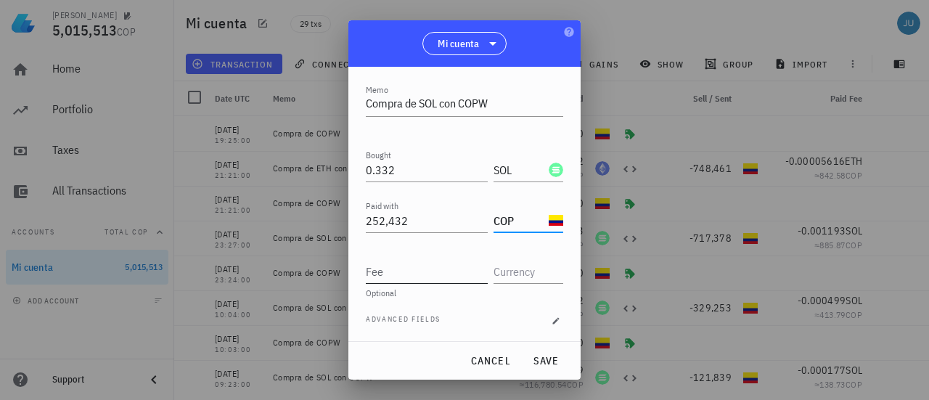
type input "COP"
click at [400, 272] on input "Fee" at bounding box center [427, 271] width 122 height 23
type input "0.000395"
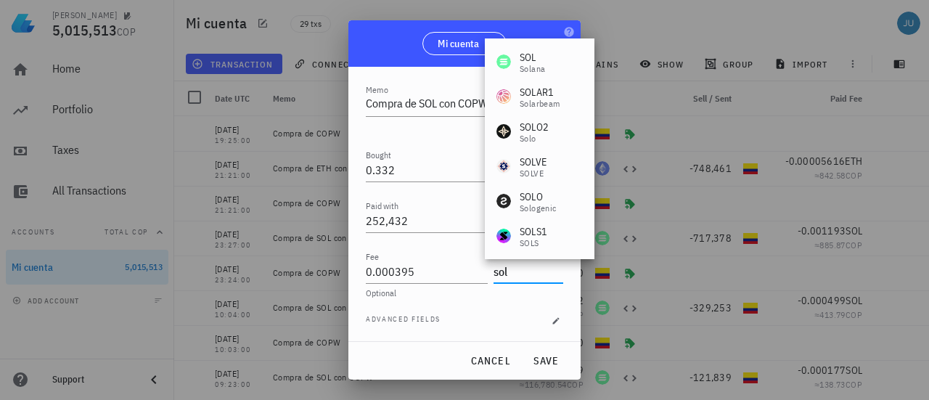
click at [520, 44] on div "[PERSON_NAME]" at bounding box center [540, 61] width 110 height 35
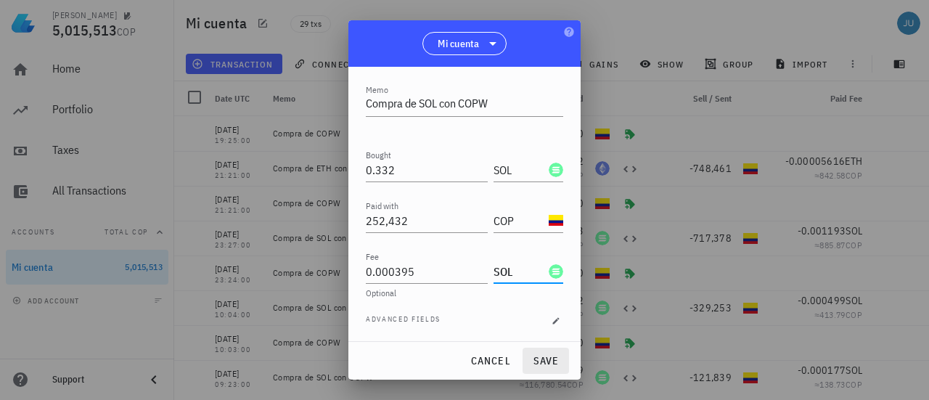
type input "SOL"
click at [544, 364] on span "save" at bounding box center [545, 360] width 35 height 13
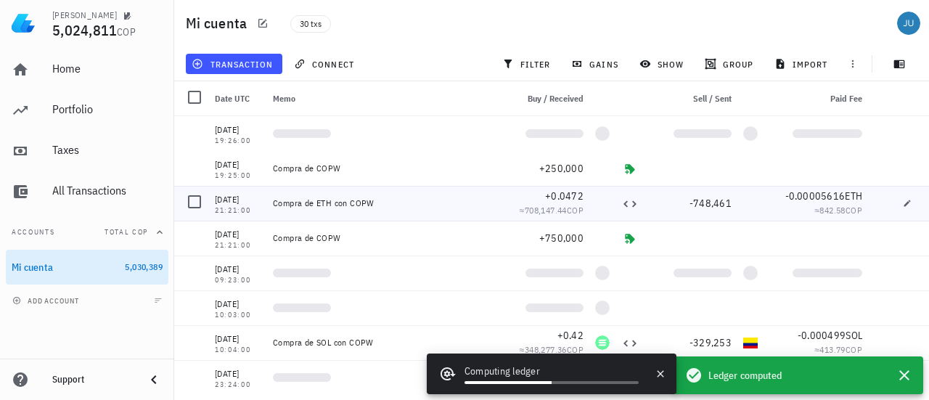
scroll to position [0, 0]
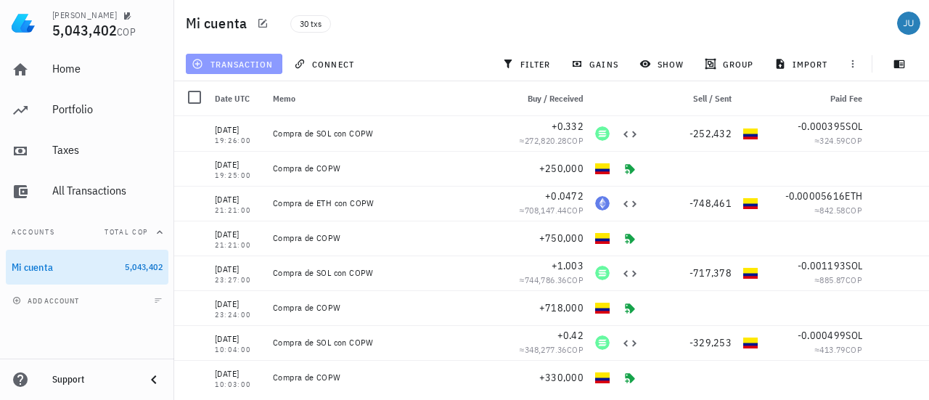
click at [237, 54] on button "transaction" at bounding box center [234, 64] width 97 height 20
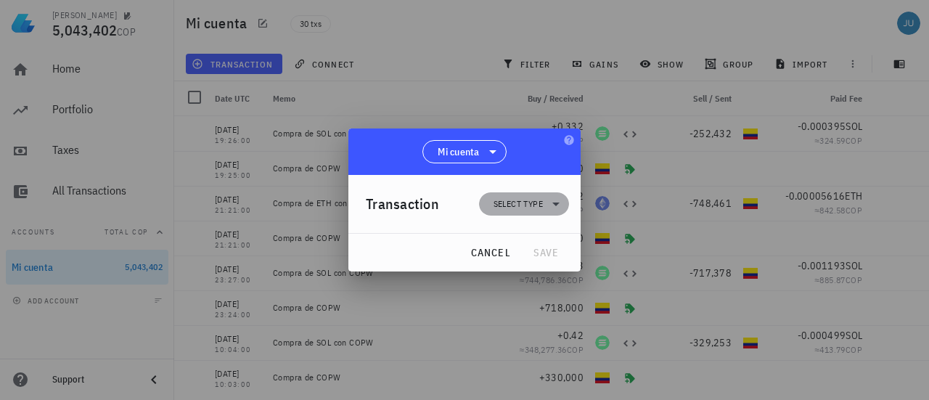
click at [545, 203] on span "Select type" at bounding box center [524, 203] width 73 height 23
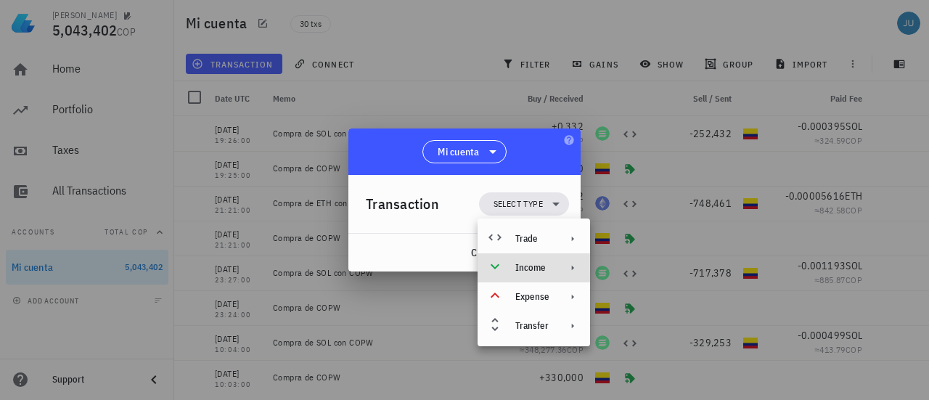
click at [550, 269] on div "Income" at bounding box center [534, 267] width 113 height 29
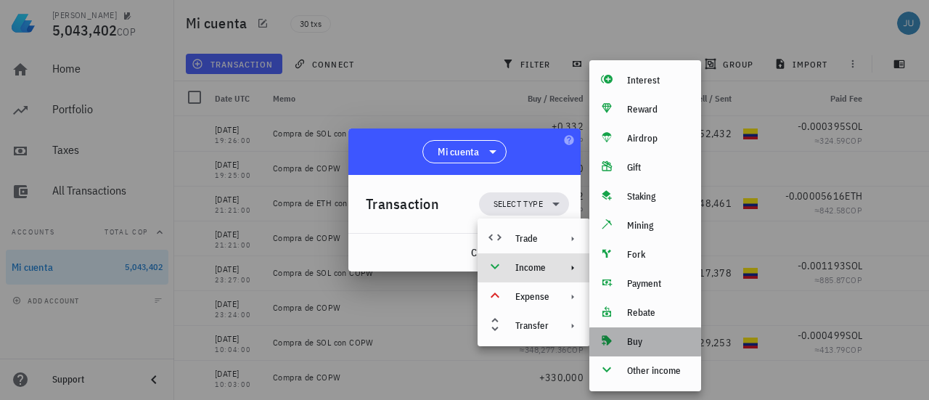
click at [642, 348] on div "Buy" at bounding box center [645, 341] width 112 height 29
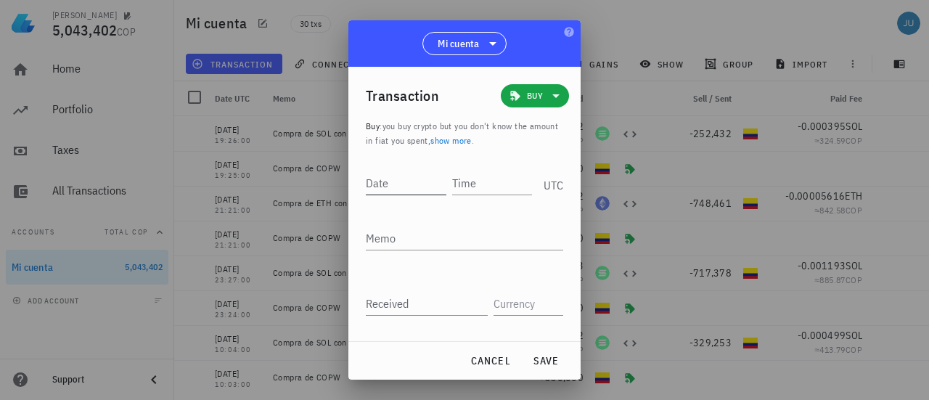
click at [396, 181] on input "Date" at bounding box center [406, 182] width 81 height 23
type input "2025-08-27"
type input "20:59:00"
type textarea "Compra de COPW"
type input "200,000"
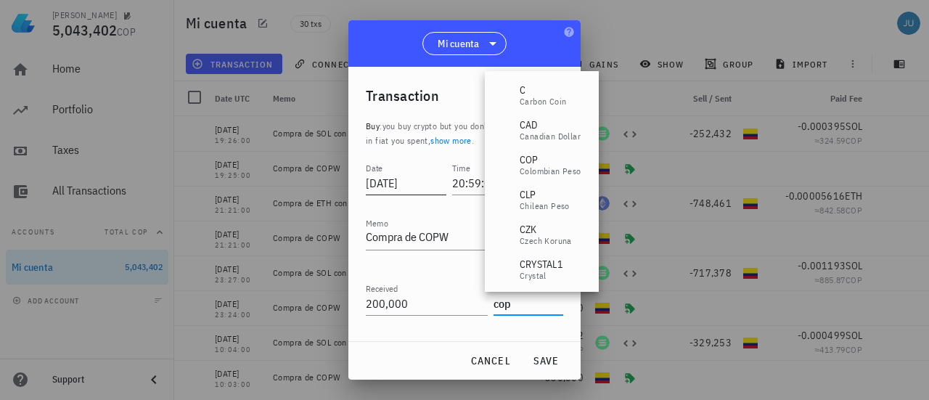
type input "COP"
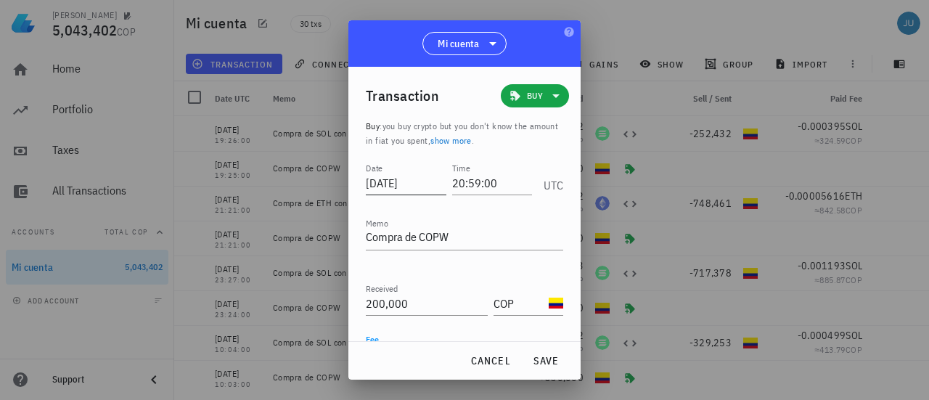
scroll to position [54, 0]
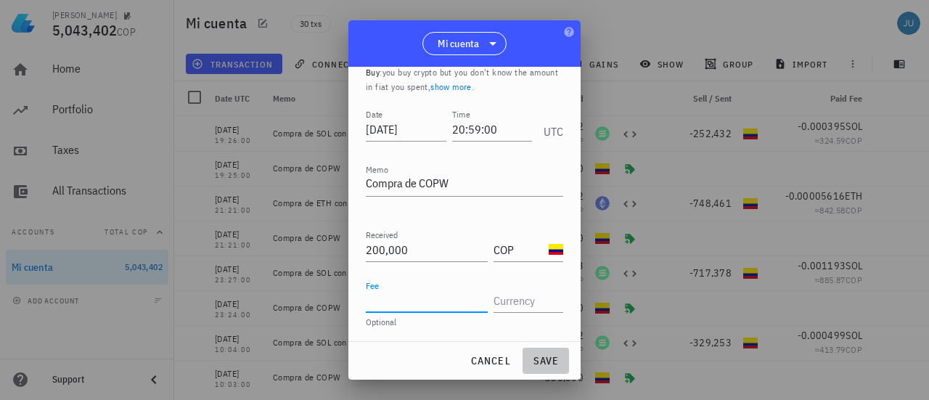
click at [547, 370] on button "save" at bounding box center [546, 361] width 46 height 26
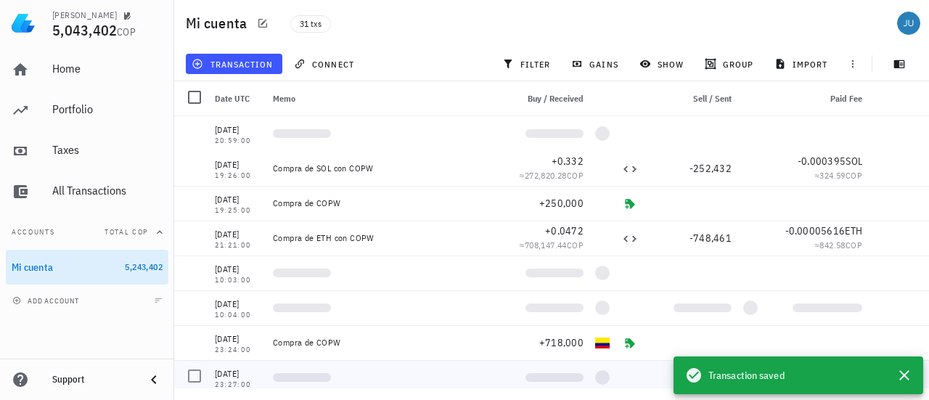
scroll to position [0, 0]
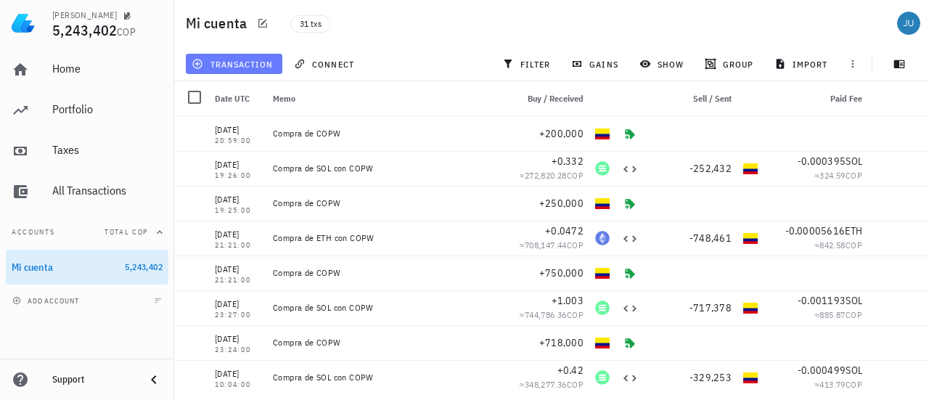
click at [245, 66] on span "transaction" at bounding box center [234, 64] width 78 height 12
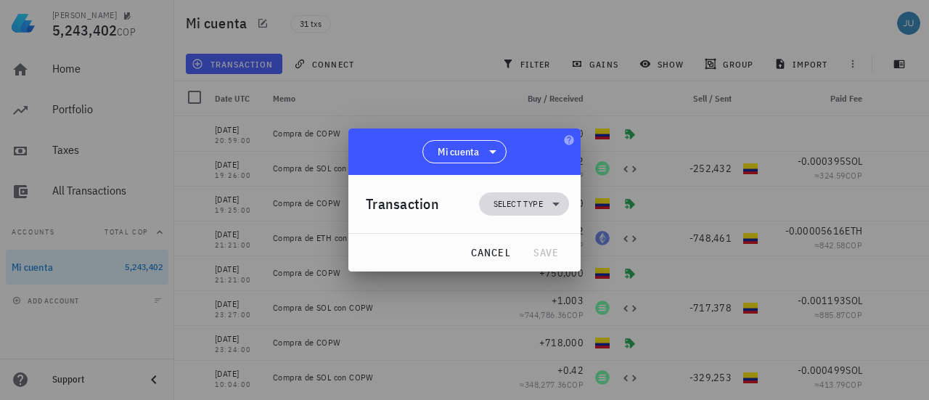
click at [526, 208] on span "Select type" at bounding box center [518, 204] width 49 height 15
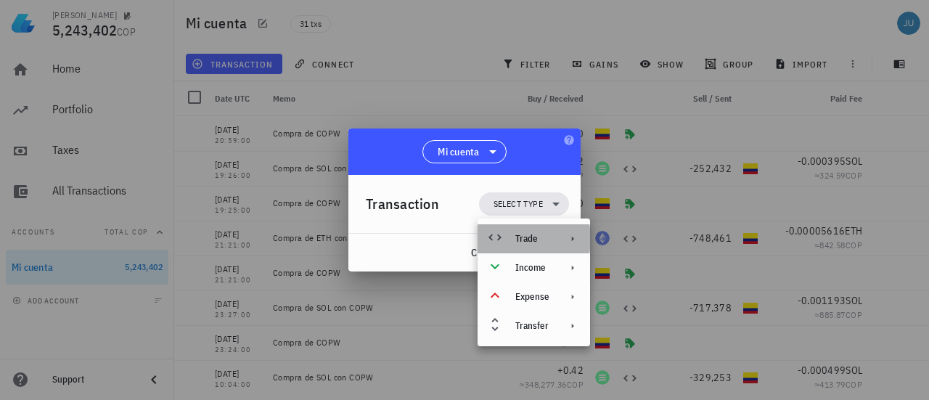
click at [562, 244] on div at bounding box center [569, 239] width 17 height 12
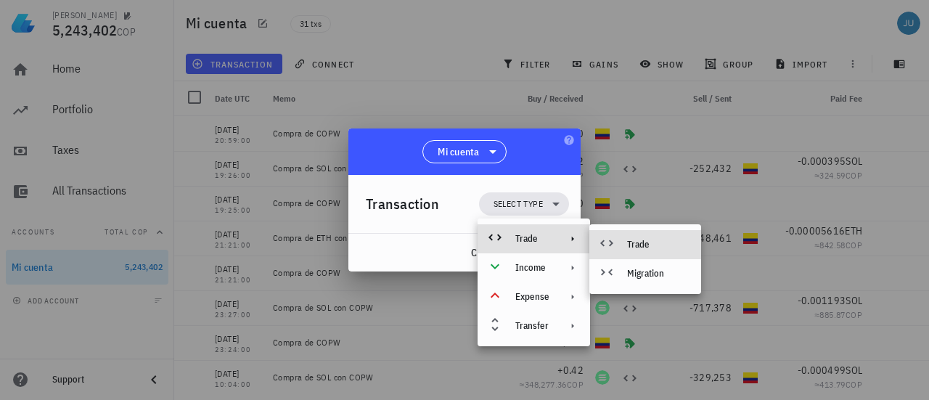
click at [644, 250] on div "Trade" at bounding box center [658, 245] width 62 height 12
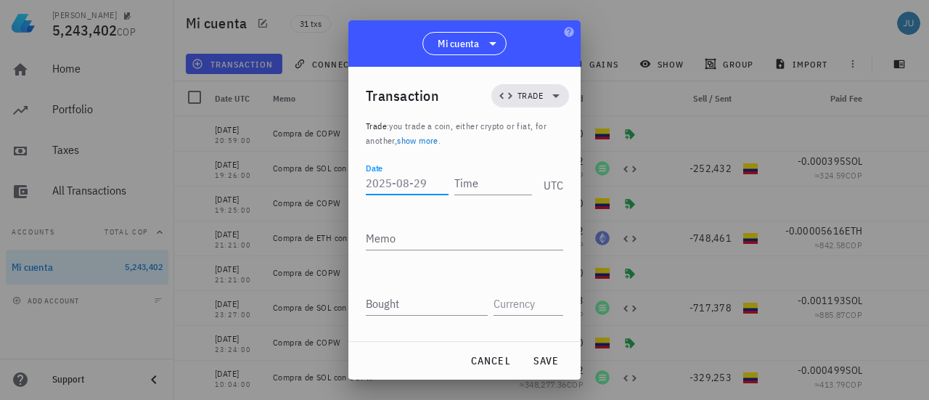
click at [406, 180] on input "Date" at bounding box center [407, 182] width 83 height 23
type input "2025-08-27"
type input "20:59:00"
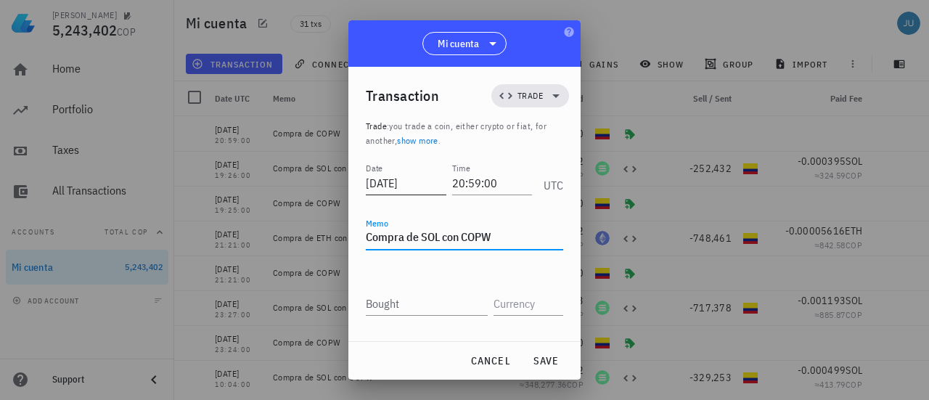
type textarea "Compra de SOL con COPW"
type input "0.239"
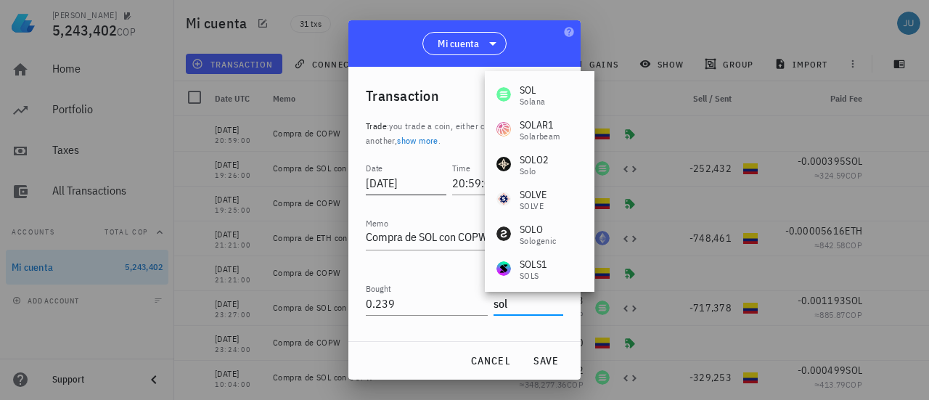
type input "SOL"
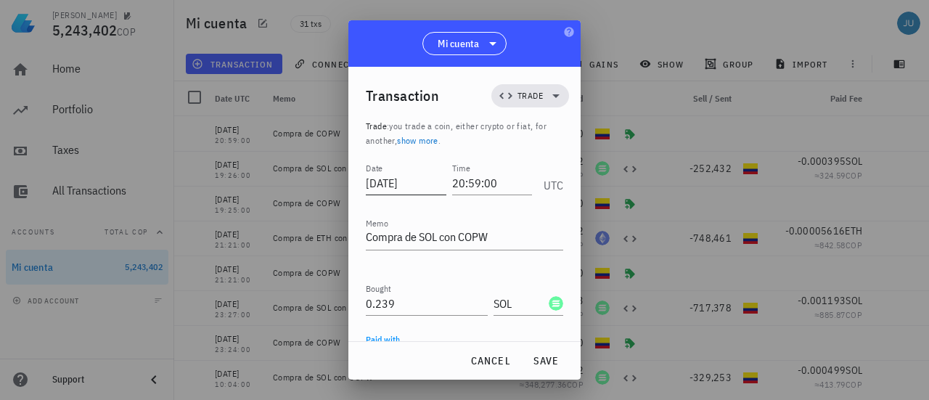
scroll to position [134, 0]
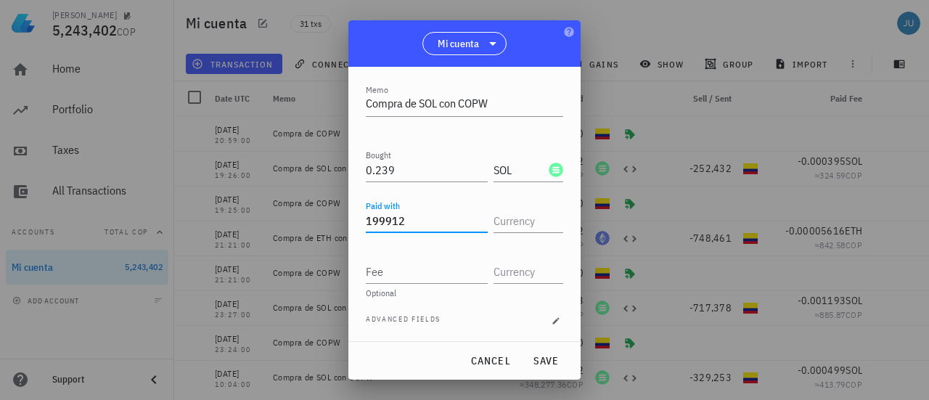
type input "199,912"
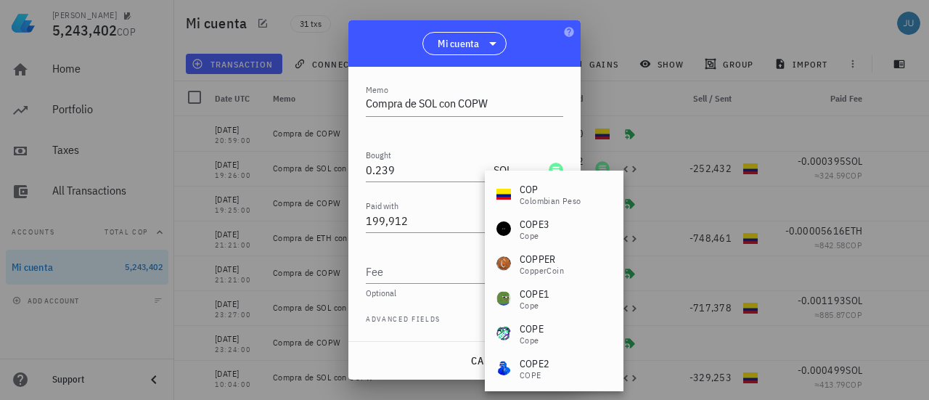
click at [560, 198] on div "Colombian Peso" at bounding box center [551, 201] width 62 height 9
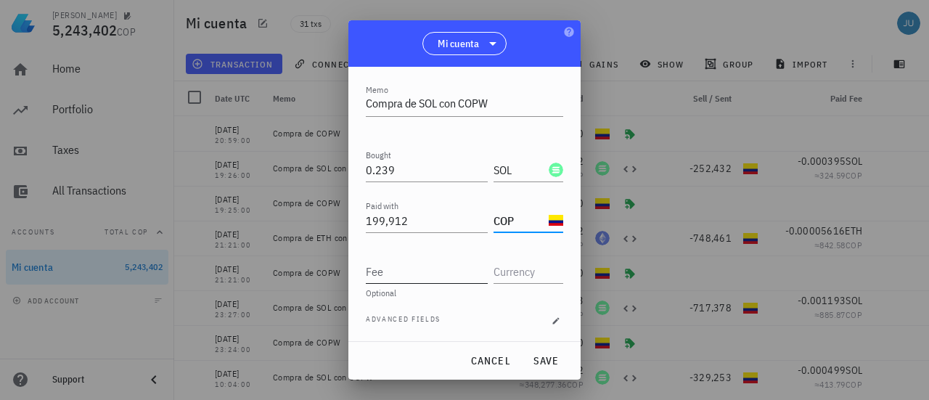
type input "COP"
click at [395, 274] on input "Fee" at bounding box center [427, 271] width 122 height 23
type input "0.000284"
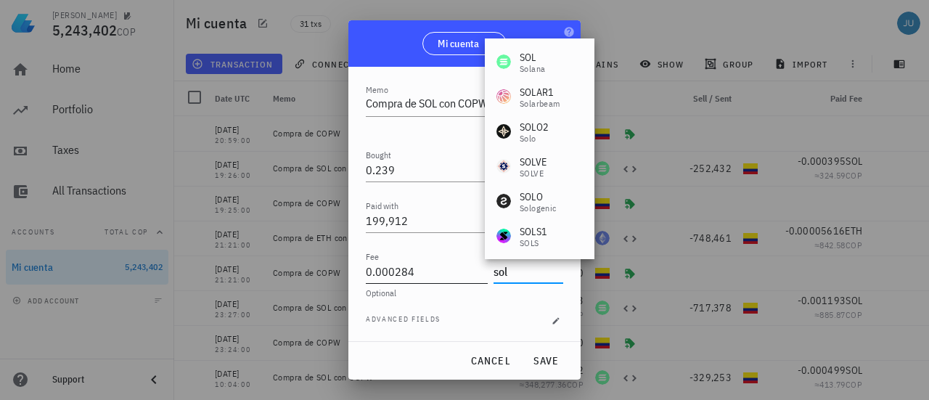
type input "SOL"
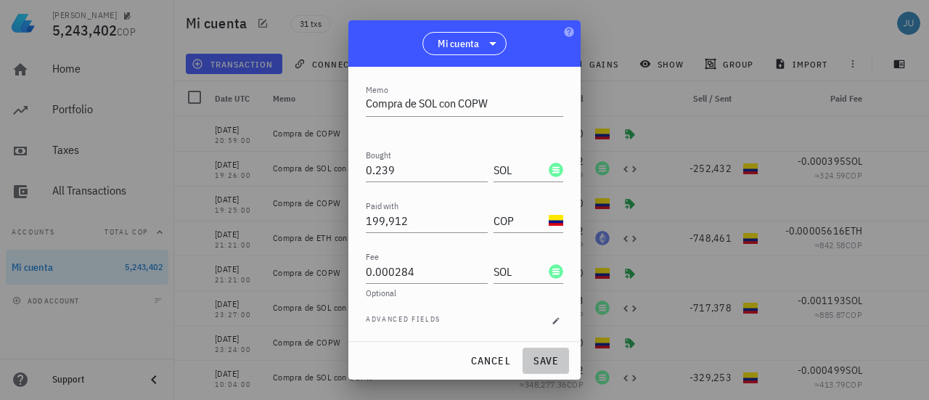
click at [536, 361] on span "save" at bounding box center [545, 360] width 35 height 13
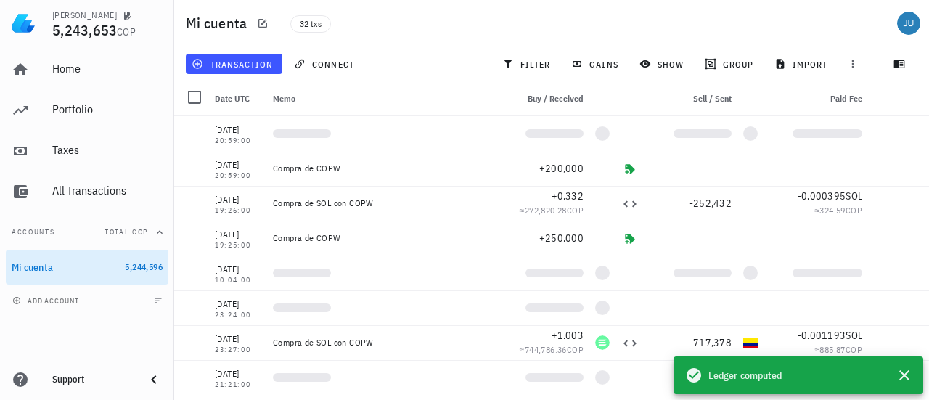
scroll to position [0, 0]
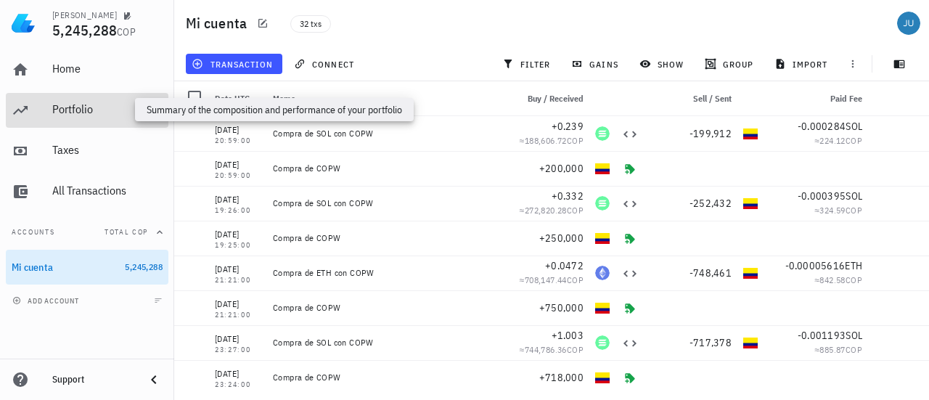
click at [89, 106] on div "Portfolio" at bounding box center [107, 109] width 110 height 14
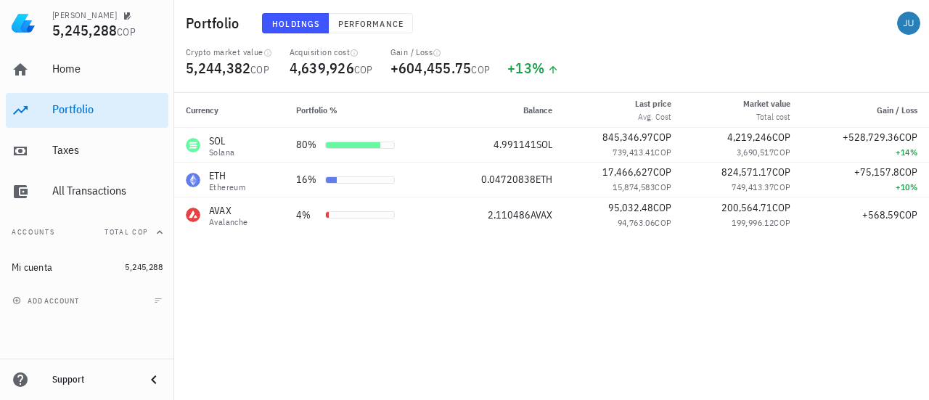
click at [372, 288] on div "Currency Portfolio % Balance Last price Avg. Cost Market value Total cost Gain …" at bounding box center [551, 246] width 755 height 307
click at [357, 23] on span "Performance" at bounding box center [371, 23] width 66 height 11
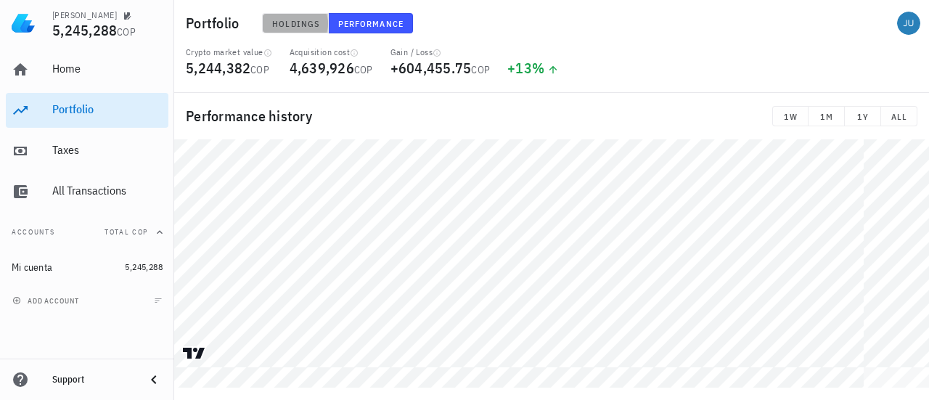
click at [290, 18] on span "Holdings" at bounding box center [296, 23] width 48 height 11
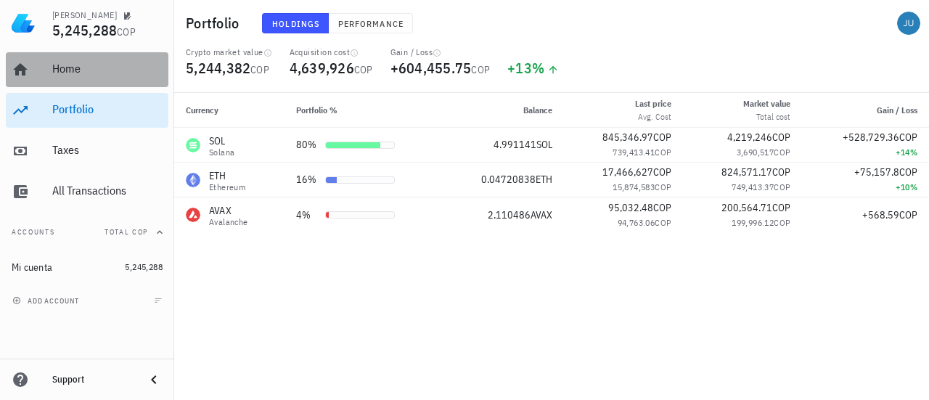
click at [78, 70] on div "Home" at bounding box center [107, 69] width 110 height 14
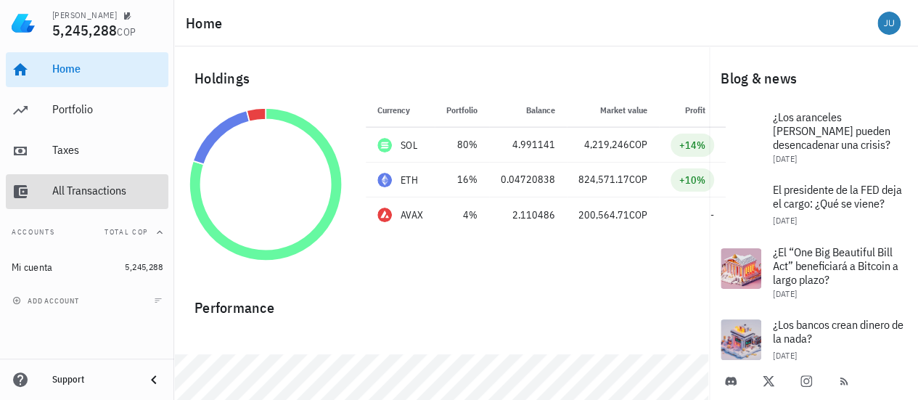
click at [68, 192] on div "All Transactions" at bounding box center [107, 191] width 110 height 14
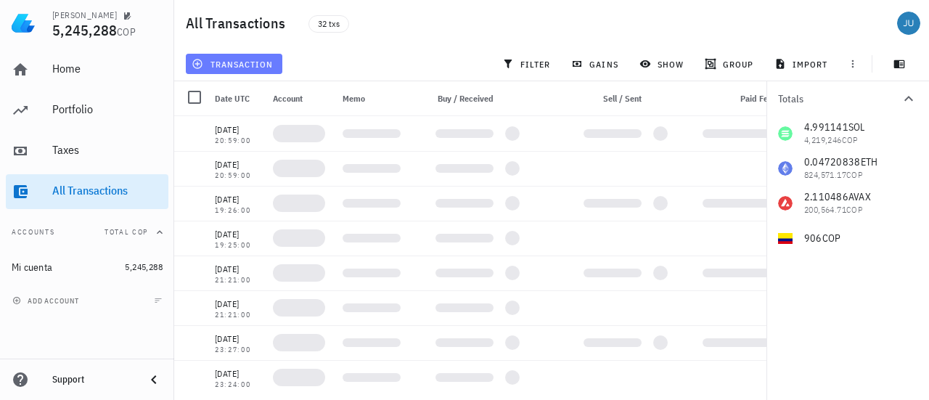
click at [248, 68] on span "transaction" at bounding box center [234, 64] width 78 height 12
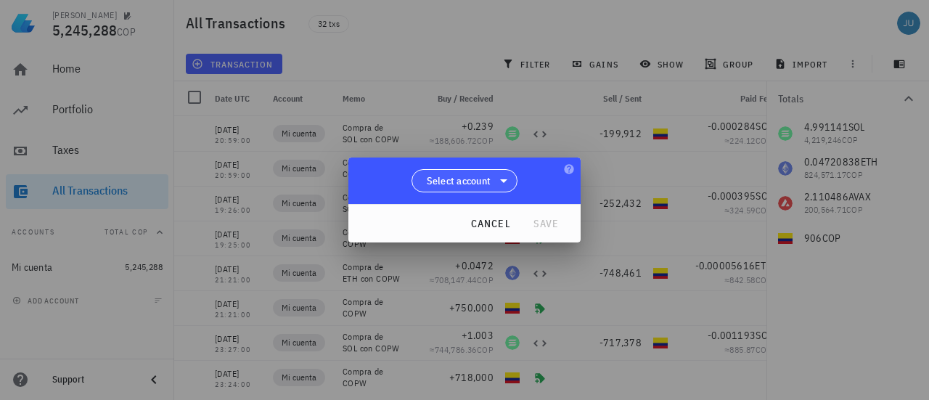
click at [496, 176] on icon at bounding box center [503, 180] width 17 height 17
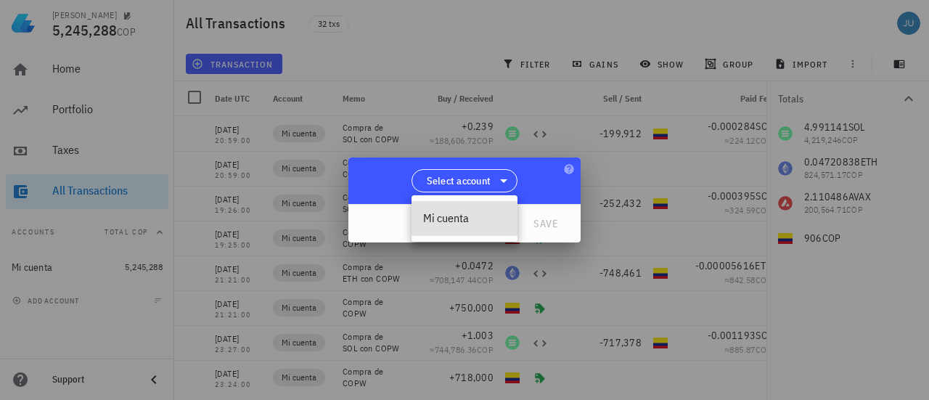
click at [455, 222] on div "Mi cuenta" at bounding box center [464, 218] width 83 height 14
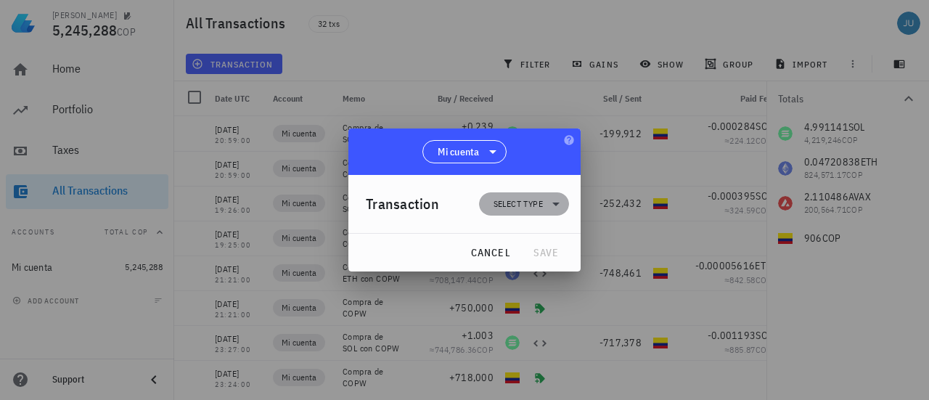
click at [560, 205] on icon at bounding box center [555, 203] width 17 height 17
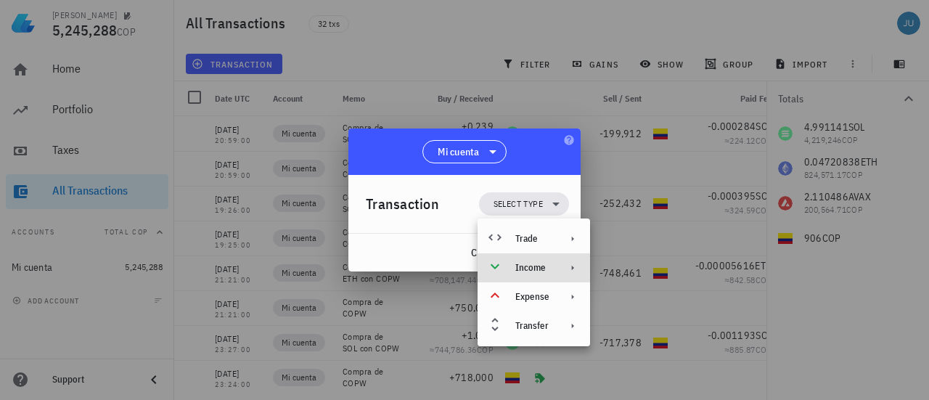
click at [567, 271] on icon at bounding box center [573, 268] width 12 height 12
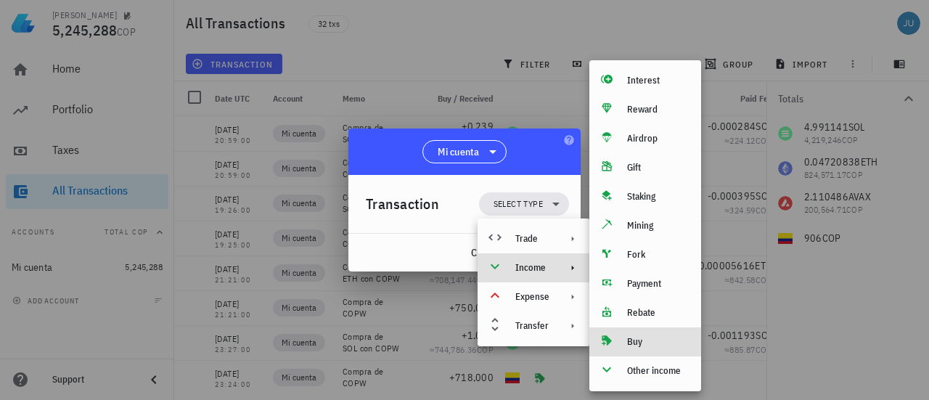
click at [652, 344] on div "Buy" at bounding box center [658, 342] width 62 height 12
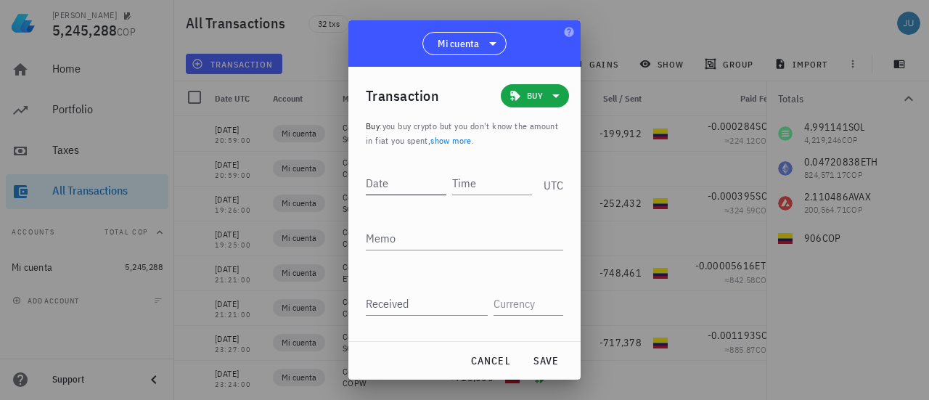
click at [400, 184] on input "Date" at bounding box center [406, 182] width 81 height 23
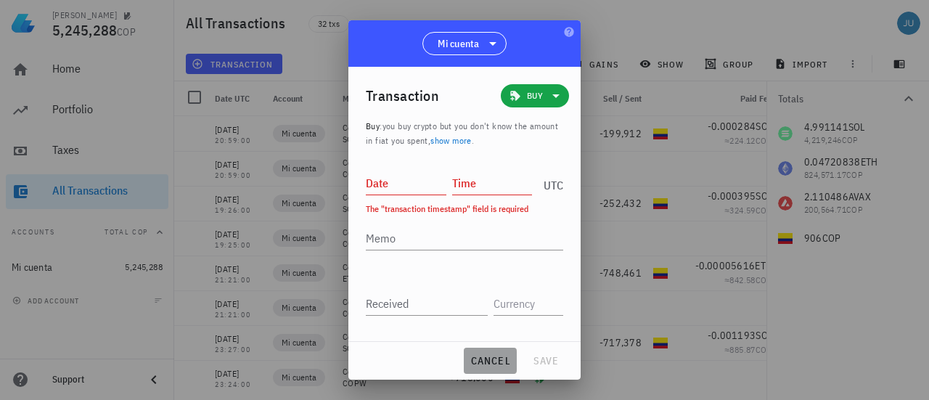
click at [492, 366] on span "cancel" at bounding box center [490, 360] width 41 height 13
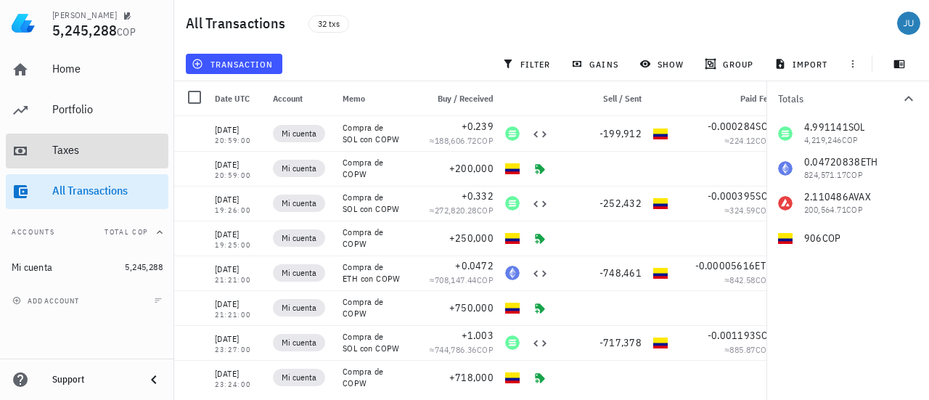
click at [63, 155] on div "Taxes" at bounding box center [107, 150] width 110 height 14
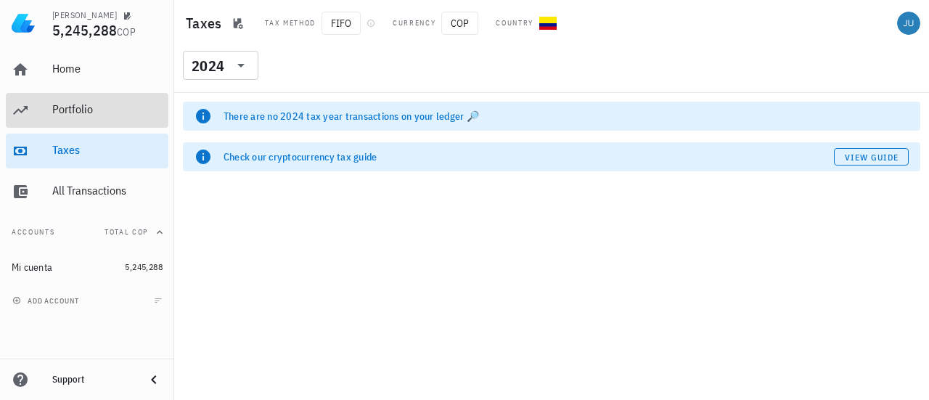
click at [84, 115] on div "Portfolio" at bounding box center [107, 109] width 110 height 14
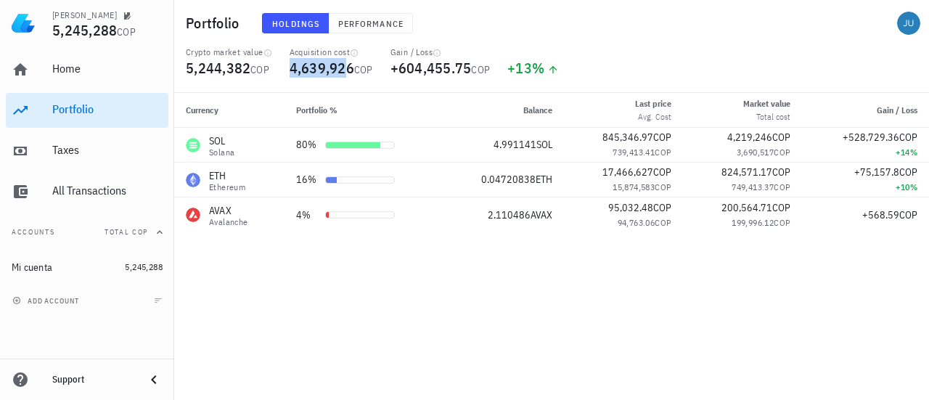
drag, startPoint x: 290, startPoint y: 66, endPoint x: 350, endPoint y: 72, distance: 60.5
click at [350, 72] on div "Acquisition cost 4,639,926 COP" at bounding box center [331, 69] width 101 height 46
click at [296, 82] on div "Acquisition cost 4,639,926 COP" at bounding box center [331, 69] width 101 height 46
click at [286, 148] on td "80%" at bounding box center [364, 145] width 158 height 35
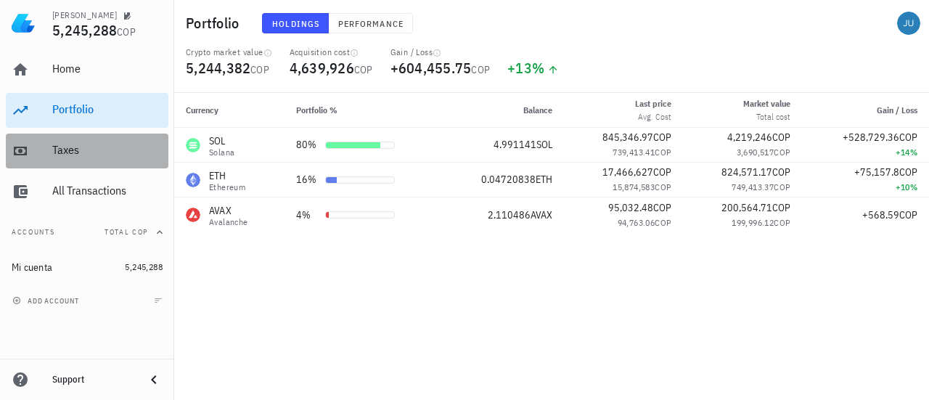
click at [57, 152] on div "Taxes" at bounding box center [107, 150] width 110 height 14
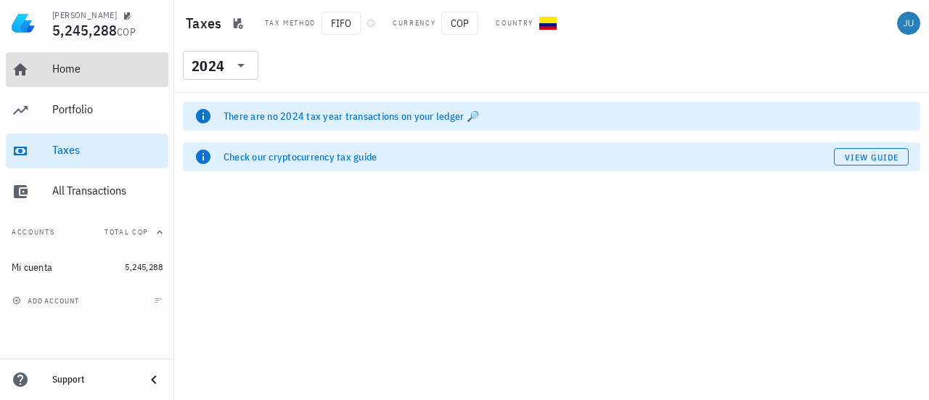
click at [90, 71] on div "Home" at bounding box center [107, 69] width 110 height 14
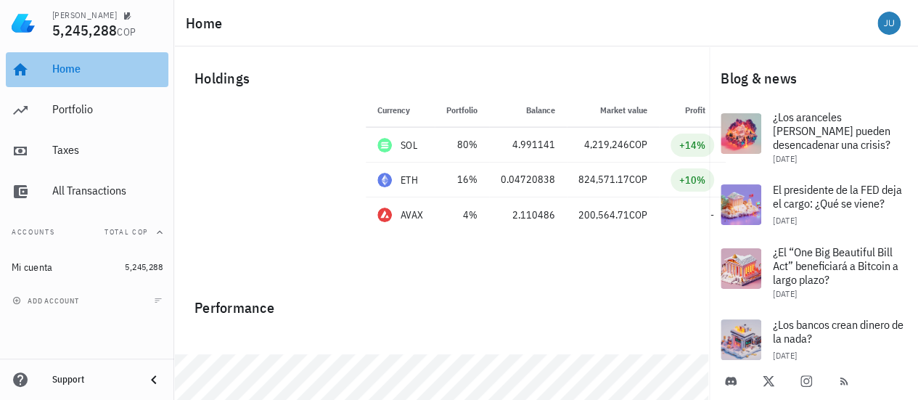
click at [88, 73] on div "Home" at bounding box center [107, 69] width 110 height 14
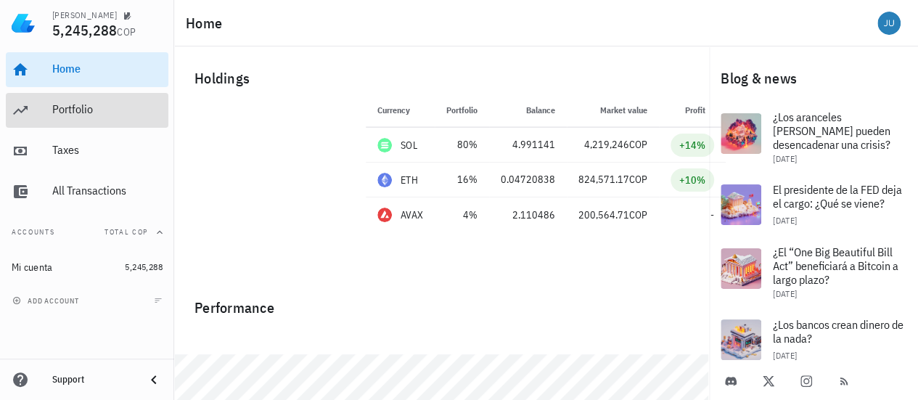
click at [94, 121] on div "Portfolio" at bounding box center [107, 110] width 110 height 33
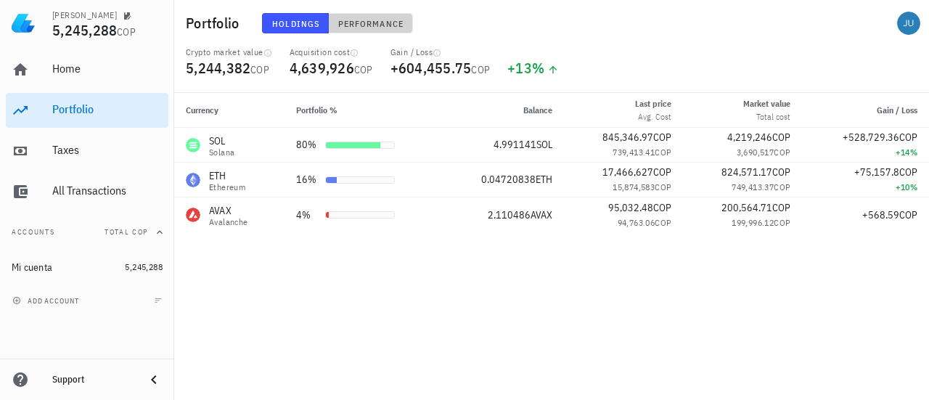
click at [390, 26] on span "Performance" at bounding box center [371, 23] width 66 height 11
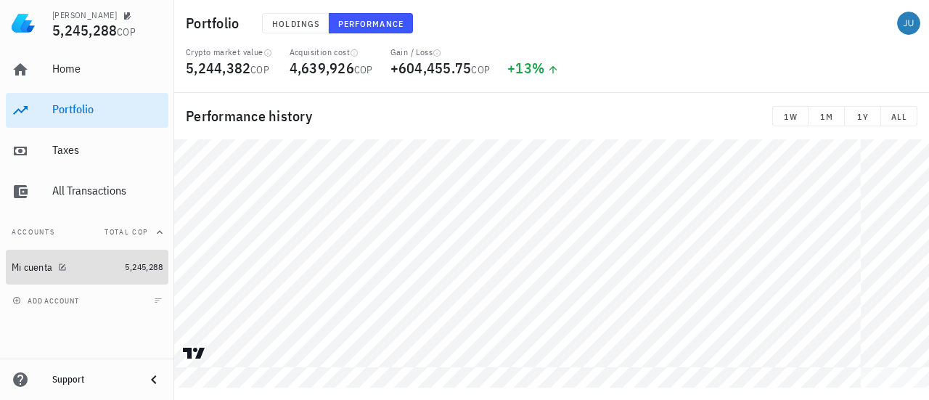
click at [42, 261] on div "Mi cuenta" at bounding box center [32, 267] width 41 height 12
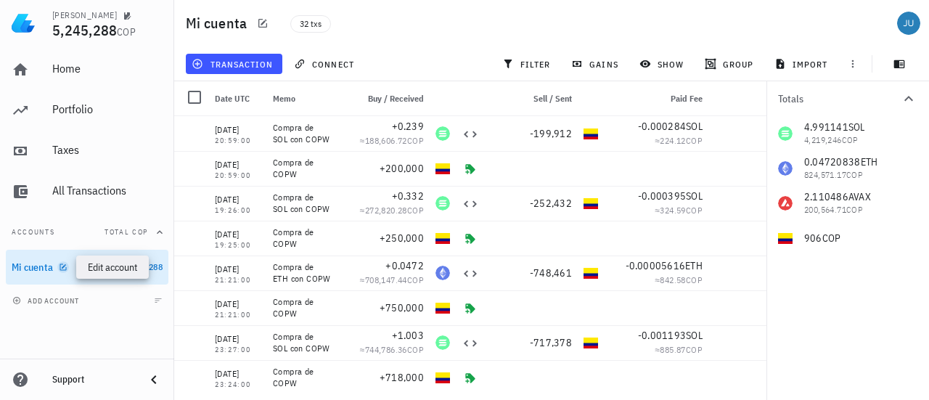
click at [67, 264] on icon "button" at bounding box center [63, 267] width 9 height 9
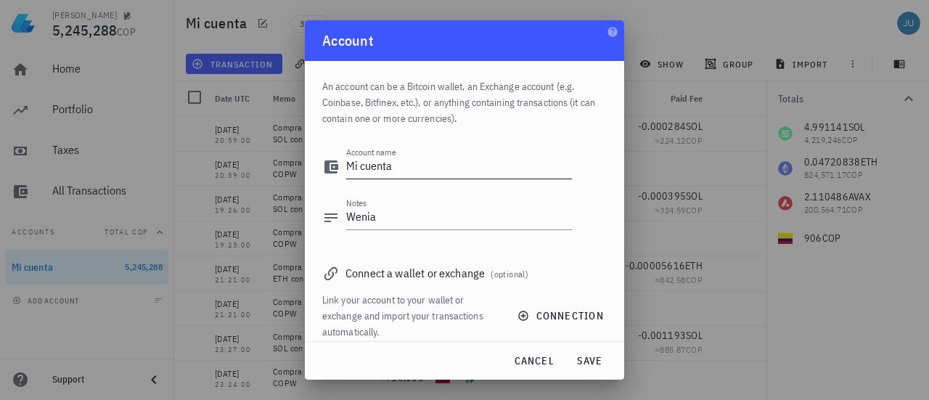
click at [441, 172] on textarea "Mi cuenta" at bounding box center [459, 166] width 226 height 23
click at [538, 355] on span "cancel" at bounding box center [533, 360] width 41 height 13
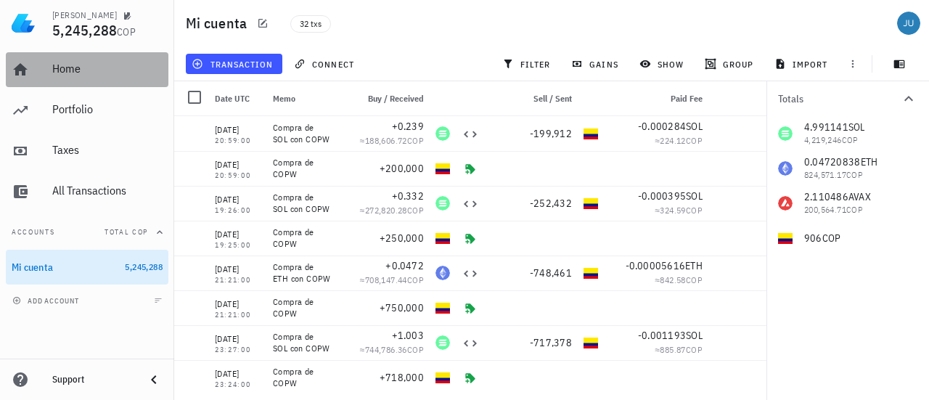
click at [83, 72] on div "Home" at bounding box center [107, 69] width 110 height 14
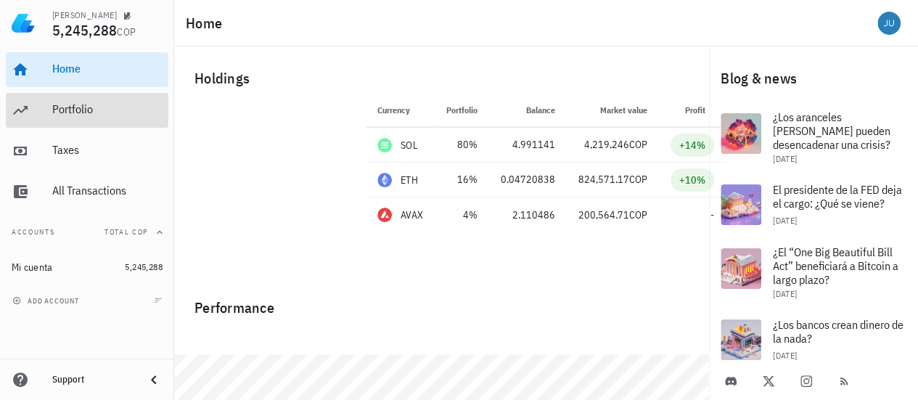
click at [86, 117] on div "Portfolio" at bounding box center [107, 110] width 110 height 33
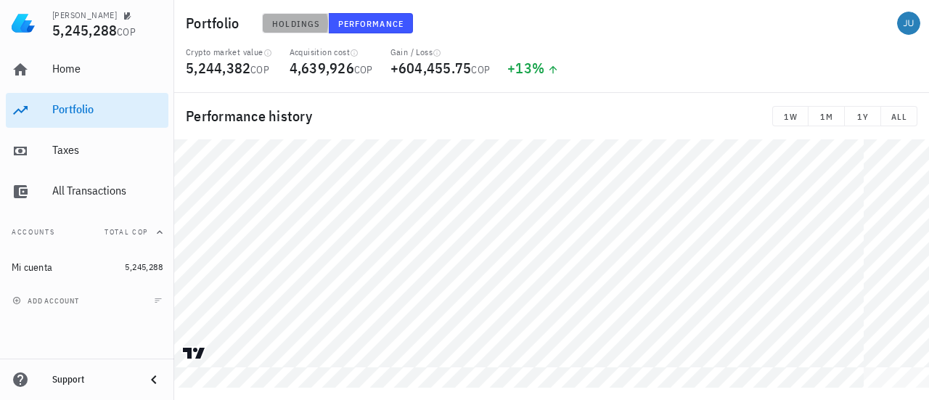
click at [289, 28] on button "Holdings" at bounding box center [295, 23] width 67 height 20
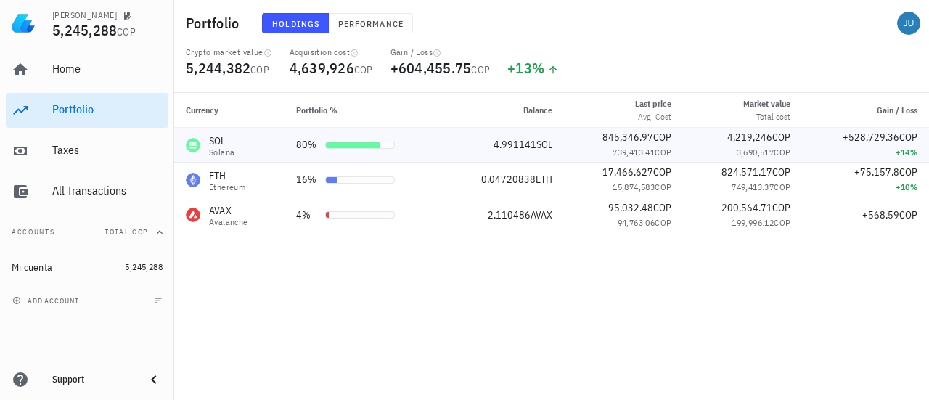
click at [217, 152] on div "Solana" at bounding box center [221, 152] width 25 height 9
click at [211, 184] on div "Ethereum" at bounding box center [227, 187] width 36 height 9
click at [217, 148] on div "Solana" at bounding box center [221, 152] width 25 height 9
click at [371, 22] on span "Performance" at bounding box center [371, 23] width 66 height 11
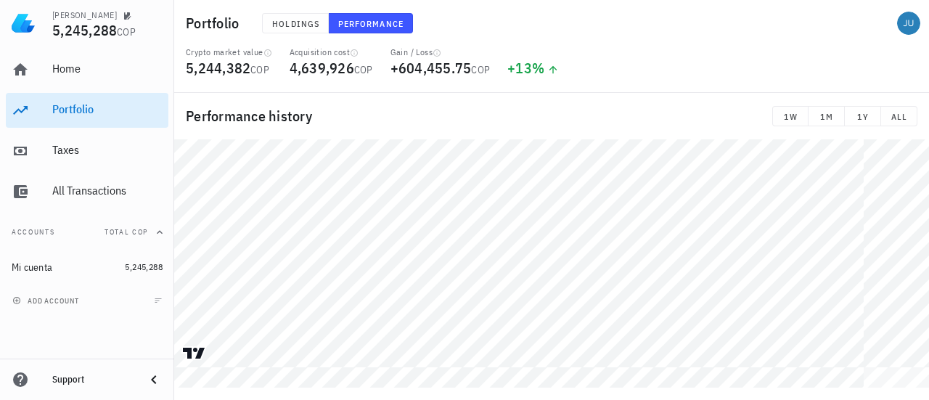
click at [475, 91] on div "Gain / Loss +604,455.75 COP" at bounding box center [441, 69] width 118 height 46
click at [460, 79] on div "Gain / Loss +604,455.75 COP" at bounding box center [441, 69] width 118 height 46
click at [301, 27] on span "Holdings" at bounding box center [296, 23] width 48 height 11
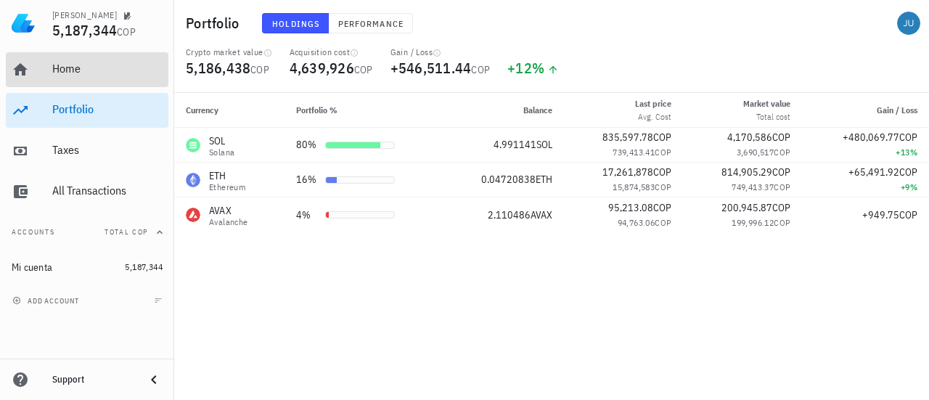
click at [73, 69] on div "Home" at bounding box center [107, 69] width 110 height 14
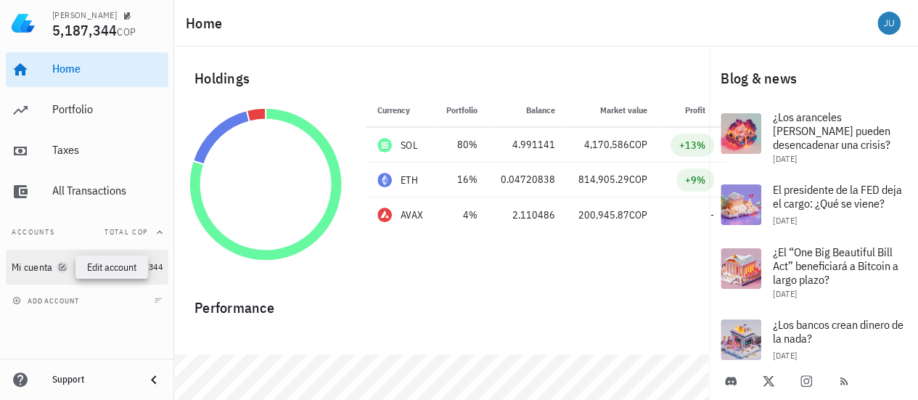
click at [65, 268] on icon "button" at bounding box center [62, 267] width 9 height 9
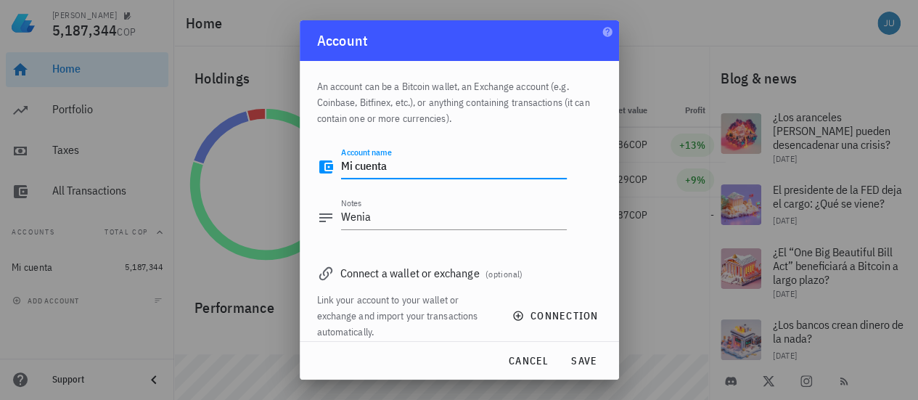
drag, startPoint x: 405, startPoint y: 167, endPoint x: 275, endPoint y: 148, distance: 131.3
click at [275, 148] on div "Julian 5,187,344 COP Home Portfolio Taxes All Transactions Accounts Total COP M…" at bounding box center [459, 231] width 918 height 462
type textarea "Wenia"
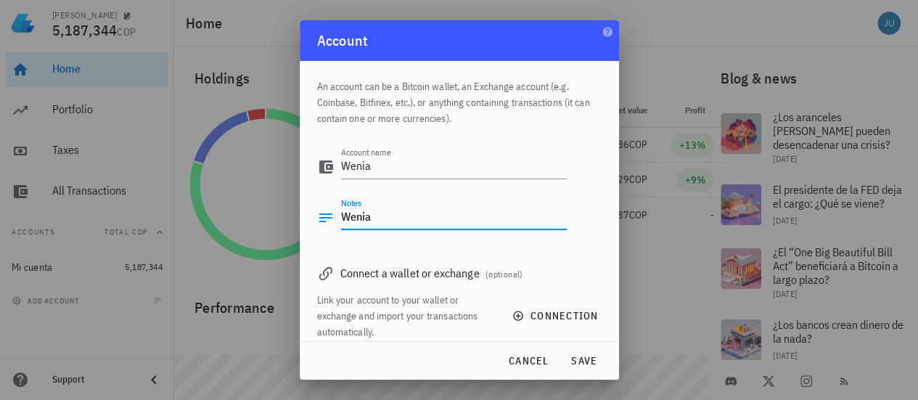
click at [388, 220] on textarea "Wenia" at bounding box center [454, 217] width 226 height 23
type textarea "W"
type textarea "c"
type textarea "r"
type textarea "Registro de transacciones en WENIA"
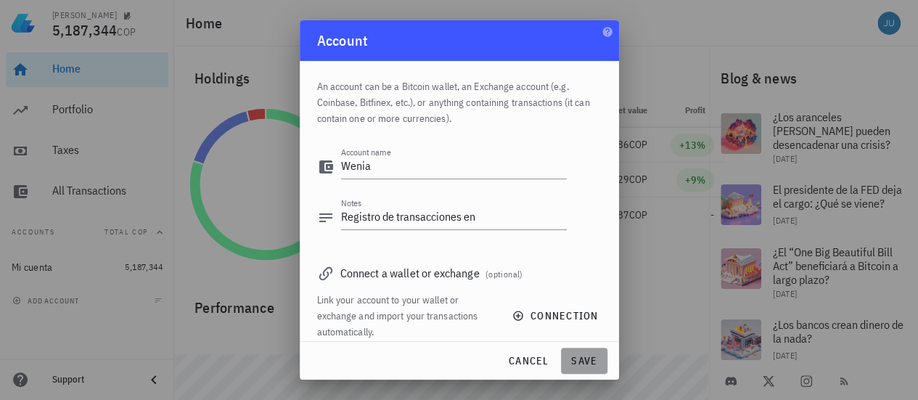
click at [587, 367] on span "save" at bounding box center [584, 360] width 35 height 13
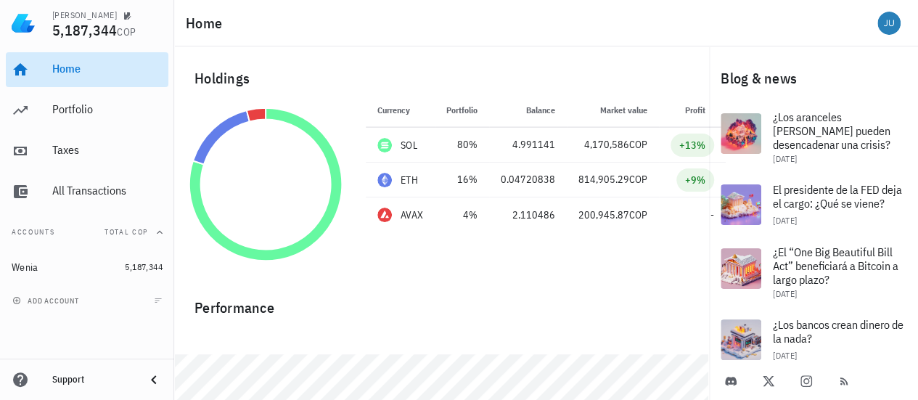
click at [76, 74] on div "Home" at bounding box center [107, 69] width 110 height 14
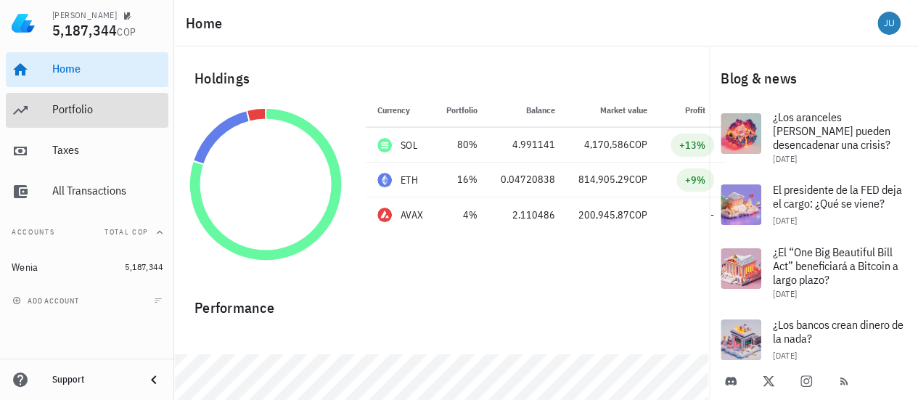
click at [83, 115] on div "Portfolio" at bounding box center [107, 109] width 110 height 14
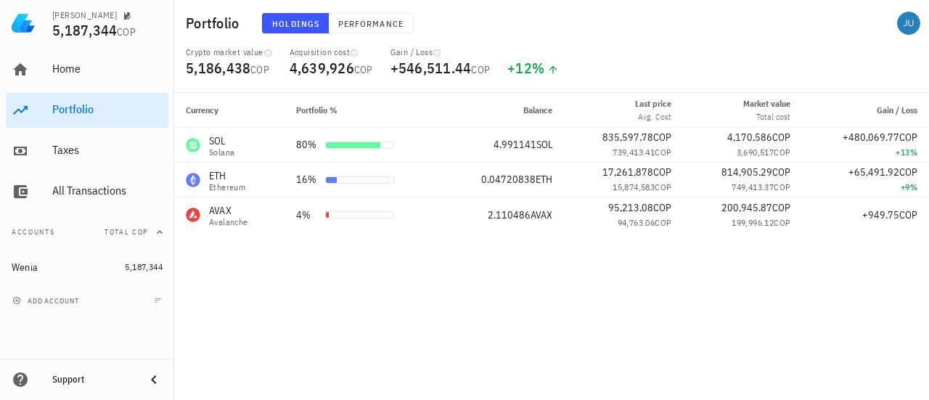
click at [447, 360] on div "Currency Portfolio % Balance Last price Avg. Cost Market value Total cost Gain …" at bounding box center [551, 246] width 755 height 307
